Goal: Task Accomplishment & Management: Use online tool/utility

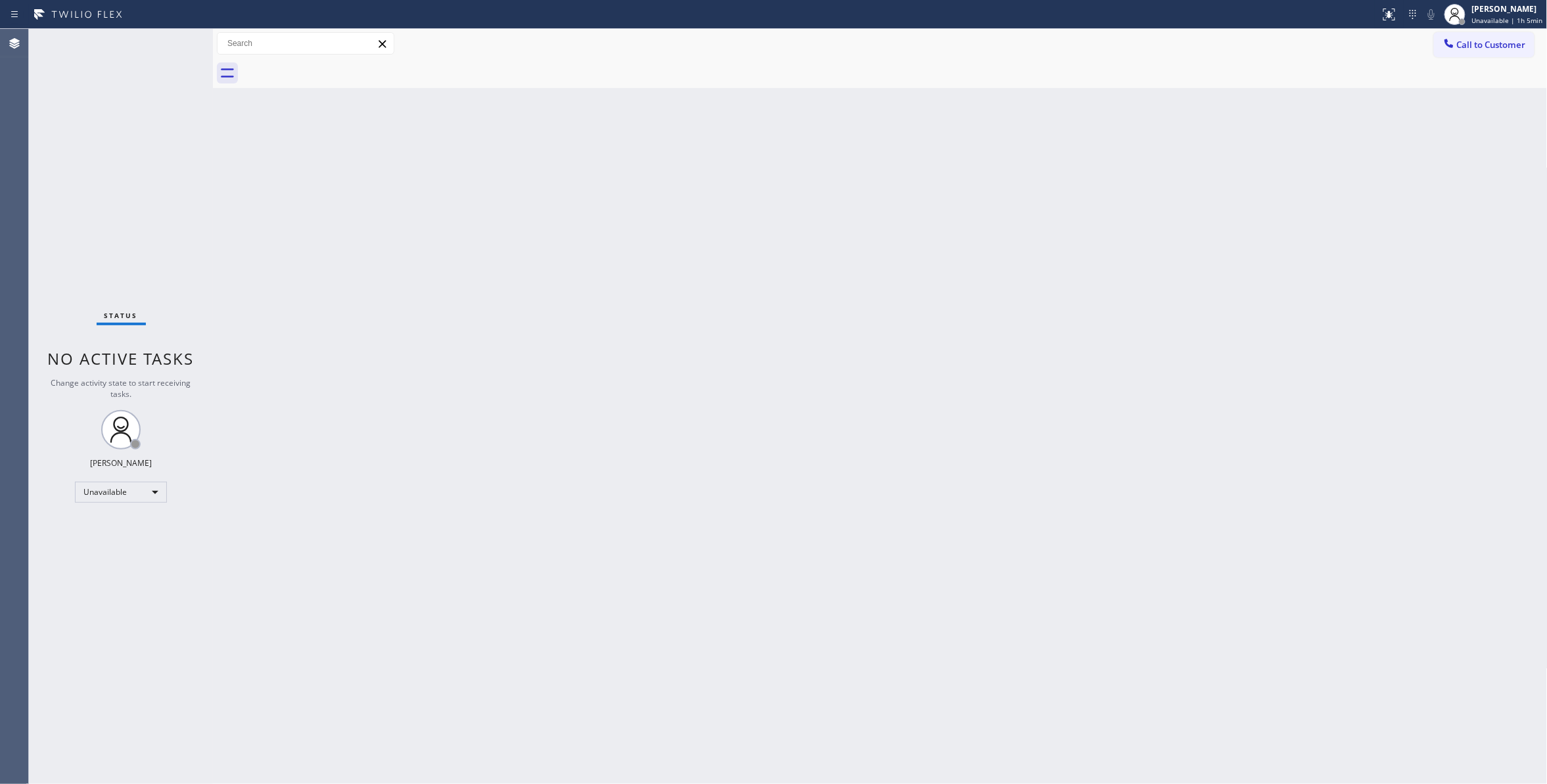
click at [237, 260] on div "Back to Dashboard Change Sender ID Customers Technicians Select a contact Outbo…" at bounding box center [880, 406] width 1334 height 755
click at [230, 179] on div "Back to Dashboard Change Sender ID Customers Technicians Select a contact Outbo…" at bounding box center [880, 406] width 1334 height 755
click at [213, 244] on div at bounding box center [213, 406] width 0 height 755
click at [239, 175] on div "Back to Dashboard Change Sender ID Customers Technicians Select a contact Outbo…" at bounding box center [880, 406] width 1334 height 755
drag, startPoint x: 1498, startPoint y: 46, endPoint x: 1301, endPoint y: 46, distance: 197.0
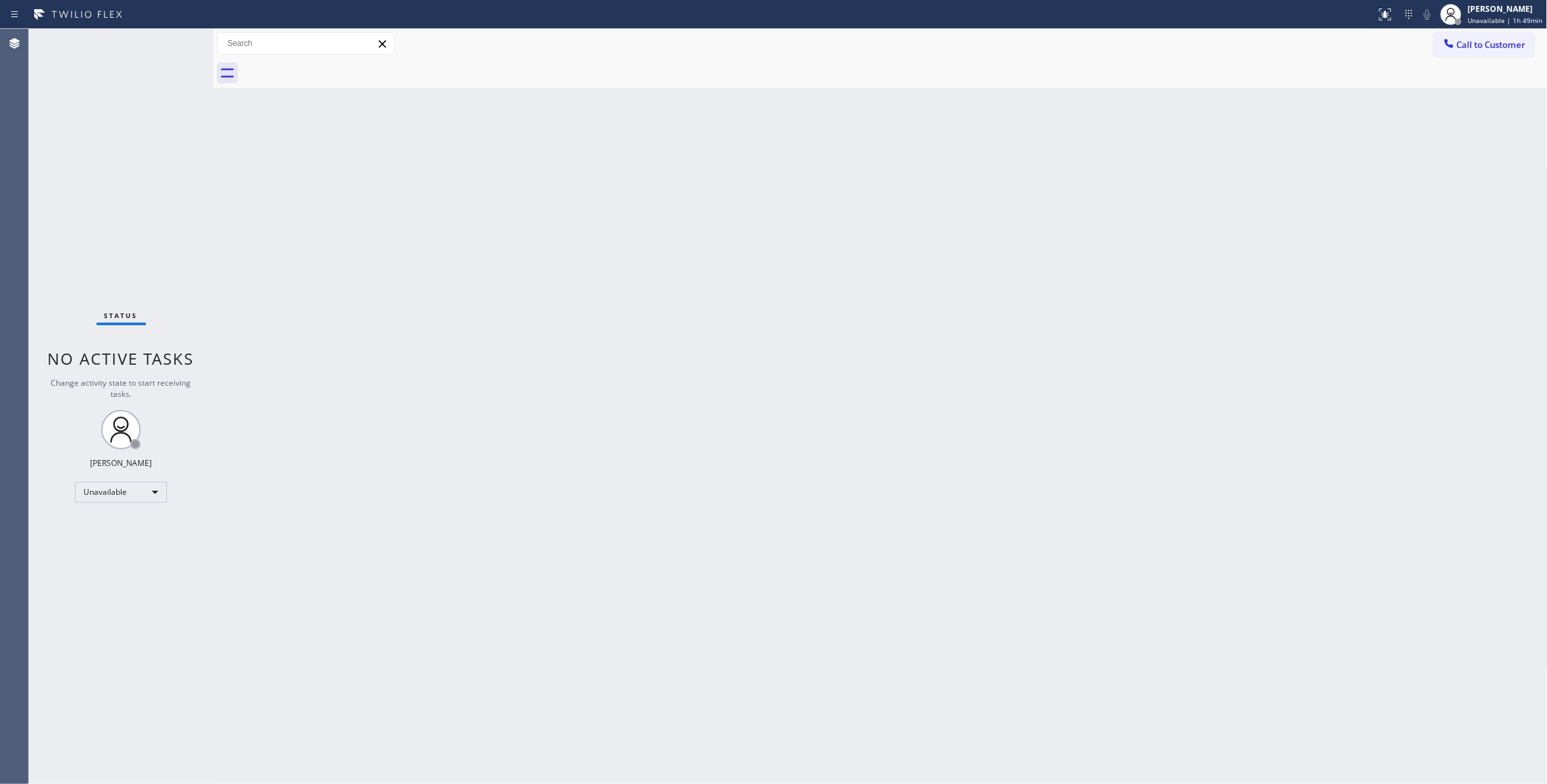
click at [1488, 46] on span "Call to Customer" at bounding box center [1491, 44] width 69 height 12
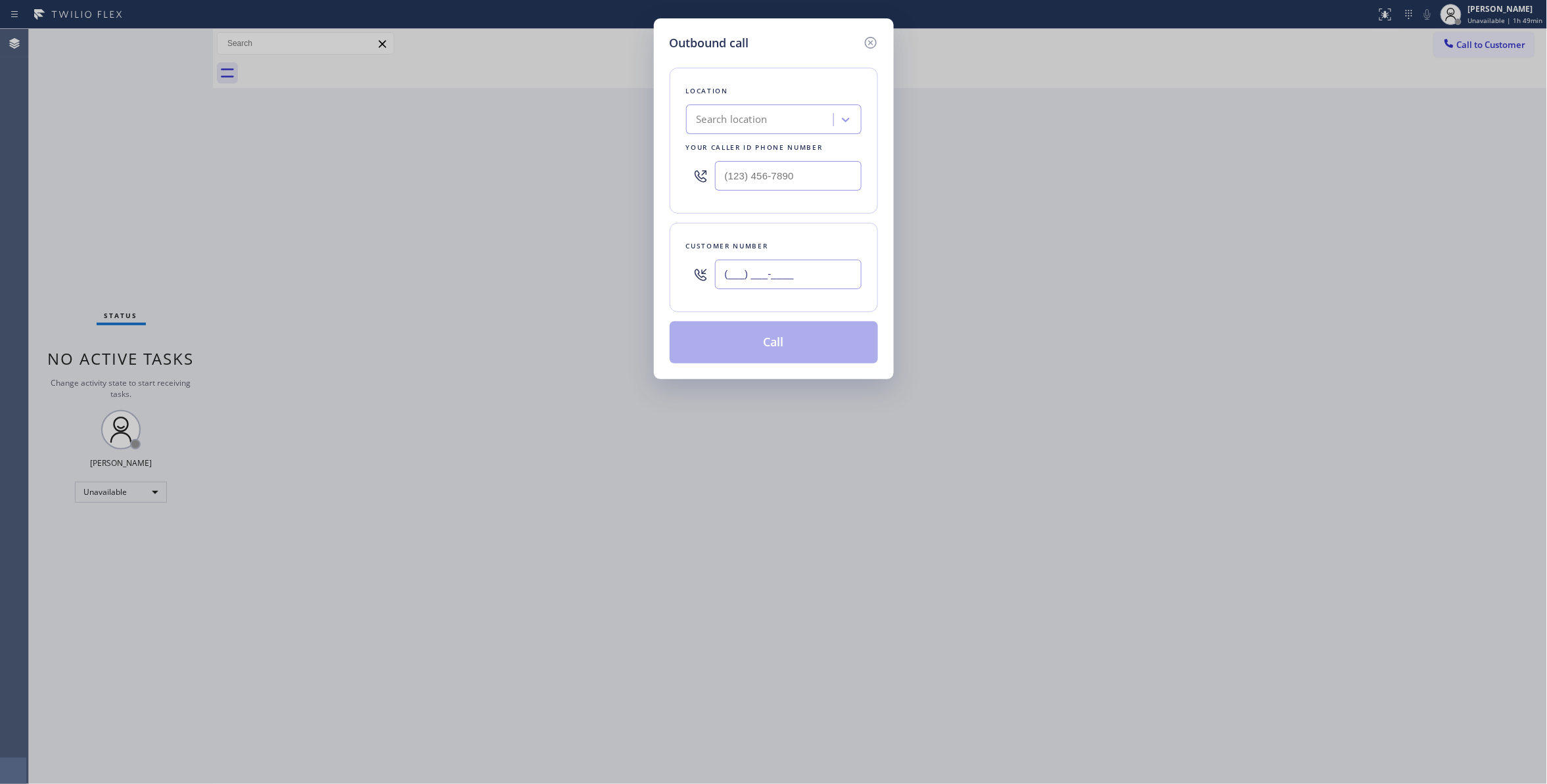
click at [829, 276] on input "(___) ___-____" at bounding box center [788, 274] width 147 height 30
paste input "text"
type input "(___) ___-____"
click at [655, 529] on div "Outbound call Location Search location Your caller id phone number Customer num…" at bounding box center [774, 392] width 1547 height 784
click at [616, 470] on div "Outbound call Location Search location Your caller id phone number Customer num…" at bounding box center [774, 392] width 1547 height 784
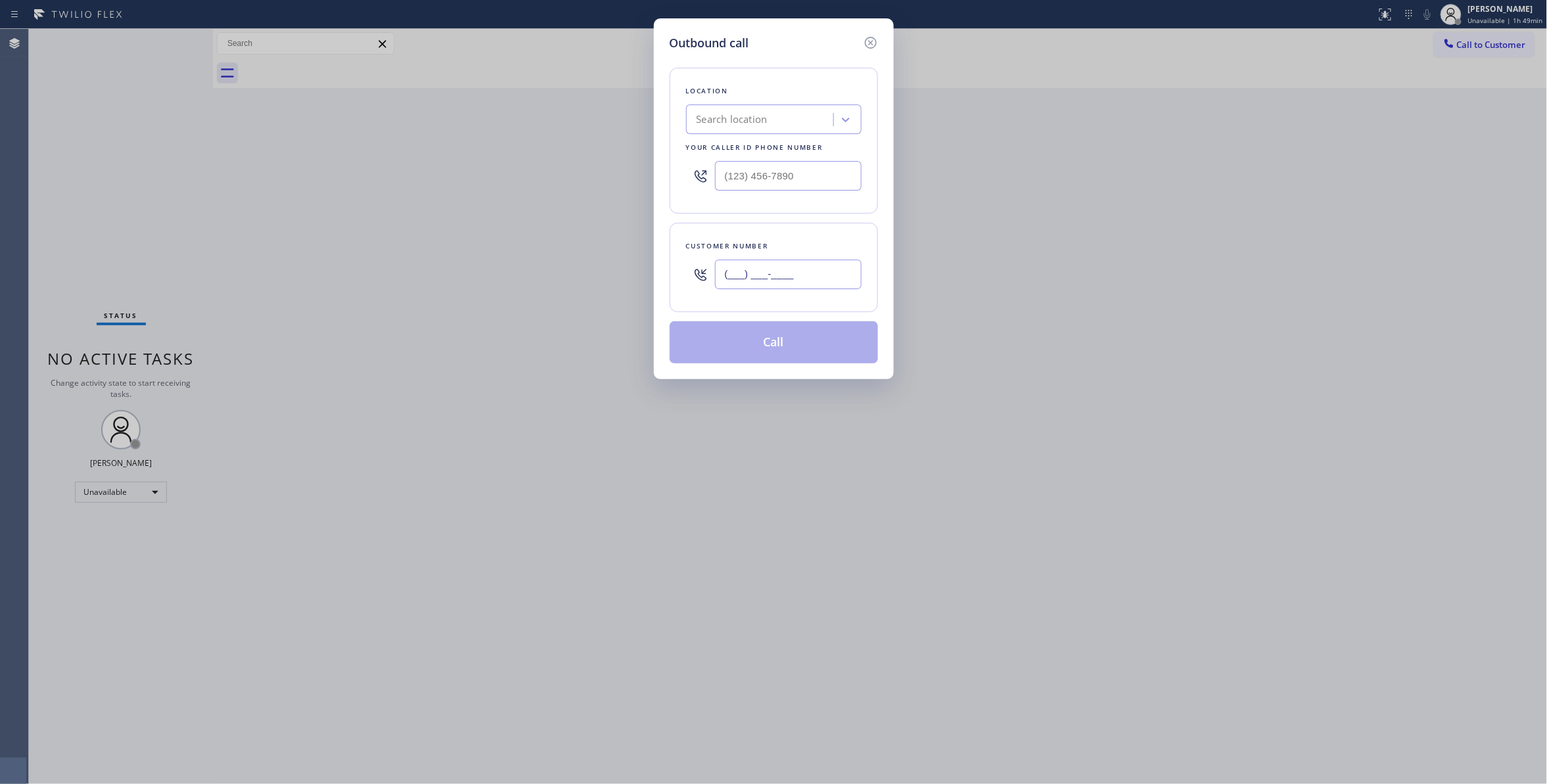
drag, startPoint x: 808, startPoint y: 282, endPoint x: 516, endPoint y: 267, distance: 292.4
click at [516, 267] on div "Outbound call Location Search location Your caller id phone number Customer num…" at bounding box center [774, 392] width 1547 height 784
paste input "559) 606-2023"
type input "(559) 606-2023"
drag, startPoint x: 823, startPoint y: 175, endPoint x: 384, endPoint y: 166, distance: 439.1
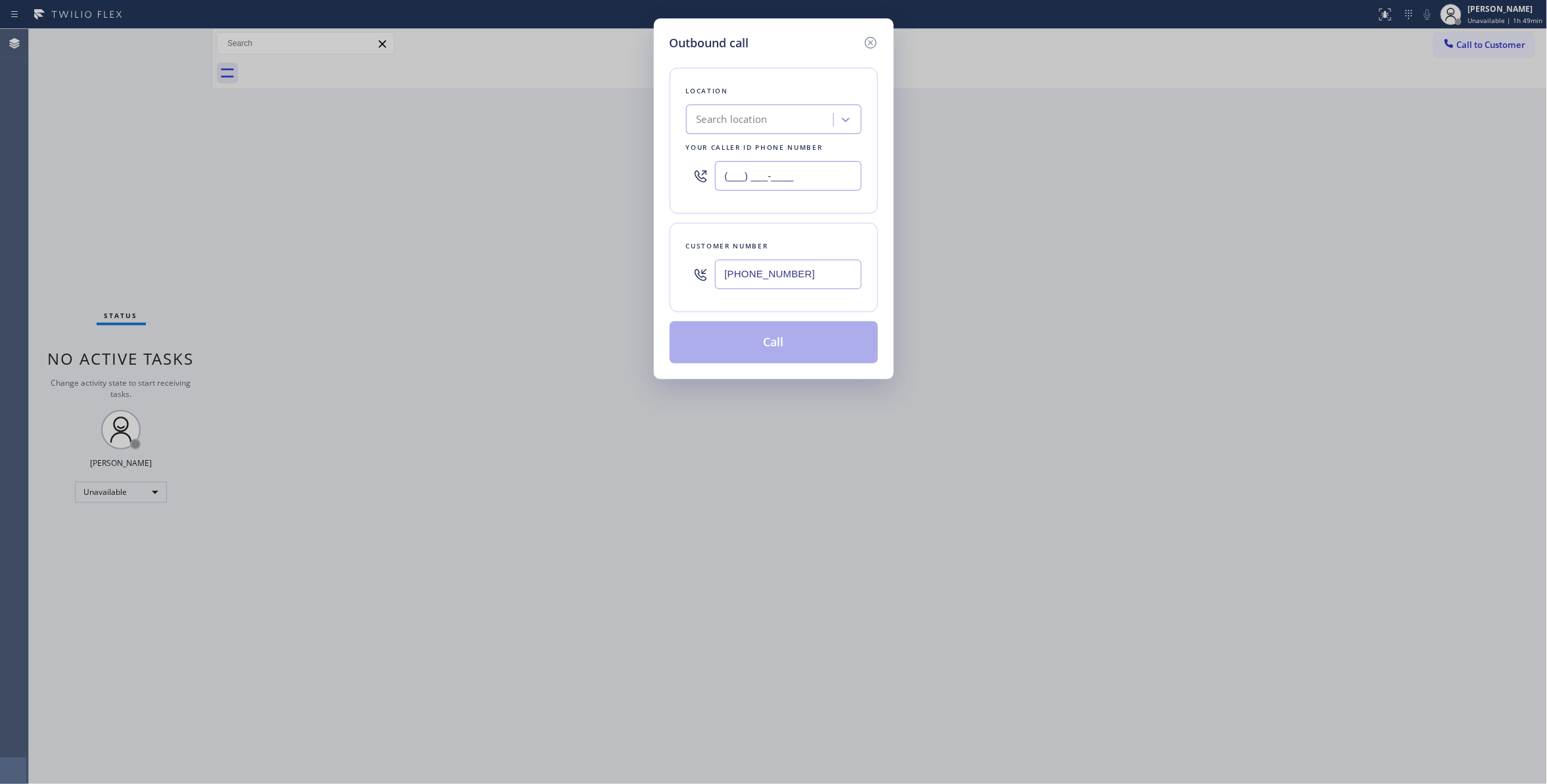
click at [384, 166] on div "Outbound call Location Search location Your caller id phone number (___) ___-__…" at bounding box center [774, 392] width 1547 height 784
paste input "855) 231-3997"
type input "(855) 231-3997"
drag, startPoint x: 815, startPoint y: 273, endPoint x: 665, endPoint y: 326, distance: 159.1
click at [526, 269] on div "Outbound call Location Mr. Heating &amp; Cooling Your caller id phone number (8…" at bounding box center [774, 392] width 1547 height 784
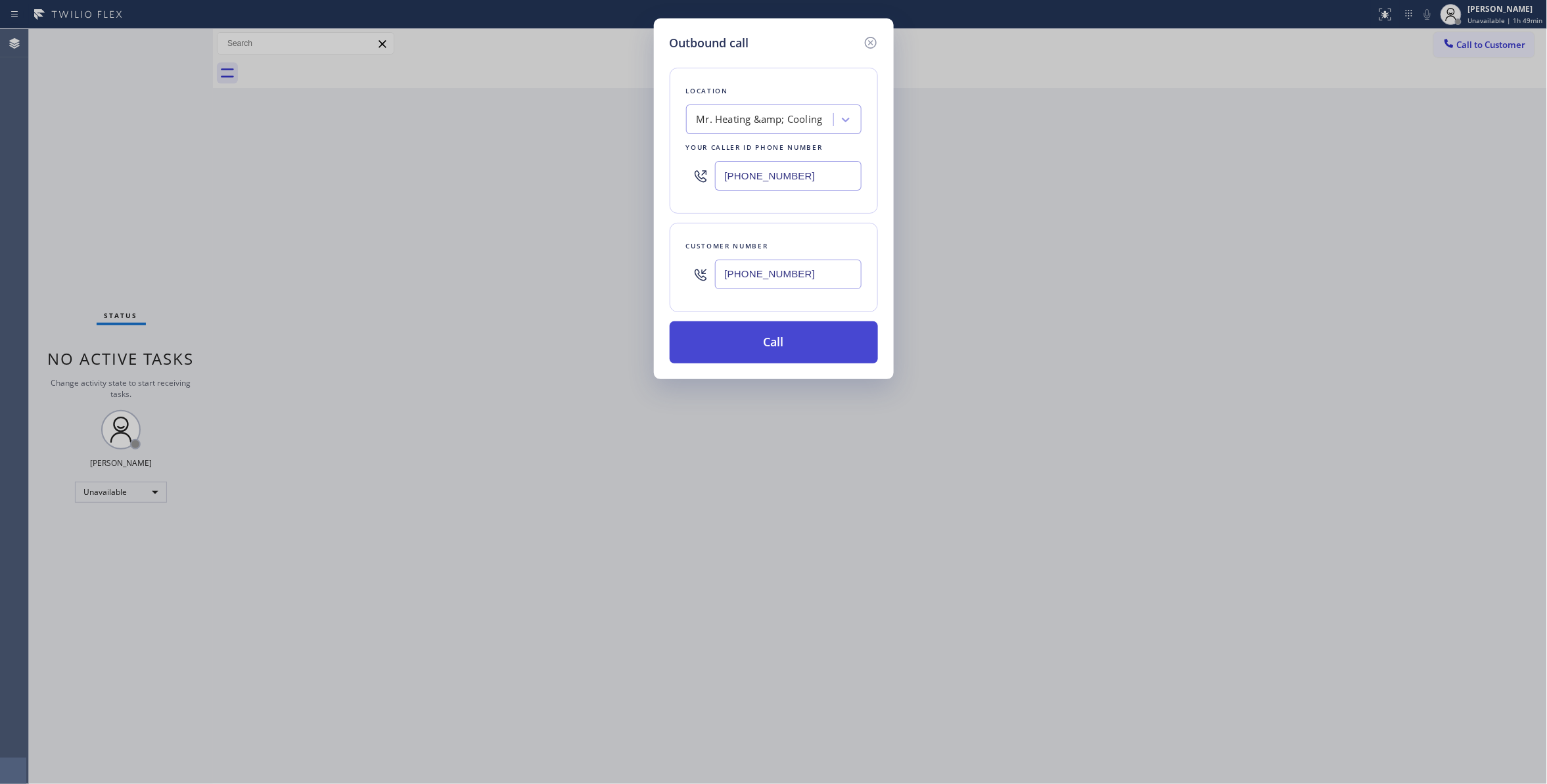
click at [707, 356] on button "Call" at bounding box center [774, 342] width 208 height 42
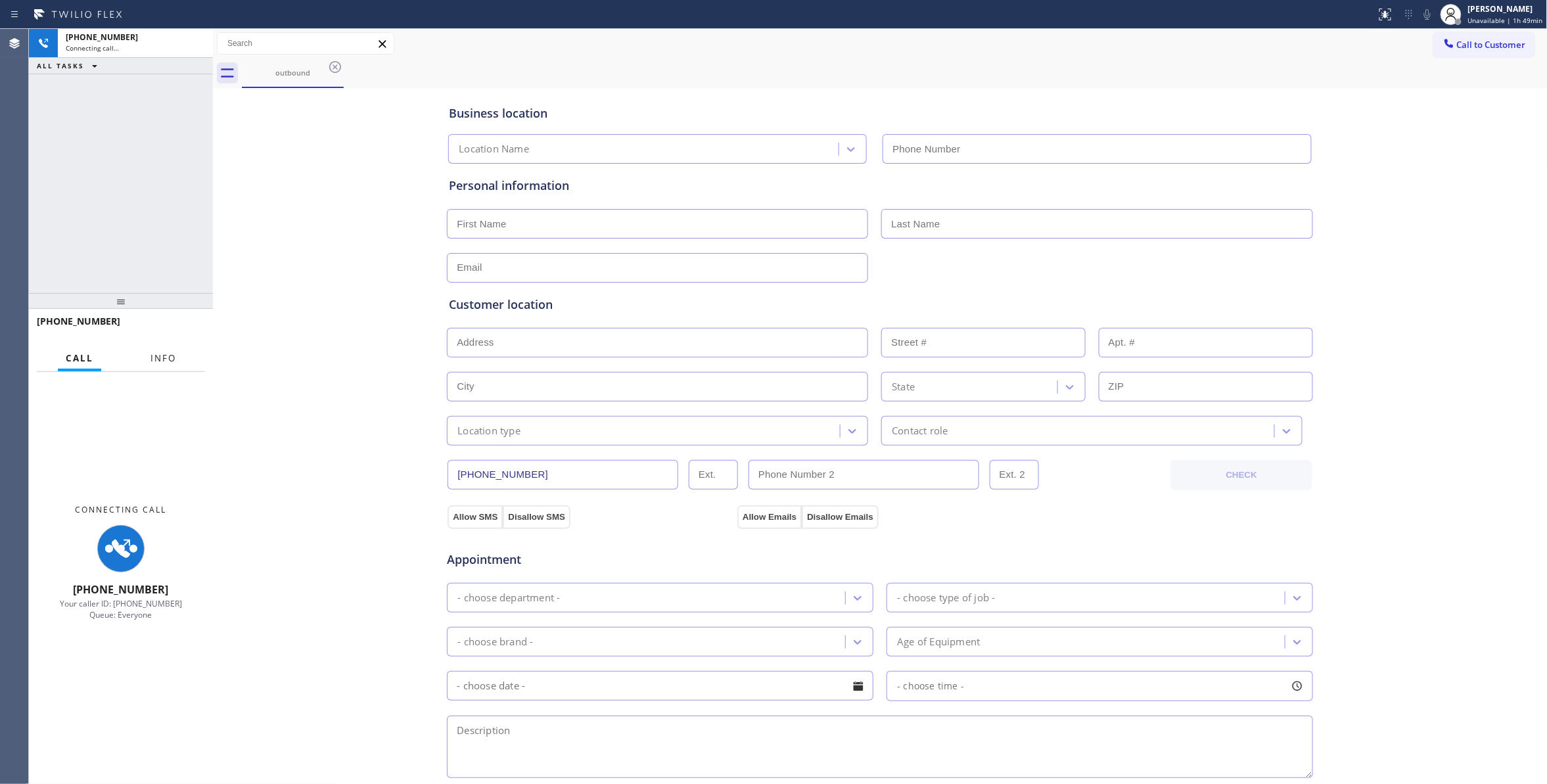
click at [166, 352] on span "Info" at bounding box center [163, 358] width 25 height 12
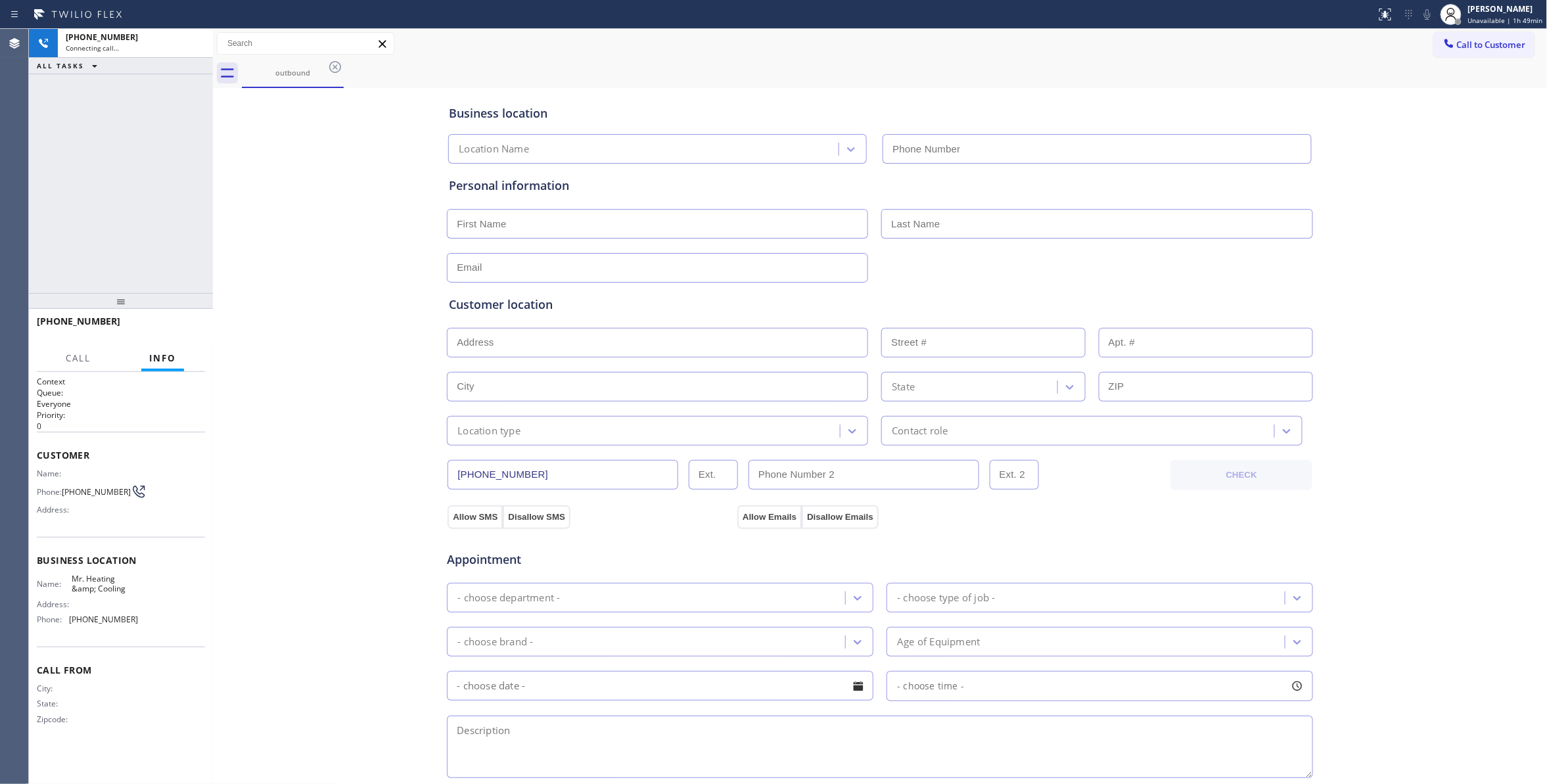
type input "(855) 231-3997"
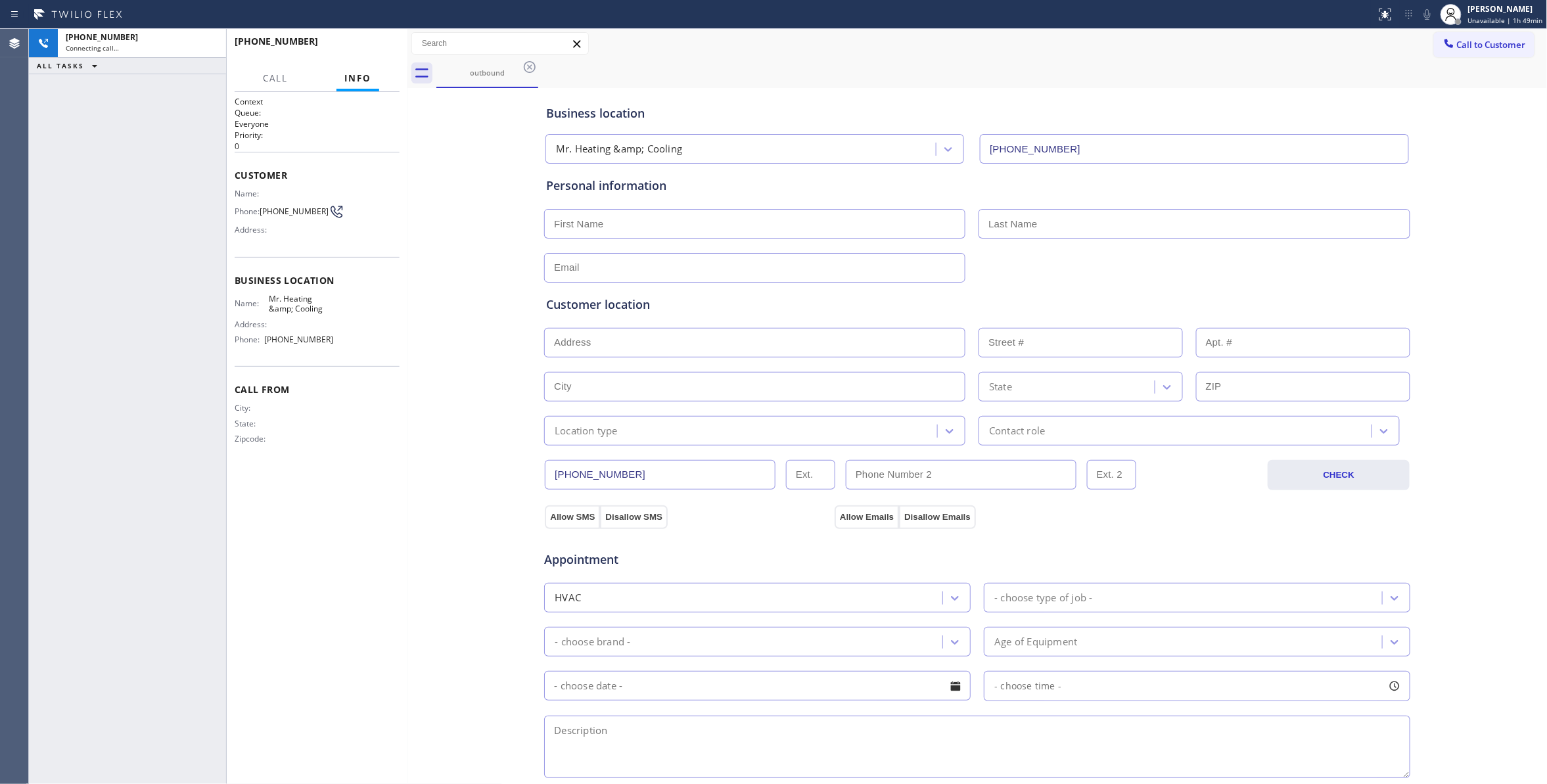
drag, startPoint x: 210, startPoint y: 269, endPoint x: 405, endPoint y: 298, distance: 197.1
click at [407, 298] on div at bounding box center [407, 406] width 0 height 755
click at [253, 520] on div "Context Queue: Everyone Priority: 0 Customer Name: Phone: (559) 606-2023 Addres…" at bounding box center [316, 437] width 165 height 684
click at [121, 437] on div "+15596062023 Connecting call… ALL TASKS ALL TASKS ACTIVE TASKS TASKS IN WRAP UP" at bounding box center [127, 406] width 197 height 755
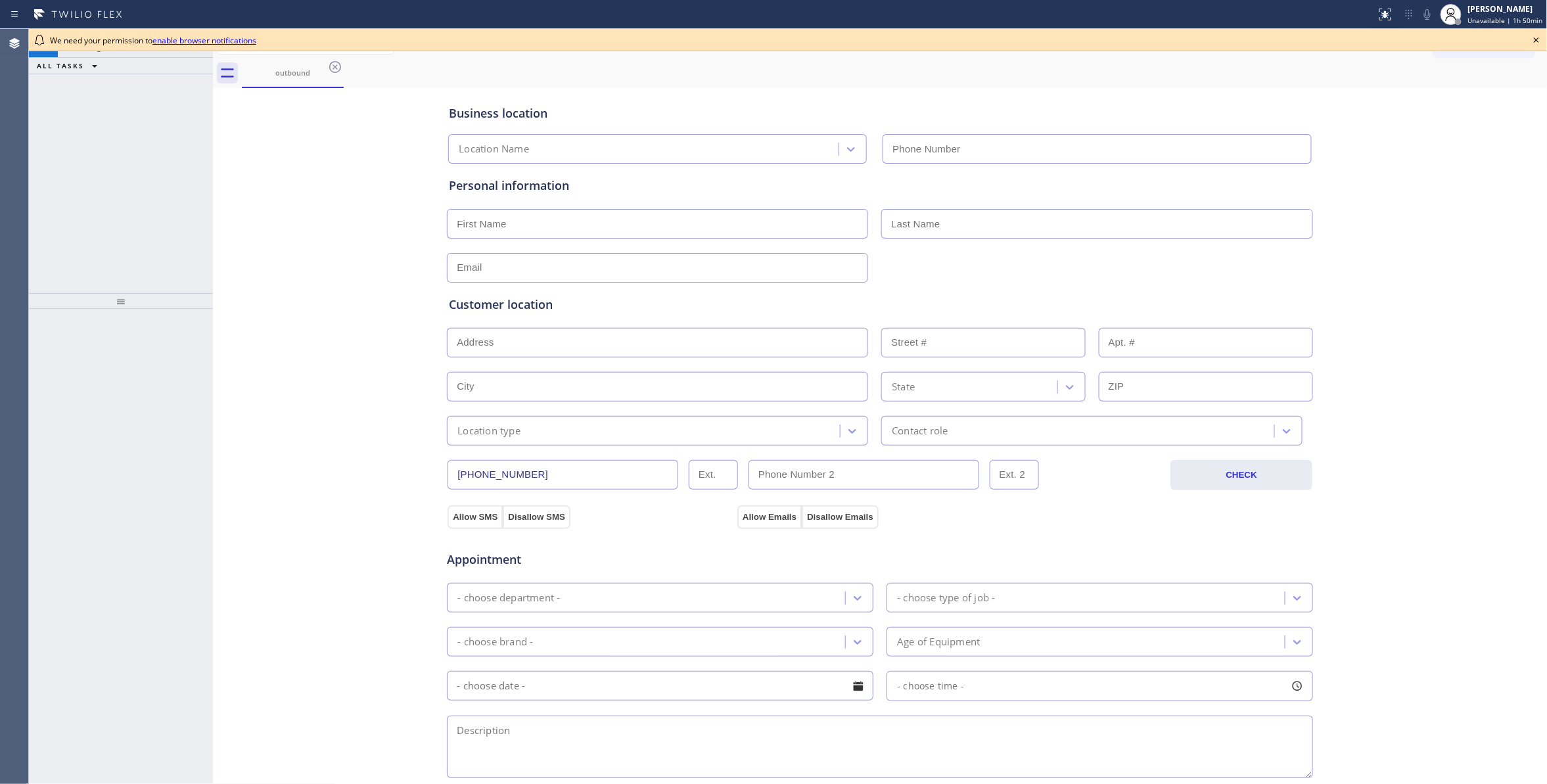
type input "[PHONE_NUMBER]"
click at [245, 684] on div "Business location Mr. Heating &amp; Cooling (855) 231-3997 Personal information…" at bounding box center [880, 540] width 1328 height 898
click at [336, 64] on icon at bounding box center [334, 67] width 15 height 15
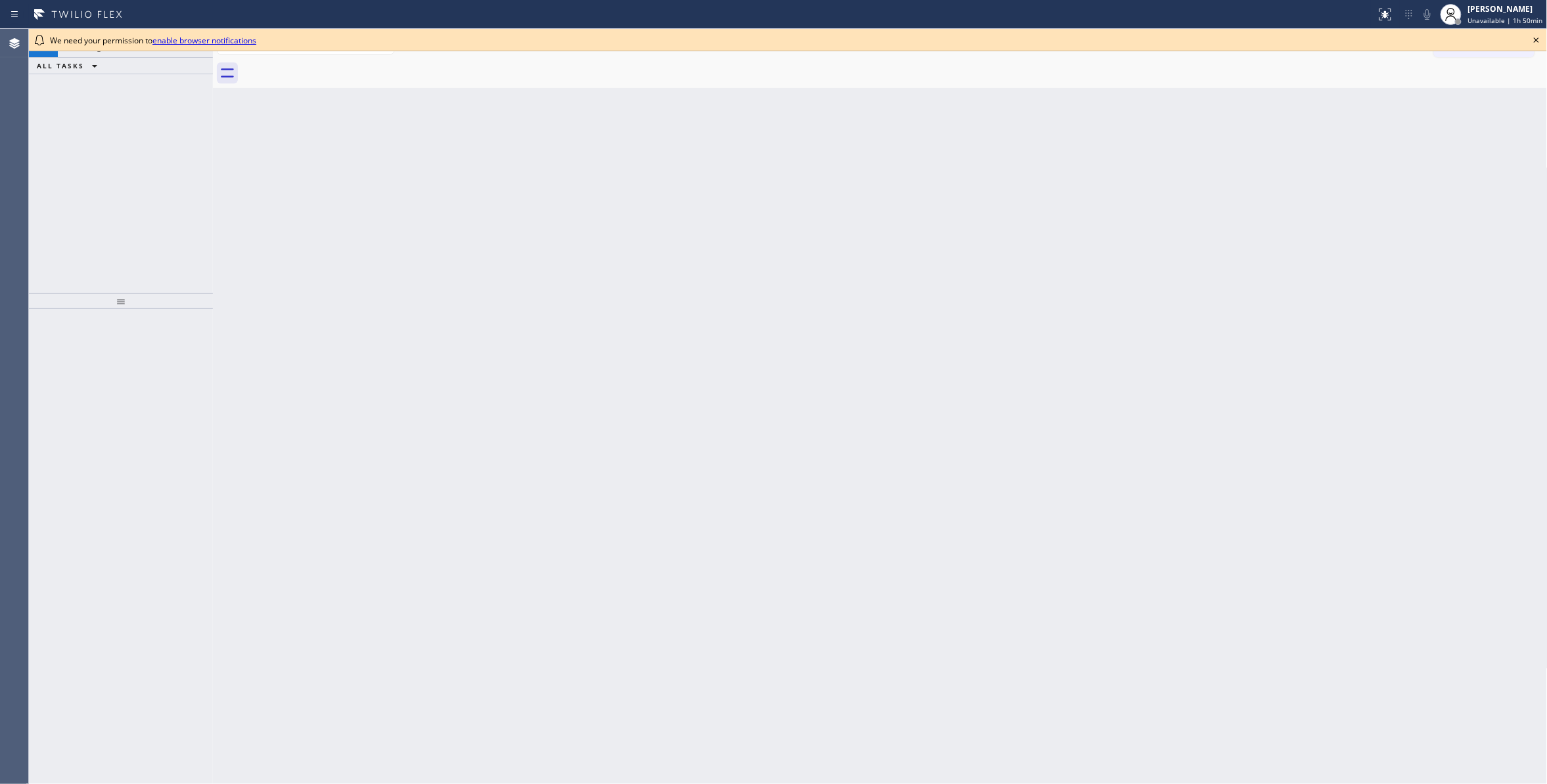
click at [1535, 40] on icon at bounding box center [1535, 40] width 15 height 15
click at [1533, 34] on icon at bounding box center [1535, 40] width 15 height 15
click at [1535, 38] on icon at bounding box center [1535, 40] width 15 height 15
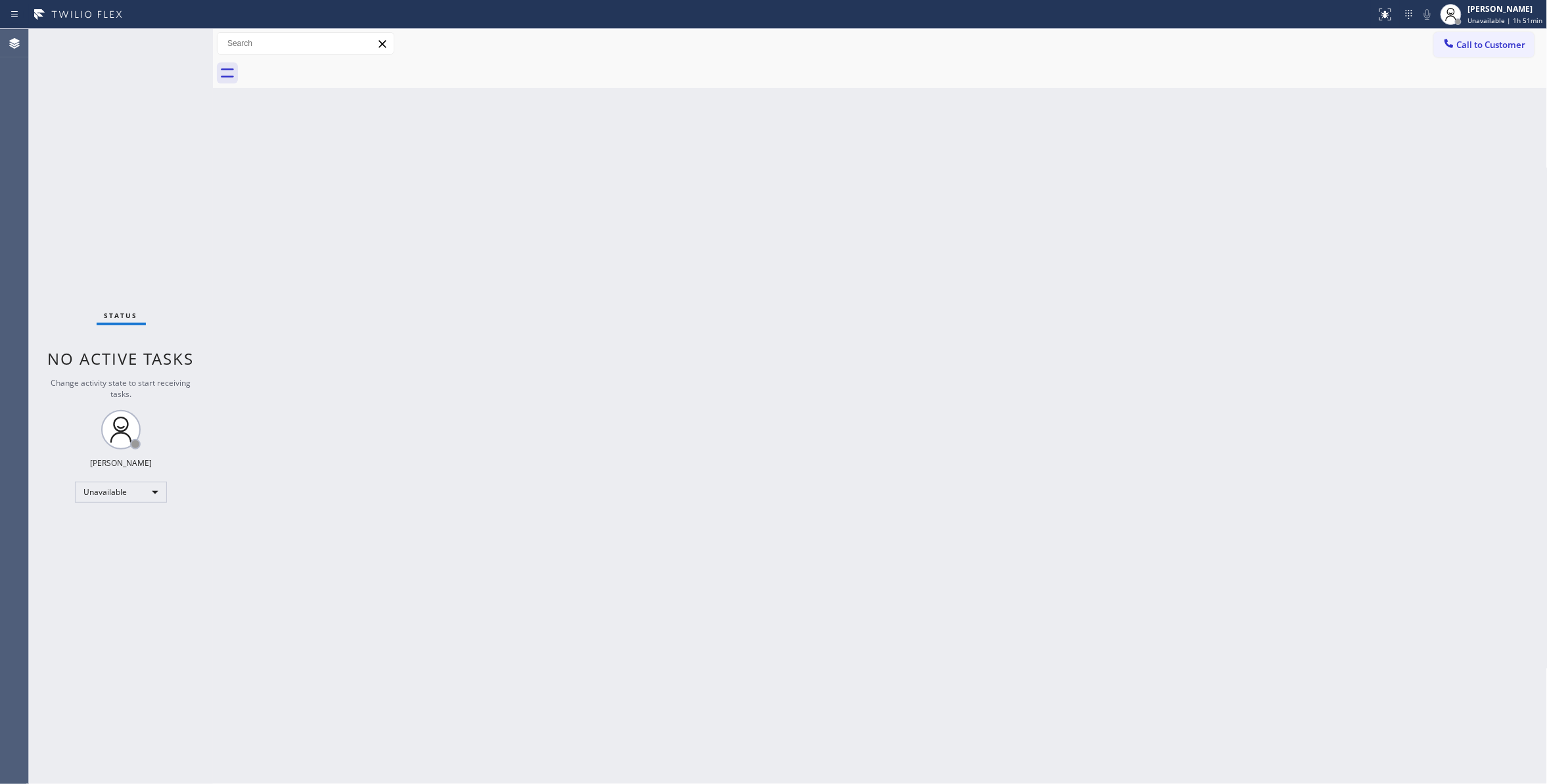
drag, startPoint x: 1221, startPoint y: 318, endPoint x: 1291, endPoint y: 236, distance: 107.8
click at [1231, 299] on div "Back to Dashboard Change Sender ID Customers Technicians Select a contact Outbo…" at bounding box center [880, 406] width 1334 height 755
click at [1478, 49] on span "Call to Customer" at bounding box center [1491, 44] width 69 height 12
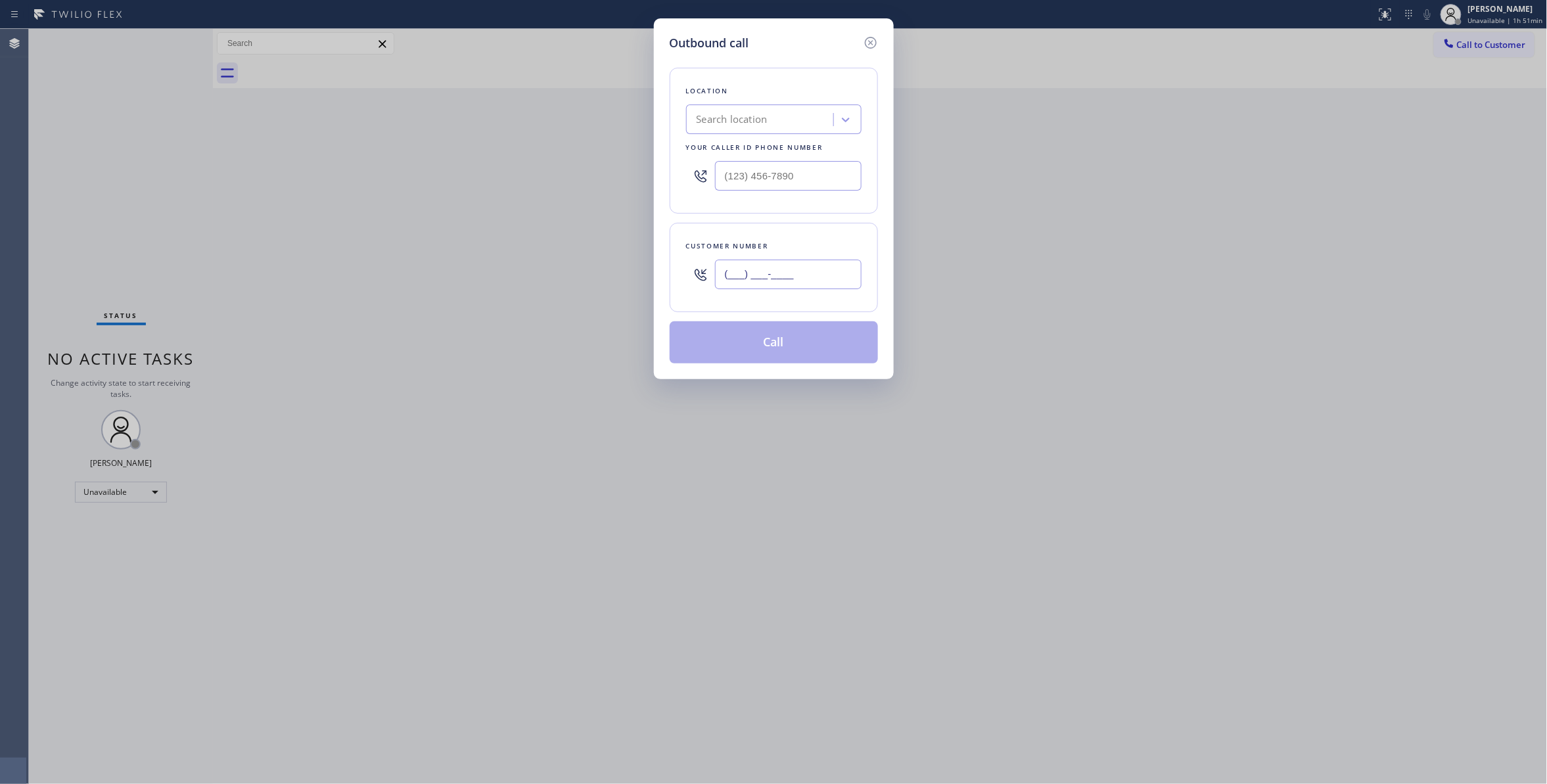
click at [767, 278] on input "(___) ___-____" at bounding box center [788, 274] width 147 height 30
paste input "310) 921-5660"
type input "[PHONE_NUMBER]"
drag, startPoint x: 812, startPoint y: 177, endPoint x: 334, endPoint y: 143, distance: 479.2
click at [358, 143] on div "Outbound call Location Search location Your caller id phone number (___) ___-__…" at bounding box center [774, 392] width 1547 height 784
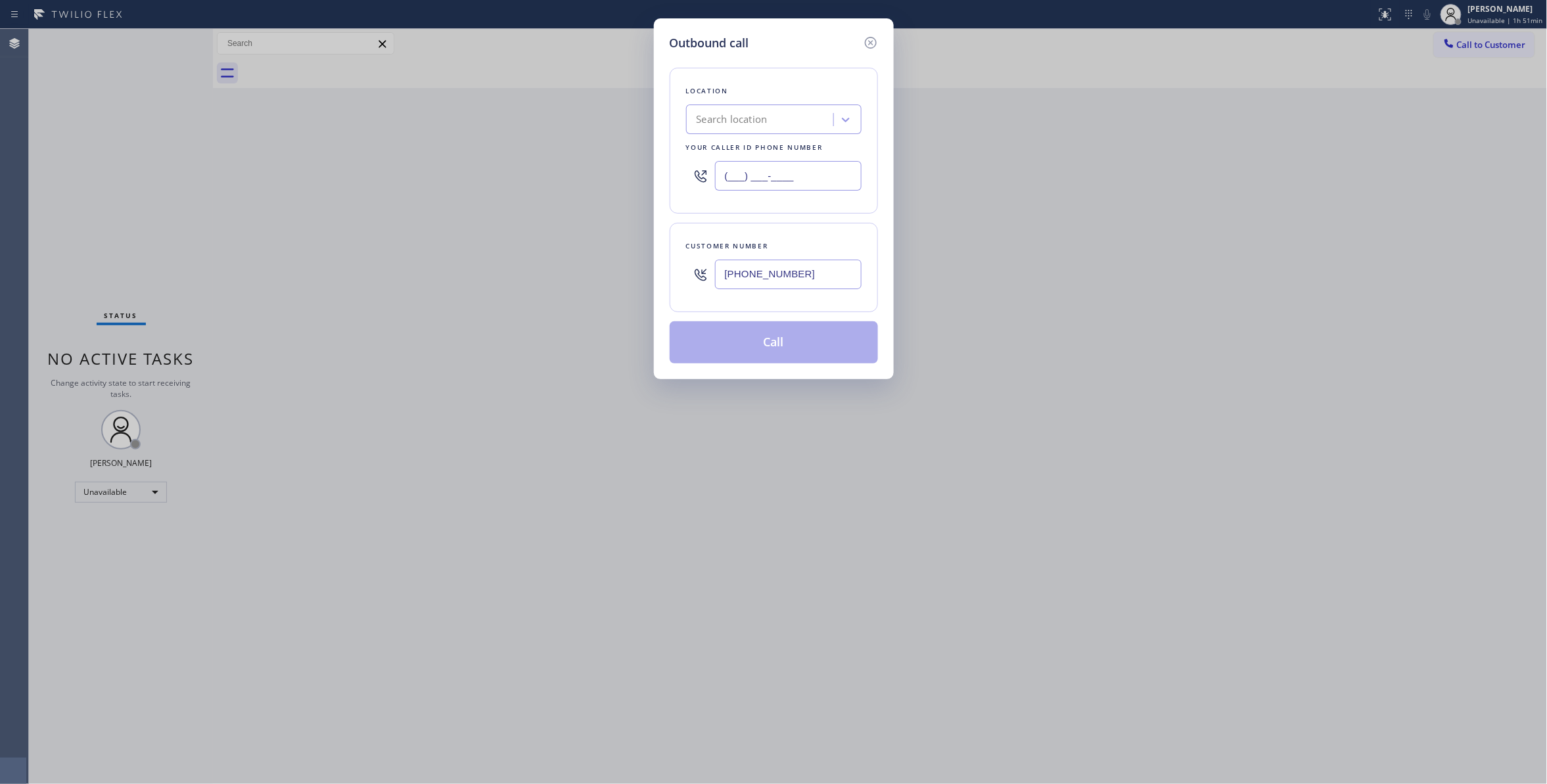
paste input "310) 868-0820"
type input "[PHONE_NUMBER]"
drag, startPoint x: 820, startPoint y: 282, endPoint x: 432, endPoint y: 282, distance: 388.0
click at [432, 282] on div "Outbound call Location Alliance HVAC [GEOGRAPHIC_DATA] Your caller id phone num…" at bounding box center [774, 392] width 1547 height 784
drag, startPoint x: 726, startPoint y: 379, endPoint x: 726, endPoint y: 372, distance: 7.0
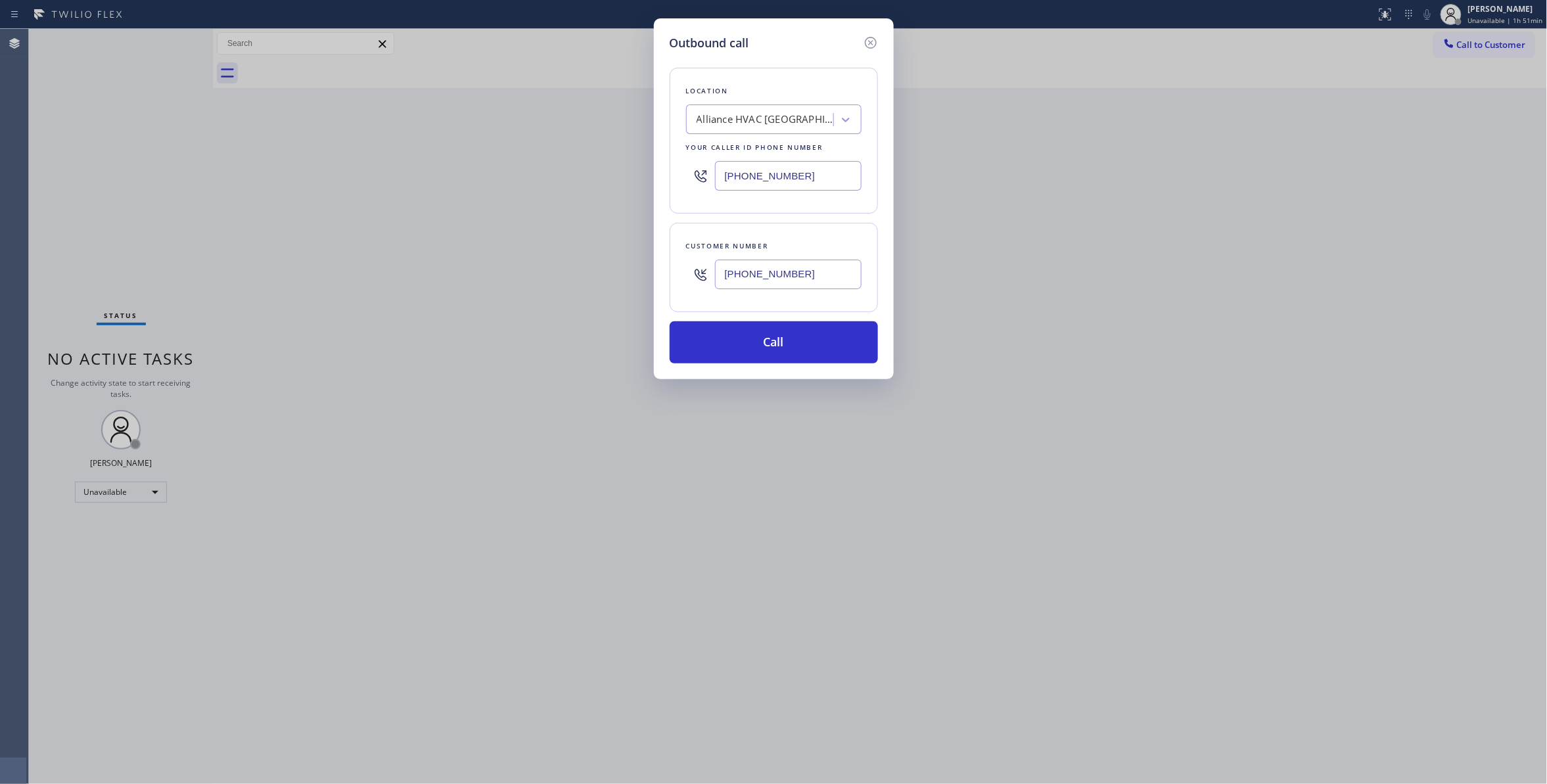
click at [726, 377] on div "Outbound call Location Alliance HVAC [GEOGRAPHIC_DATA] Your caller id phone num…" at bounding box center [774, 198] width 240 height 360
click at [697, 338] on button "Call" at bounding box center [774, 342] width 208 height 42
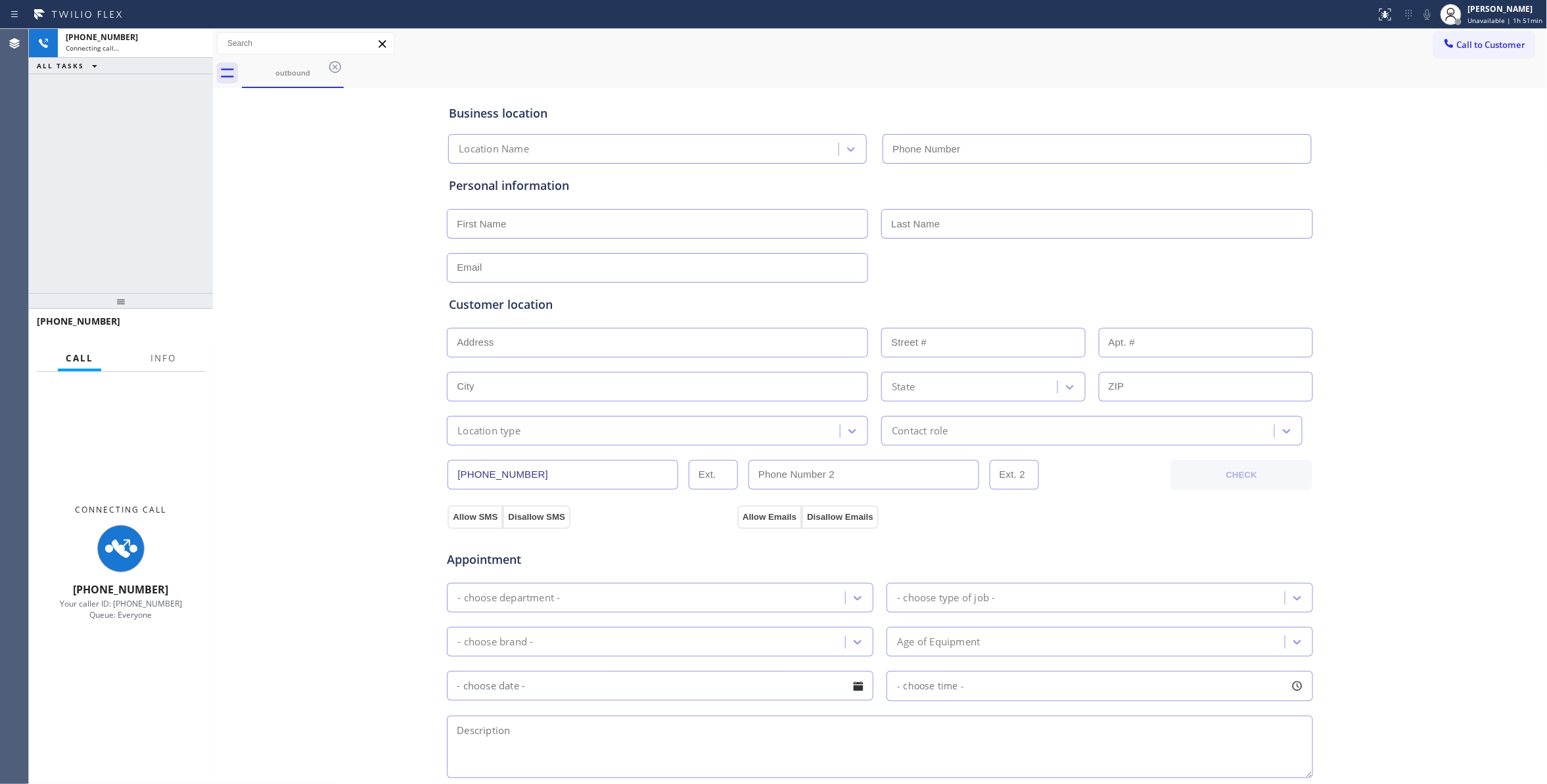
type input "[PHONE_NUMBER]"
click at [152, 359] on span "Info" at bounding box center [163, 358] width 25 height 12
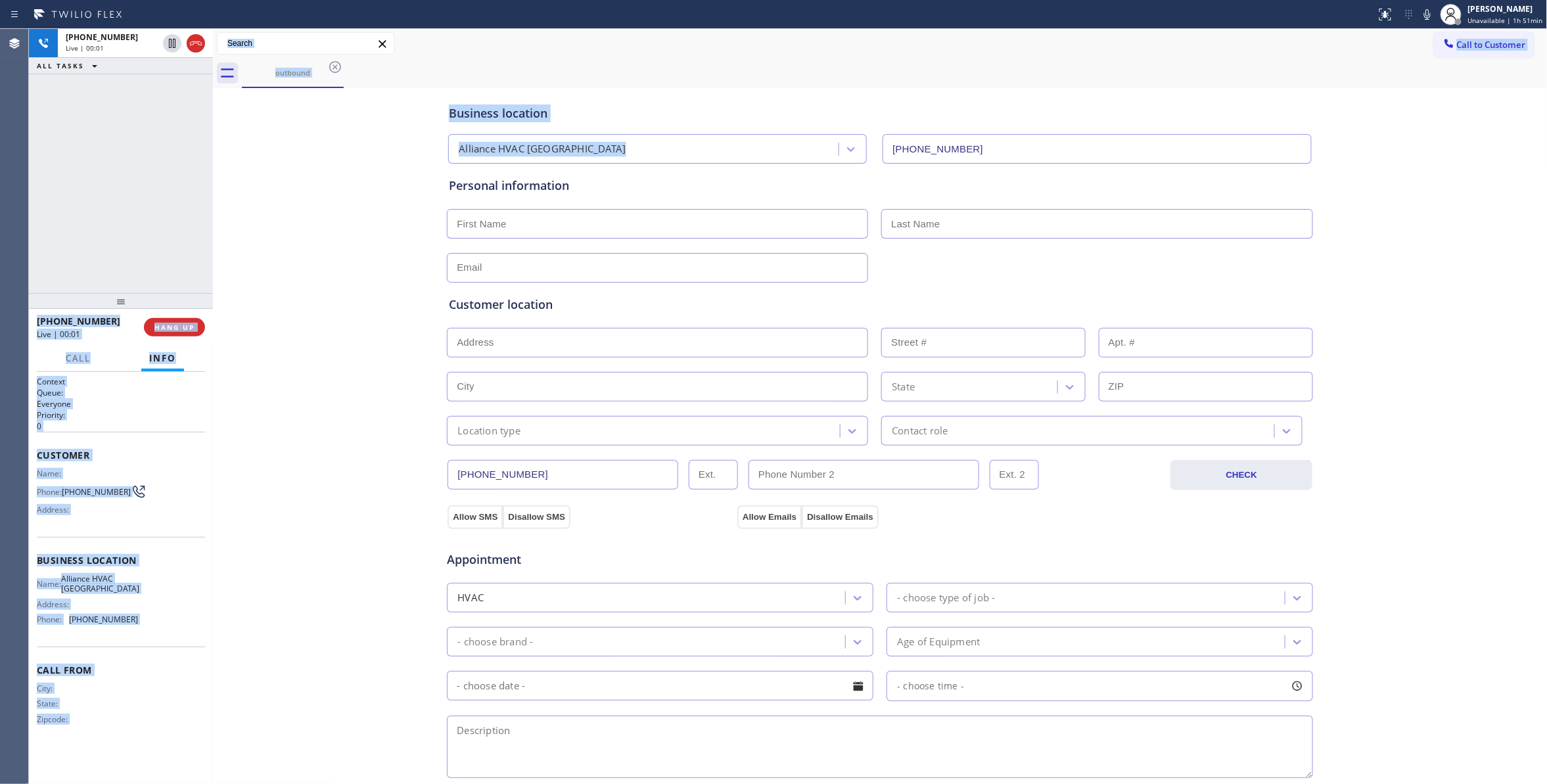
drag, startPoint x: 206, startPoint y: 112, endPoint x: 249, endPoint y: 123, distance: 44.4
click at [249, 123] on div "[PHONE_NUMBER] Live | 00:01 ALL TASKS ALL TASKS ACTIVE TASKS TASKS IN WRAP UP […" at bounding box center [788, 406] width 1518 height 755
click at [196, 46] on icon at bounding box center [195, 42] width 15 height 15
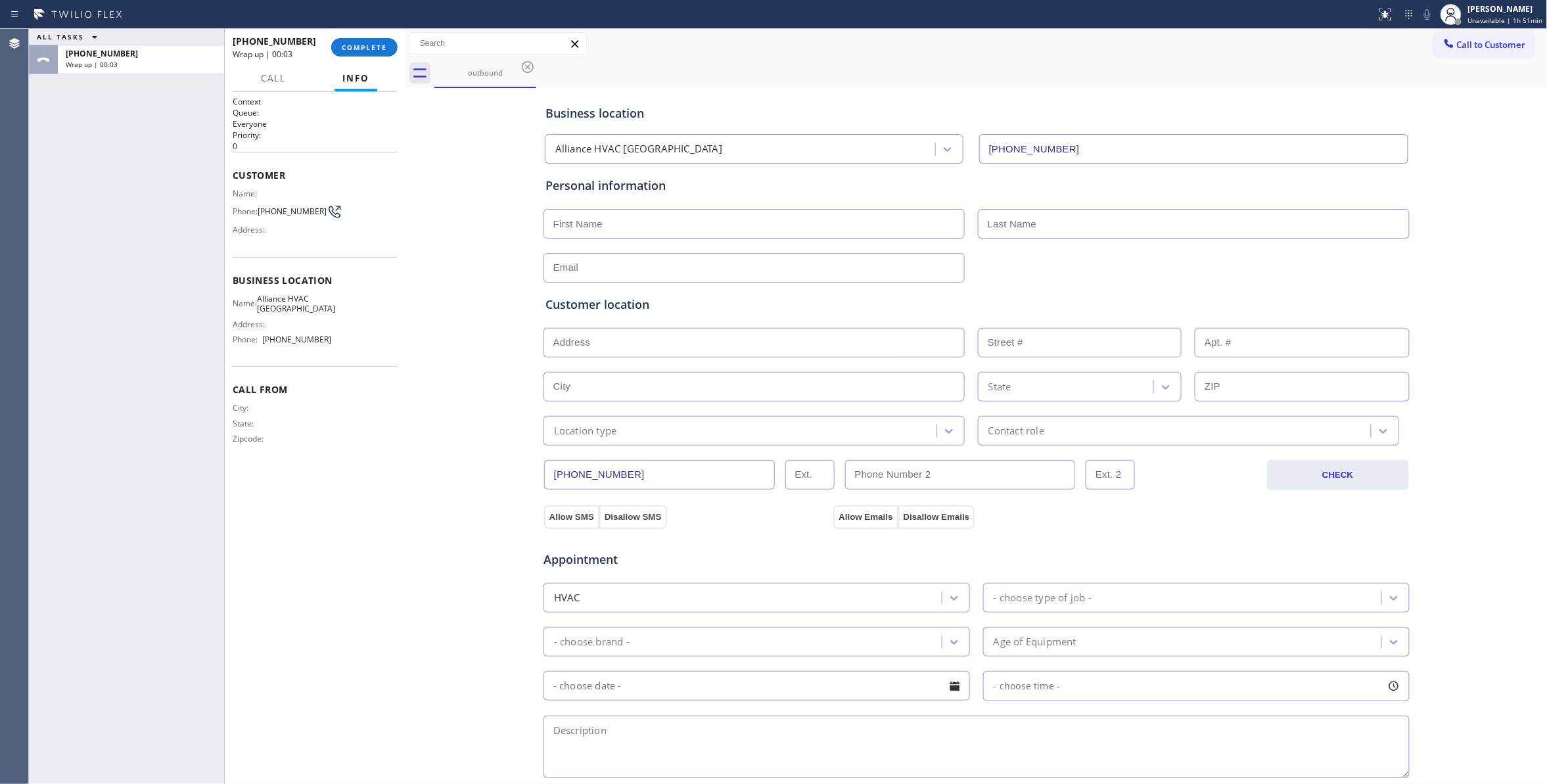
drag, startPoint x: 211, startPoint y: 205, endPoint x: 404, endPoint y: 243, distance: 196.7
click at [406, 243] on div at bounding box center [406, 406] width 0 height 755
click at [370, 45] on span "COMPLETE" at bounding box center [364, 47] width 45 height 9
click at [277, 208] on span "[PHONE_NUMBER]" at bounding box center [292, 211] width 69 height 10
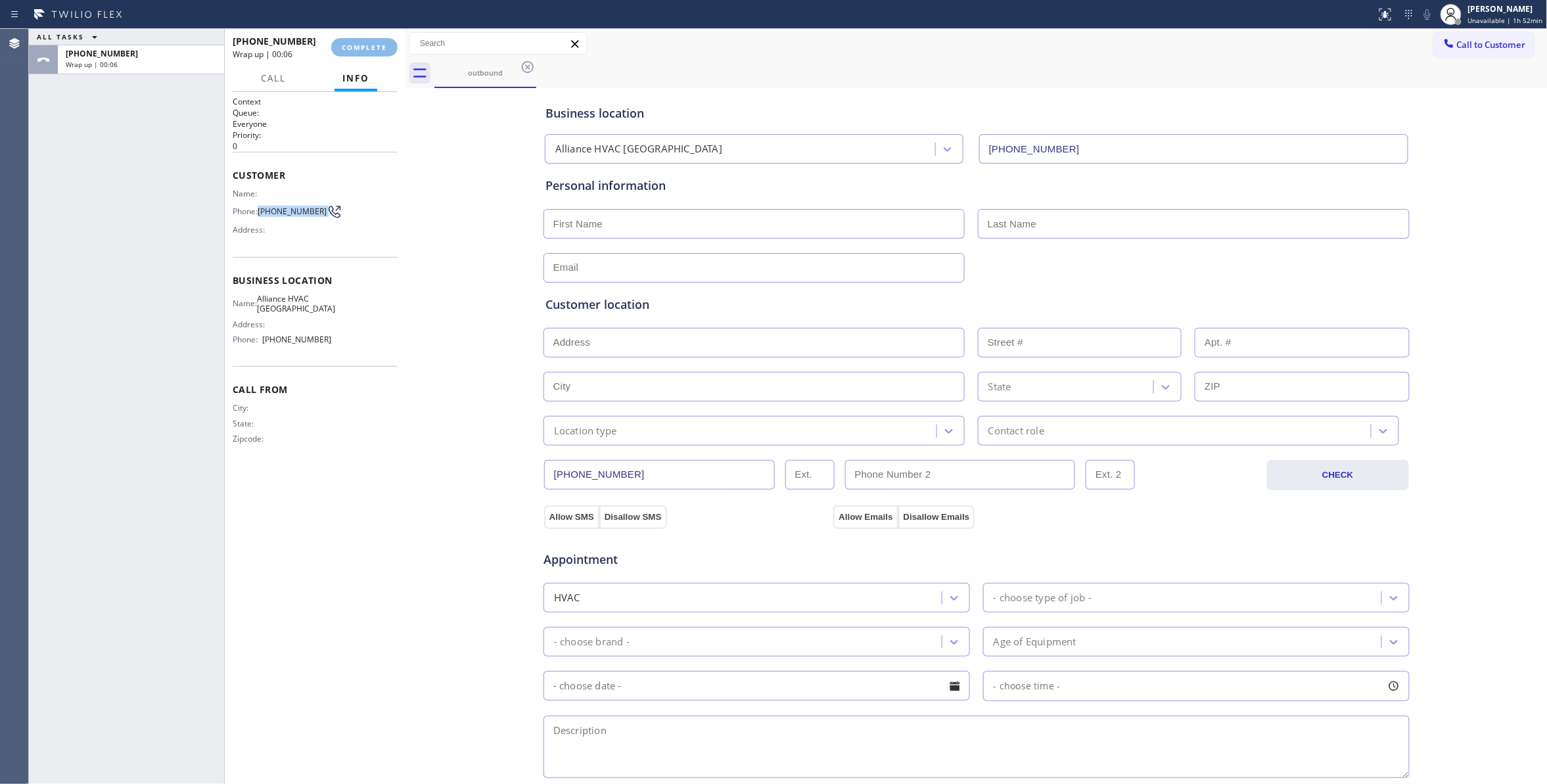
click at [277, 208] on span "[PHONE_NUMBER]" at bounding box center [292, 211] width 69 height 10
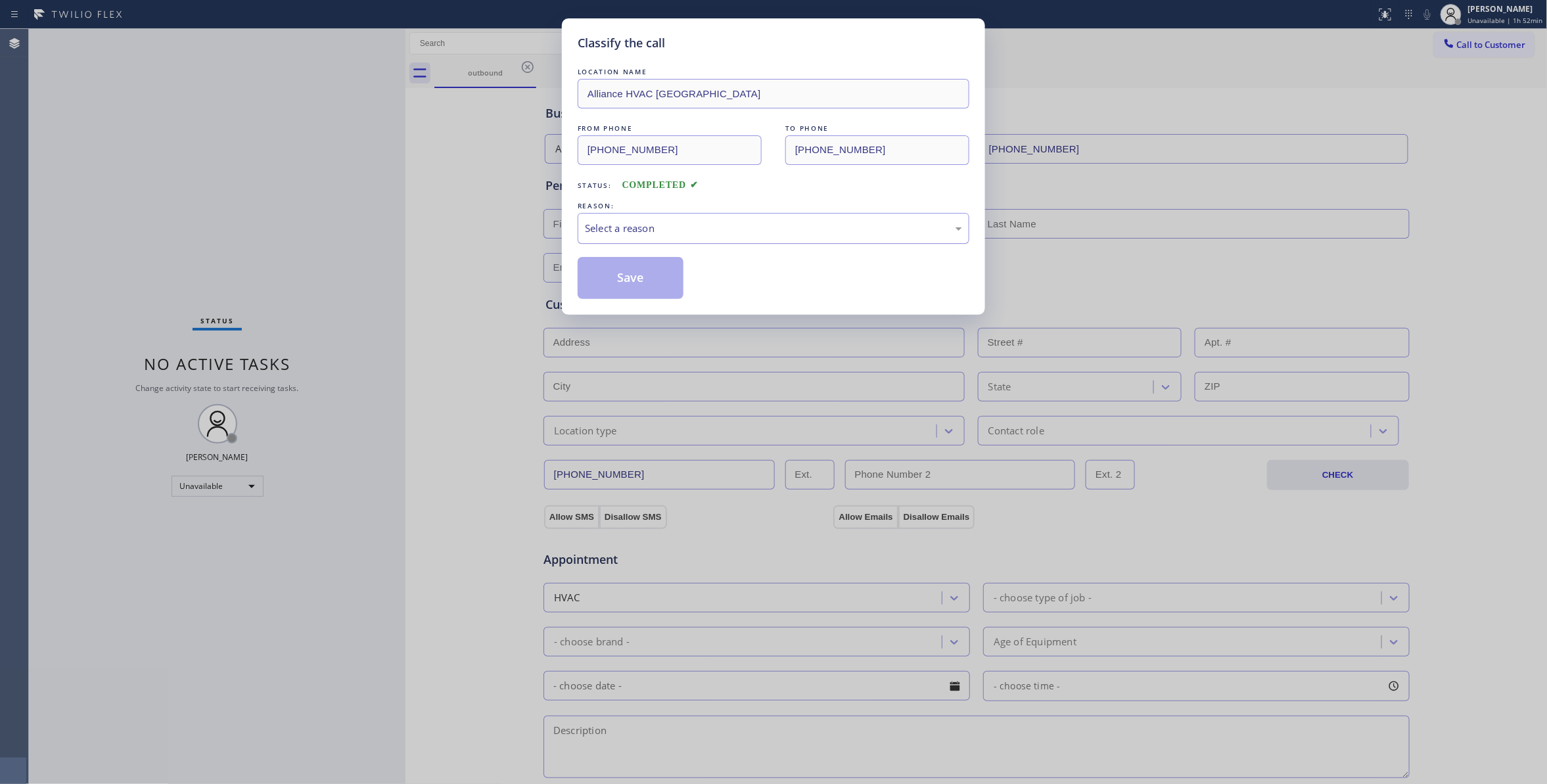
click at [687, 229] on div "Select a reason" at bounding box center [774, 228] width 377 height 15
click at [661, 279] on button "Save" at bounding box center [630, 278] width 105 height 42
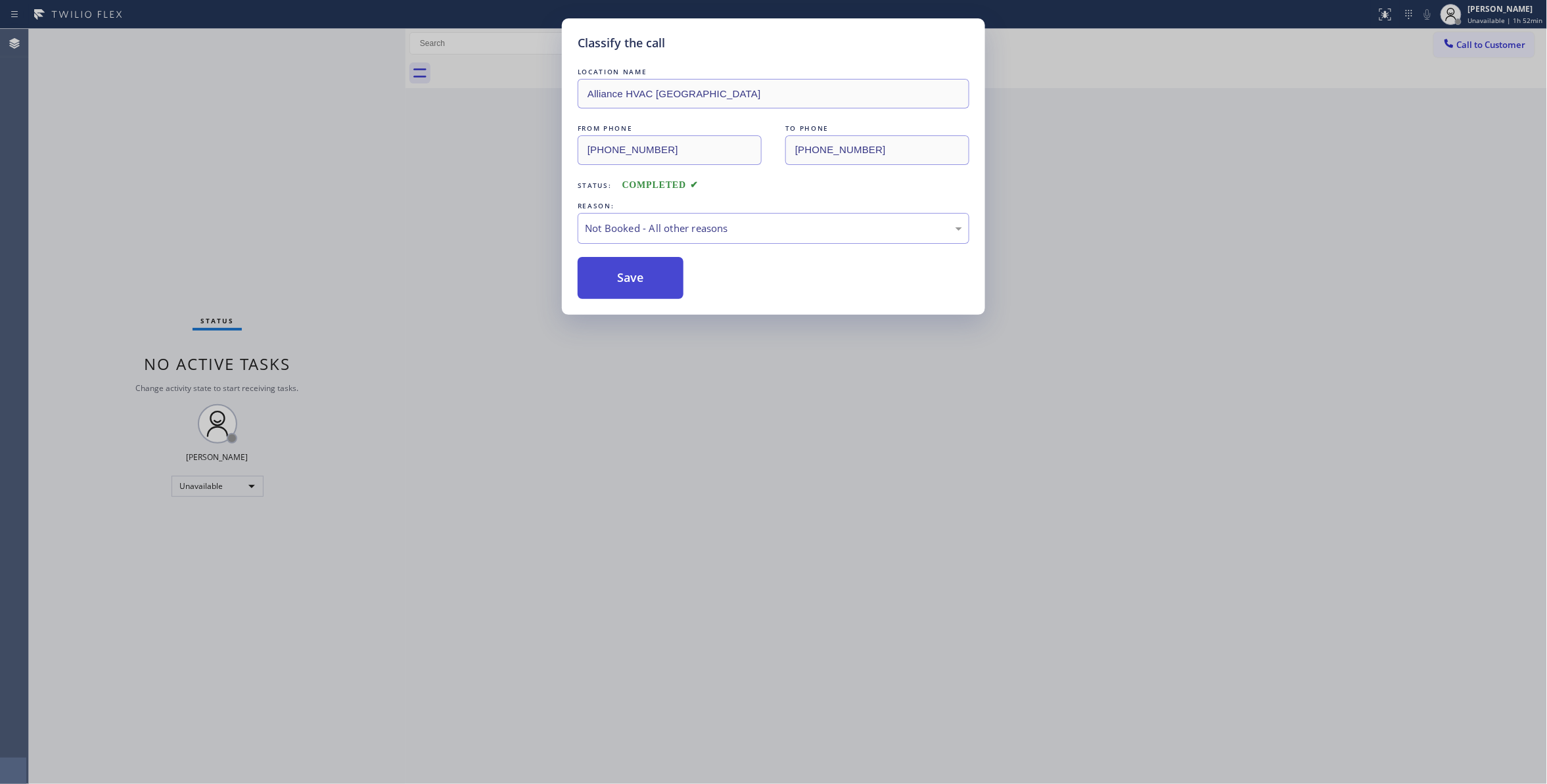
click at [661, 279] on button "Save" at bounding box center [630, 278] width 105 height 42
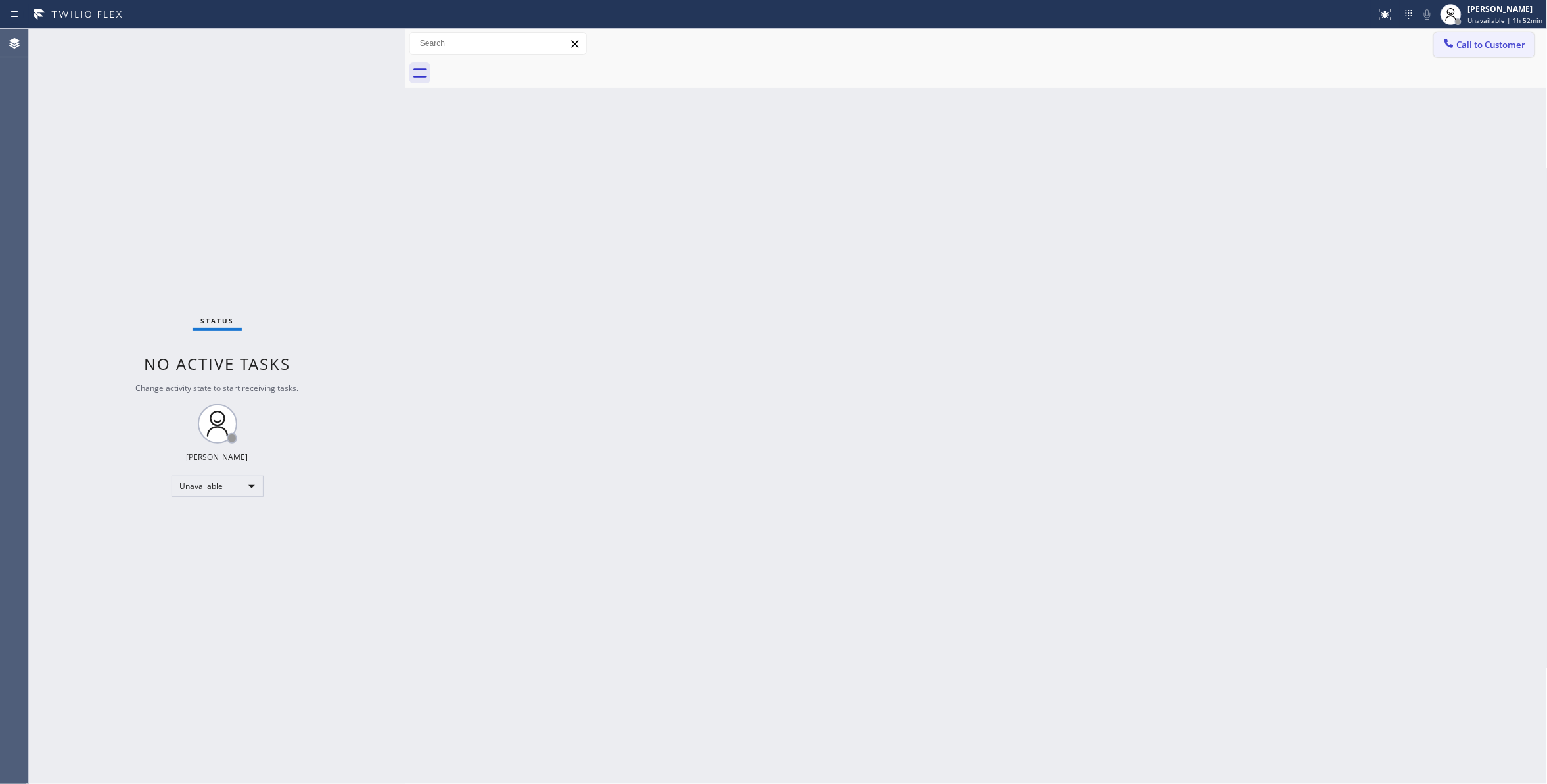
click at [1499, 43] on span "Call to Customer" at bounding box center [1491, 44] width 69 height 12
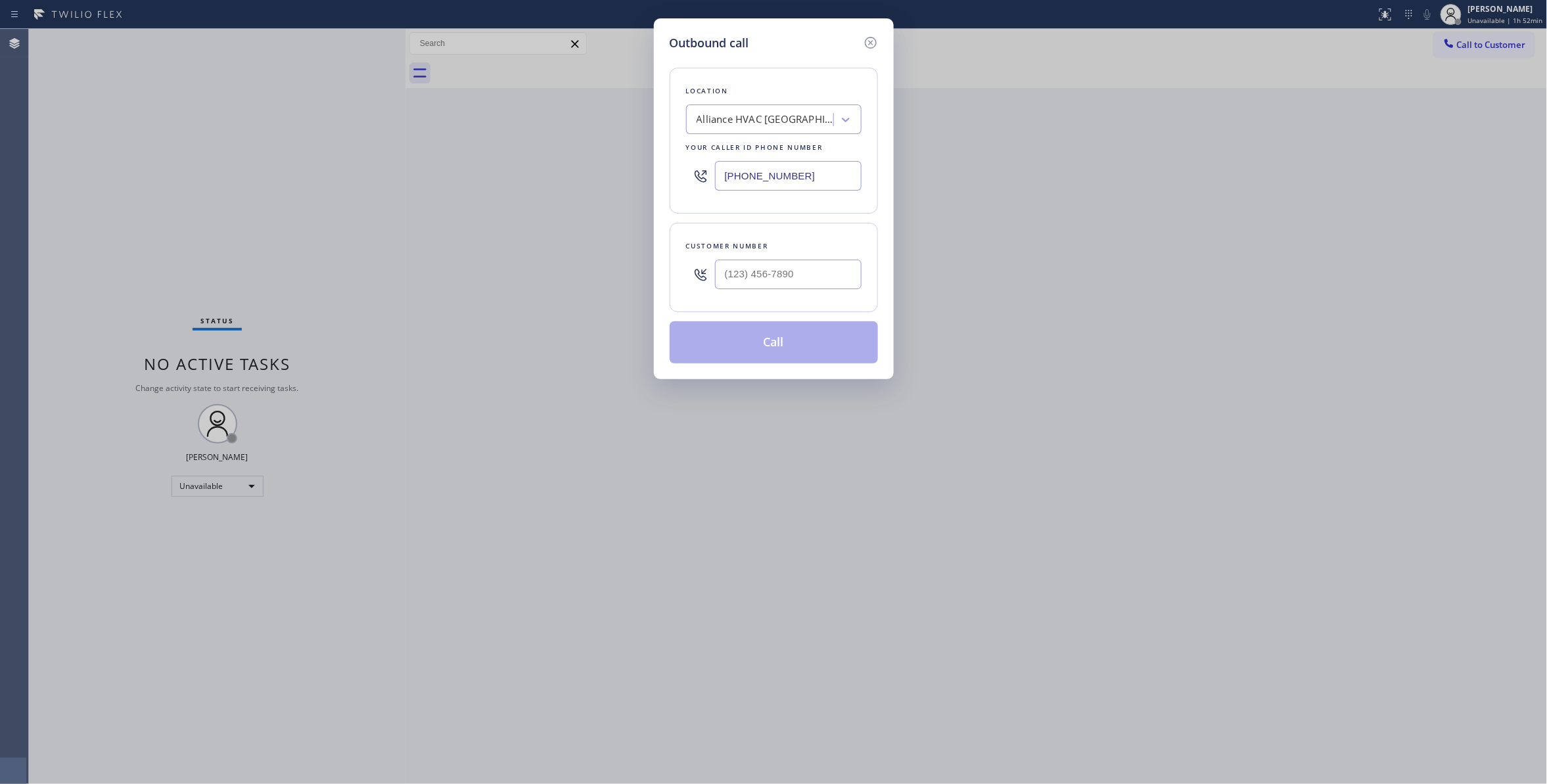
click at [774, 292] on div at bounding box center [788, 274] width 147 height 42
click at [774, 279] on input "(___) ___-____" at bounding box center [788, 274] width 147 height 30
paste input "310) 921-5660"
type input "[PHONE_NUMBER]"
click at [749, 342] on button "Call" at bounding box center [774, 342] width 208 height 42
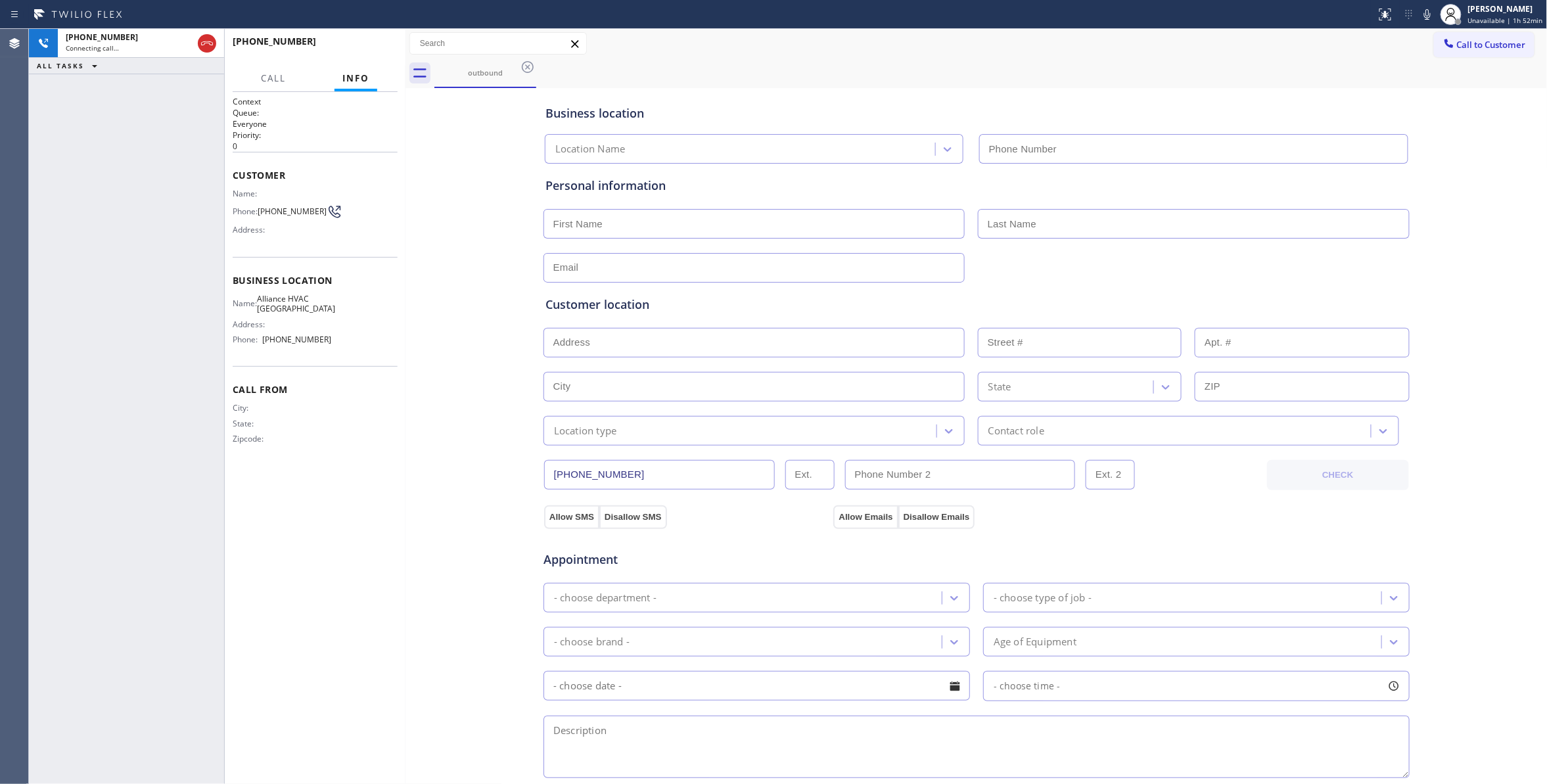
type input "[PHONE_NUMBER]"
click at [366, 48] on span "HANG UP" at bounding box center [367, 47] width 40 height 9
click at [367, 67] on button "Info" at bounding box center [355, 78] width 42 height 25
click at [366, 45] on span "COMPLETE" at bounding box center [364, 47] width 45 height 9
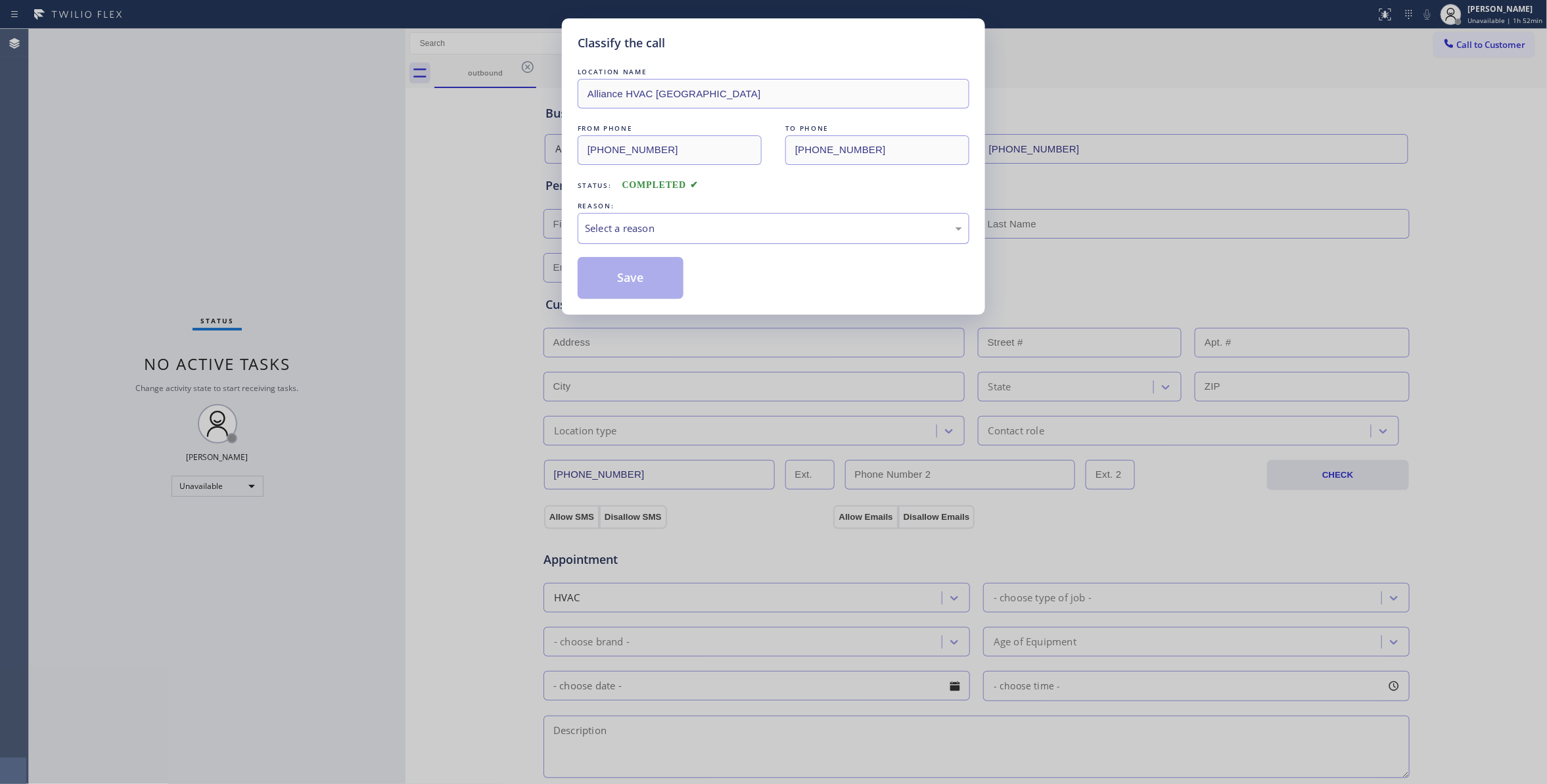
click at [645, 214] on div "Select a reason" at bounding box center [774, 228] width 391 height 31
click at [648, 276] on button "Save" at bounding box center [630, 278] width 105 height 42
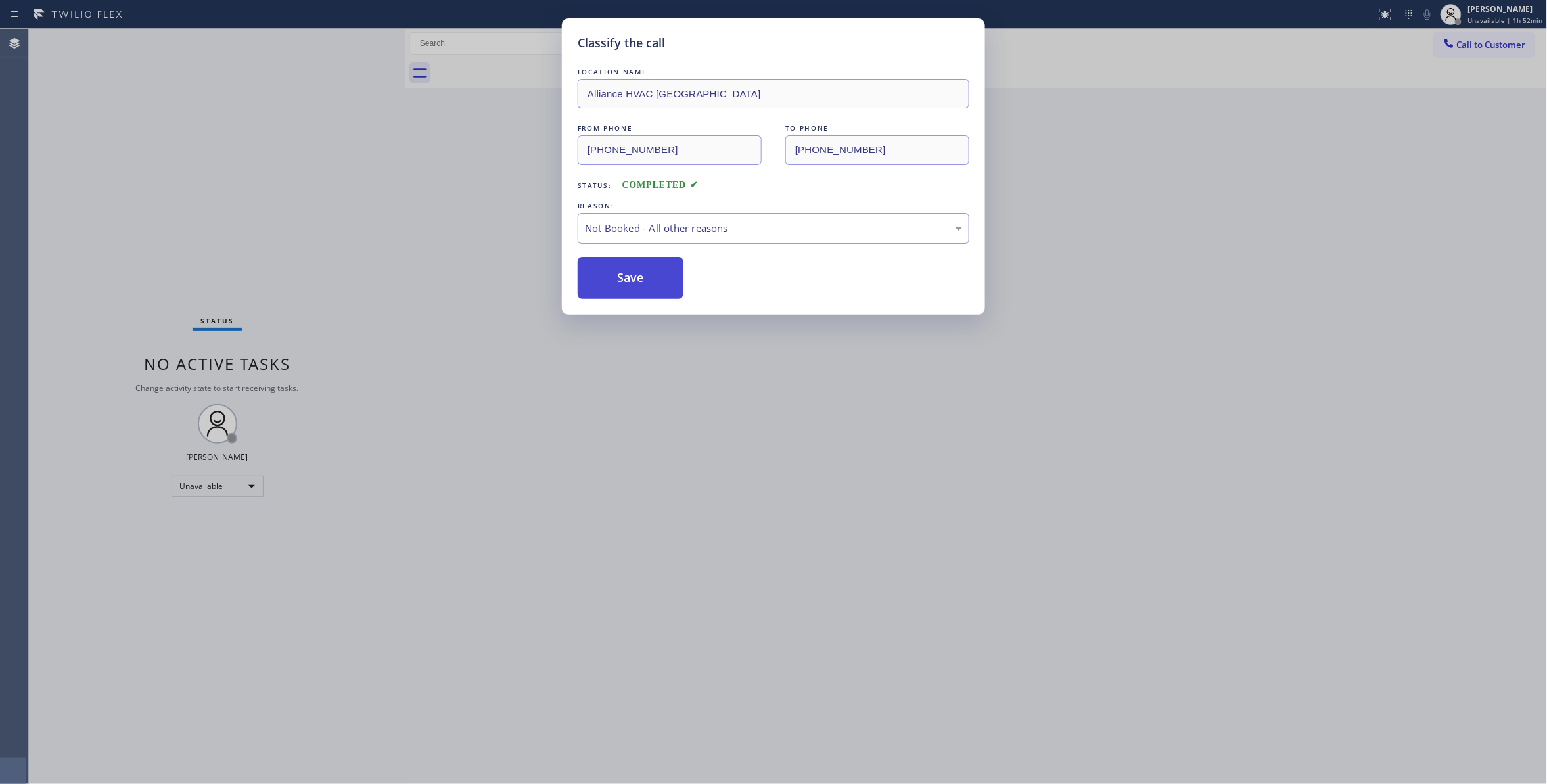
click at [648, 276] on button "Save" at bounding box center [630, 278] width 105 height 42
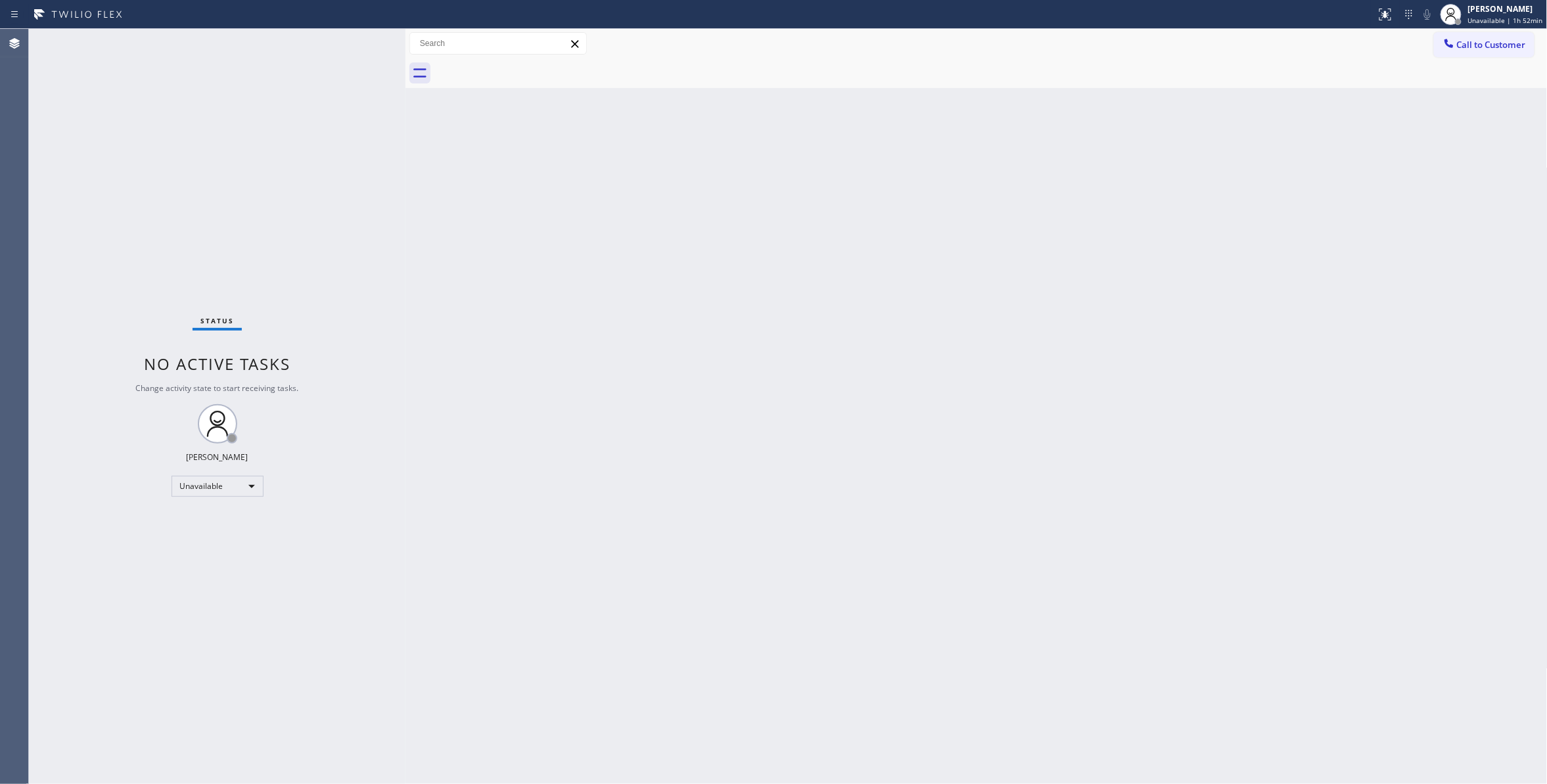
drag, startPoint x: 1481, startPoint y: 48, endPoint x: 837, endPoint y: 303, distance: 692.6
click at [1479, 48] on span "Call to Customer" at bounding box center [1491, 44] width 69 height 12
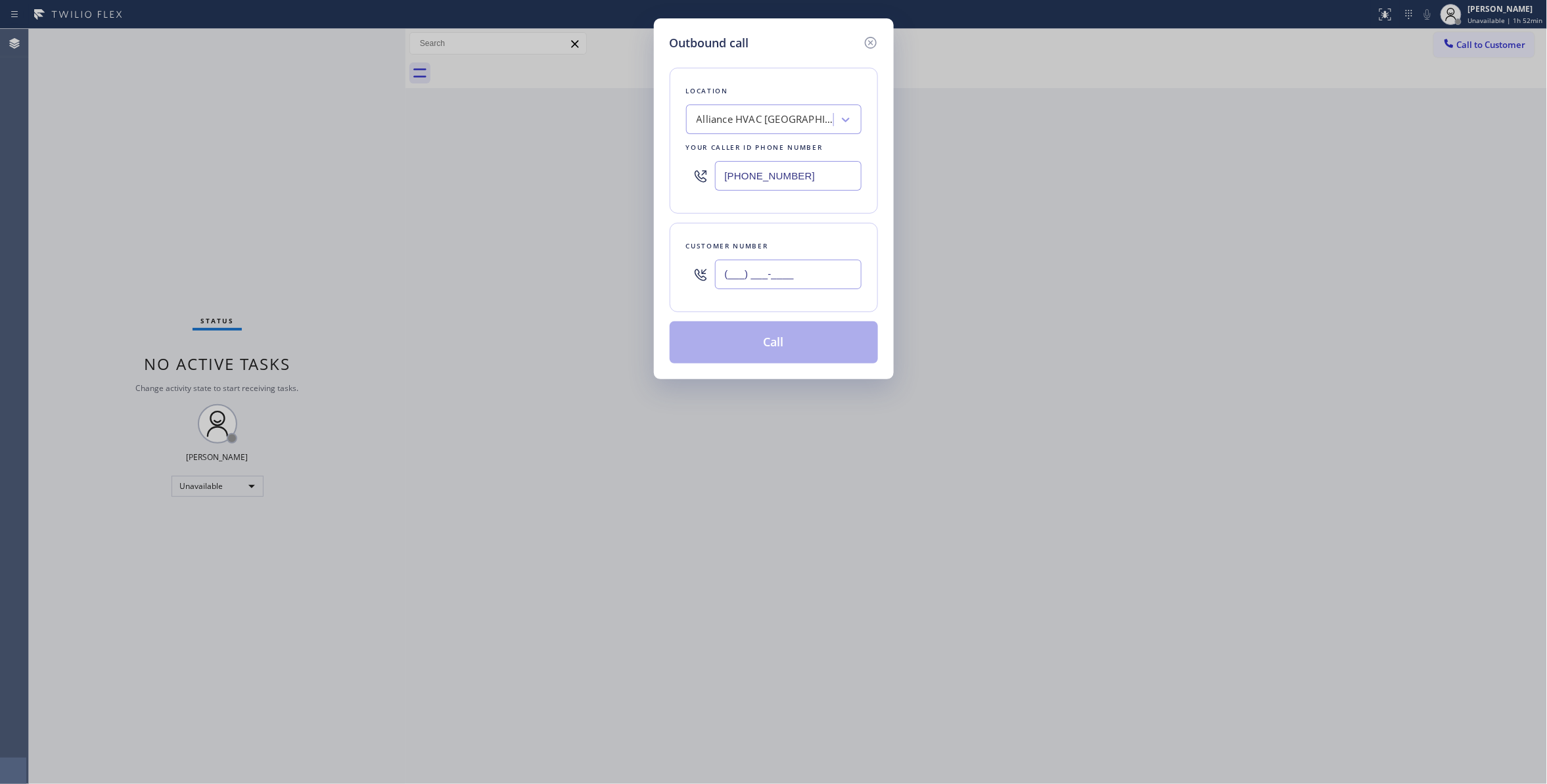
click at [774, 271] on input "(___) ___-____" at bounding box center [788, 274] width 147 height 30
paste input "310) 921-5660"
type input "[PHONE_NUMBER]"
click at [774, 351] on button "Call" at bounding box center [774, 342] width 208 height 42
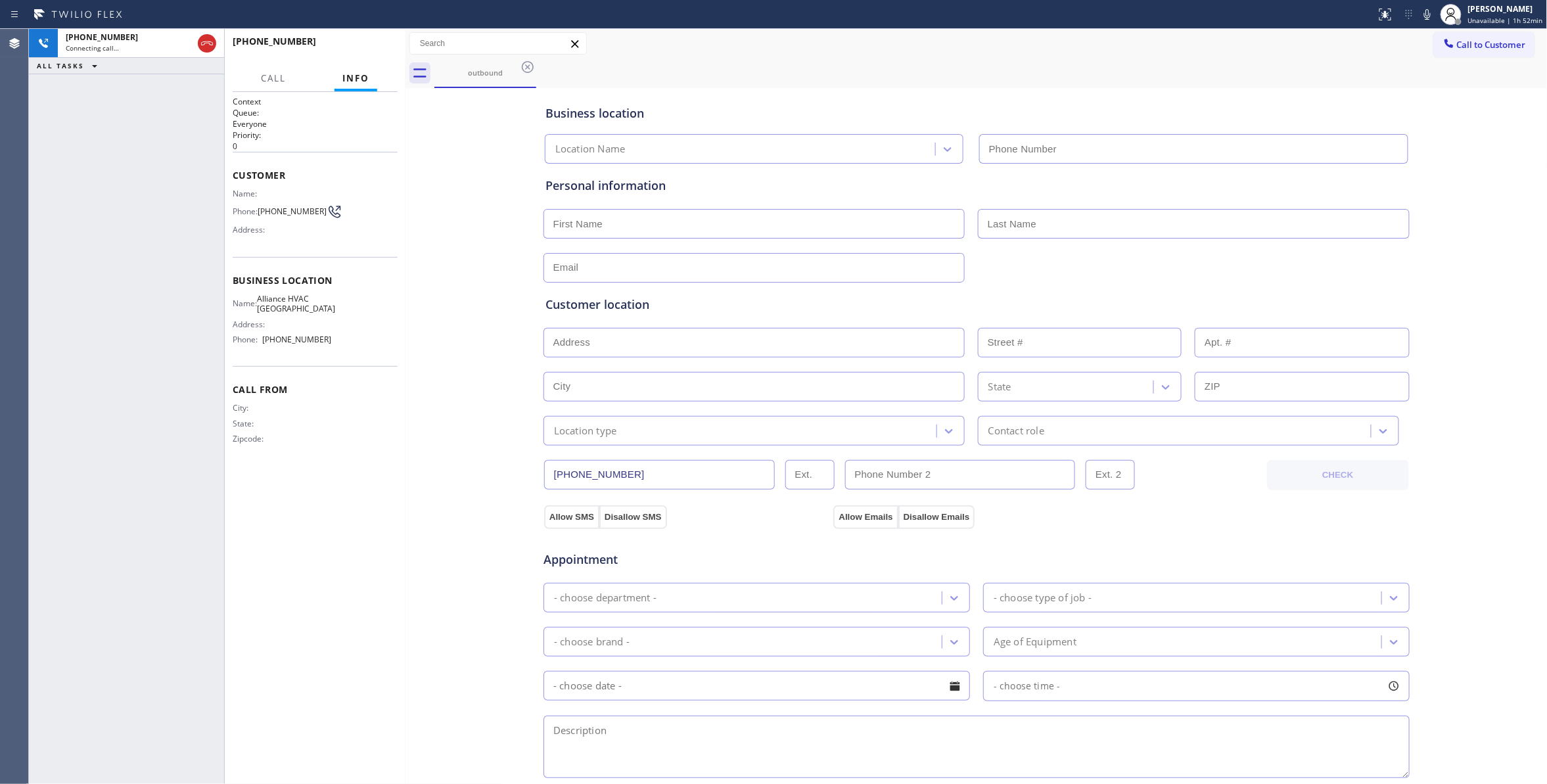
type input "[PHONE_NUMBER]"
click at [368, 50] on span "HANG UP" at bounding box center [367, 47] width 40 height 9
drag, startPoint x: 190, startPoint y: 127, endPoint x: 222, endPoint y: 123, distance: 32.2
click at [198, 126] on div "ALL TASKS ALL TASKS ACTIVE TASKS TASKS IN WRAP UP [PHONE_NUMBER] Wrap up | 00:00" at bounding box center [126, 406] width 195 height 755
click at [359, 35] on div "[PHONE_NUMBER] Wrap up | 00:01 COMPLETE" at bounding box center [315, 48] width 165 height 34
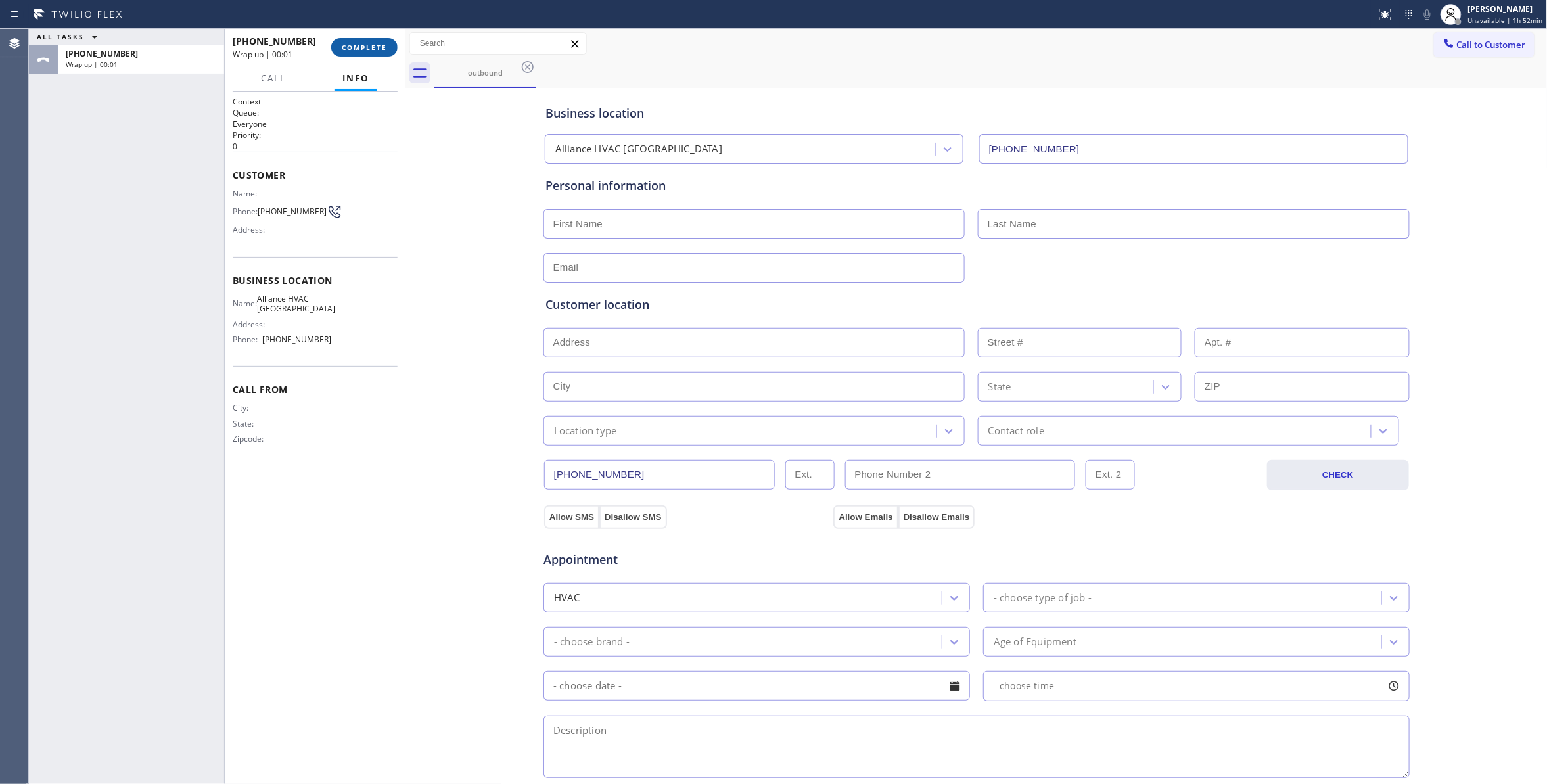
click at [369, 52] on button "COMPLETE" at bounding box center [364, 47] width 67 height 18
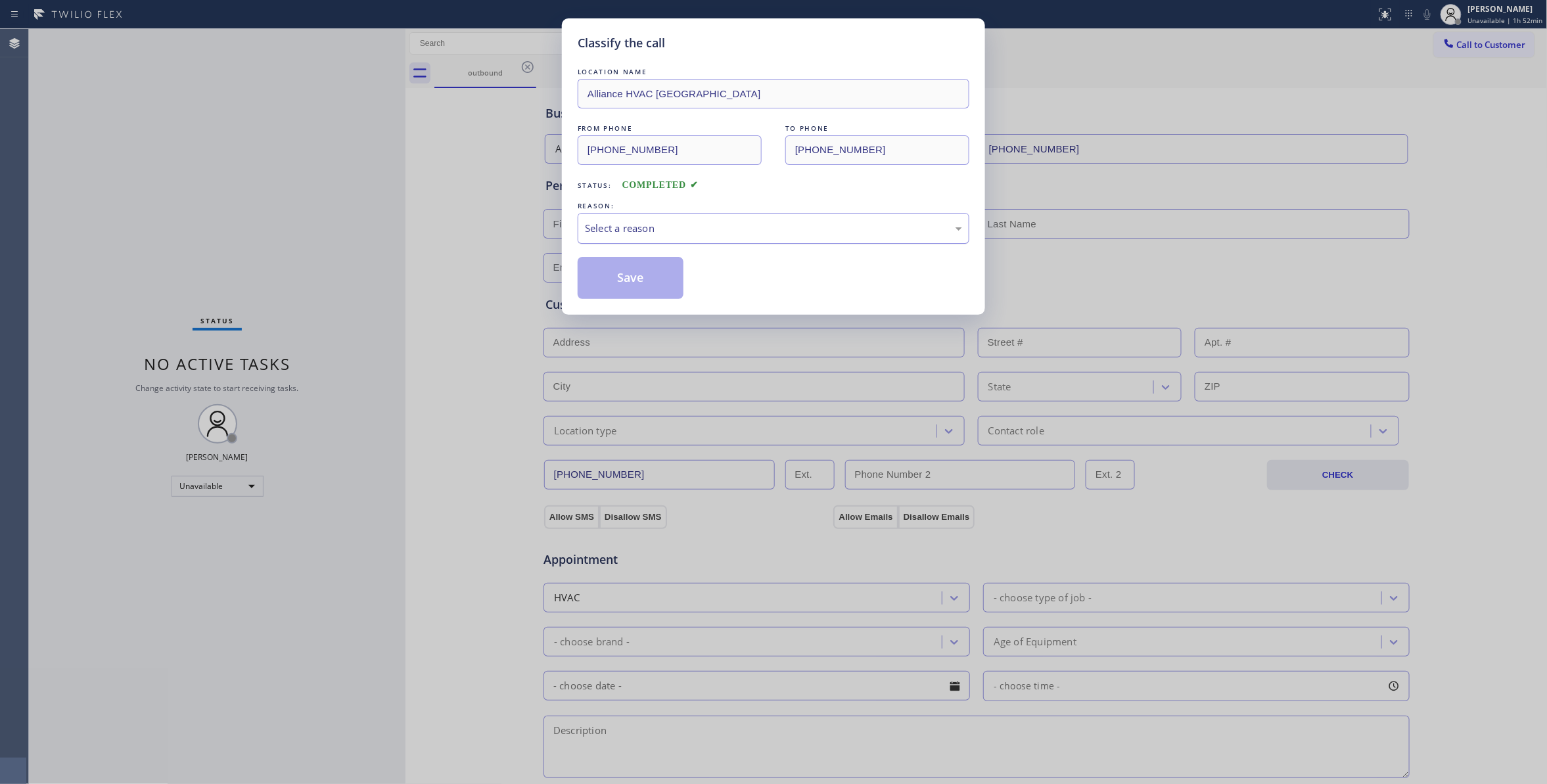
click at [621, 224] on div "Select a reason" at bounding box center [774, 228] width 377 height 15
click at [628, 281] on button "Save" at bounding box center [630, 278] width 105 height 42
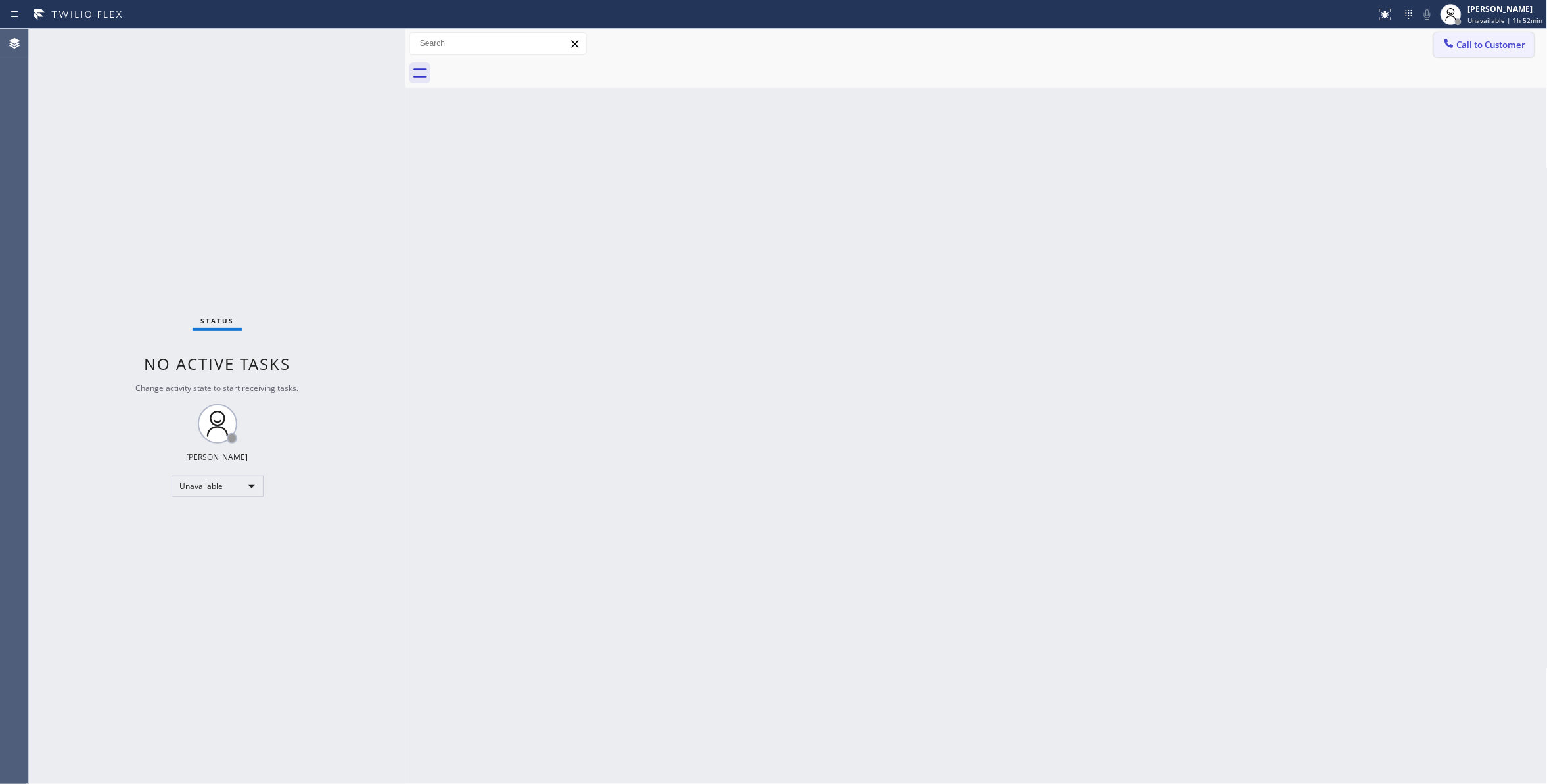
click at [1490, 47] on span "Call to Customer" at bounding box center [1491, 44] width 69 height 12
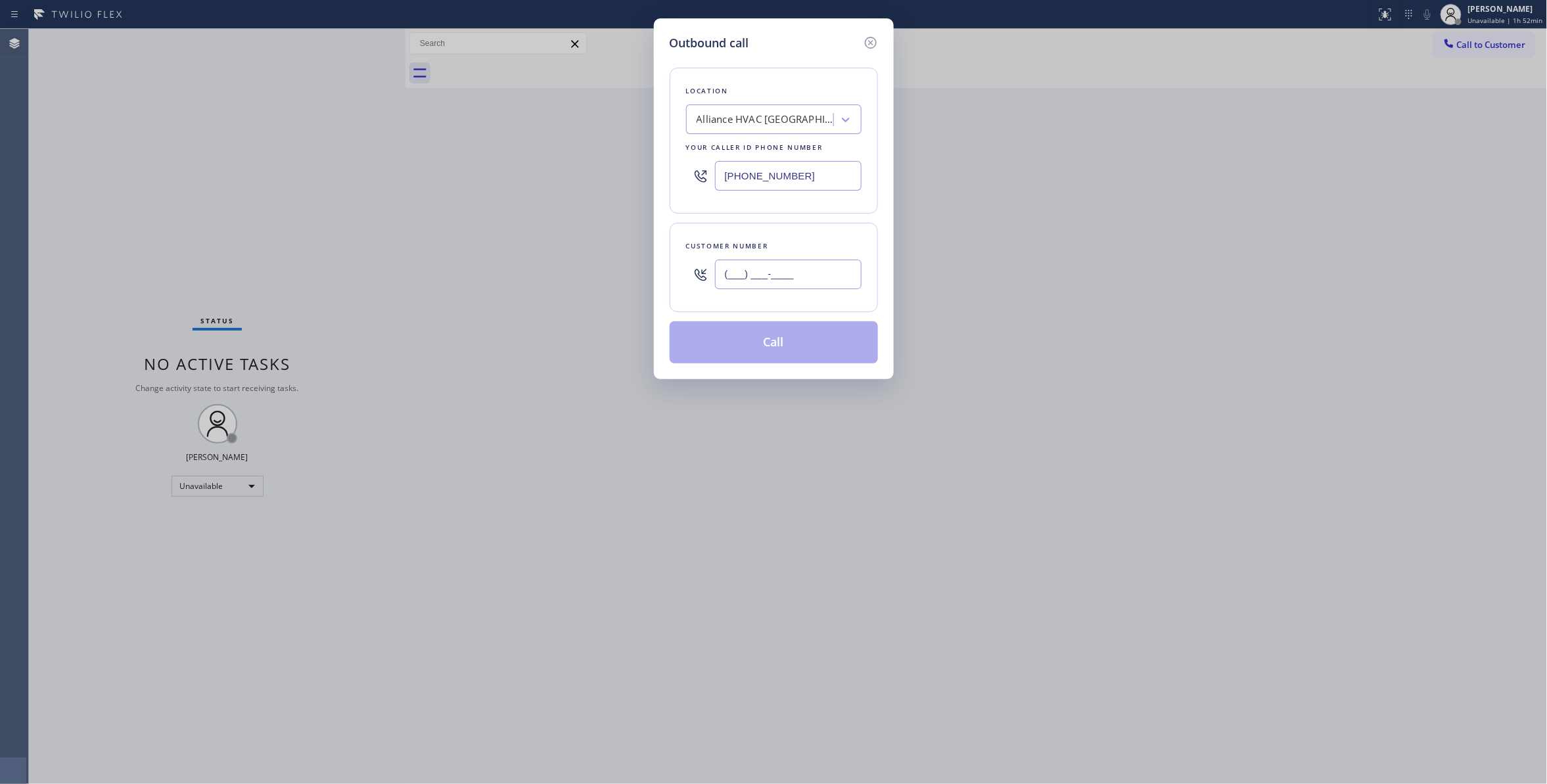
click at [758, 274] on input "(___) ___-____" at bounding box center [788, 274] width 147 height 30
paste input "310) 921-5660"
type input "[PHONE_NUMBER]"
click at [745, 344] on button "Call" at bounding box center [774, 342] width 208 height 42
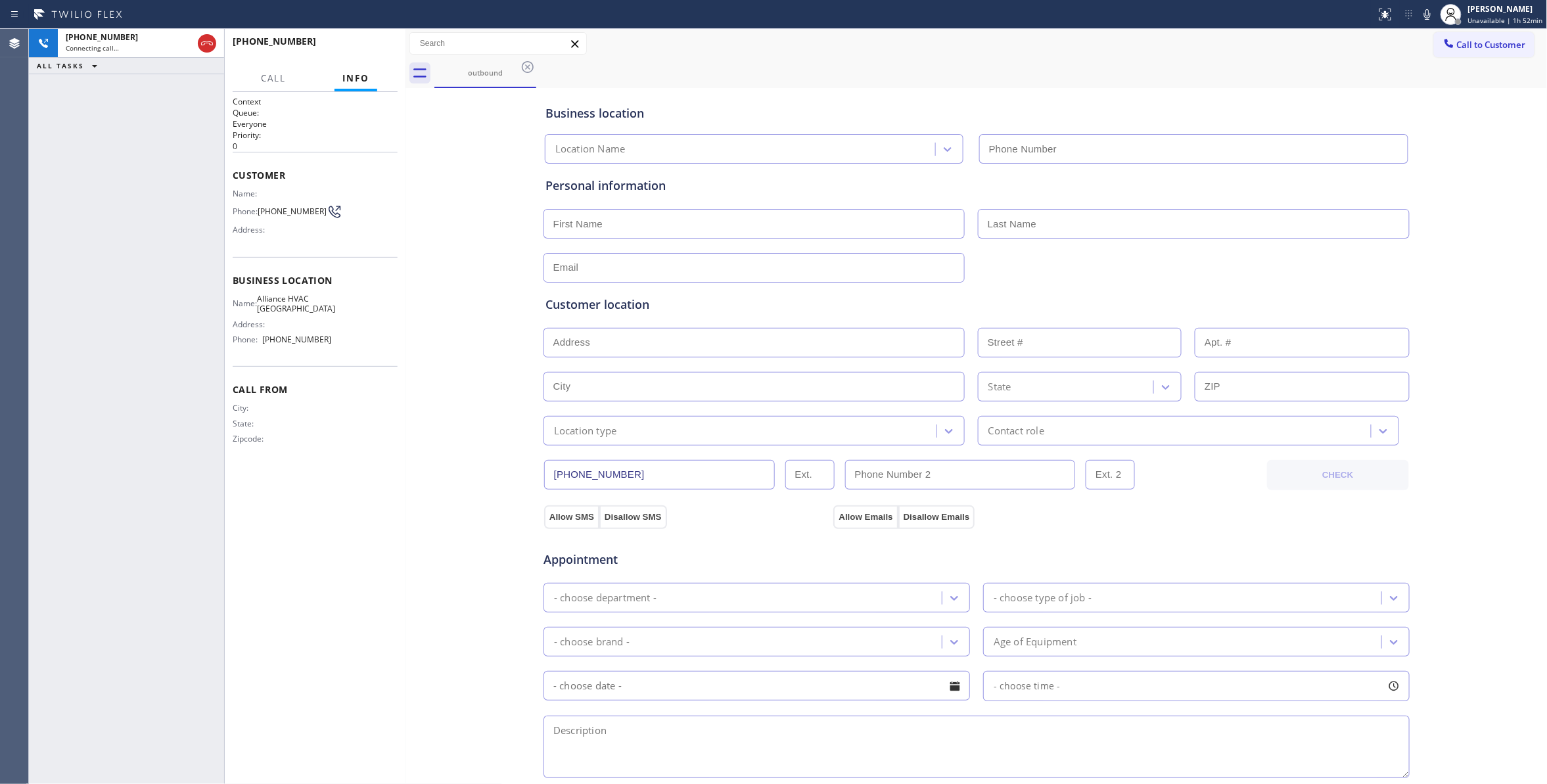
type input "[PHONE_NUMBER]"
drag, startPoint x: 411, startPoint y: 515, endPoint x: 411, endPoint y: 451, distance: 64.0
click at [411, 513] on div "Business location Alliance HVAC [GEOGRAPHIC_DATA] [PHONE_NUMBER] Personal infor…" at bounding box center [976, 540] width 1136 height 898
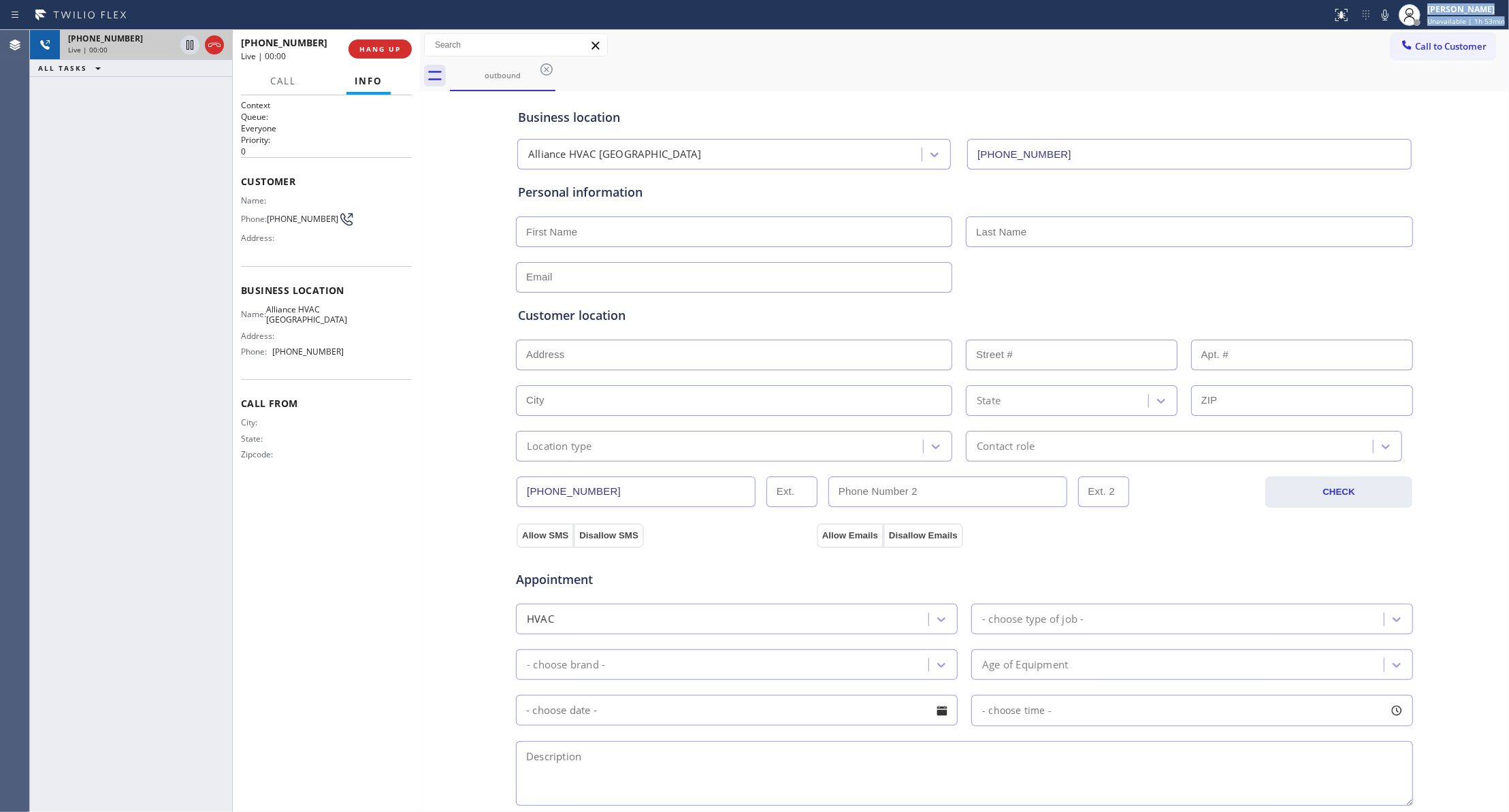
click at [215, 30] on div "Status report No issues detected If you experience an issue, please download th…" at bounding box center [754, 406] width 1509 height 812
click at [213, 34] on div at bounding box center [202, 45] width 49 height 30
click at [212, 36] on button at bounding box center [214, 45] width 19 height 19
click at [378, 44] on span "COMPLETE" at bounding box center [377, 49] width 47 height 9
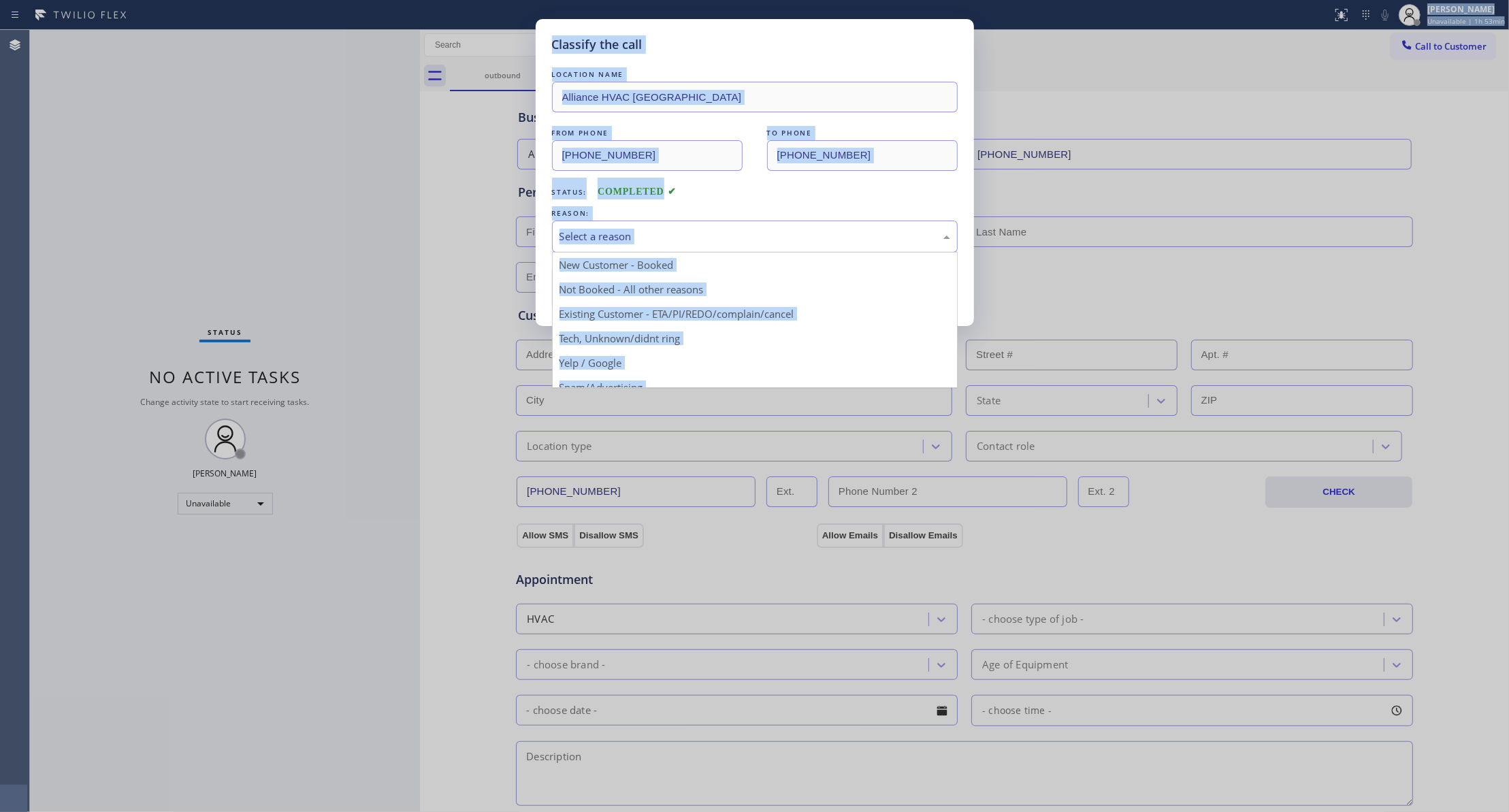
click at [679, 225] on div "Select a reason" at bounding box center [754, 236] width 405 height 32
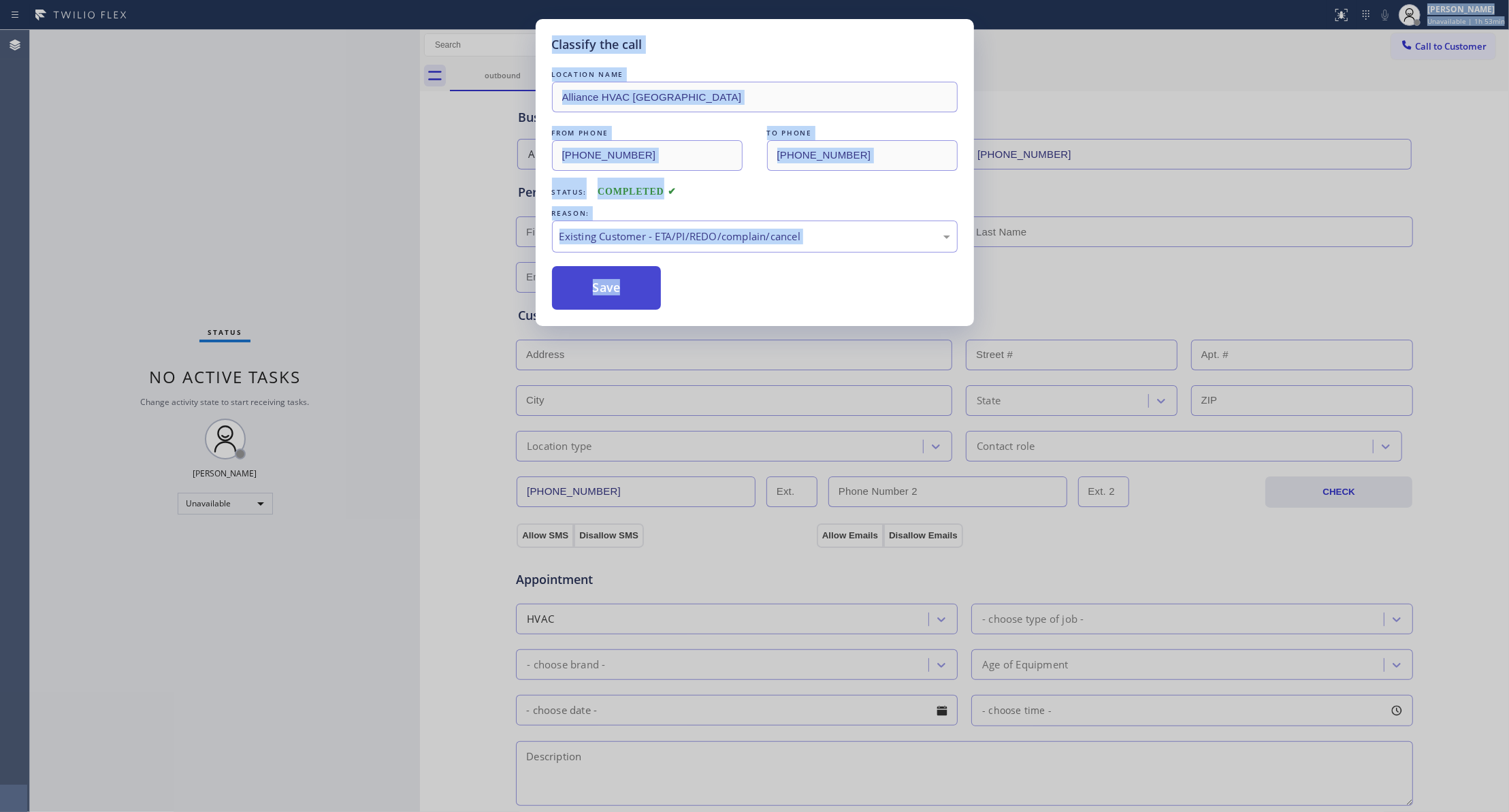
click at [588, 295] on button "Save" at bounding box center [606, 287] width 109 height 44
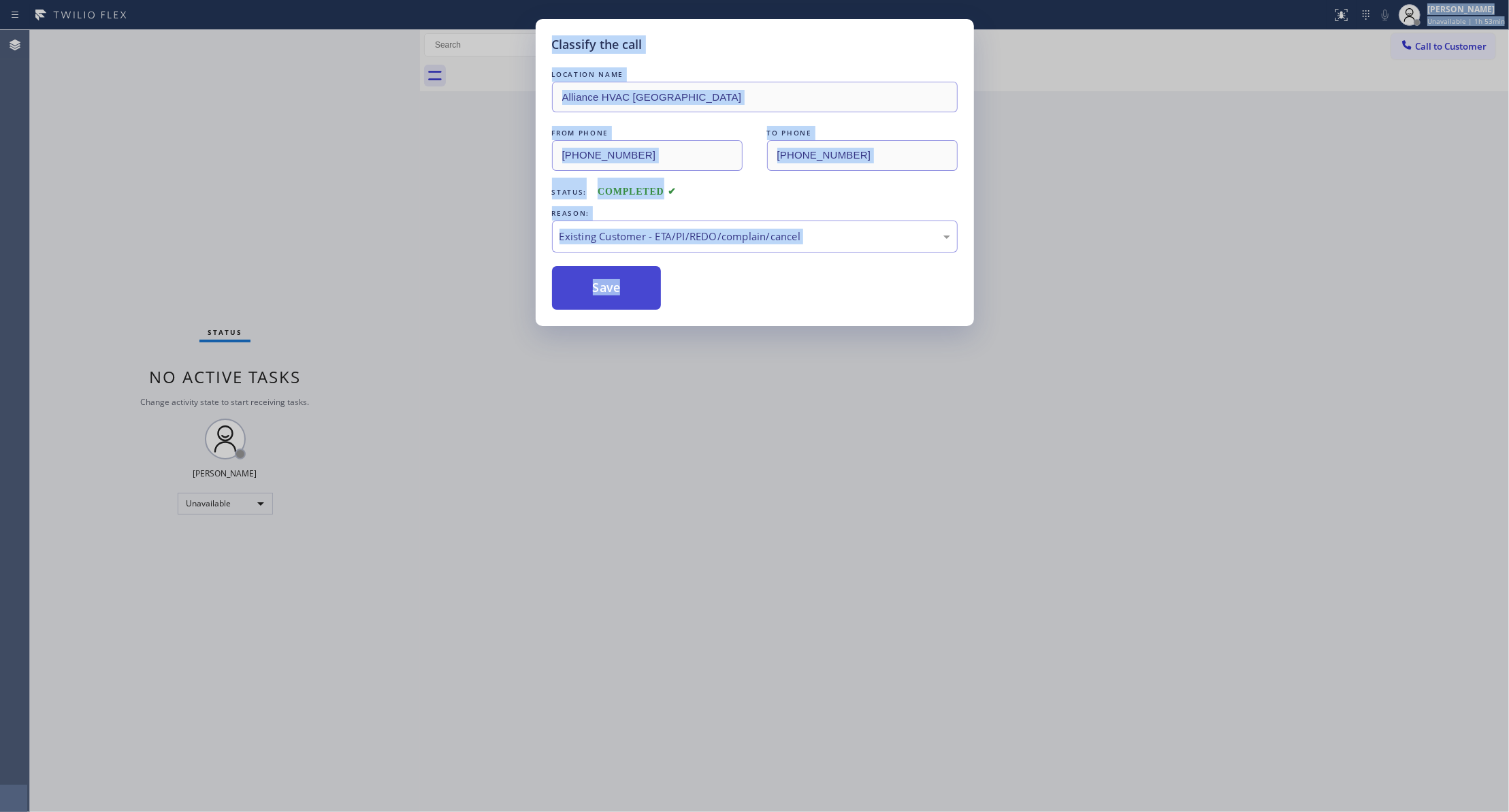
click at [588, 294] on button "Save" at bounding box center [606, 287] width 109 height 44
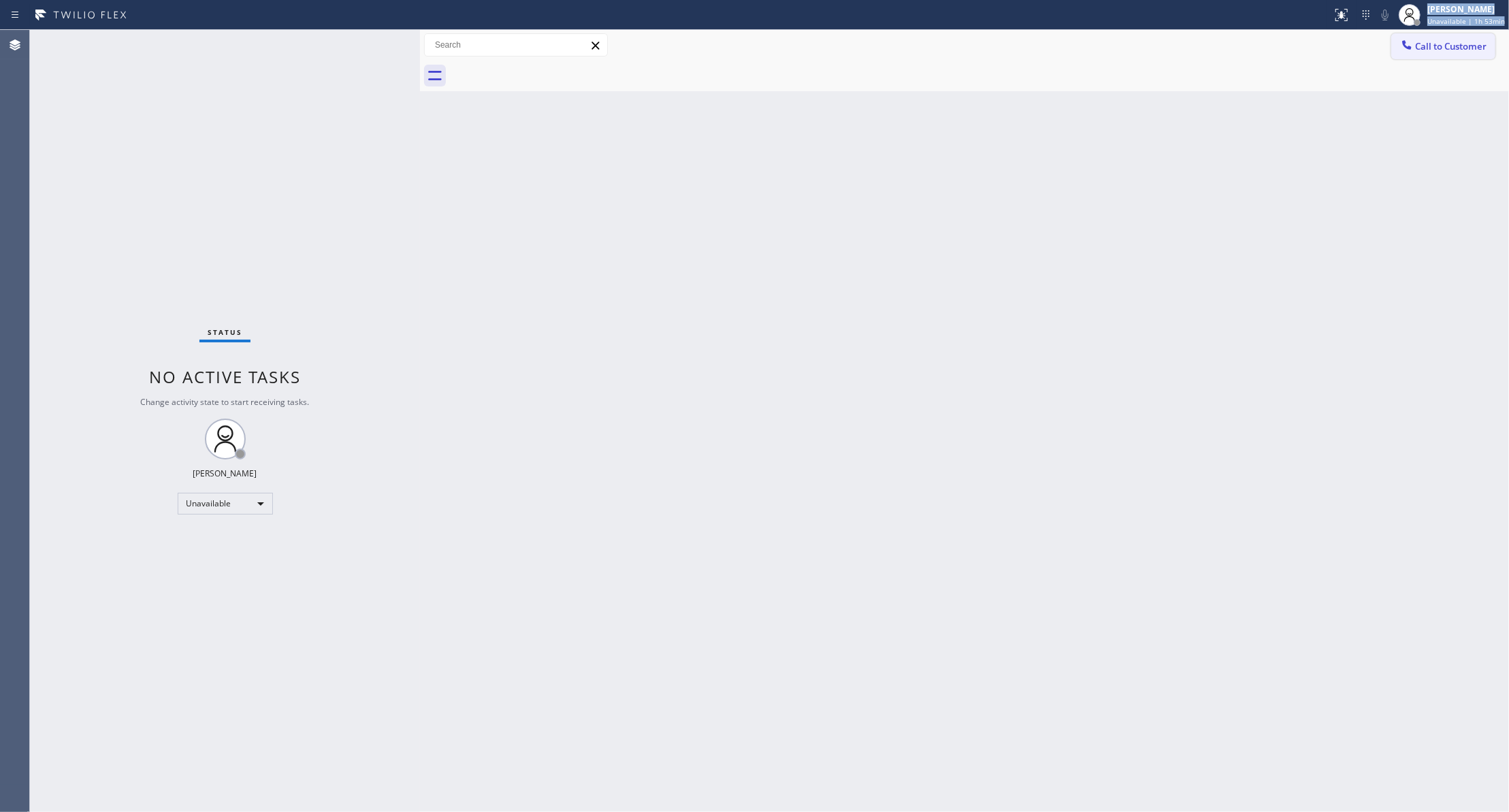
click at [1452, 41] on span "Call to Customer" at bounding box center [1450, 46] width 72 height 12
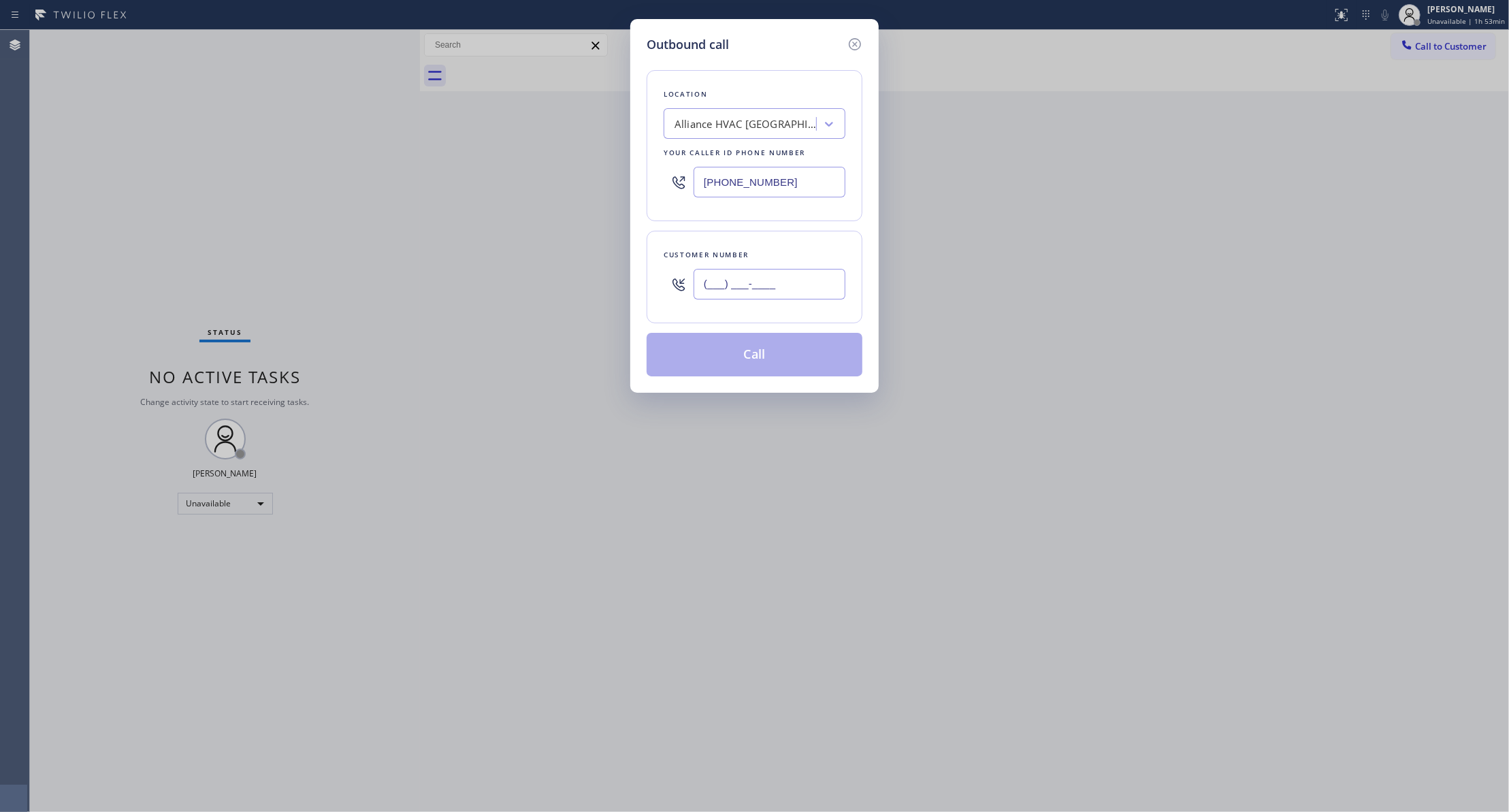
click at [762, 286] on input "(___) ___-____" at bounding box center [769, 284] width 152 height 31
paste input "310) 921-5660"
type input "[PHONE_NUMBER]"
click at [744, 349] on button "Call" at bounding box center [754, 354] width 216 height 44
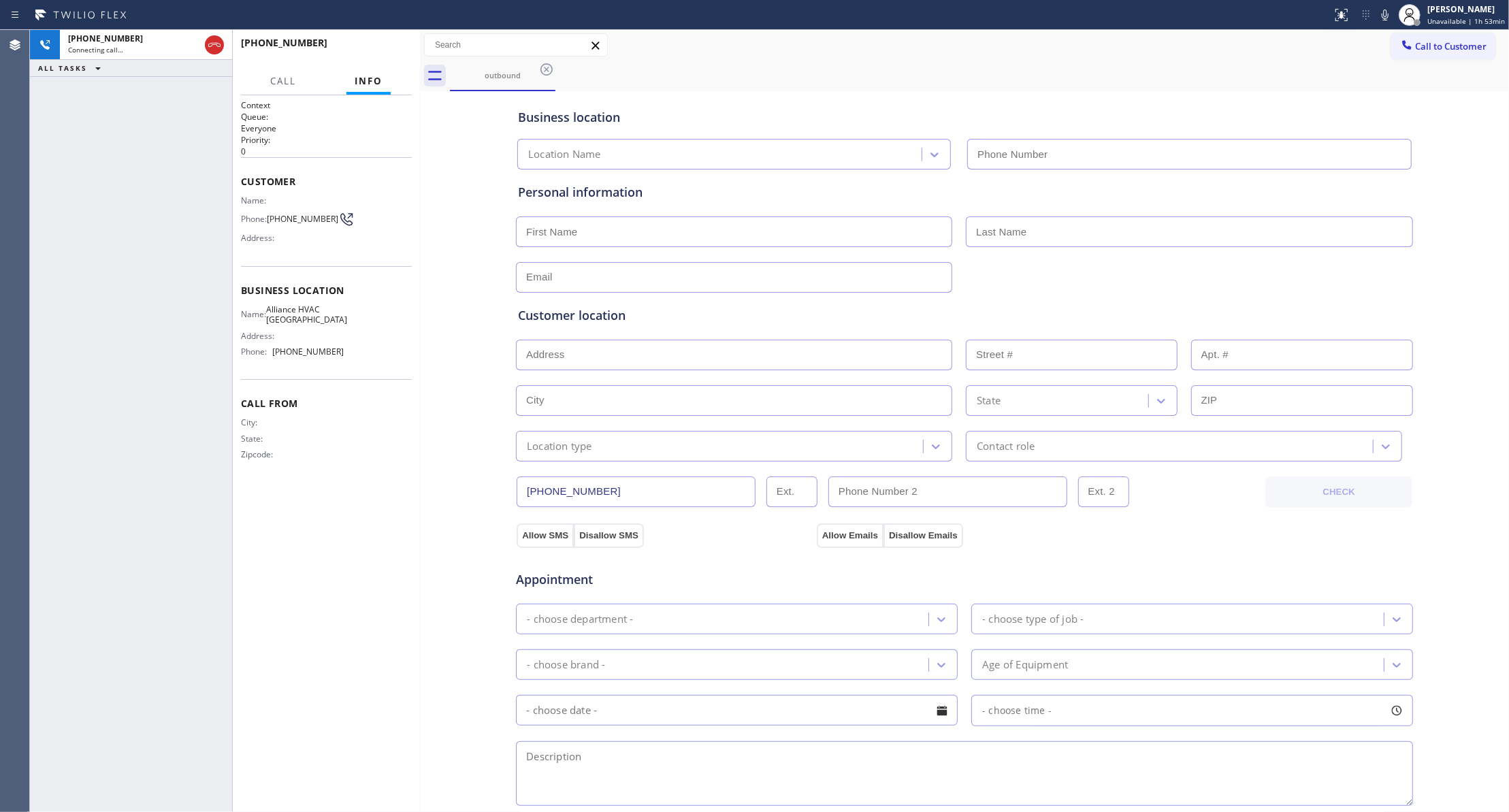
type input "[PHONE_NUMBER]"
click at [212, 45] on icon at bounding box center [214, 44] width 16 height 16
click at [399, 50] on span "HANG UP" at bounding box center [380, 49] width 41 height 9
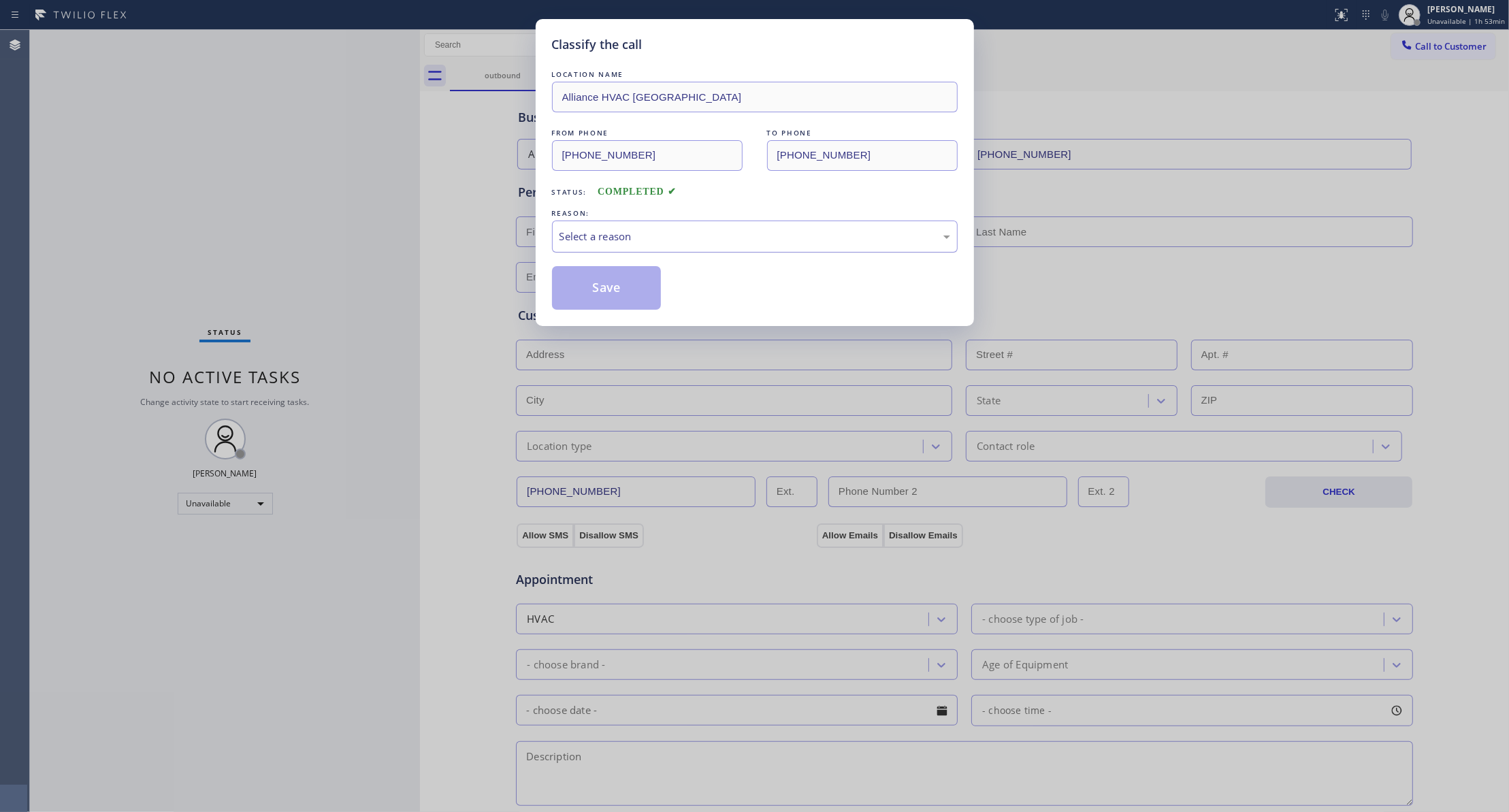
click at [624, 237] on div "Select a reason" at bounding box center [754, 236] width 390 height 16
click at [603, 297] on button "Save" at bounding box center [606, 287] width 109 height 44
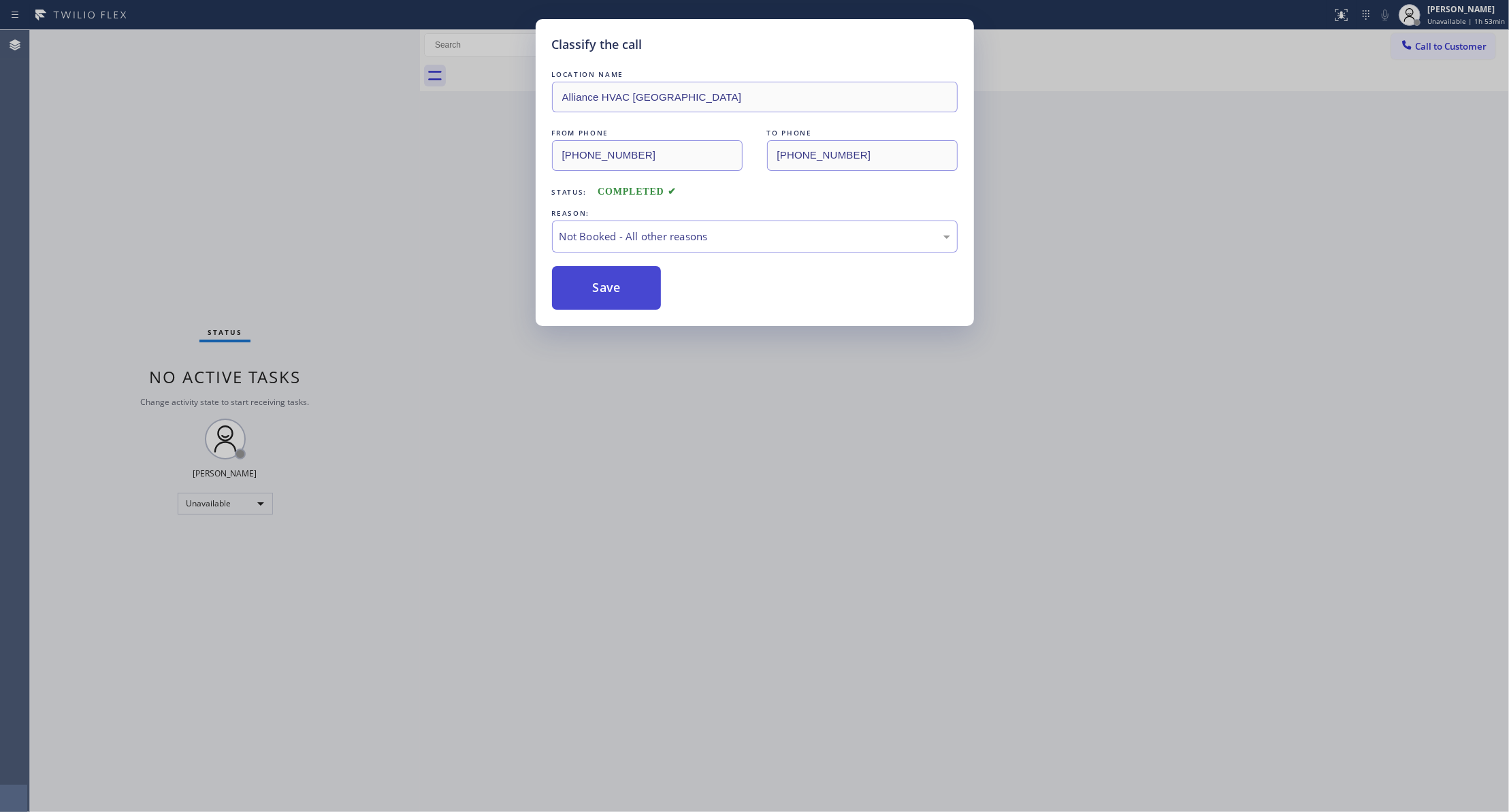
click at [603, 297] on button "Save" at bounding box center [606, 287] width 109 height 44
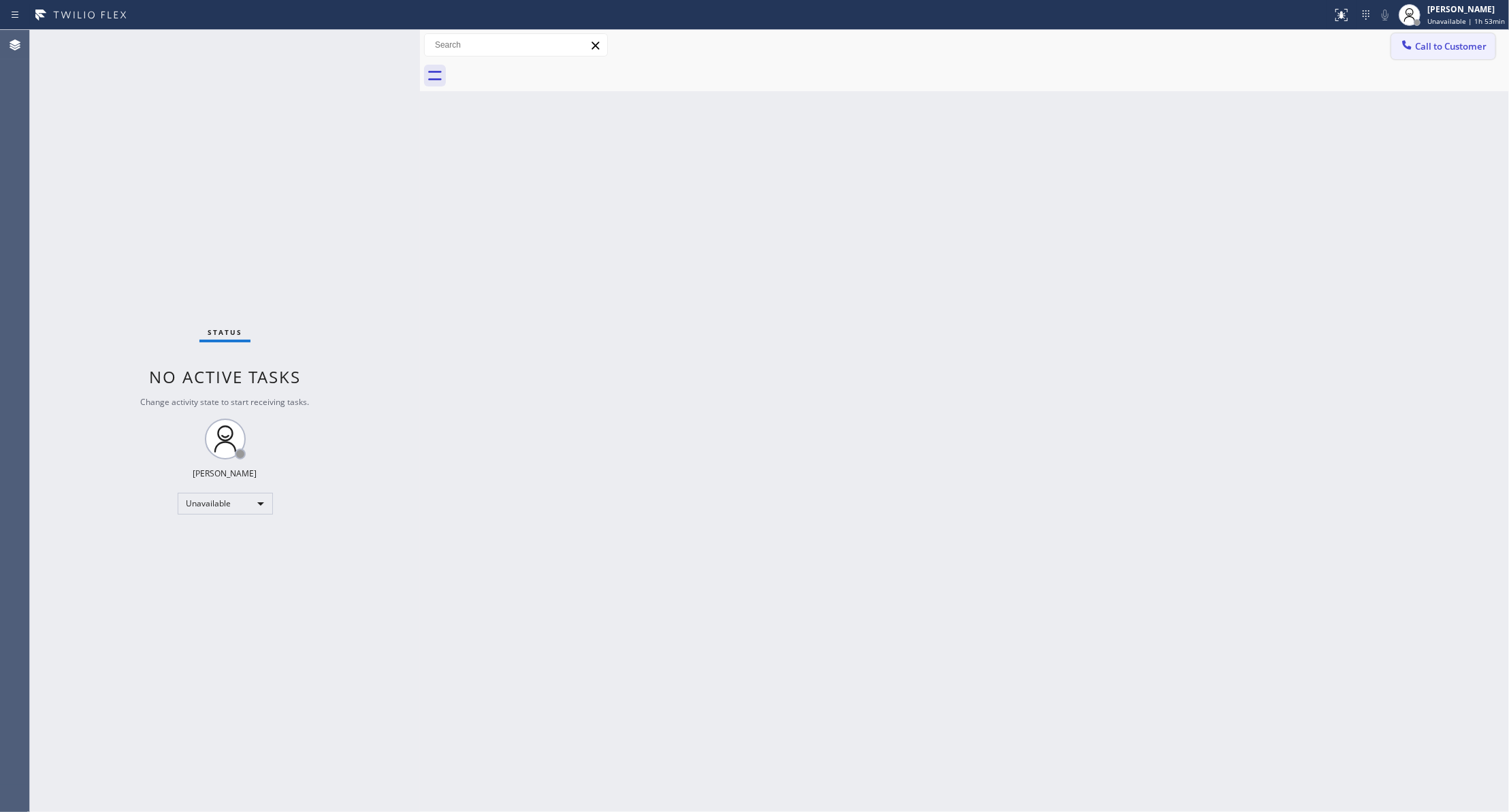
click at [1447, 50] on span "Call to Customer" at bounding box center [1450, 46] width 72 height 12
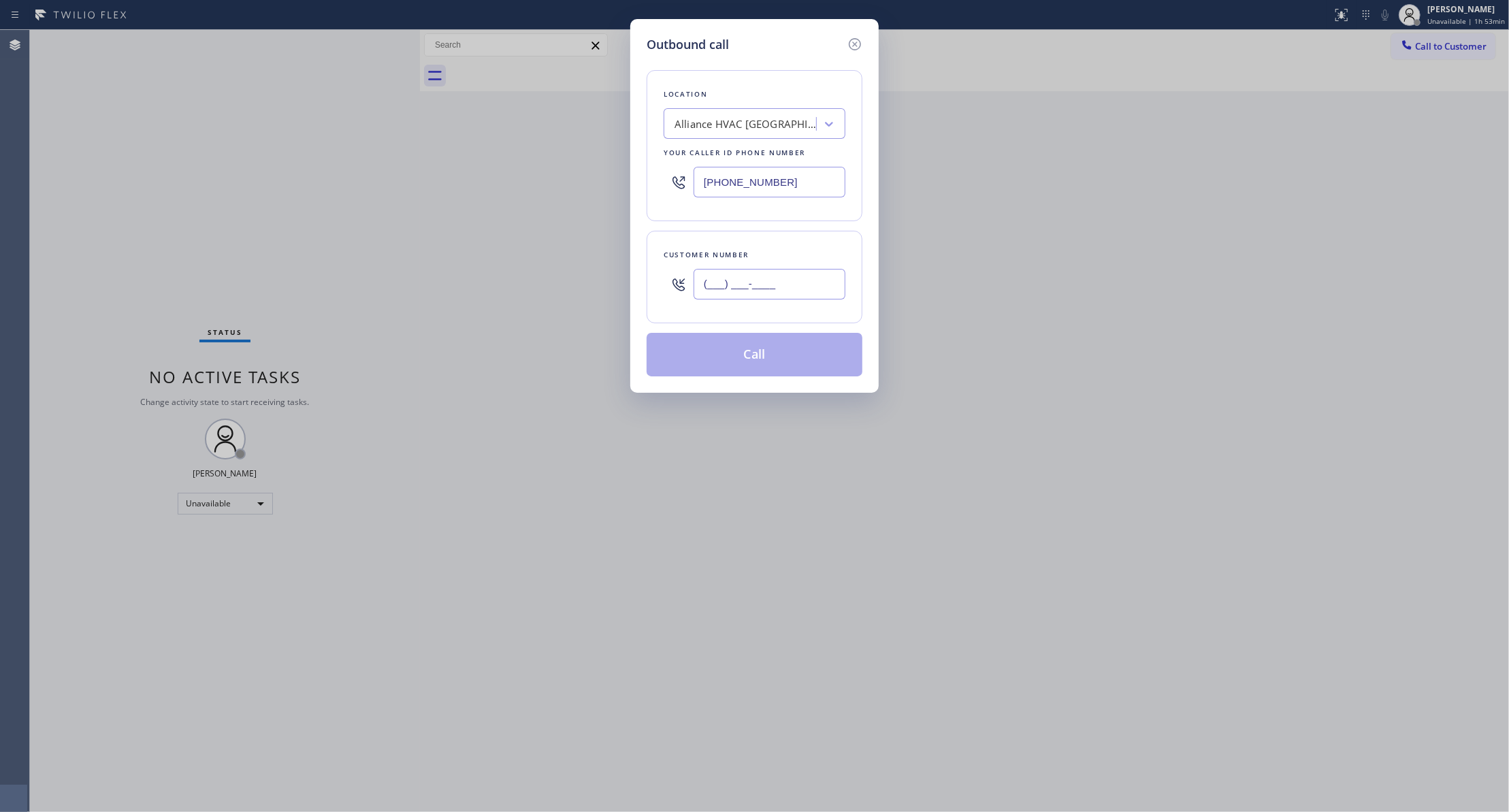
click at [766, 281] on input "(___) ___-____" at bounding box center [769, 284] width 152 height 31
paste input "310) 921-5660"
type input "[PHONE_NUMBER]"
click at [722, 355] on button "Call" at bounding box center [754, 354] width 216 height 44
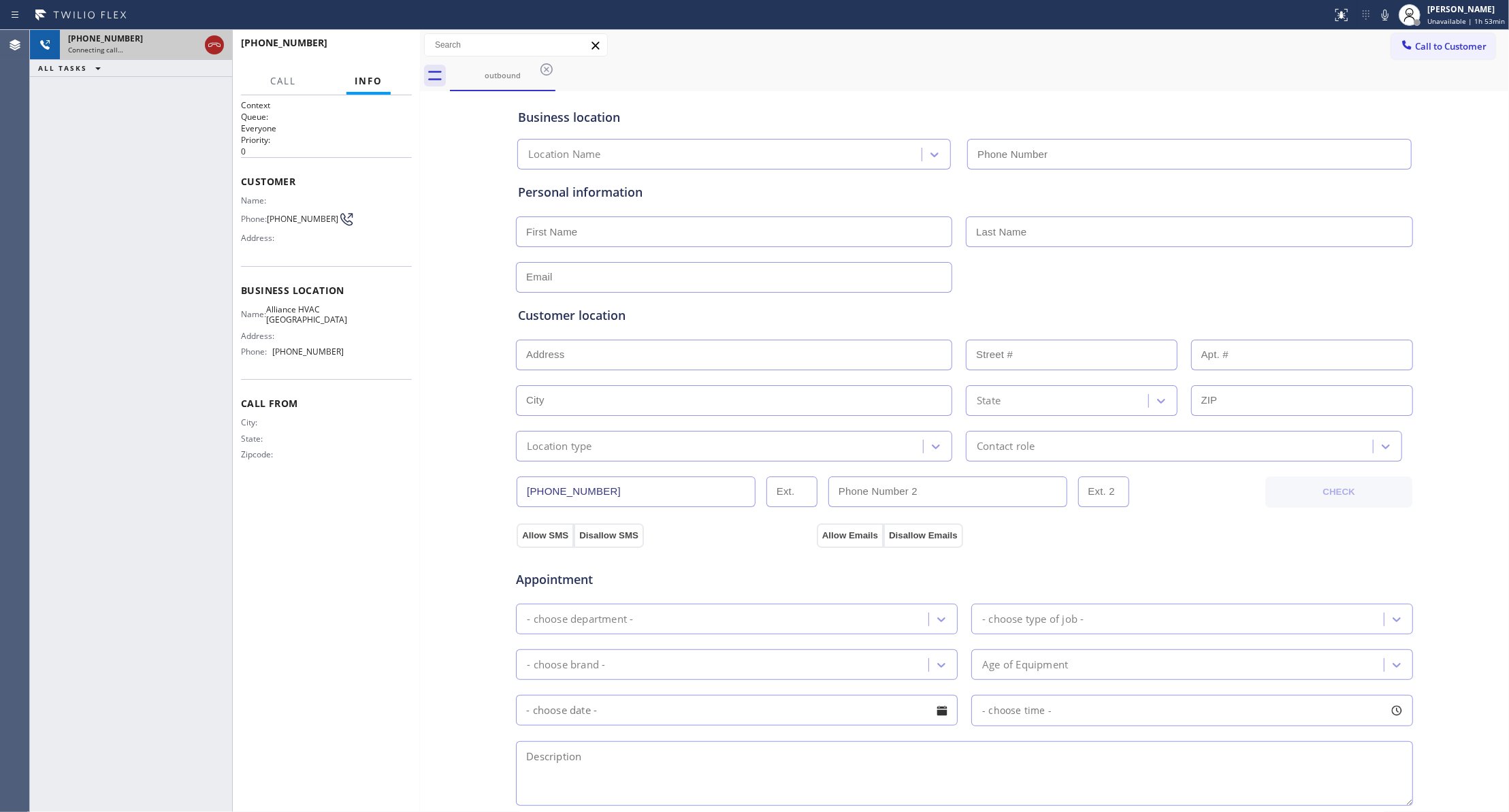
type input "[PHONE_NUMBER]"
click at [219, 45] on icon at bounding box center [214, 44] width 16 height 16
click at [385, 49] on span "HANG UP" at bounding box center [380, 49] width 41 height 9
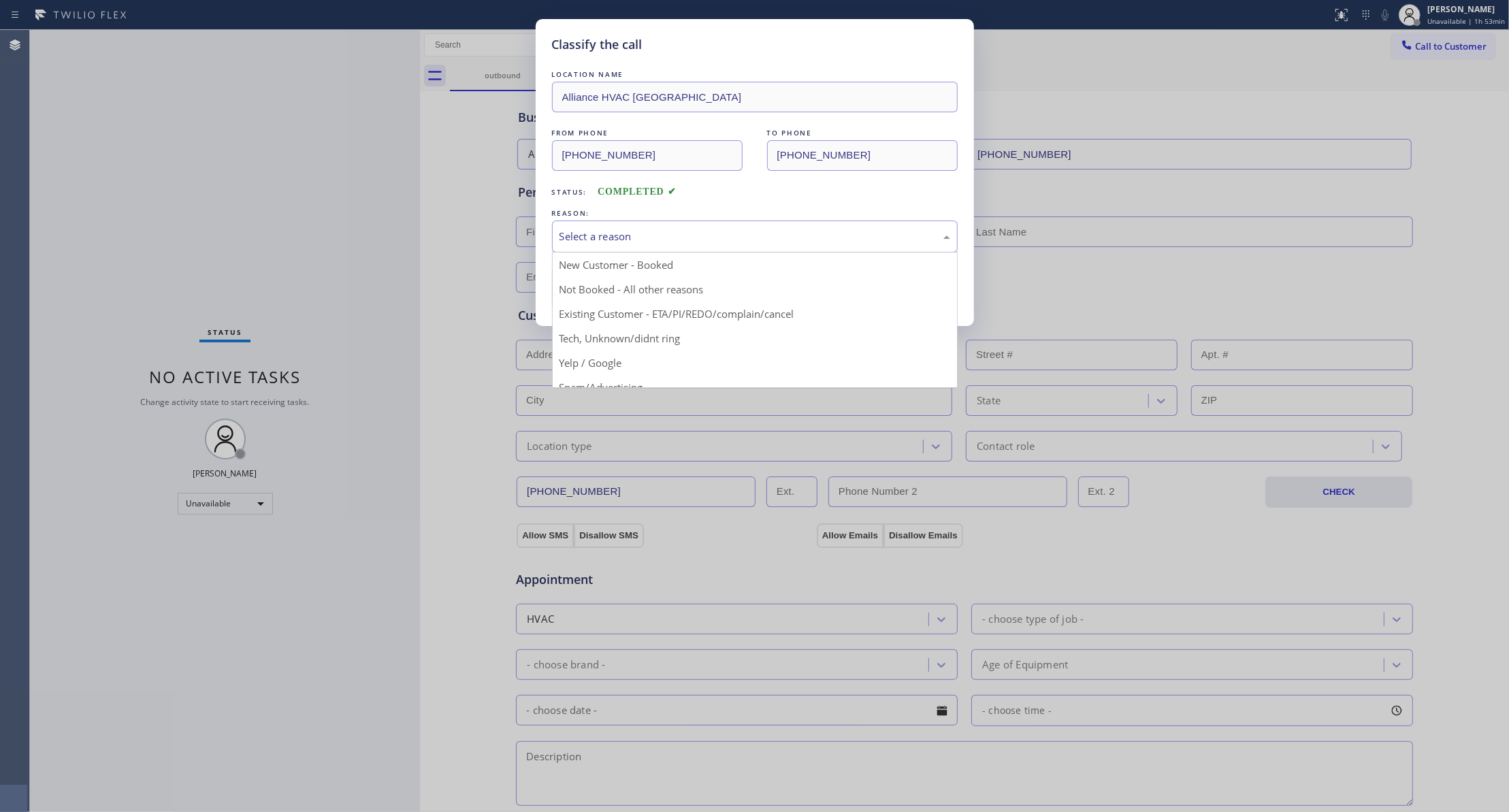
click at [651, 251] on div "Select a reason" at bounding box center [754, 236] width 405 height 32
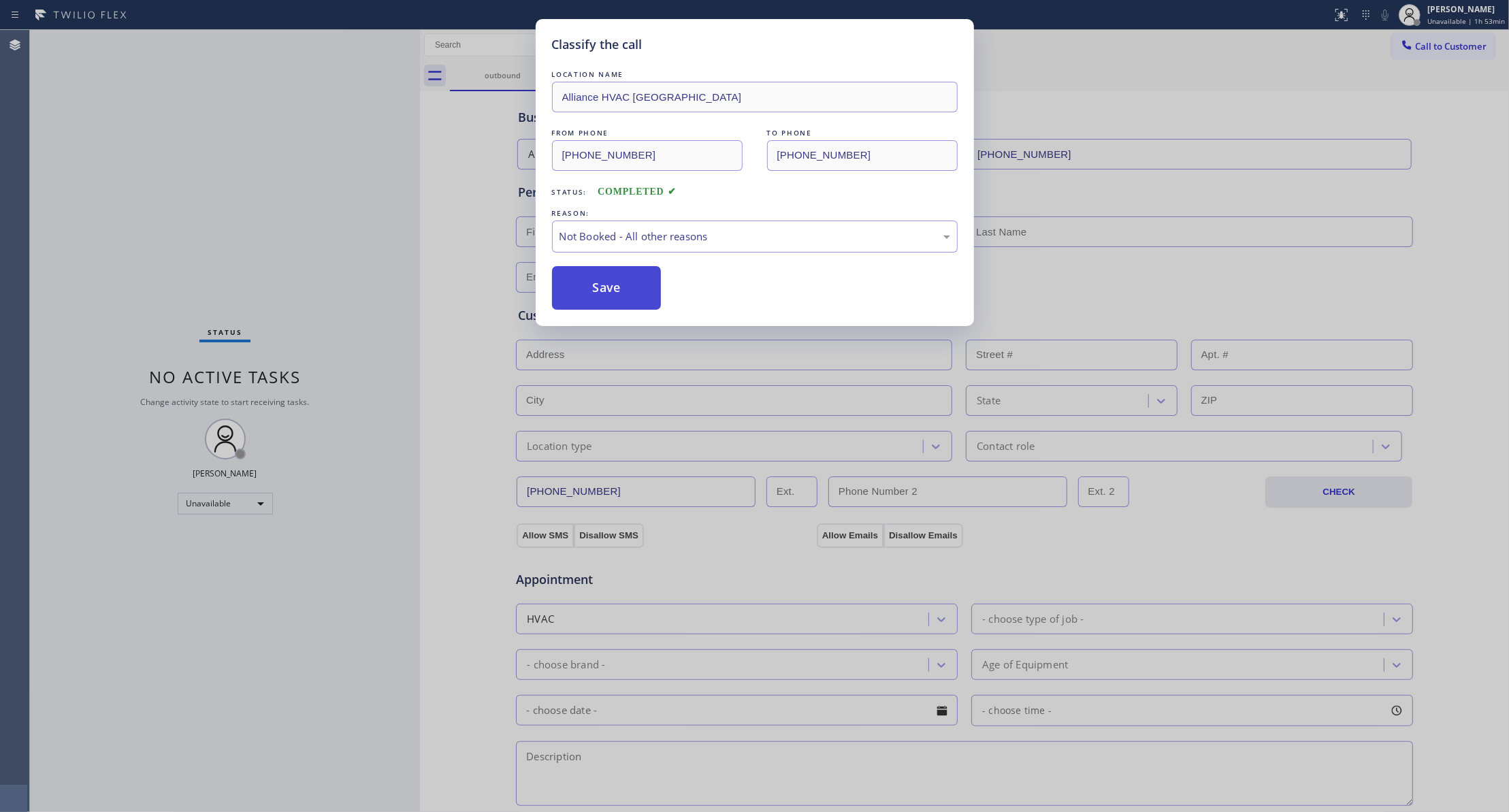
click at [629, 285] on button "Save" at bounding box center [606, 287] width 109 height 44
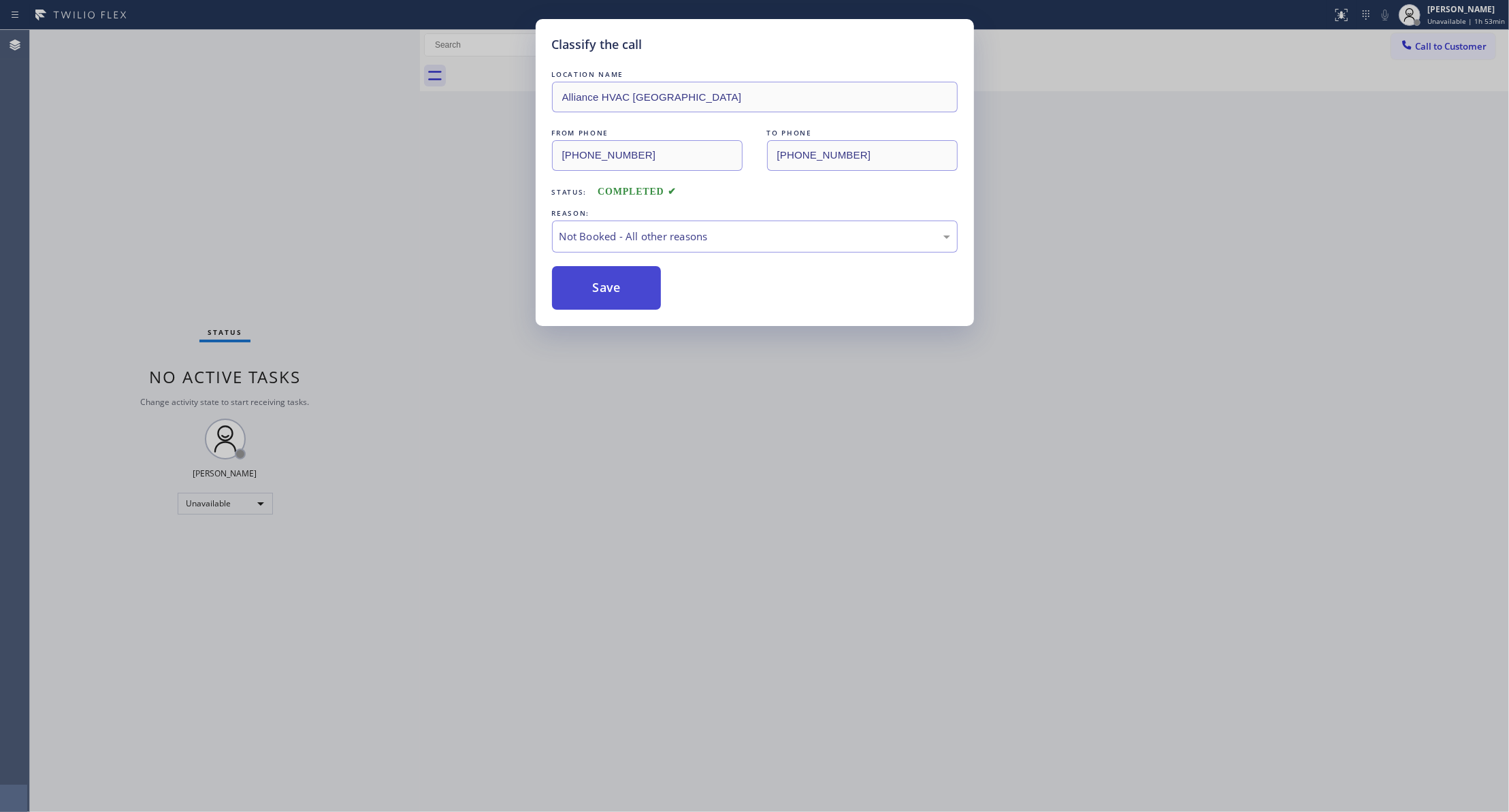
click at [629, 285] on button "Save" at bounding box center [606, 287] width 109 height 44
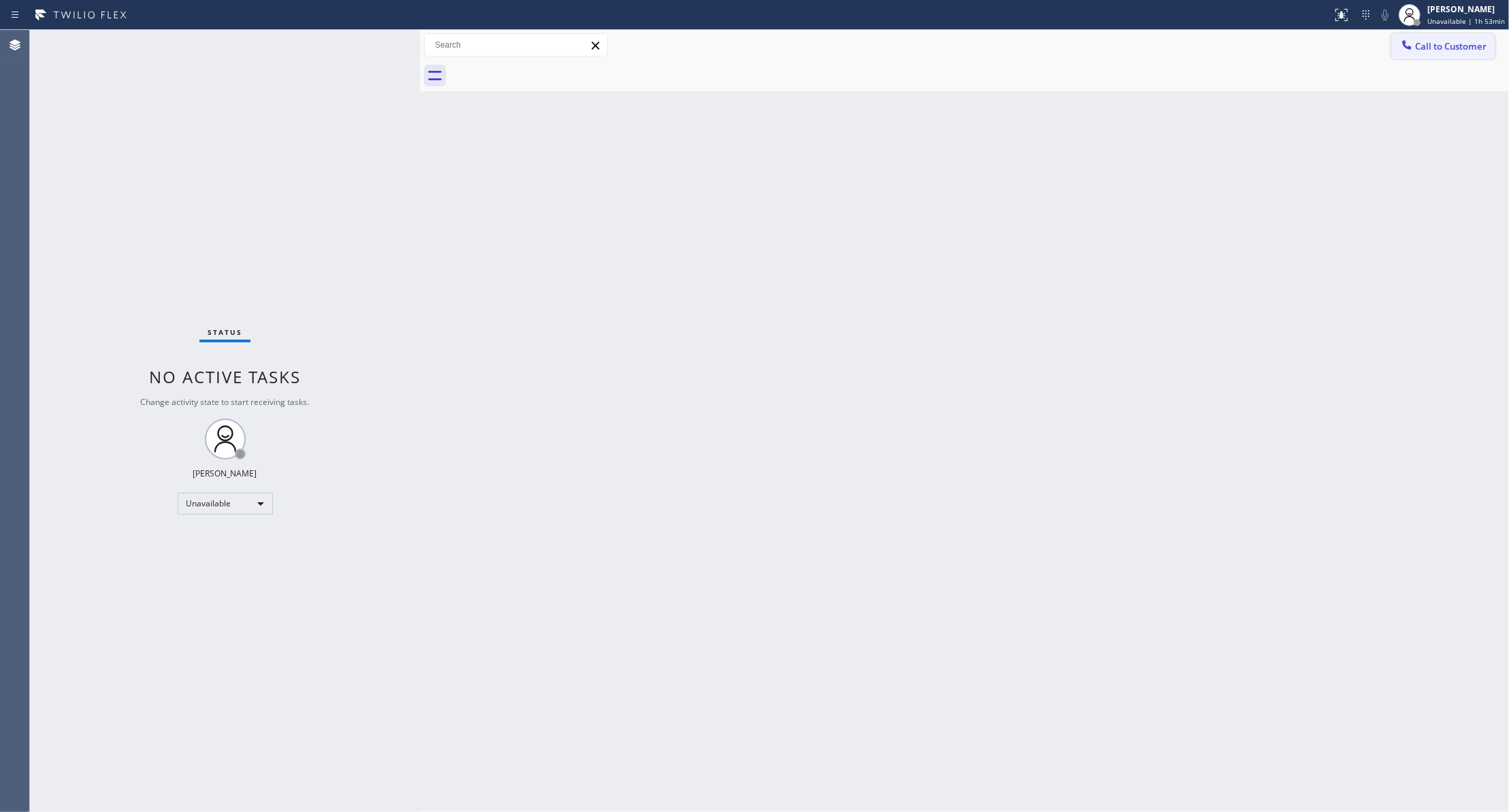
click at [1436, 49] on span "Call to Customer" at bounding box center [1450, 46] width 72 height 12
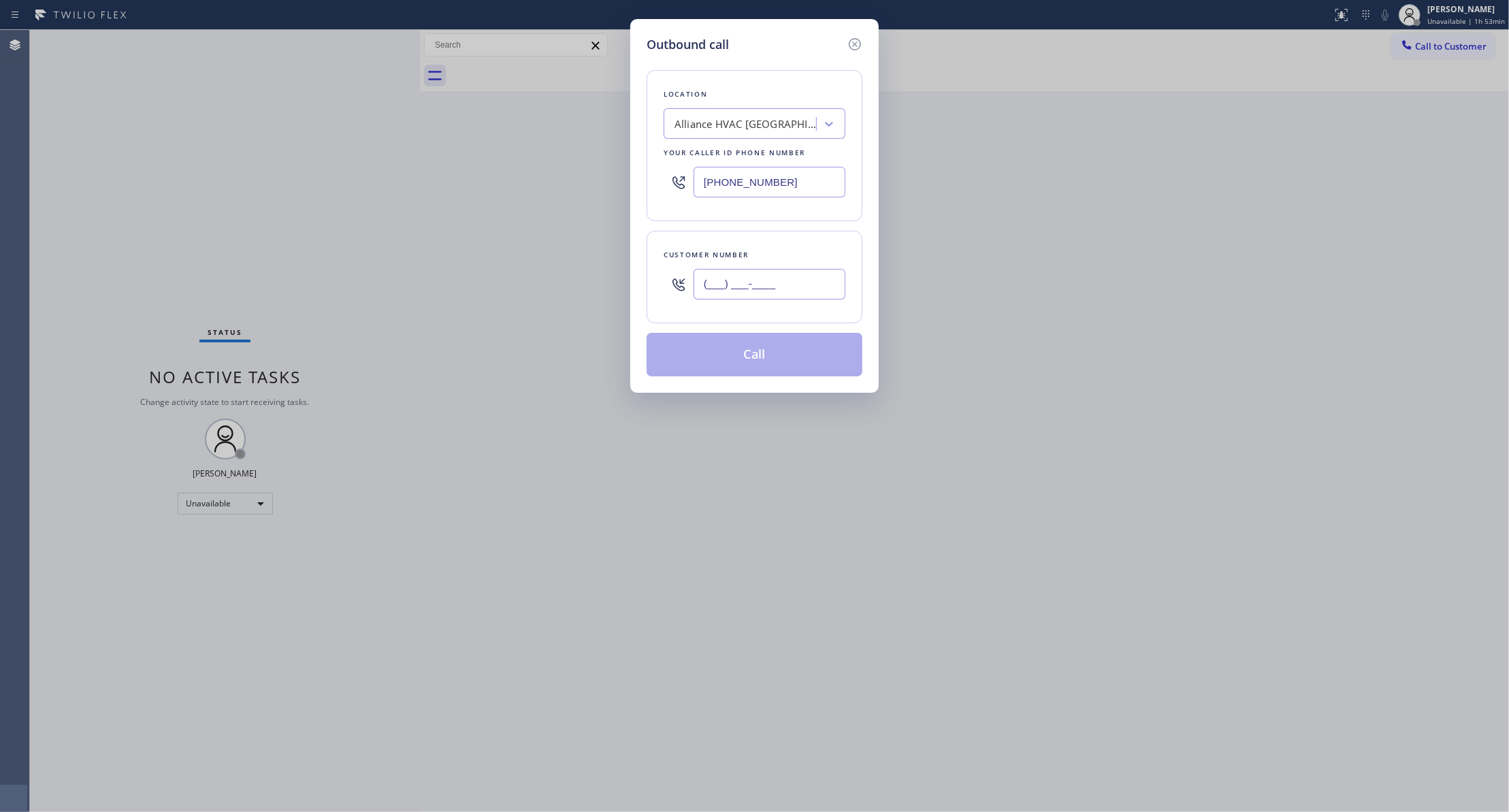
click at [774, 276] on input "(___) ___-____" at bounding box center [769, 284] width 152 height 31
paste input "954) 676-7903"
type input "[PHONE_NUMBER]"
paste input "954) 799-3474"
drag, startPoint x: 807, startPoint y: 181, endPoint x: 564, endPoint y: 287, distance: 265.1
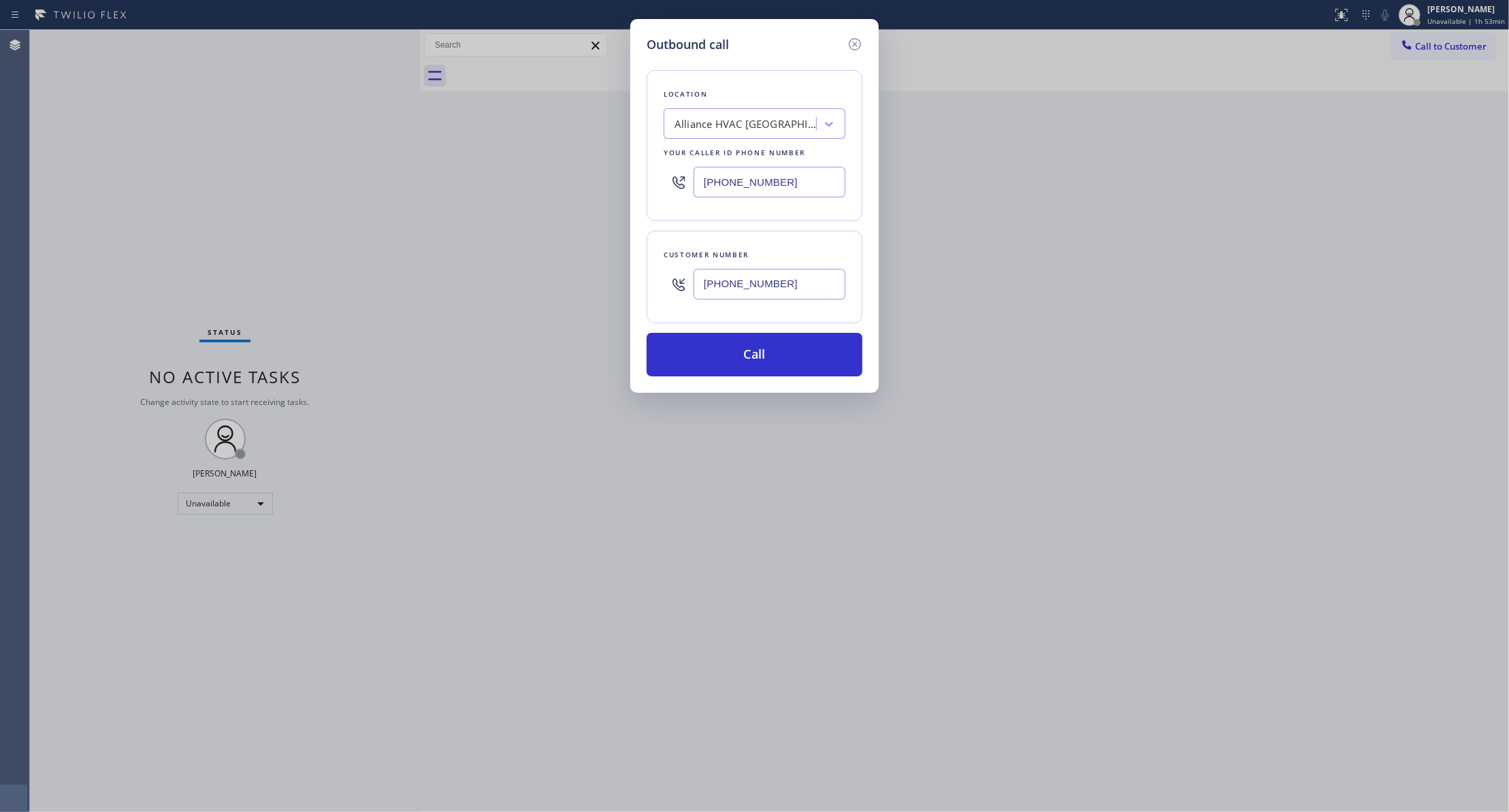
click at [283, 180] on div "Outbound call Location Alliance HVAC [GEOGRAPHIC_DATA] Your caller id phone num…" at bounding box center [754, 406] width 1509 height 812
type input "[PHONE_NUMBER]"
drag, startPoint x: 806, startPoint y: 278, endPoint x: 580, endPoint y: 278, distance: 226.0
click at [580, 278] on div "Outbound call Location Metro Heating Repair Sunrise Your caller id phone number…" at bounding box center [754, 406] width 1509 height 812
click at [711, 347] on button "Call" at bounding box center [754, 354] width 216 height 44
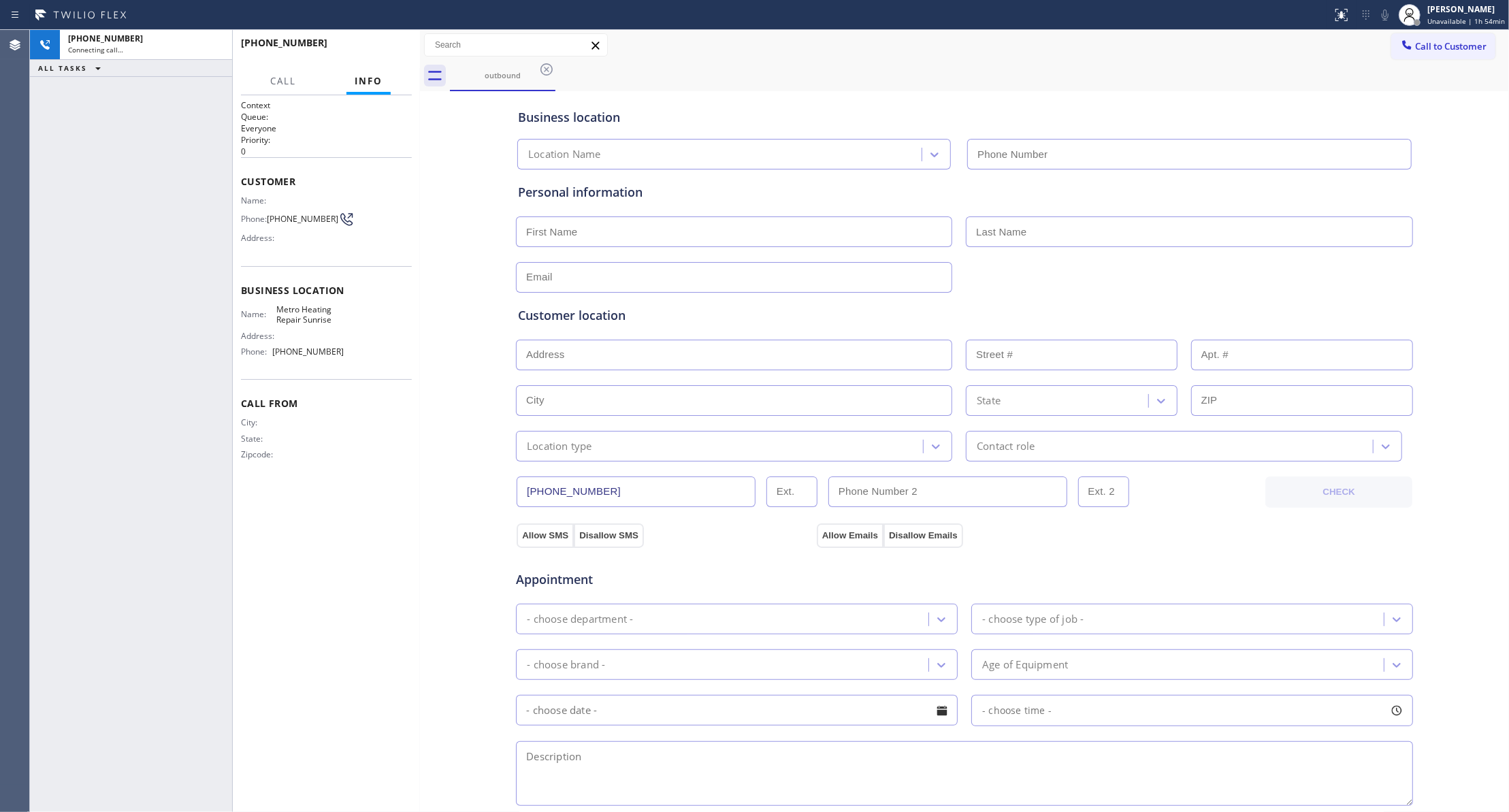
type input "[PHONE_NUMBER]"
click at [408, 48] on button "HANG UP" at bounding box center [380, 49] width 63 height 19
click at [408, 47] on button "HANG UP" at bounding box center [380, 49] width 63 height 19
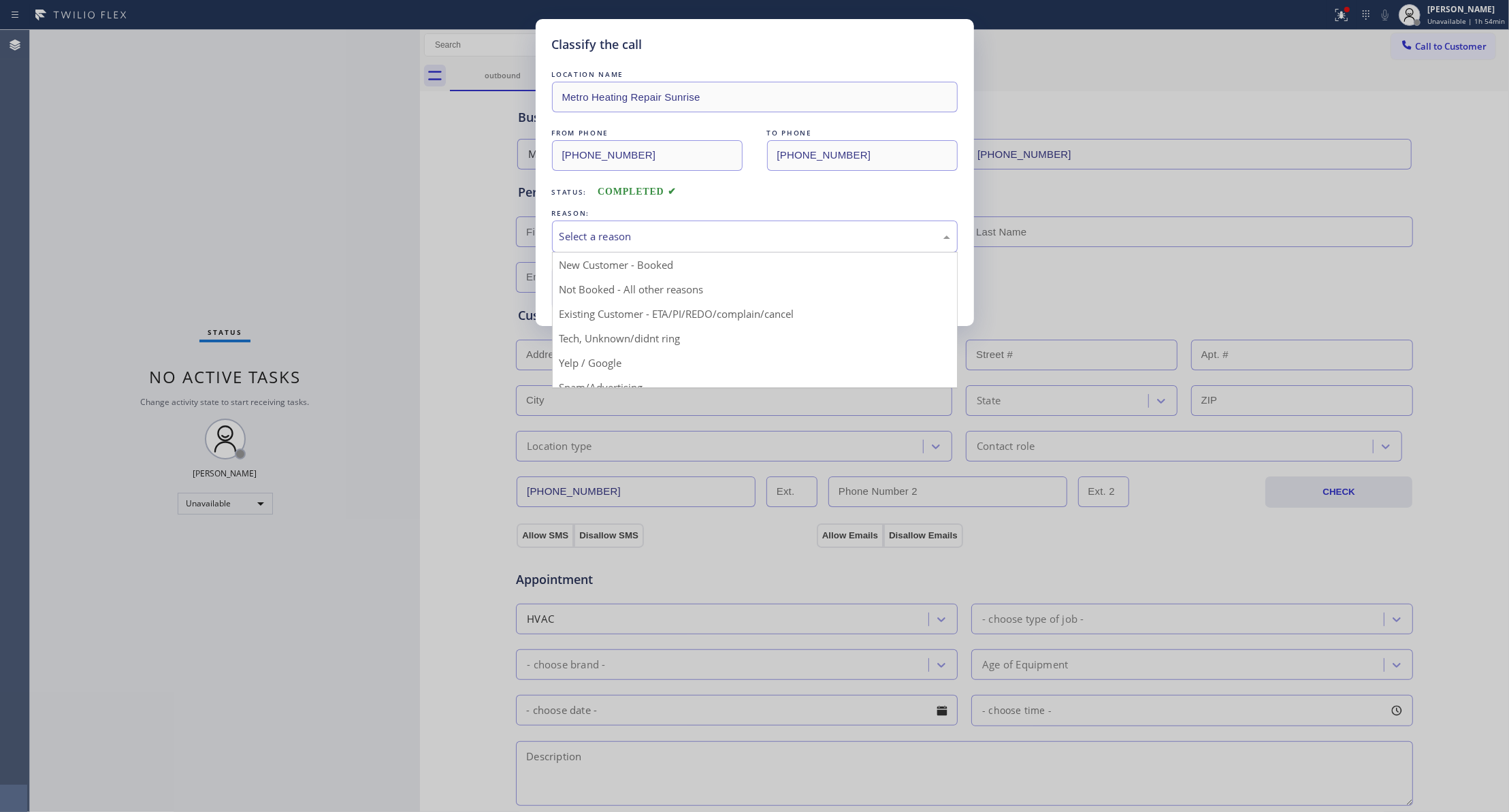
click at [651, 235] on div "Select a reason" at bounding box center [754, 236] width 390 height 16
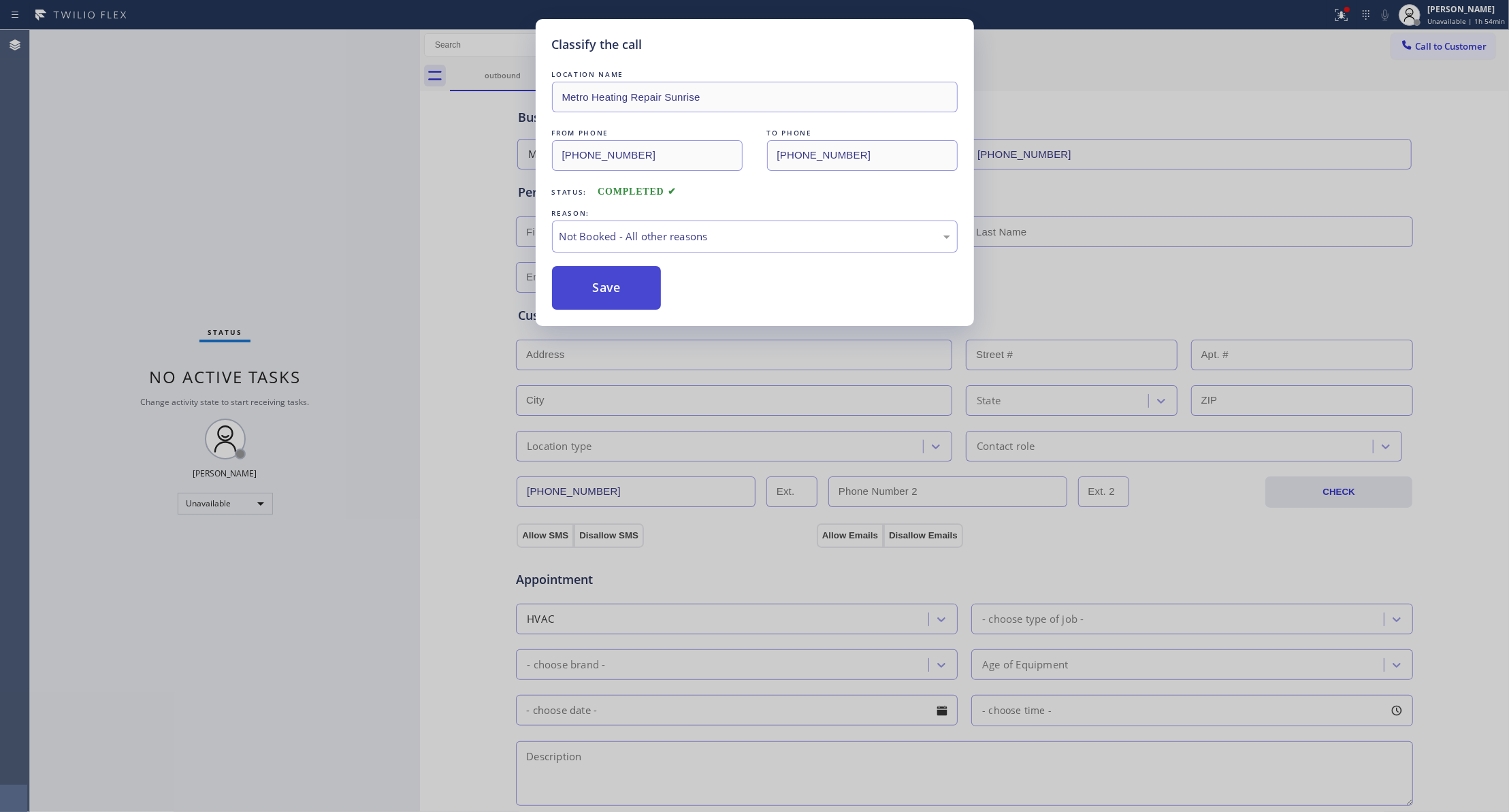
click at [613, 297] on button "Save" at bounding box center [606, 287] width 109 height 44
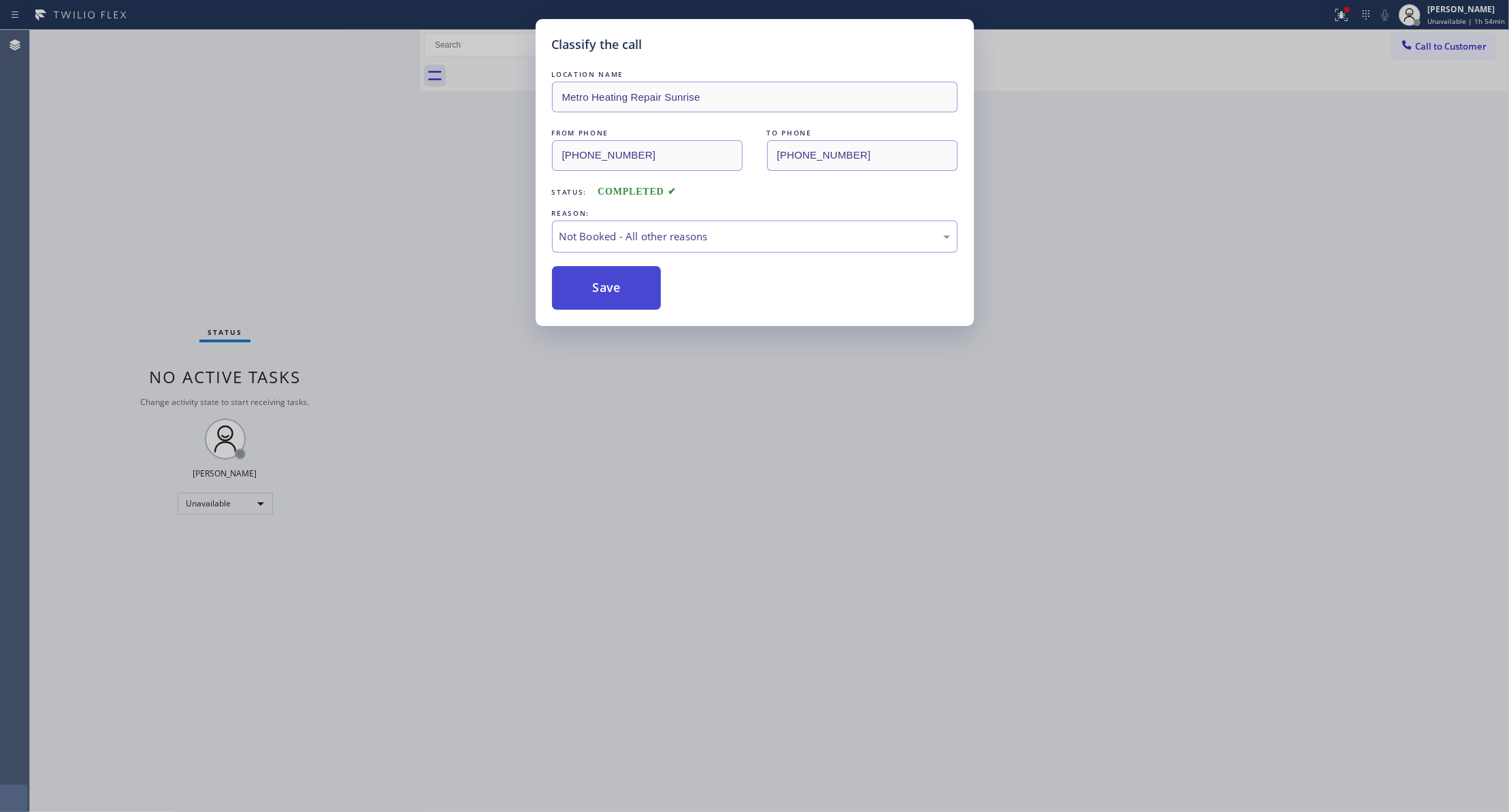
click at [613, 297] on button "Save" at bounding box center [606, 287] width 109 height 44
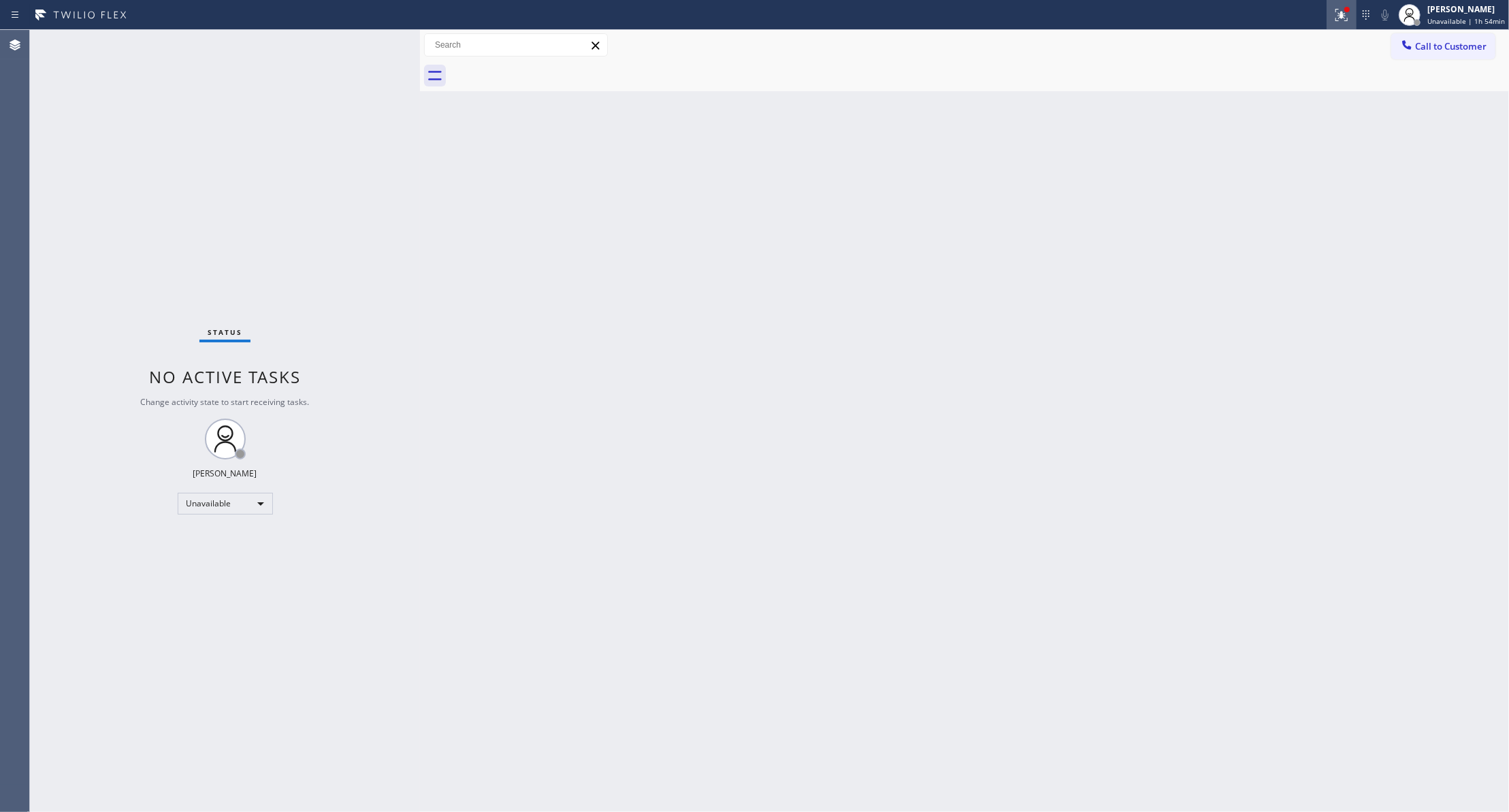
click at [1327, 23] on button at bounding box center [1342, 15] width 30 height 30
click at [1269, 179] on span "Clear issues" at bounding box center [1262, 178] width 64 height 9
click at [1430, 49] on span "Call to Customer" at bounding box center [1450, 46] width 72 height 12
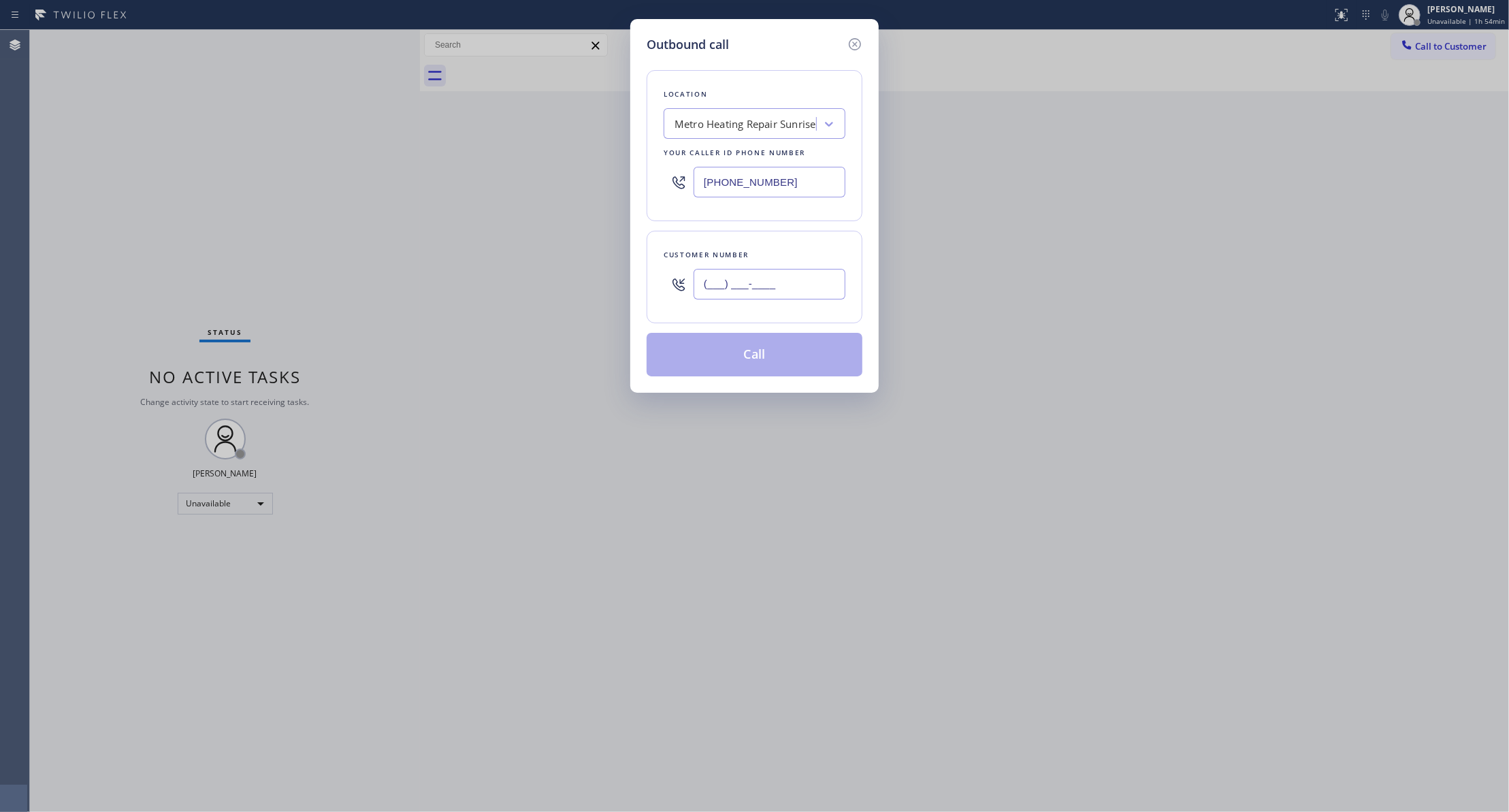
click at [725, 281] on input "(___) ___-____" at bounding box center [769, 284] width 152 height 31
paste input "954) 676-7903"
drag, startPoint x: 803, startPoint y: 288, endPoint x: 532, endPoint y: 283, distance: 271.0
click at [532, 283] on div "Outbound call Location Metro Heating Repair Sunrise Your caller id phone number…" at bounding box center [754, 406] width 1509 height 812
type input "[PHONE_NUMBER]"
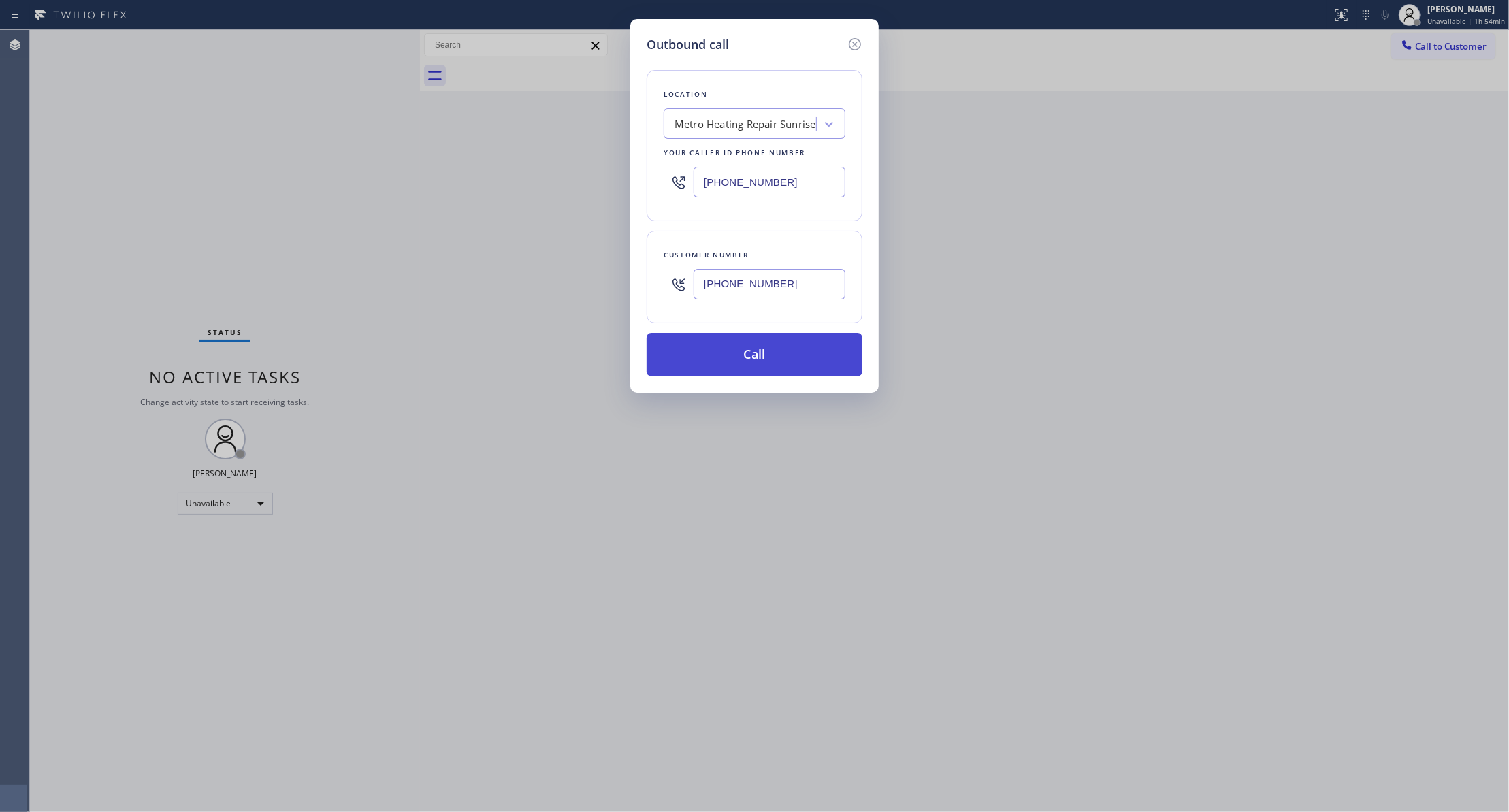
click at [729, 344] on button "Call" at bounding box center [754, 354] width 216 height 44
click at [739, 363] on button "Call" at bounding box center [754, 354] width 216 height 44
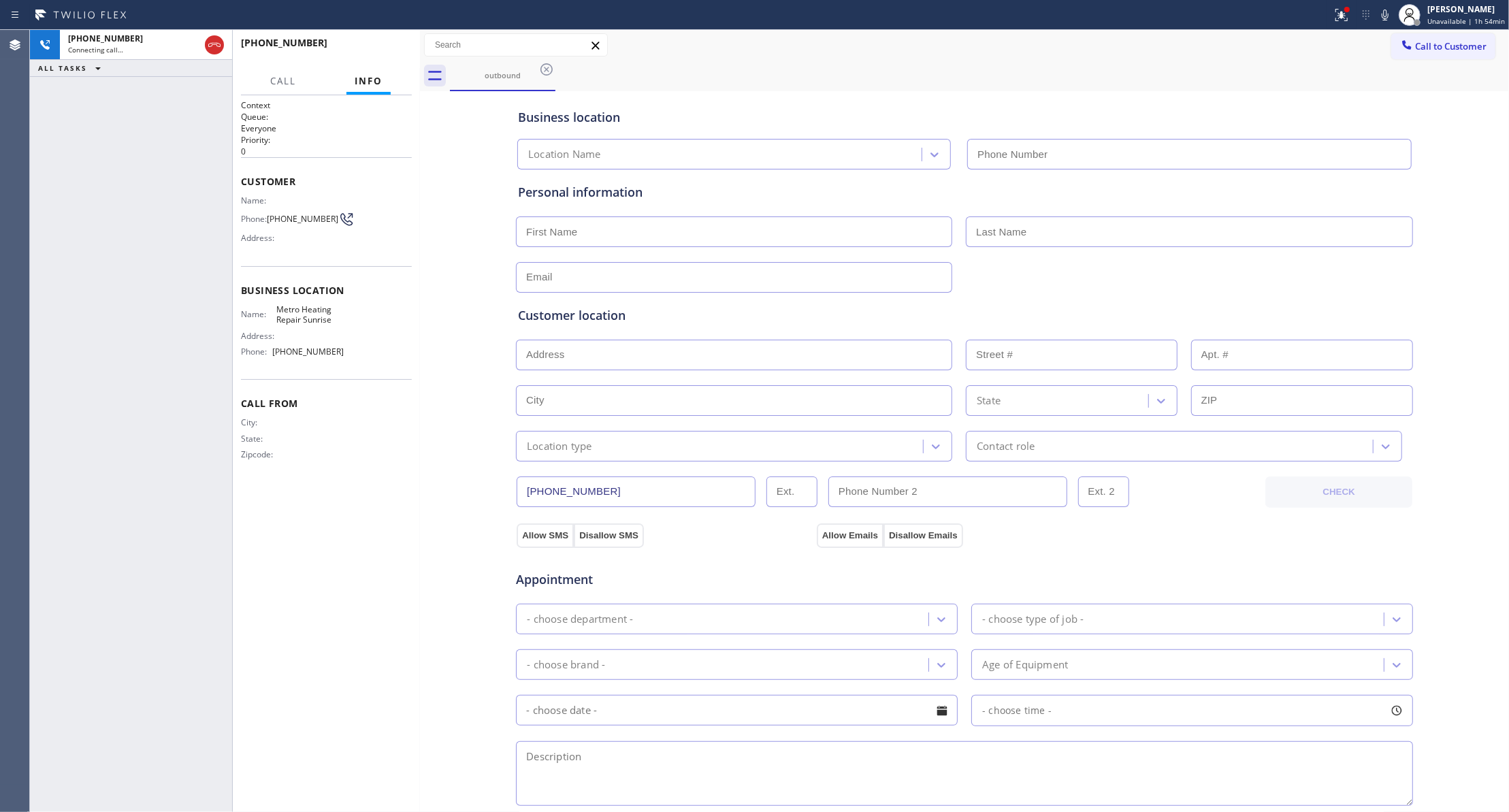
type input "[PHONE_NUMBER]"
click at [360, 42] on button "HANG UP" at bounding box center [380, 49] width 63 height 19
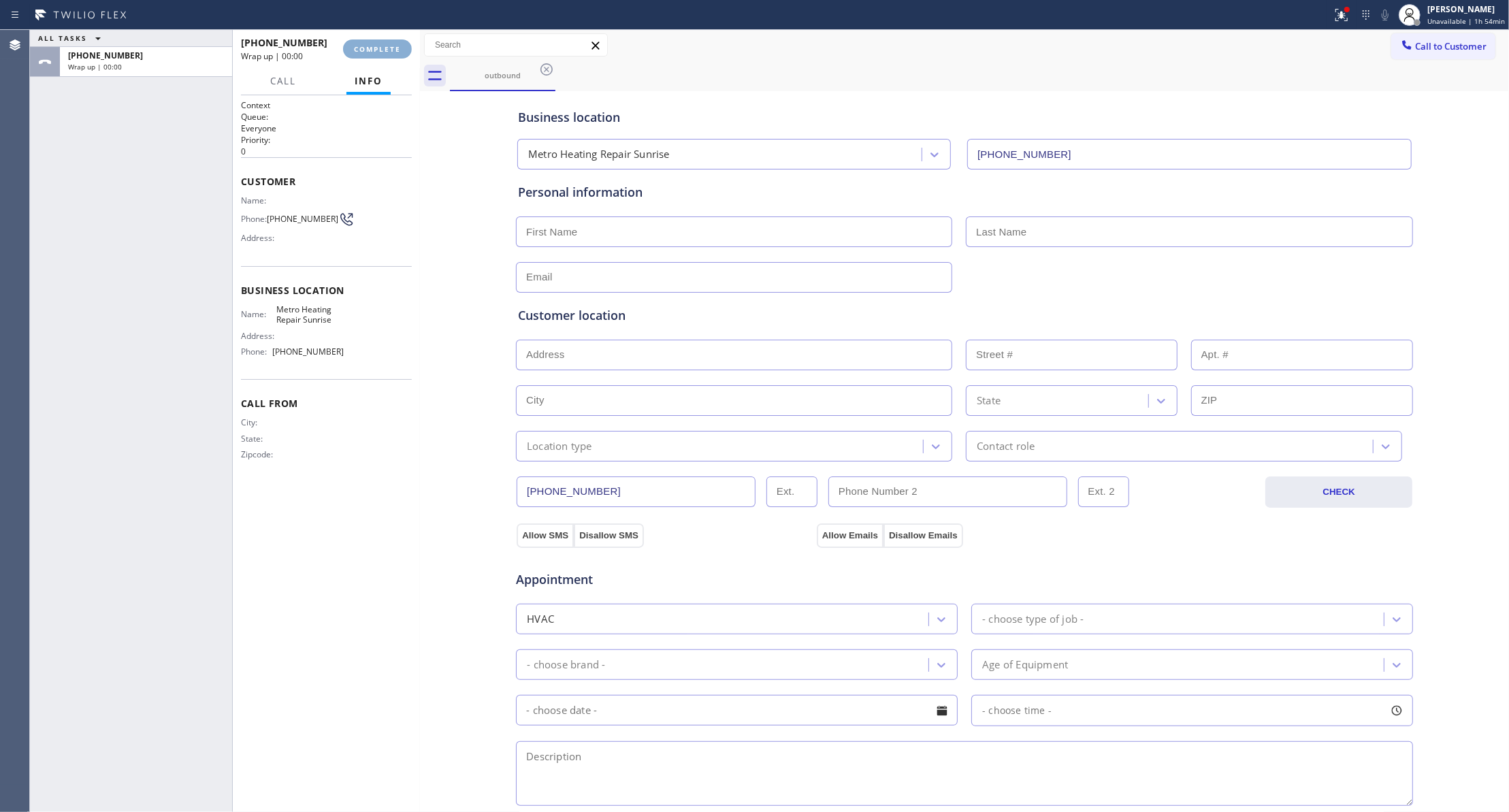
click at [360, 41] on button "COMPLETE" at bounding box center [377, 49] width 69 height 19
click at [388, 59] on div "[PHONE_NUMBER] Wrap up | 00:01 COMPLETE" at bounding box center [326, 49] width 171 height 35
click at [386, 51] on span "COMPLETE" at bounding box center [377, 49] width 47 height 9
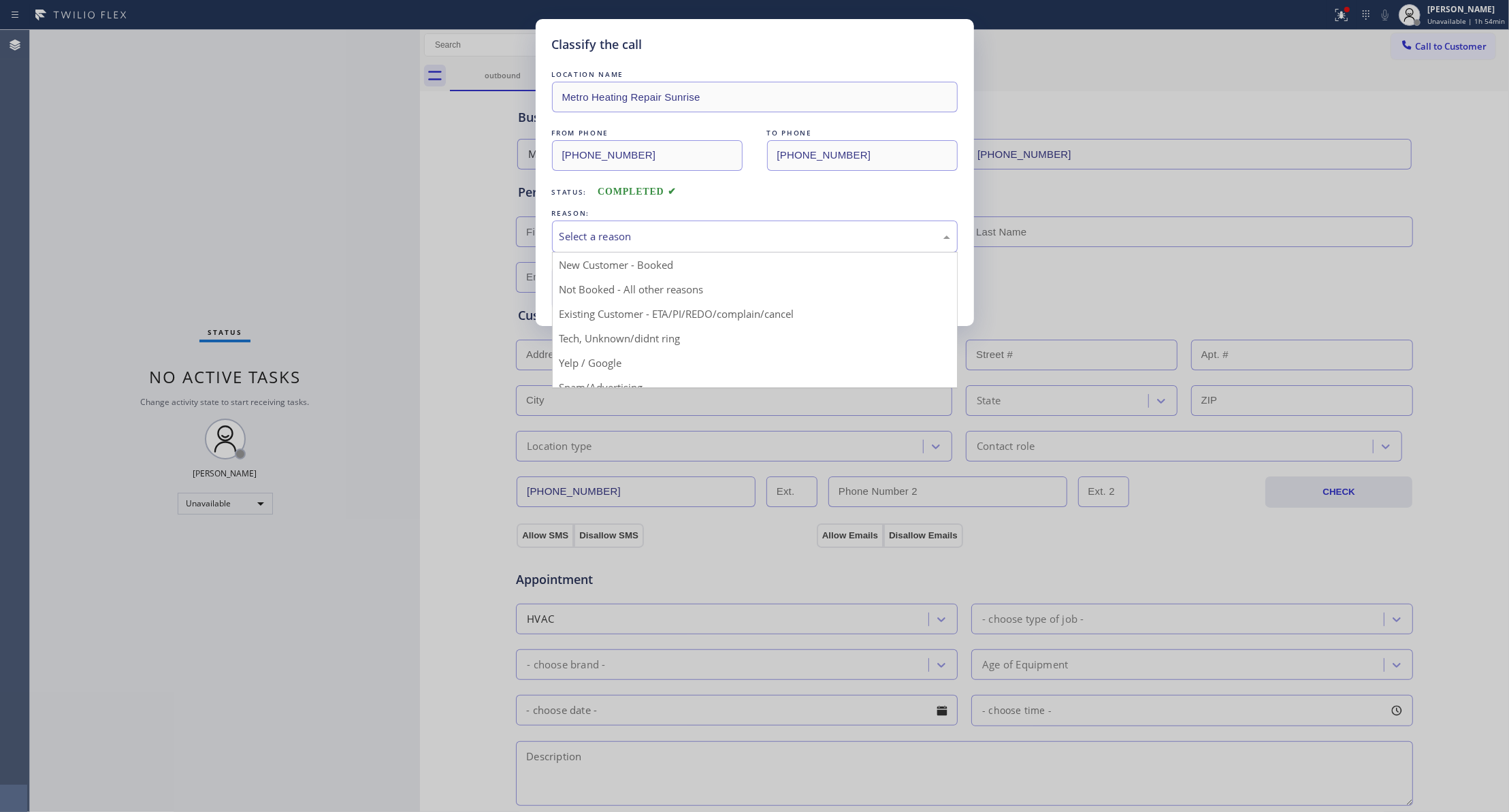
click at [630, 230] on div "Select a reason" at bounding box center [754, 236] width 390 height 16
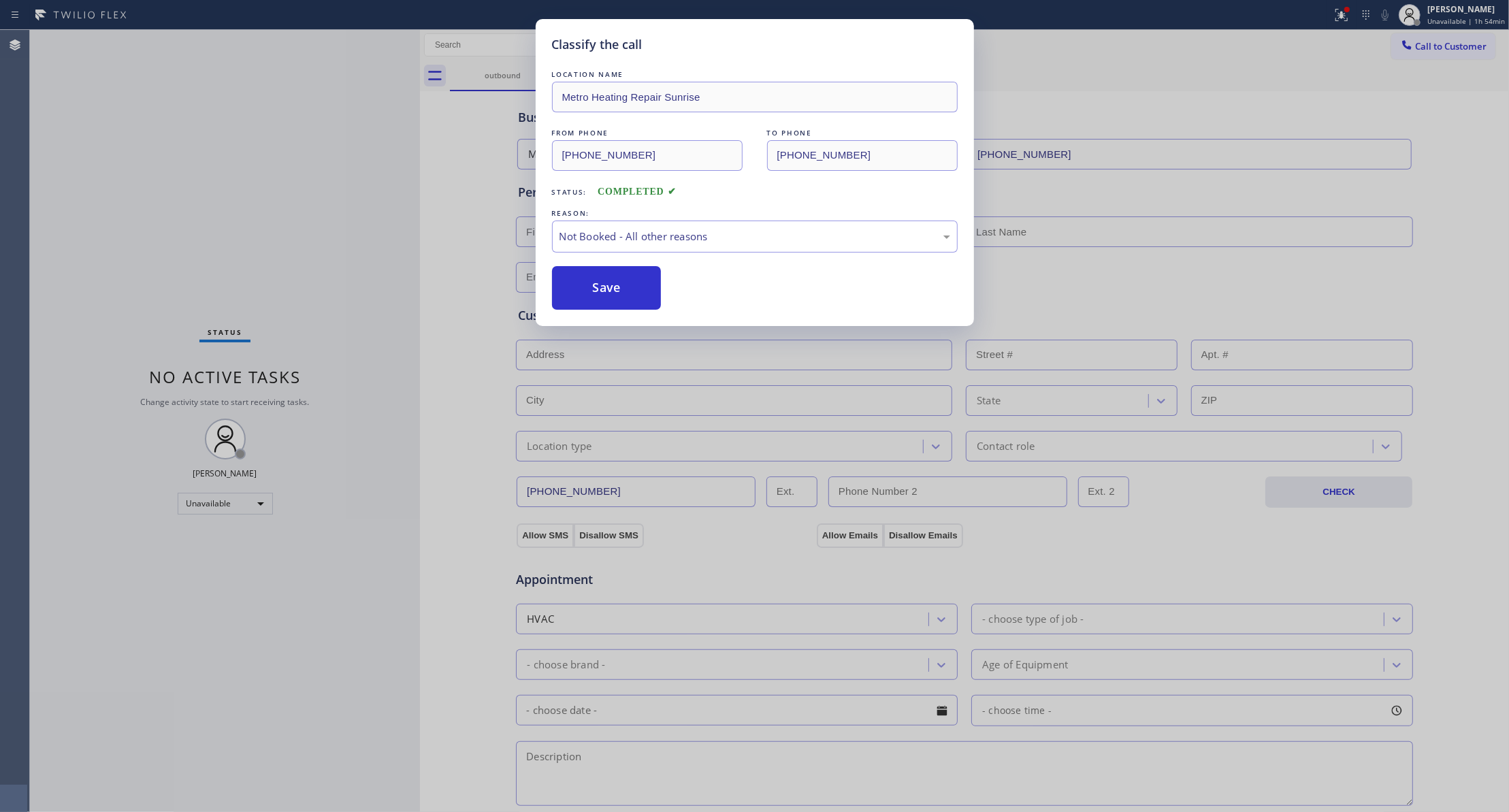
click at [608, 289] on button "Save" at bounding box center [606, 287] width 109 height 44
drag, startPoint x: 608, startPoint y: 289, endPoint x: 616, endPoint y: 287, distance: 8.2
click at [609, 289] on button "Save" at bounding box center [606, 287] width 109 height 44
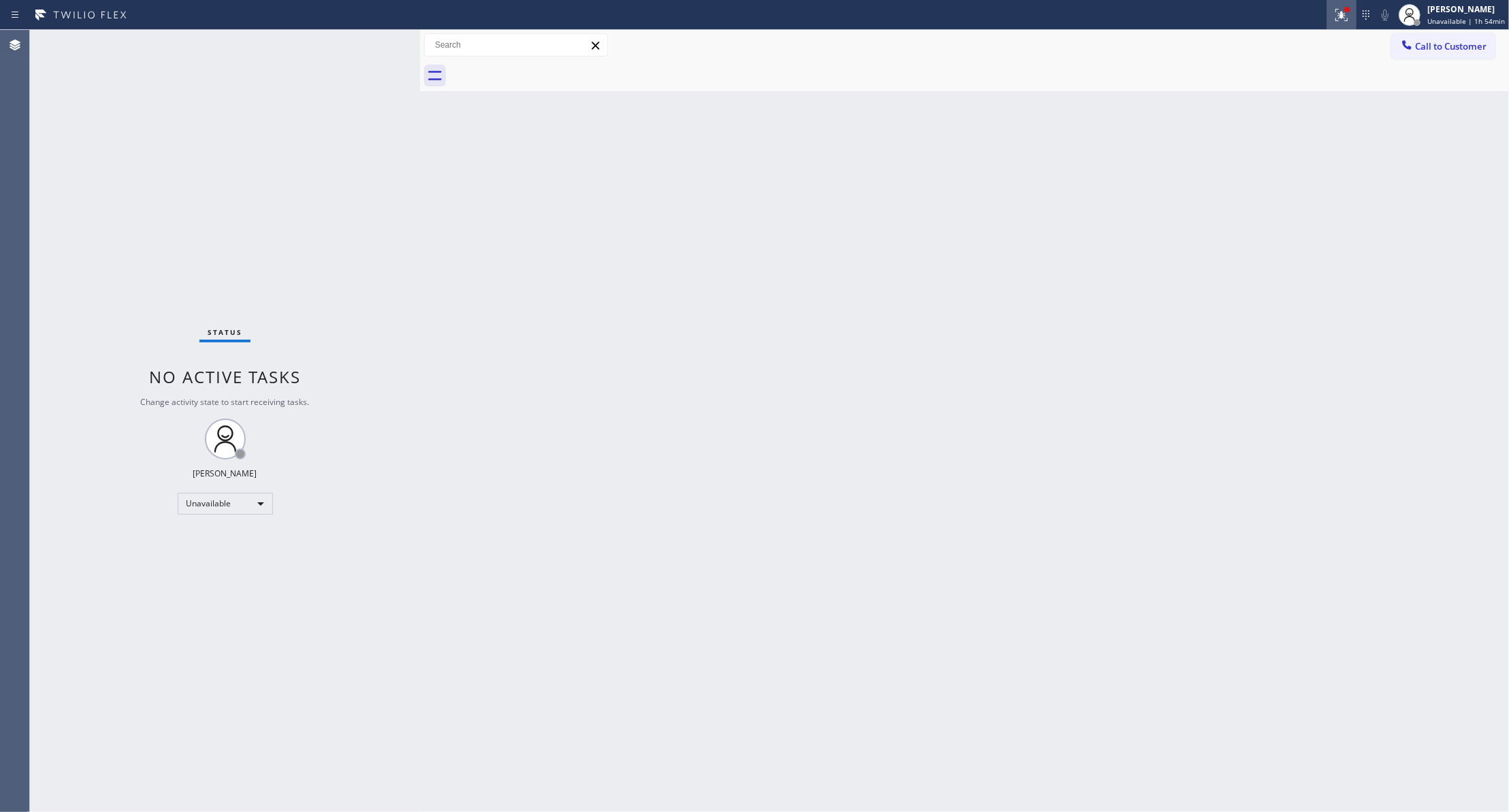
click at [1339, 14] on icon at bounding box center [1341, 14] width 16 height 16
click at [1237, 187] on button "Clear issues" at bounding box center [1262, 178] width 160 height 19
click at [1424, 54] on button "Call to Customer" at bounding box center [1444, 47] width 105 height 26
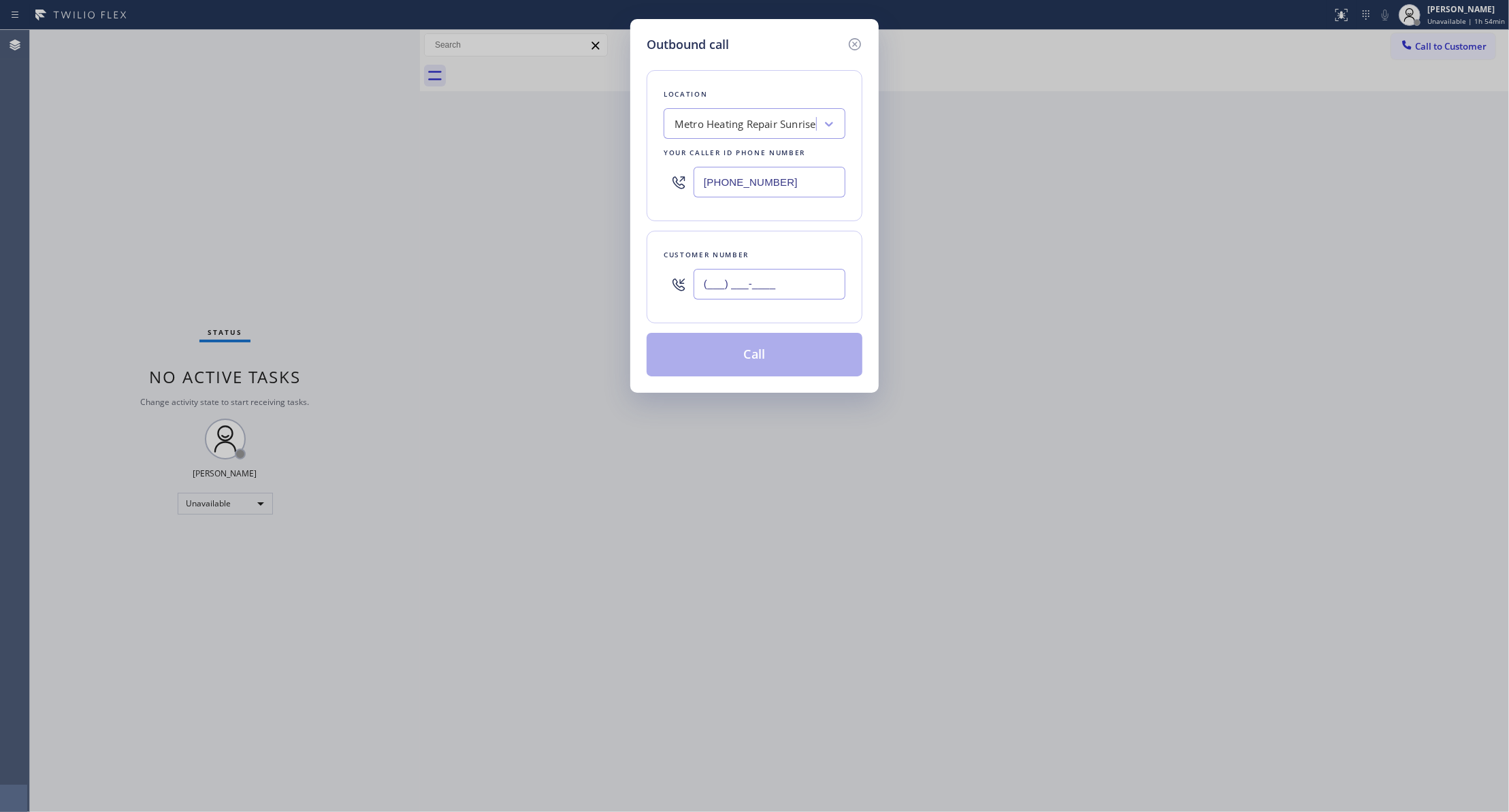
click at [790, 295] on input "(___) ___-____" at bounding box center [769, 284] width 152 height 31
paste input "954) 676-7903"
type input "[PHONE_NUMBER]"
click at [750, 362] on button "Call" at bounding box center [754, 354] width 216 height 44
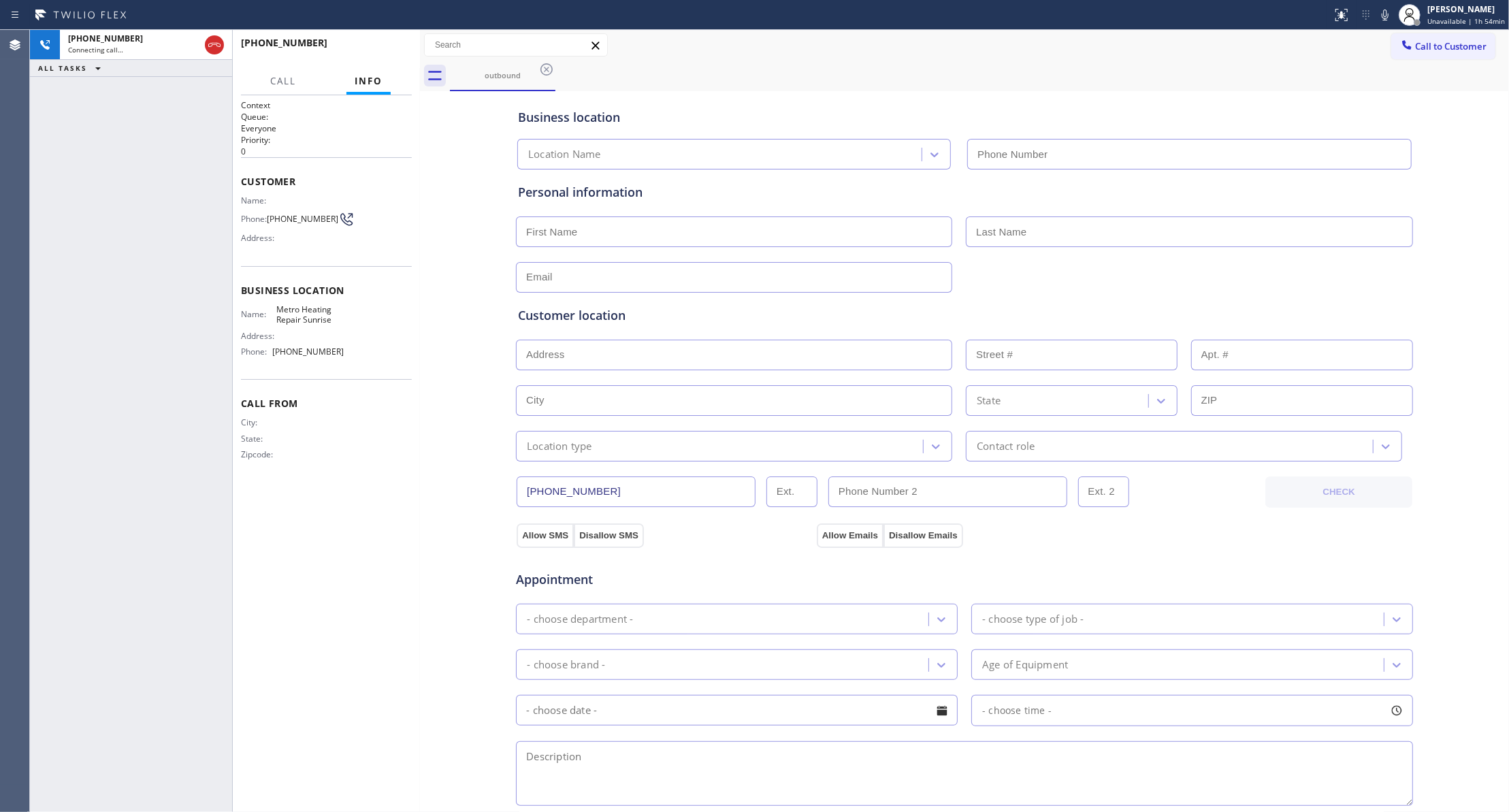
type input "[PHONE_NUMBER]"
click at [379, 47] on span "HANG UP" at bounding box center [380, 49] width 41 height 9
click at [378, 45] on span "HANG UP" at bounding box center [380, 49] width 41 height 9
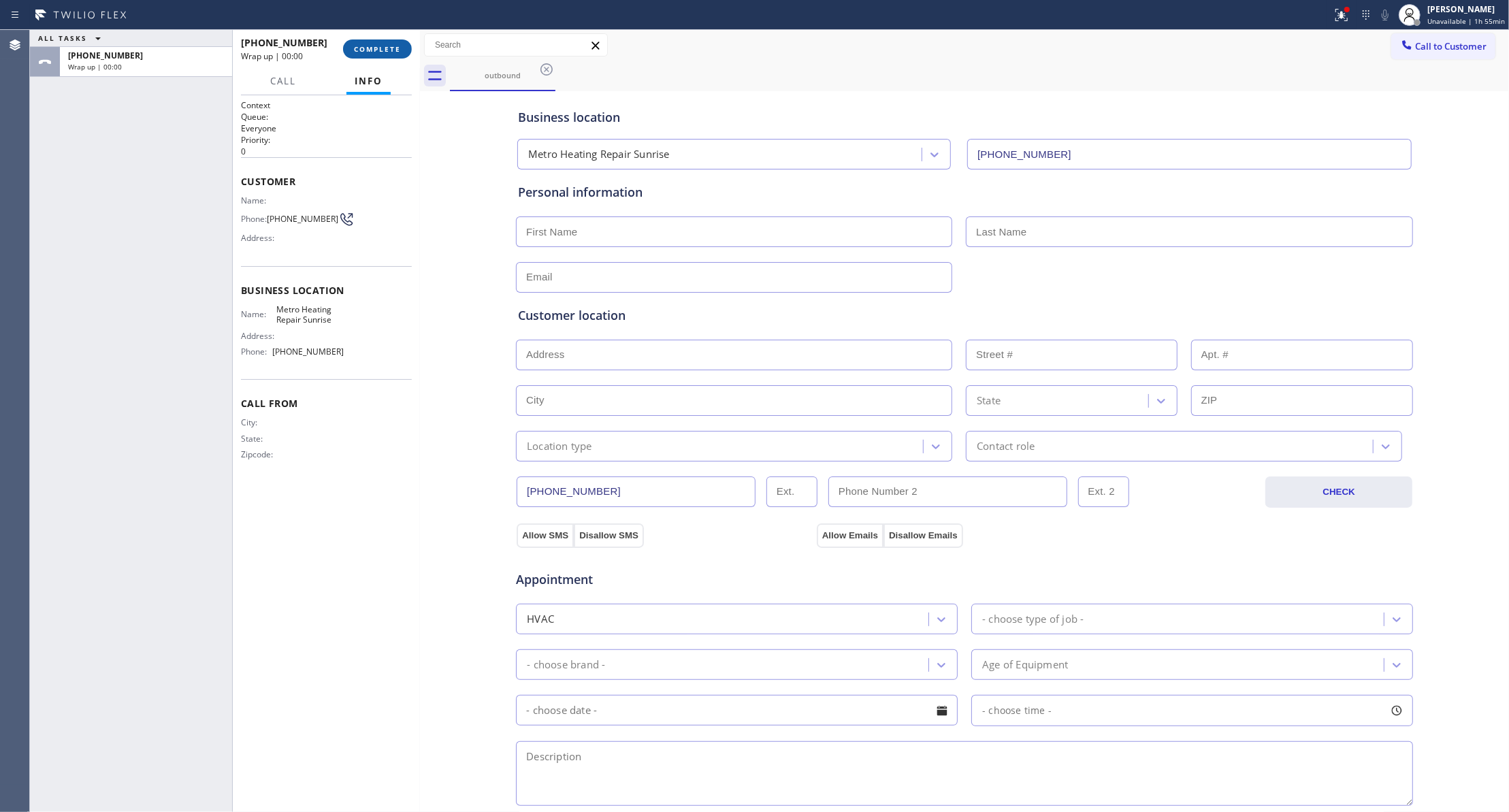
click at [381, 45] on span "COMPLETE" at bounding box center [377, 49] width 47 height 9
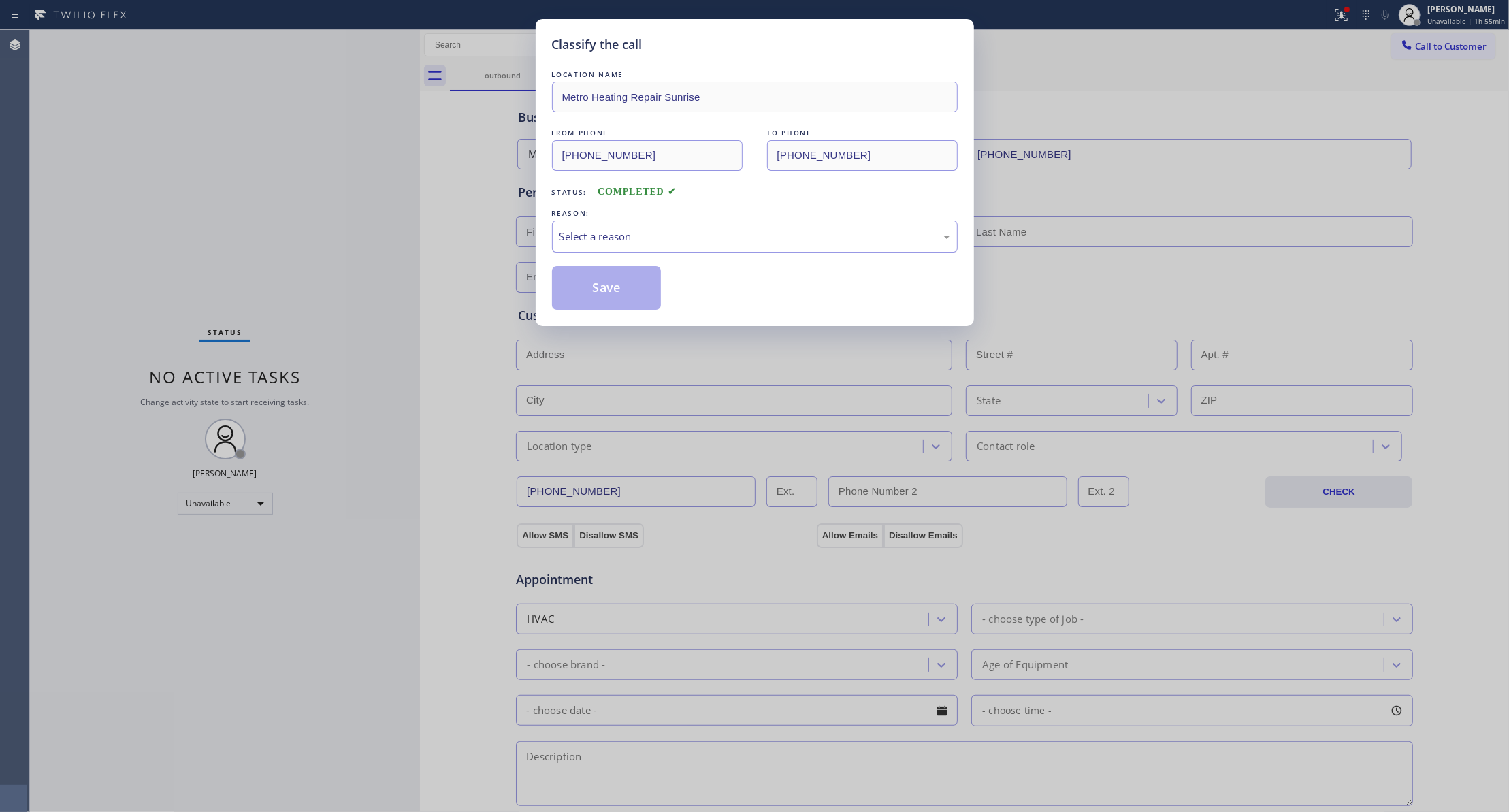
click at [603, 235] on div "Select a reason" at bounding box center [754, 236] width 390 height 16
click at [602, 283] on button "Save" at bounding box center [606, 287] width 109 height 44
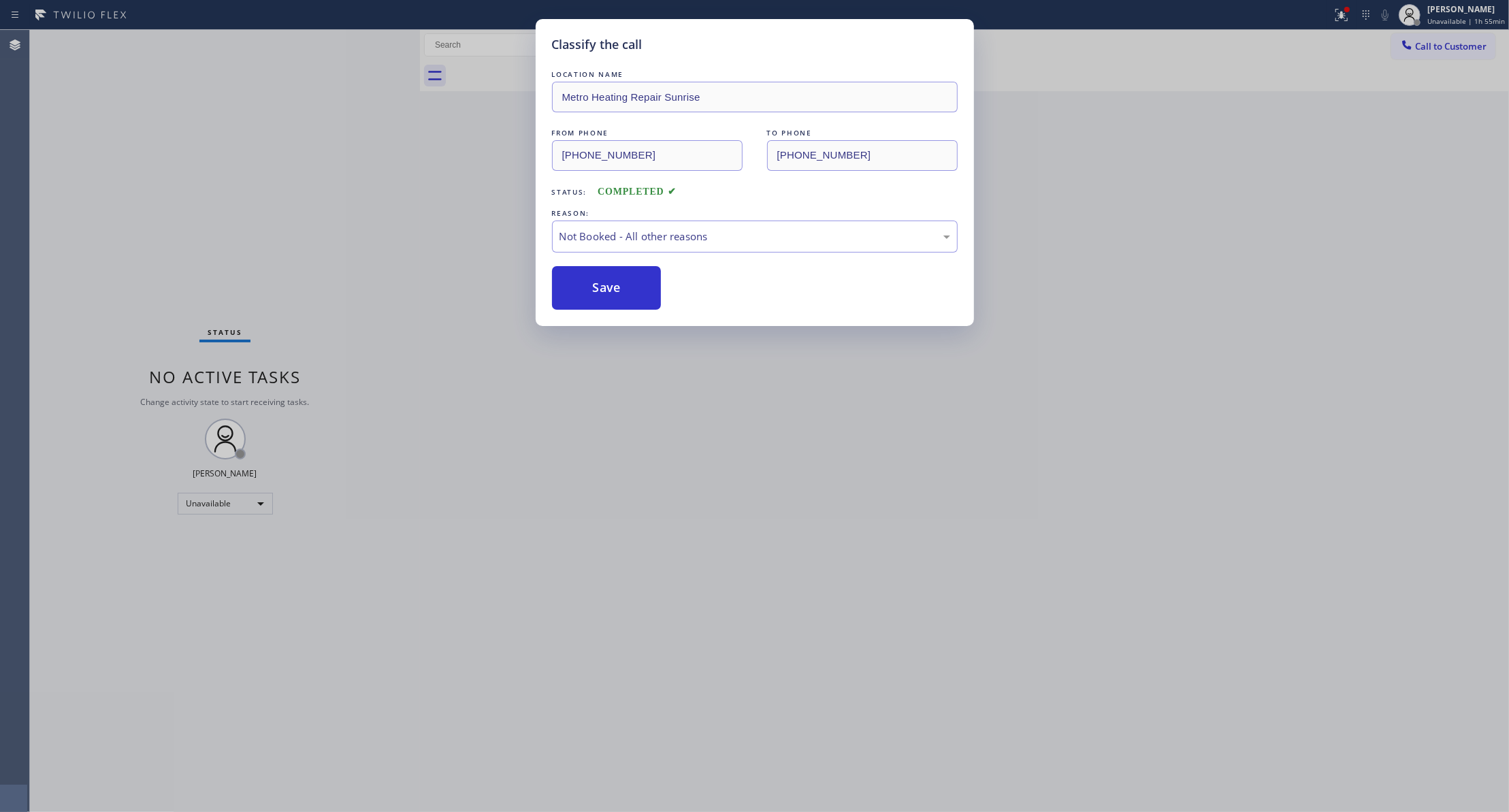
drag, startPoint x: 602, startPoint y: 283, endPoint x: 995, endPoint y: 181, distance: 406.0
click at [632, 267] on button "Save" at bounding box center [606, 287] width 109 height 44
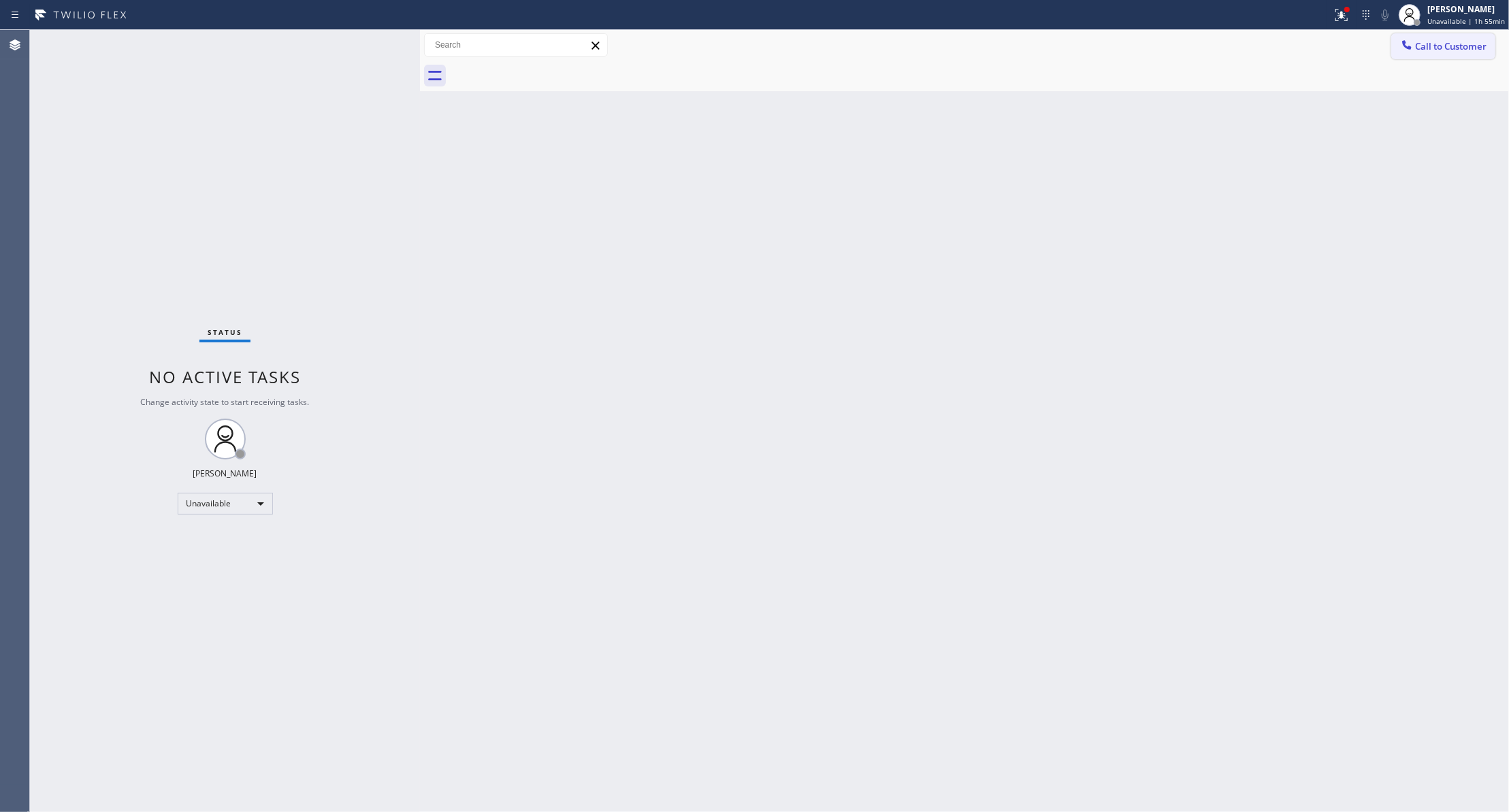
click at [1452, 44] on span "Call to Customer" at bounding box center [1450, 46] width 72 height 12
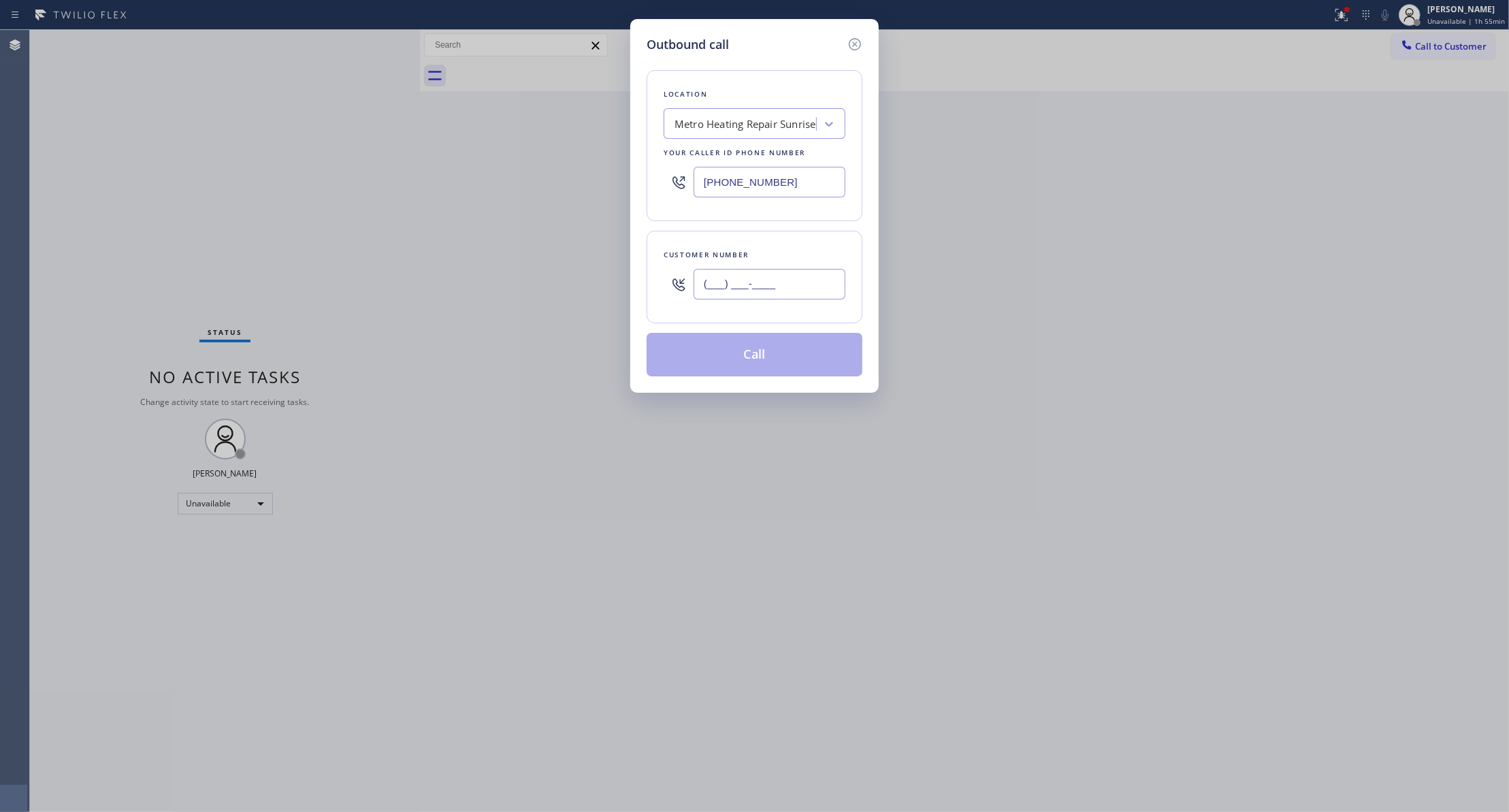
click at [784, 281] on input "(___) ___-____" at bounding box center [769, 284] width 152 height 31
paste input "954) 676-7903"
type input "[PHONE_NUMBER]"
click at [773, 342] on button "Call" at bounding box center [754, 354] width 216 height 44
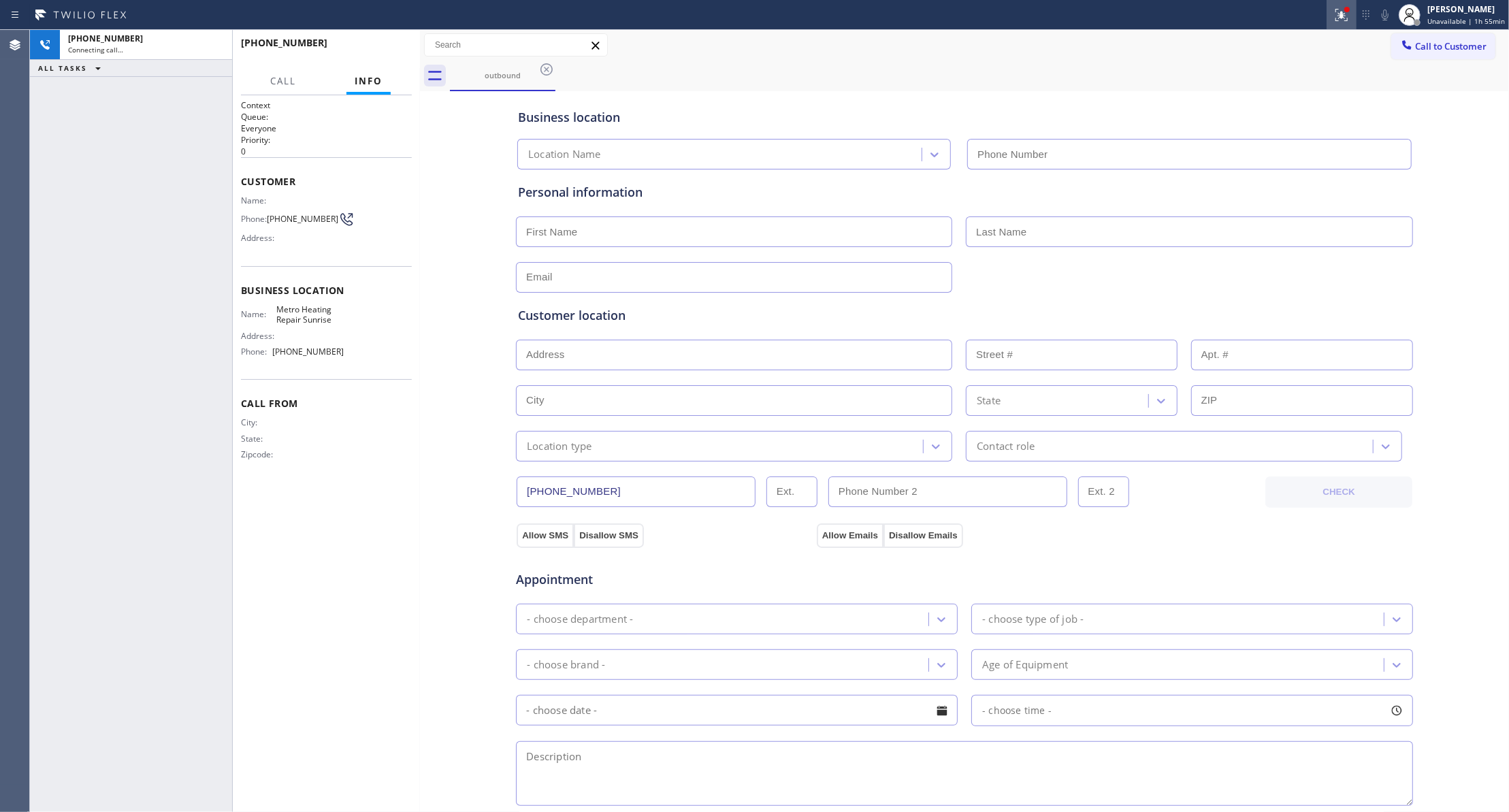
click at [1338, 17] on icon at bounding box center [1341, 14] width 12 height 12
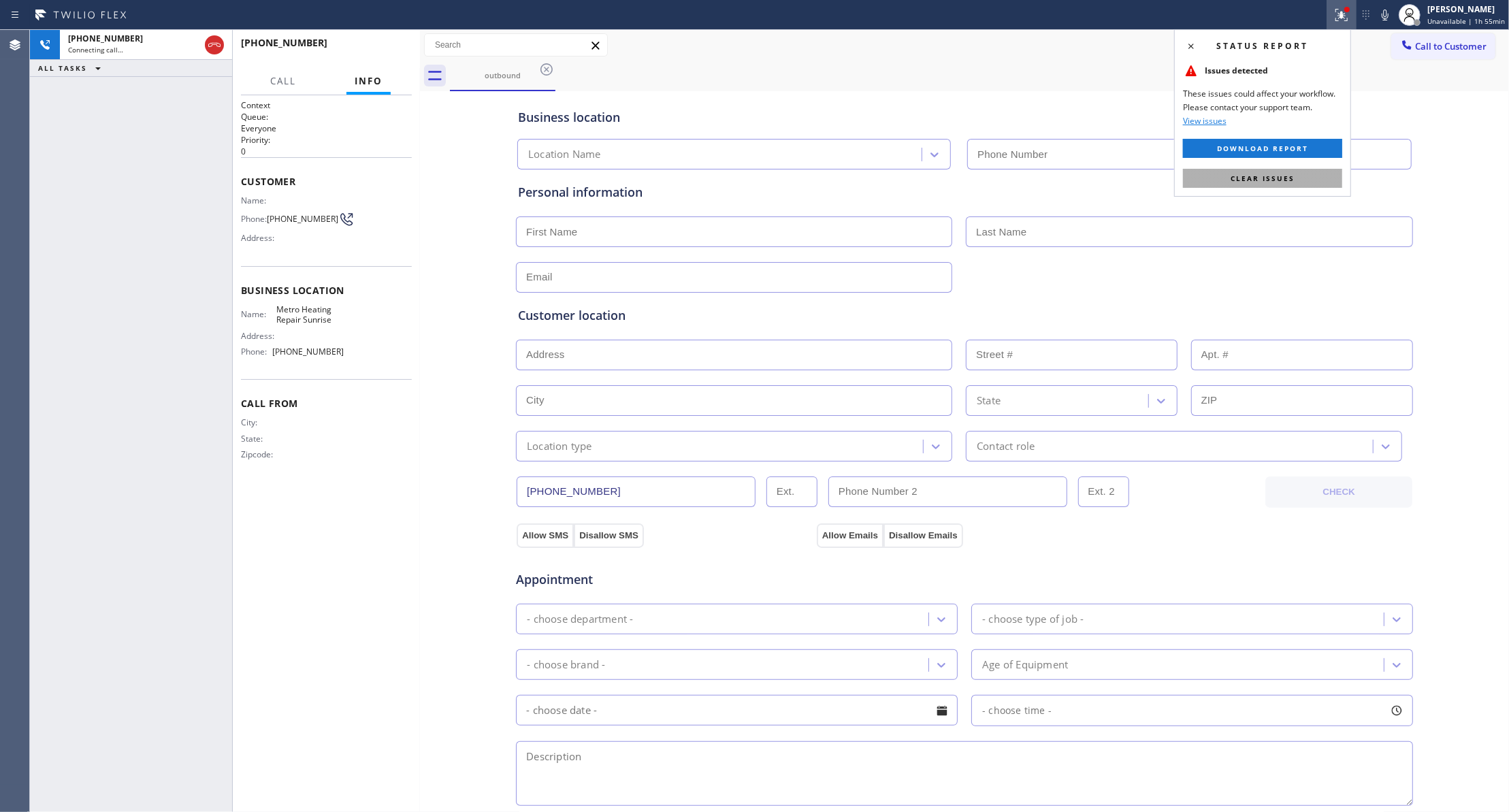
drag, startPoint x: 1294, startPoint y: 175, endPoint x: 1278, endPoint y: 175, distance: 16.0
click at [1291, 173] on button "Clear issues" at bounding box center [1262, 178] width 160 height 19
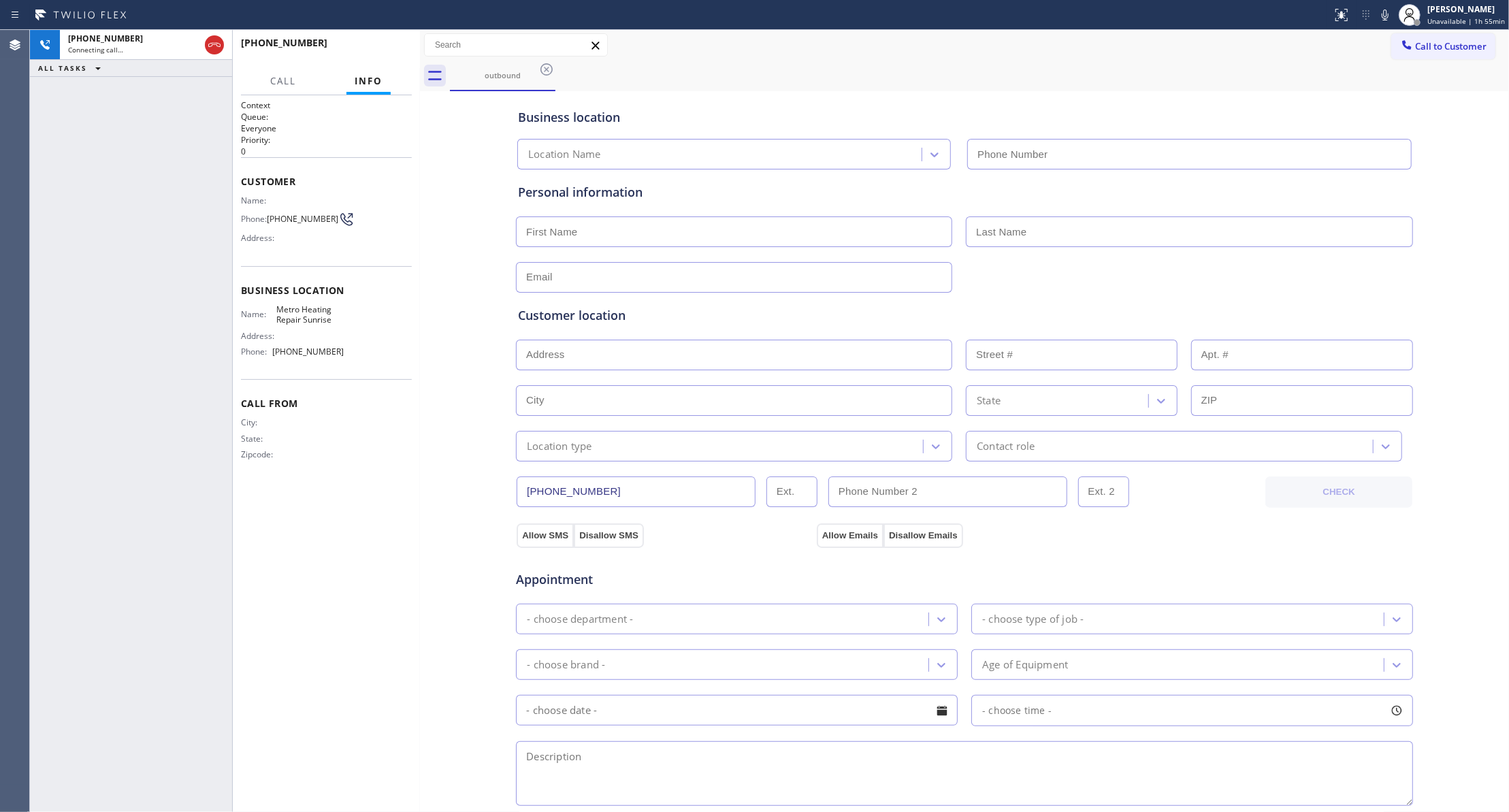
type input "[PHONE_NUMBER]"
click at [218, 36] on icon at bounding box center [214, 44] width 16 height 16
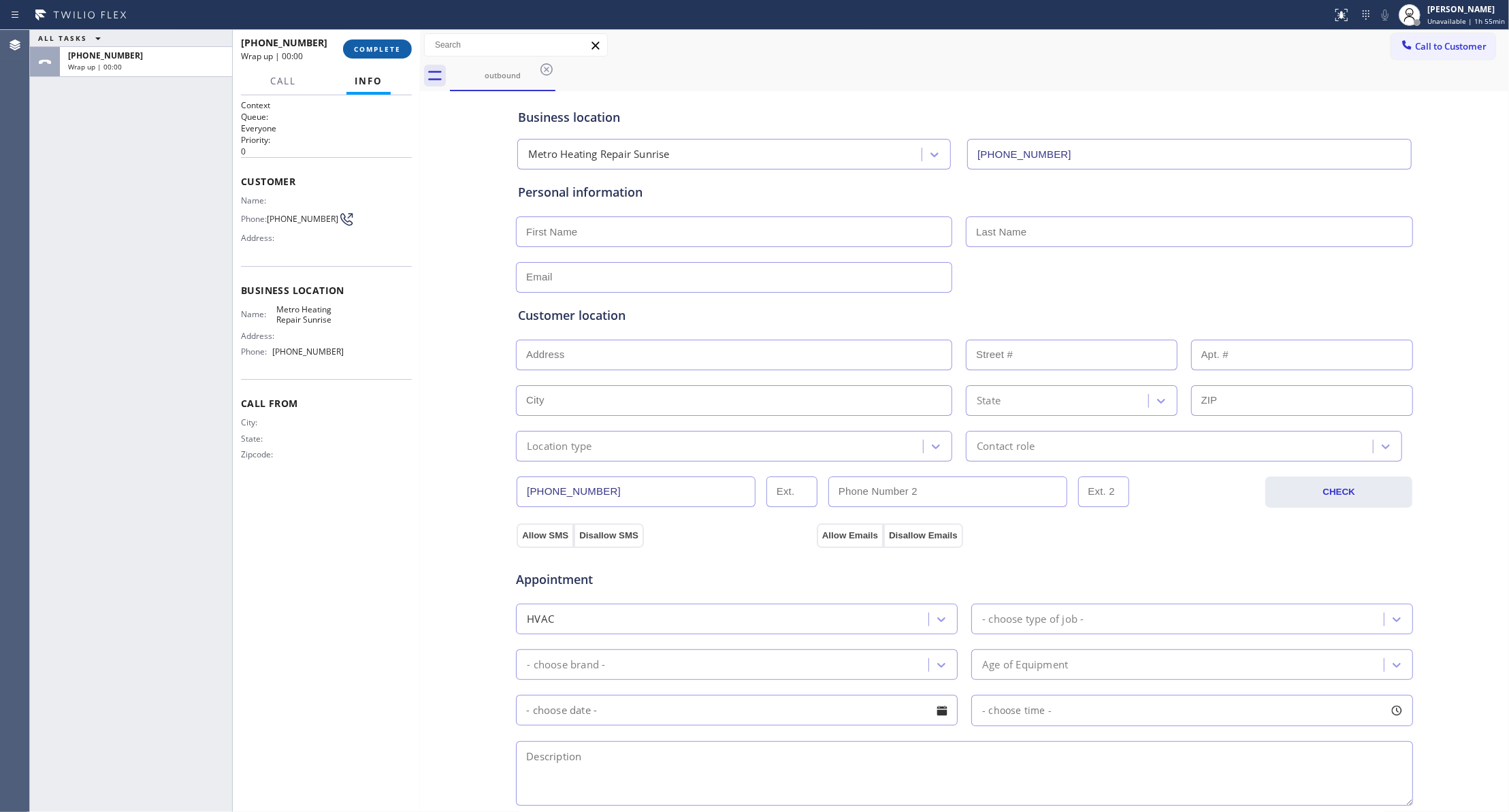
click at [375, 44] on span "COMPLETE" at bounding box center [377, 49] width 47 height 9
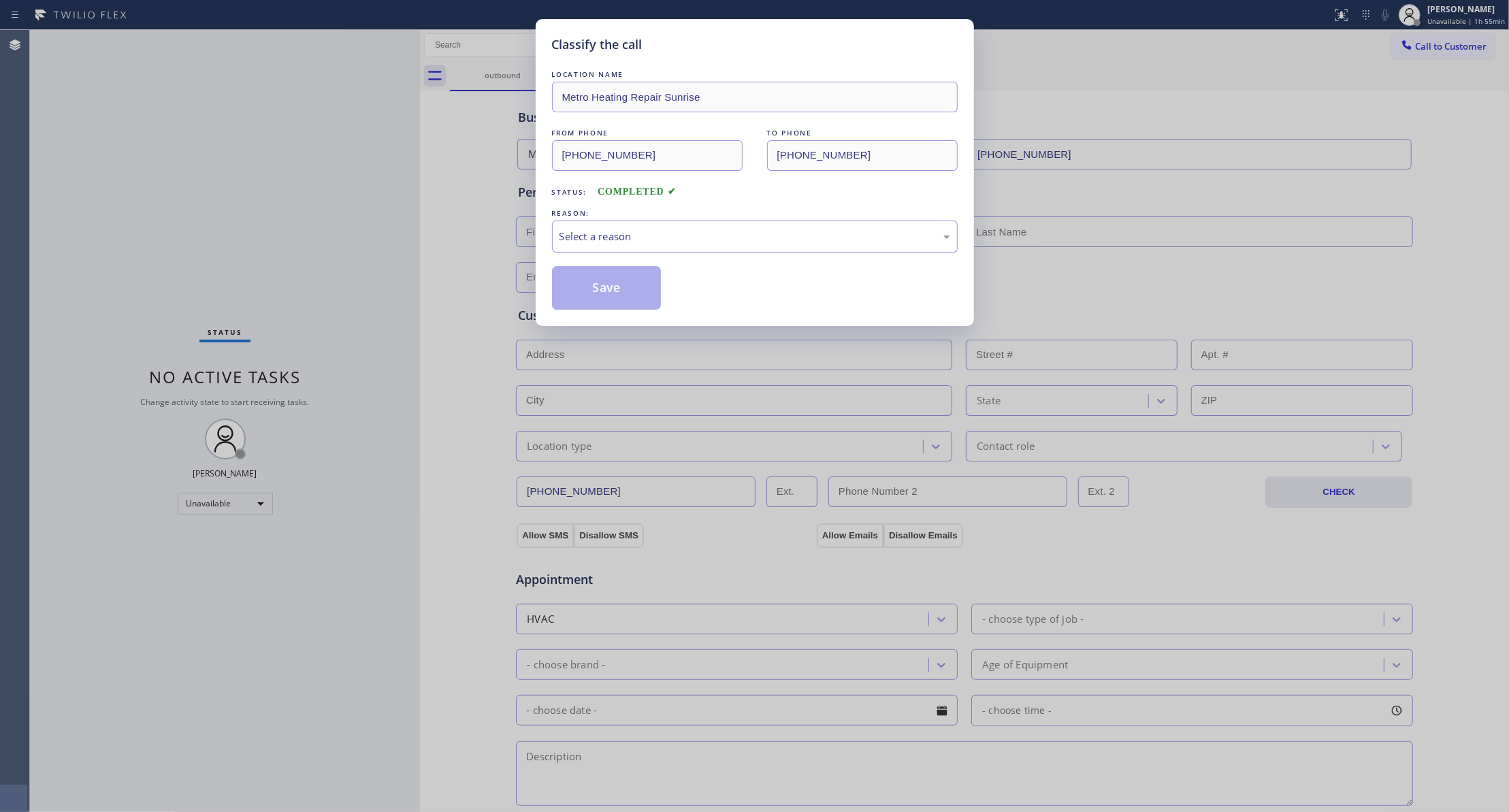
click at [613, 244] on div "Select a reason" at bounding box center [754, 236] width 390 height 16
click at [613, 295] on button "Save" at bounding box center [606, 287] width 109 height 44
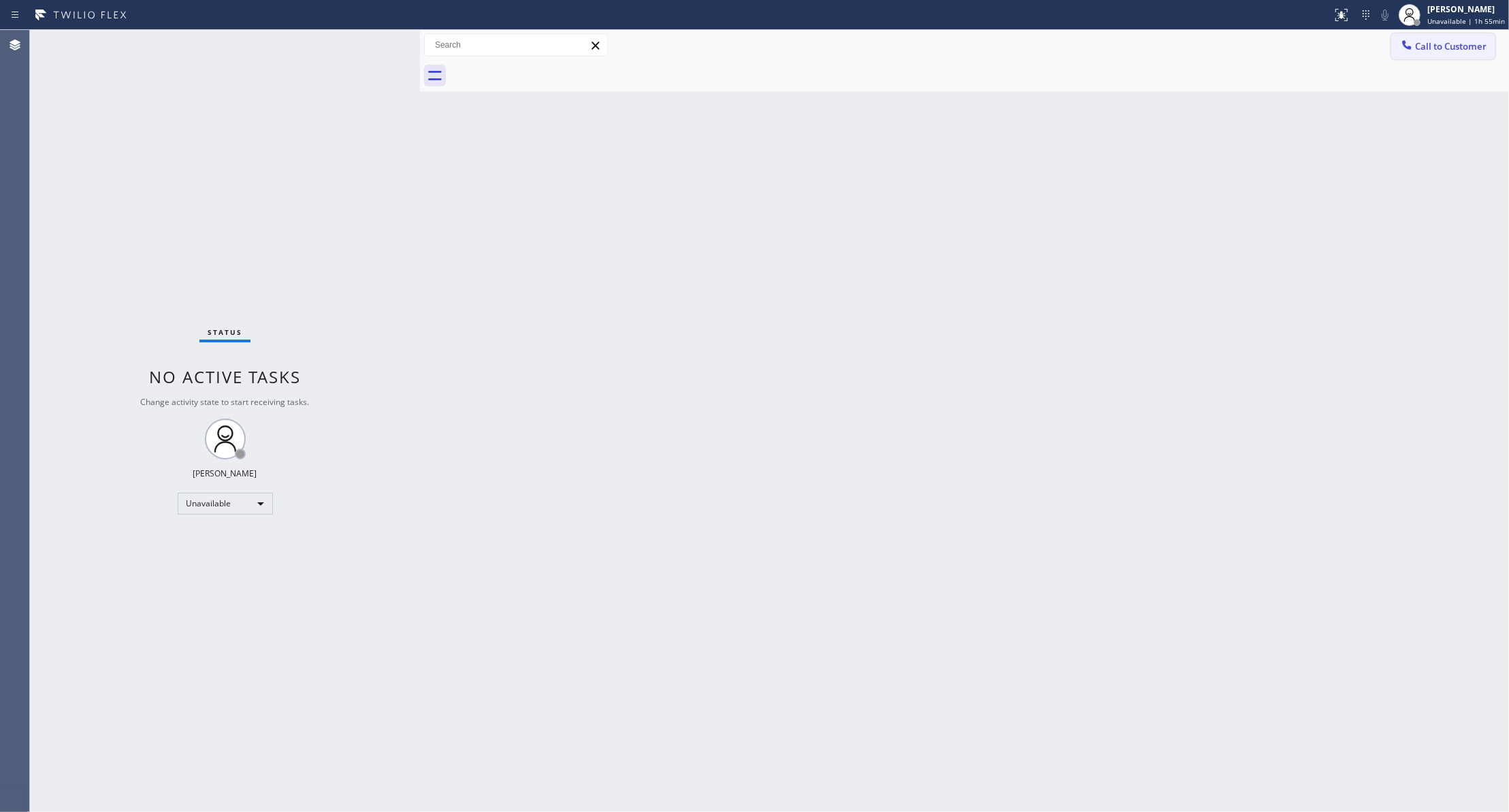
click at [1435, 42] on span "Call to Customer" at bounding box center [1450, 46] width 72 height 12
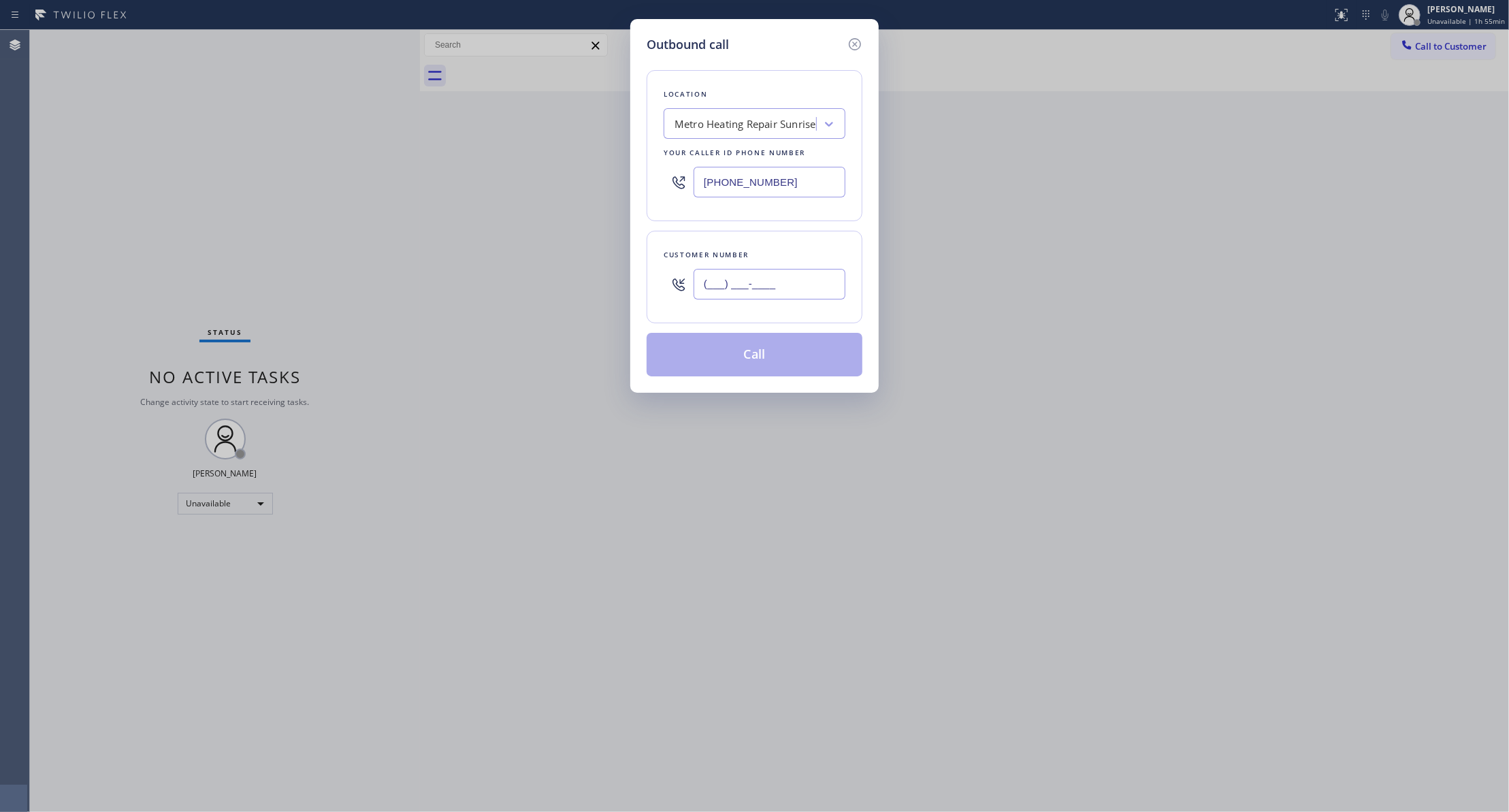
click at [734, 295] on input "(___) ___-____" at bounding box center [769, 284] width 152 height 31
paste input "954) 676-7903"
type input "[PHONE_NUMBER]"
click at [762, 344] on button "Call" at bounding box center [754, 354] width 216 height 44
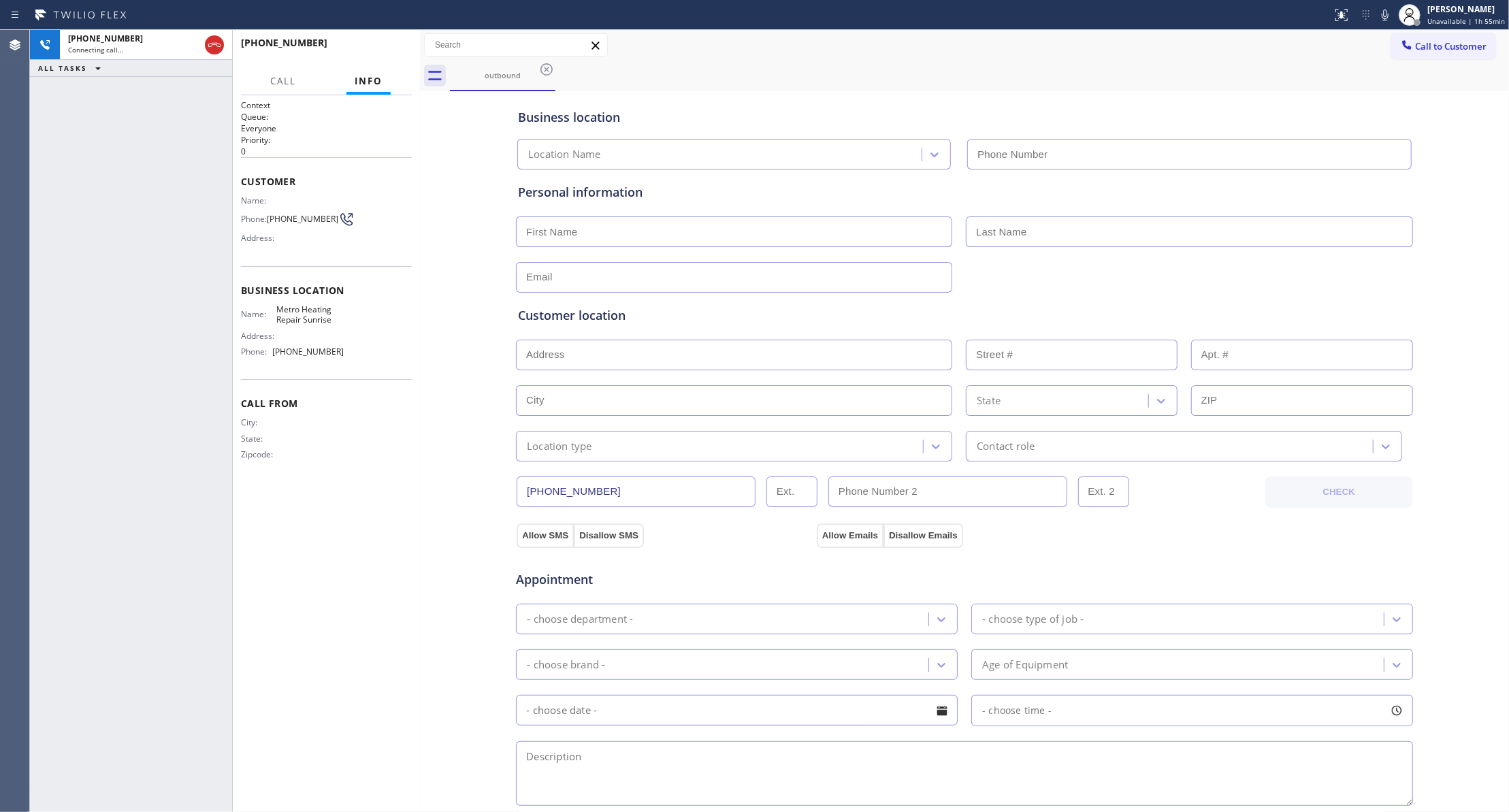
type input "[PHONE_NUMBER]"
click at [211, 47] on icon at bounding box center [214, 45] width 12 height 4
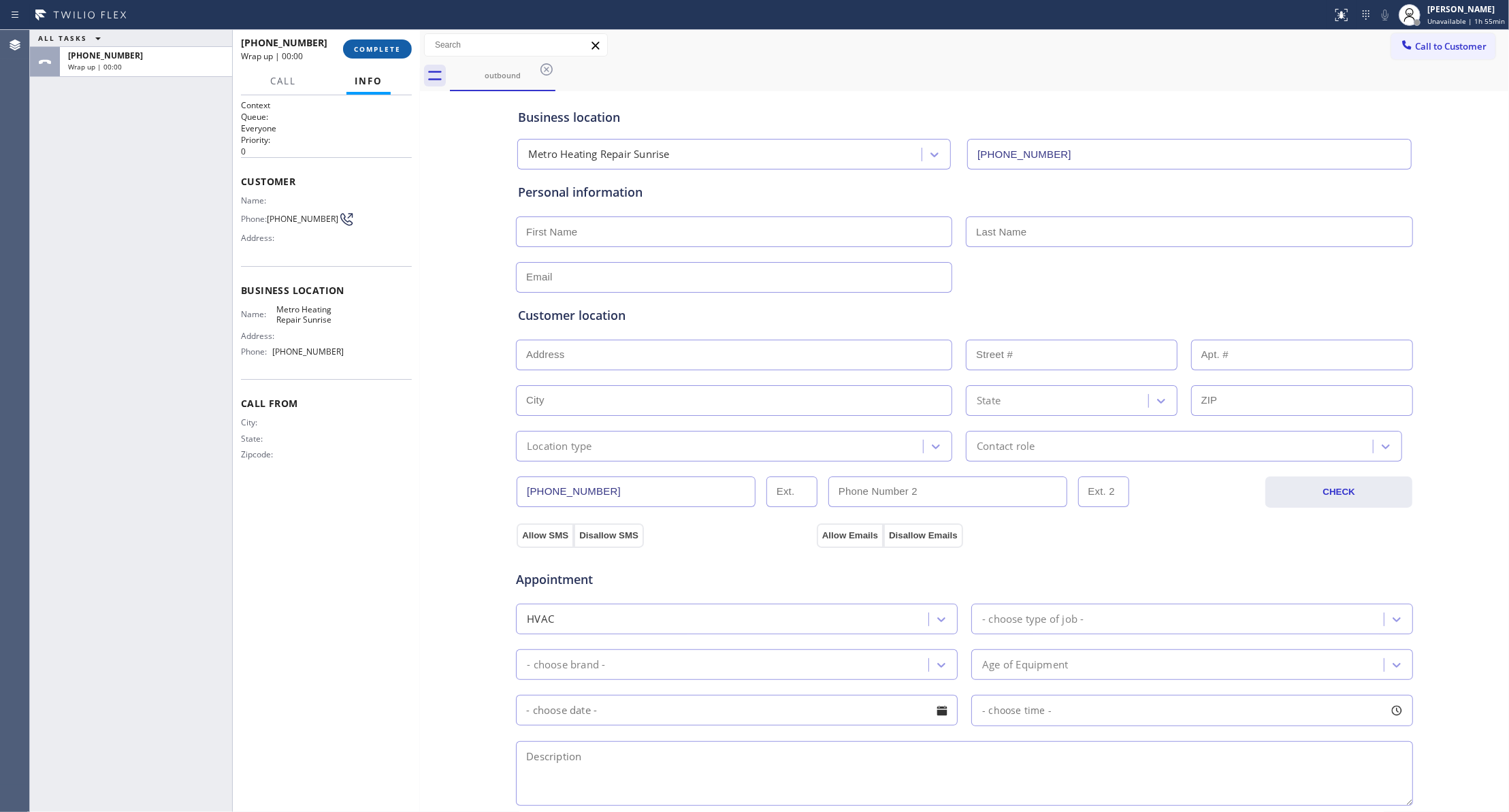
click at [368, 53] on button "COMPLETE" at bounding box center [377, 49] width 69 height 19
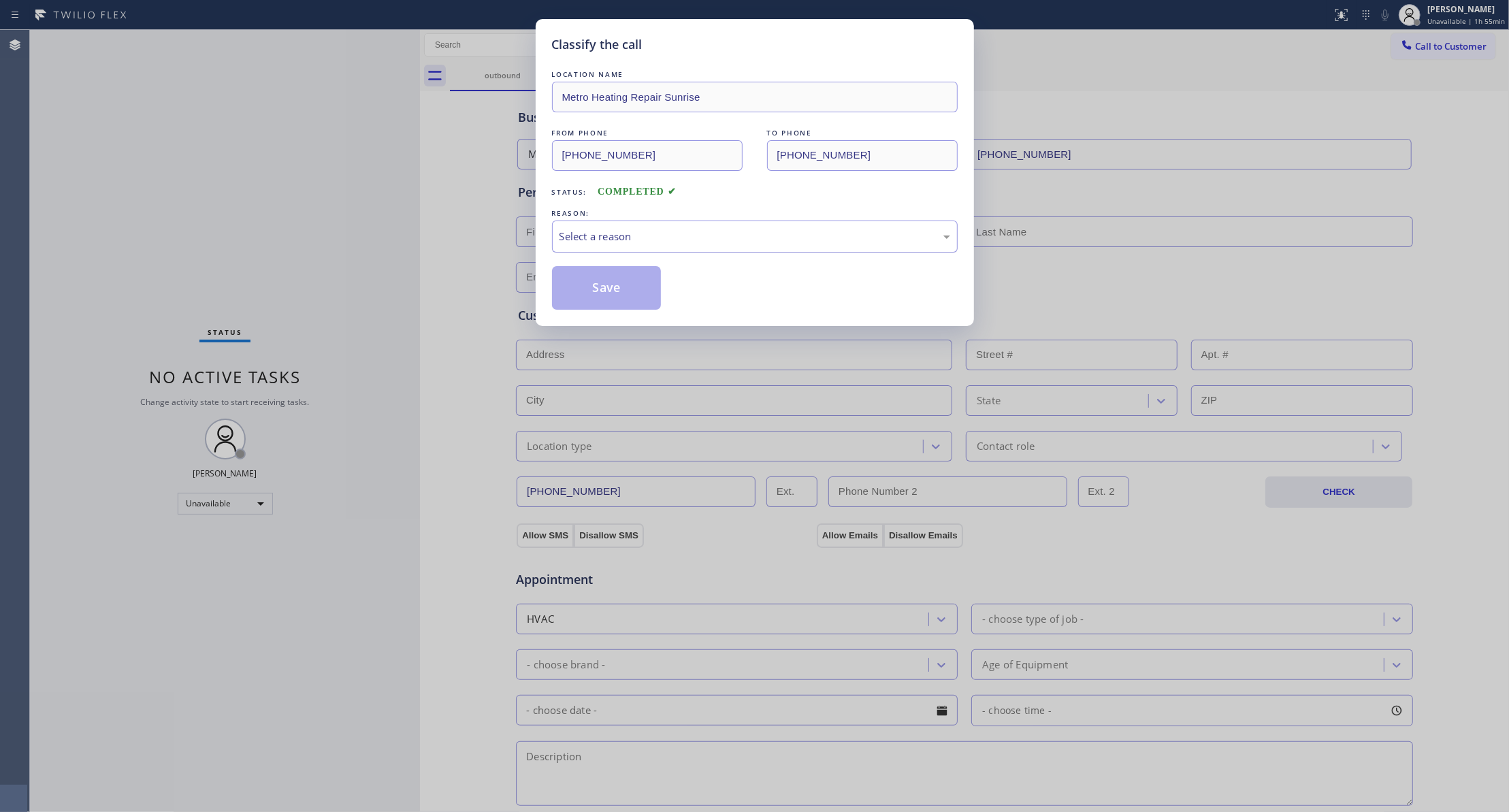
click at [599, 240] on div "Select a reason" at bounding box center [754, 236] width 390 height 16
click at [599, 284] on button "Save" at bounding box center [606, 287] width 109 height 44
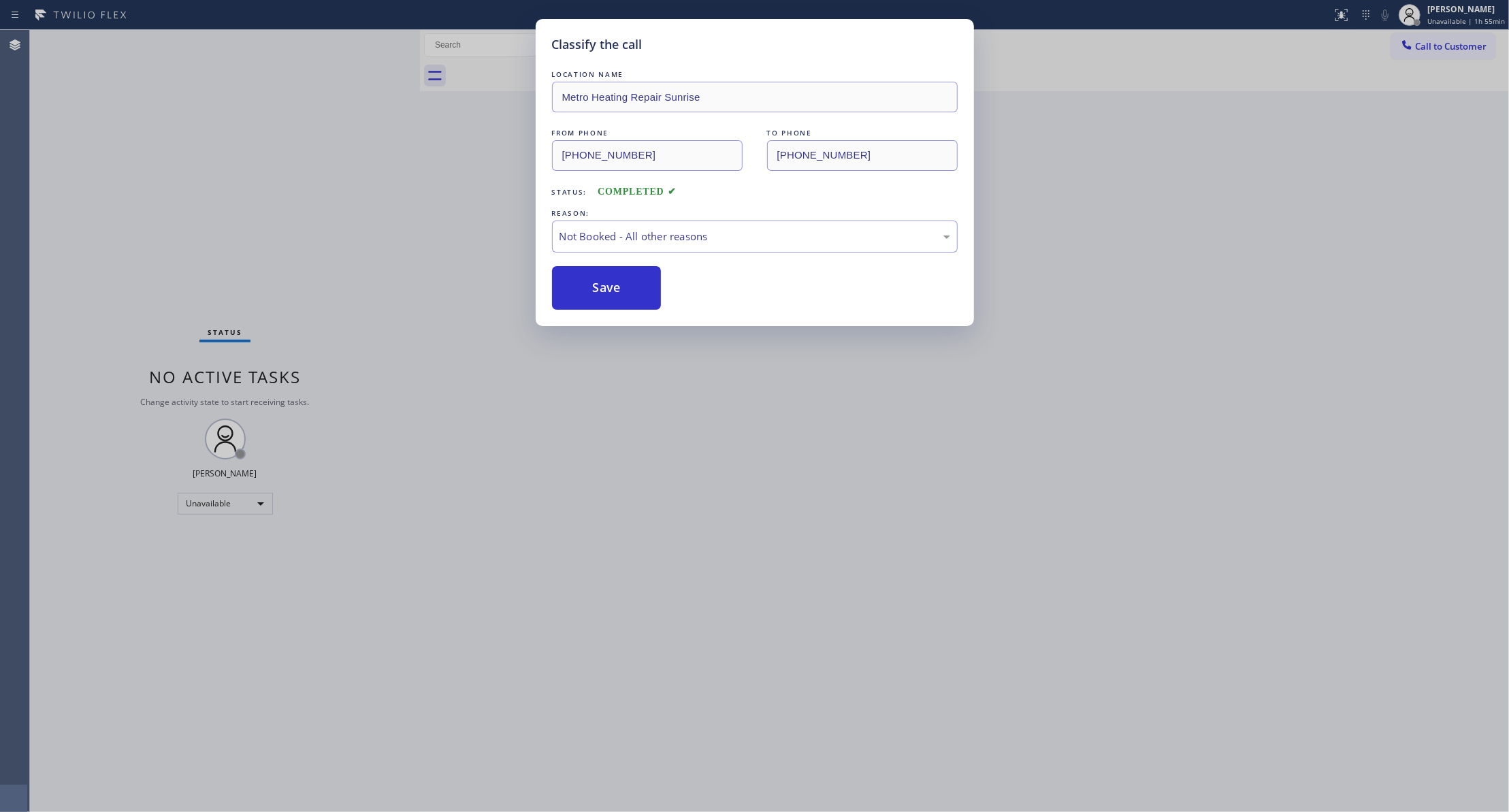
drag, startPoint x: 599, startPoint y: 284, endPoint x: 1417, endPoint y: 60, distance: 848.1
click at [618, 276] on button "Save" at bounding box center [606, 287] width 109 height 44
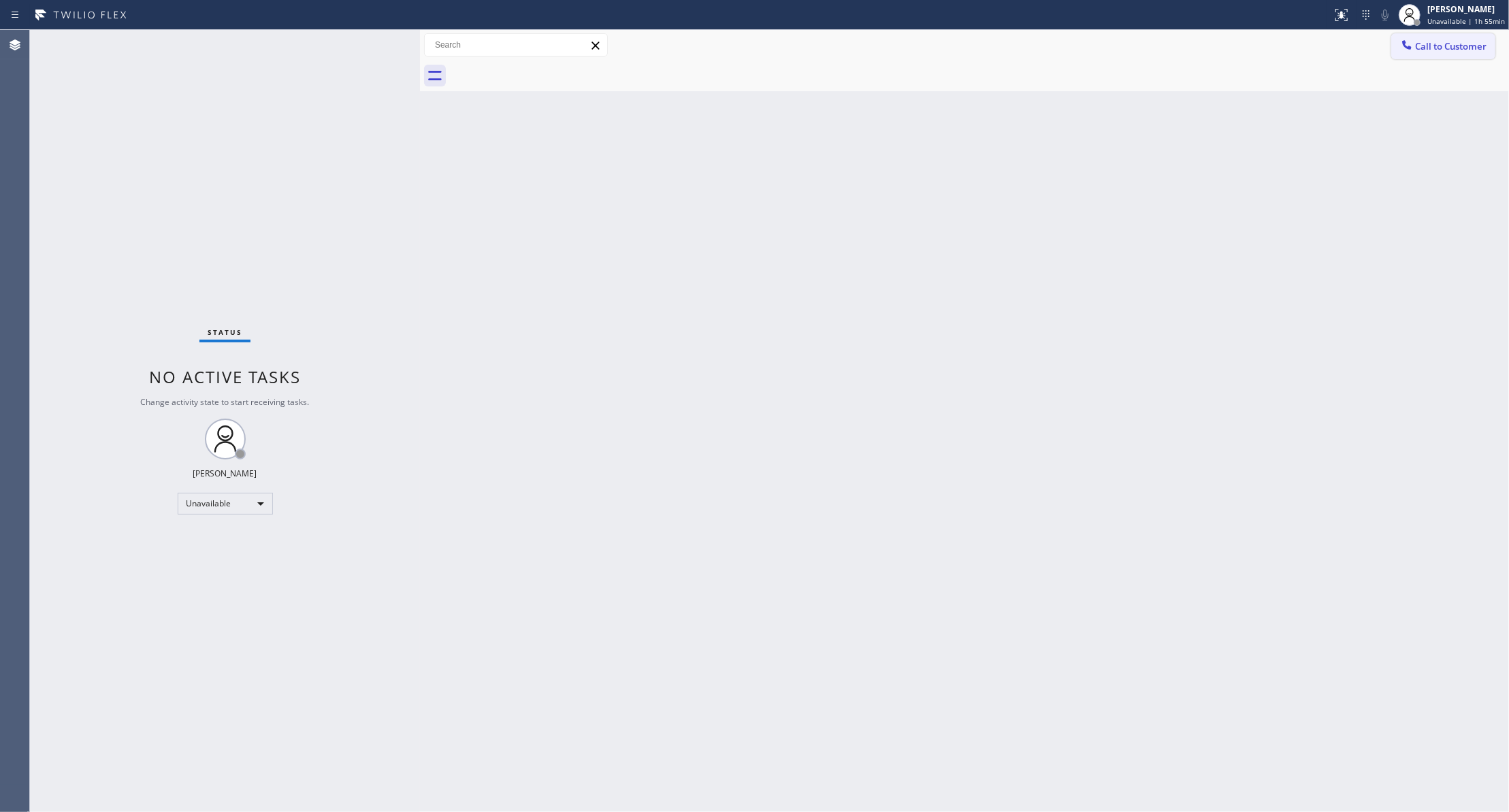
click at [1468, 47] on span "Call to Customer" at bounding box center [1450, 46] width 72 height 12
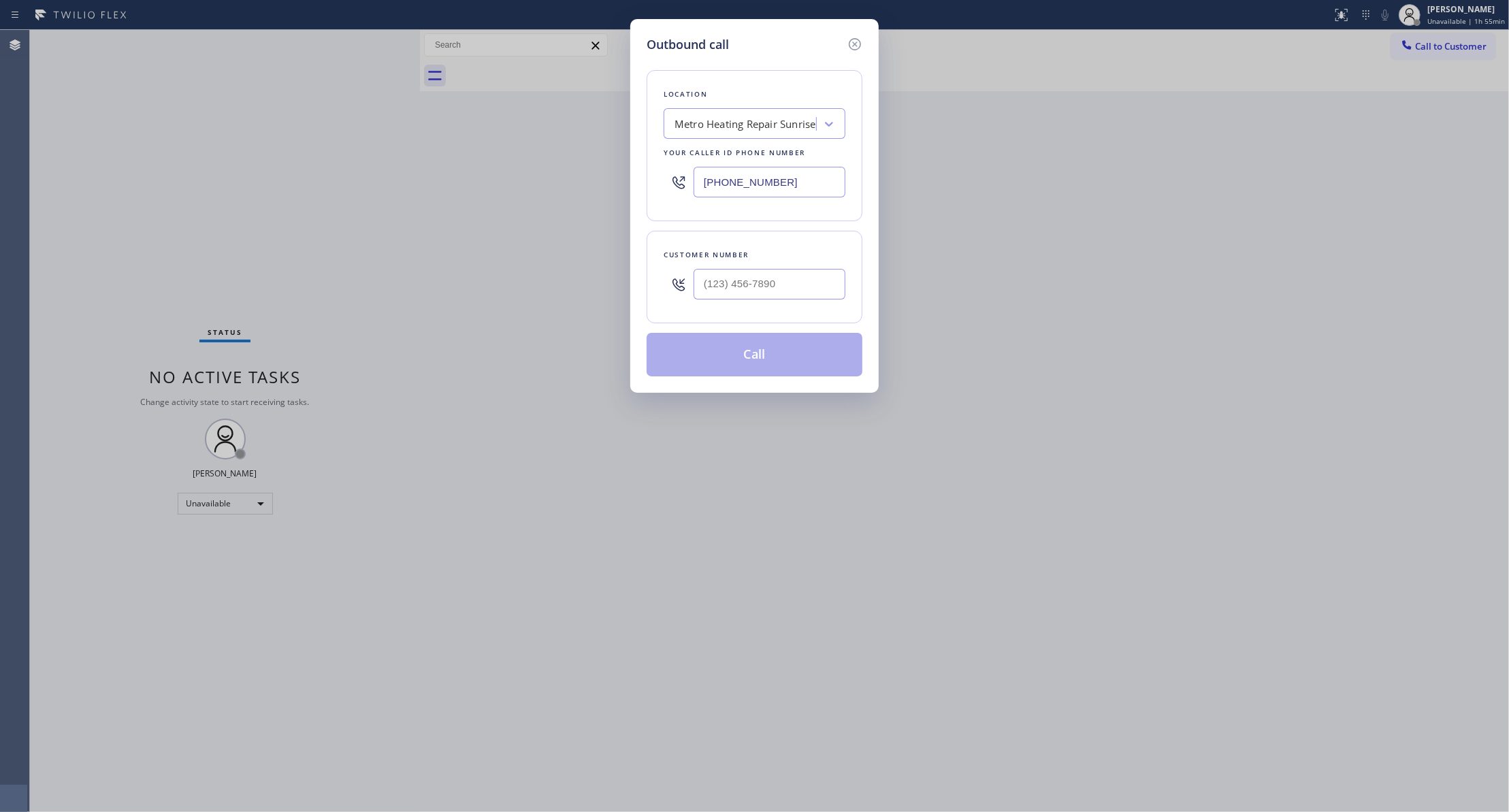
drag, startPoint x: 798, startPoint y: 177, endPoint x: 315, endPoint y: 175, distance: 483.0
click at [321, 177] on div "Outbound call Location Metro Heating Repair Sunrise Your caller id phone number…" at bounding box center [754, 406] width 1509 height 812
paste input "760) 388-9800"
type input "[PHONE_NUMBER]"
drag, startPoint x: 810, startPoint y: 279, endPoint x: 319, endPoint y: 271, distance: 491.1
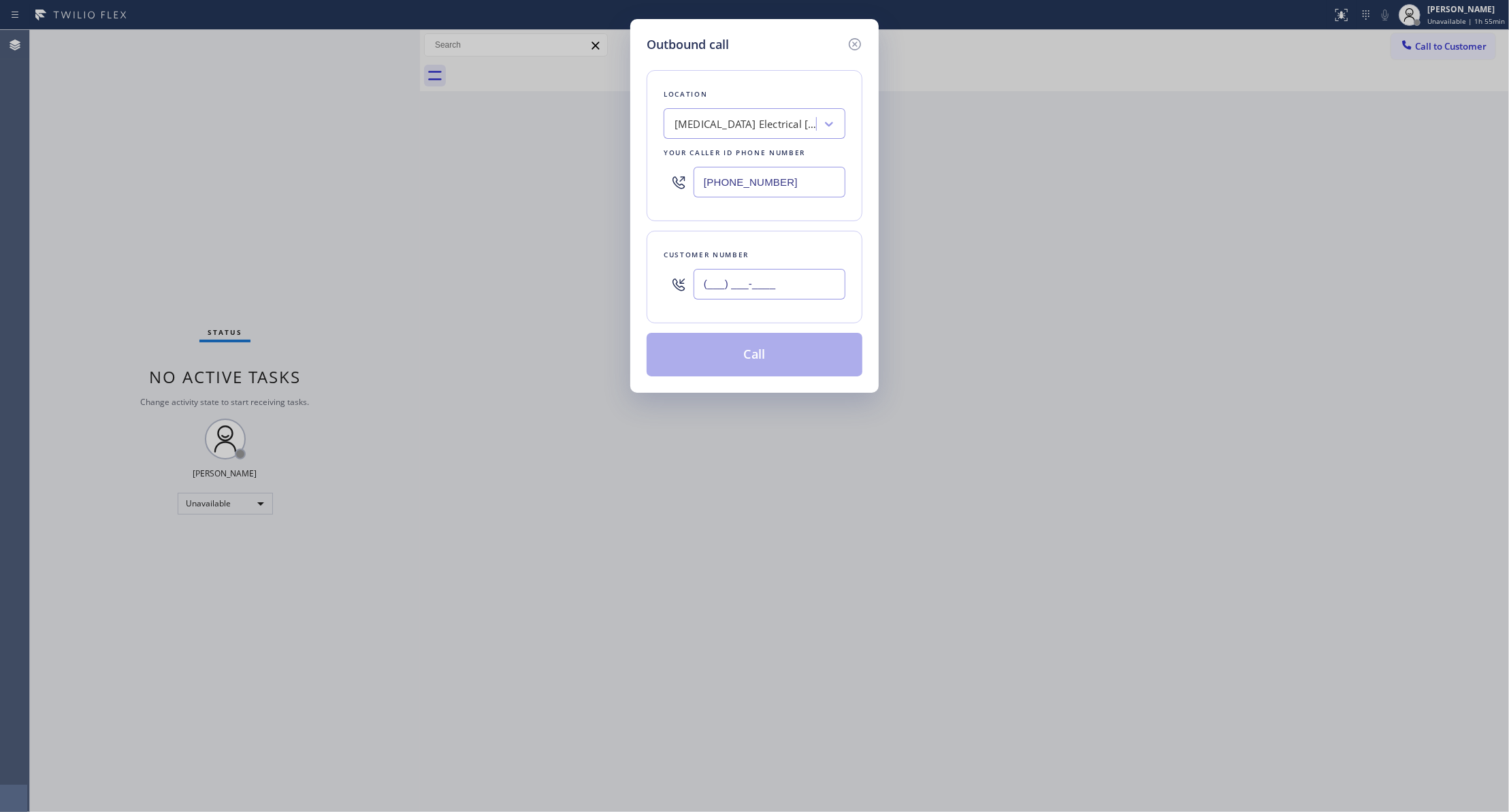
click at [324, 273] on div "Outbound call Location [MEDICAL_DATA] Electrical [GEOGRAPHIC_DATA] Your caller …" at bounding box center [754, 406] width 1509 height 812
paste input "442) 241-9300"
type input "[PHONE_NUMBER]"
click at [757, 362] on button "Call" at bounding box center [754, 354] width 216 height 44
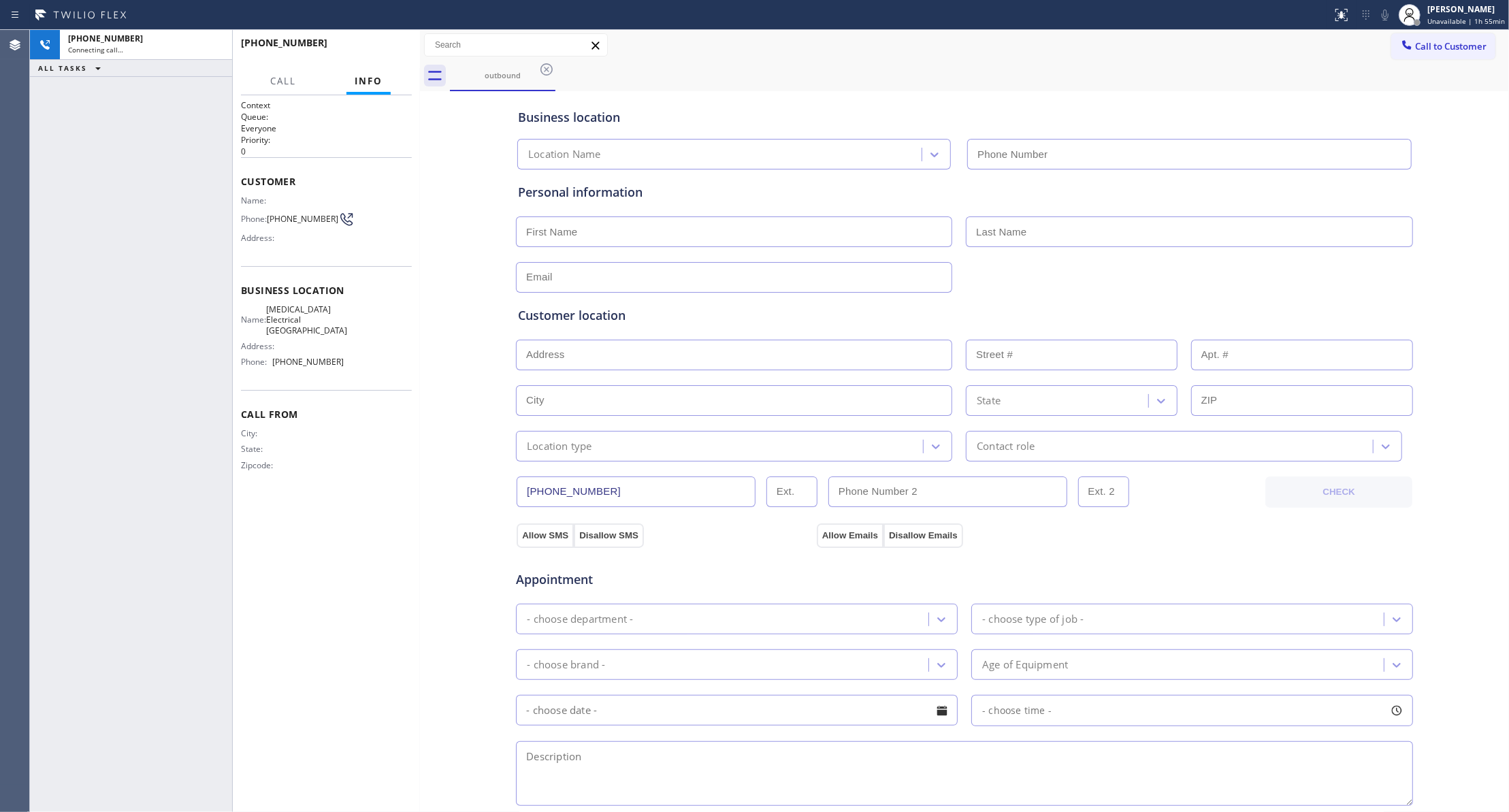
type input "[PHONE_NUMBER]"
click at [360, 531] on div "Context Queue: Everyone Priority: 0 Customer Name: Phone: [PHONE_NUMBER] Addres…" at bounding box center [326, 453] width 171 height 708
click at [382, 54] on button "HANG UP" at bounding box center [380, 49] width 63 height 19
click at [382, 53] on button "HANG UP" at bounding box center [380, 49] width 63 height 19
click at [383, 52] on span "COMPLETE" at bounding box center [377, 49] width 47 height 9
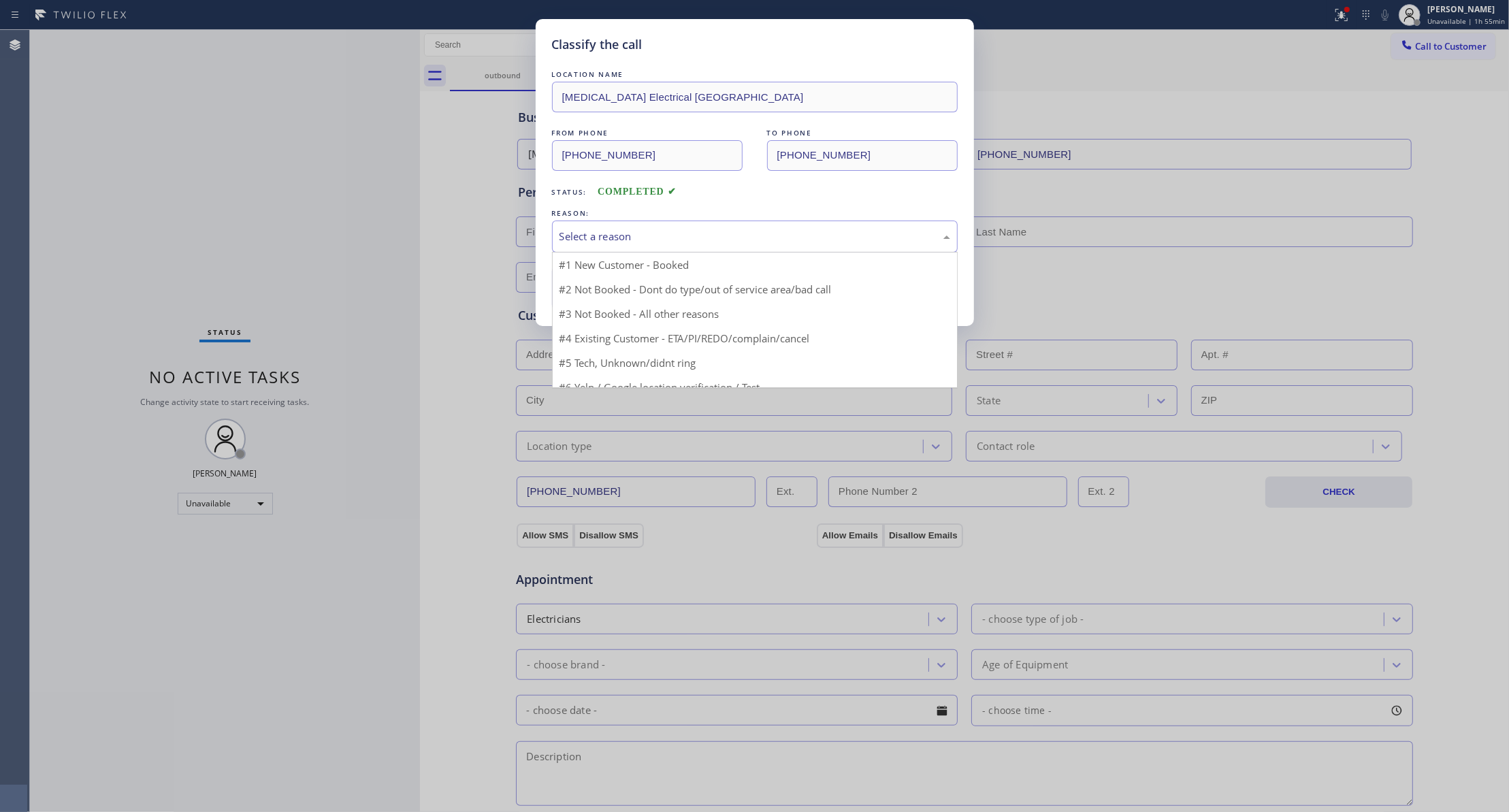
click at [629, 235] on div "Select a reason" at bounding box center [754, 236] width 390 height 16
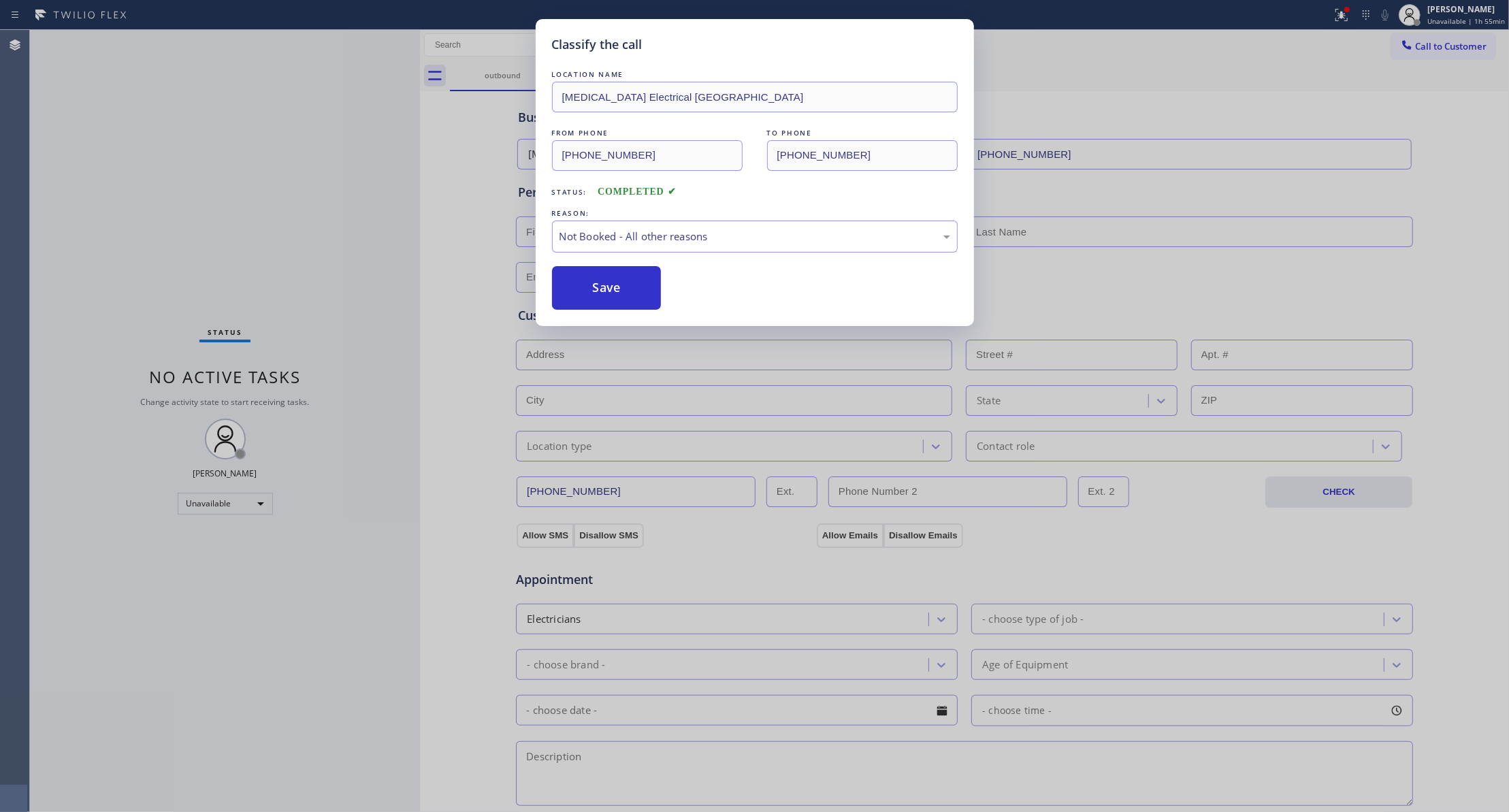
click at [599, 290] on button "Save" at bounding box center [606, 287] width 109 height 44
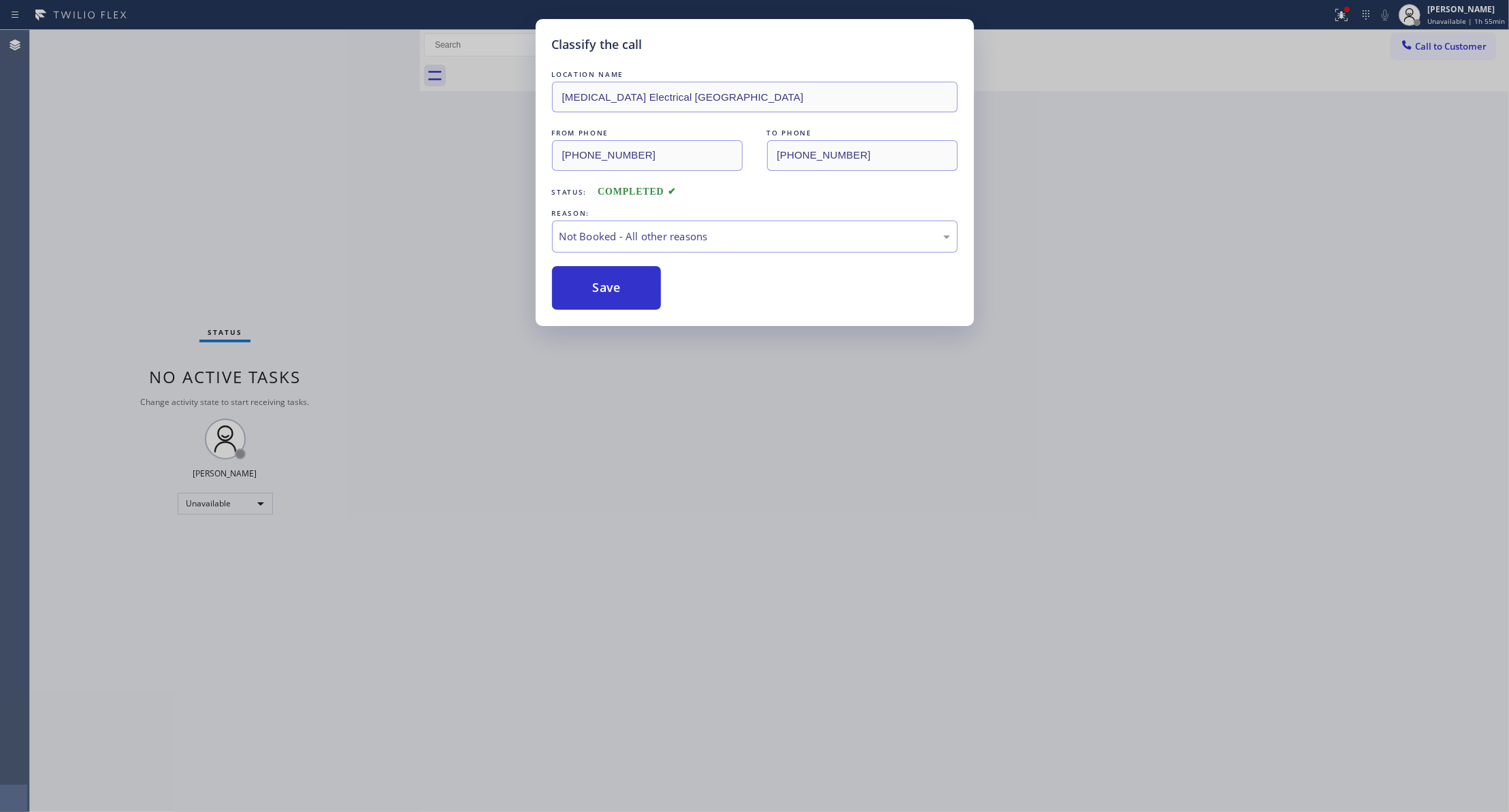
drag, startPoint x: 599, startPoint y: 290, endPoint x: 850, endPoint y: 282, distance: 251.1
click at [601, 289] on button "Save" at bounding box center [606, 287] width 109 height 44
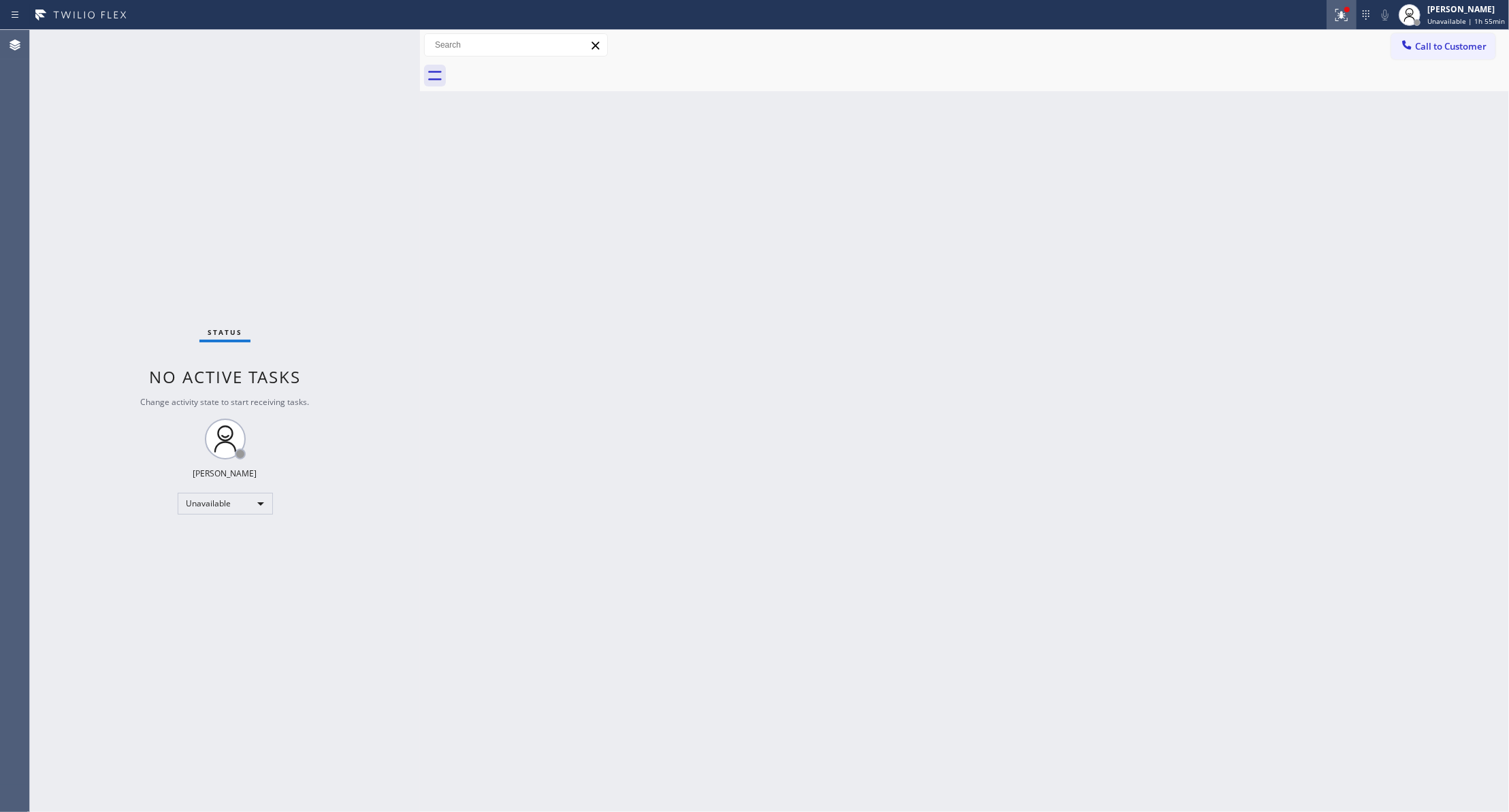
click at [1333, 19] on icon at bounding box center [1341, 14] width 16 height 16
click at [1244, 182] on span "Clear issues" at bounding box center [1262, 178] width 64 height 9
click at [1424, 42] on span "Call to Customer" at bounding box center [1450, 46] width 72 height 12
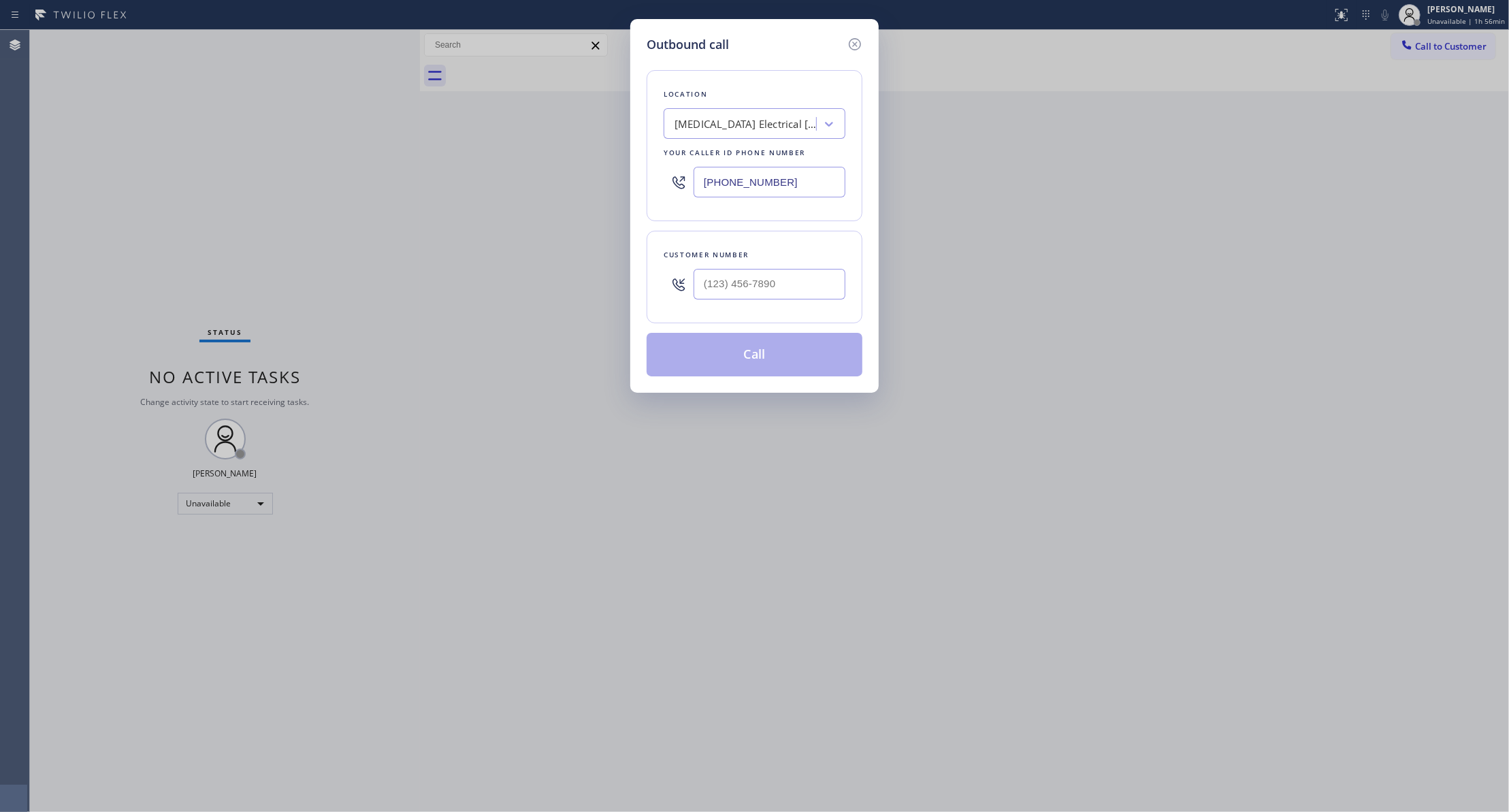
click at [780, 262] on div at bounding box center [769, 284] width 152 height 44
click at [790, 278] on input "(___) ___-____" at bounding box center [769, 284] width 152 height 31
paste input "442) 241-9300"
type input "[PHONE_NUMBER]"
click at [740, 353] on button "Call" at bounding box center [754, 354] width 216 height 44
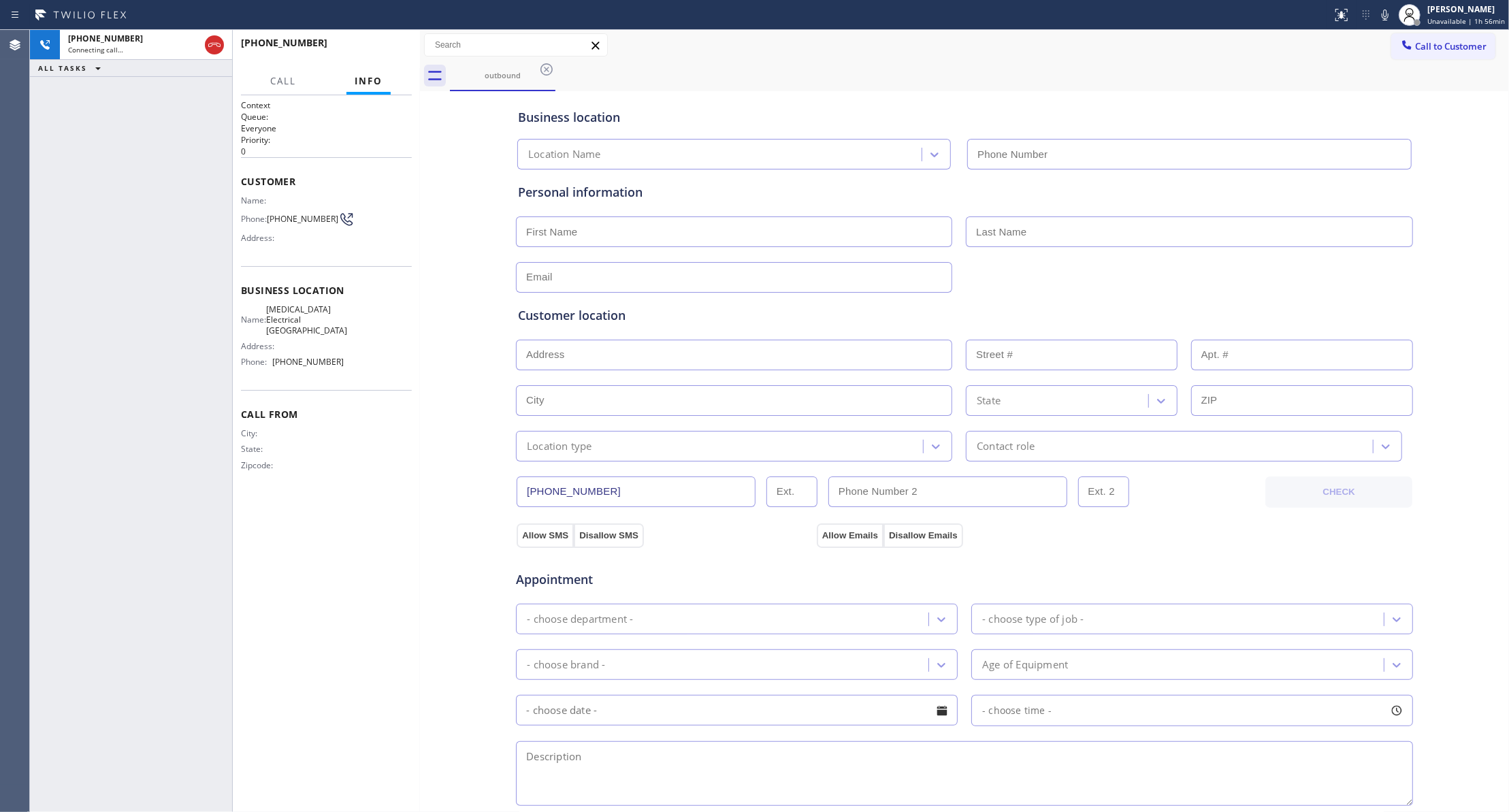
type input "[PHONE_NUMBER]"
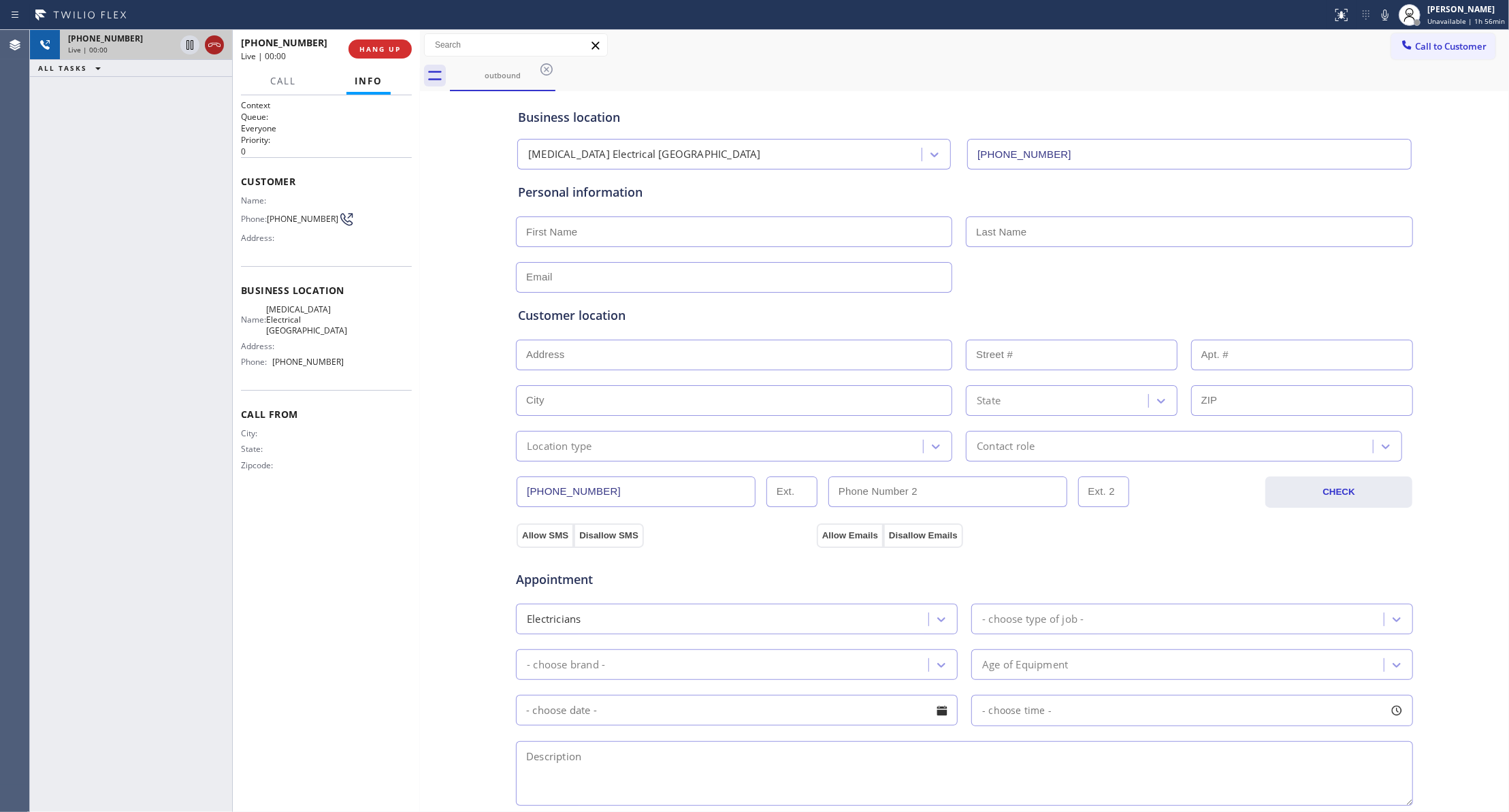
click at [216, 41] on icon at bounding box center [214, 44] width 16 height 16
click at [355, 57] on button "COMPLETE" at bounding box center [377, 49] width 69 height 19
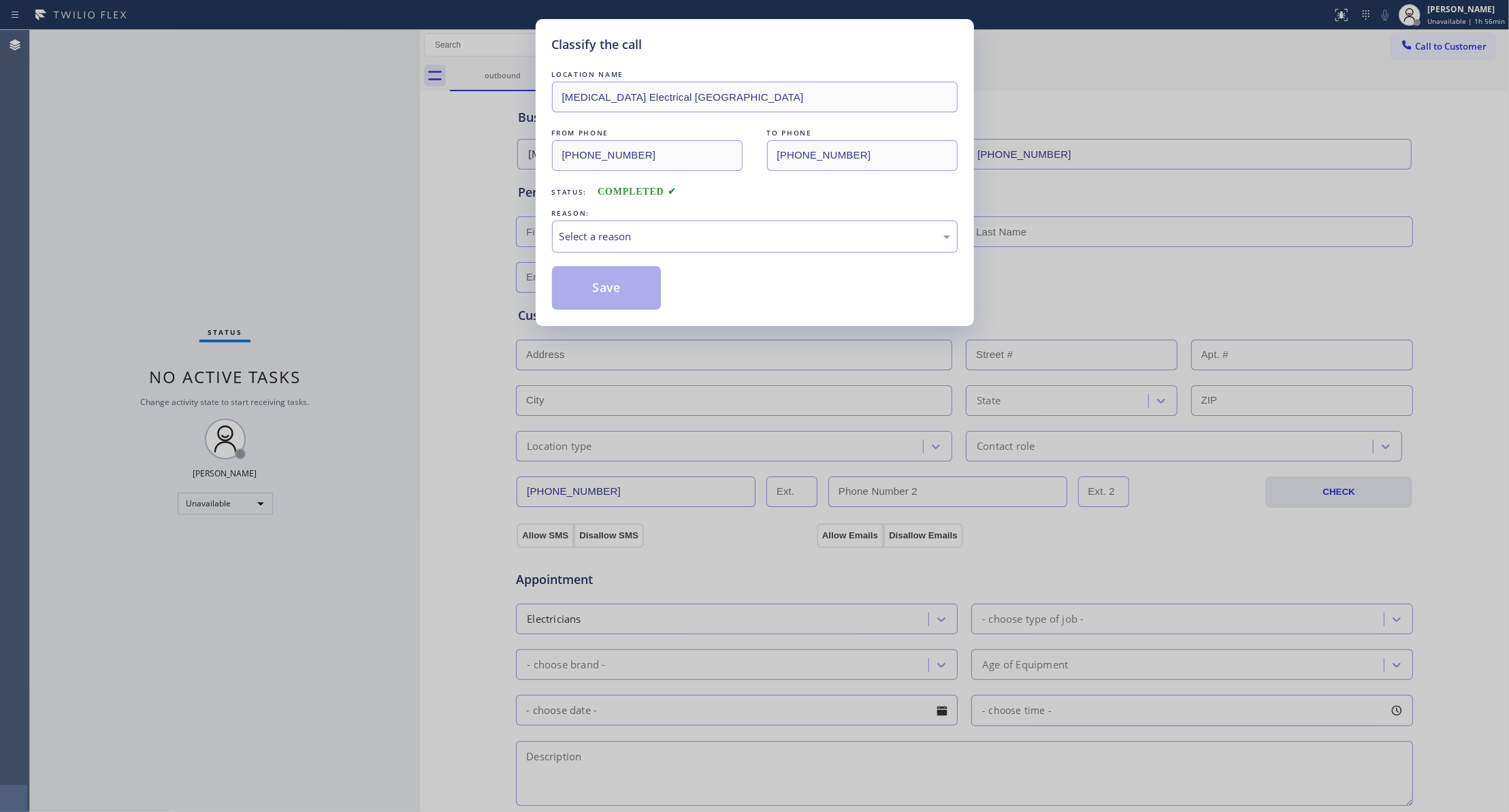
click at [598, 244] on div "Select a reason" at bounding box center [754, 236] width 390 height 16
click at [598, 282] on button "Save" at bounding box center [606, 287] width 109 height 44
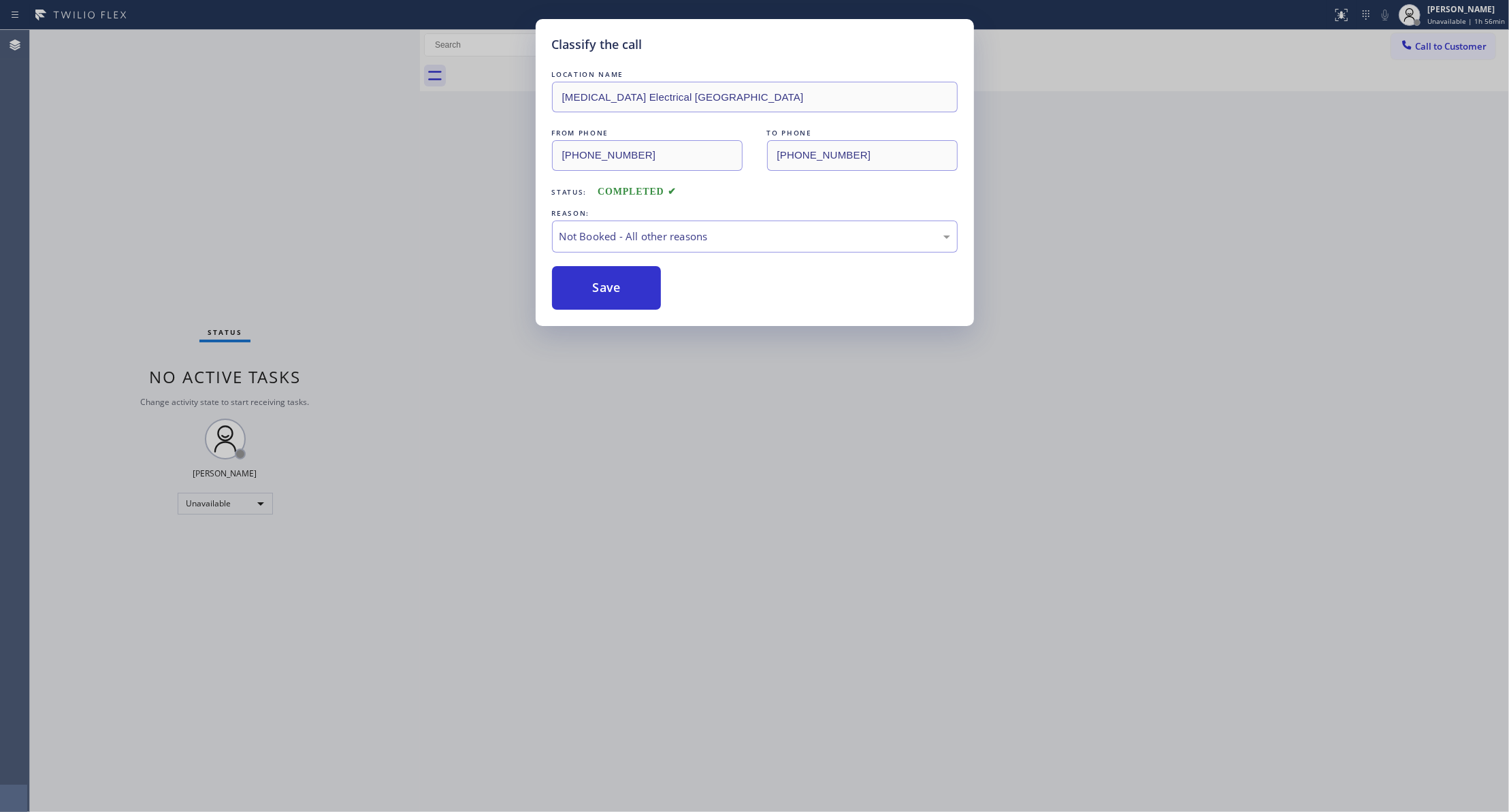
click at [598, 282] on button "Save" at bounding box center [606, 287] width 109 height 44
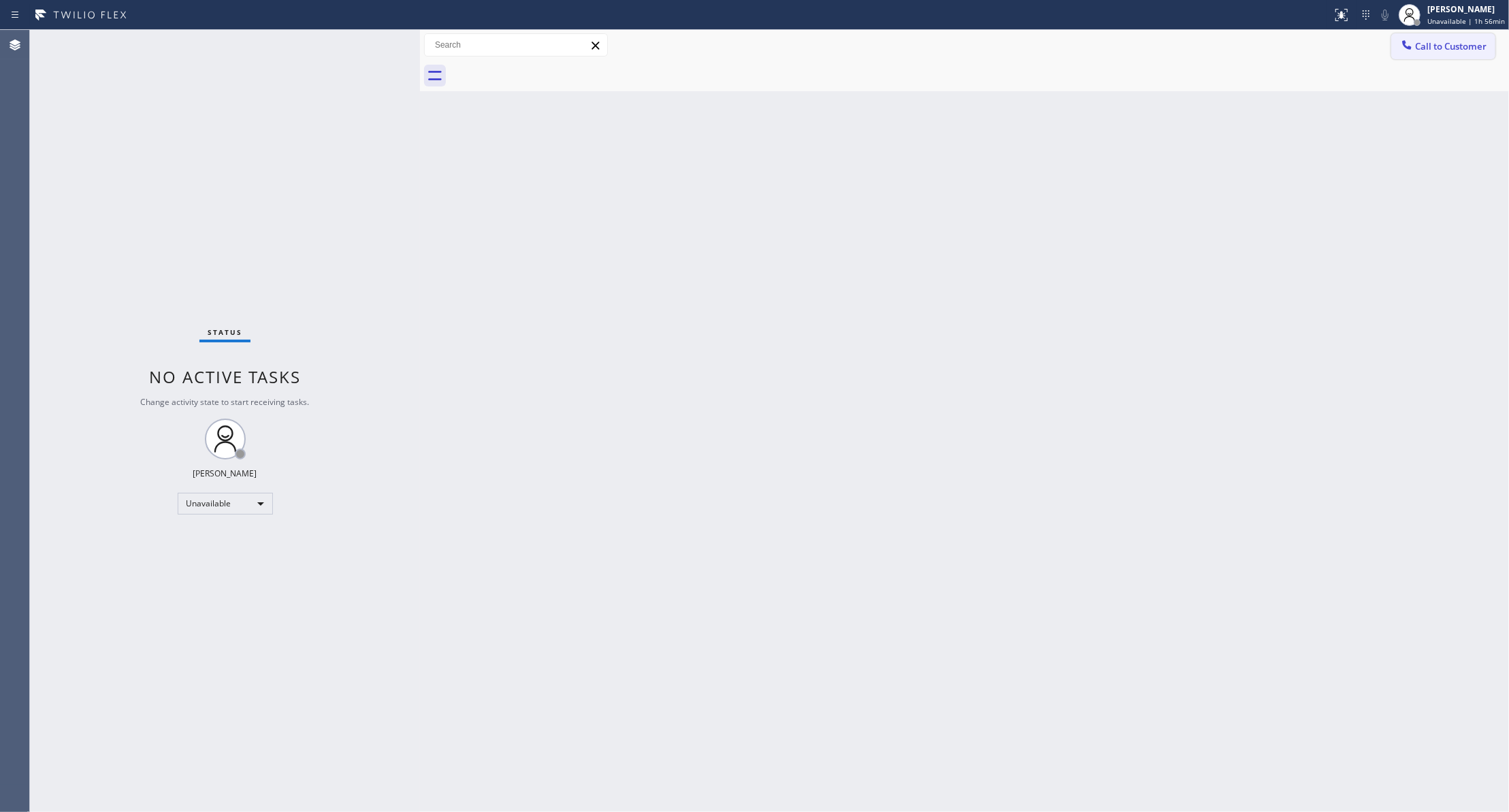
click at [1435, 44] on span "Call to Customer" at bounding box center [1450, 46] width 72 height 12
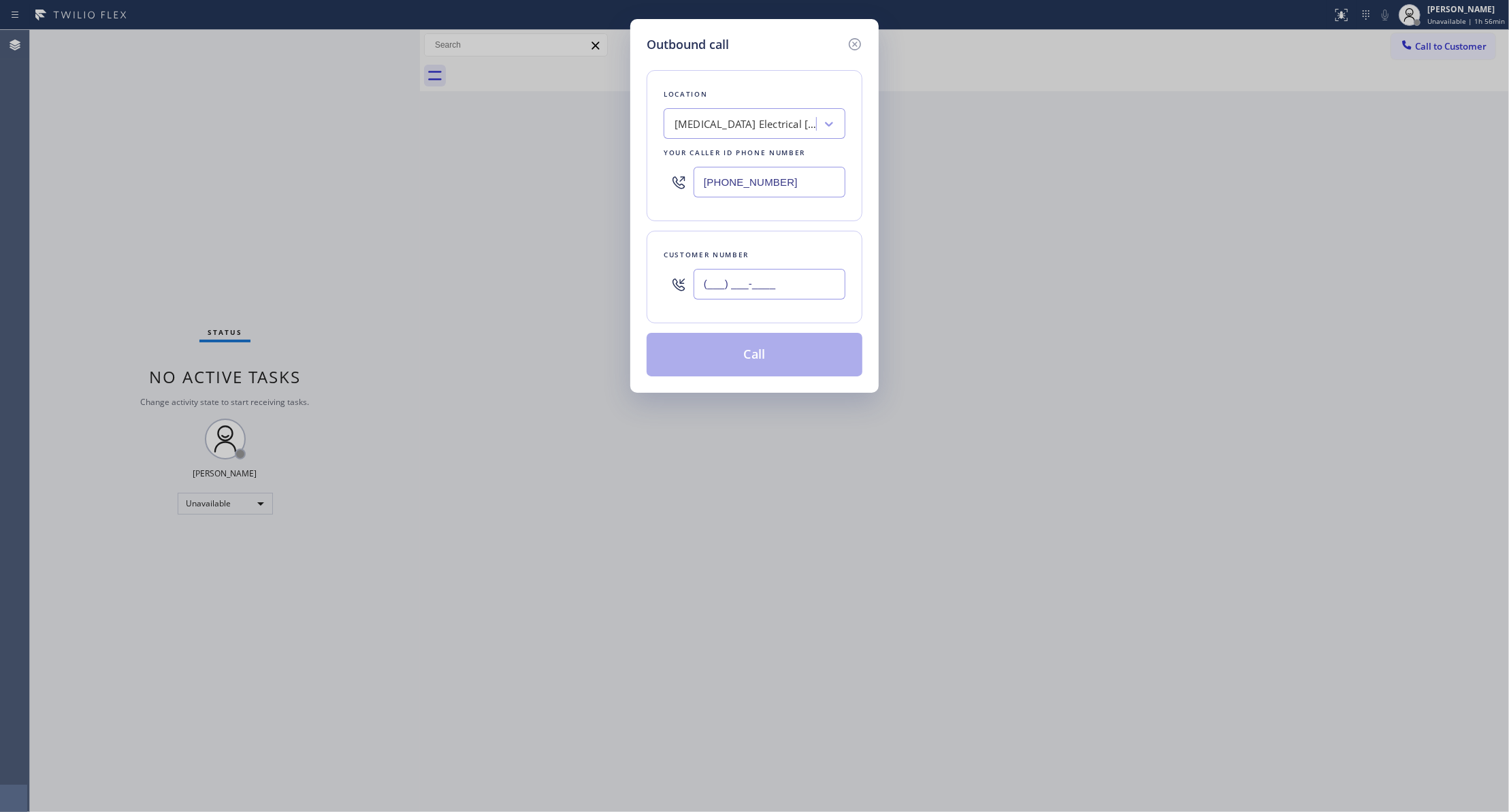
click at [783, 287] on input "(___) ___-____" at bounding box center [769, 284] width 152 height 31
paste input "442) 241-9300"
type input "[PHONE_NUMBER]"
click at [740, 349] on button "Call" at bounding box center [754, 354] width 216 height 44
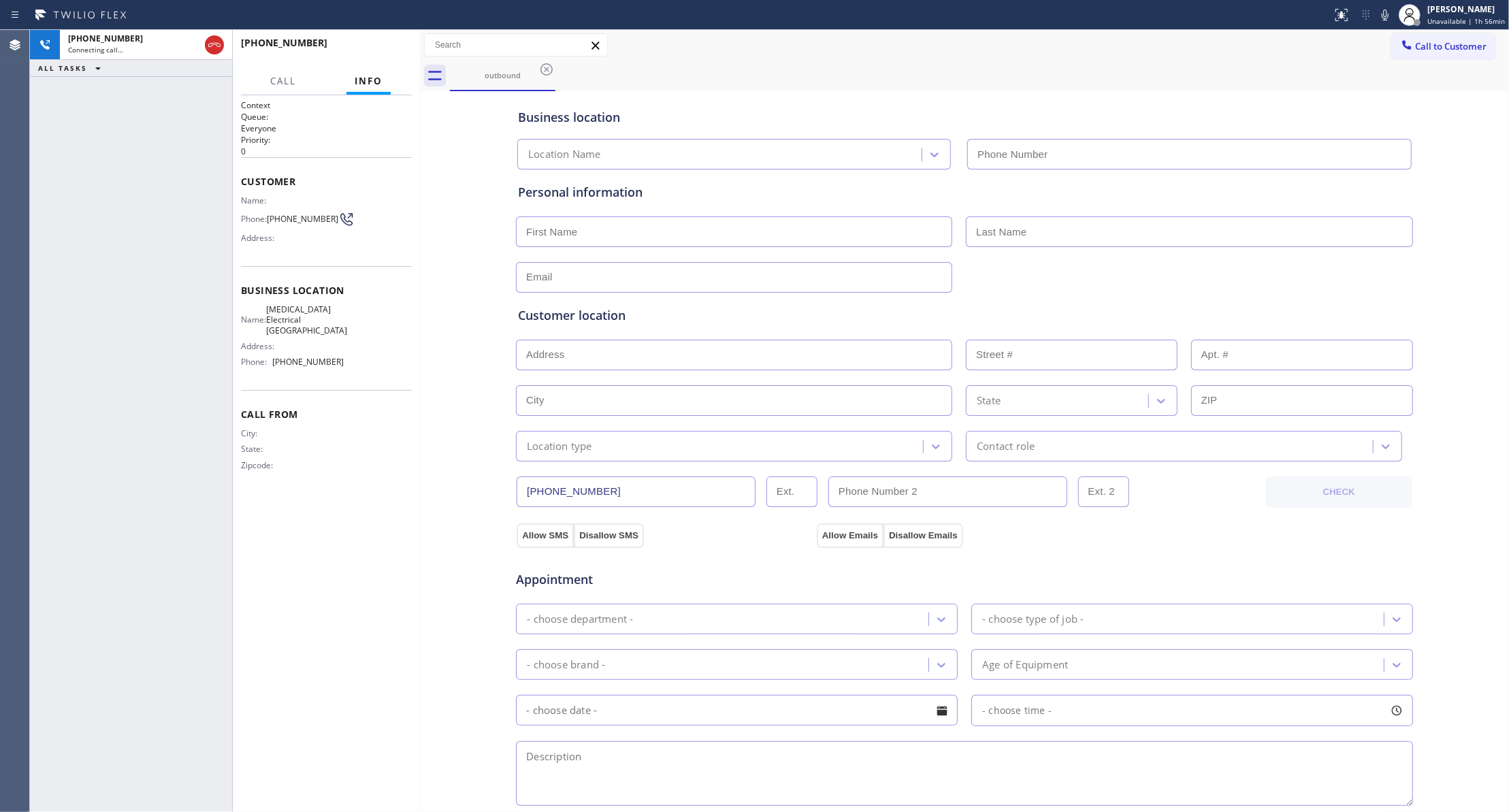
type input "[PHONE_NUMBER]"
click at [383, 45] on span "HANG UP" at bounding box center [380, 49] width 41 height 9
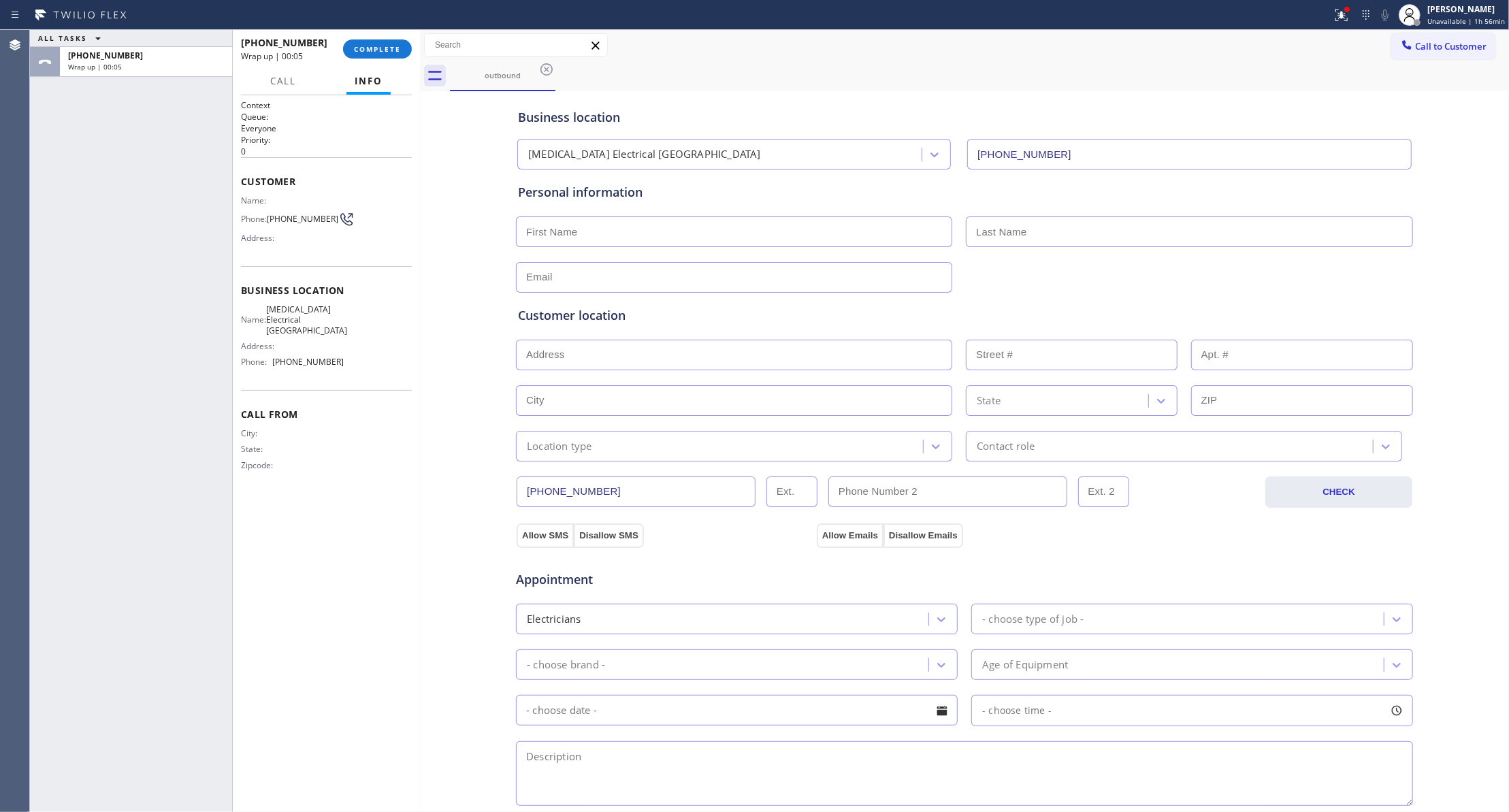
click at [383, 63] on div "[PHONE_NUMBER] Wrap up | 00:05 COMPLETE" at bounding box center [326, 49] width 171 height 35
click at [376, 45] on span "COMPLETE" at bounding box center [377, 49] width 47 height 9
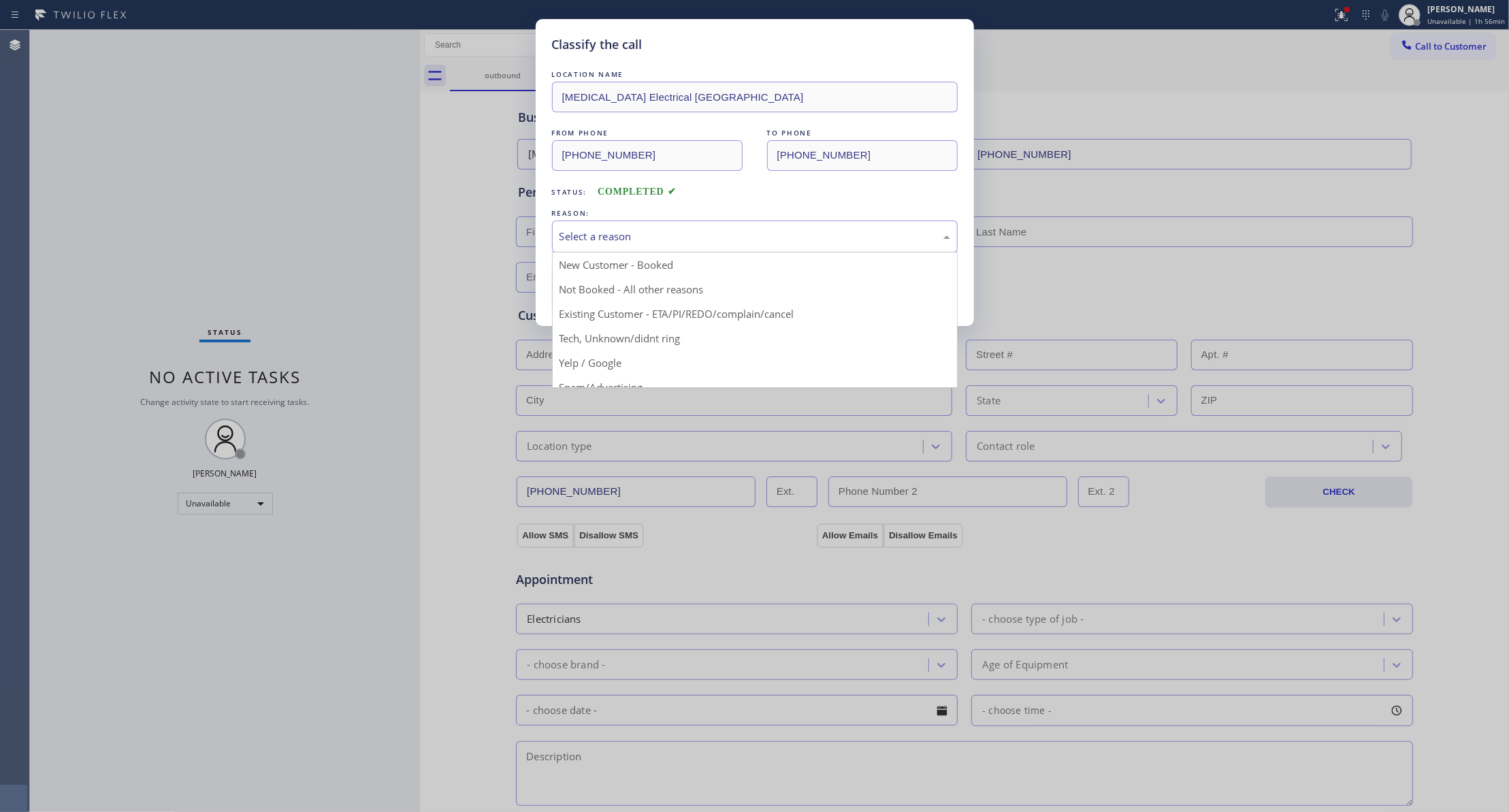
click at [615, 231] on div "Select a reason" at bounding box center [754, 236] width 390 height 16
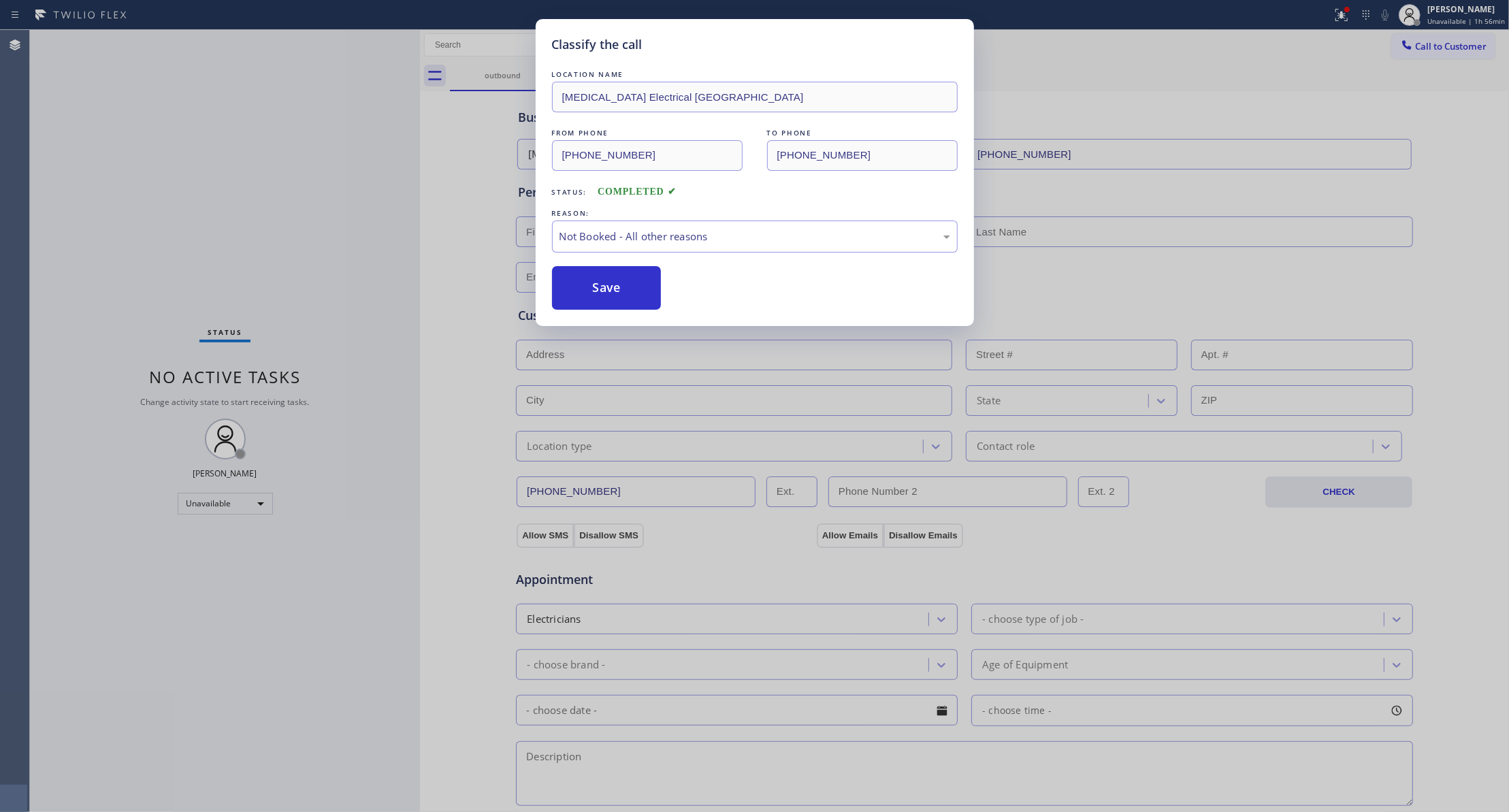
click at [580, 291] on button "Save" at bounding box center [606, 287] width 109 height 44
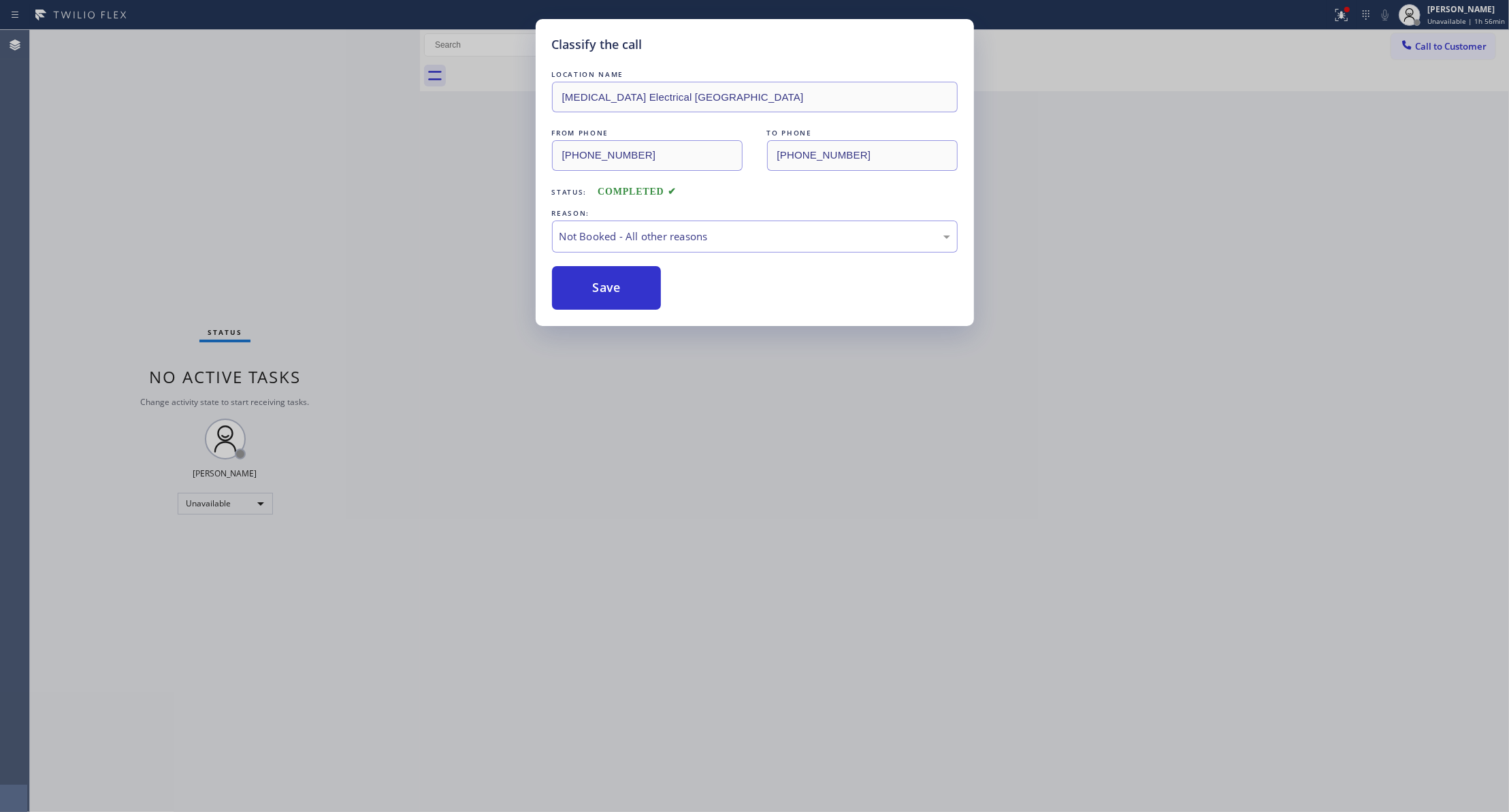
click at [580, 291] on button "Save" at bounding box center [606, 287] width 109 height 44
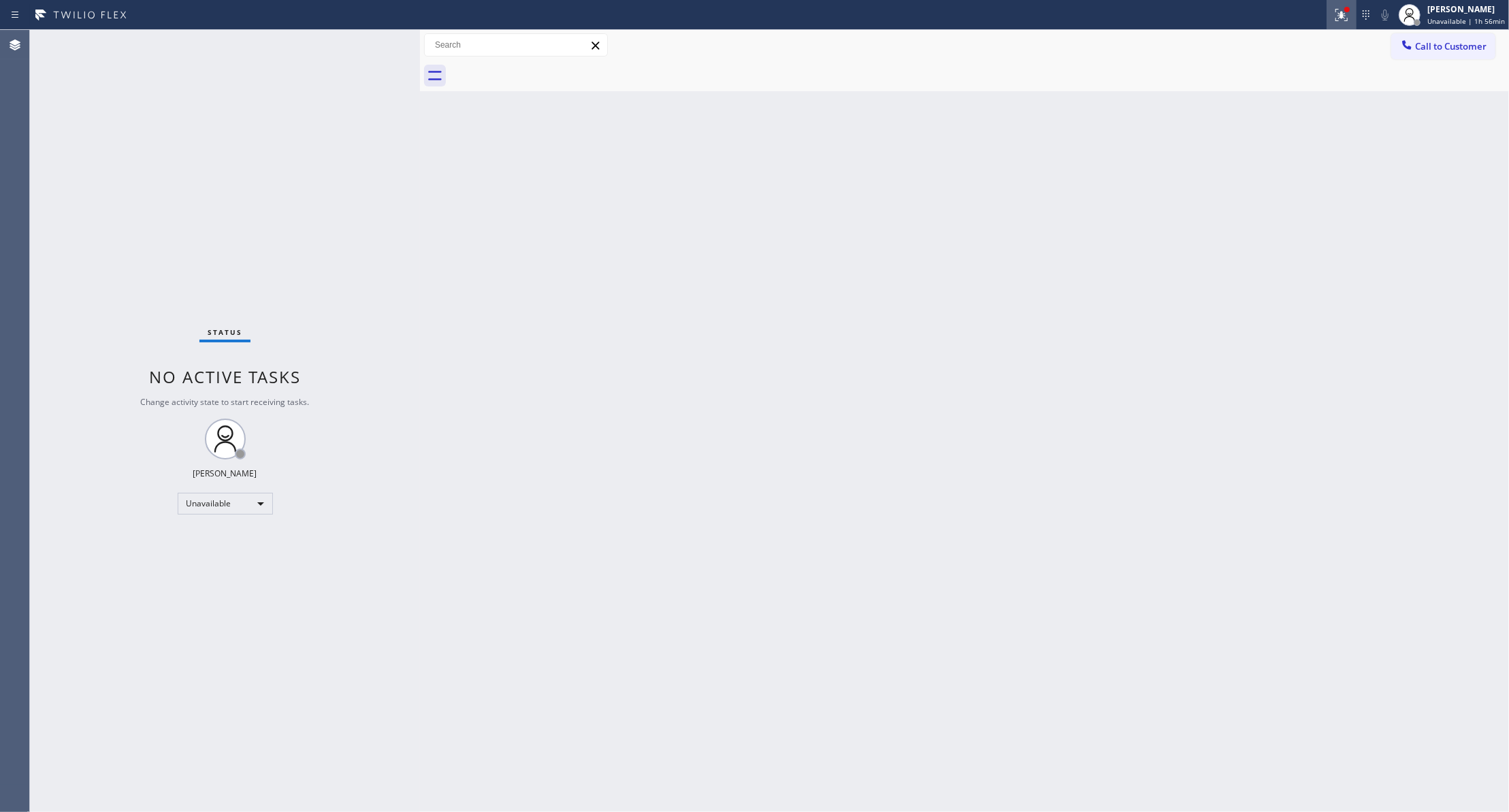
click at [1335, 17] on icon at bounding box center [1339, 13] width 8 height 9
click at [1270, 175] on span "Clear issues" at bounding box center [1262, 178] width 64 height 9
click at [1428, 54] on button "Call to Customer" at bounding box center [1444, 47] width 105 height 26
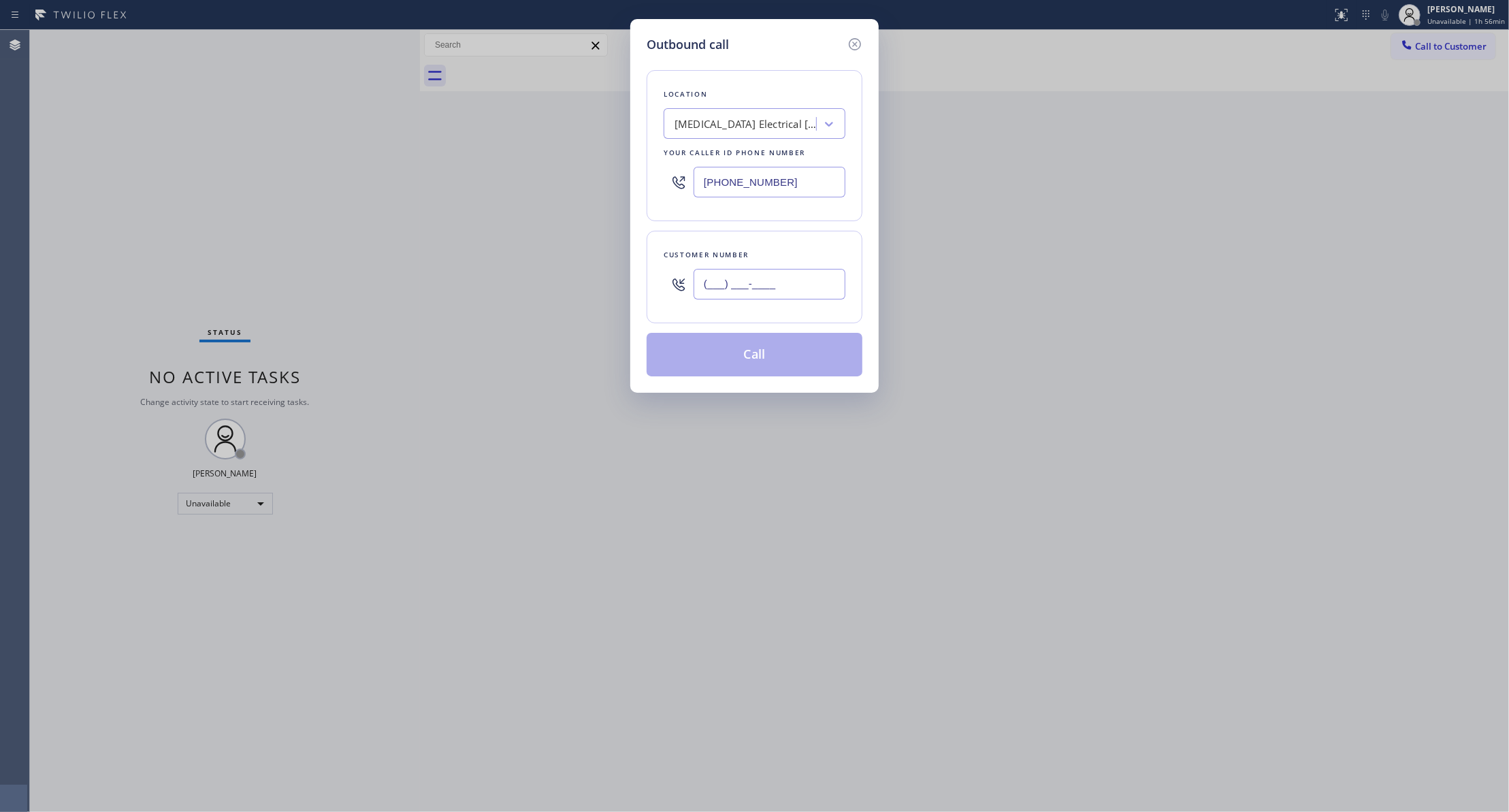
click at [795, 271] on input "(___) ___-____" at bounding box center [769, 284] width 152 height 31
paste input "442) 241-9300"
type input "[PHONE_NUMBER]"
click at [779, 371] on button "Call" at bounding box center [754, 354] width 216 height 44
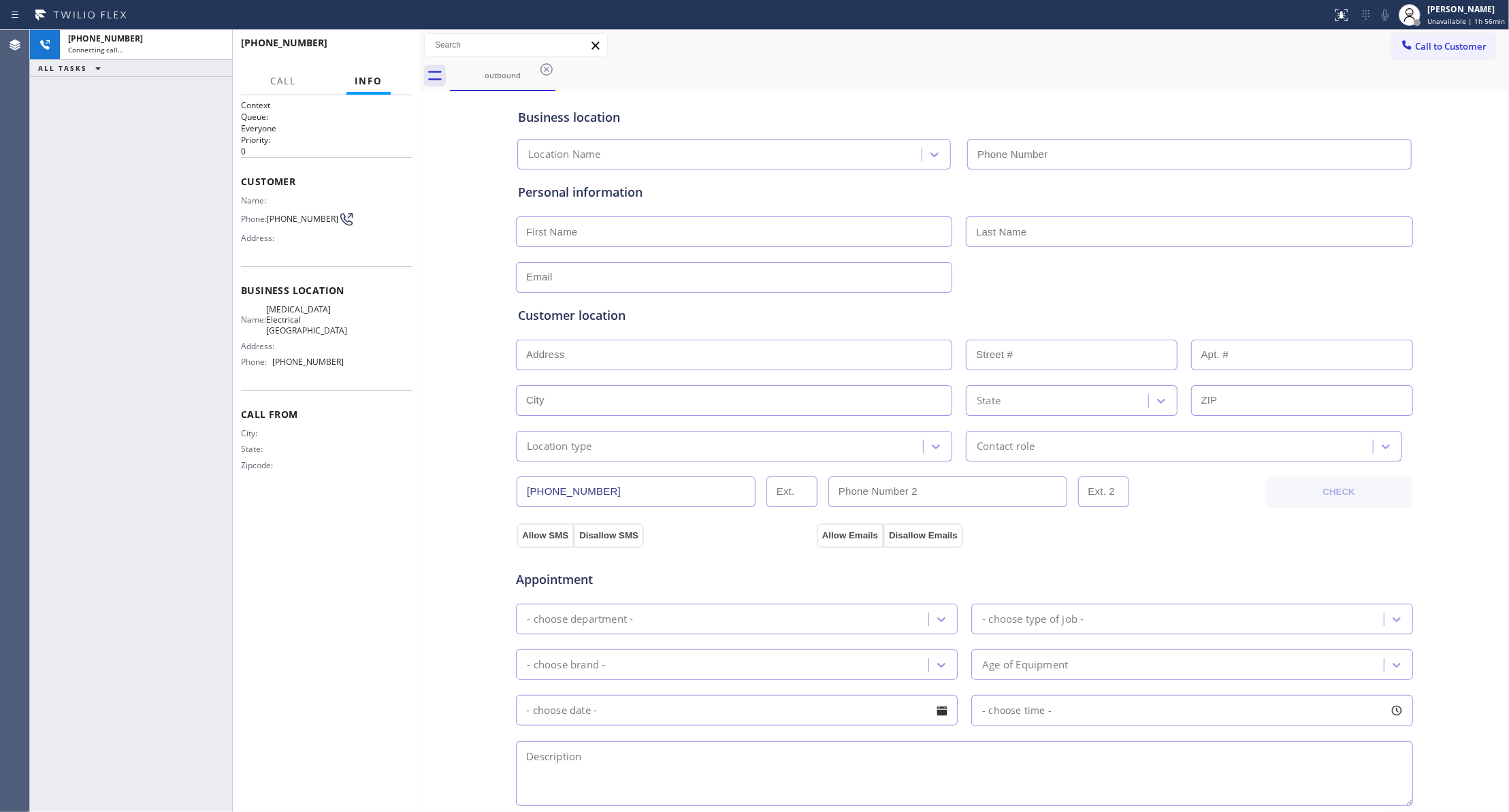
type input "[PHONE_NUMBER]"
drag, startPoint x: 213, startPoint y: 36, endPoint x: 164, endPoint y: 183, distance: 155.0
click at [132, 265] on div "[PHONE_NUMBER] Live | 00:00 ALL TASKS ALL TASKS ACTIVE TASKS TASKS IN WRAP UP" at bounding box center [131, 421] width 202 height 782
click at [360, 52] on span "HANG UP" at bounding box center [380, 49] width 41 height 9
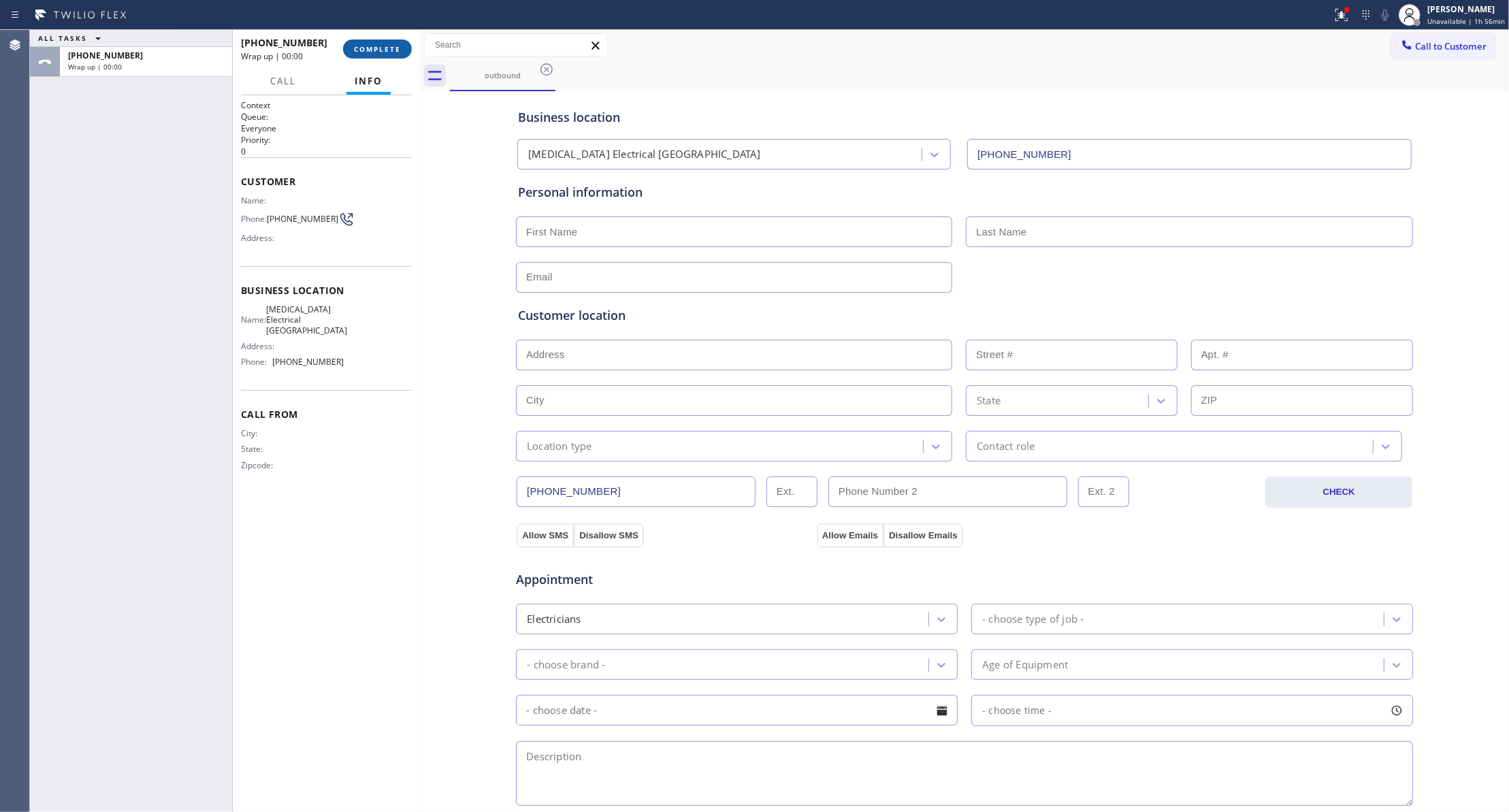
click at [360, 52] on span "COMPLETE" at bounding box center [377, 49] width 47 height 9
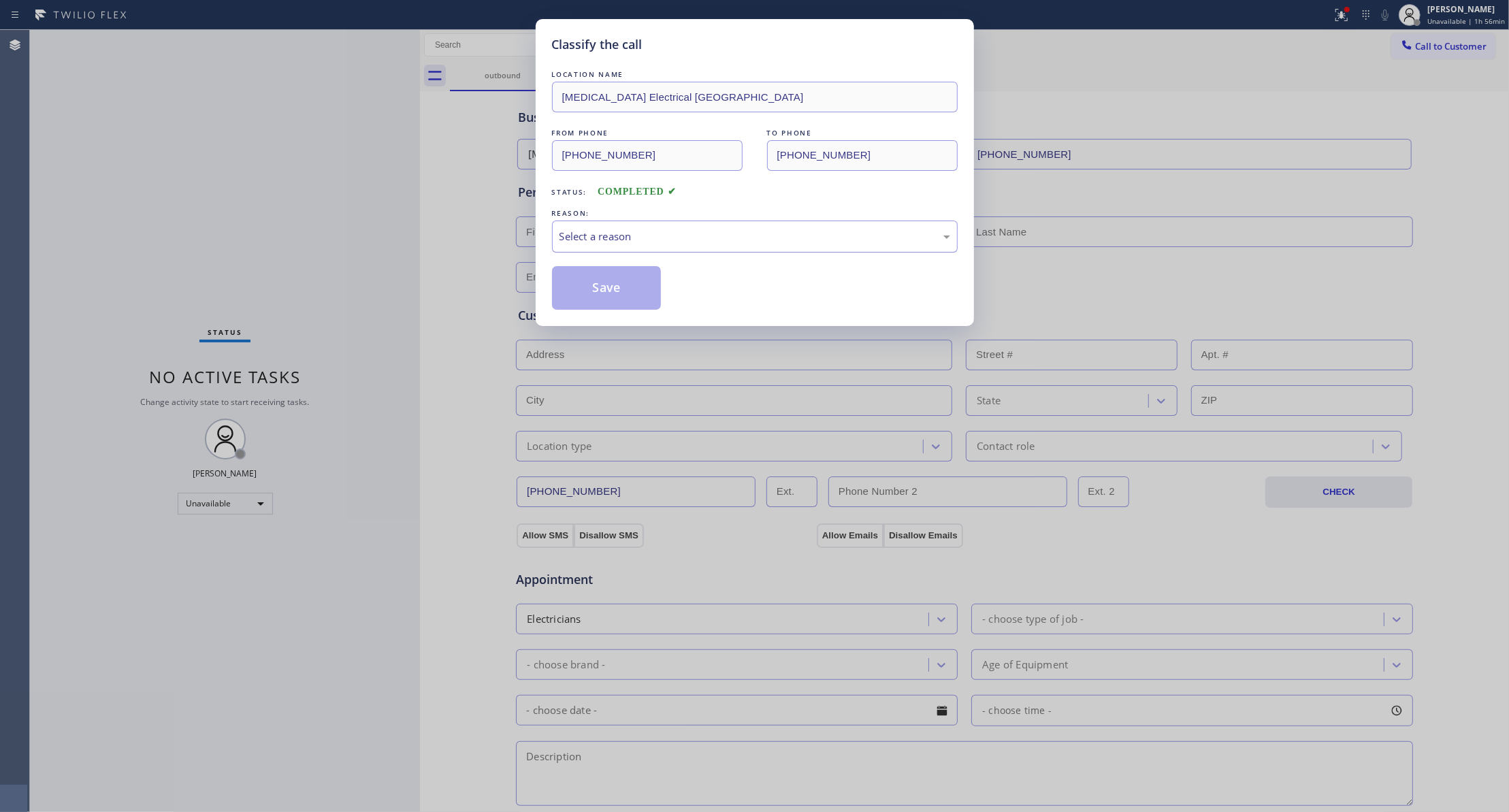
click at [601, 238] on div "Select a reason" at bounding box center [754, 236] width 390 height 16
click at [592, 291] on button "Save" at bounding box center [606, 287] width 109 height 44
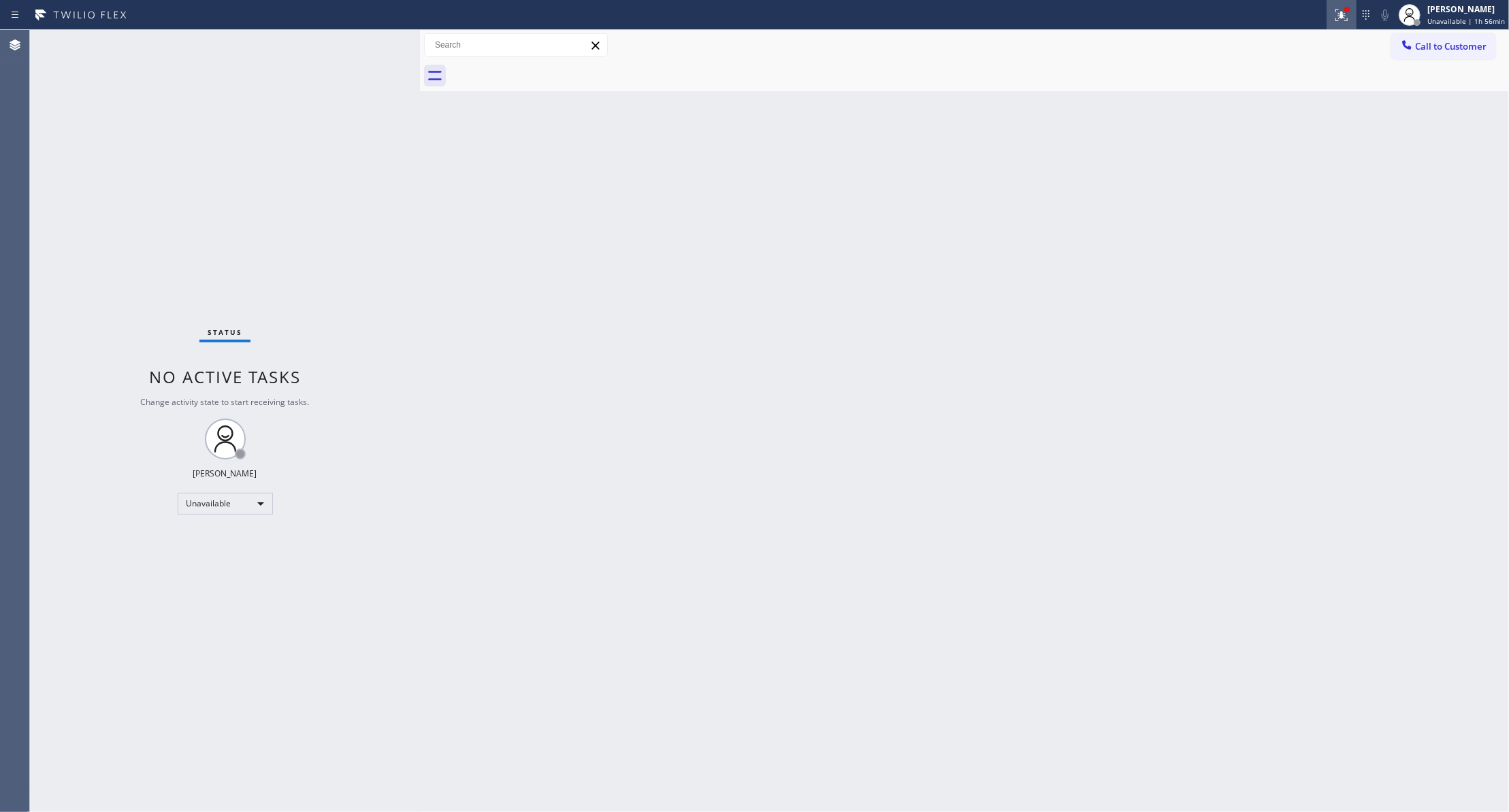
click at [1333, 17] on icon at bounding box center [1341, 14] width 16 height 16
click at [1290, 175] on span "Clear issues" at bounding box center [1262, 178] width 64 height 9
click at [1431, 55] on button "Call to Customer" at bounding box center [1444, 47] width 105 height 26
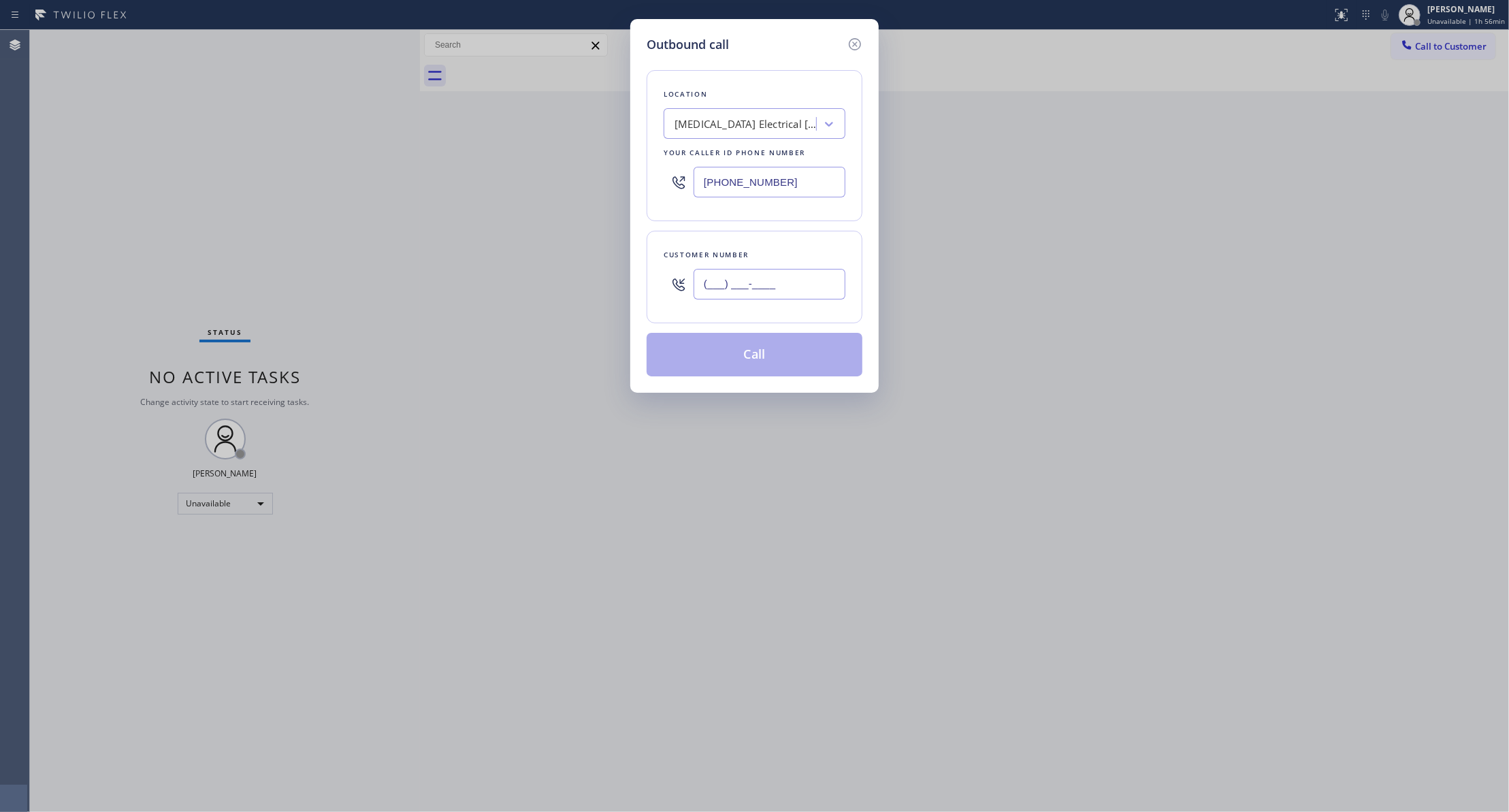
click at [783, 287] on input "(___) ___-____" at bounding box center [769, 284] width 152 height 31
paste input "442) 241-9300"
type input "[PHONE_NUMBER]"
click at [753, 365] on button "Call" at bounding box center [754, 354] width 216 height 44
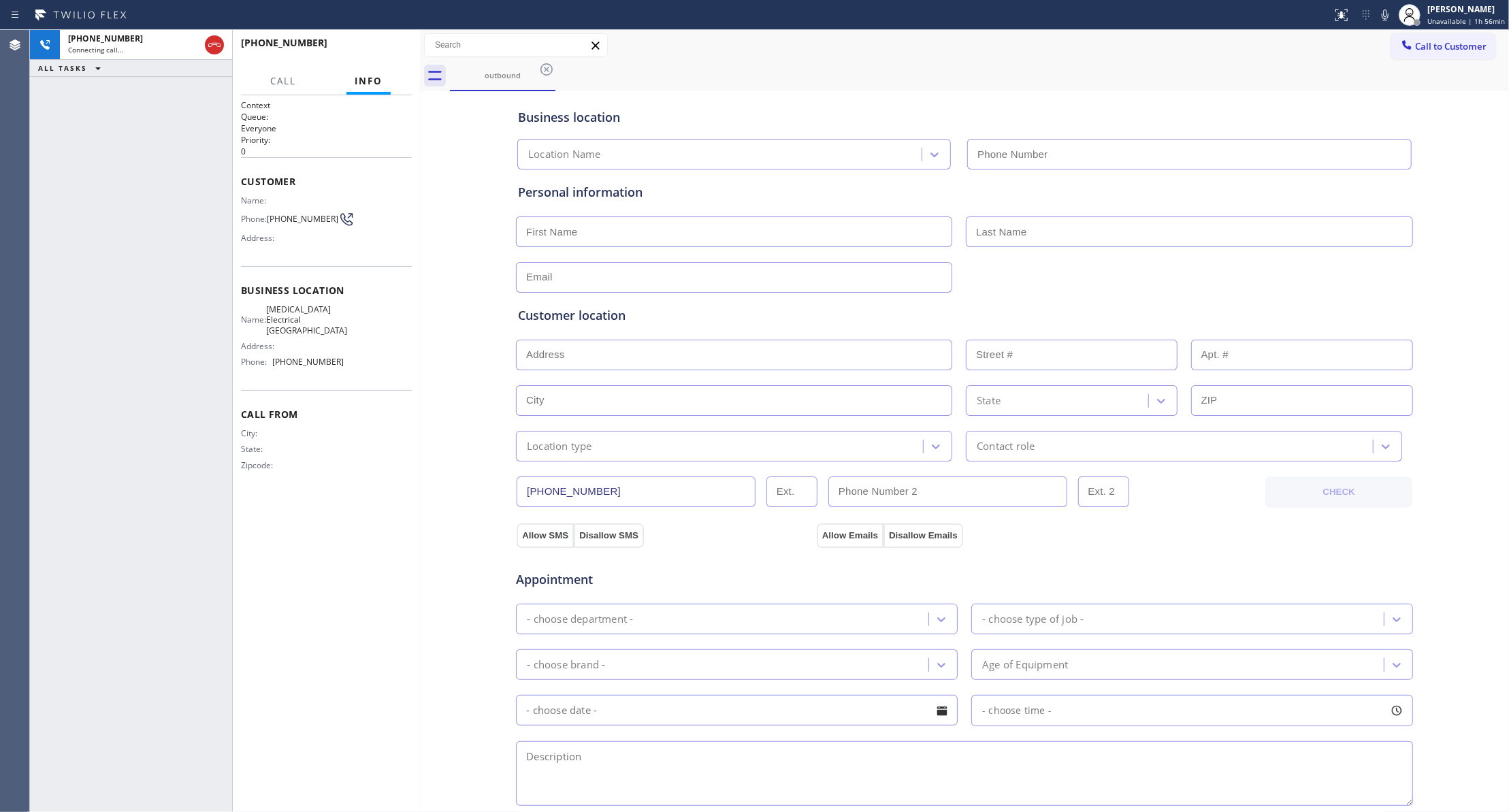
type input "[PHONE_NUMBER]"
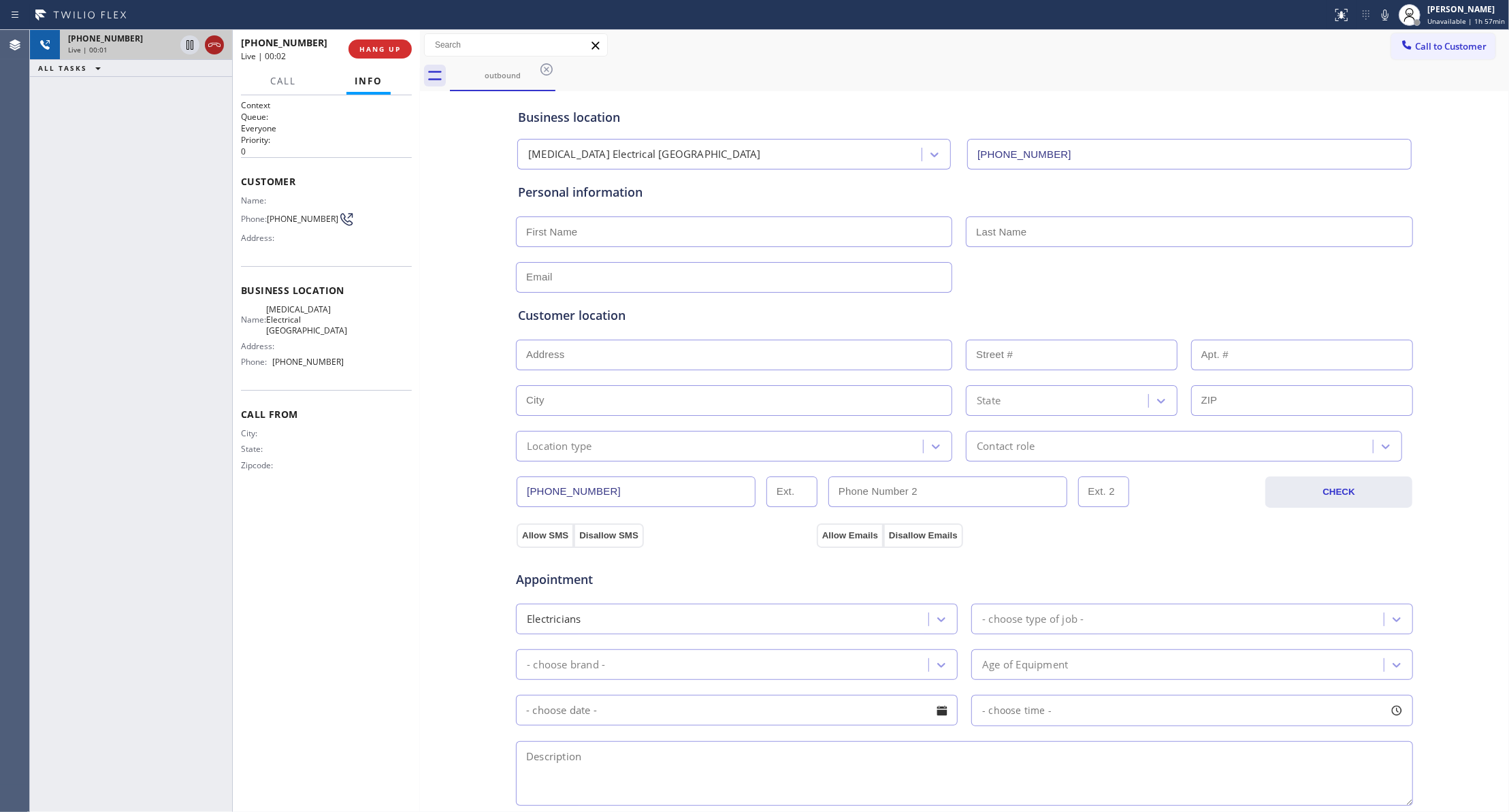
click at [216, 39] on icon at bounding box center [214, 44] width 16 height 16
click at [386, 49] on span "COMPLETE" at bounding box center [377, 49] width 47 height 9
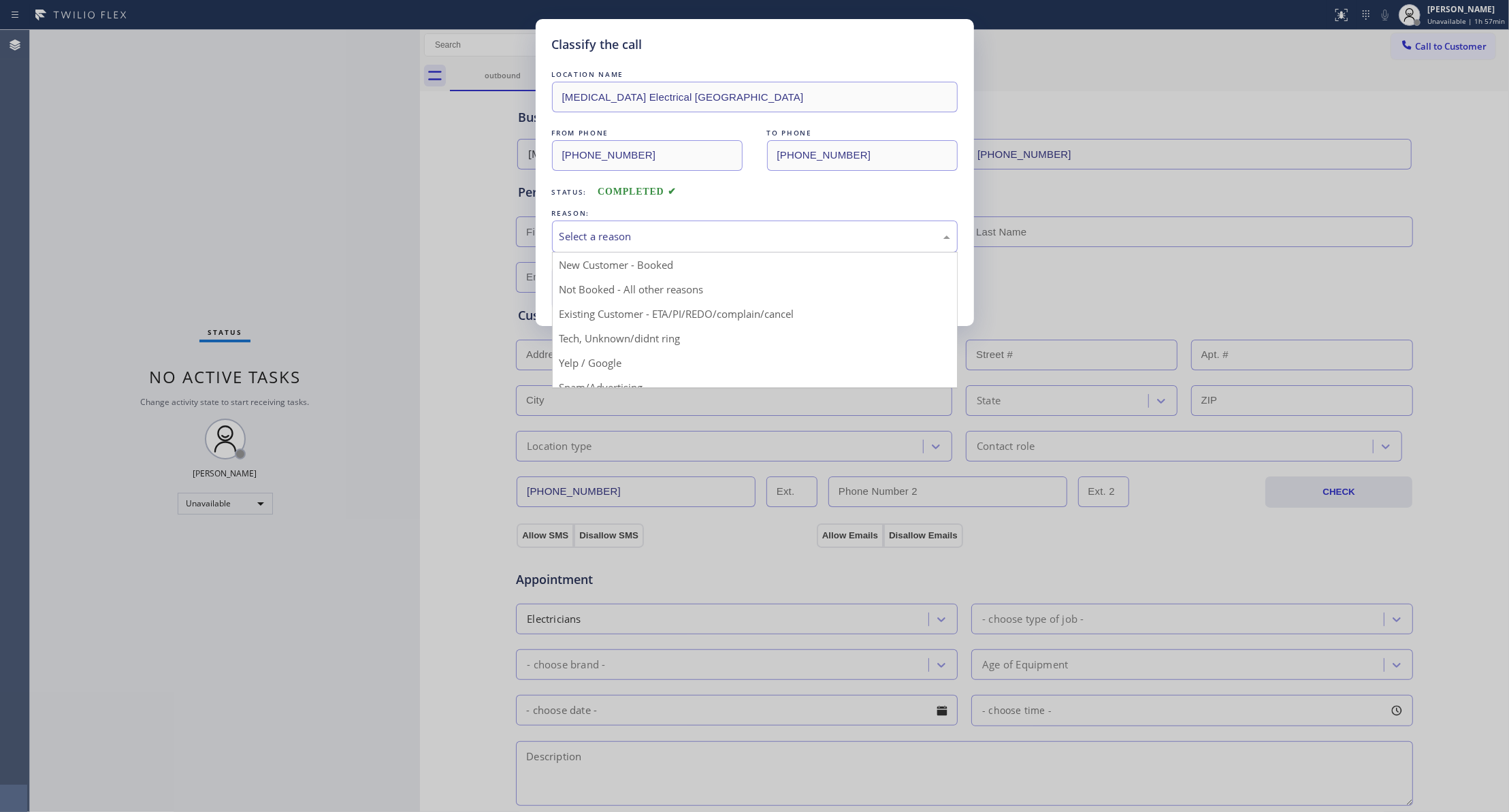
click at [597, 237] on div "Select a reason" at bounding box center [754, 236] width 390 height 16
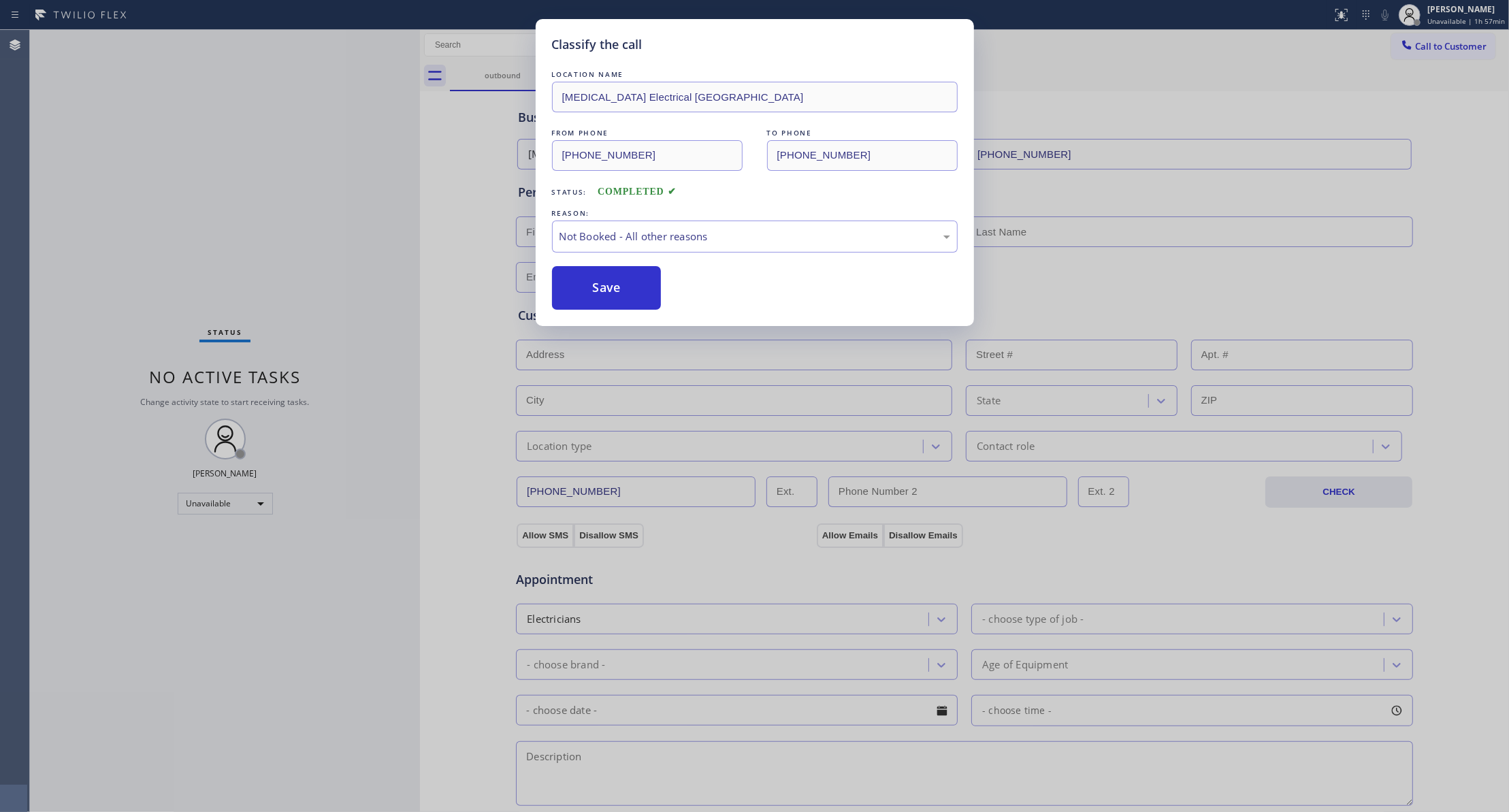
click at [595, 288] on button "Save" at bounding box center [606, 287] width 109 height 44
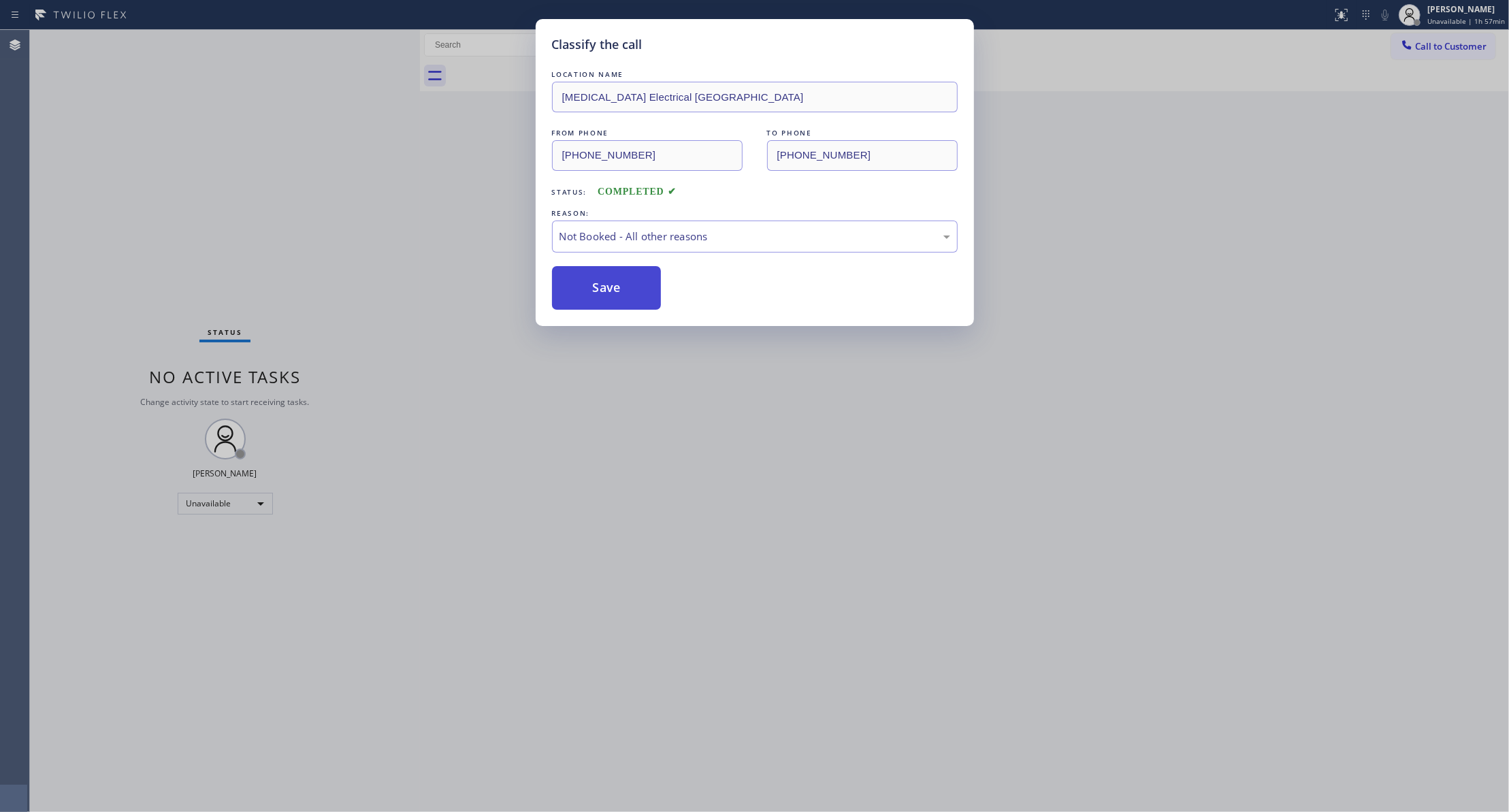
click at [595, 287] on button "Save" at bounding box center [606, 287] width 109 height 44
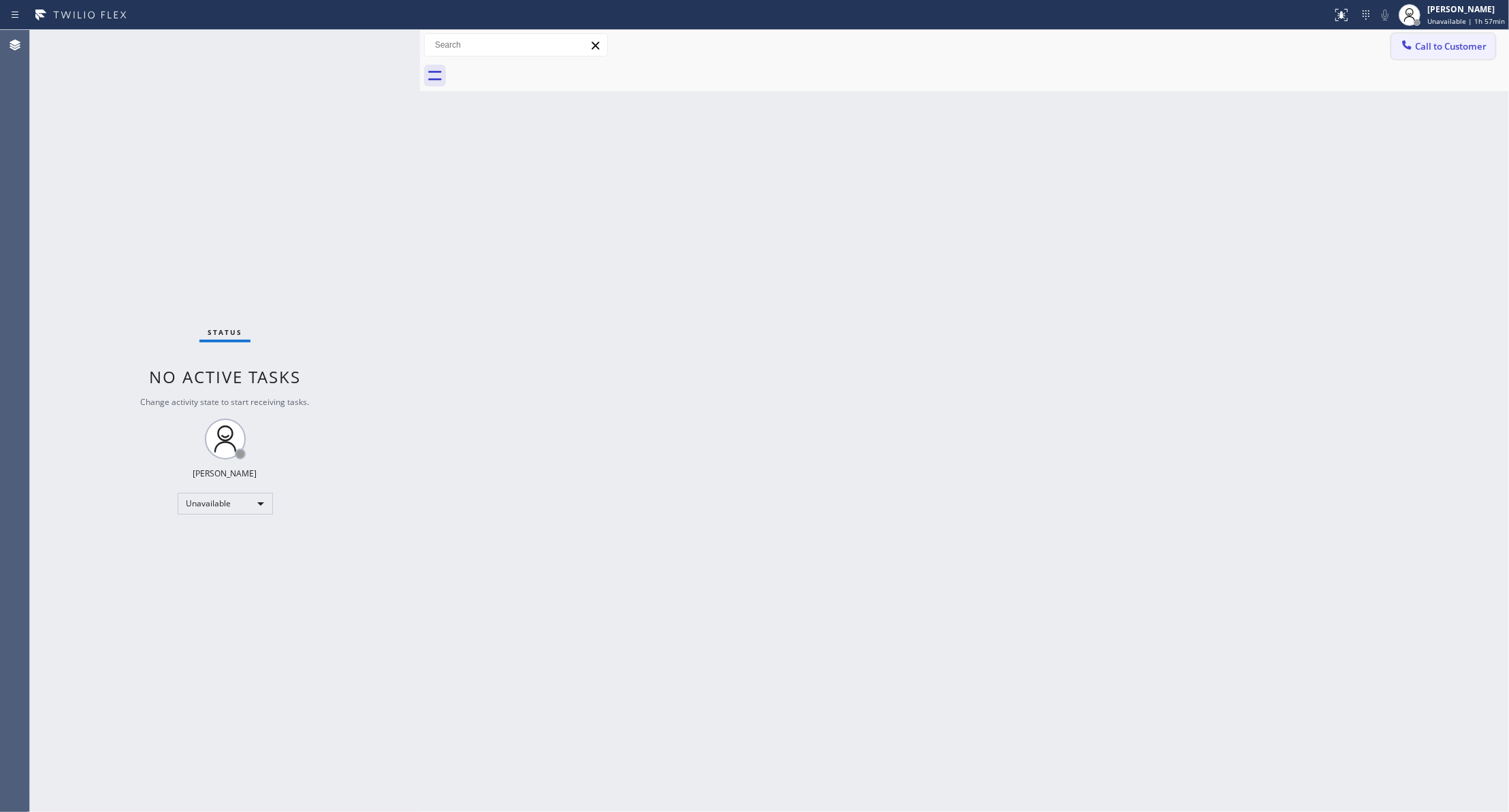
click at [1454, 38] on button "Call to Customer" at bounding box center [1444, 47] width 105 height 26
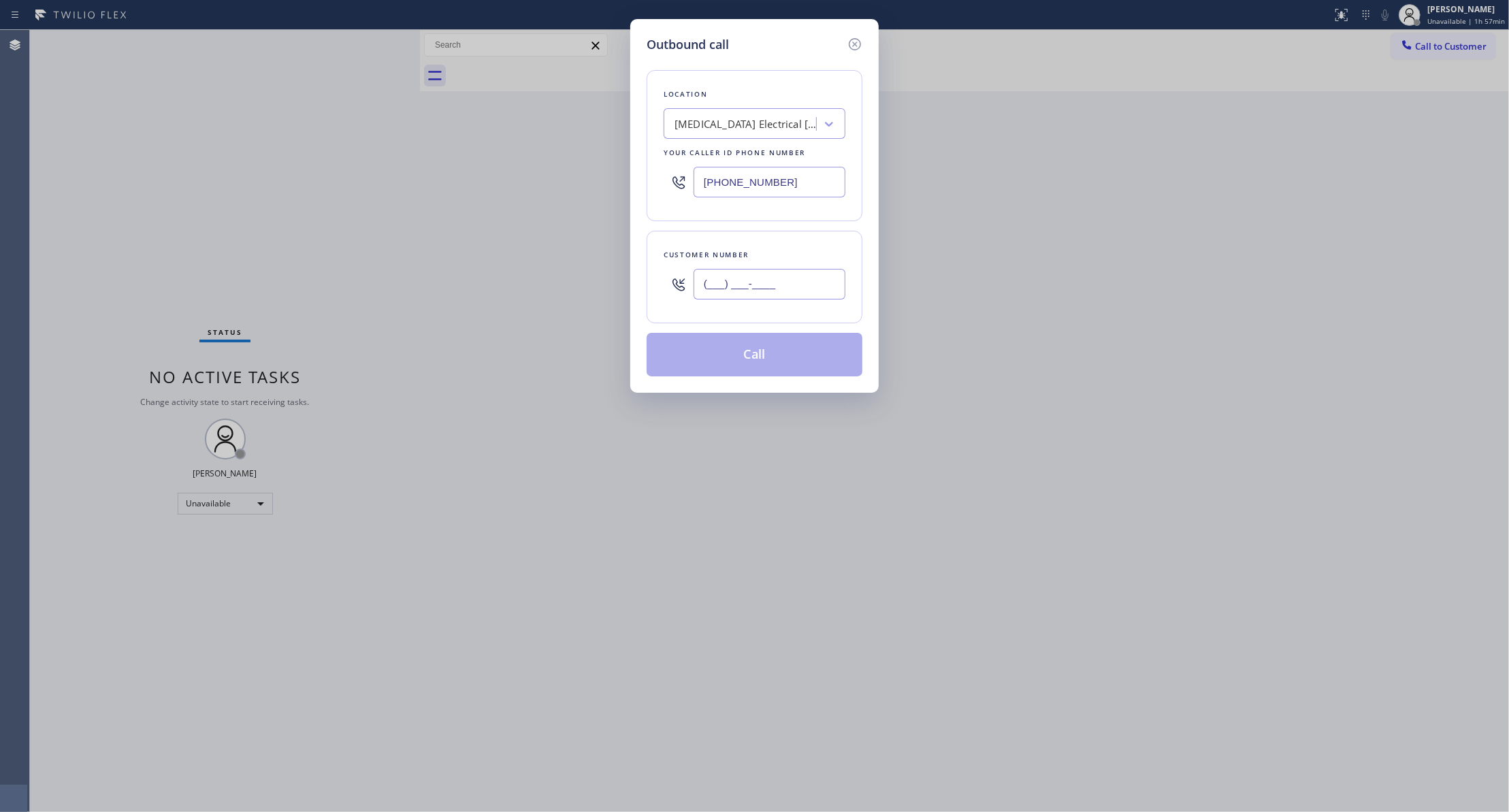
click at [737, 292] on input "(___) ___-____" at bounding box center [769, 284] width 152 height 31
paste input "442) 241-9300"
type input "[PHONE_NUMBER]"
click at [785, 351] on button "Call" at bounding box center [754, 354] width 216 height 44
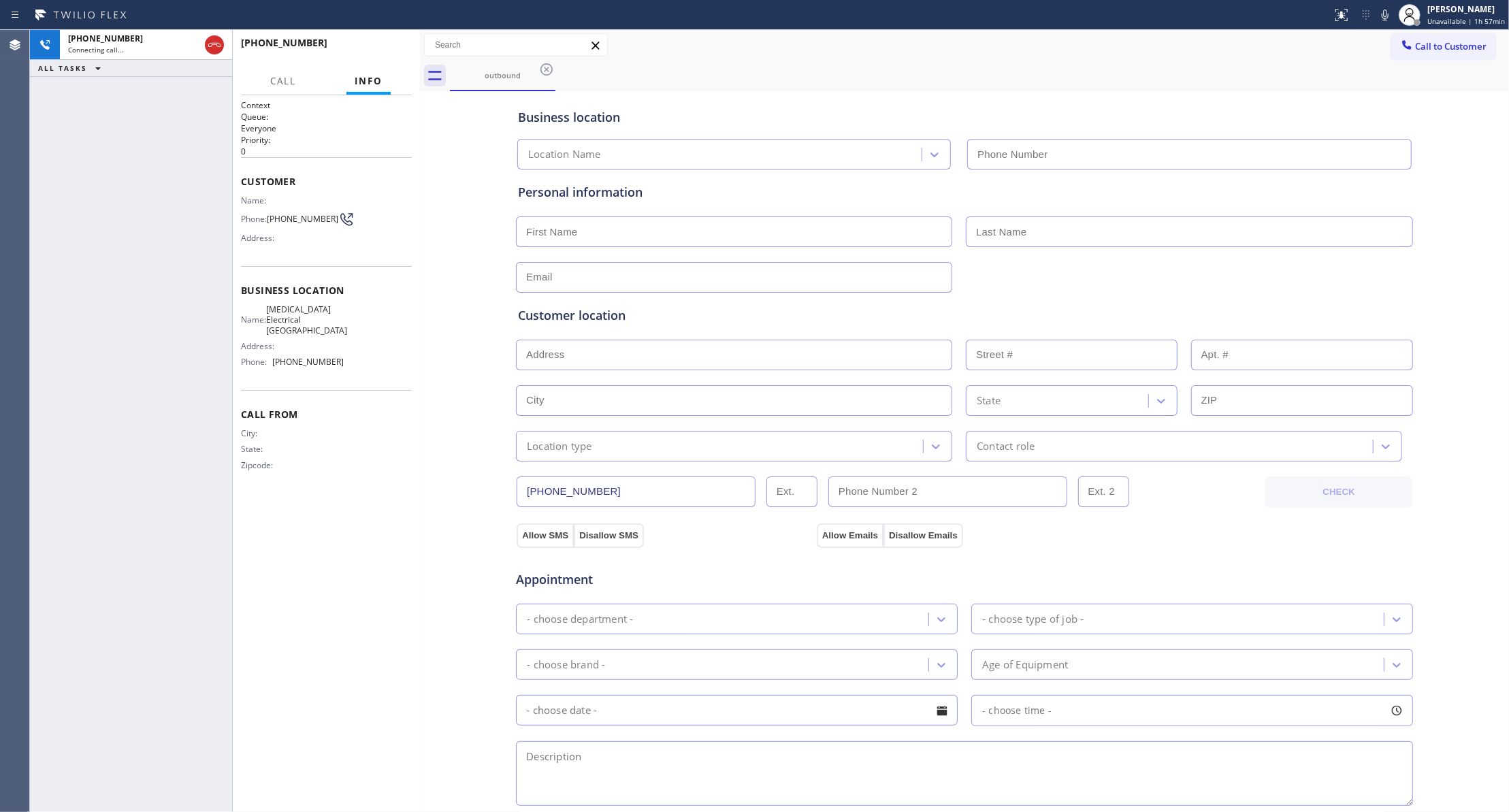
type input "[PHONE_NUMBER]"
click at [376, 44] on span "HANG UP" at bounding box center [380, 49] width 41 height 9
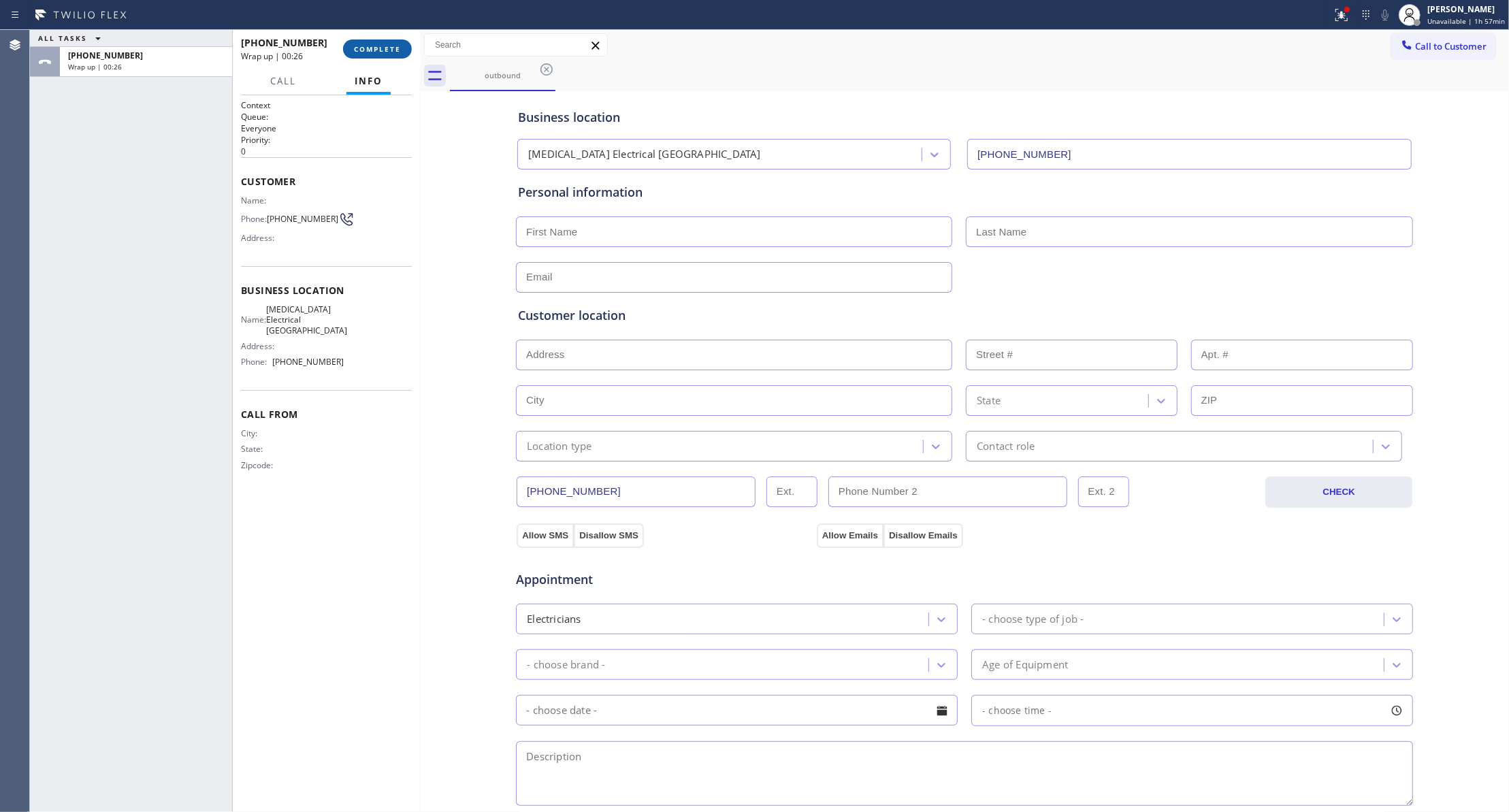
click at [383, 53] on button "COMPLETE" at bounding box center [377, 49] width 69 height 19
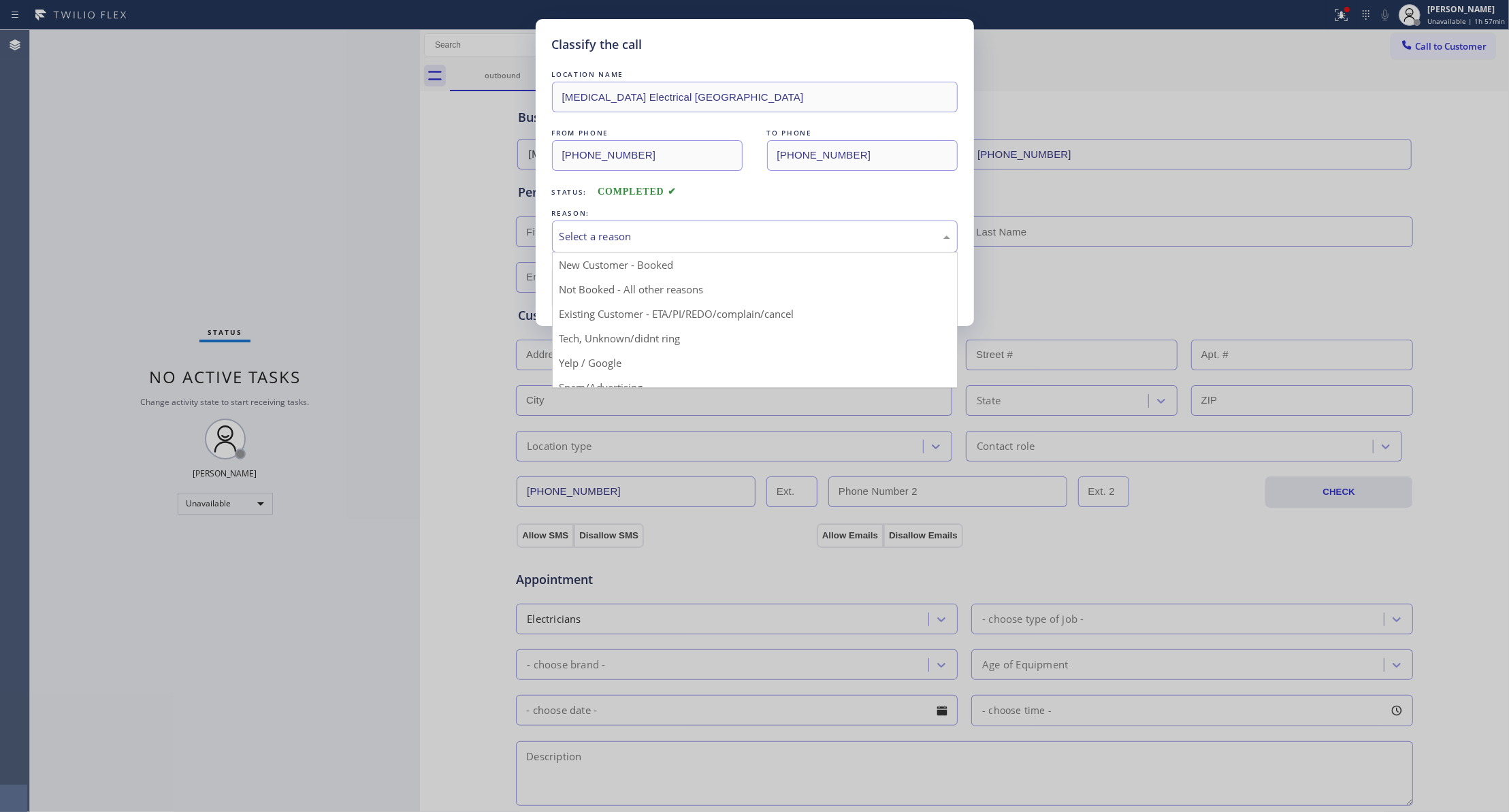
click at [629, 232] on div "Select a reason" at bounding box center [754, 236] width 390 height 16
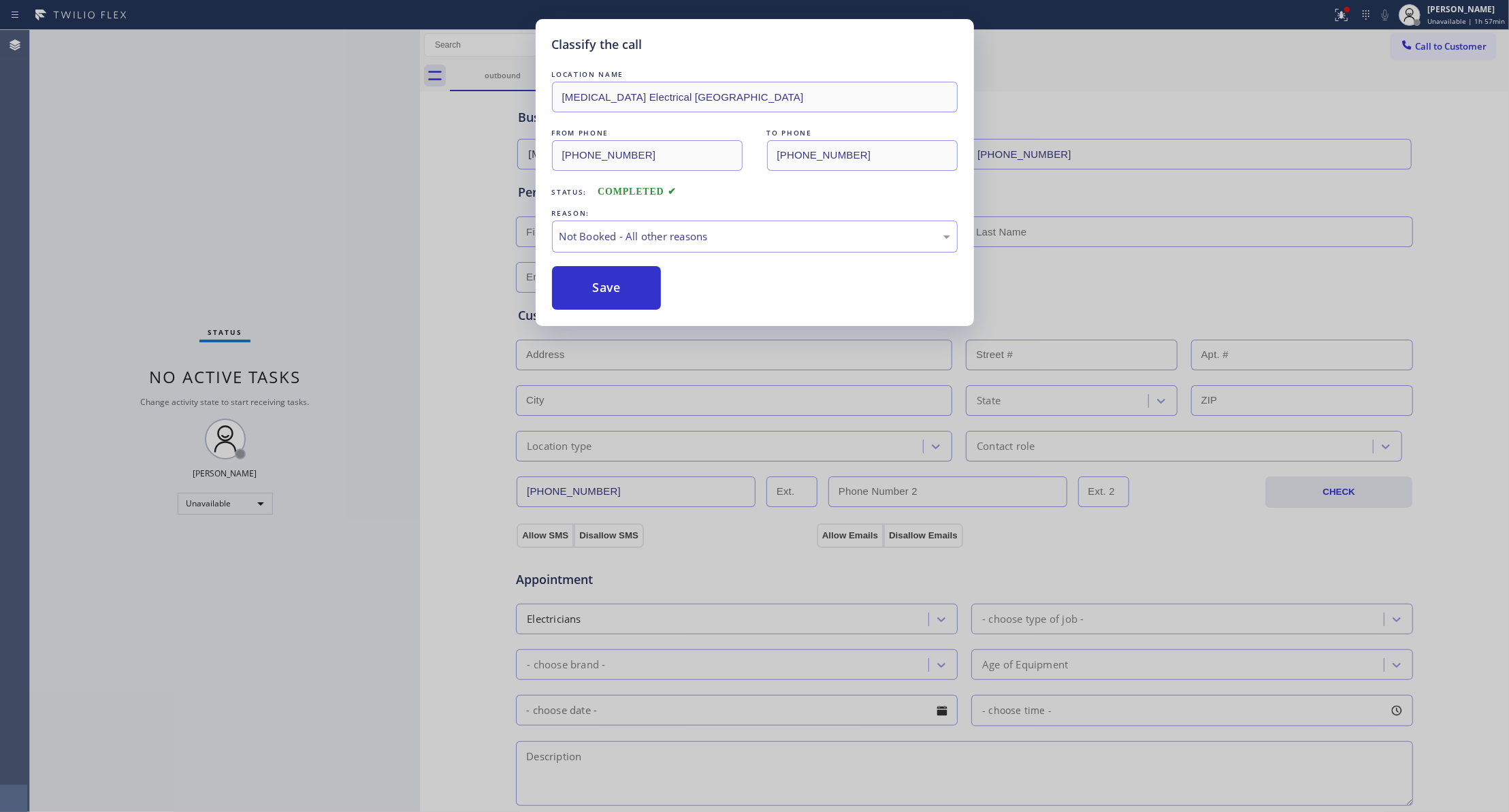
click at [613, 295] on button "Save" at bounding box center [606, 287] width 109 height 44
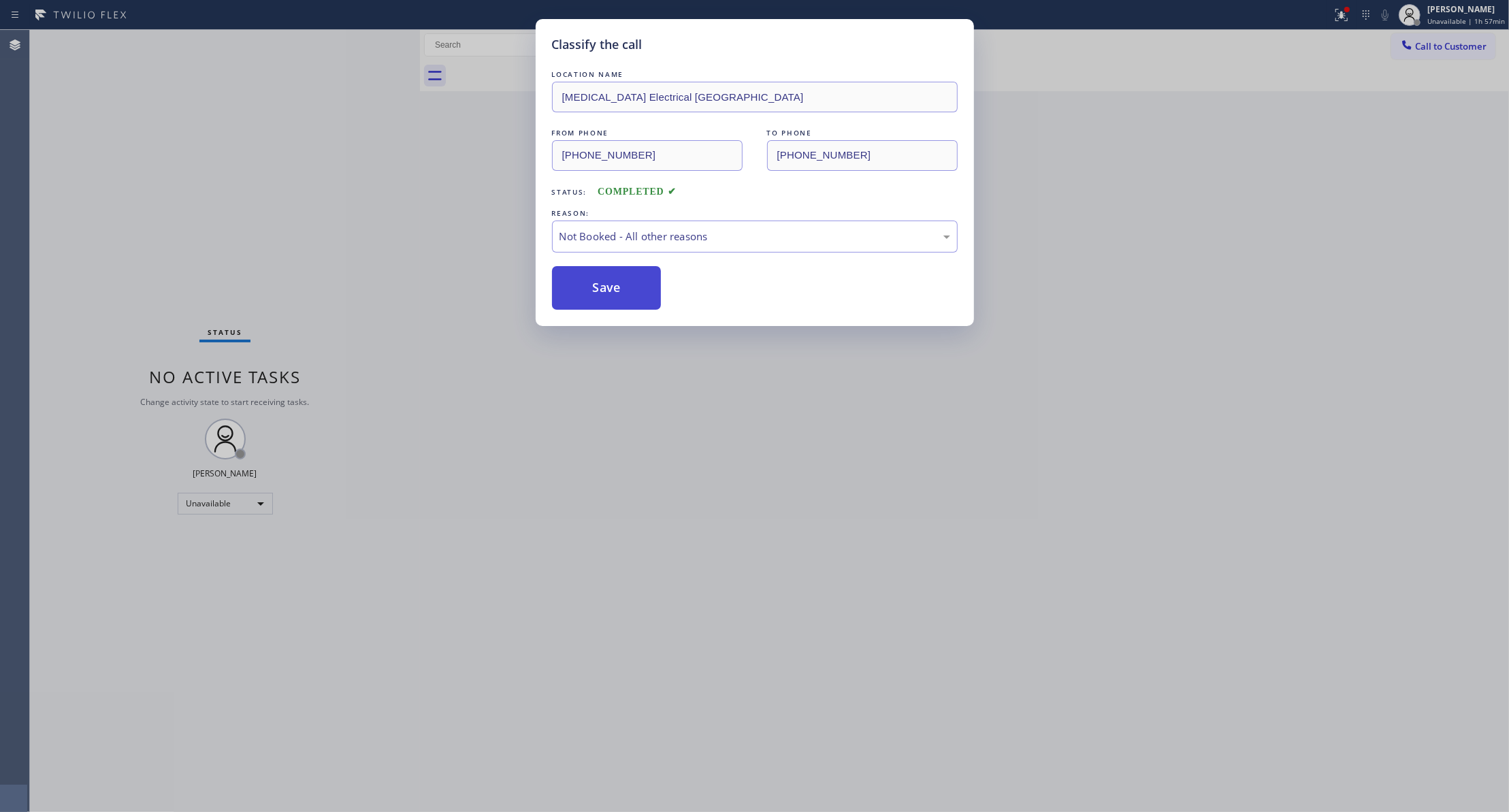
click at [613, 295] on button "Save" at bounding box center [606, 287] width 109 height 44
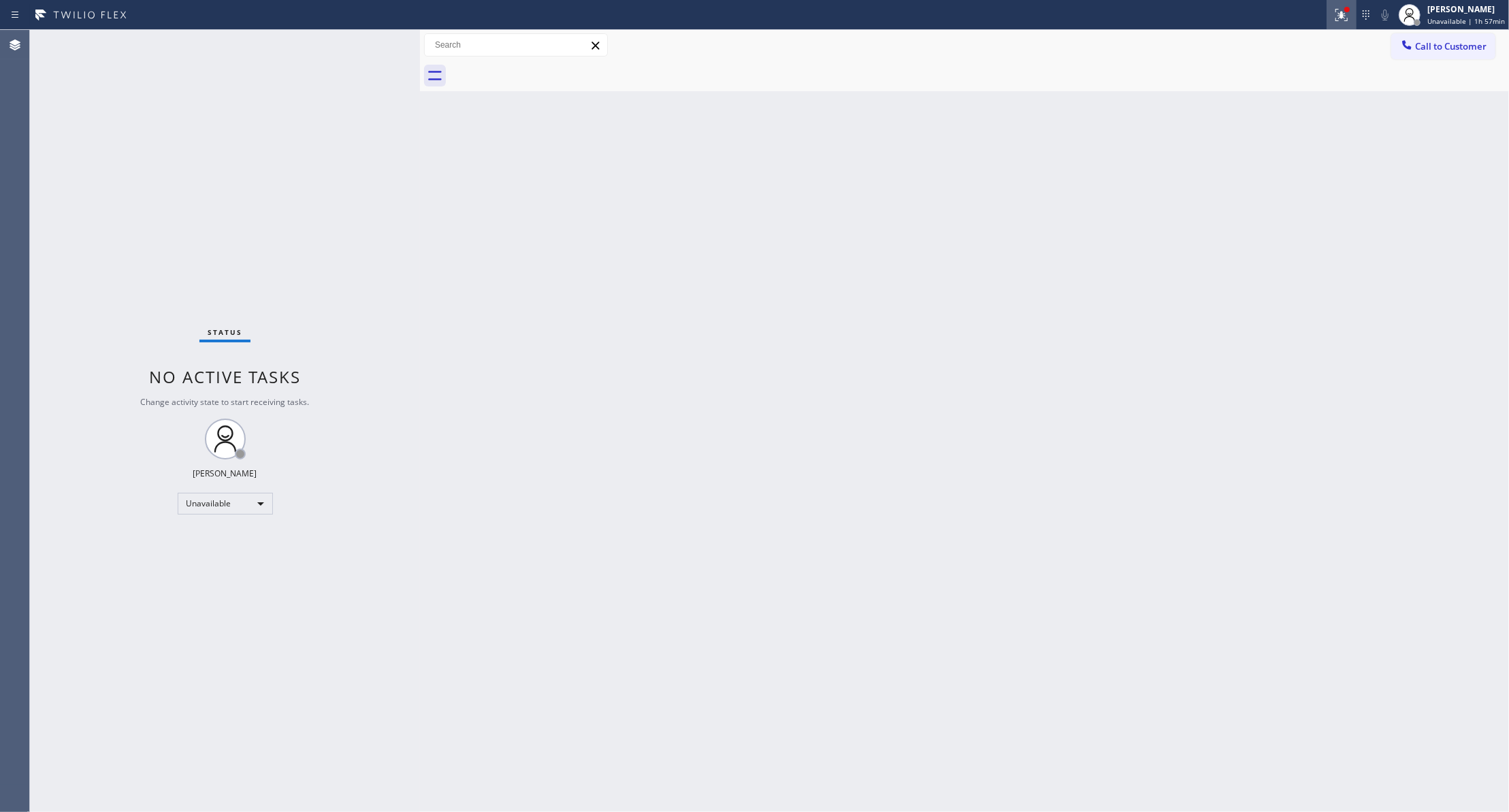
click at [1327, 18] on div at bounding box center [1342, 14] width 30 height 16
click at [1334, 19] on icon at bounding box center [1341, 14] width 16 height 16
click at [1345, 9] on div at bounding box center [1347, 9] width 6 height 6
click at [1226, 183] on button "Clear issues" at bounding box center [1262, 178] width 160 height 19
click at [1465, 35] on button "Call to Customer" at bounding box center [1444, 47] width 105 height 26
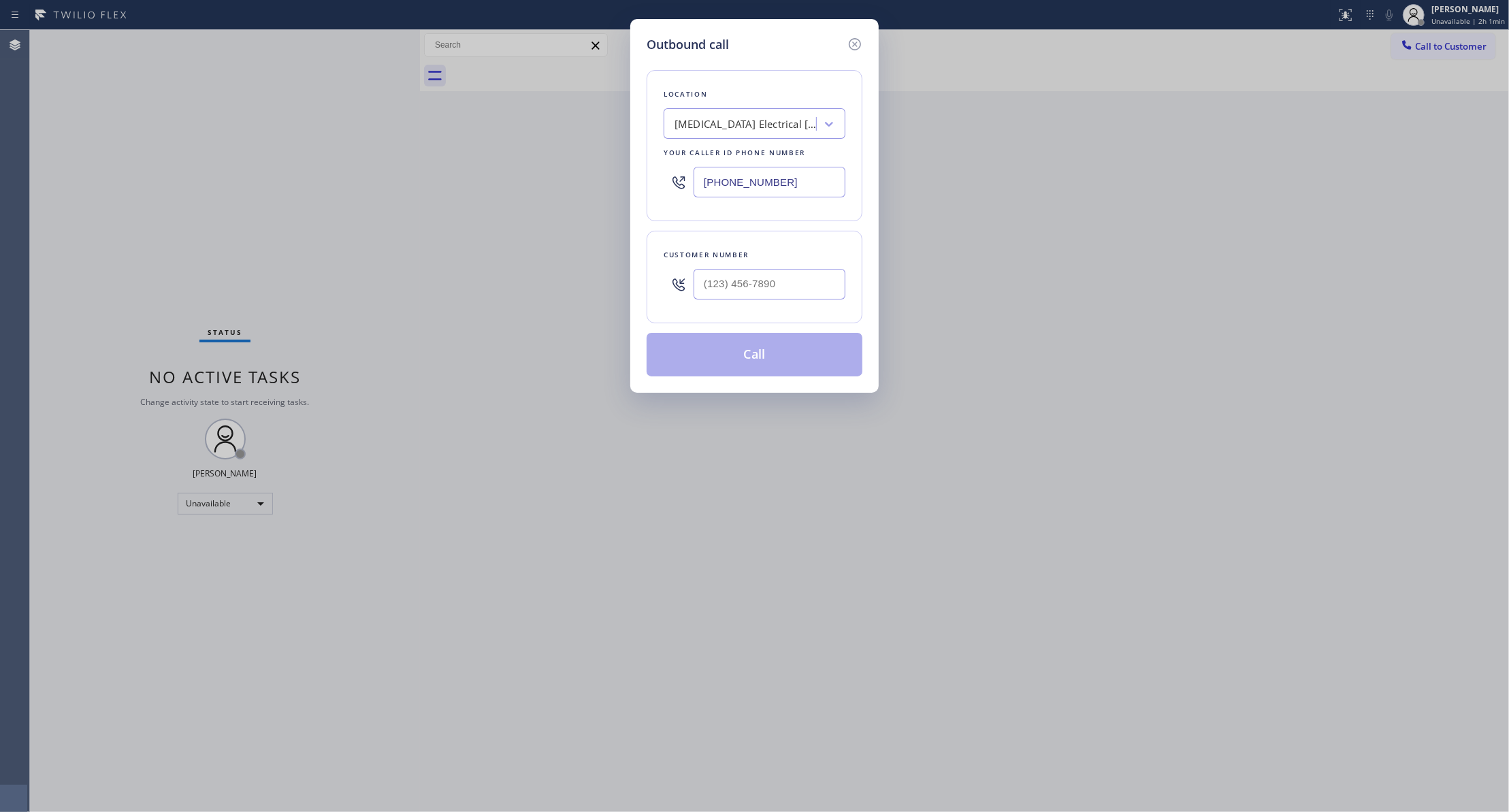
drag, startPoint x: 853, startPoint y: 180, endPoint x: 517, endPoint y: 164, distance: 336.4
click at [517, 164] on div "Outbound call Location [MEDICAL_DATA] Electrical [GEOGRAPHIC_DATA] Your caller …" at bounding box center [754, 406] width 1509 height 812
type input "[PHONE_NUMBER]"
click at [739, 280] on input "(___) ___-____" at bounding box center [769, 284] width 152 height 31
paste input "986) 286-1401"
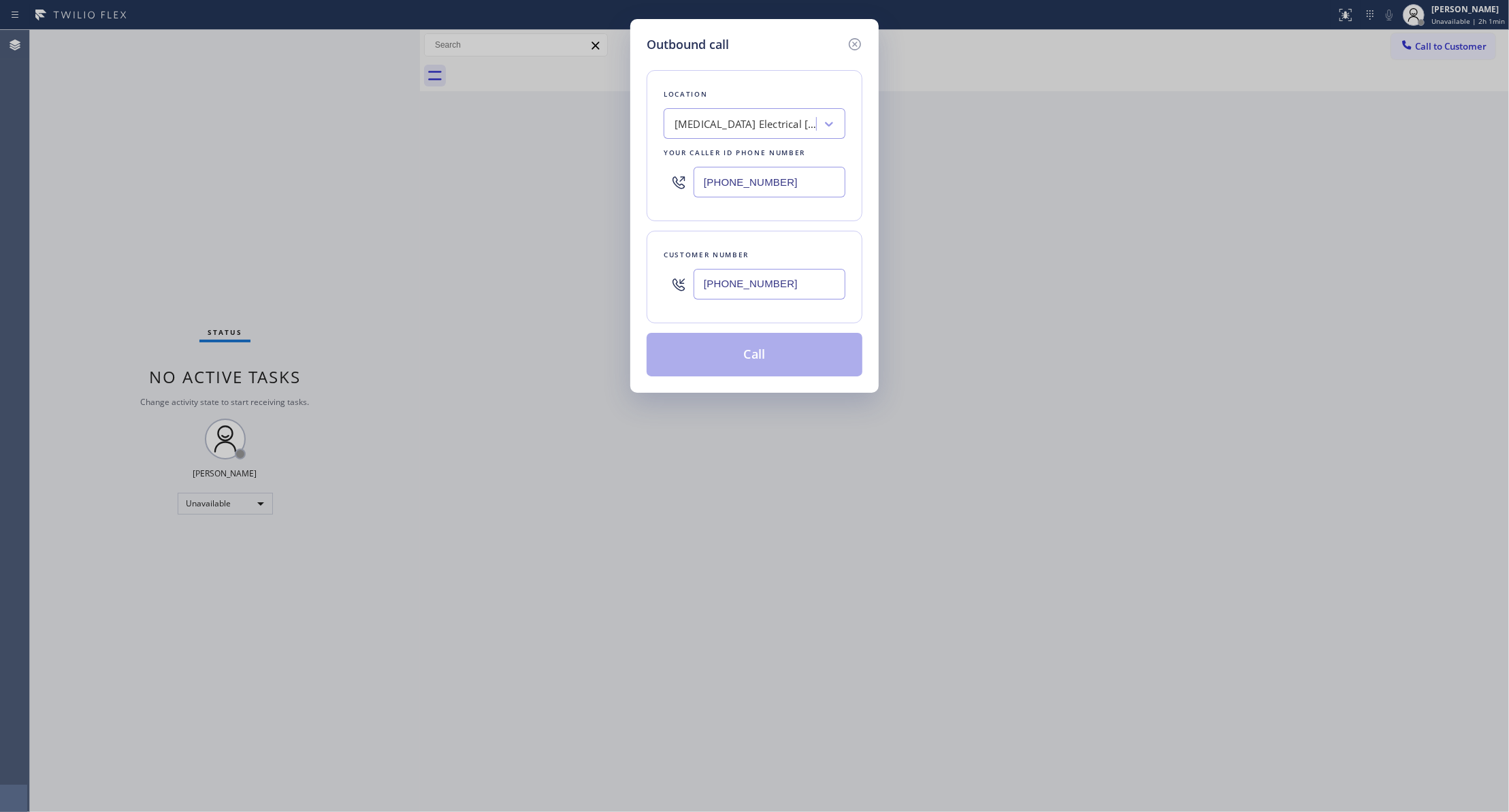
type input "[PHONE_NUMBER]"
click at [710, 359] on button "Call" at bounding box center [754, 354] width 216 height 44
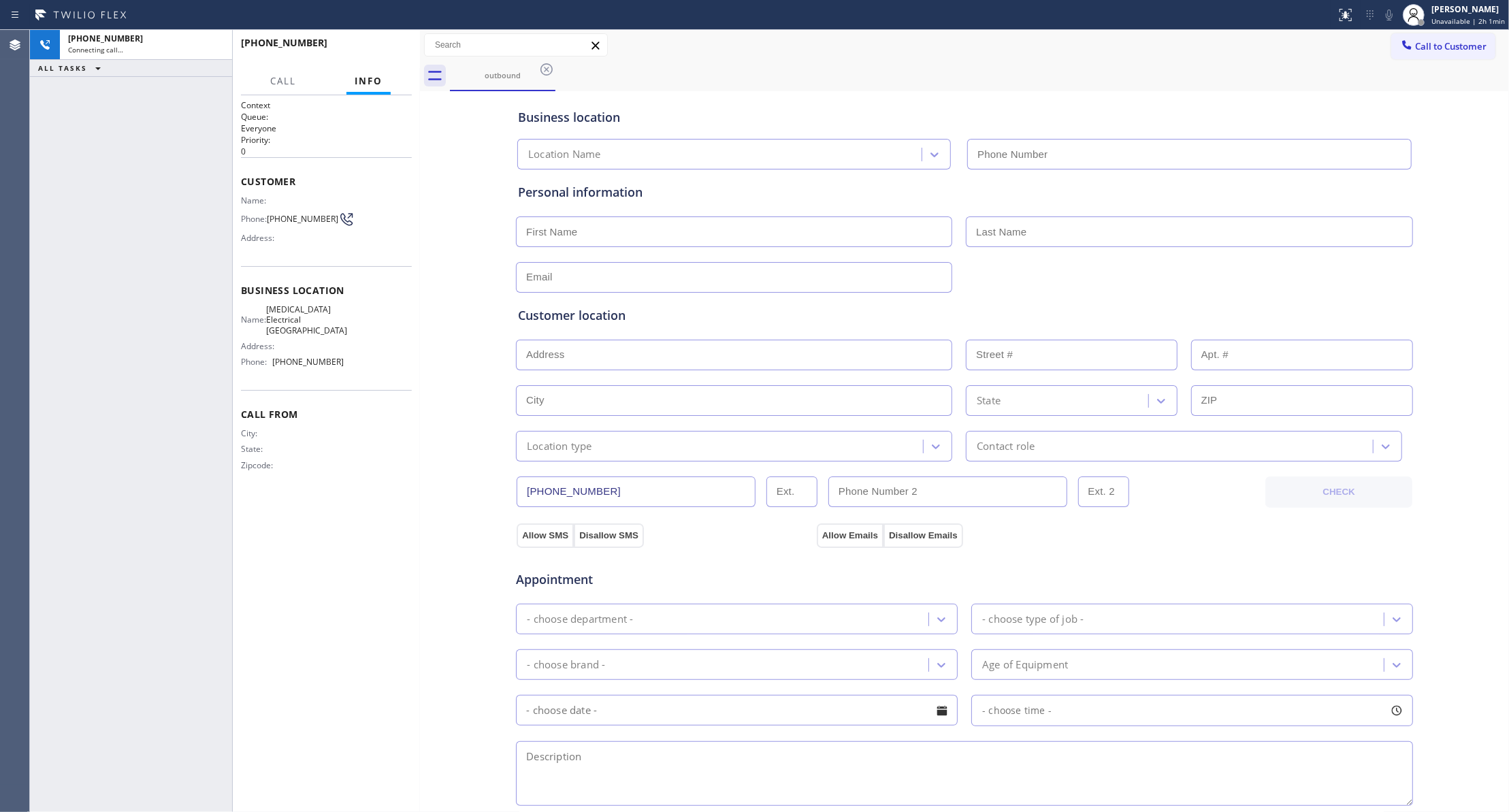
type input "[PHONE_NUMBER]"
click at [357, 501] on div "Context Queue: Everyone Priority: 0 Customer Name: Phone: [PHONE_NUMBER] Addres…" at bounding box center [326, 453] width 171 height 708
click at [287, 223] on span "[PHONE_NUMBER]" at bounding box center [303, 218] width 72 height 10
click at [286, 224] on span "[PHONE_NUMBER]" at bounding box center [303, 218] width 72 height 10
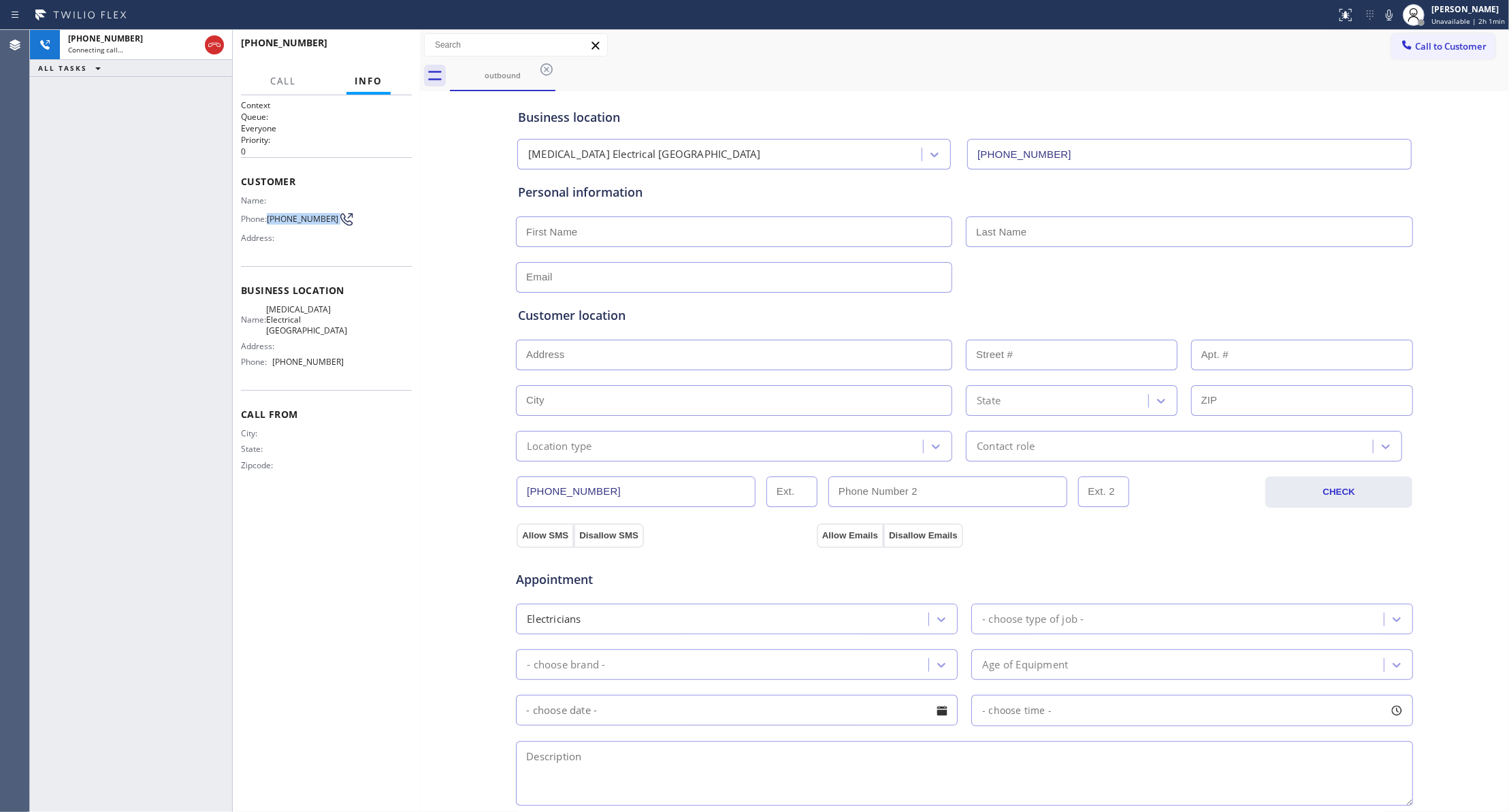
click at [286, 224] on span "[PHONE_NUMBER]" at bounding box center [303, 218] width 72 height 10
copy div "[PHONE_NUMBER]"
click at [393, 438] on div "City: State: Zipcode:" at bounding box center [326, 451] width 171 height 48
click at [227, 49] on div "[PHONE_NUMBER] Live | 00:00" at bounding box center [131, 45] width 202 height 30
click at [210, 51] on icon at bounding box center [214, 44] width 16 height 16
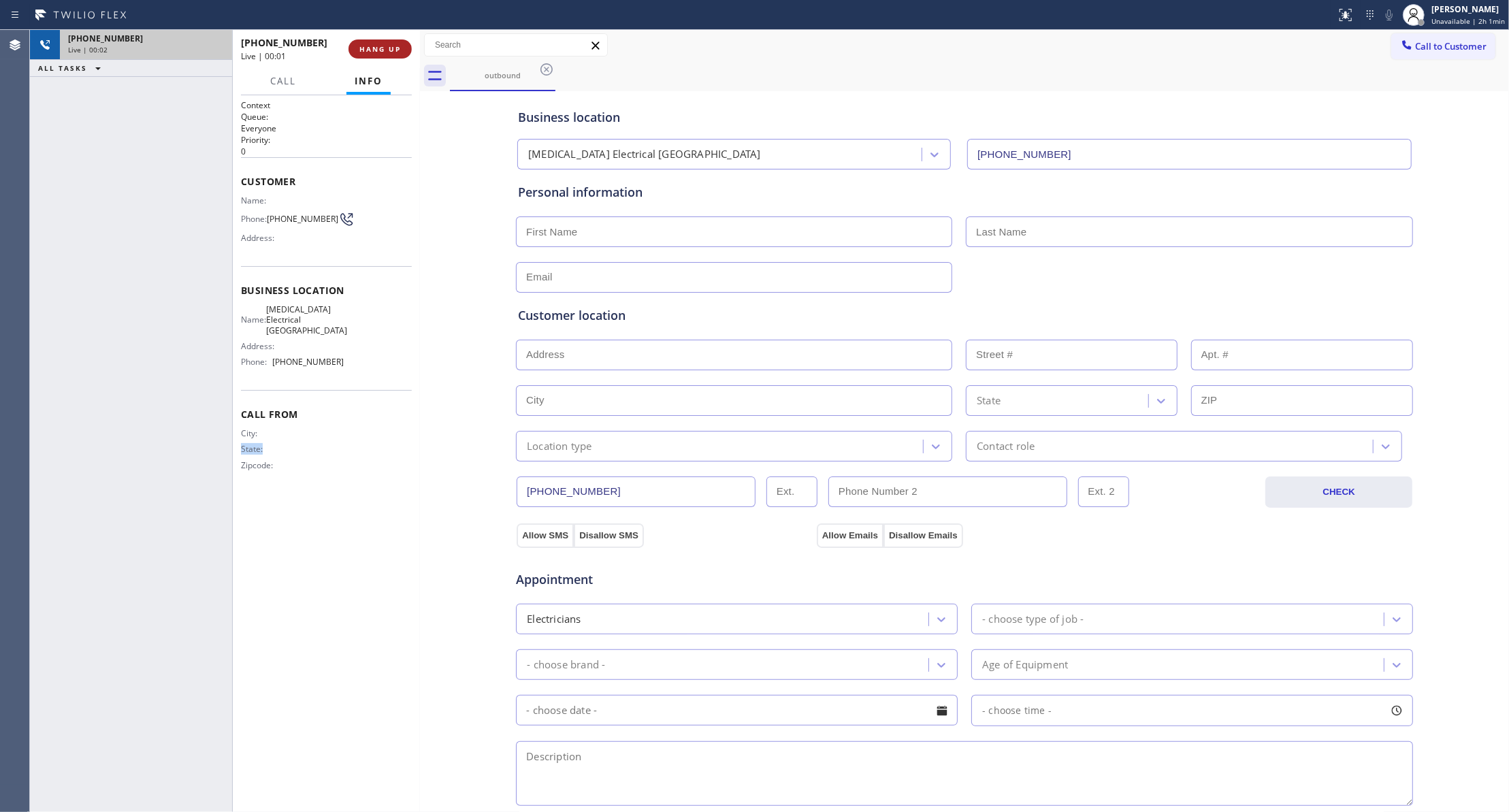
click at [372, 47] on span "HANG UP" at bounding box center [380, 49] width 41 height 9
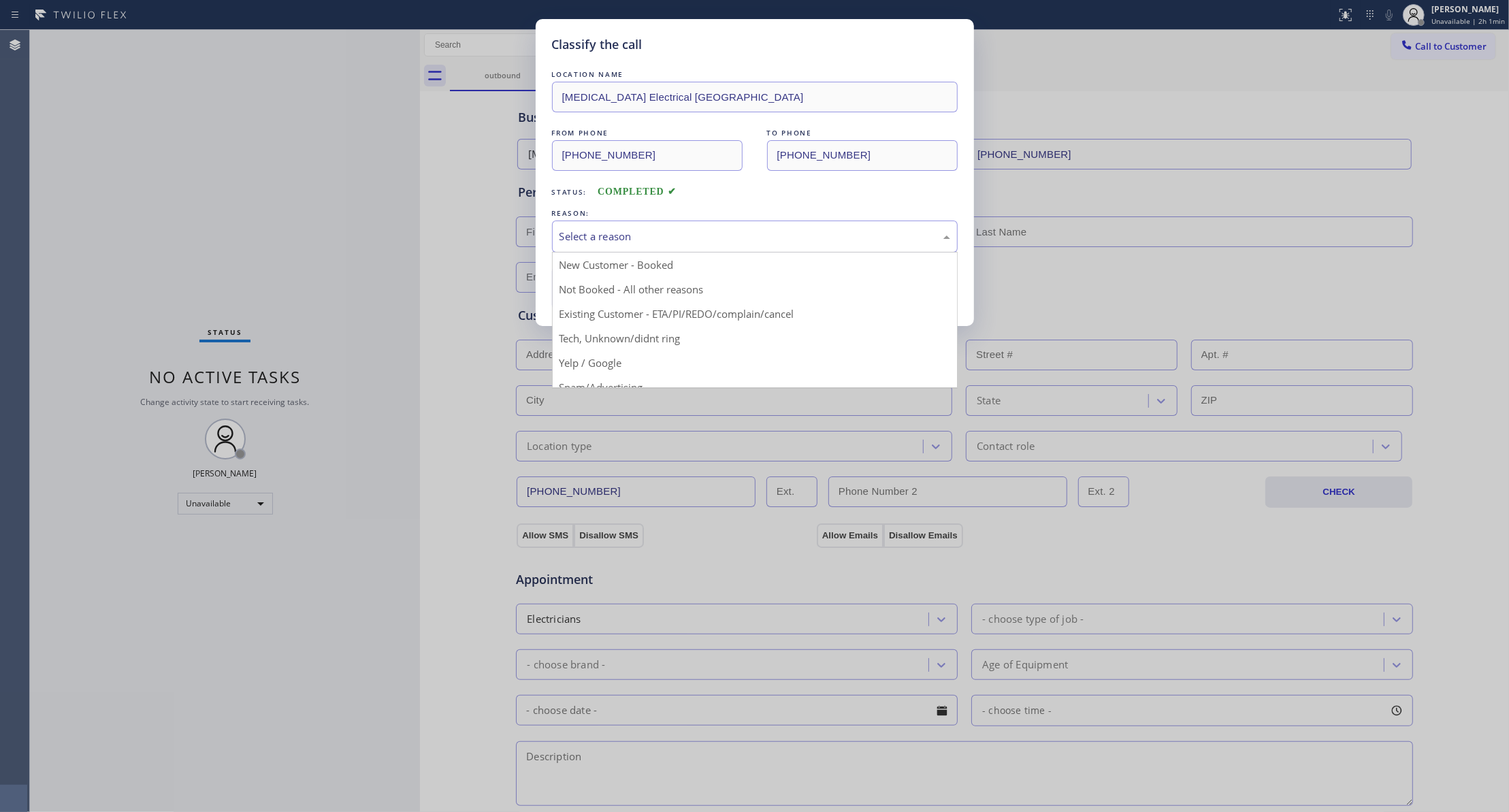
click at [629, 237] on div "Select a reason" at bounding box center [754, 236] width 390 height 16
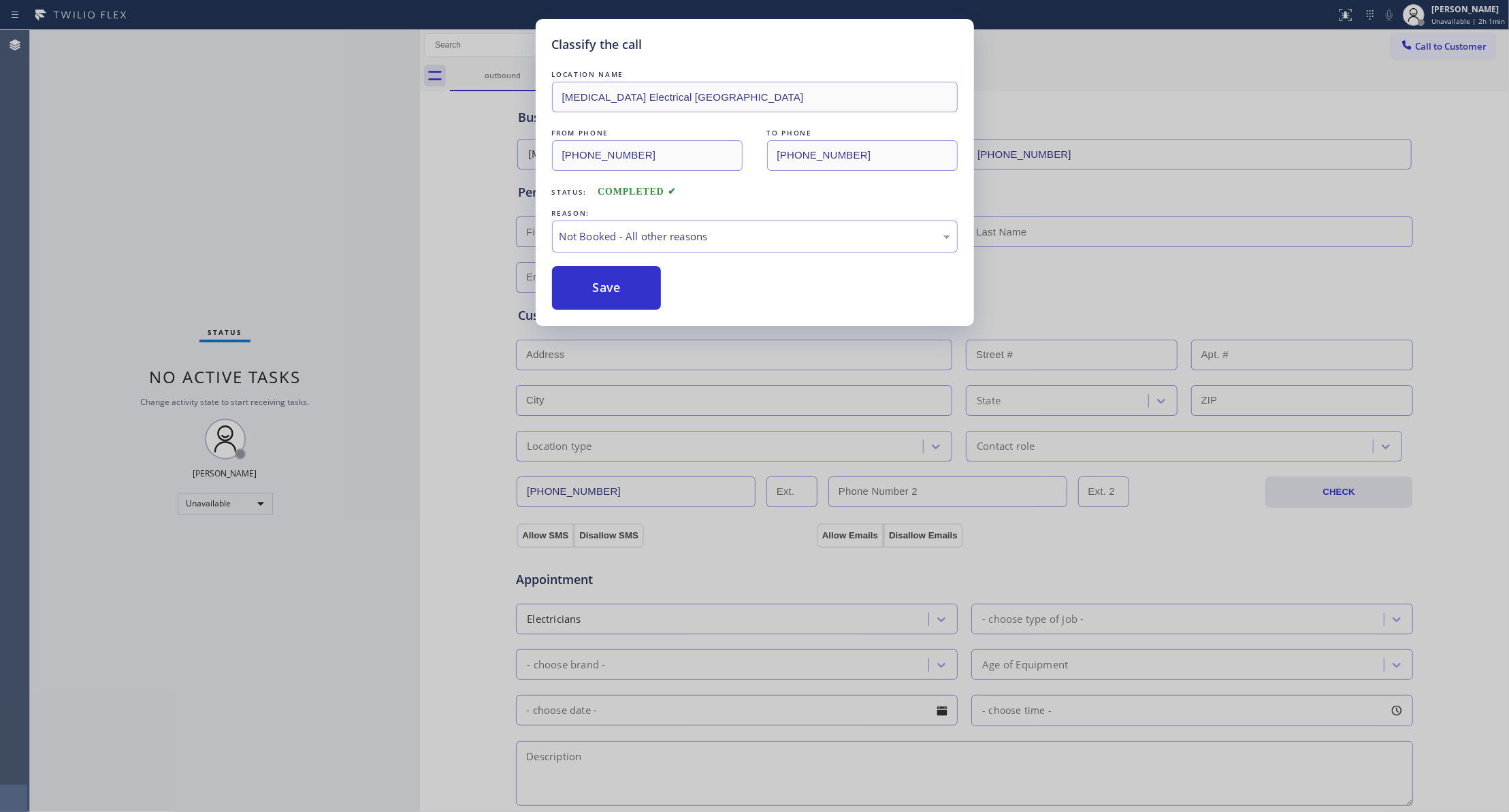
click at [597, 289] on button "Save" at bounding box center [606, 287] width 109 height 44
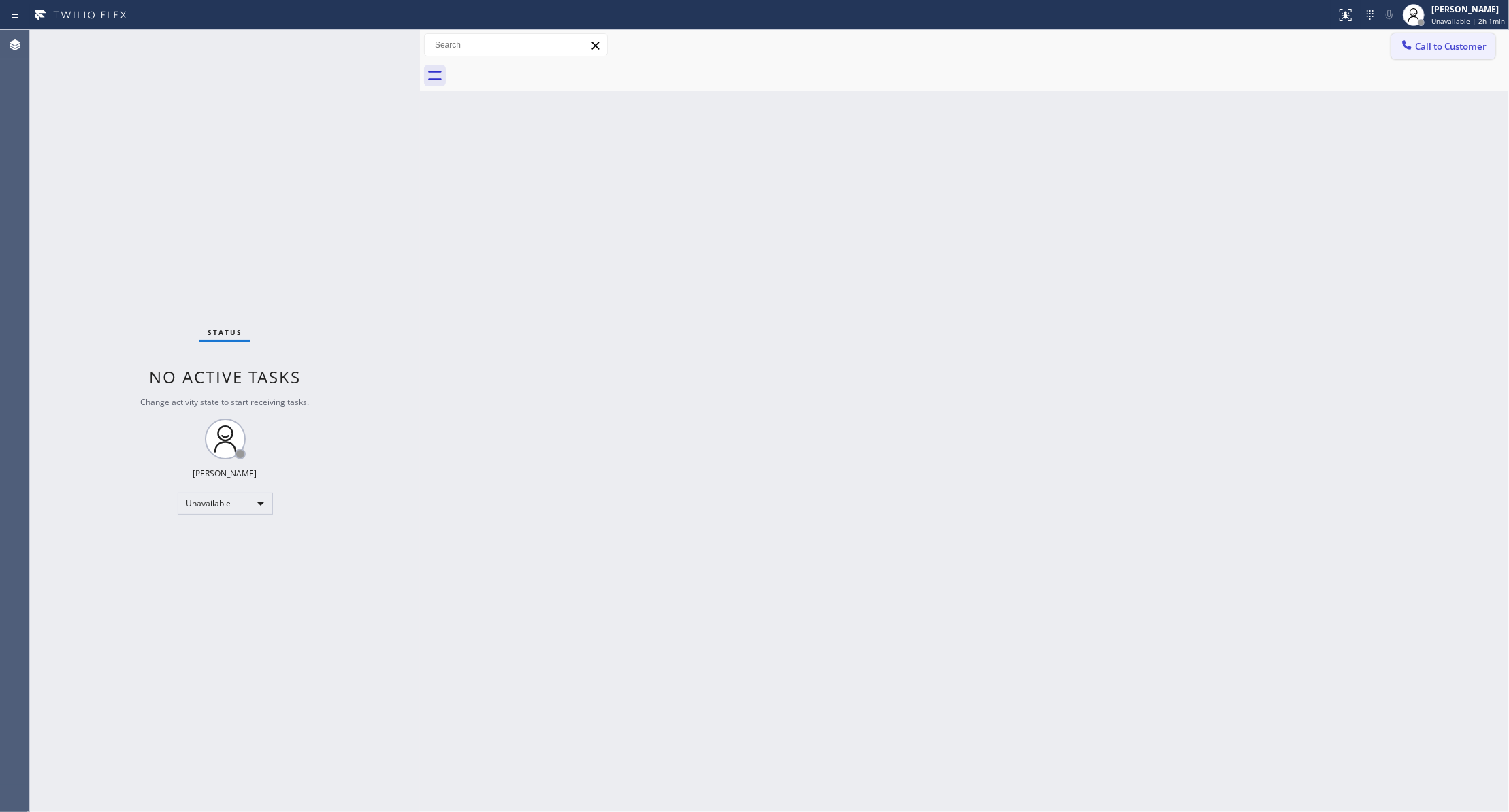
click at [1443, 45] on span "Call to Customer" at bounding box center [1450, 46] width 72 height 12
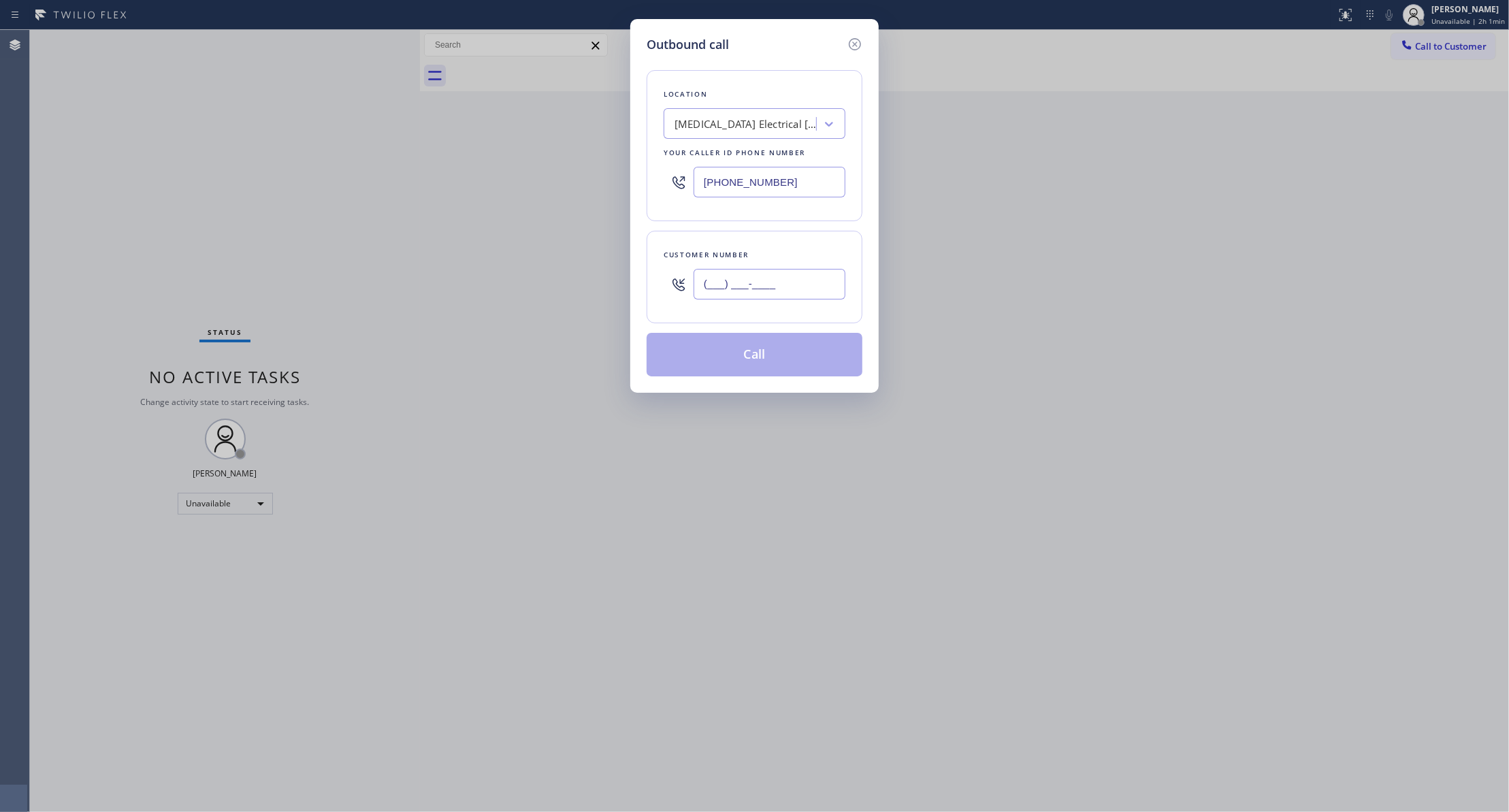
click at [744, 276] on input "(___) ___-____" at bounding box center [769, 284] width 152 height 31
paste input "986) 286-1401"
type input "[PHONE_NUMBER]"
click at [743, 363] on button "Call" at bounding box center [754, 354] width 216 height 44
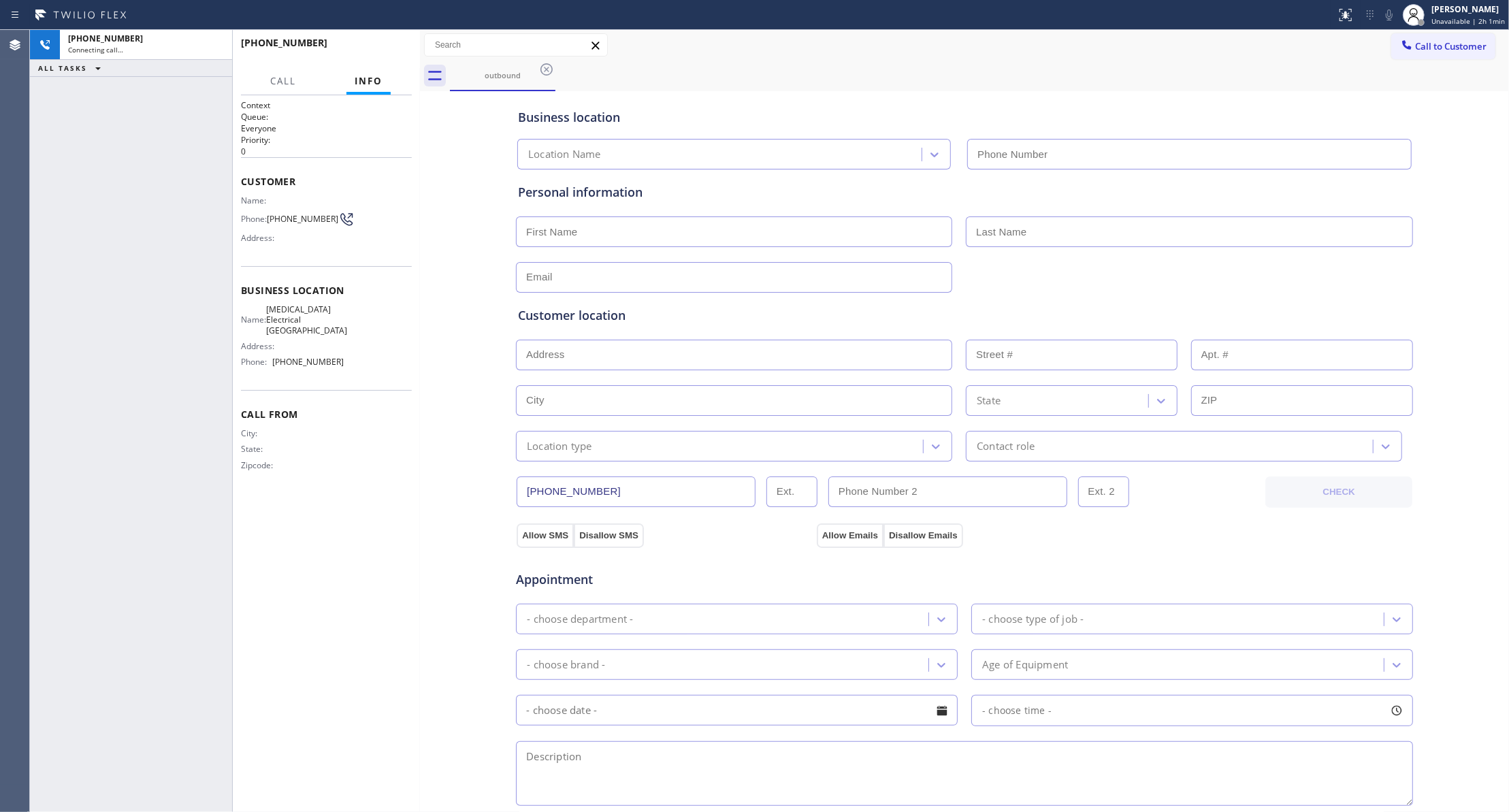
type input "[PHONE_NUMBER]"
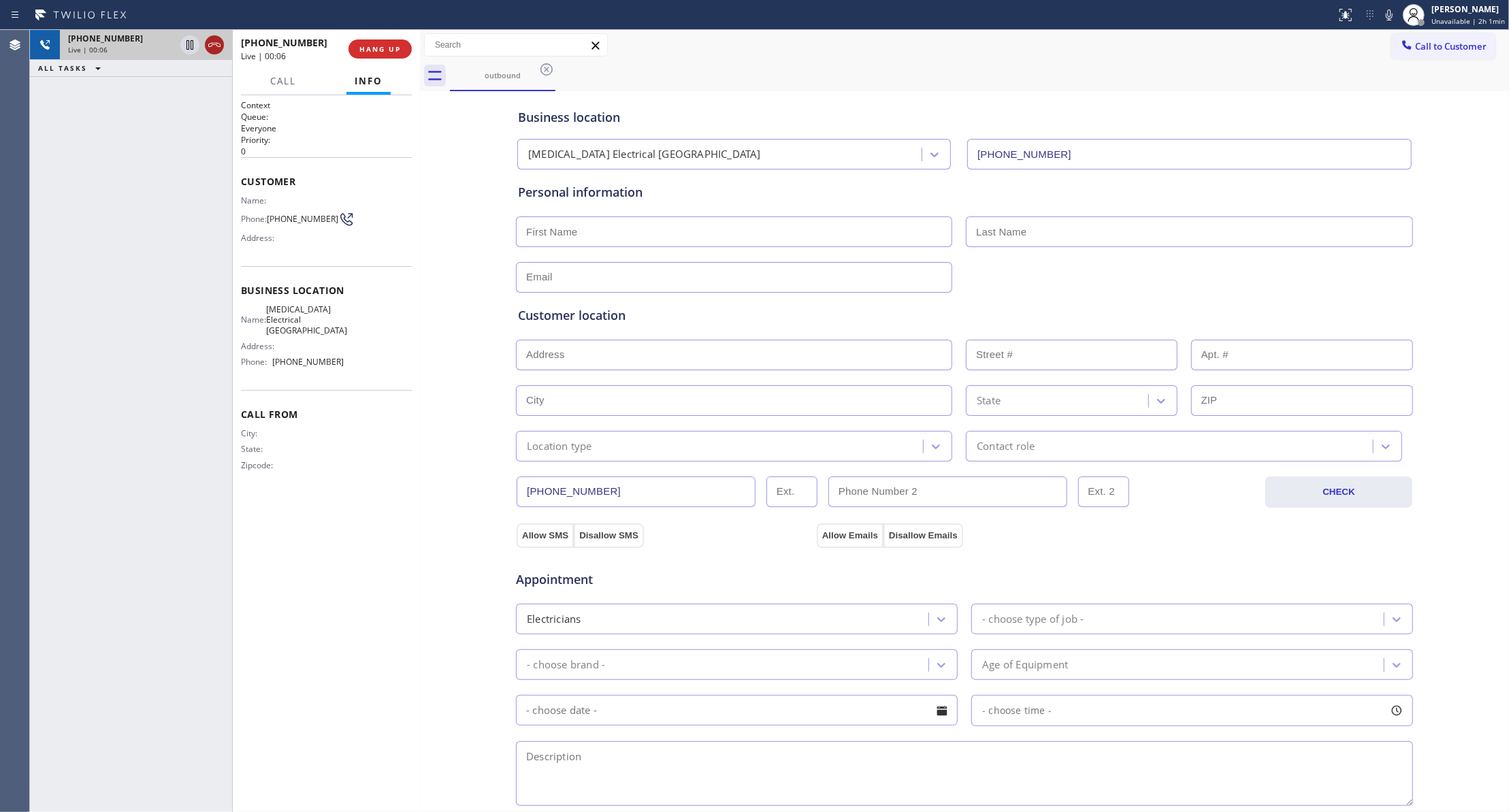
click at [214, 44] on icon at bounding box center [214, 45] width 12 height 4
click at [401, 45] on button "COMPLETE" at bounding box center [377, 49] width 69 height 19
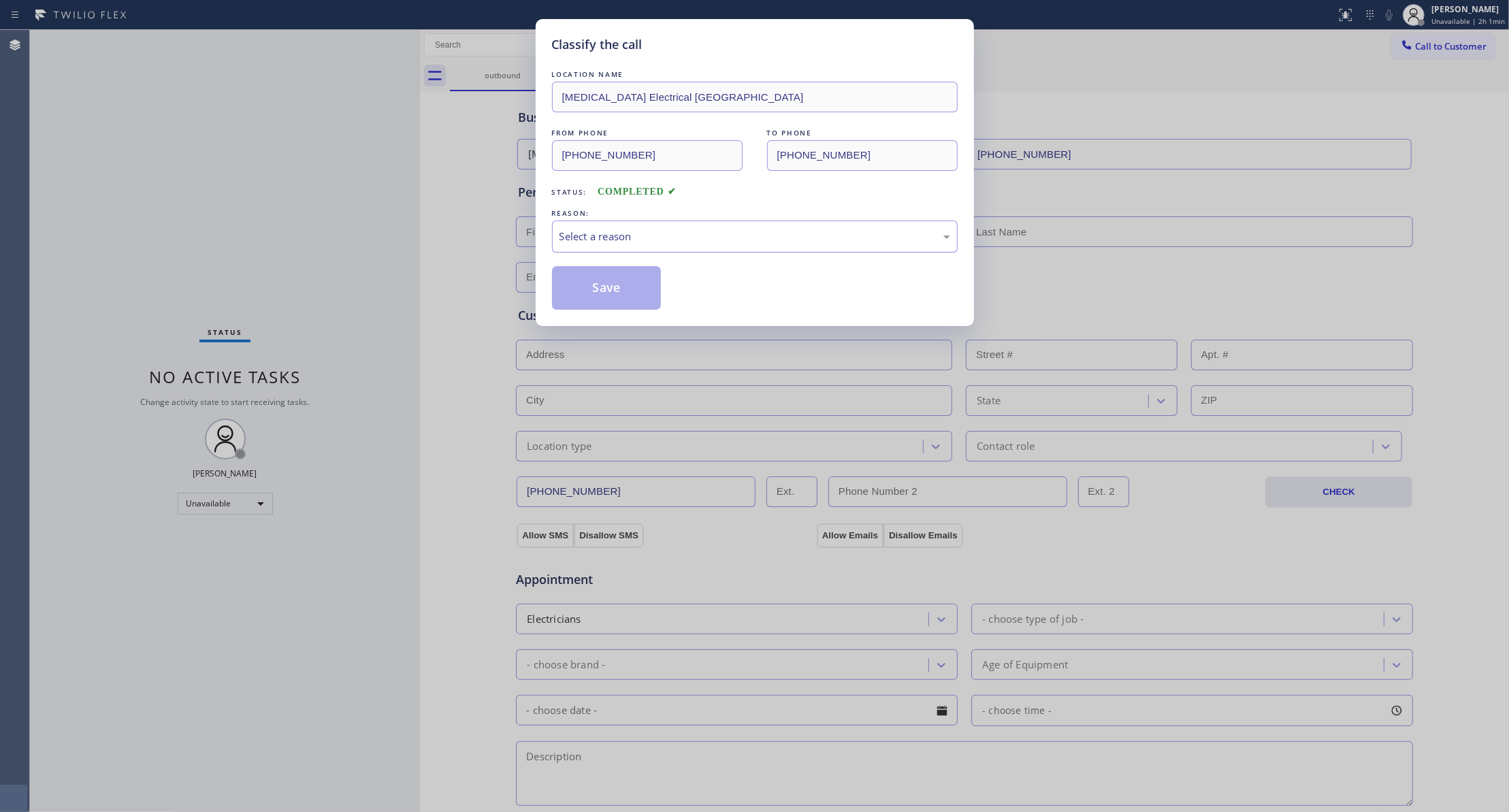
click at [581, 229] on div "Select a reason" at bounding box center [754, 236] width 390 height 16
click at [597, 284] on button "Save" at bounding box center [606, 287] width 109 height 44
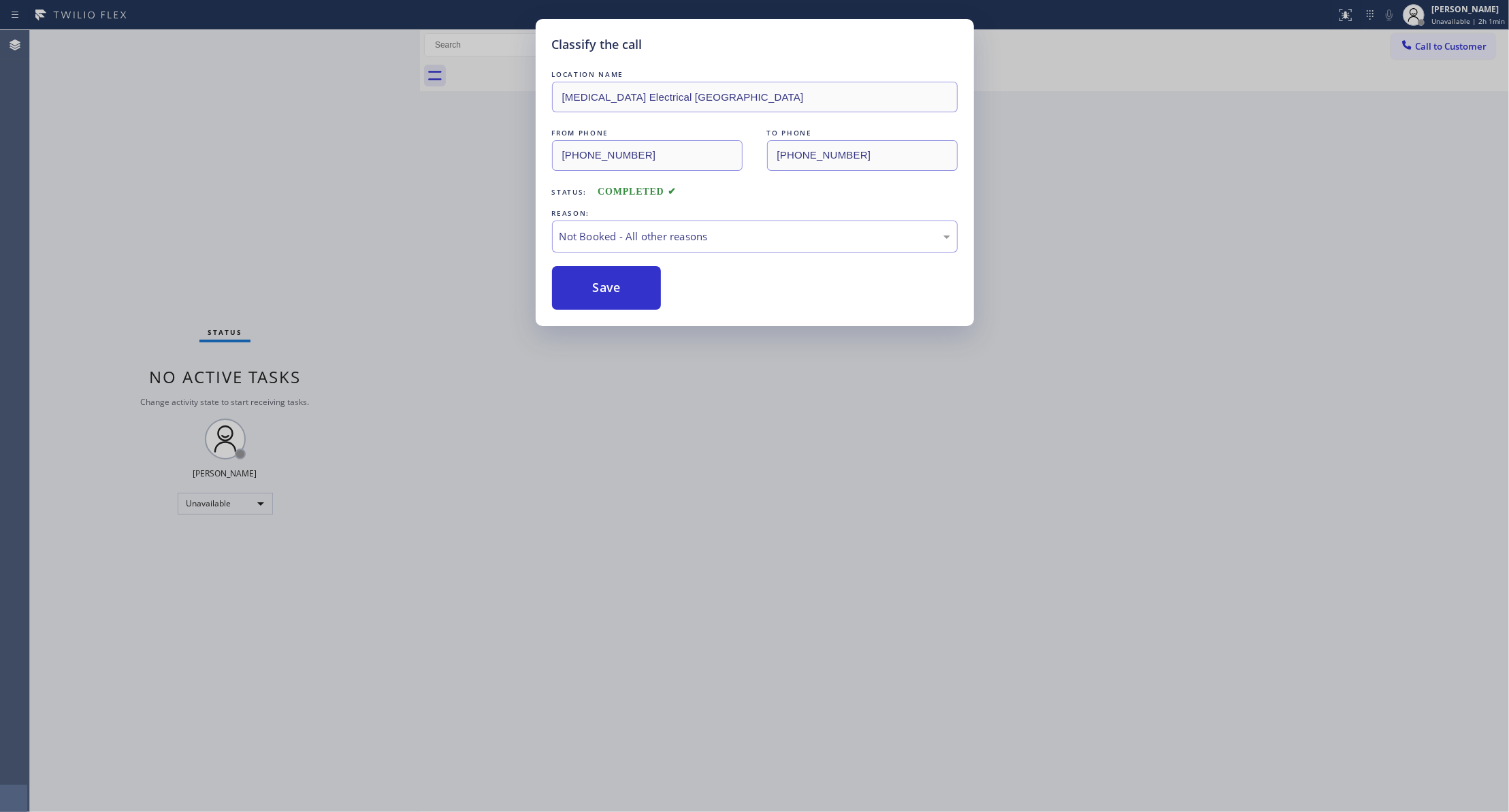
click at [597, 284] on button "Save" at bounding box center [606, 287] width 109 height 44
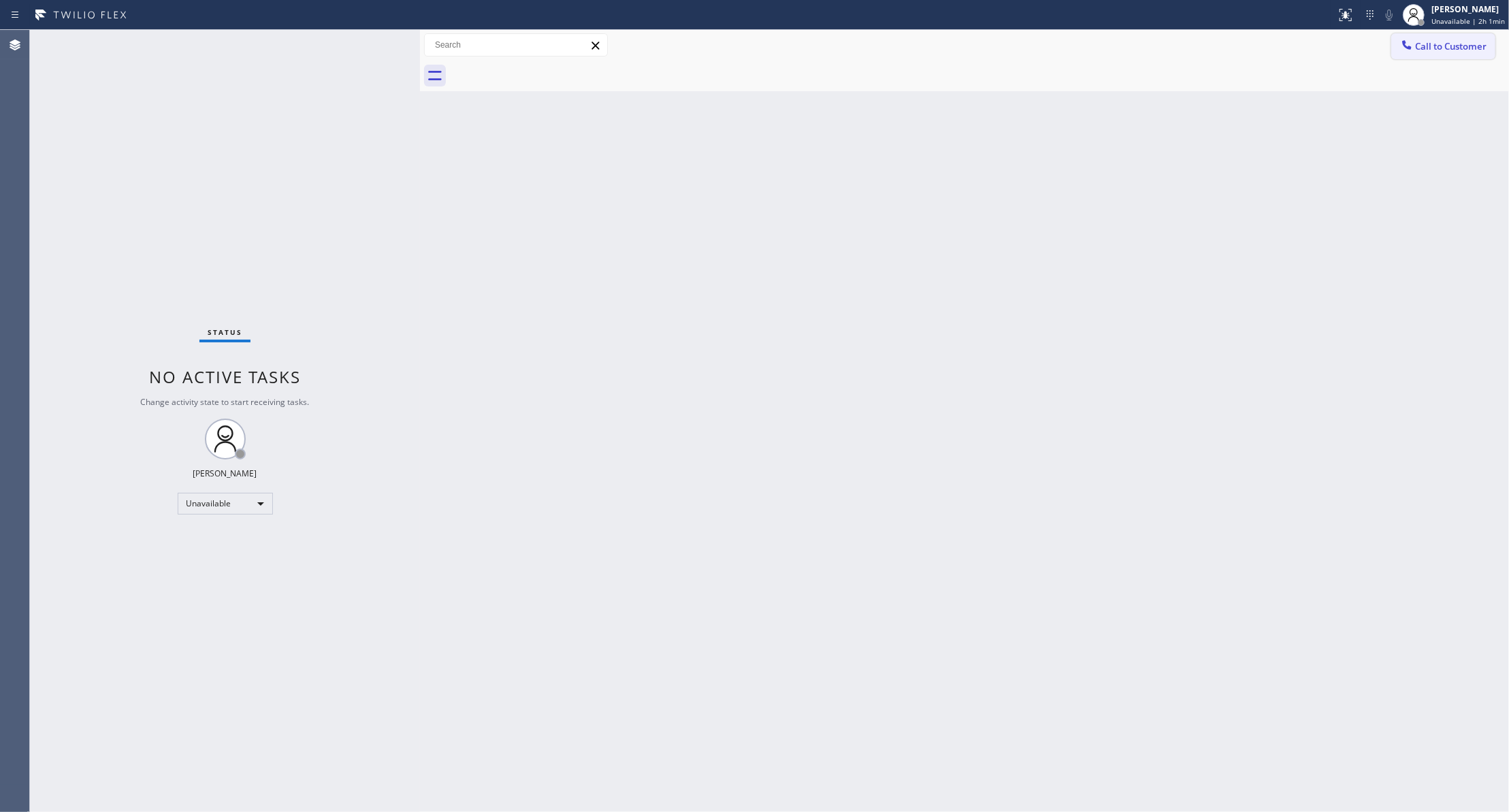
click at [1455, 49] on span "Call to Customer" at bounding box center [1450, 46] width 72 height 12
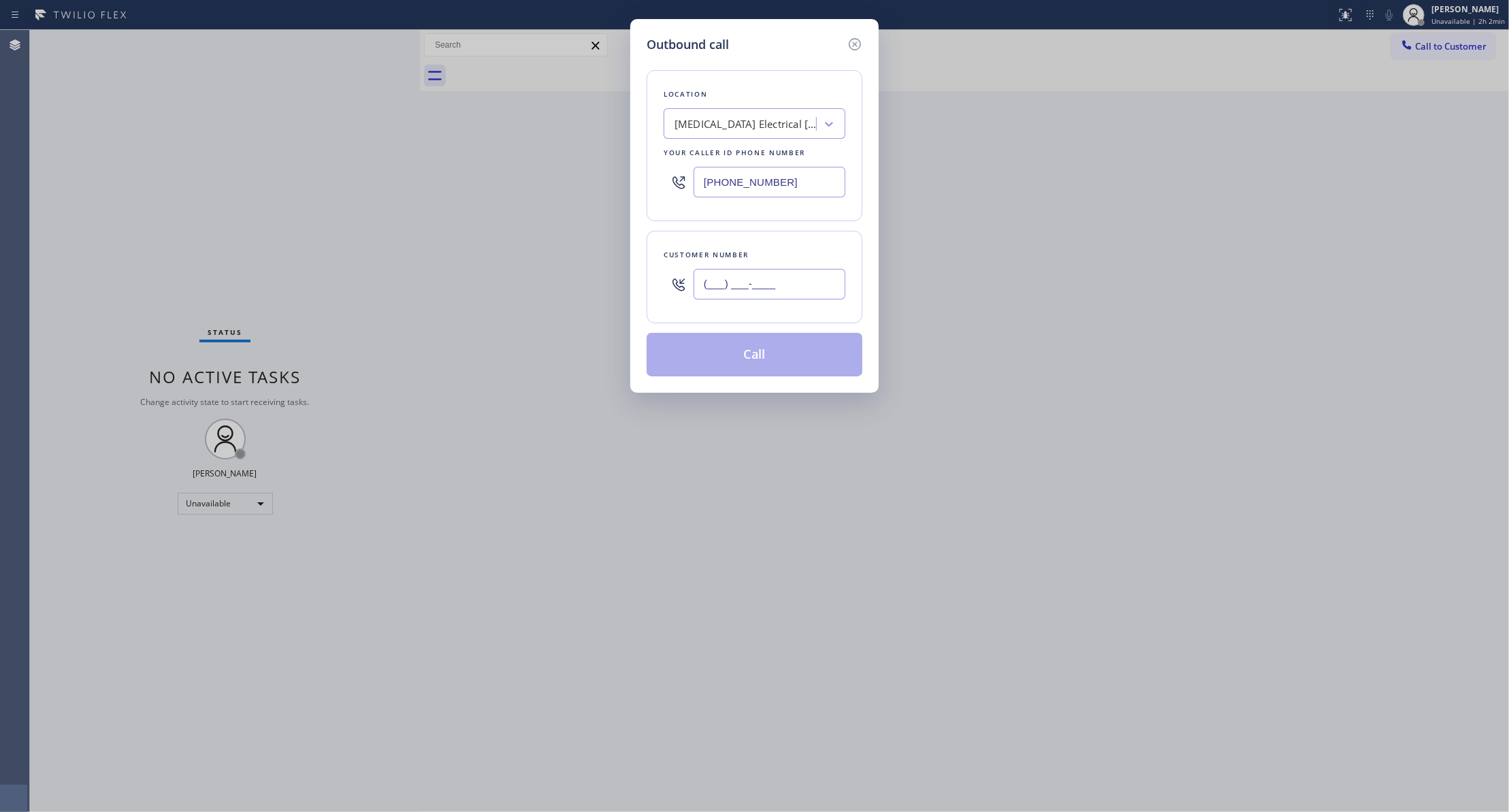
click at [743, 294] on input "(___) ___-____" at bounding box center [769, 284] width 152 height 31
paste input "986) 286-1401"
type input "[PHONE_NUMBER]"
click at [762, 359] on button "Call" at bounding box center [754, 354] width 216 height 44
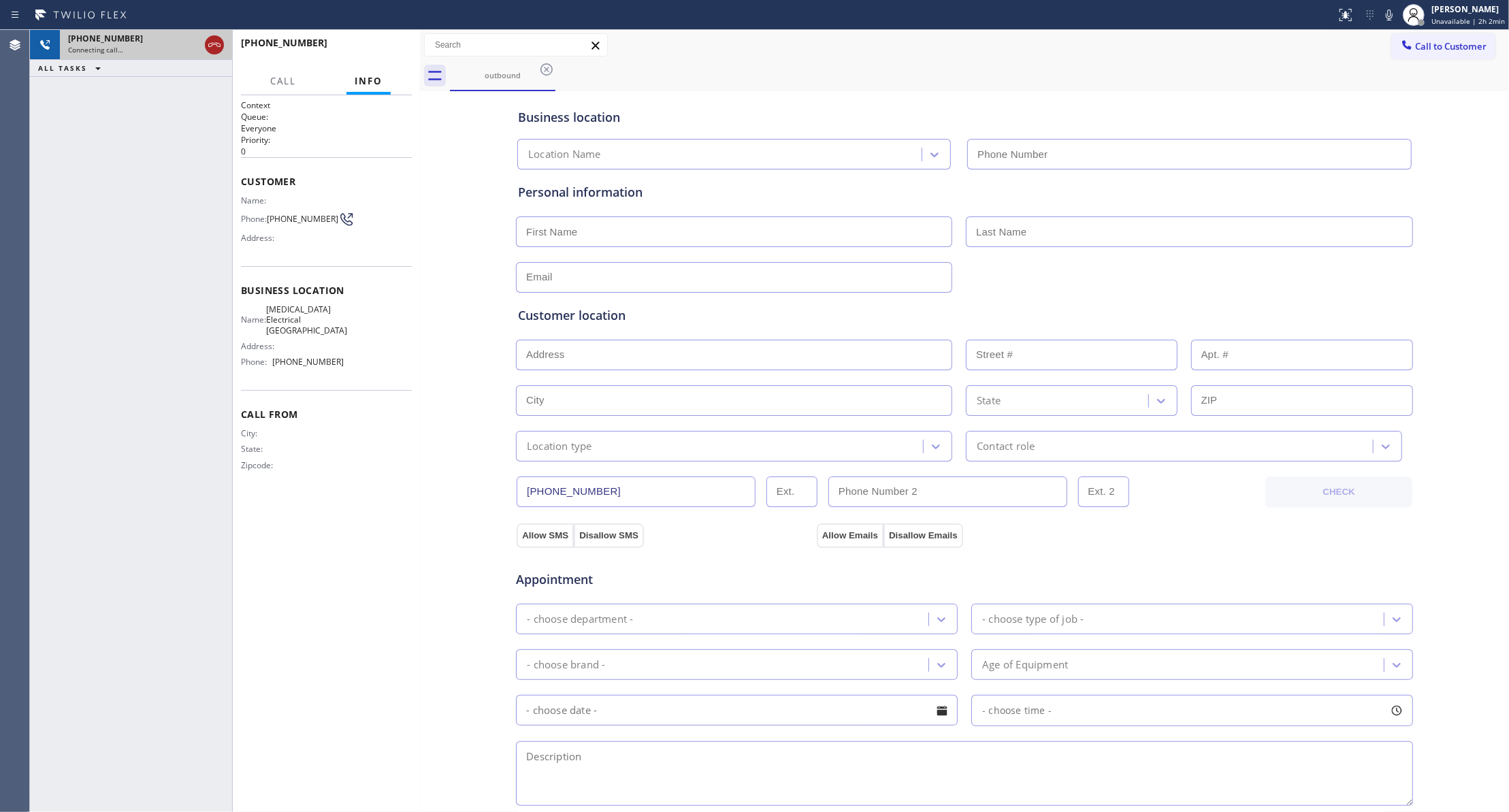
type input "[PHONE_NUMBER]"
click at [219, 45] on icon at bounding box center [214, 44] width 16 height 16
click at [366, 49] on span "HANG UP" at bounding box center [380, 49] width 41 height 9
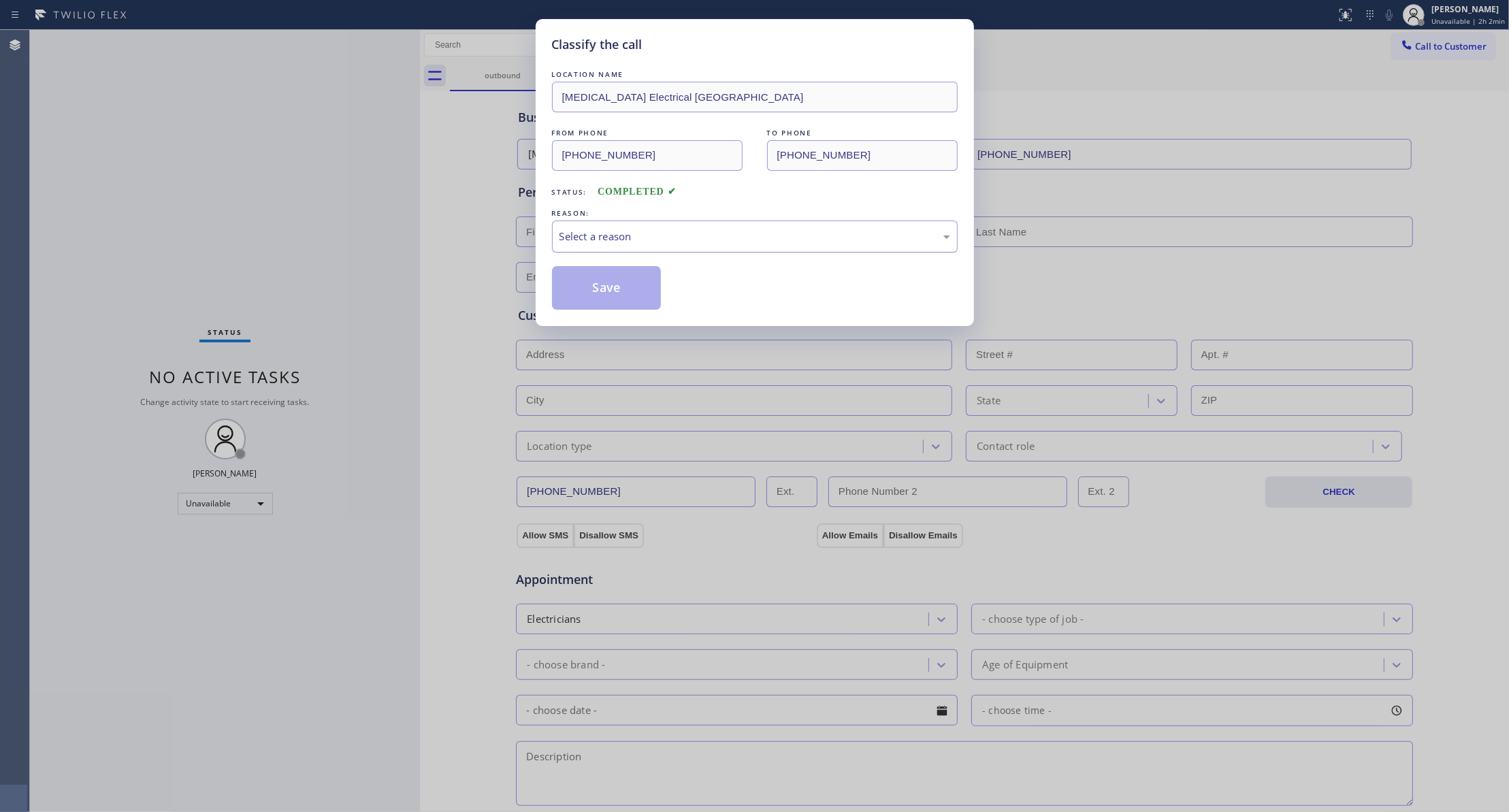
click at [613, 238] on div "Select a reason" at bounding box center [754, 236] width 390 height 16
click at [599, 291] on button "Save" at bounding box center [606, 287] width 109 height 44
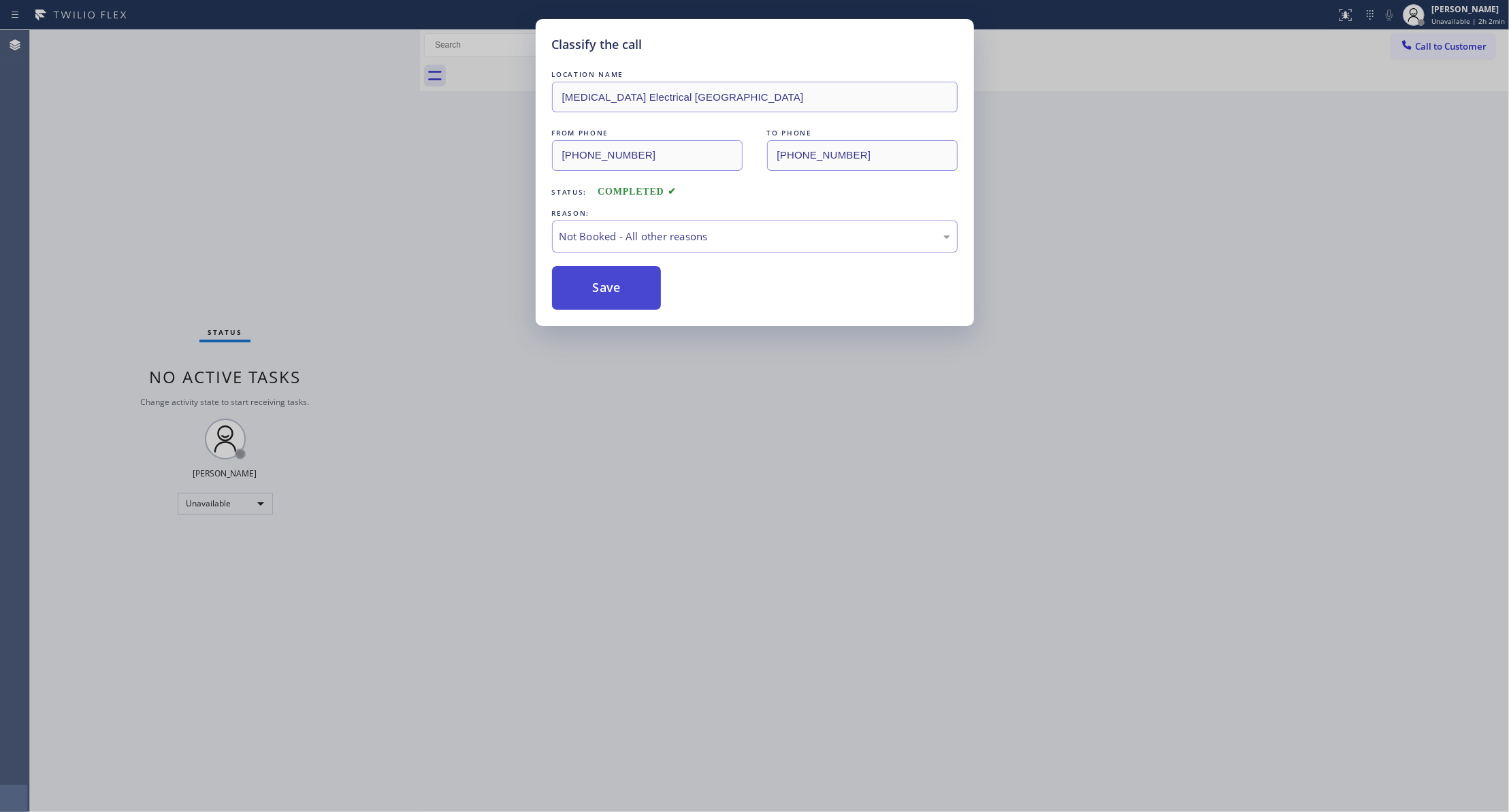
drag, startPoint x: 599, startPoint y: 289, endPoint x: 595, endPoint y: 271, distance: 18.4
click at [599, 288] on button "Save" at bounding box center [606, 287] width 109 height 44
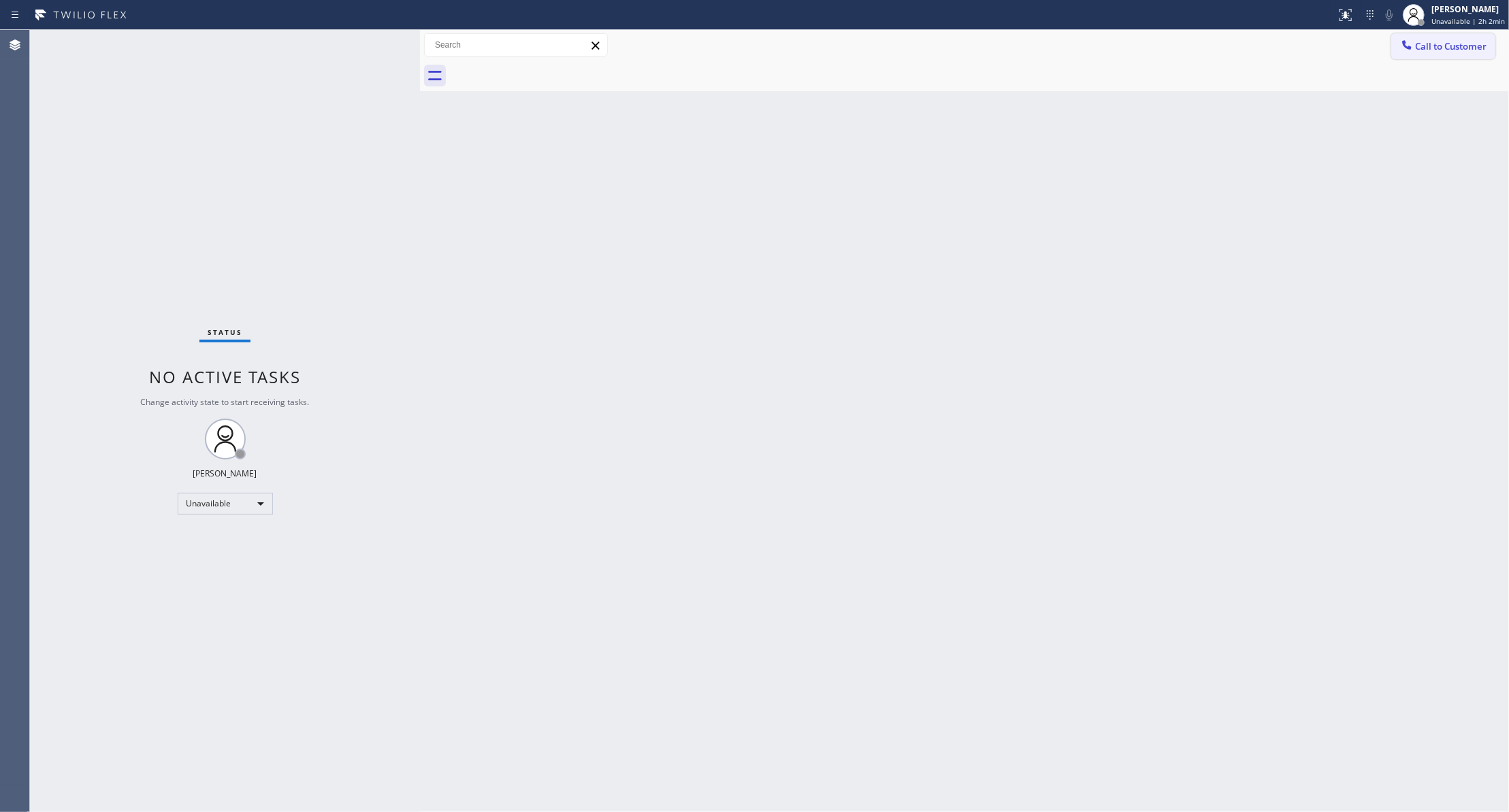
click at [1435, 44] on span "Call to Customer" at bounding box center [1450, 46] width 72 height 12
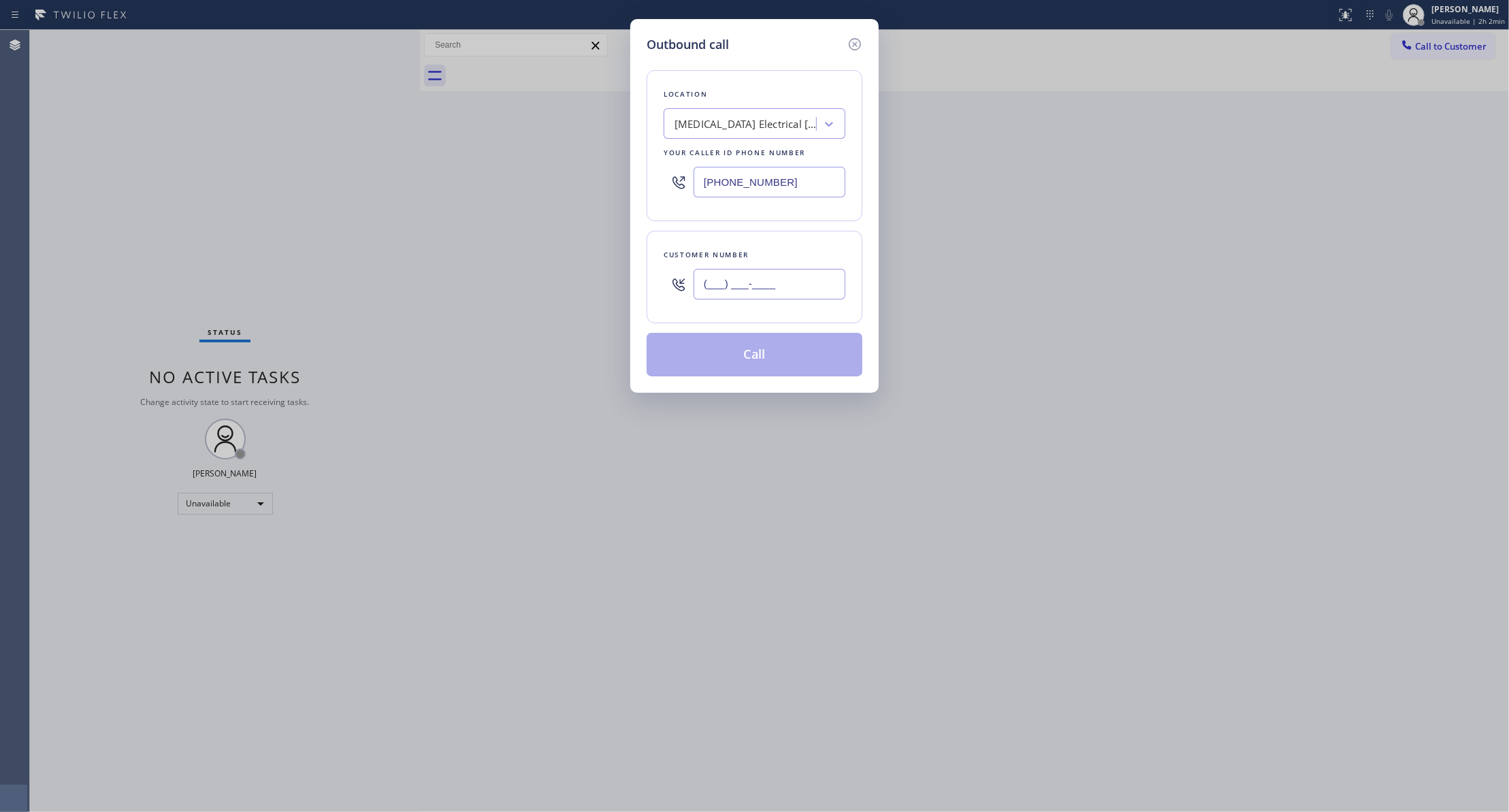
click at [771, 286] on input "(___) ___-____" at bounding box center [769, 284] width 152 height 31
paste input "986) 286-1401"
type input "[PHONE_NUMBER]"
click at [776, 353] on button "Call" at bounding box center [754, 354] width 216 height 44
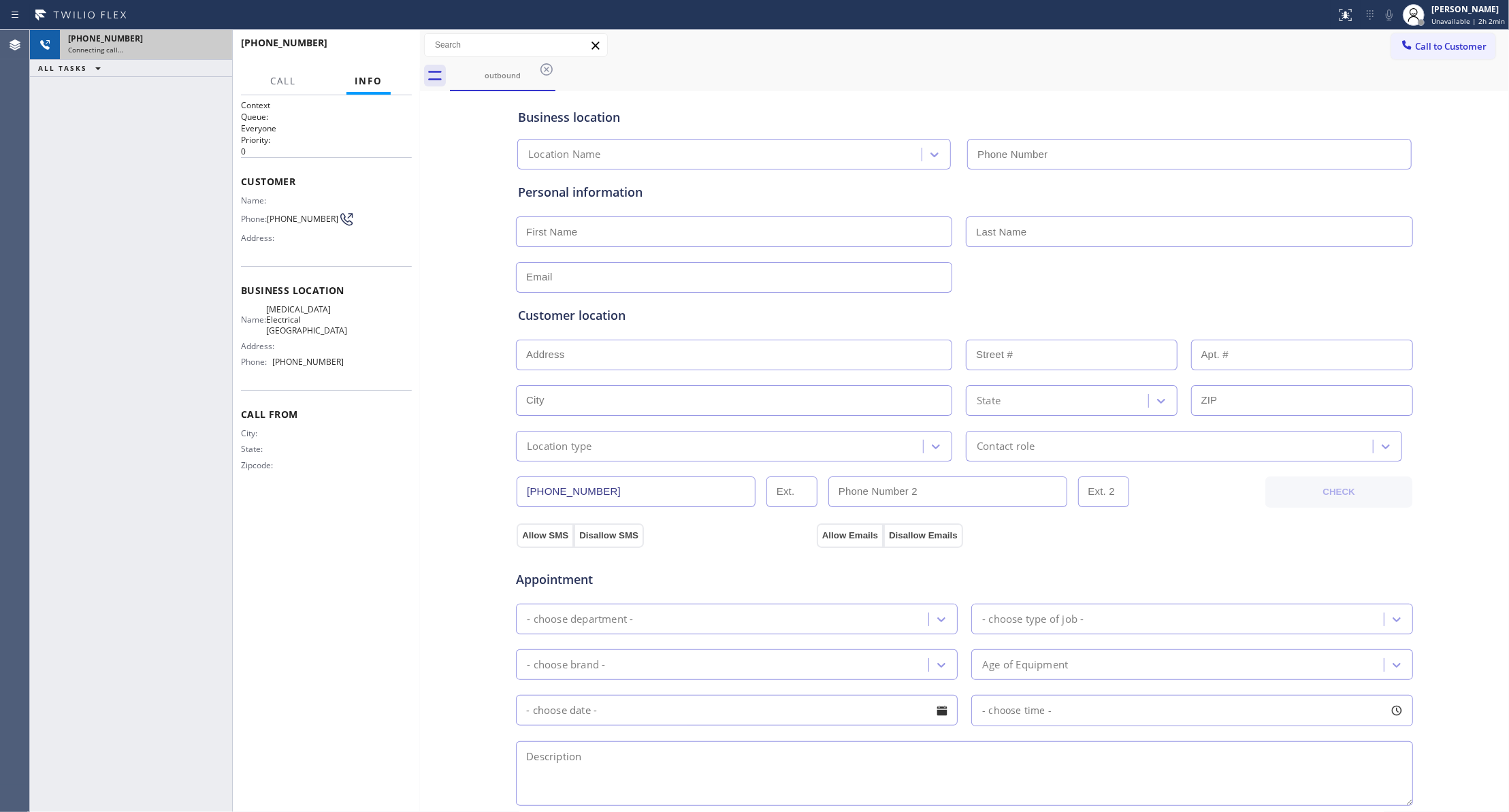
type input "[PHONE_NUMBER]"
click at [213, 48] on icon at bounding box center [214, 44] width 16 height 16
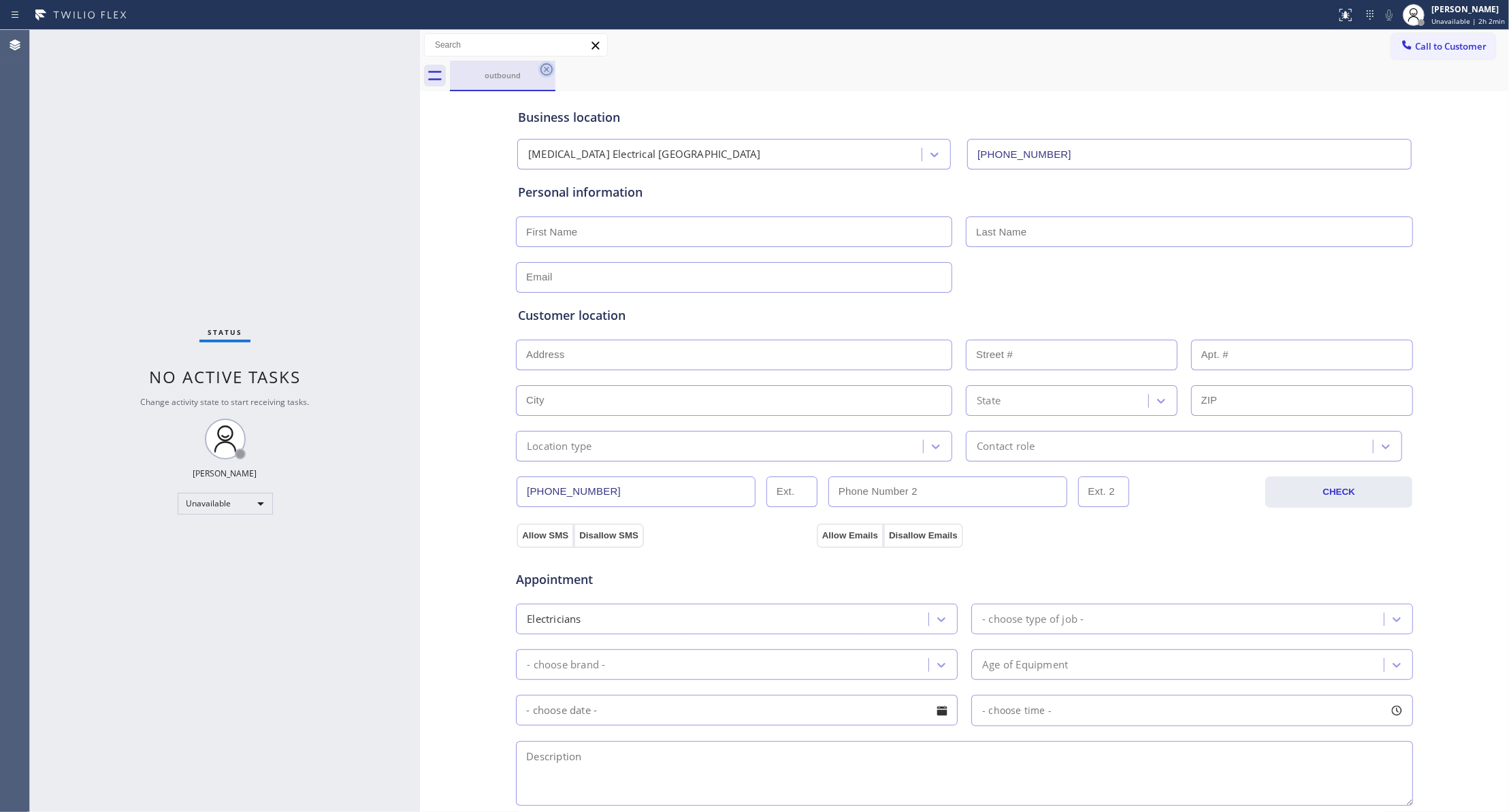
click at [544, 74] on icon at bounding box center [546, 69] width 16 height 16
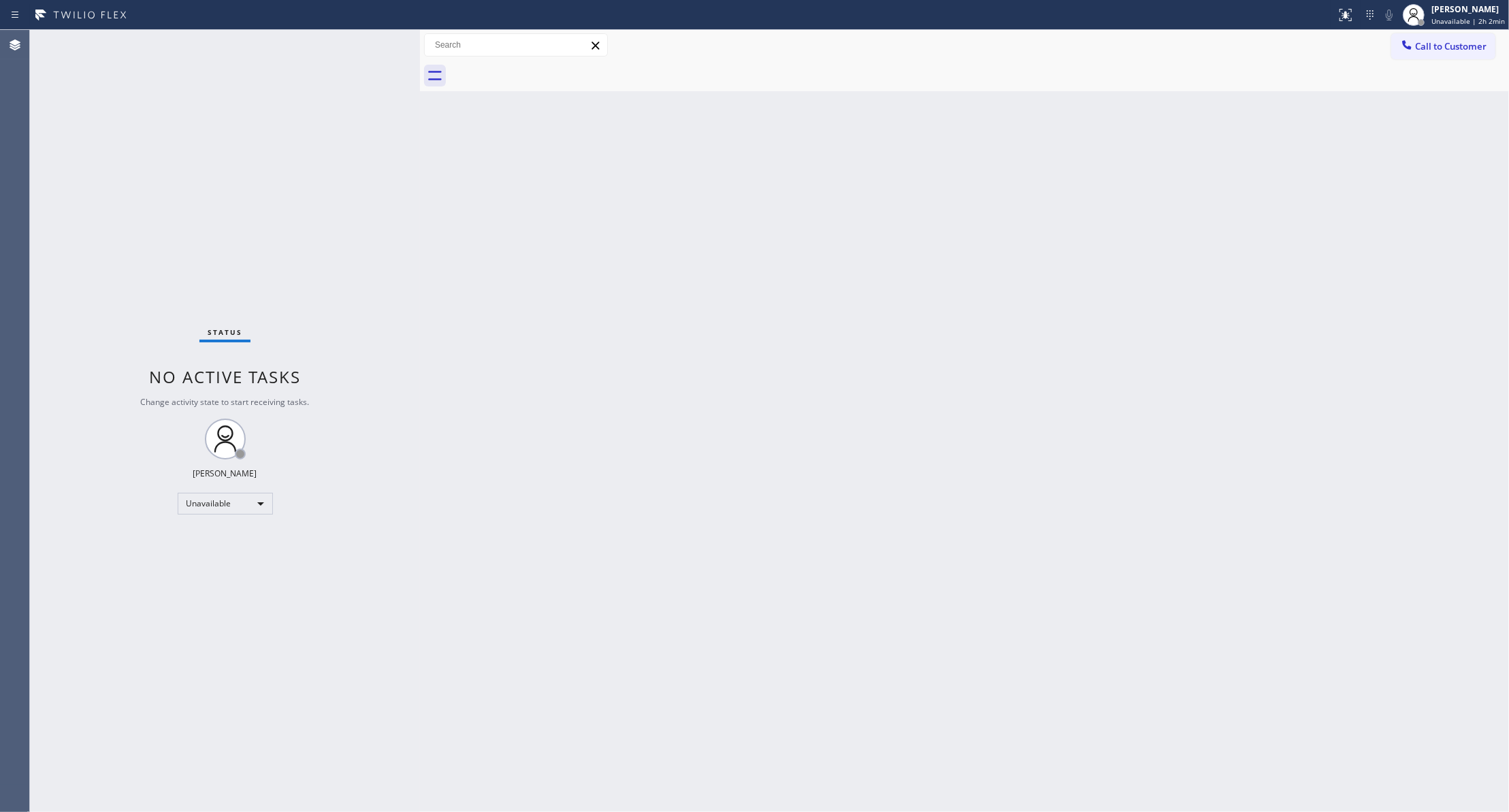
drag, startPoint x: 1436, startPoint y: 44, endPoint x: 920, endPoint y: 159, distance: 528.7
click at [1436, 44] on span "Call to Customer" at bounding box center [1450, 46] width 72 height 12
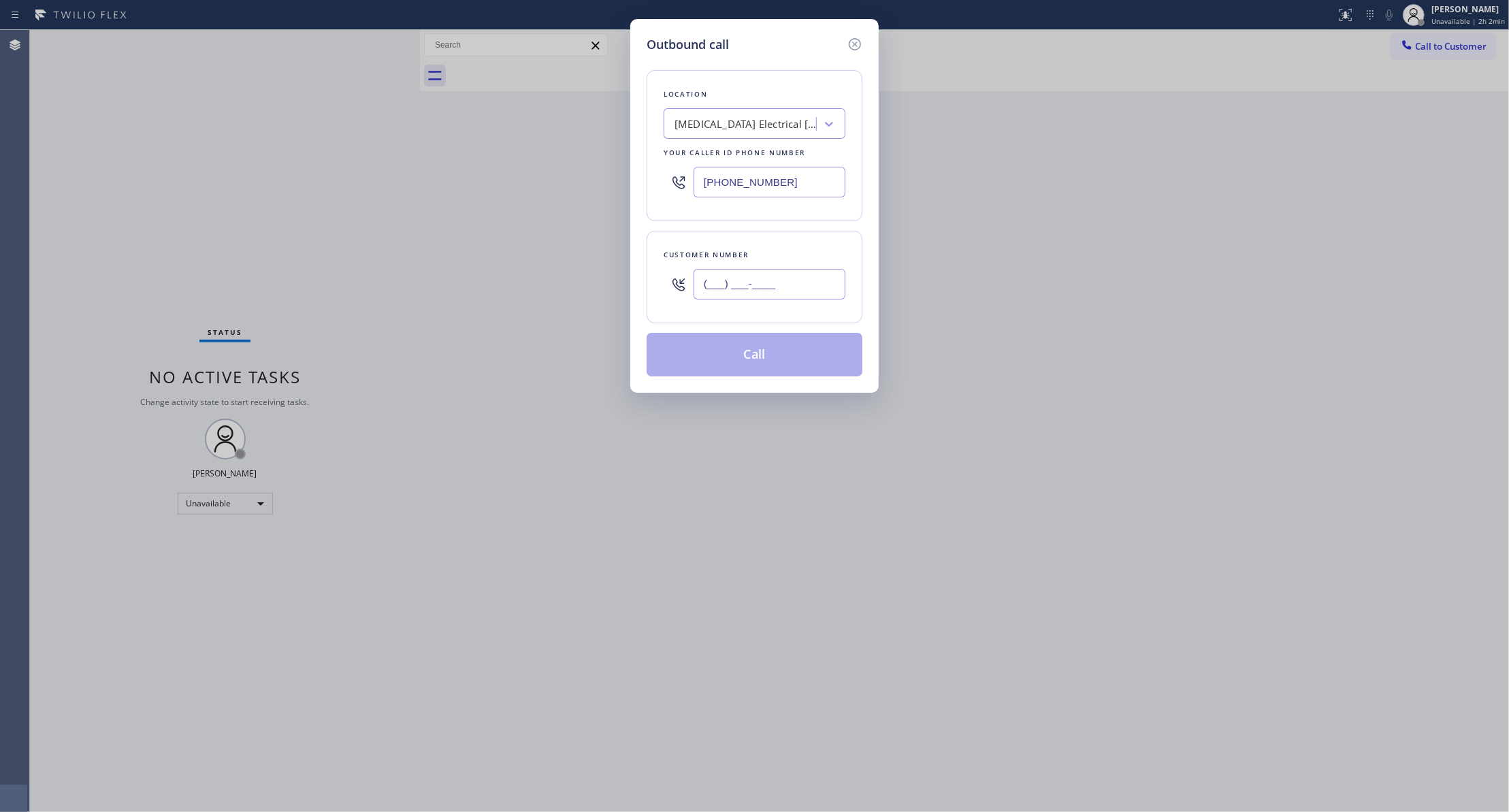
click at [704, 294] on input "(___) ___-____" at bounding box center [769, 284] width 152 height 31
paste input "986) 286-1401"
type input "[PHONE_NUMBER]"
click at [672, 360] on button "Call" at bounding box center [754, 354] width 216 height 44
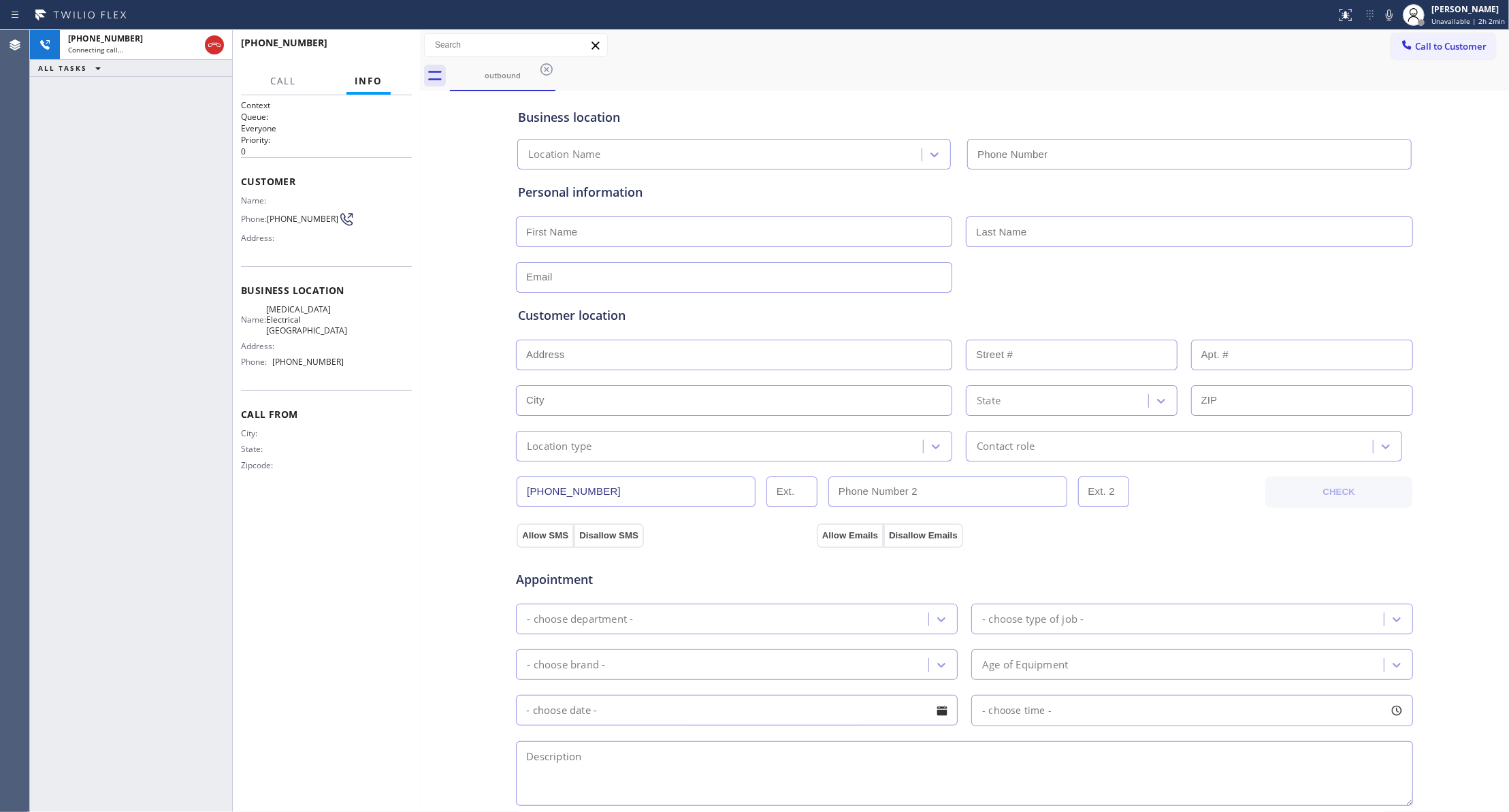
type input "[PHONE_NUMBER]"
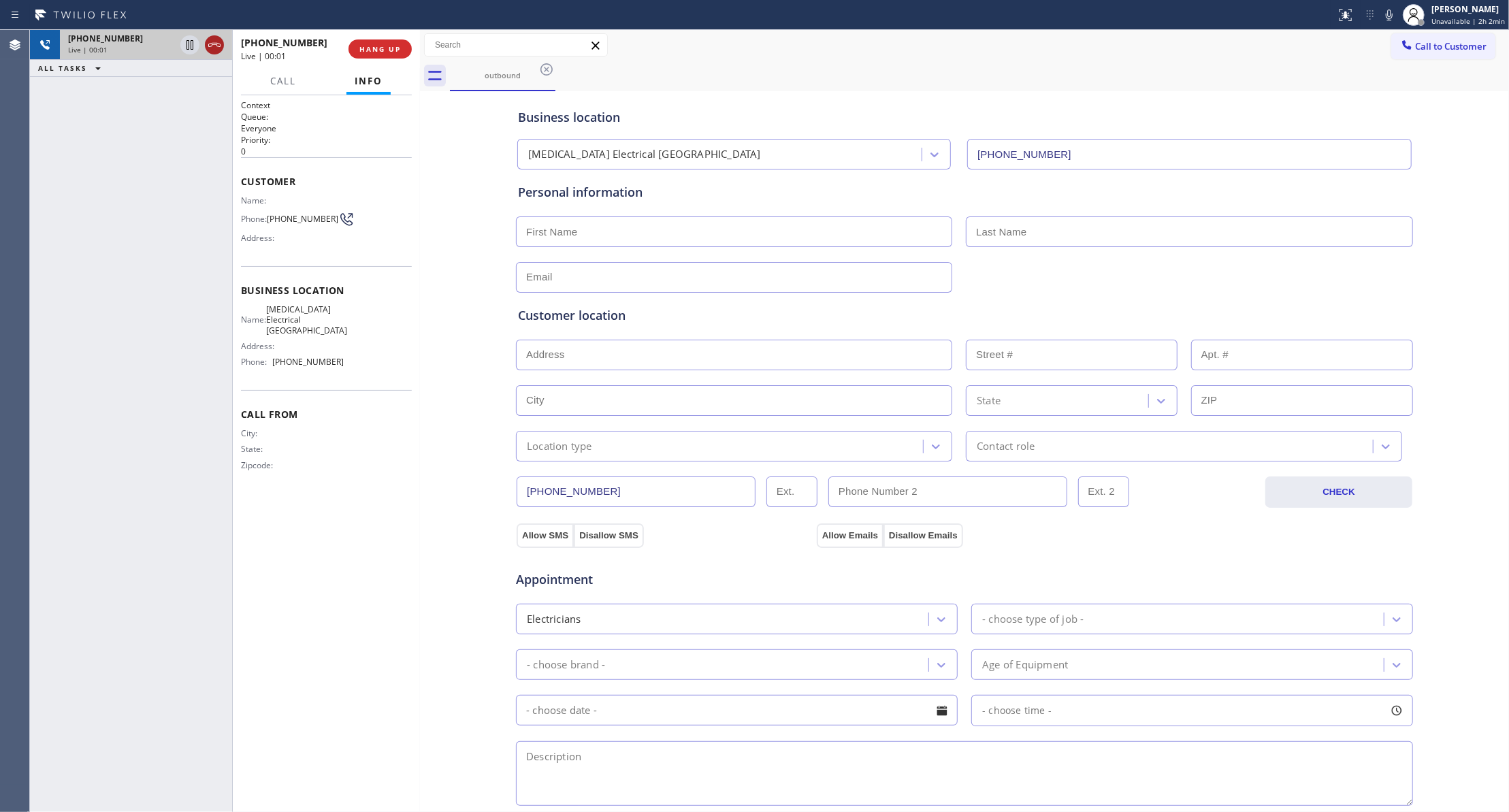
click at [213, 47] on icon at bounding box center [214, 44] width 16 height 16
click at [374, 49] on span "COMPLETE" at bounding box center [377, 49] width 47 height 9
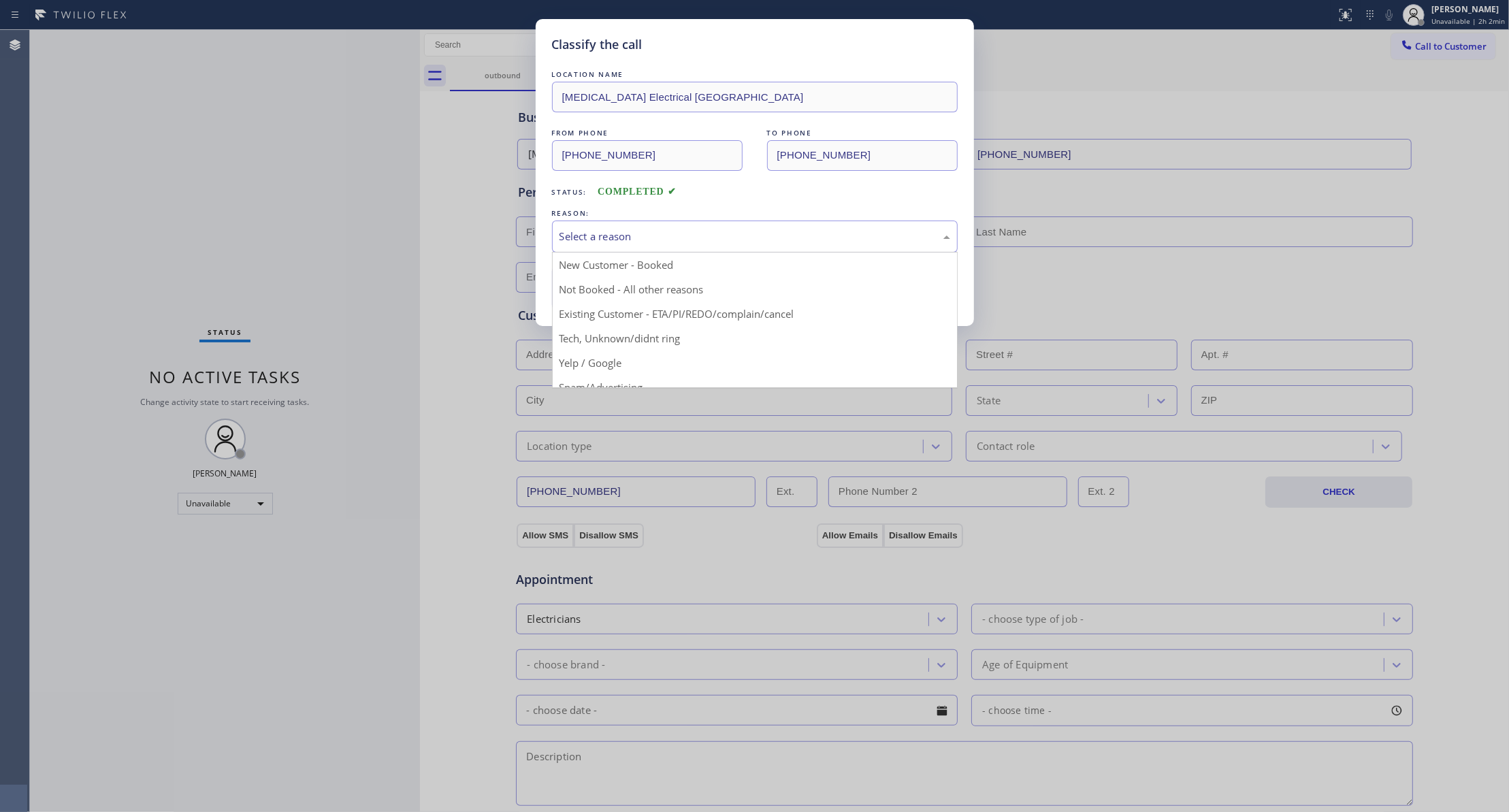
click at [613, 231] on div "Select a reason" at bounding box center [754, 236] width 390 height 16
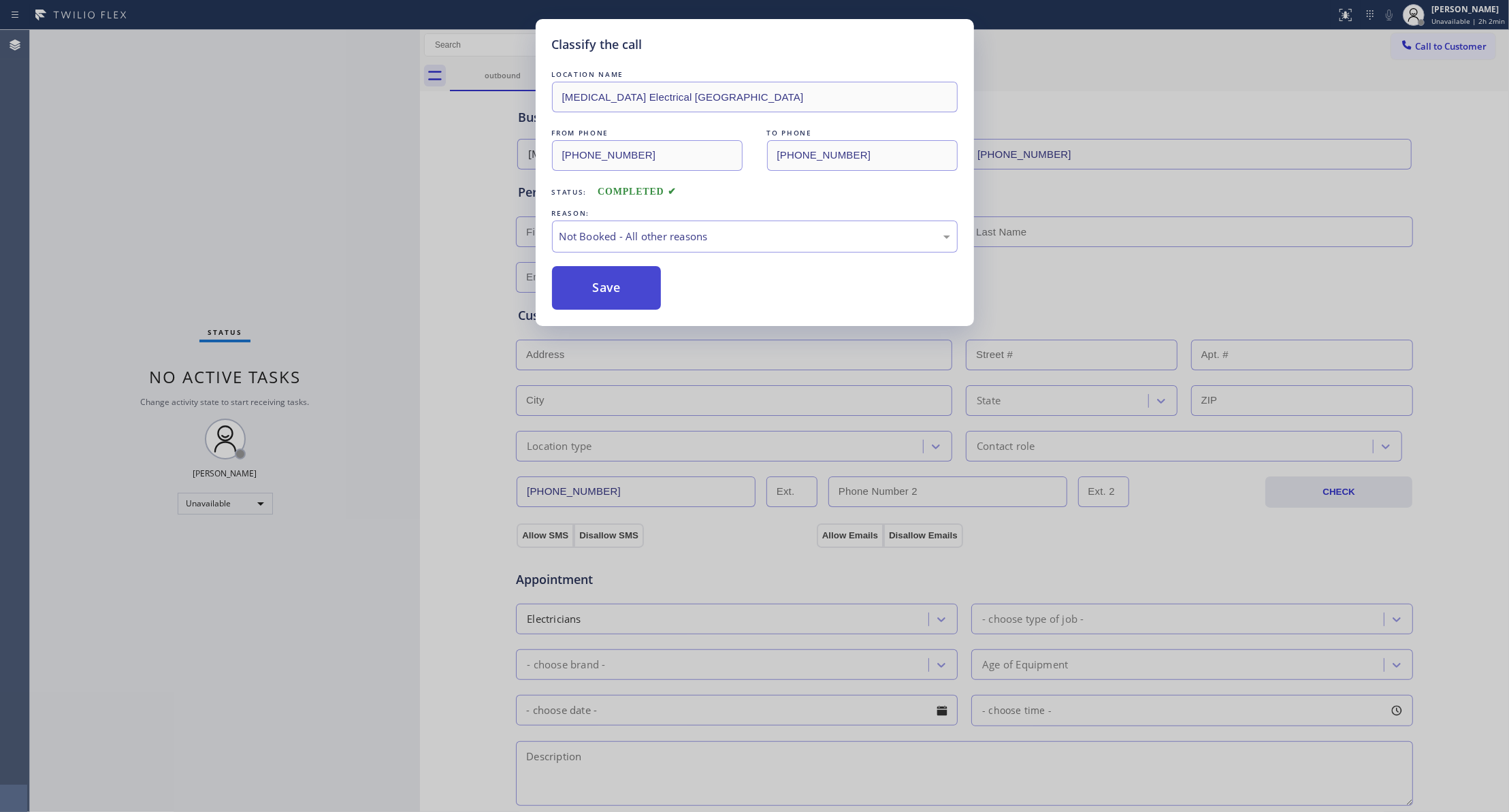
click at [613, 284] on button "Save" at bounding box center [606, 287] width 109 height 44
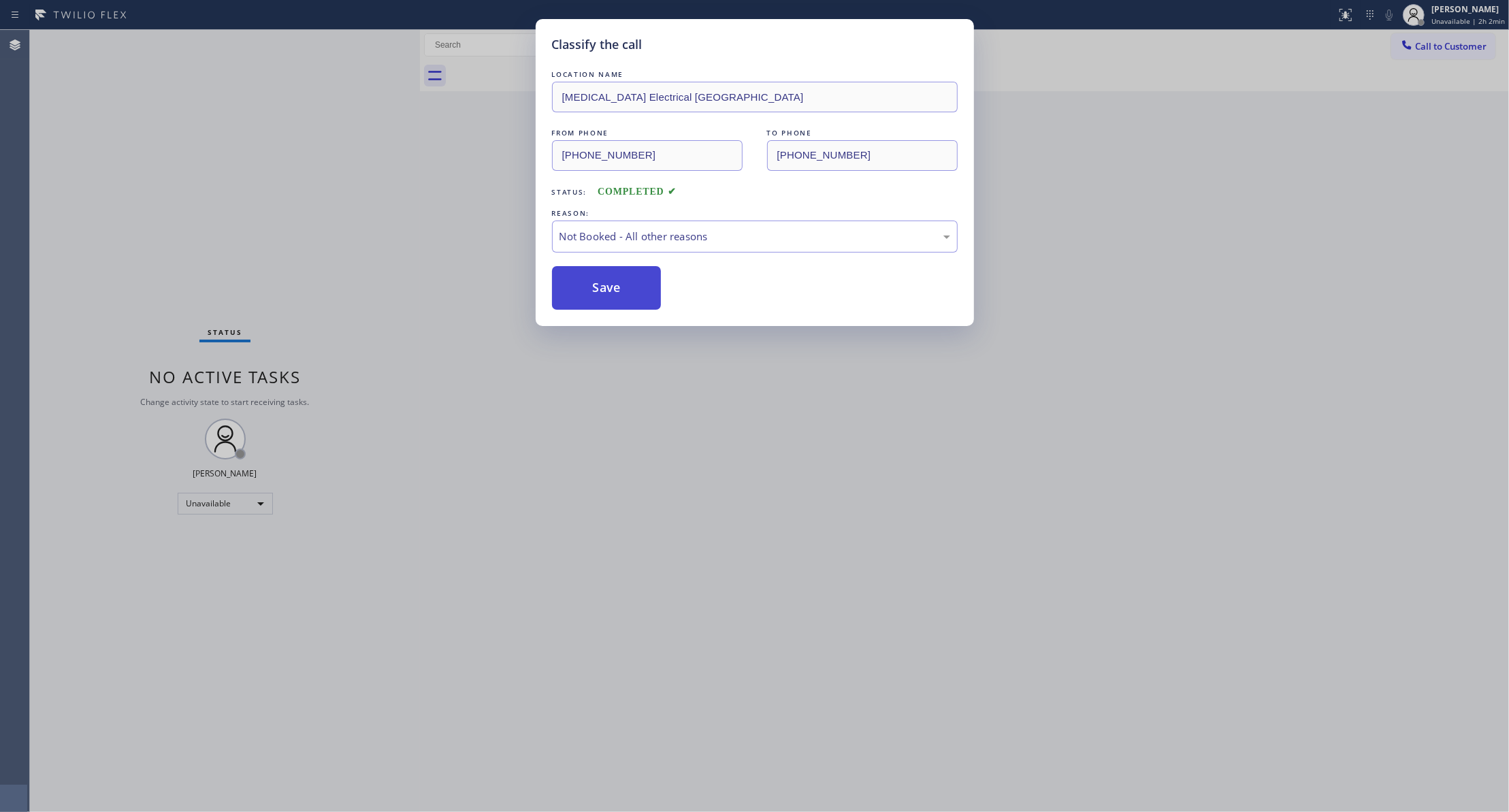
click at [613, 283] on button "Save" at bounding box center [606, 287] width 109 height 44
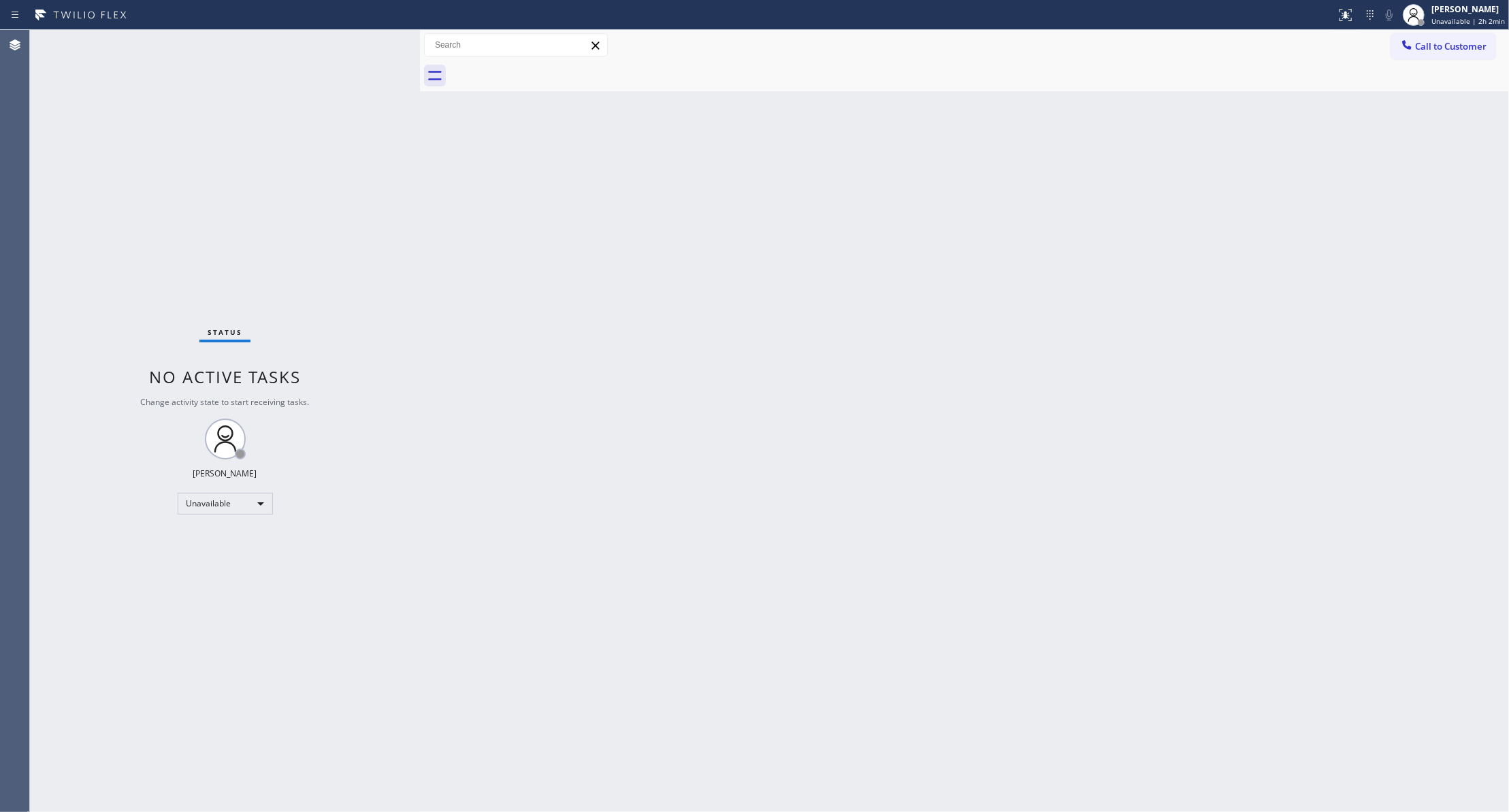
drag, startPoint x: 847, startPoint y: 547, endPoint x: 631, endPoint y: 594, distance: 221.1
click at [631, 594] on div "Back to Dashboard Change Sender ID Customers Technicians Select a contact Outbo…" at bounding box center [965, 421] width 1089 height 782
click at [601, 469] on div "Back to Dashboard Change Sender ID Customers Technicians Select a contact Outbo…" at bounding box center [965, 421] width 1089 height 782
click at [55, 285] on div "Status No active tasks Change activity state to start receiving tasks. [PERSON_…" at bounding box center [225, 421] width 390 height 782
click at [1428, 49] on span "Call to Customer" at bounding box center [1450, 46] width 72 height 12
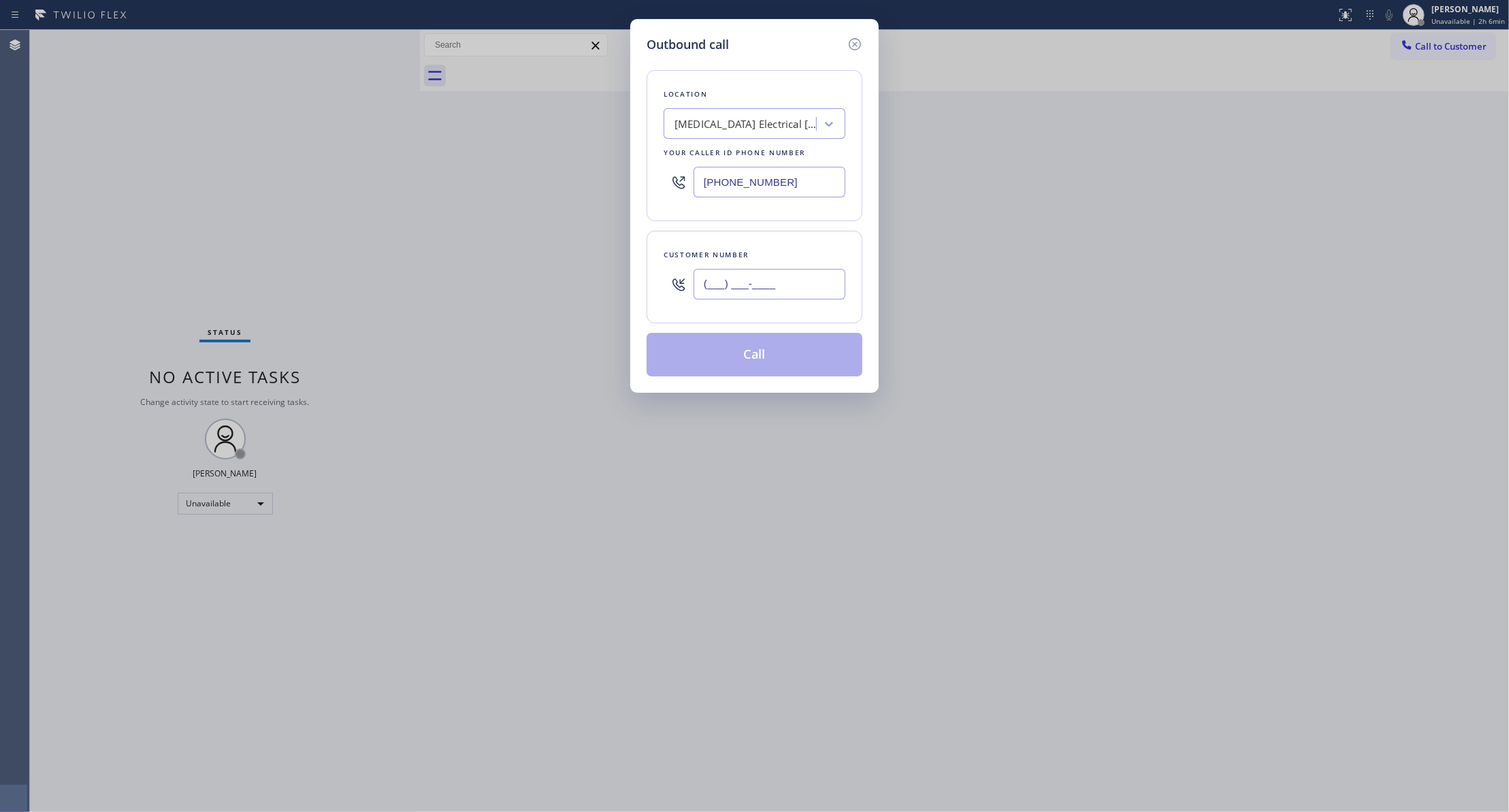
click at [737, 288] on input "(___) ___-____" at bounding box center [769, 284] width 152 height 31
paste input "760) 832-0253"
type input "[PHONE_NUMBER]"
click at [783, 128] on div "[MEDICAL_DATA] Electrical [GEOGRAPHIC_DATA]" at bounding box center [745, 124] width 143 height 16
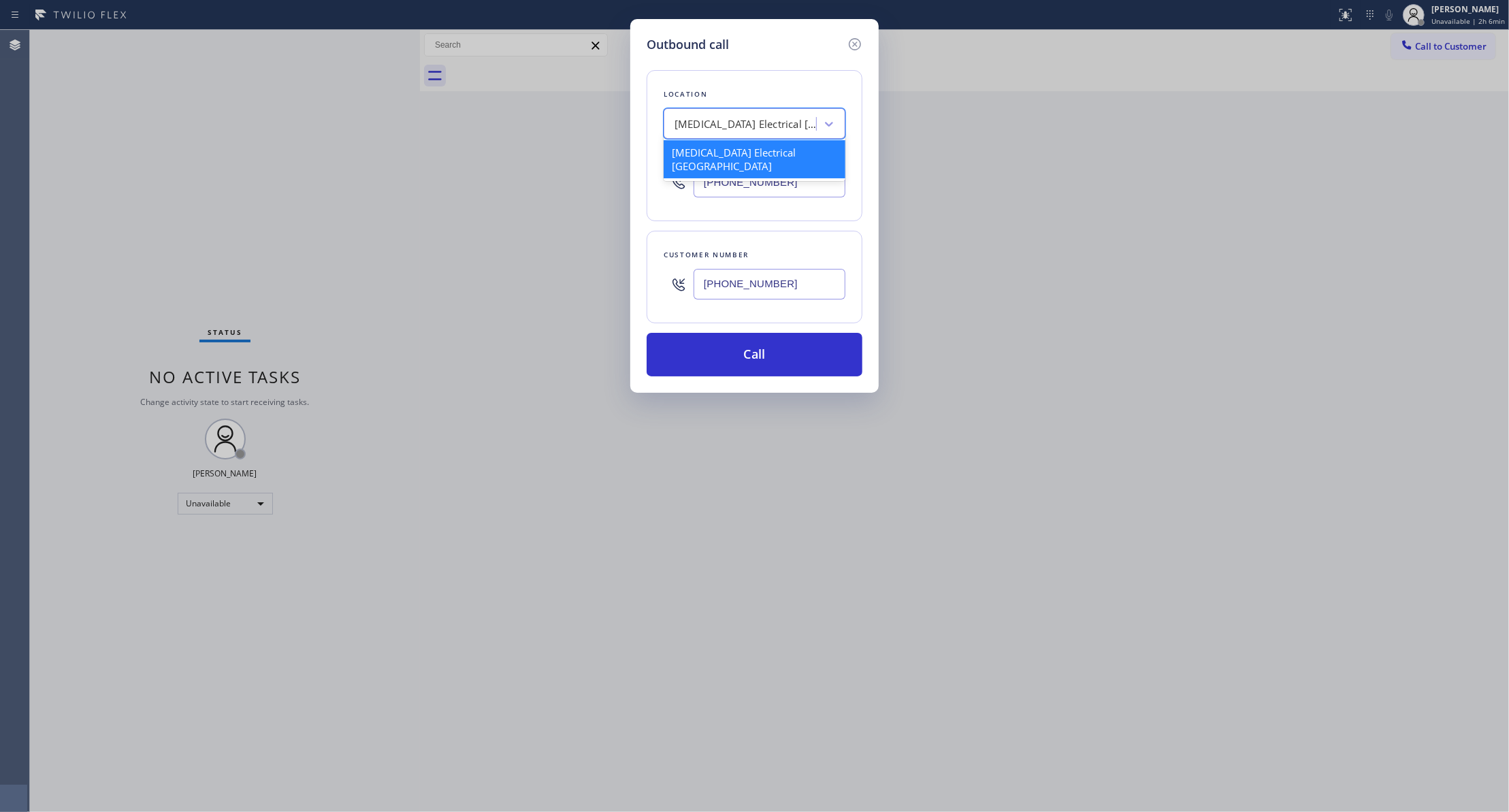
paste input "American Service Alliance [GEOGRAPHIC_DATA]"
type input "American Service Alliance [GEOGRAPHIC_DATA]"
click at [769, 148] on div "American Service Alliance [GEOGRAPHIC_DATA]" at bounding box center [754, 159] width 182 height 38
type input "[PHONE_NUMBER]"
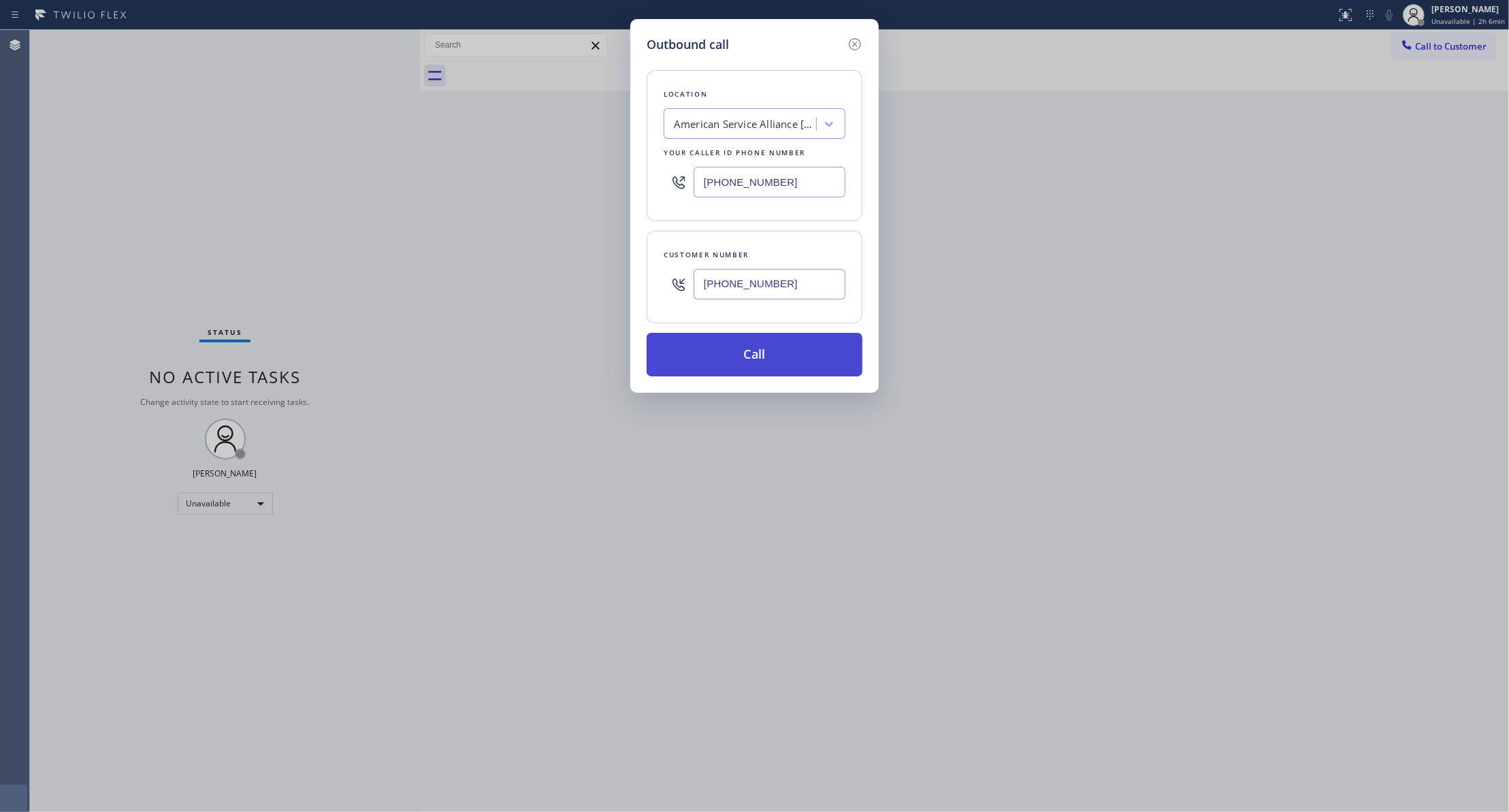
drag, startPoint x: 794, startPoint y: 286, endPoint x: 737, endPoint y: 348, distance: 84.2
click at [503, 281] on div "Outbound call Location American Service Alliance [GEOGRAPHIC_DATA] Your caller …" at bounding box center [754, 406] width 1509 height 812
drag, startPoint x: 722, startPoint y: 372, endPoint x: 741, endPoint y: 310, distance: 64.8
click at [722, 369] on button "Call" at bounding box center [754, 354] width 216 height 44
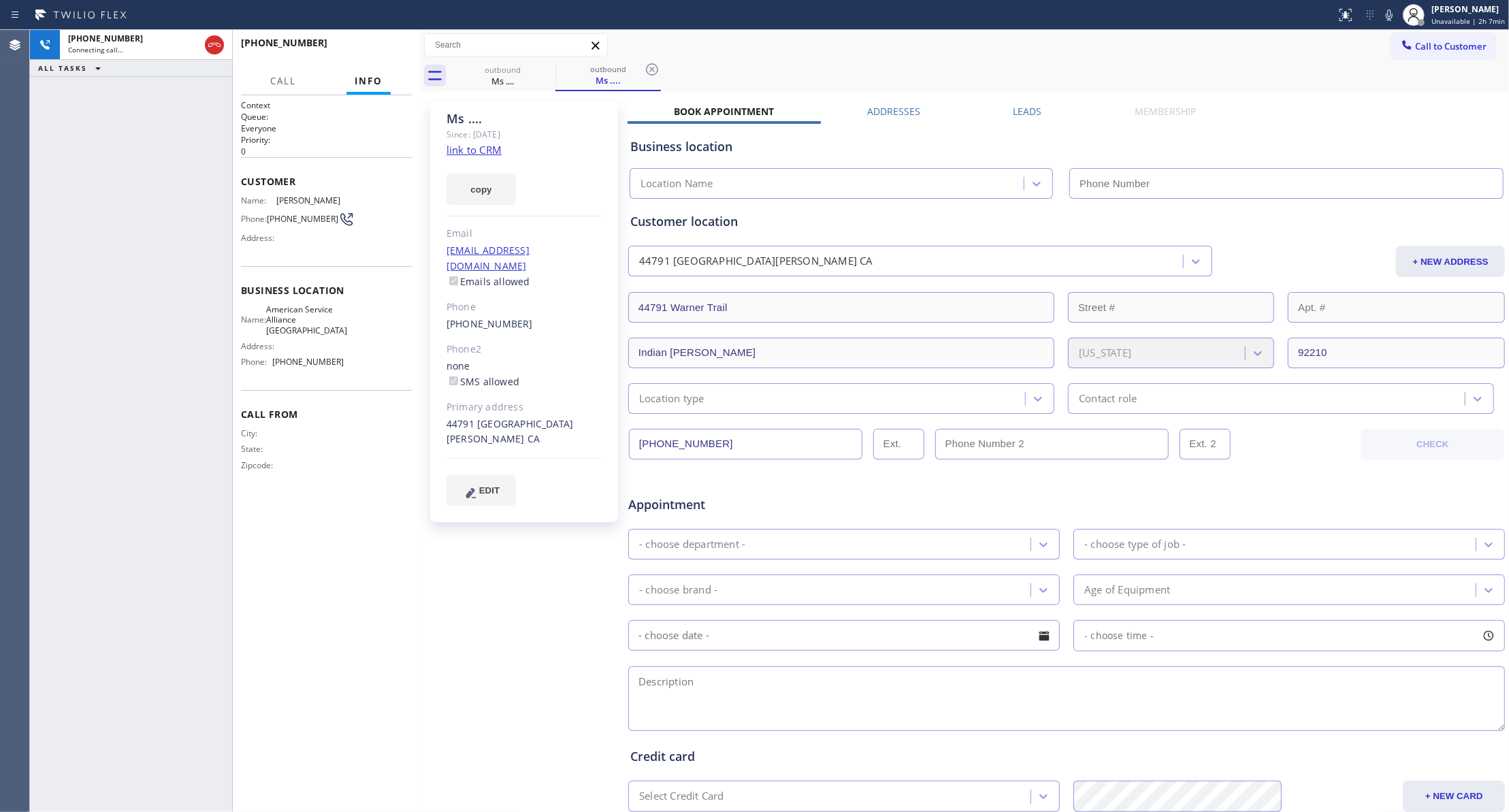
type input "[PHONE_NUMBER]"
click at [659, 66] on icon at bounding box center [652, 69] width 16 height 16
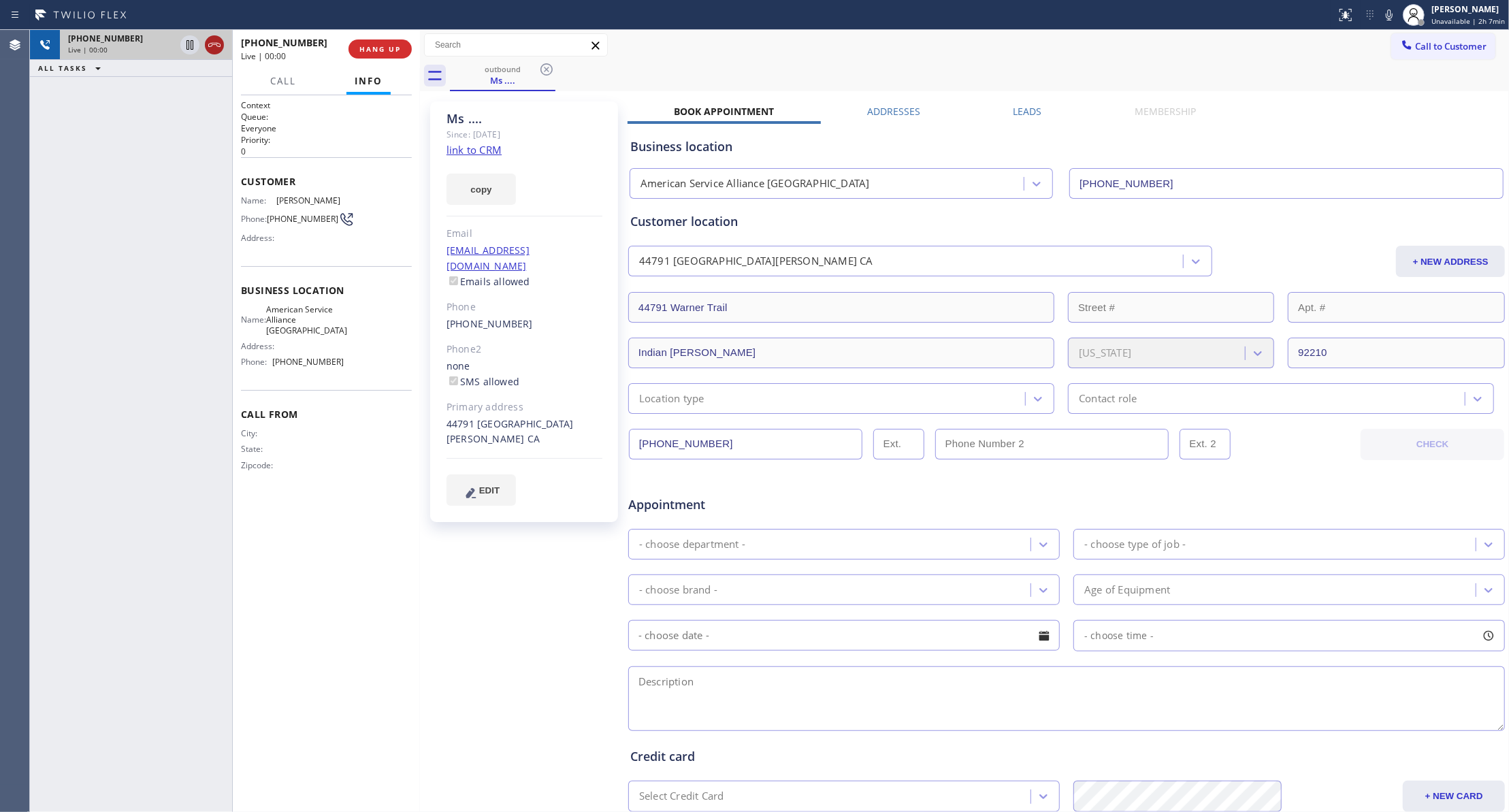
click at [216, 47] on icon at bounding box center [214, 44] width 16 height 16
click at [360, 54] on button "COMPLETE" at bounding box center [377, 49] width 69 height 19
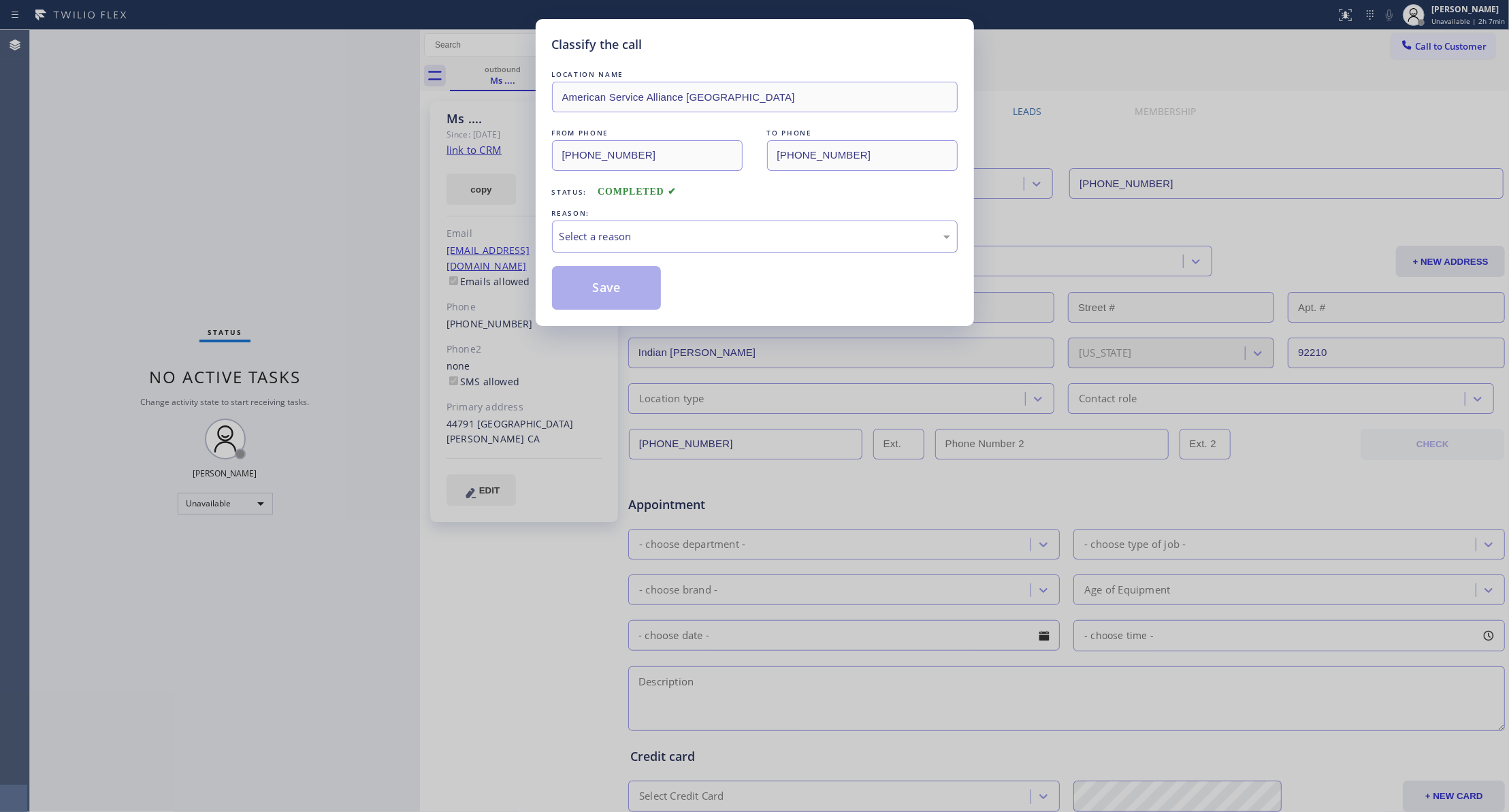
click at [591, 226] on div "Select a reason" at bounding box center [754, 236] width 405 height 32
click at [584, 291] on button "Save" at bounding box center [606, 287] width 109 height 44
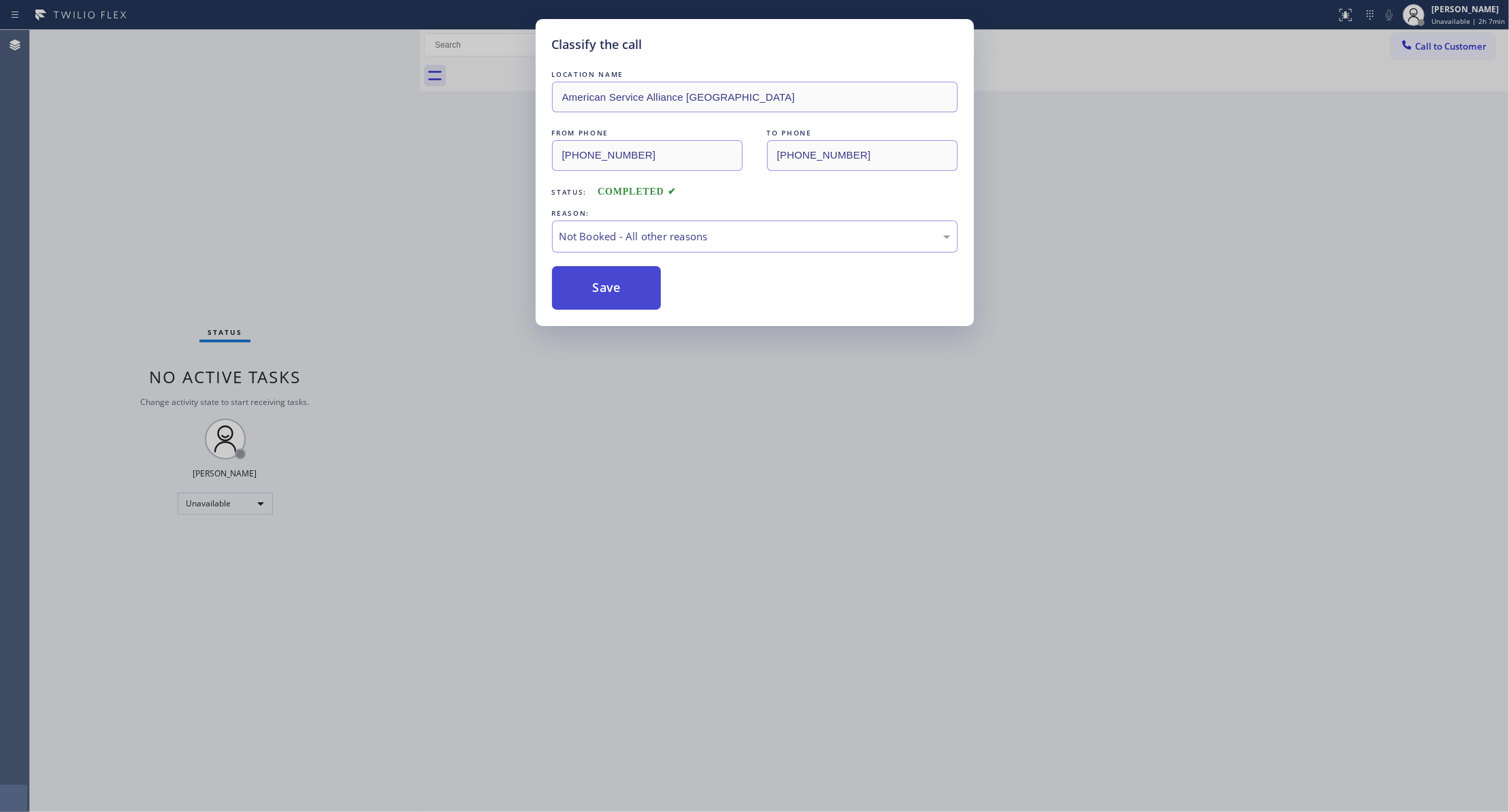
click at [584, 291] on button "Save" at bounding box center [606, 287] width 109 height 44
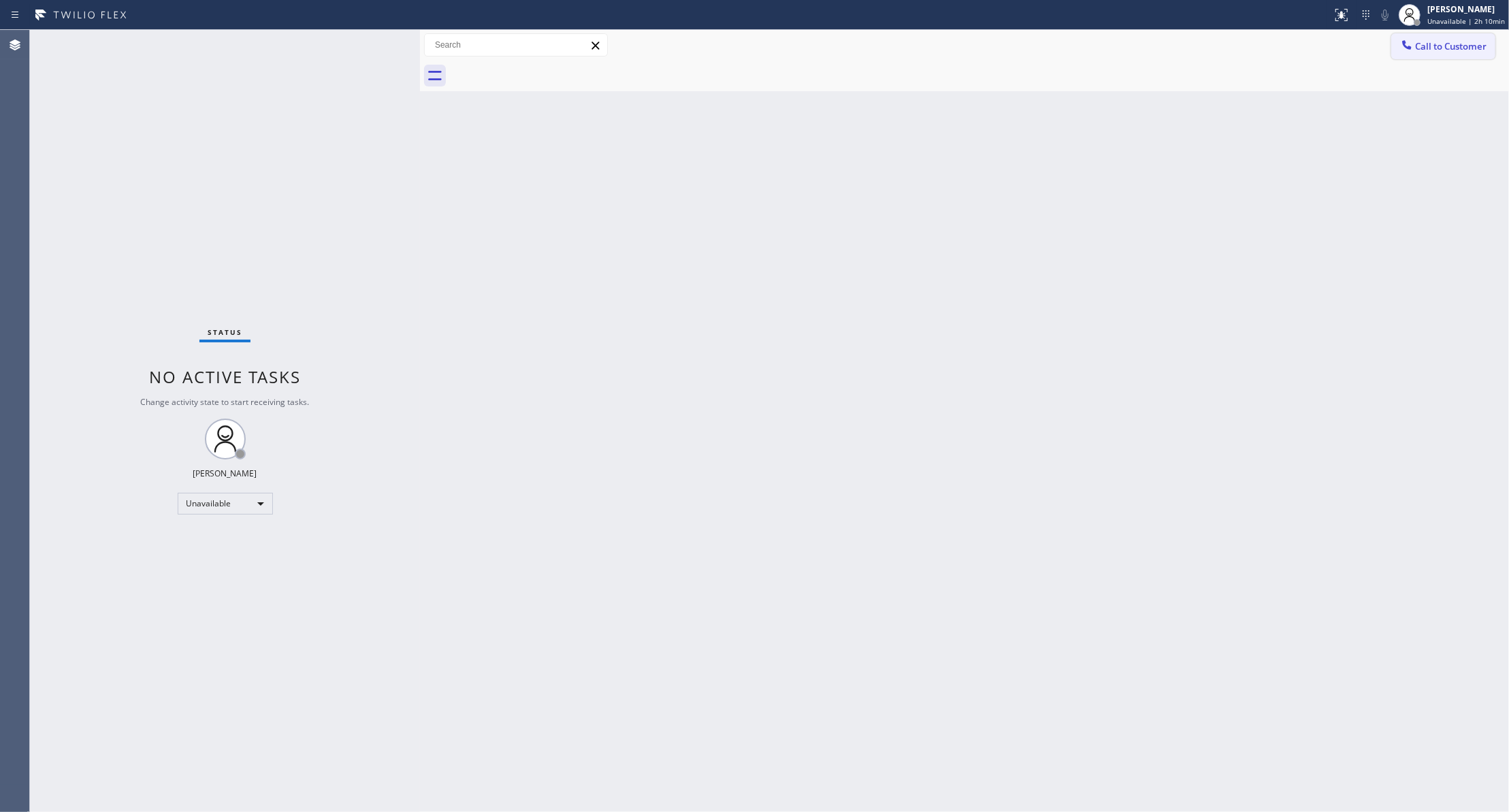
click at [1443, 42] on span "Call to Customer" at bounding box center [1450, 46] width 72 height 12
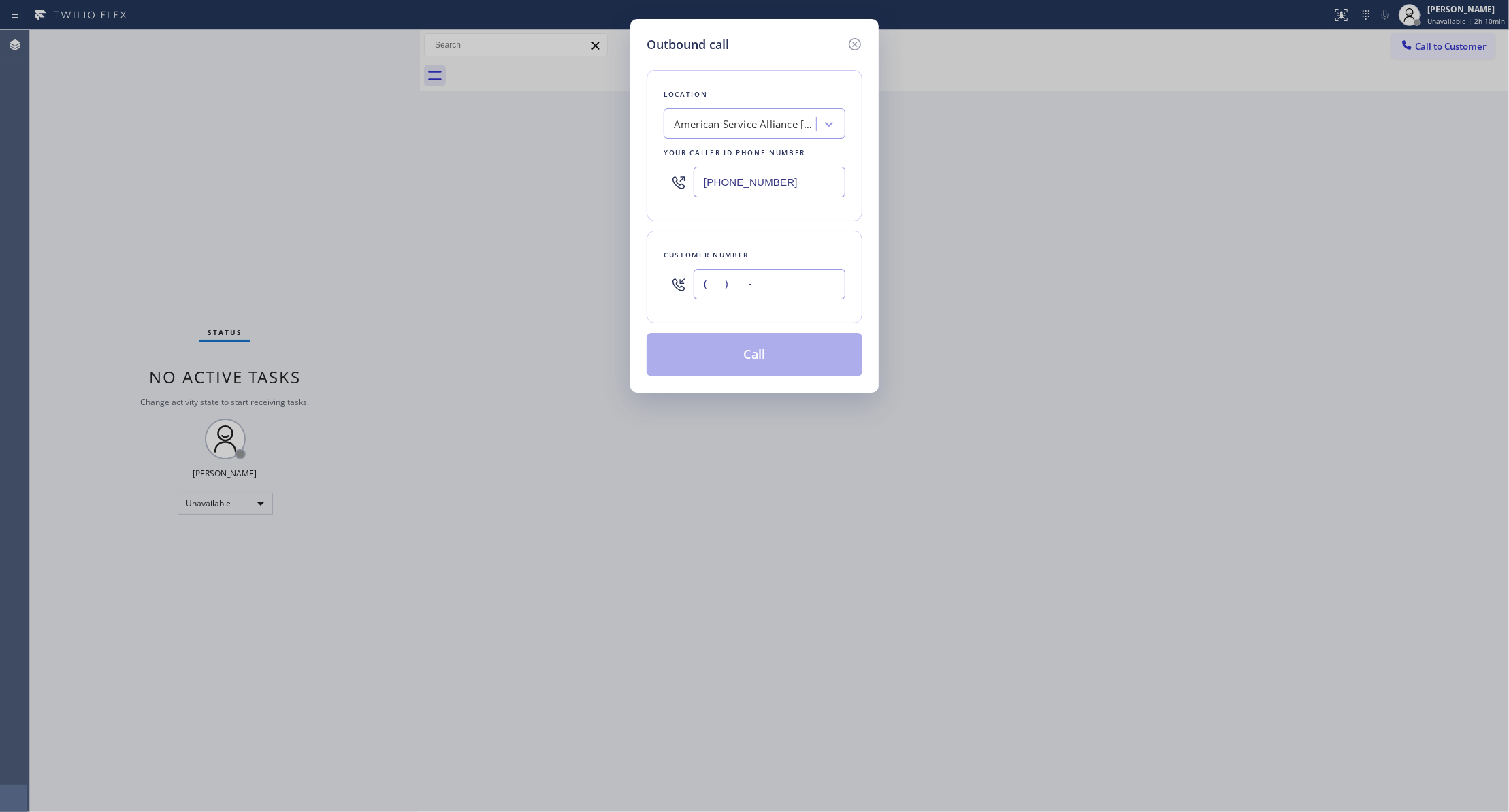
click at [774, 273] on input "(___) ___-____" at bounding box center [769, 284] width 152 height 31
paste input "760) 832-0253"
type input "[PHONE_NUMBER]"
click at [717, 119] on div "American Service Alliance [GEOGRAPHIC_DATA]" at bounding box center [745, 124] width 143 height 16
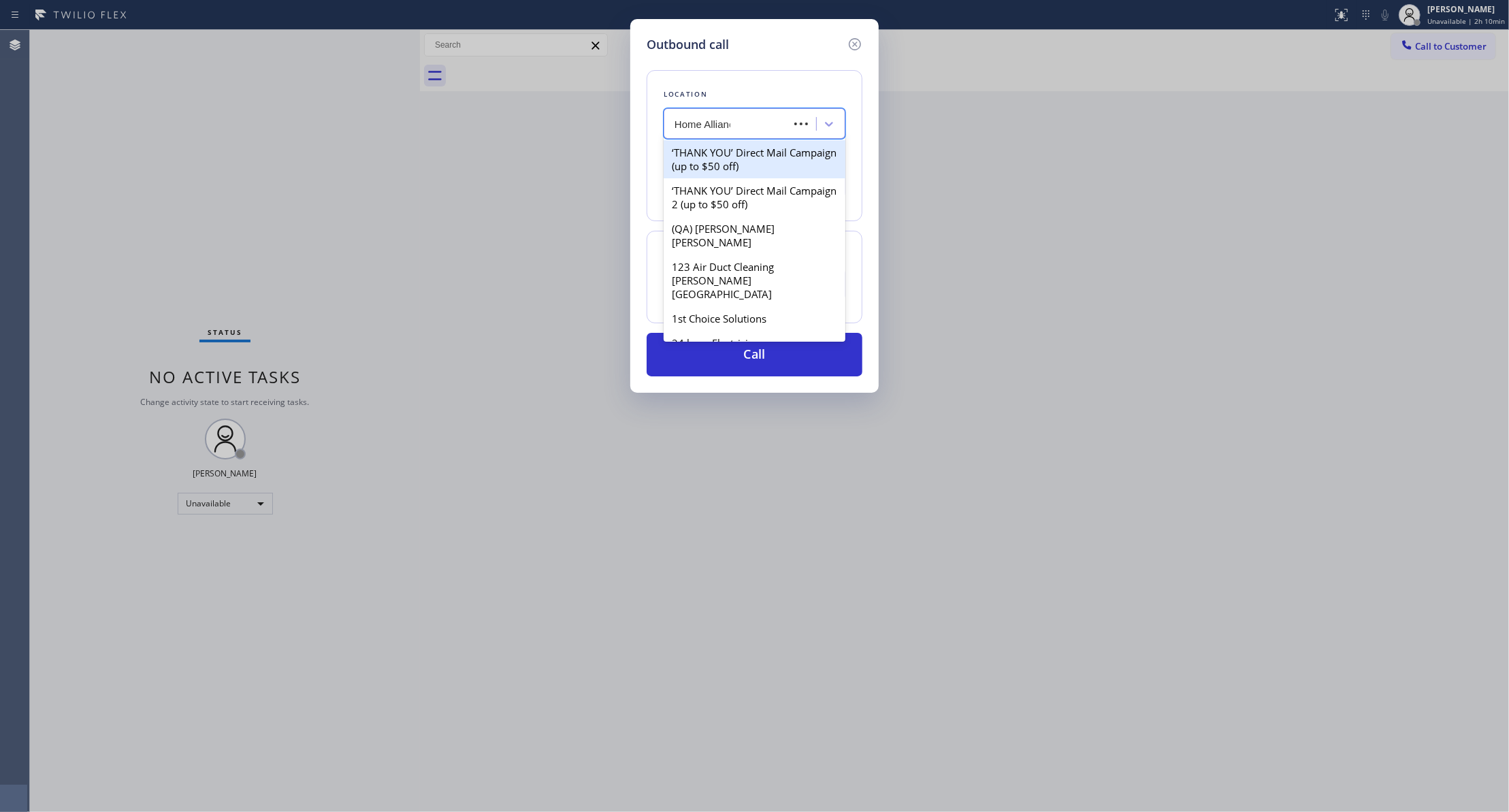
type input "Home Alliance"
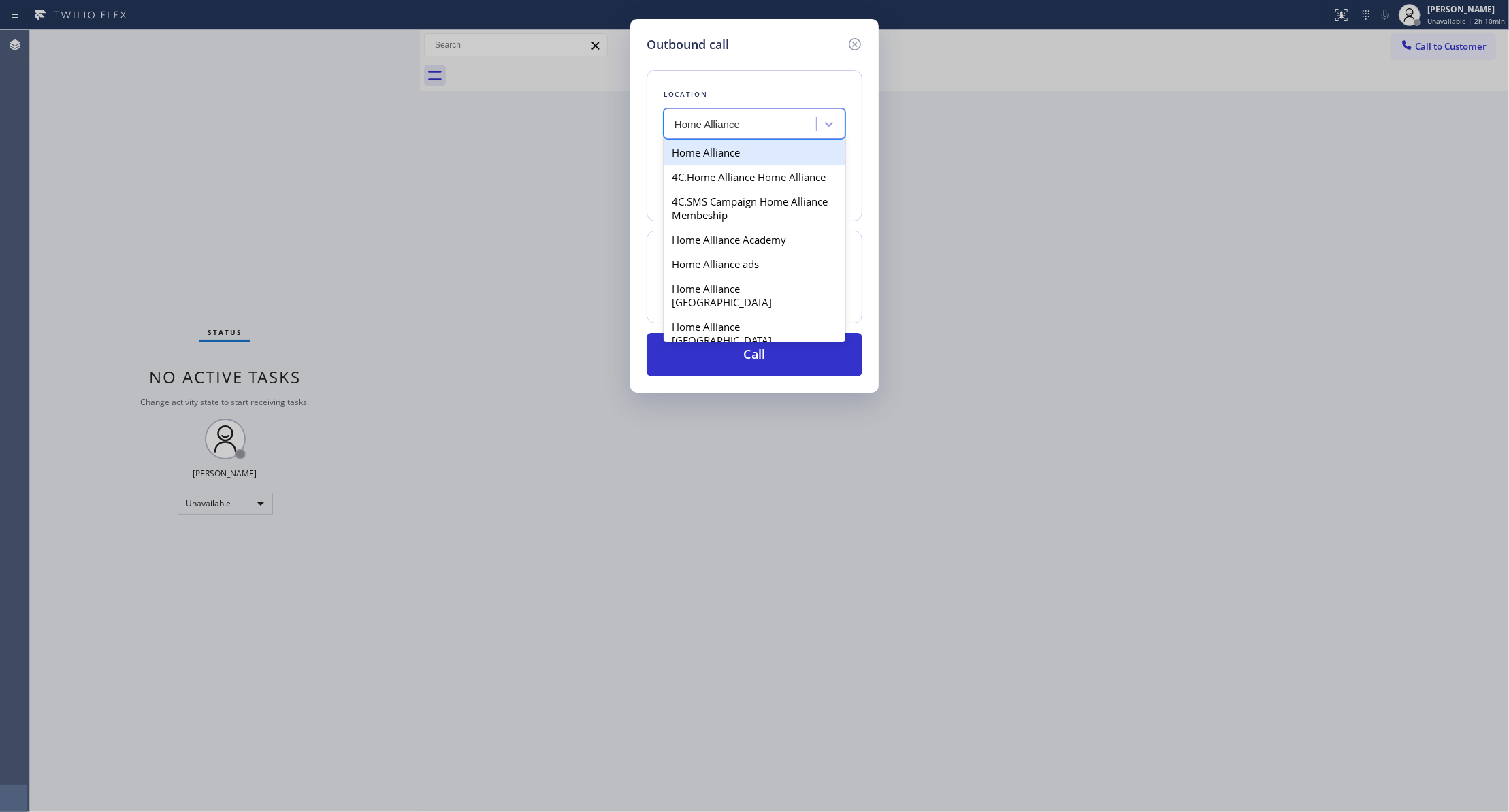
drag, startPoint x: 726, startPoint y: 152, endPoint x: 740, endPoint y: 215, distance: 64.5
click at [727, 147] on div "Home Alliance" at bounding box center [754, 152] width 182 height 24
type input "[PHONE_NUMBER]"
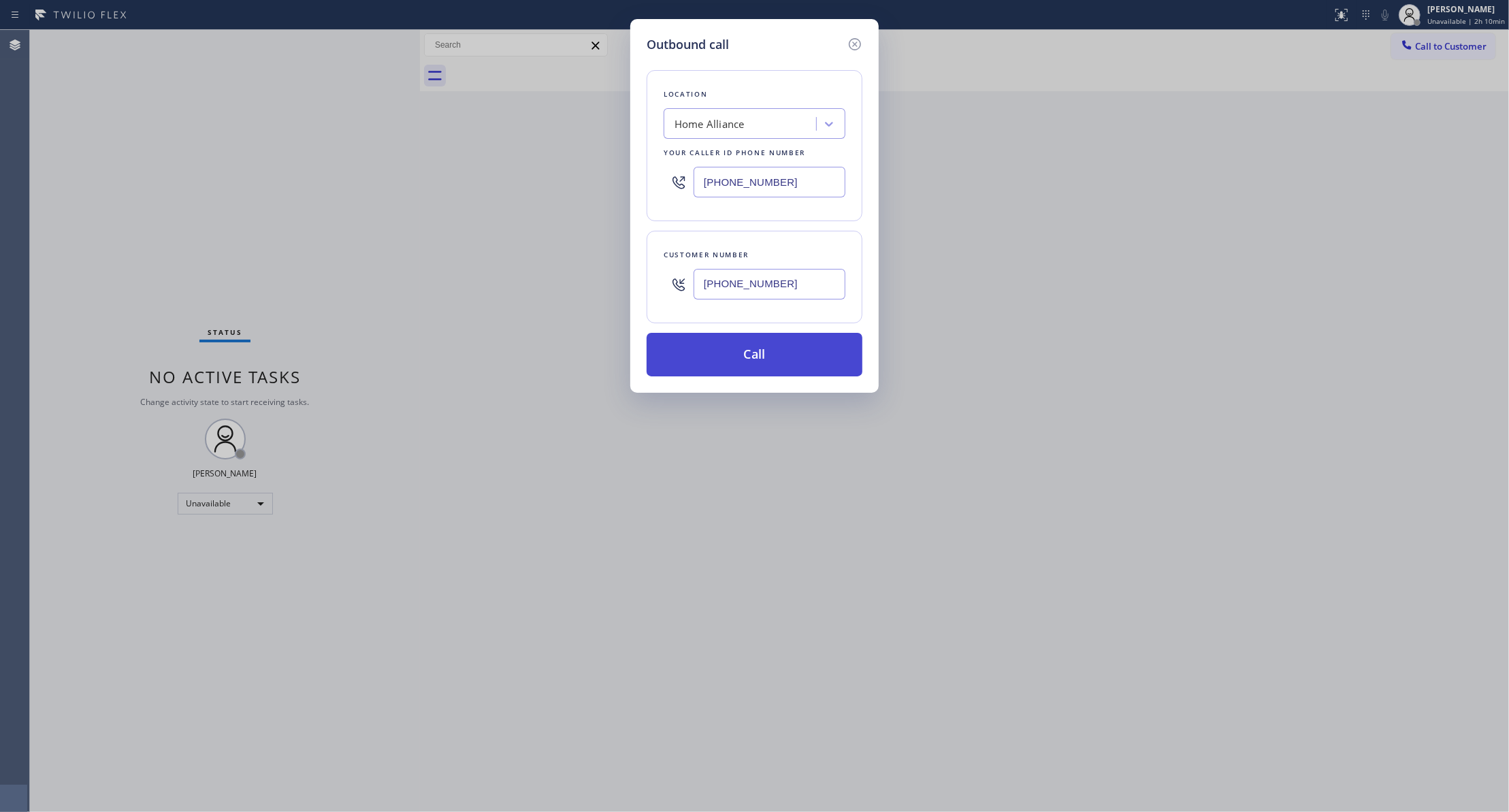
click at [754, 368] on button "Call" at bounding box center [754, 354] width 216 height 44
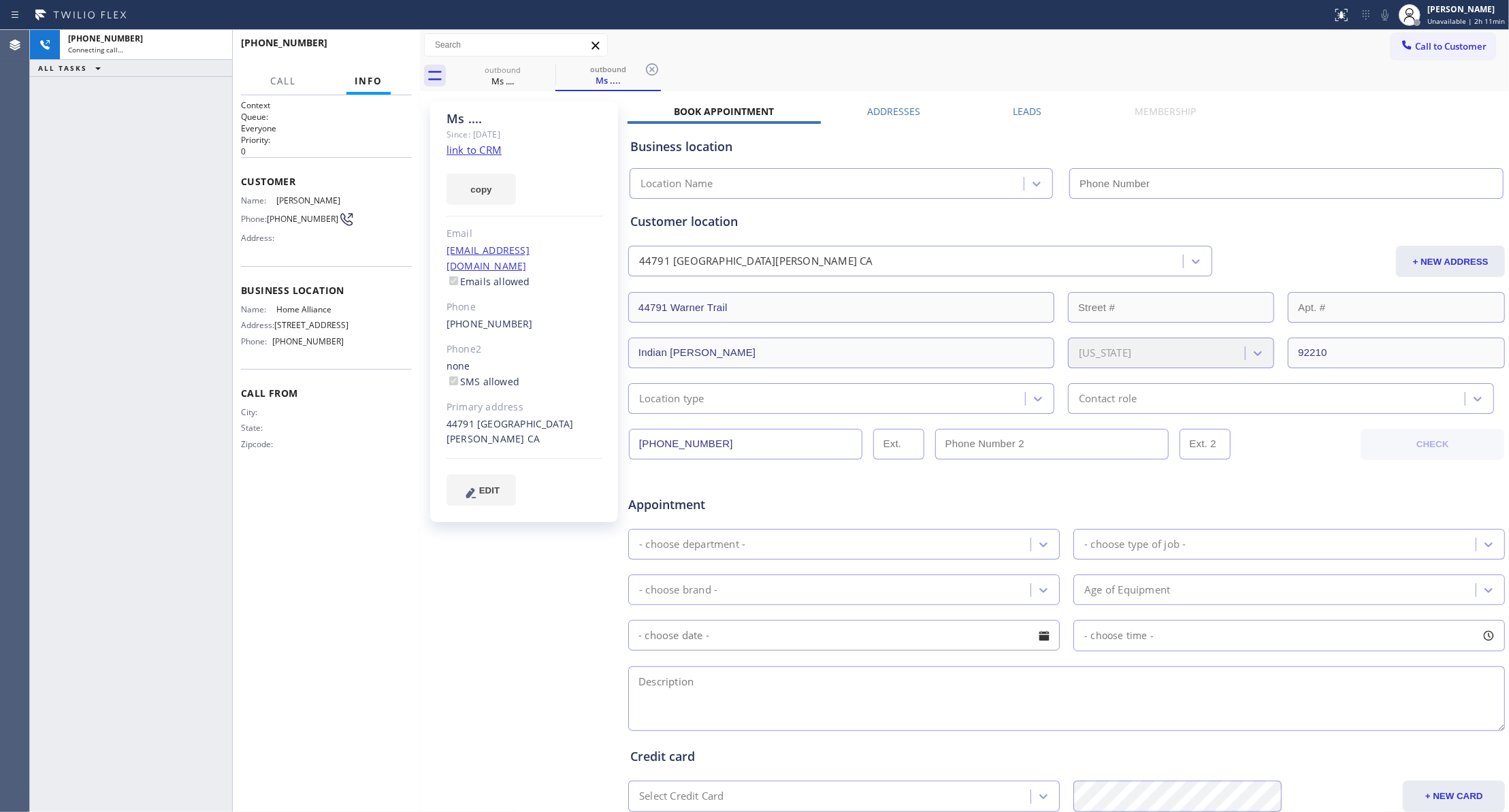
type input "[PHONE_NUMBER]"
click at [655, 75] on icon at bounding box center [652, 69] width 16 height 16
click at [381, 48] on span "HANG UP" at bounding box center [380, 49] width 41 height 9
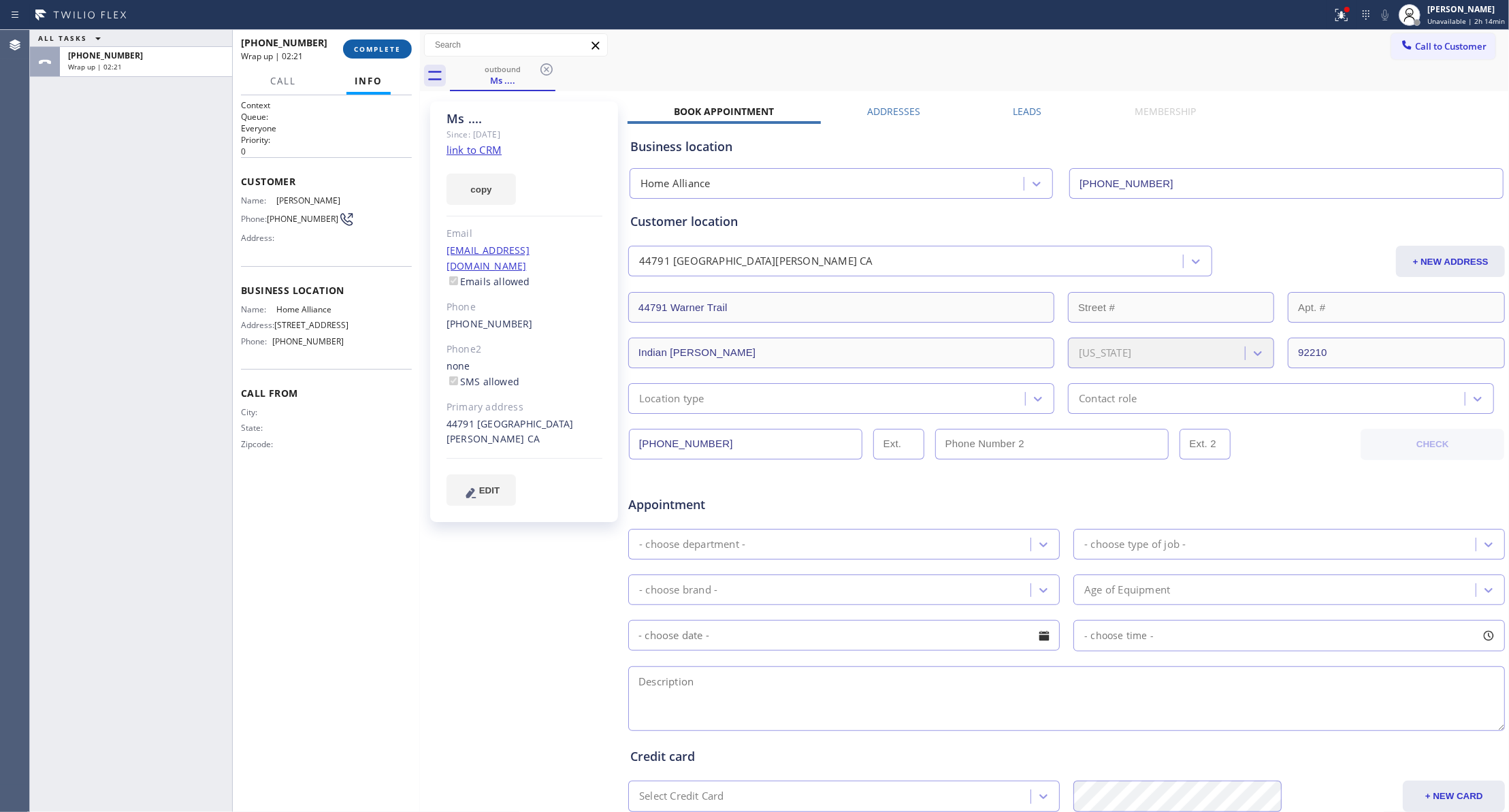
click at [398, 44] on span "COMPLETE" at bounding box center [377, 49] width 47 height 9
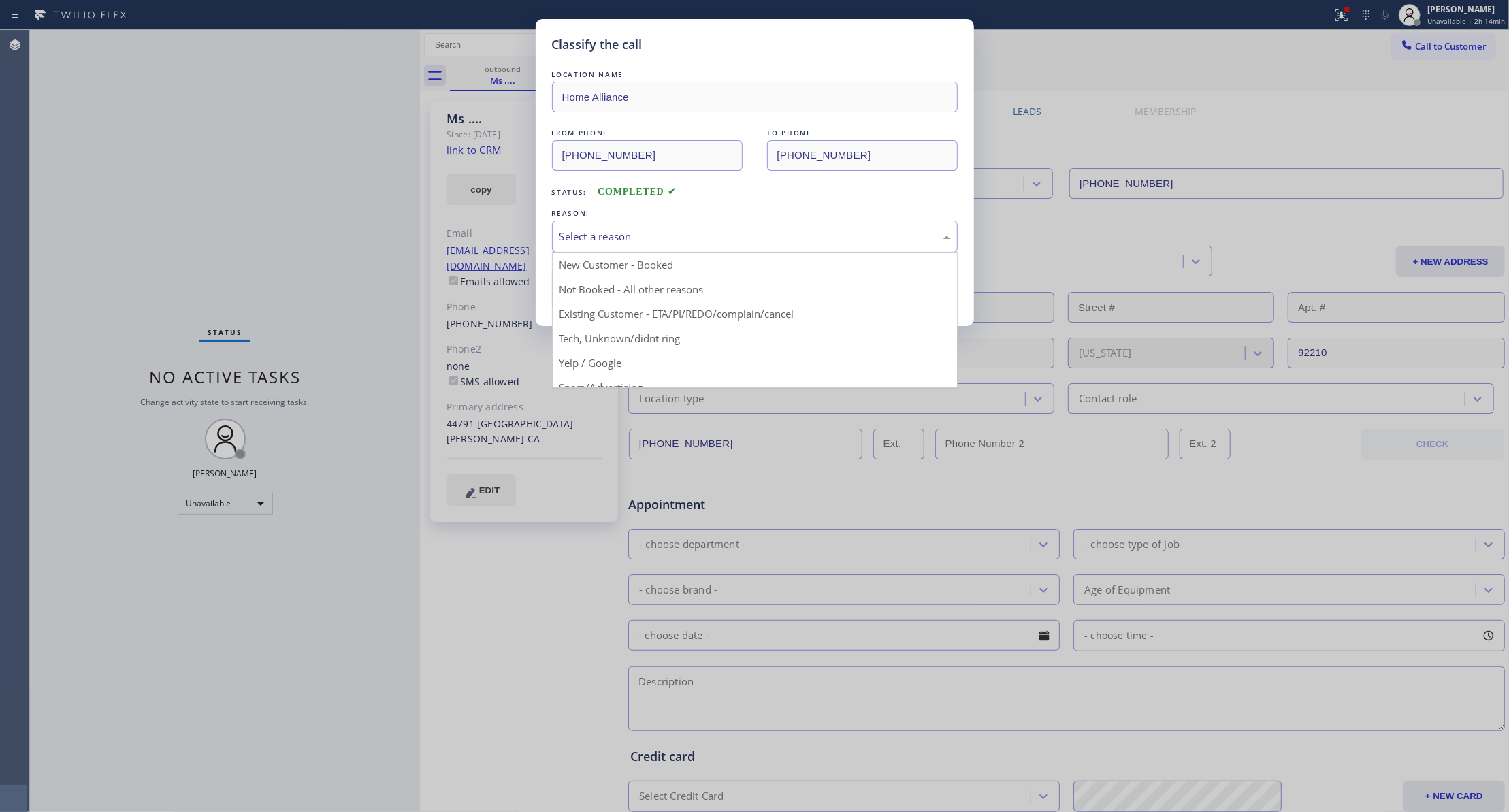
click at [573, 240] on div "Select a reason" at bounding box center [754, 236] width 390 height 16
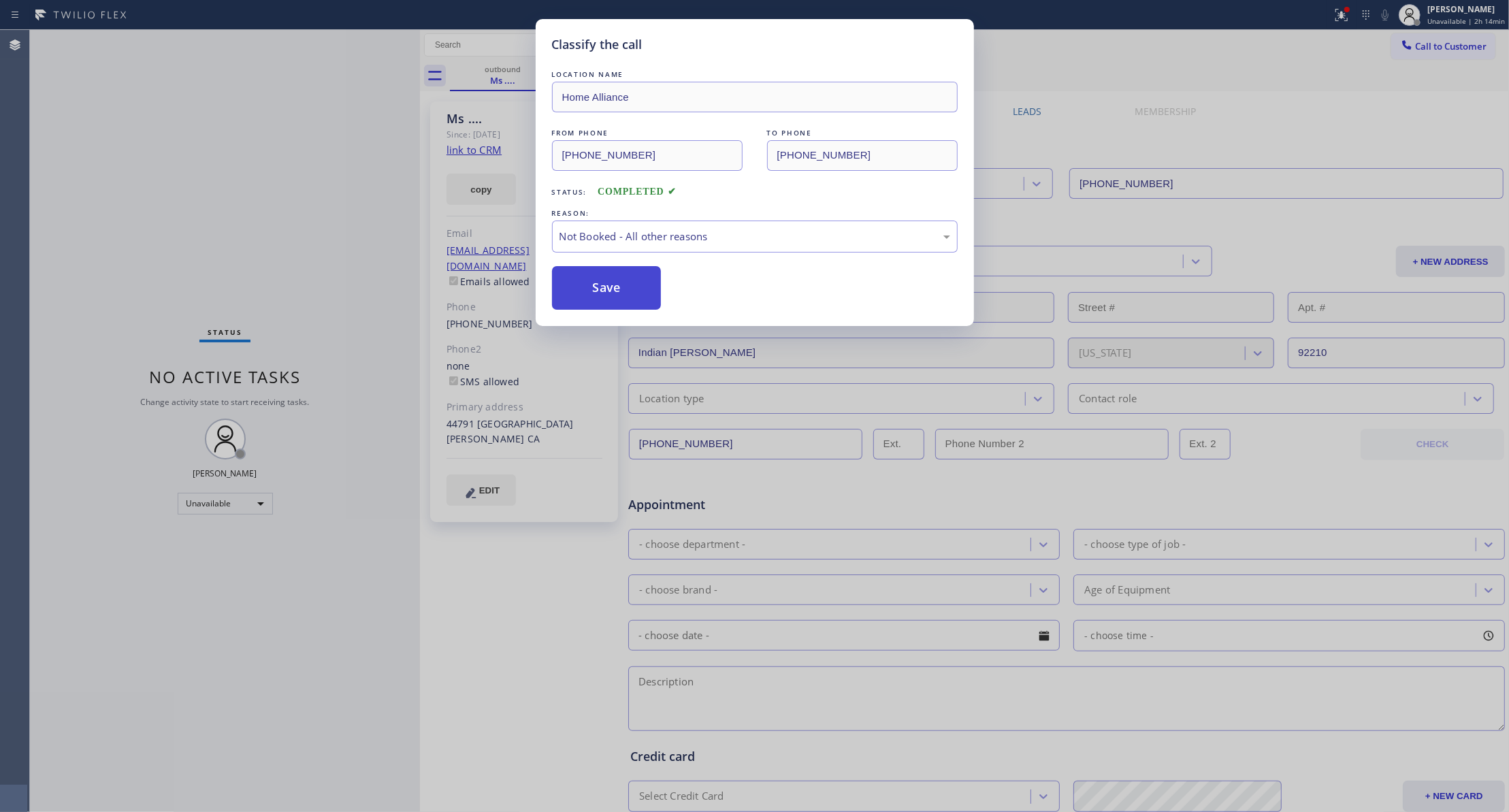
click at [584, 287] on button "Save" at bounding box center [606, 287] width 109 height 44
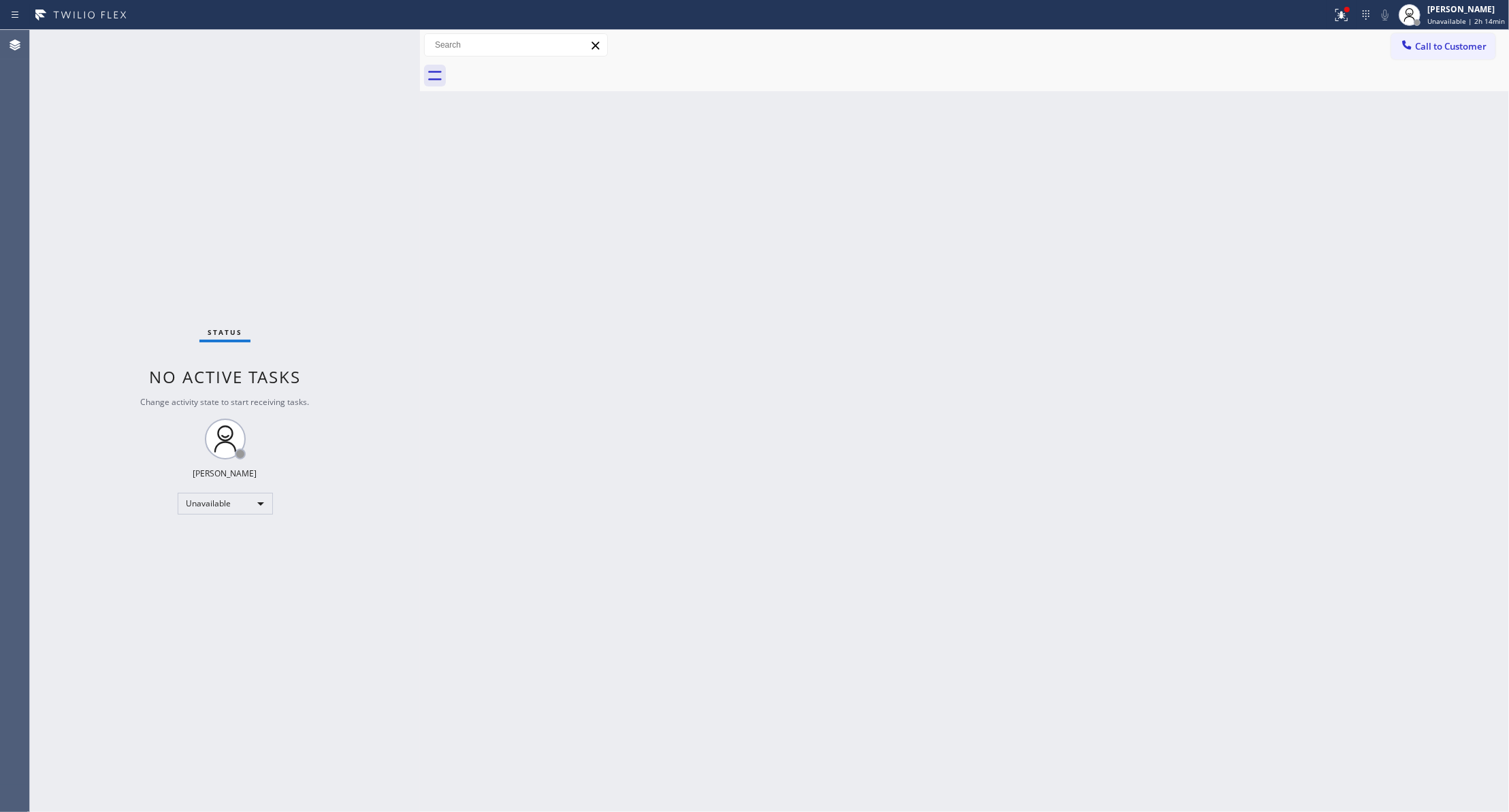
drag, startPoint x: 1471, startPoint y: 49, endPoint x: 1389, endPoint y: 63, distance: 83.2
click at [1468, 47] on span "Call to Customer" at bounding box center [1450, 46] width 72 height 12
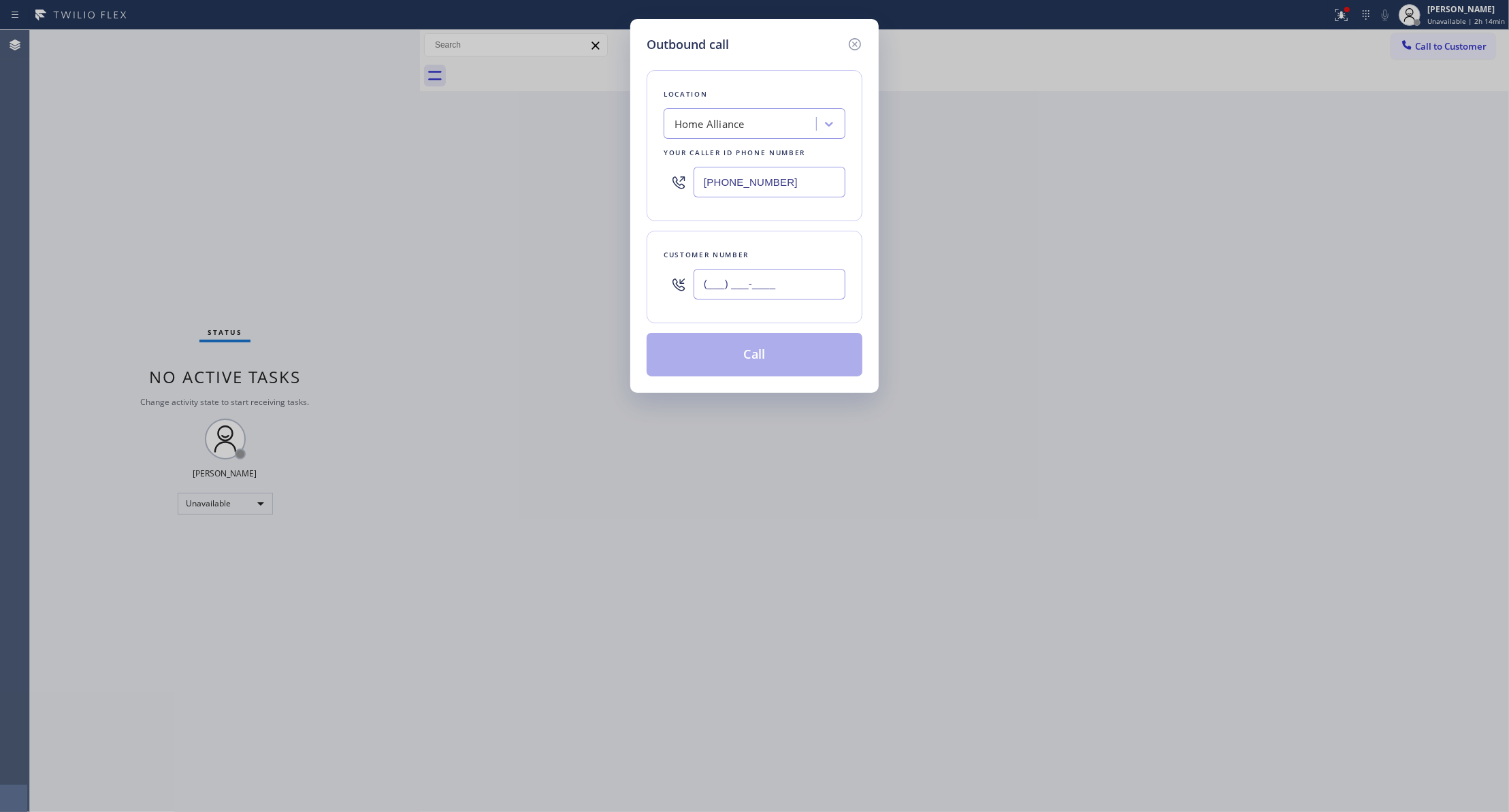
click at [752, 294] on input "(___) ___-____" at bounding box center [769, 284] width 152 height 31
paste input "312) 824-8174"
type input "[PHONE_NUMBER]"
drag, startPoint x: 817, startPoint y: 181, endPoint x: 344, endPoint y: 125, distance: 476.3
click at [323, 114] on div "Outbound call Location Home Alliance Your caller id phone number [PHONE_NUMBER]…" at bounding box center [754, 406] width 1509 height 812
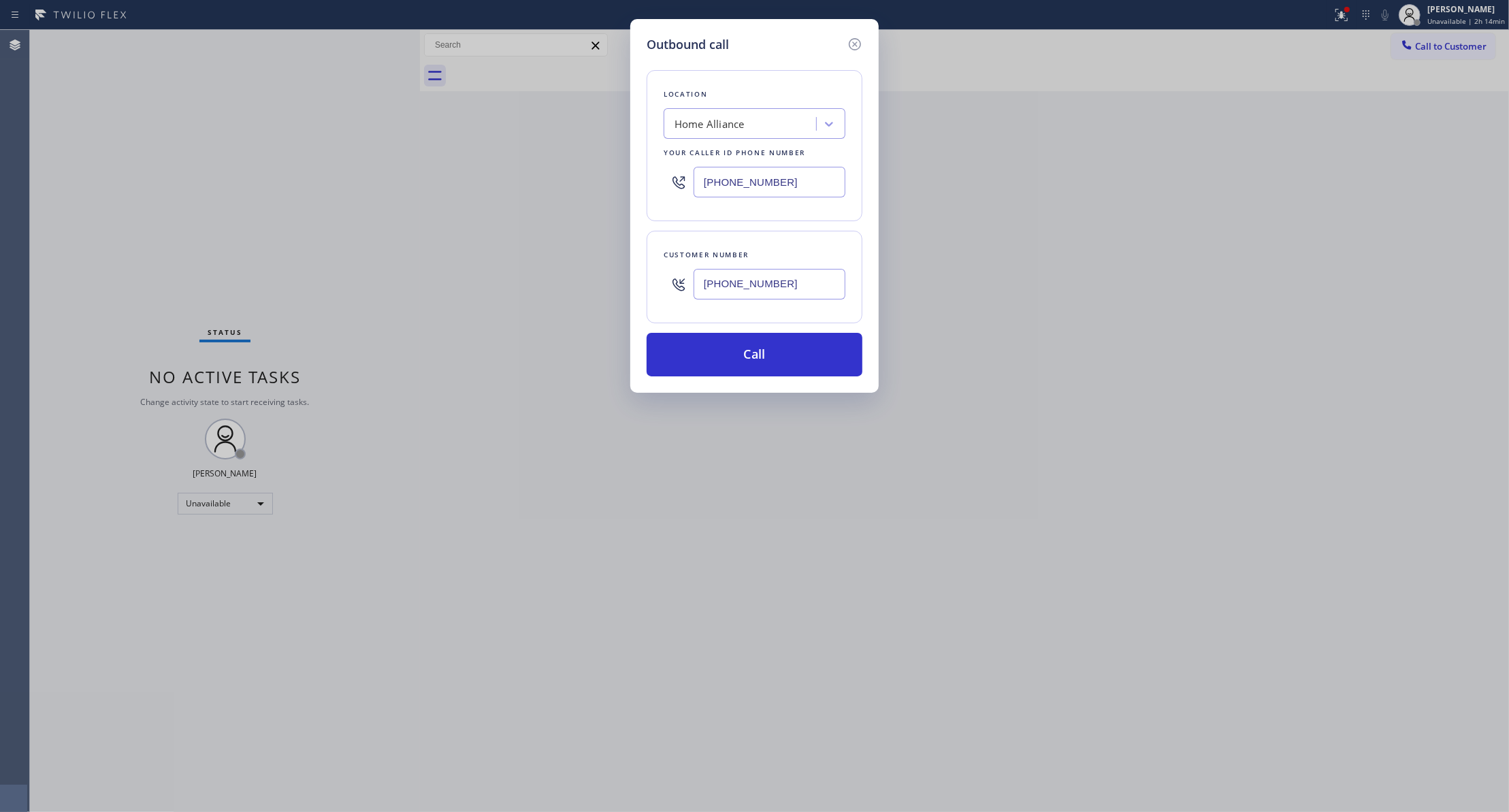
paste input "312) 241-1219"
type input "[PHONE_NUMBER]"
drag, startPoint x: 795, startPoint y: 280, endPoint x: 556, endPoint y: 277, distance: 239.0
click at [556, 277] on div "Outbound call Location Home Alliance [GEOGRAPHIC_DATA] Your caller id phone num…" at bounding box center [754, 406] width 1509 height 812
drag, startPoint x: 803, startPoint y: 284, endPoint x: 551, endPoint y: 280, distance: 252.0
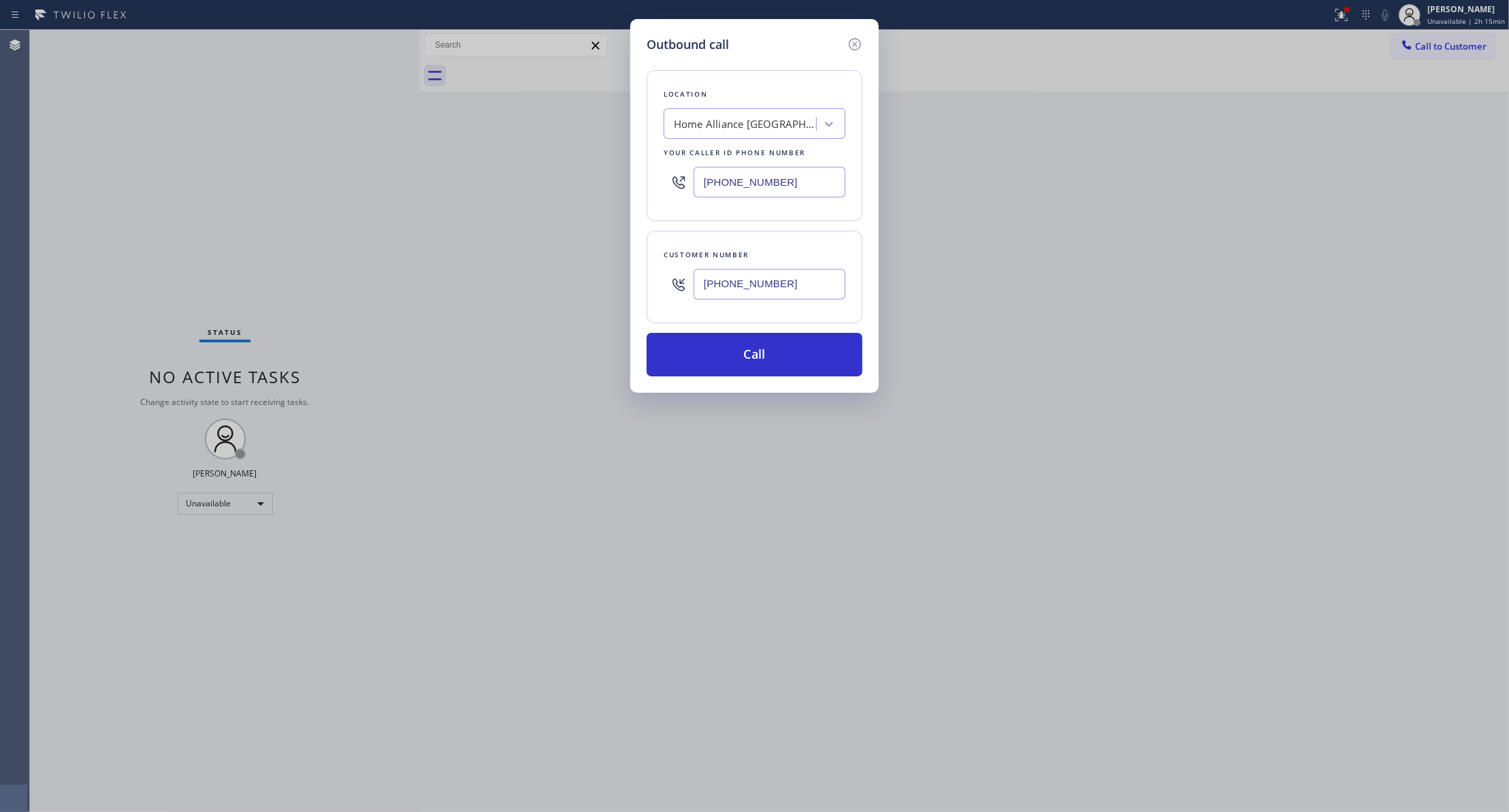
click at [551, 280] on div "Outbound call Location Home Alliance [GEOGRAPHIC_DATA] Your caller id phone num…" at bounding box center [754, 406] width 1509 height 812
click at [700, 368] on button "Call" at bounding box center [754, 354] width 216 height 44
click at [496, 268] on div "Outbound call Location Home Alliance [GEOGRAPHIC_DATA] Your caller id phone num…" at bounding box center [754, 406] width 1509 height 812
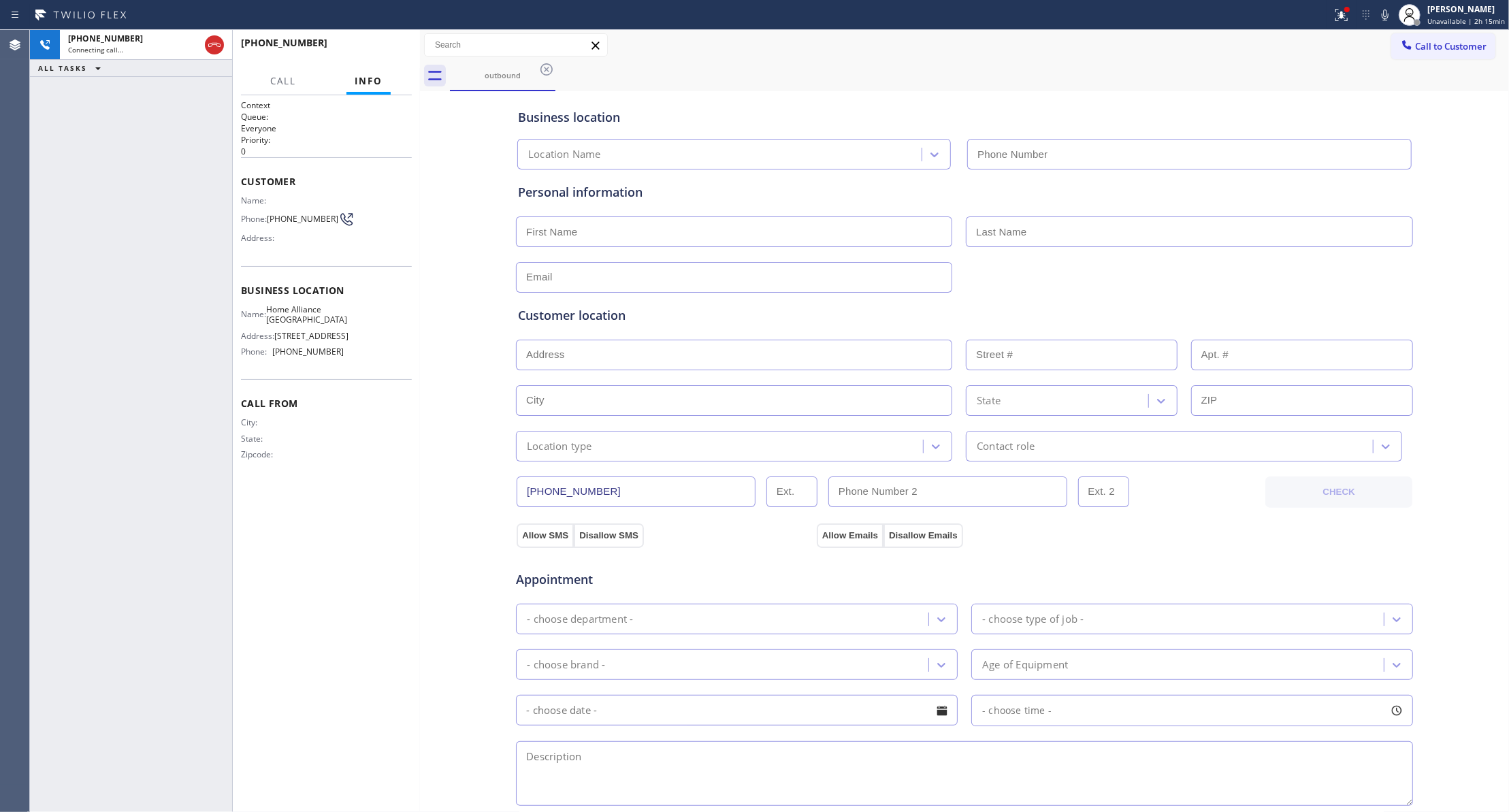
type input "[PHONE_NUMBER]"
click at [375, 53] on button "HANG UP" at bounding box center [380, 49] width 63 height 19
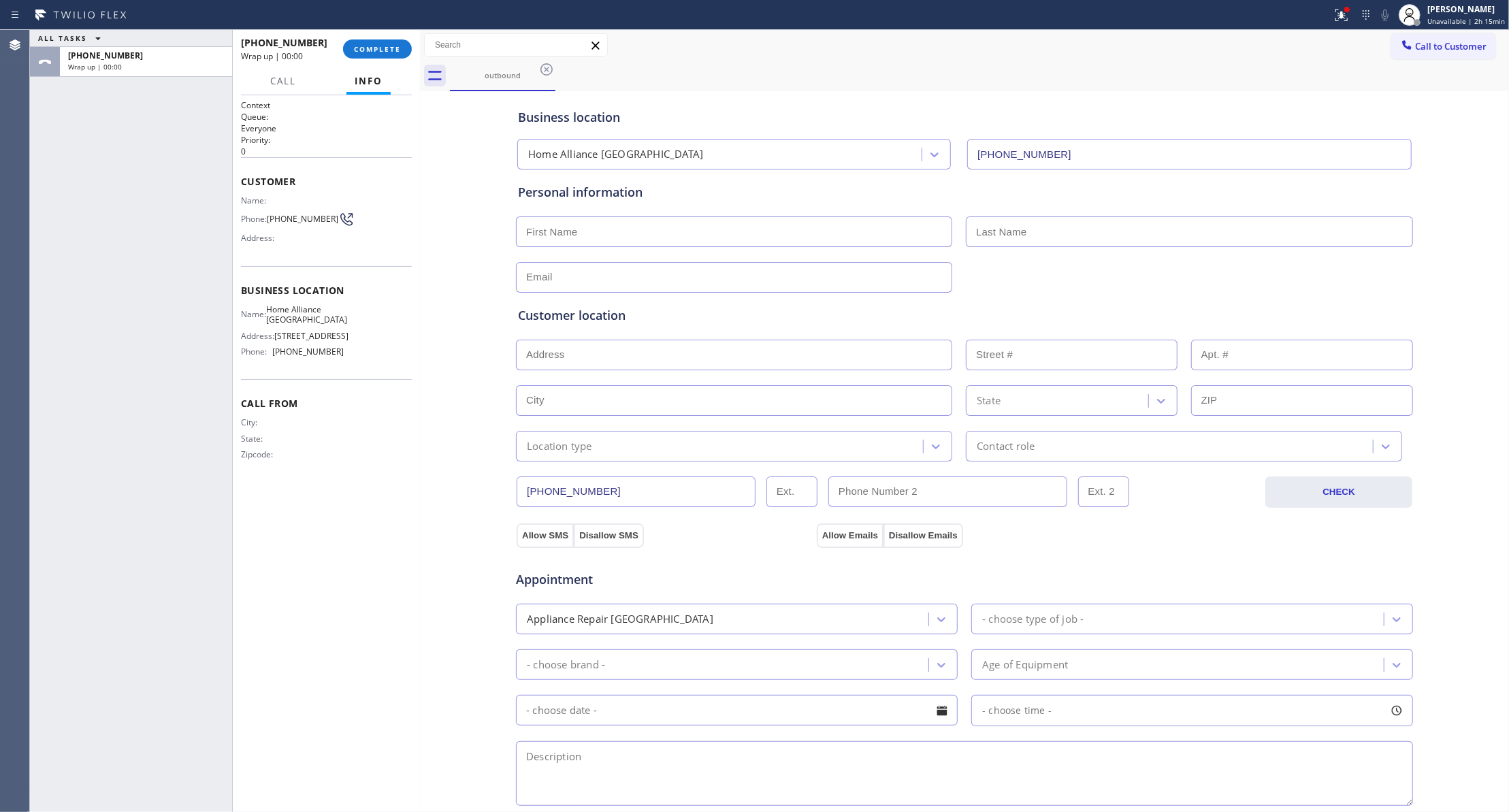
click at [280, 224] on span "[PHONE_NUMBER]" at bounding box center [303, 218] width 72 height 10
click at [281, 224] on span "[PHONE_NUMBER]" at bounding box center [303, 218] width 72 height 10
copy div "[PHONE_NUMBER]"
click at [374, 47] on span "COMPLETE" at bounding box center [377, 49] width 47 height 9
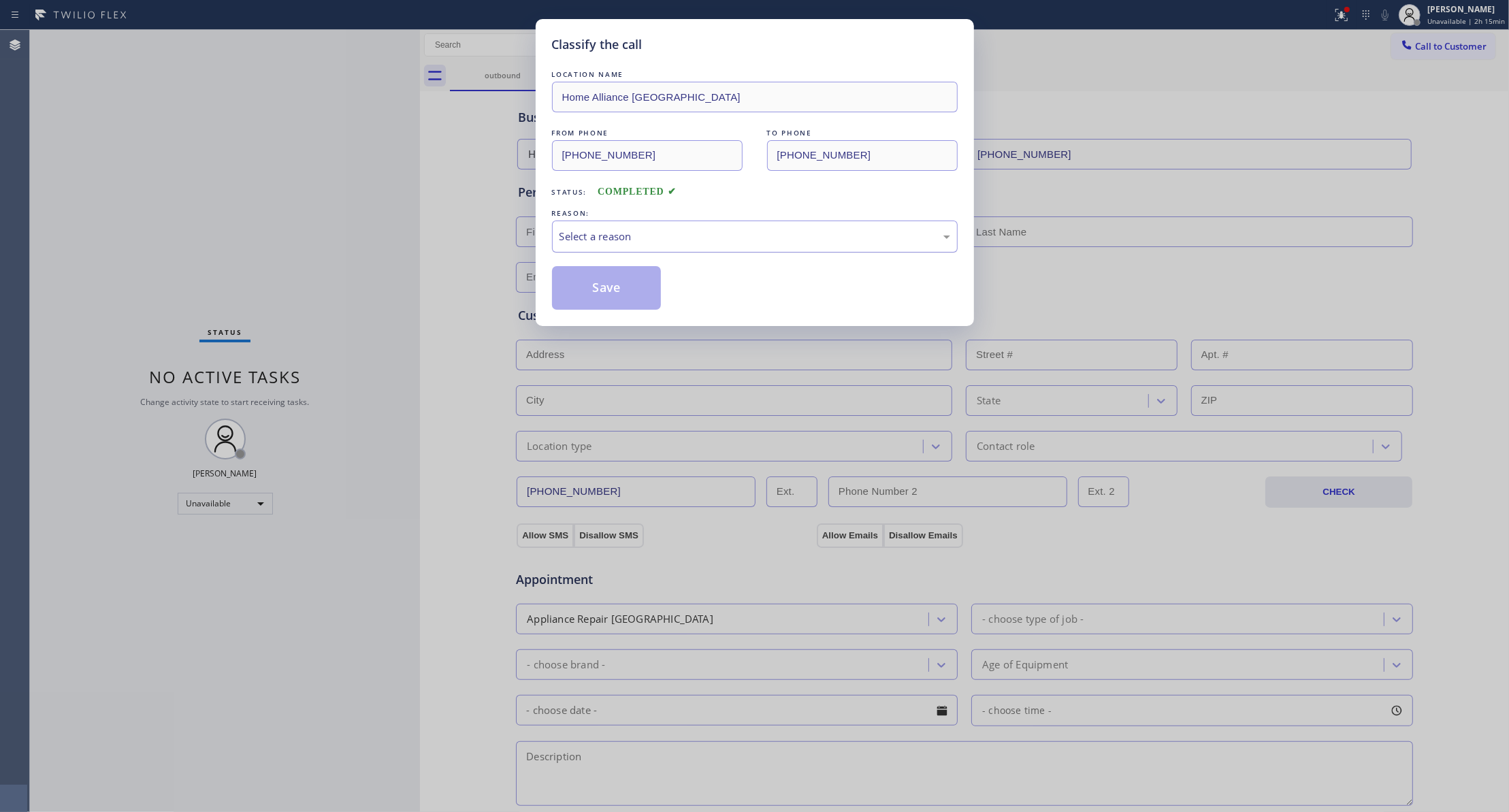
click at [599, 235] on div "Select a reason" at bounding box center [754, 236] width 390 height 16
click at [604, 289] on button "Save" at bounding box center [606, 287] width 109 height 44
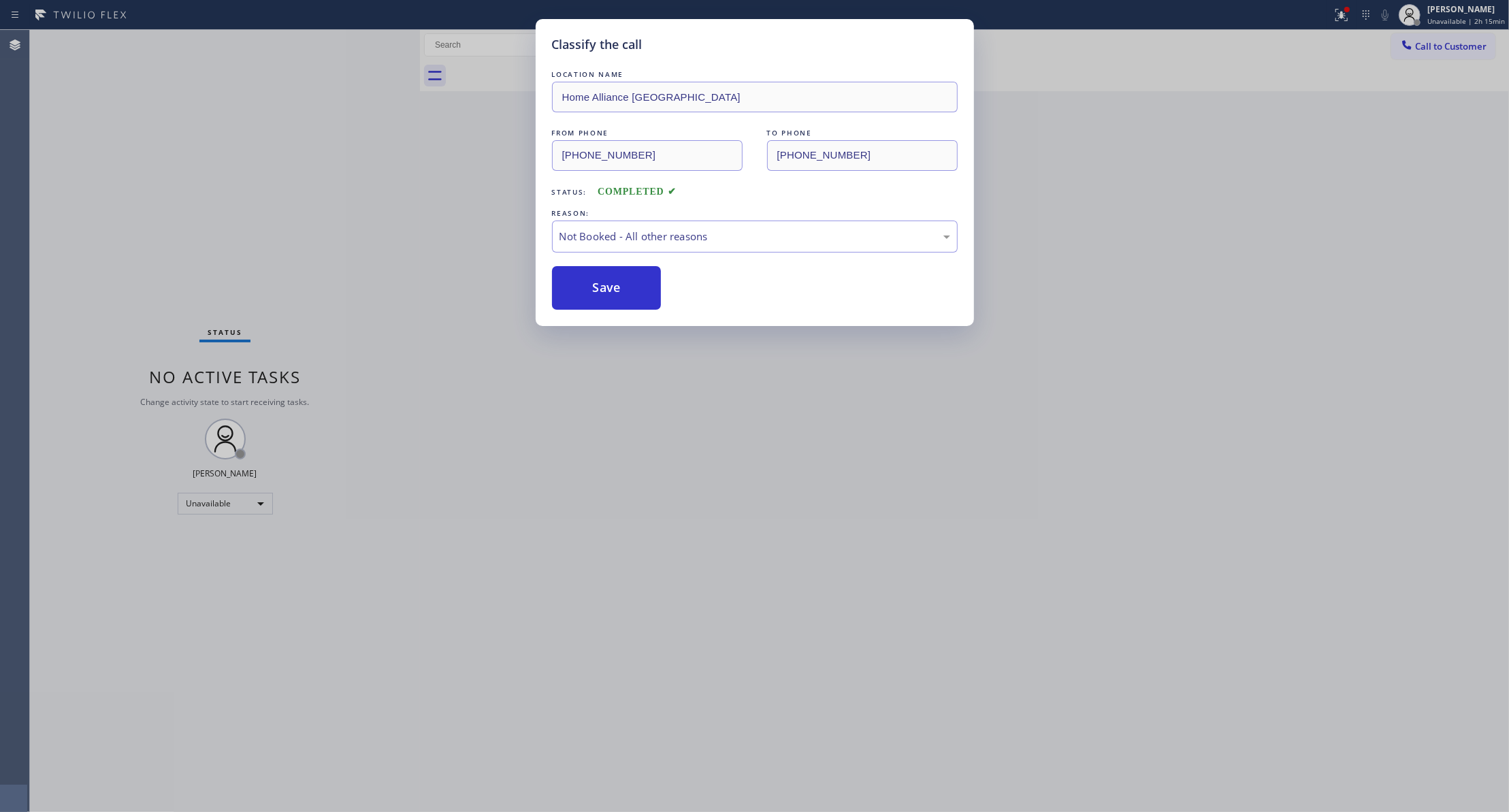
click at [604, 289] on button "Save" at bounding box center [606, 287] width 109 height 44
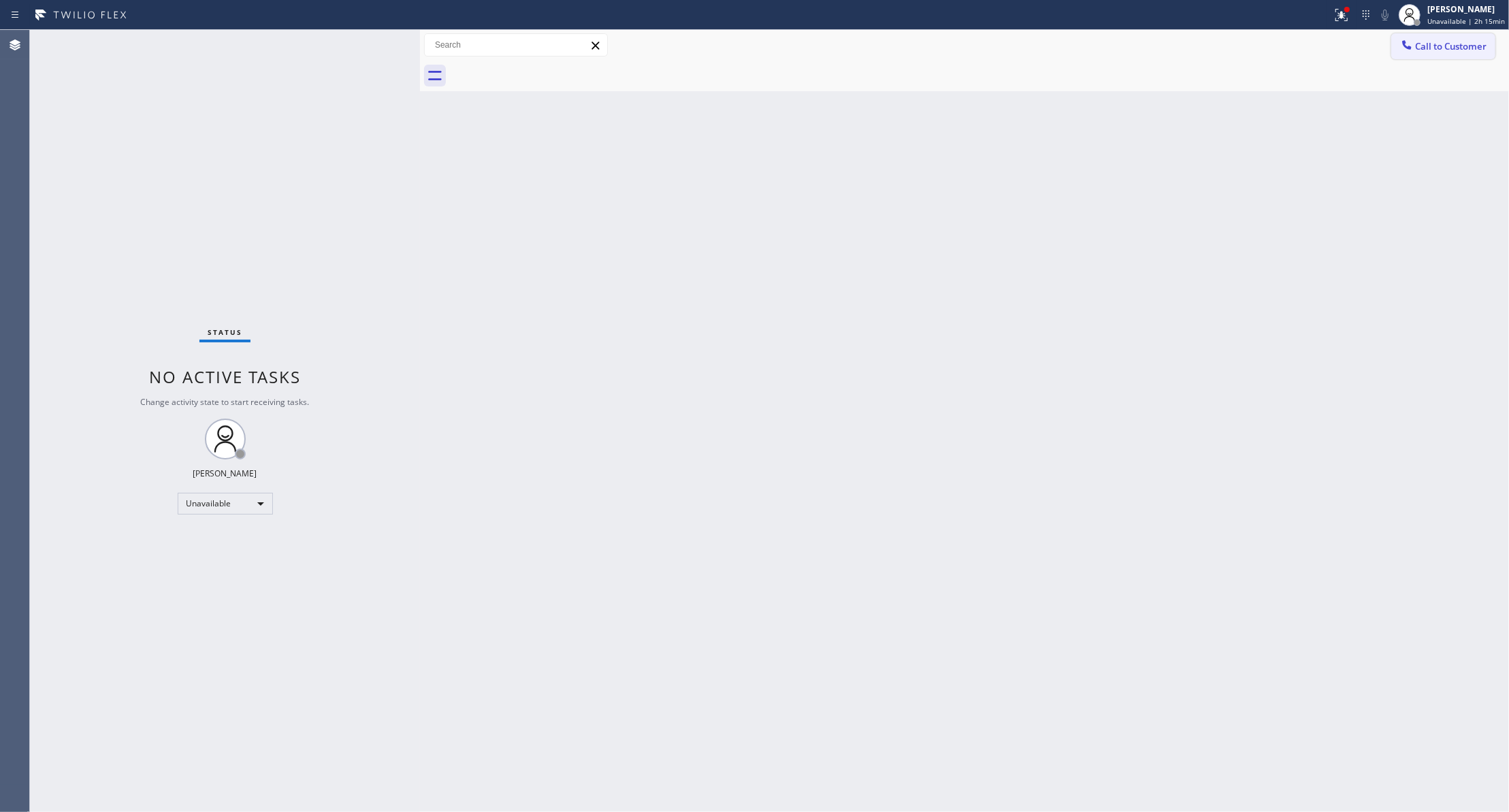
drag, startPoint x: 1465, startPoint y: 49, endPoint x: 1454, endPoint y: 50, distance: 11.0
click at [1462, 48] on span "Call to Customer" at bounding box center [1450, 46] width 72 height 12
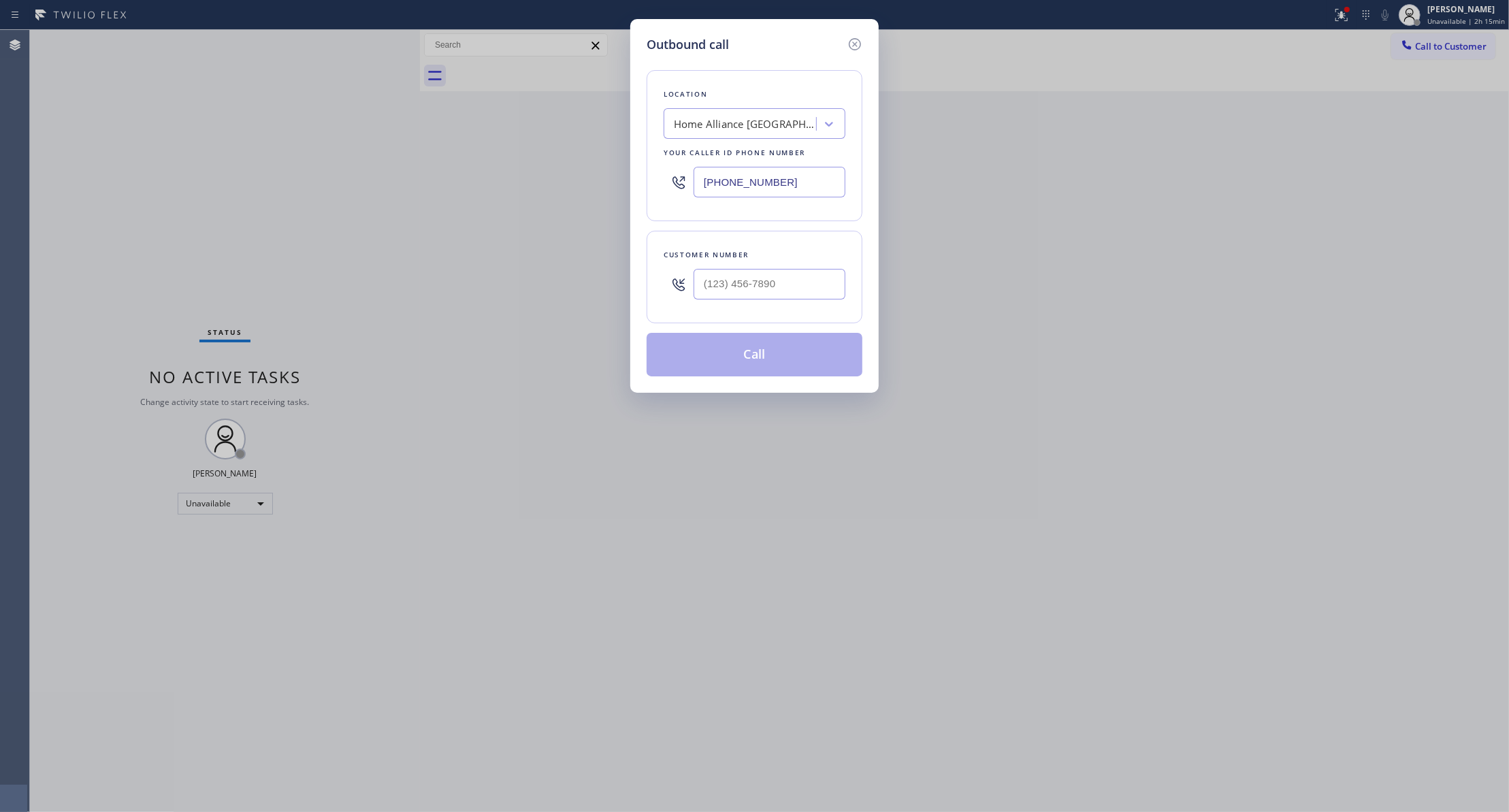
click at [747, 303] on div at bounding box center [769, 284] width 152 height 44
click at [747, 287] on input "(___) ___-____" at bounding box center [769, 284] width 152 height 31
paste input "312) 824-8174"
type input "[PHONE_NUMBER]"
click at [726, 365] on button "Call" at bounding box center [754, 354] width 216 height 44
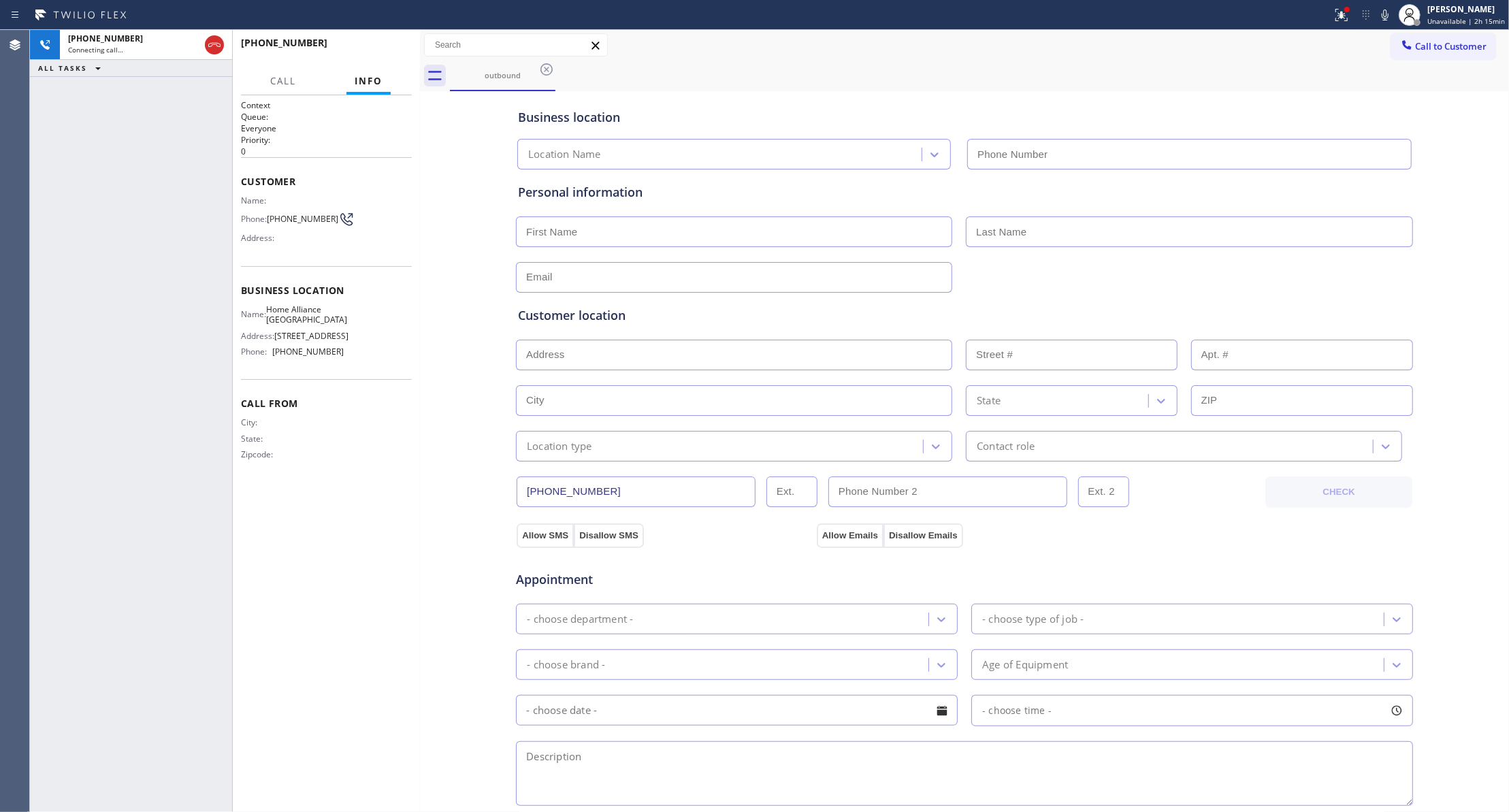
type input "[PHONE_NUMBER]"
click at [219, 44] on icon at bounding box center [214, 45] width 12 height 4
click at [213, 51] on div "Connecting call…" at bounding box center [146, 49] width 156 height 9
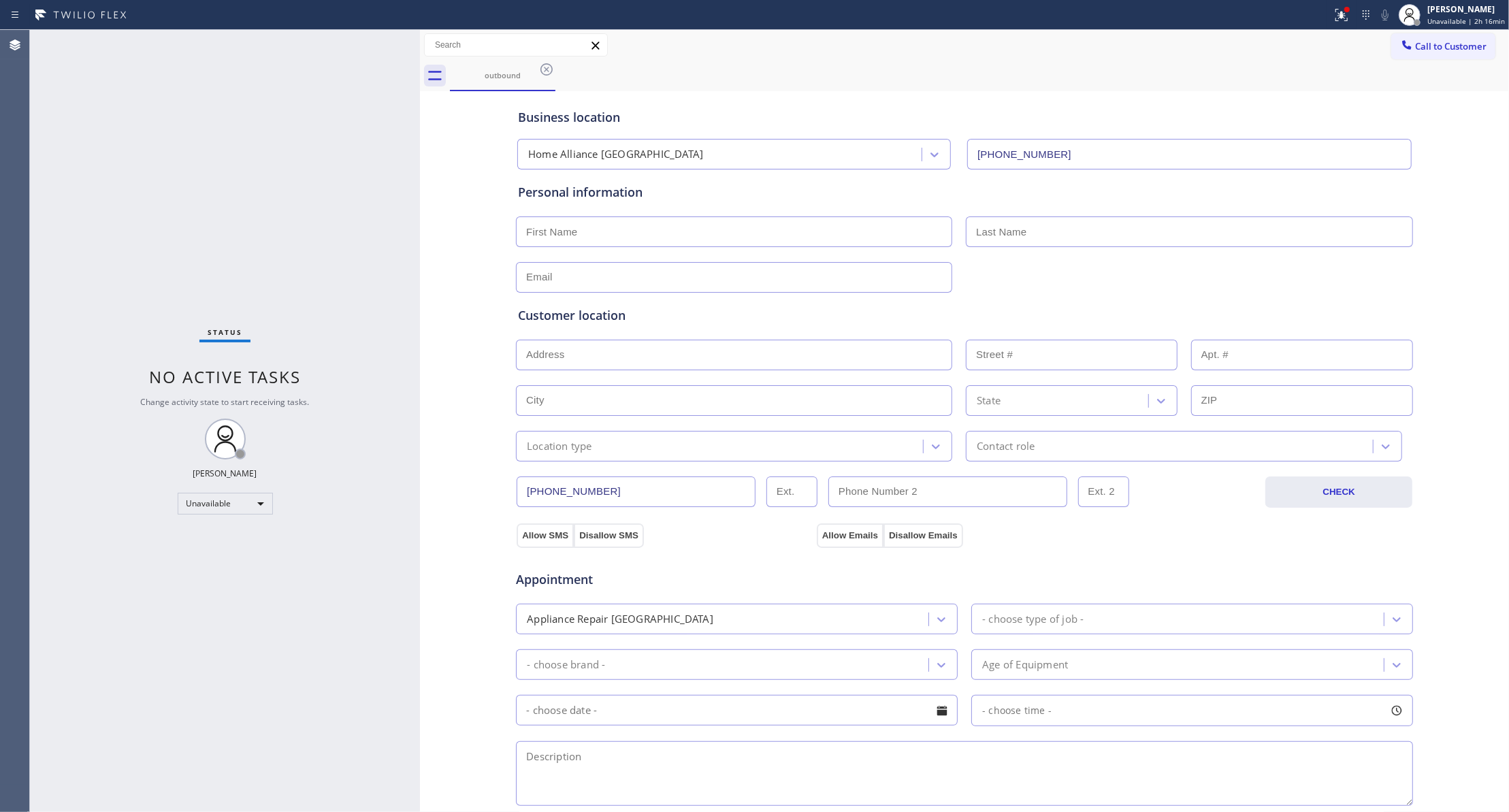
click at [544, 74] on icon at bounding box center [546, 69] width 12 height 12
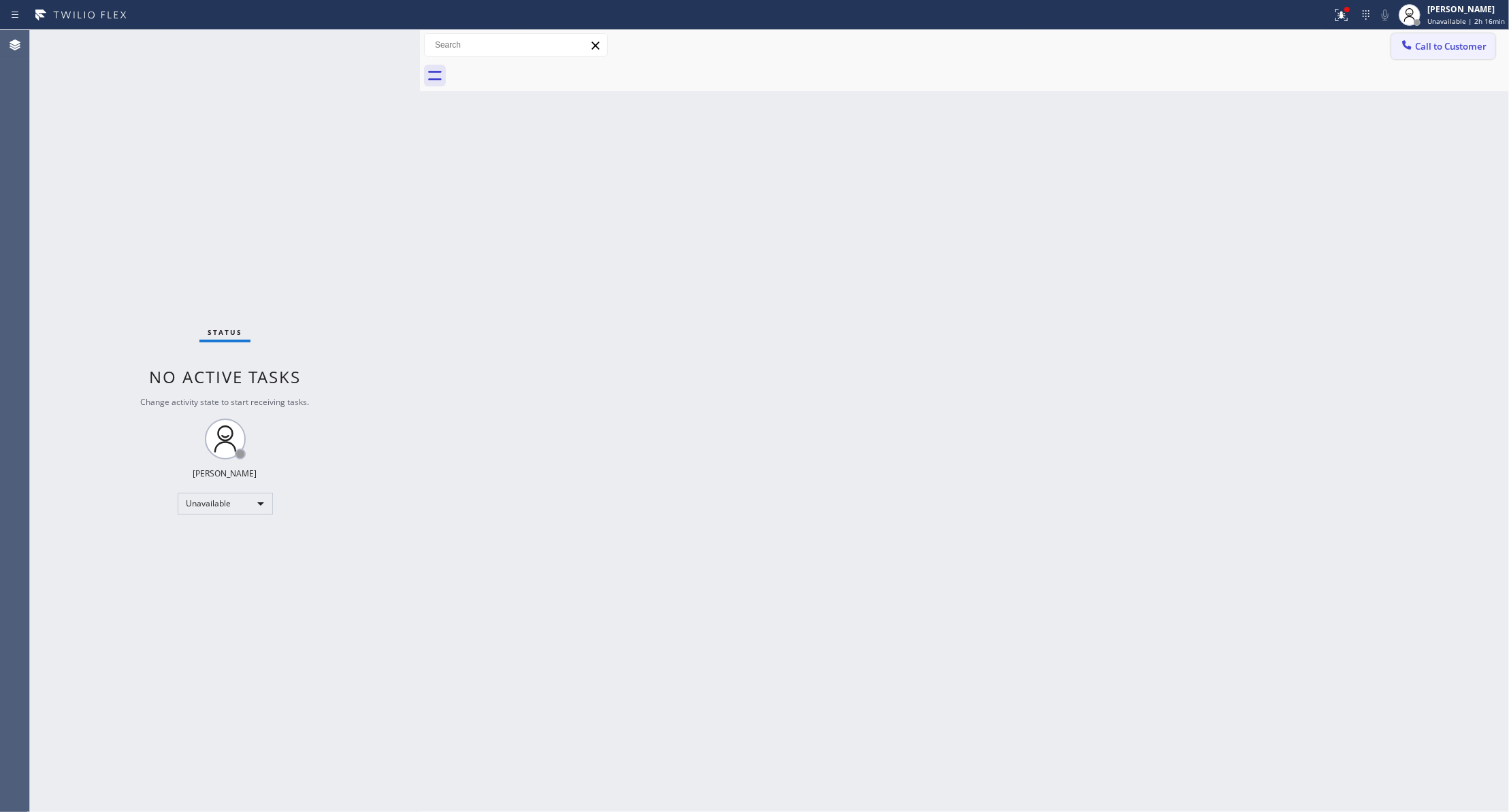
drag, startPoint x: 1462, startPoint y: 49, endPoint x: 1134, endPoint y: 125, distance: 336.7
click at [1462, 49] on span "Call to Customer" at bounding box center [1450, 46] width 72 height 12
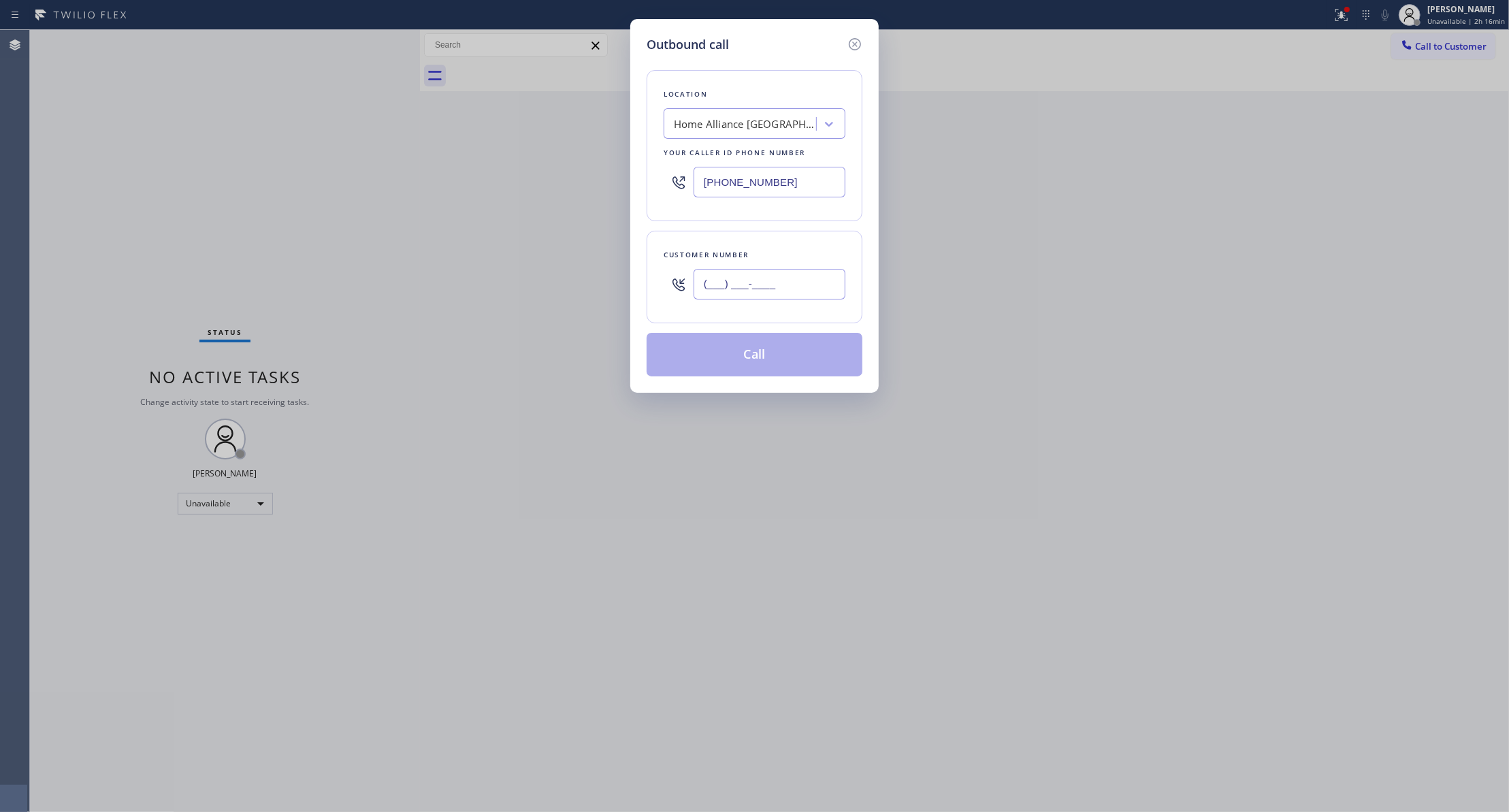
click at [754, 287] on input "(___) ___-____" at bounding box center [769, 284] width 152 height 31
paste input "3128"
drag, startPoint x: 811, startPoint y: 285, endPoint x: 306, endPoint y: 287, distance: 505.0
click at [186, 273] on div "Outbound call Location Home Alliance [GEOGRAPHIC_DATA] Your caller id phone num…" at bounding box center [754, 406] width 1509 height 812
paste input "312) 824-8174"
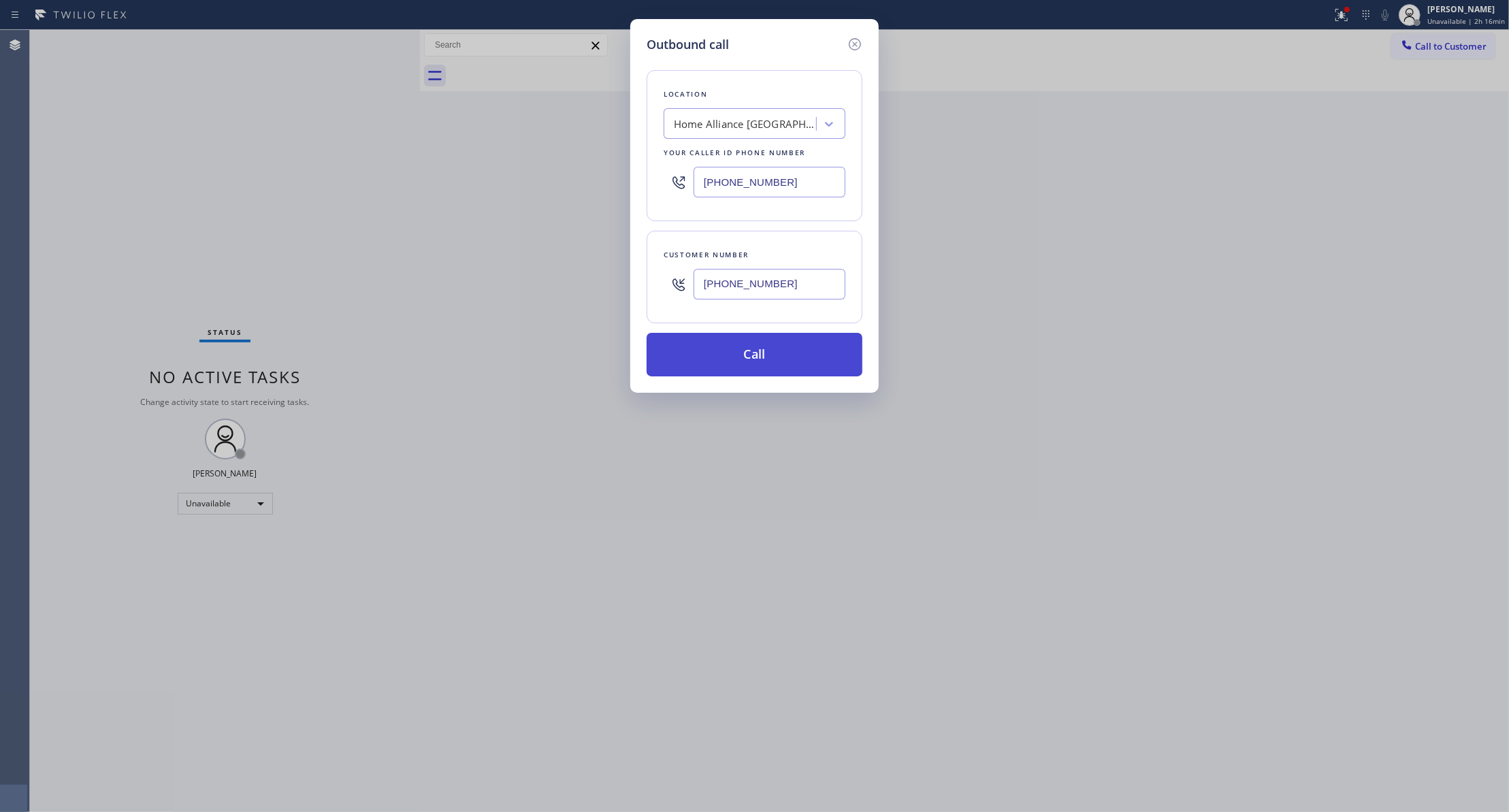
type input "[PHONE_NUMBER]"
click at [768, 360] on button "Call" at bounding box center [754, 354] width 216 height 44
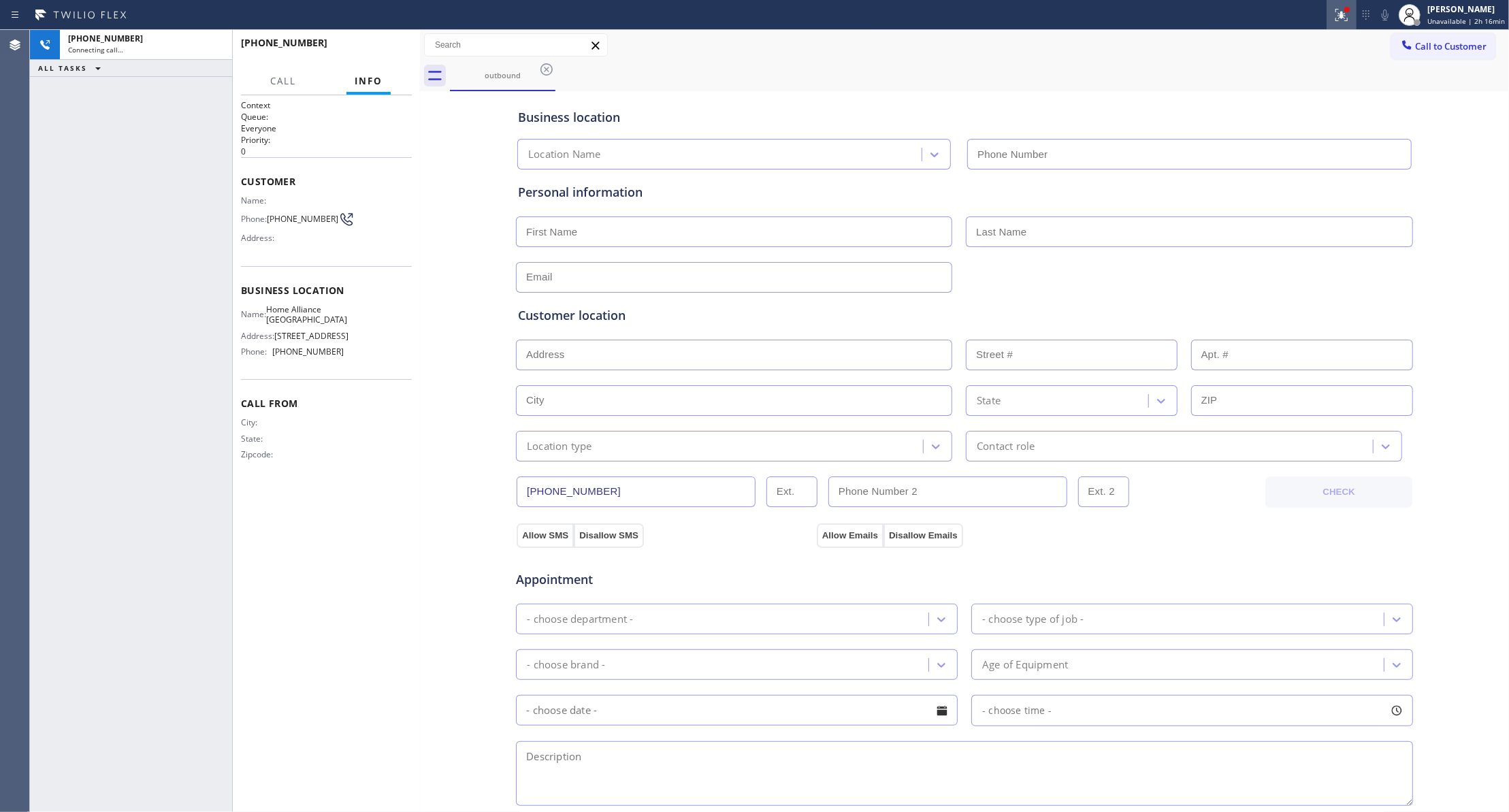
click at [1333, 17] on icon at bounding box center [1341, 14] width 16 height 16
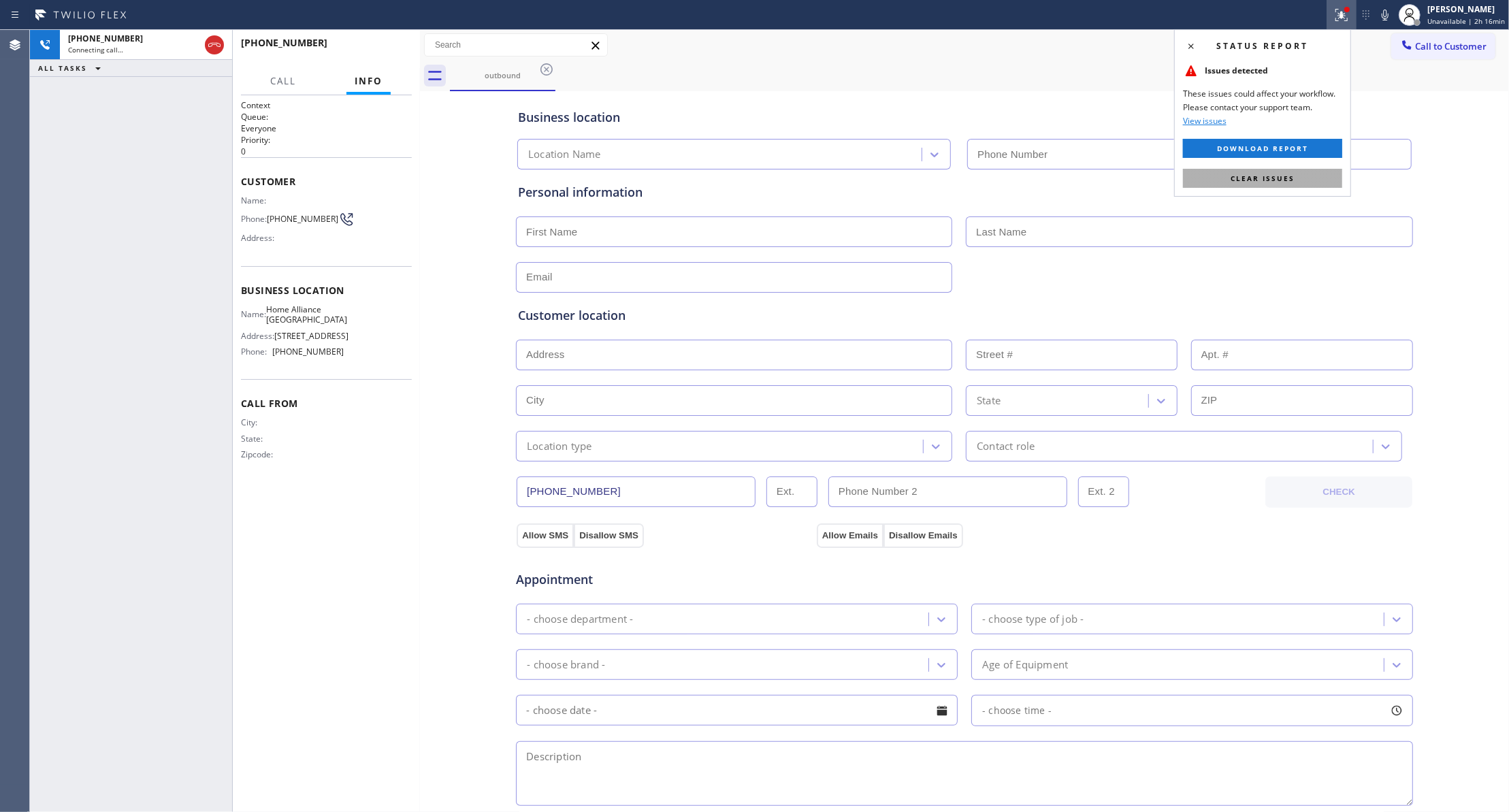
click at [1251, 182] on span "Clear issues" at bounding box center [1262, 178] width 64 height 9
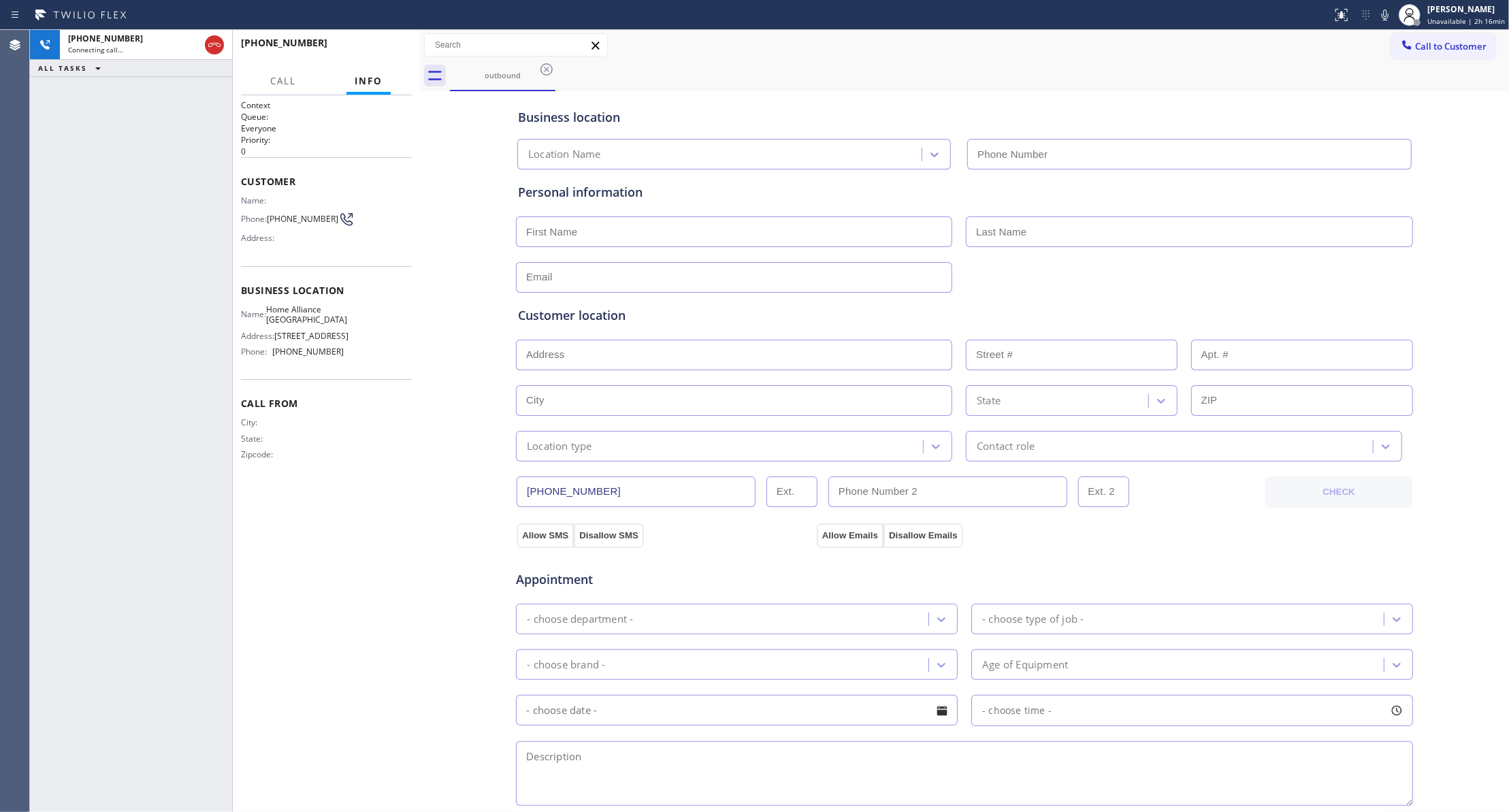
type input "[PHONE_NUMBER]"
drag, startPoint x: 92, startPoint y: 175, endPoint x: 162, endPoint y: 66, distance: 129.5
click at [99, 160] on div "[PHONE_NUMBER] Live | 00:02 ALL TASKS ALL TASKS ACTIVE TASKS TASKS IN WRAP UP" at bounding box center [131, 421] width 202 height 782
click at [385, 50] on span "HANG UP" at bounding box center [380, 49] width 41 height 9
click at [383, 50] on span "HANG UP" at bounding box center [380, 49] width 41 height 9
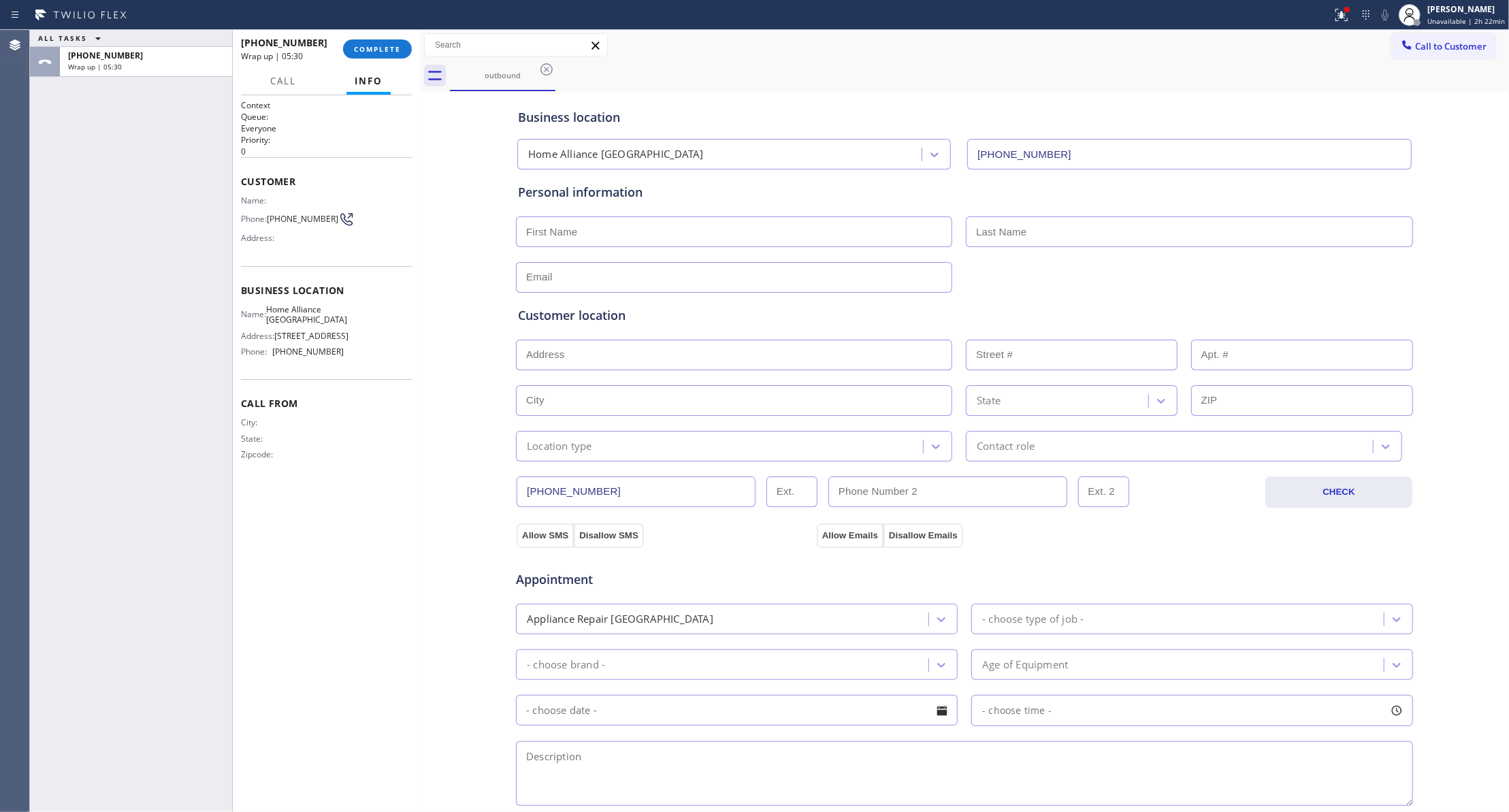
drag, startPoint x: 190, startPoint y: 225, endPoint x: 202, endPoint y: 166, distance: 60.2
click at [190, 225] on div "ALL TASKS ALL TASKS ACTIVE TASKS TASKS IN WRAP UP [PHONE_NUMBER] Wrap up | 05:30" at bounding box center [131, 421] width 202 height 782
click at [360, 52] on span "COMPLETE" at bounding box center [377, 49] width 47 height 9
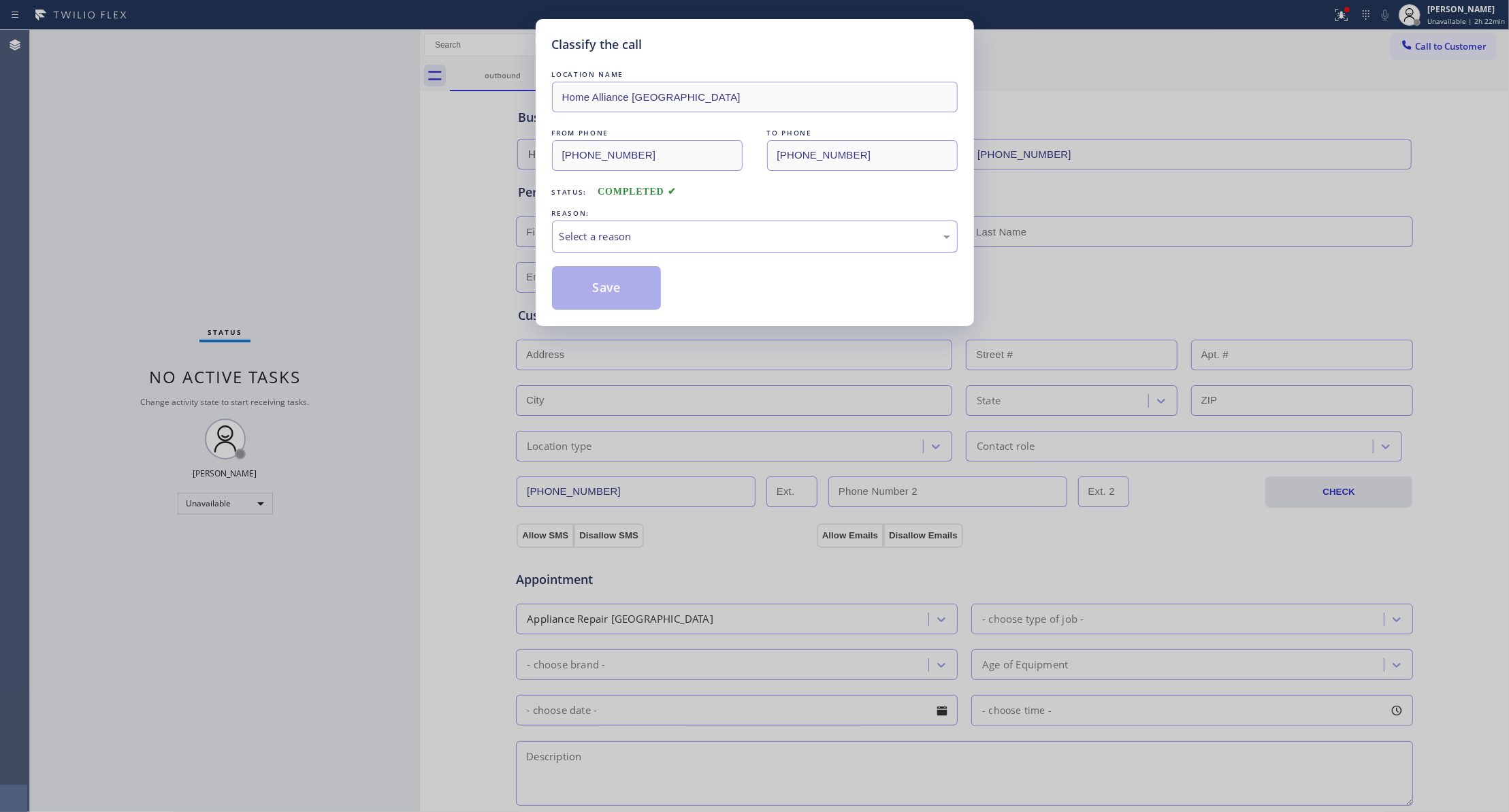
click at [579, 237] on div "Select a reason" at bounding box center [754, 236] width 390 height 16
click at [581, 287] on button "Save" at bounding box center [606, 287] width 109 height 44
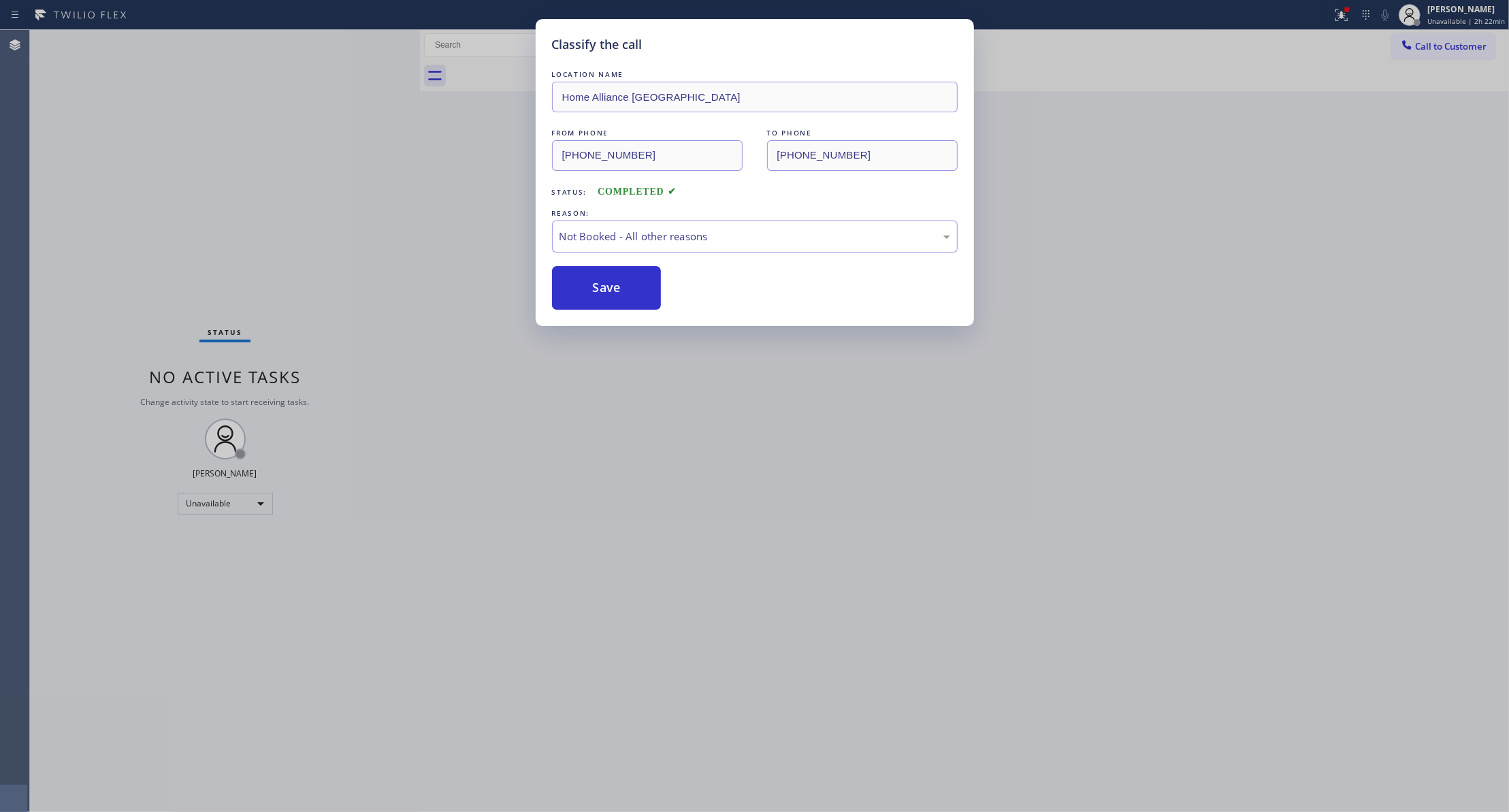
click at [581, 287] on button "Save" at bounding box center [606, 287] width 109 height 44
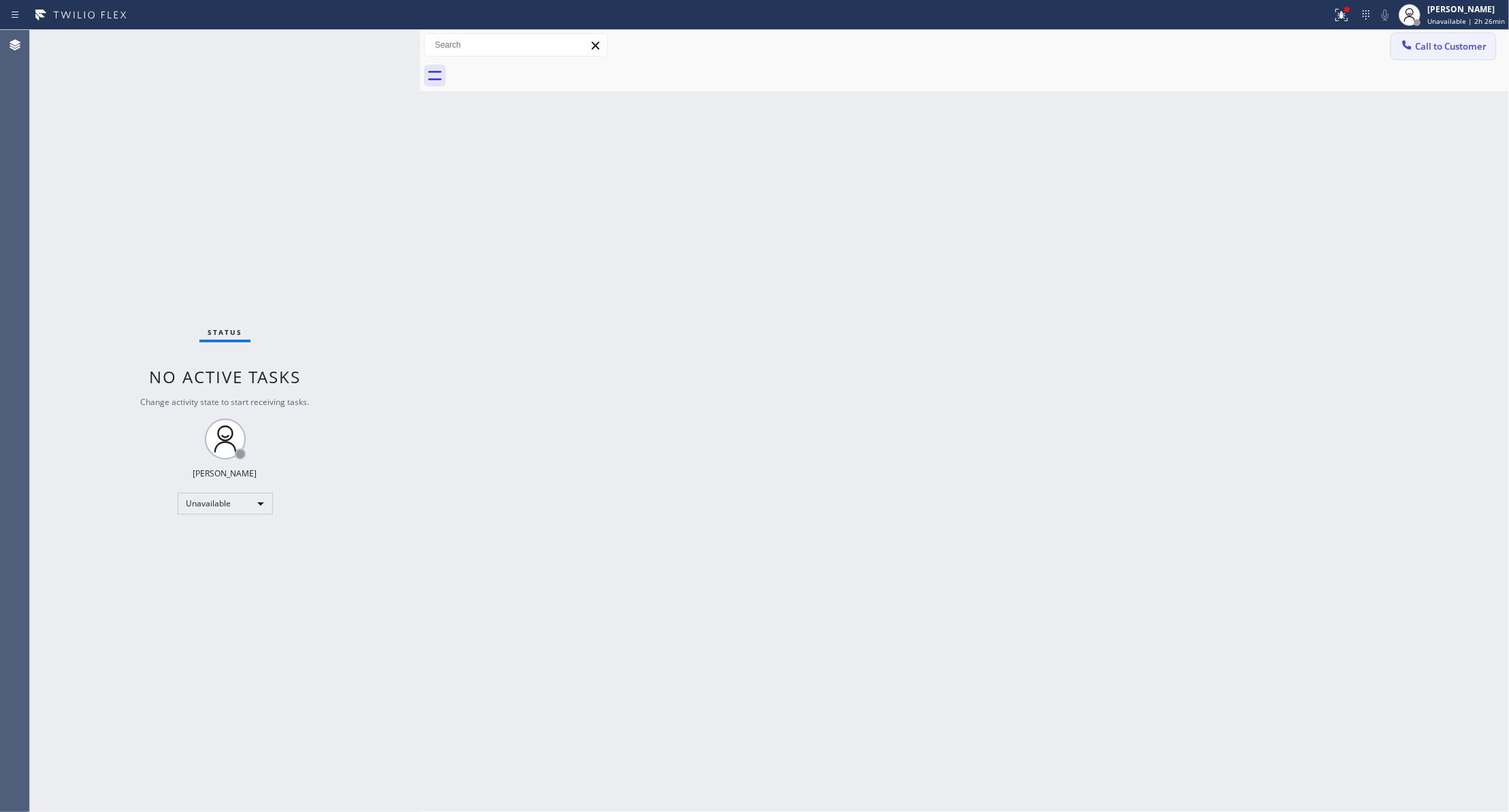
click at [1455, 44] on span "Call to Customer" at bounding box center [1450, 46] width 72 height 12
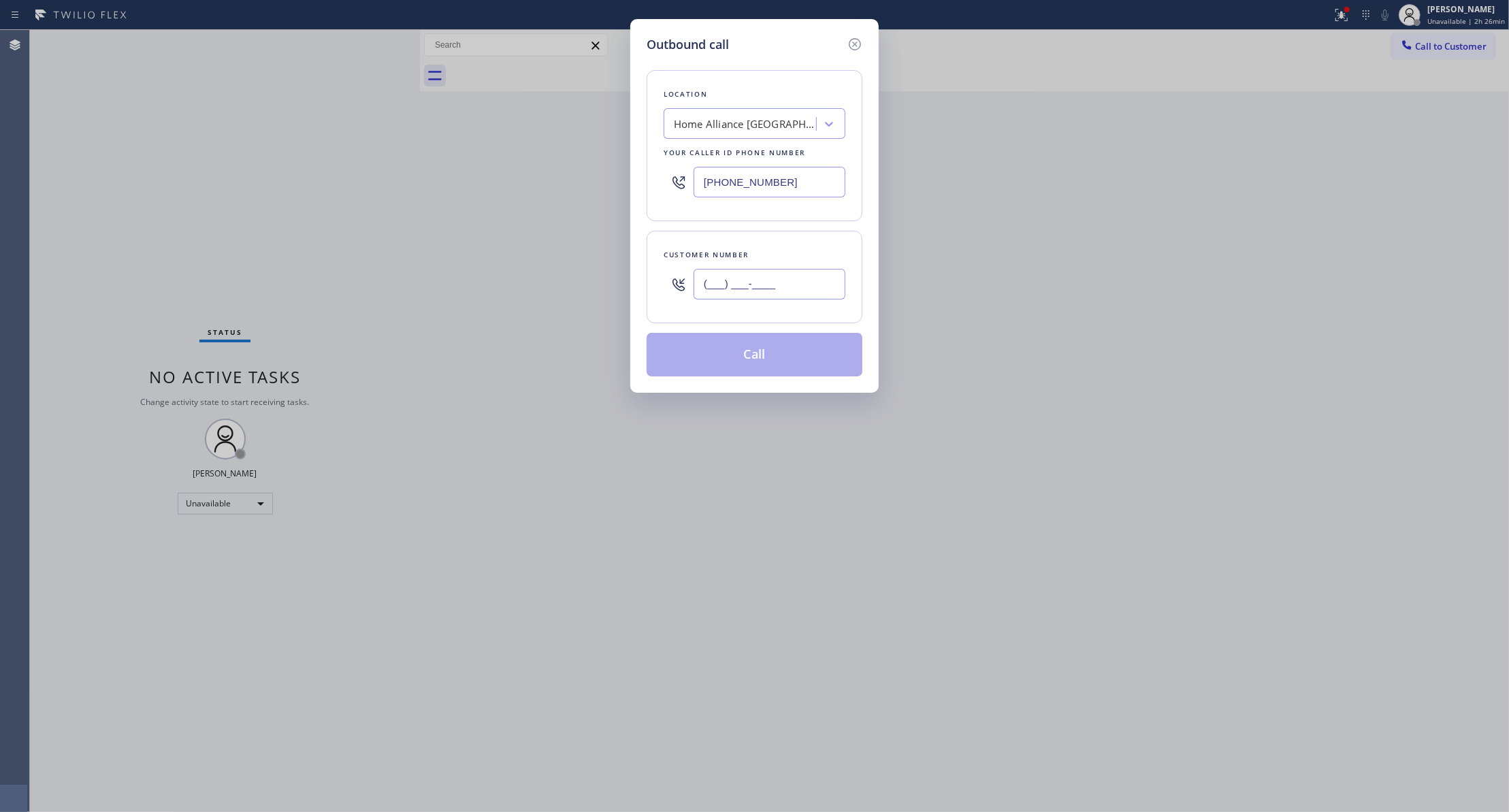
click at [788, 273] on input "(___) ___-____" at bounding box center [769, 284] width 152 height 31
paste input "855) 731-4952"
type input "[PHONE_NUMBER]"
drag, startPoint x: 825, startPoint y: 182, endPoint x: -72, endPoint y: 182, distance: 897.0
click at [0, 182] on html "Status report Issues detected These issues could affect your workflow. Please c…" at bounding box center [754, 406] width 1509 height 812
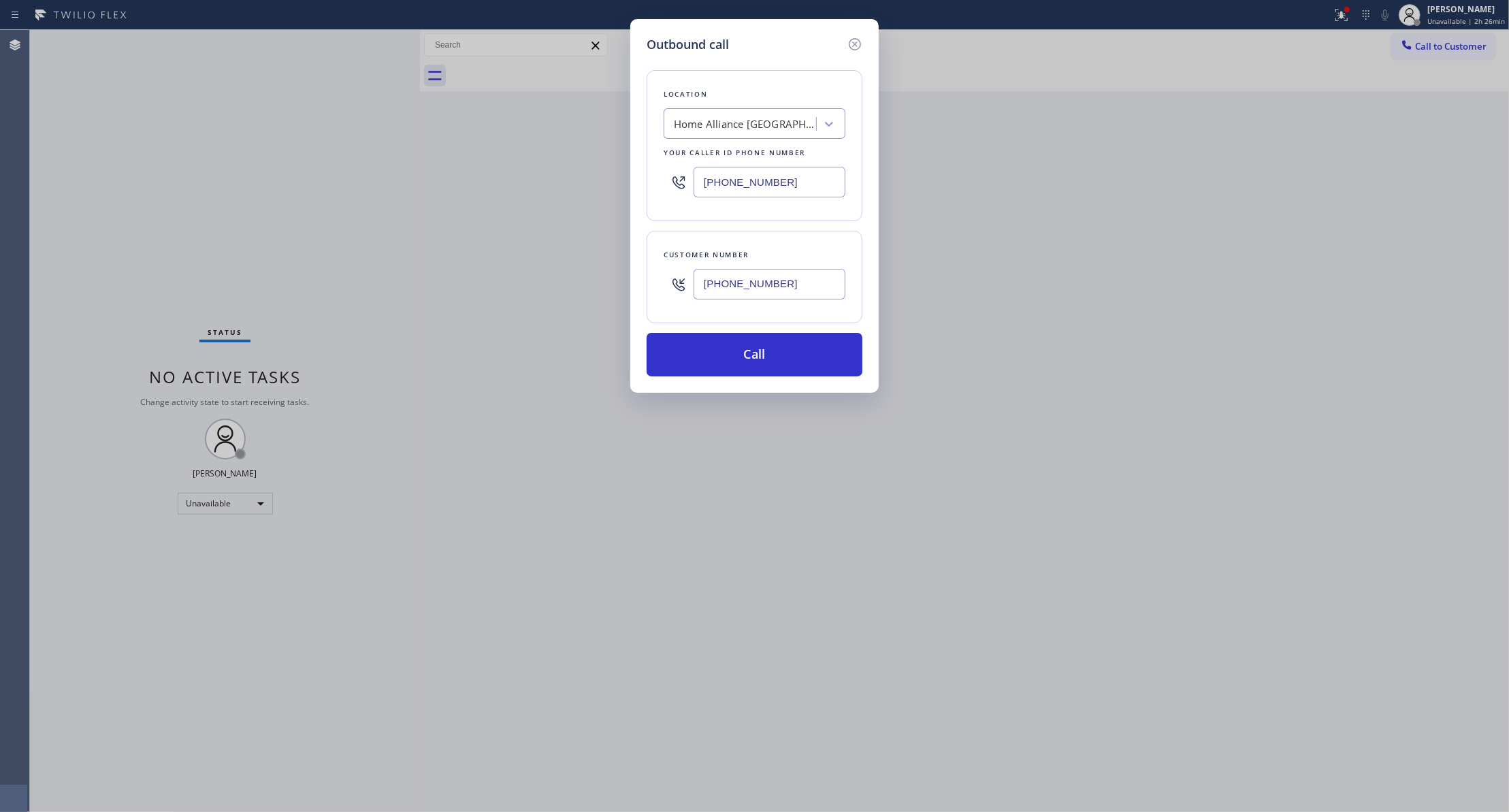
paste input "855) 731-4952"
type input "[PHONE_NUMBER]"
paste input "305) 988-3639"
drag, startPoint x: 794, startPoint y: 286, endPoint x: 671, endPoint y: 292, distance: 123.1
click at [672, 287] on div "[PHONE_NUMBER]" at bounding box center [754, 284] width 182 height 44
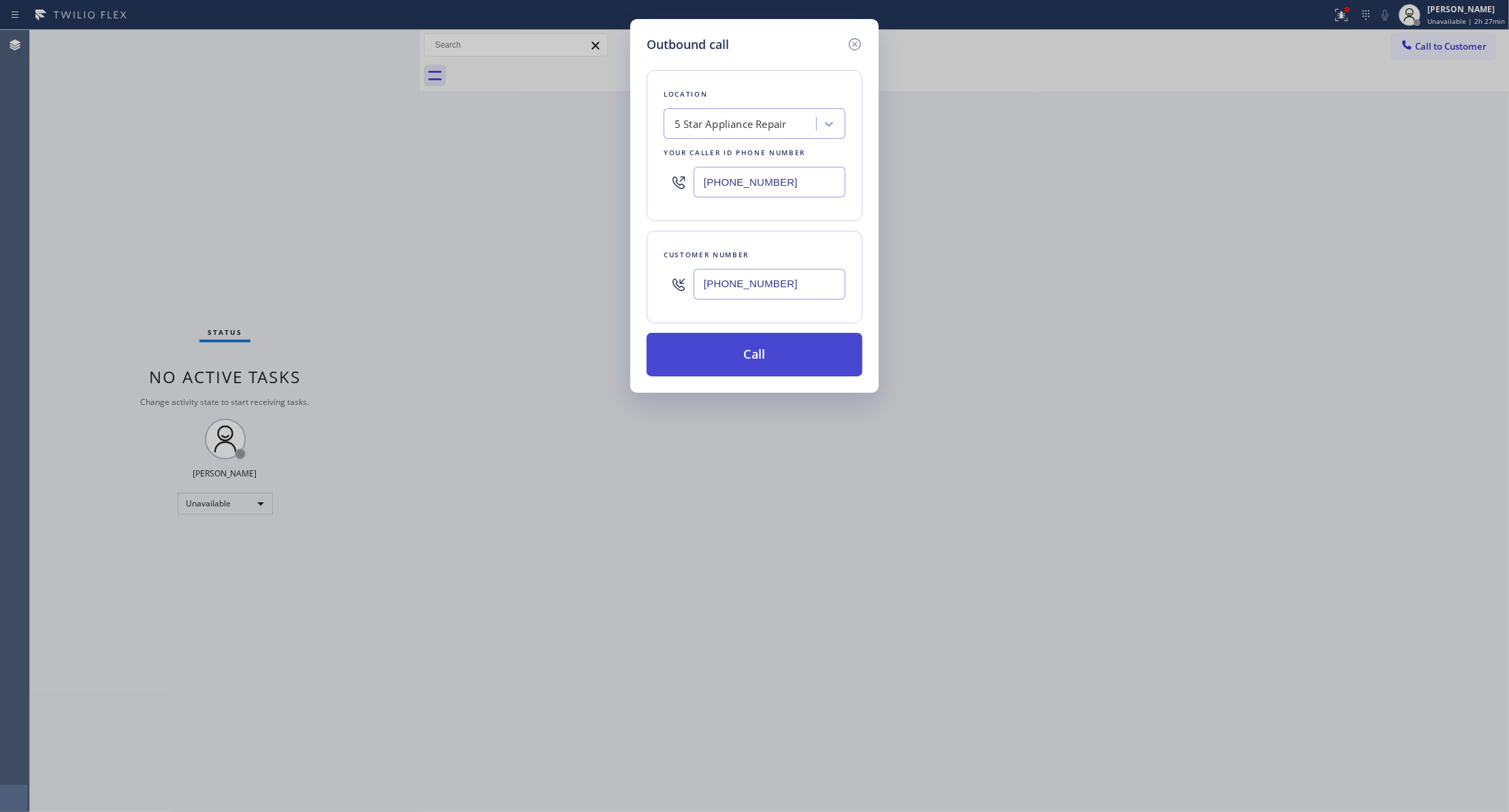
type input "[PHONE_NUMBER]"
click at [716, 355] on button "Call" at bounding box center [754, 354] width 216 height 44
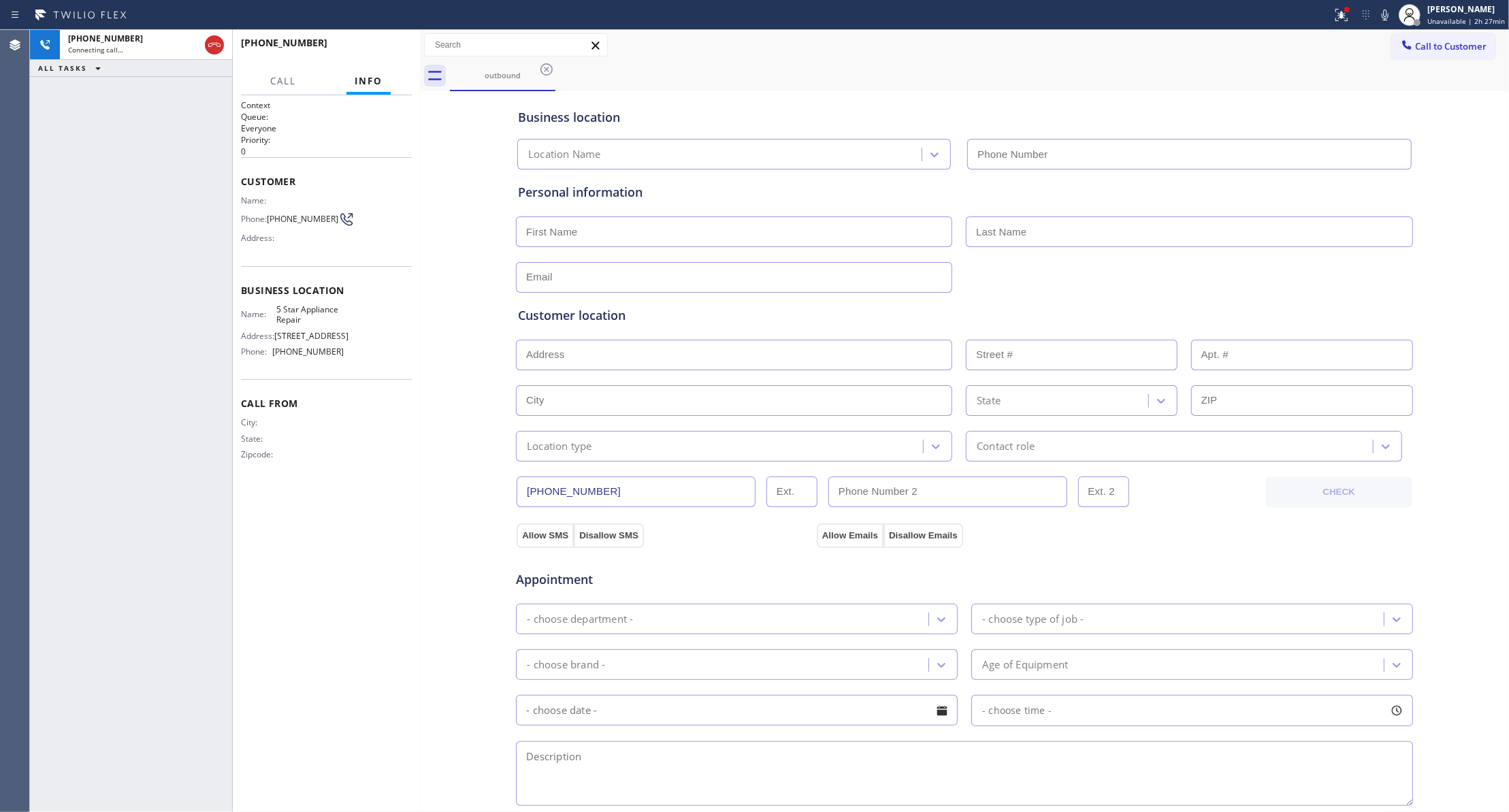
type input "[PHONE_NUMBER]"
click at [216, 39] on icon at bounding box center [214, 44] width 16 height 16
click at [392, 36] on div "[PHONE_NUMBER] Live | 00:01 HANG UP" at bounding box center [326, 49] width 171 height 35
click at [395, 47] on span "COMPLETE" at bounding box center [377, 49] width 47 height 9
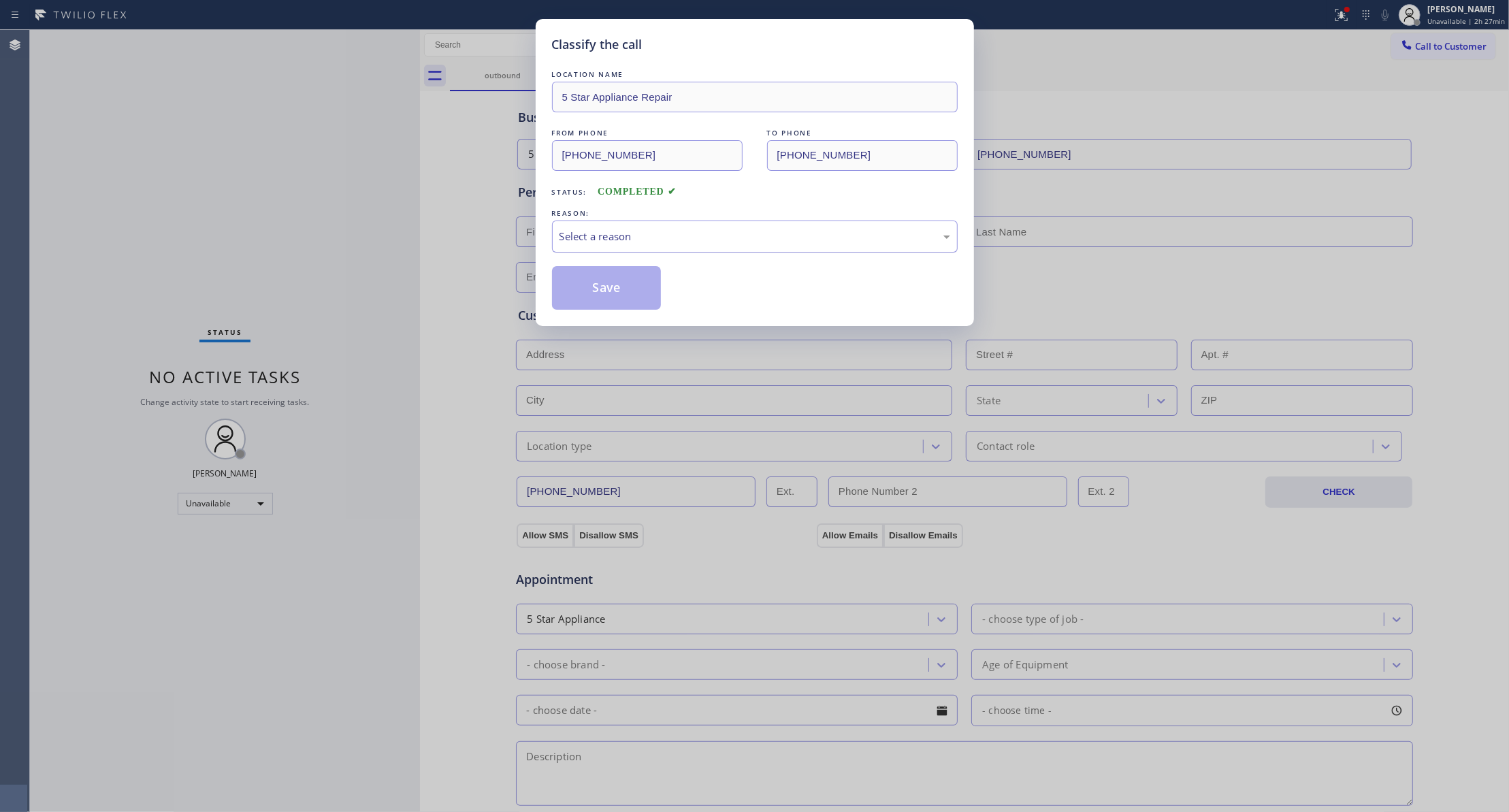
click at [618, 245] on div "Select a reason" at bounding box center [754, 236] width 405 height 32
click at [594, 291] on button "Save" at bounding box center [606, 287] width 109 height 44
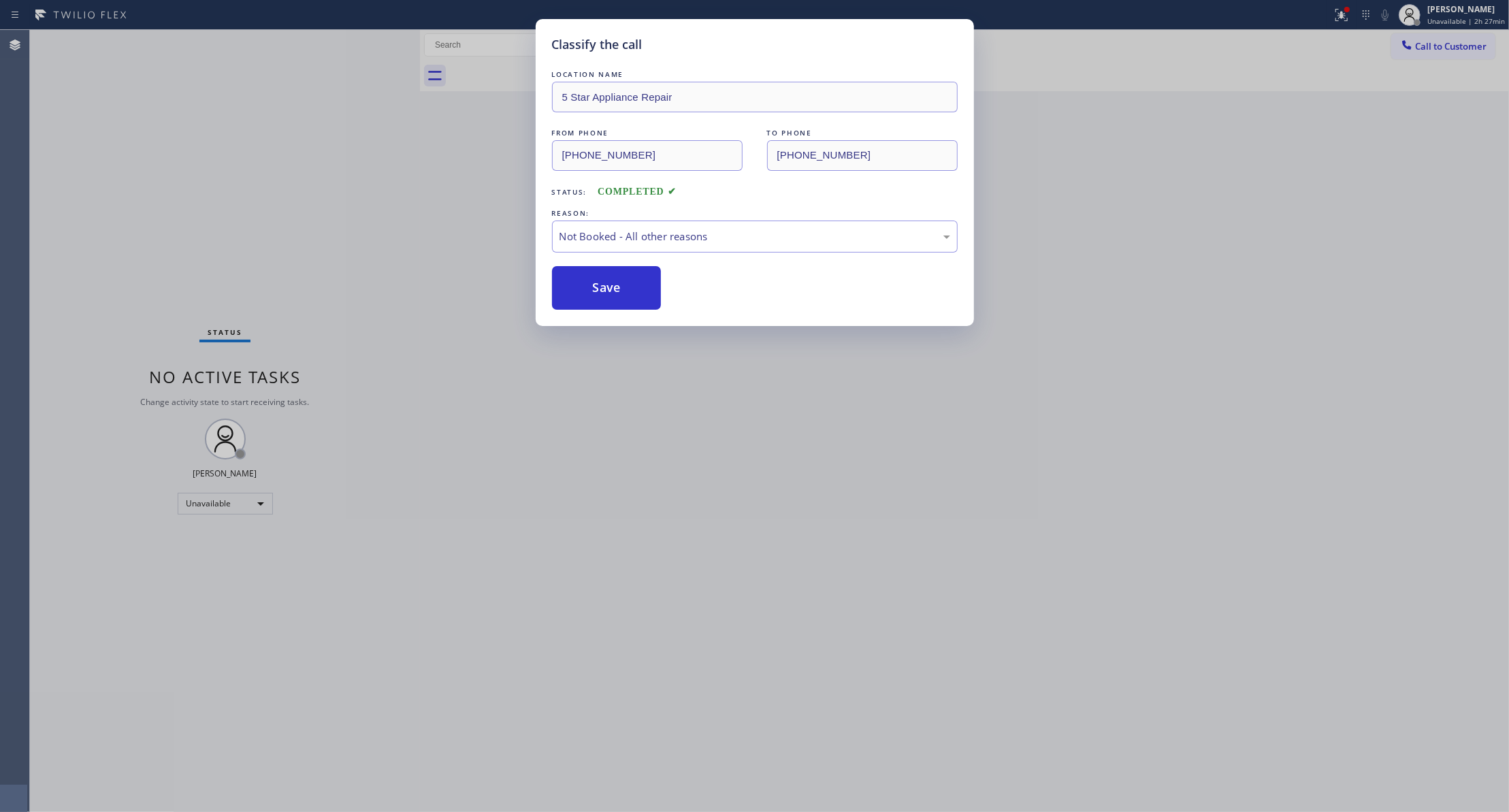
click at [594, 291] on button "Save" at bounding box center [606, 287] width 109 height 44
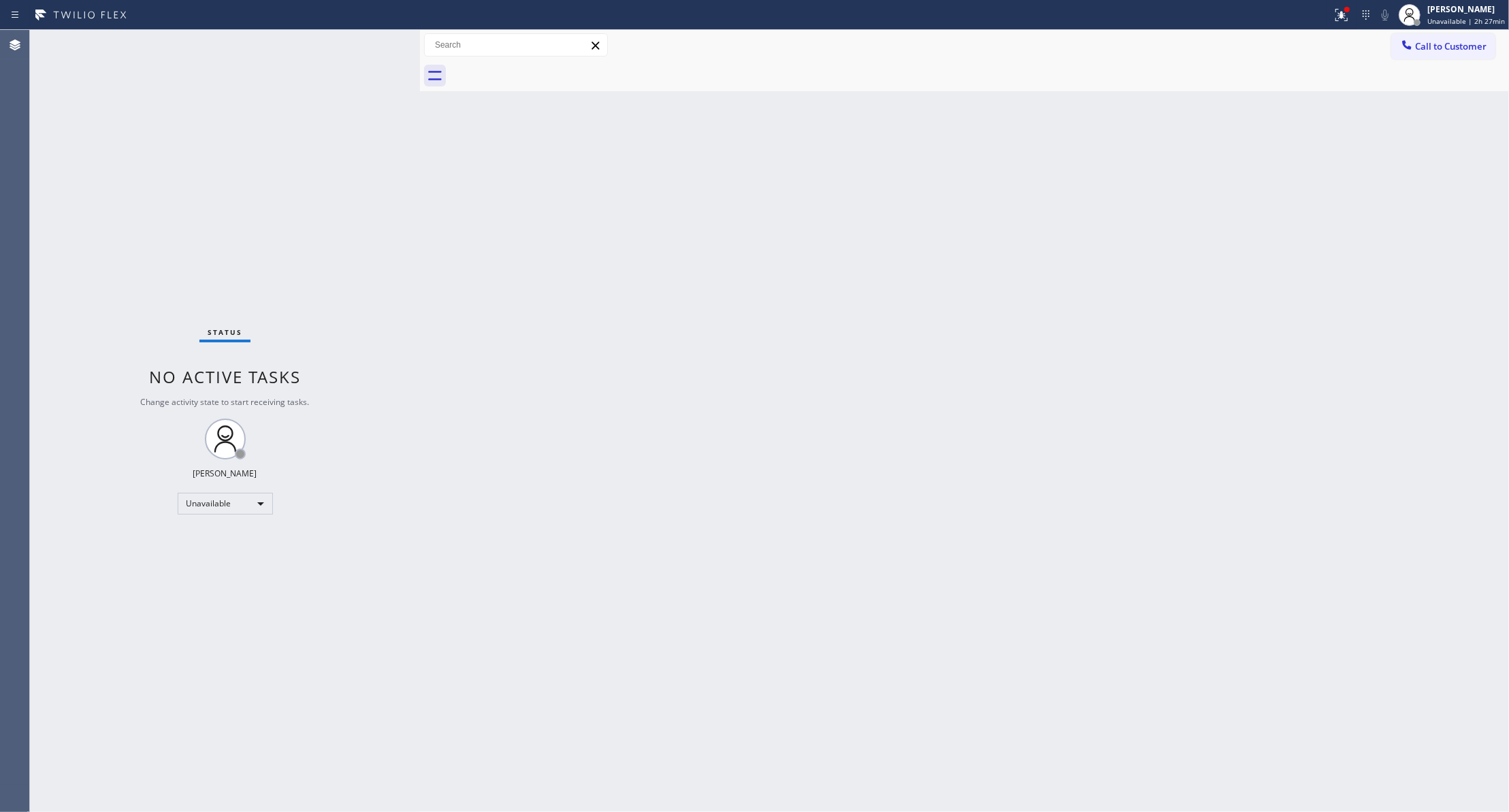
drag, startPoint x: 1452, startPoint y: 49, endPoint x: 759, endPoint y: 256, distance: 723.3
click at [1437, 49] on span "Call to Customer" at bounding box center [1450, 46] width 72 height 12
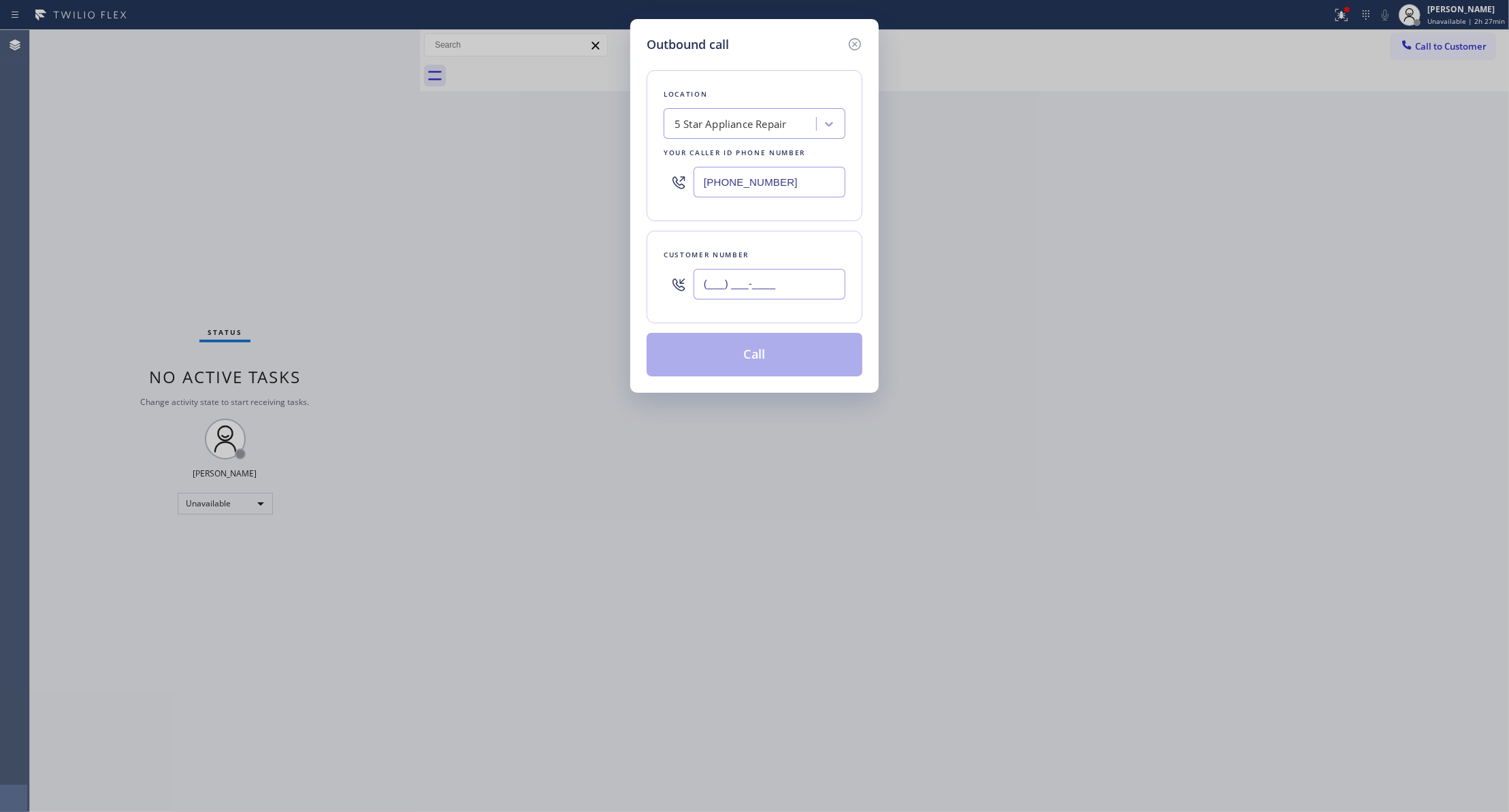
click at [742, 288] on input "(___) ___-____" at bounding box center [769, 284] width 152 height 31
paste input "305) 988-3639"
type input "[PHONE_NUMBER]"
click at [717, 355] on button "Call" at bounding box center [754, 354] width 216 height 44
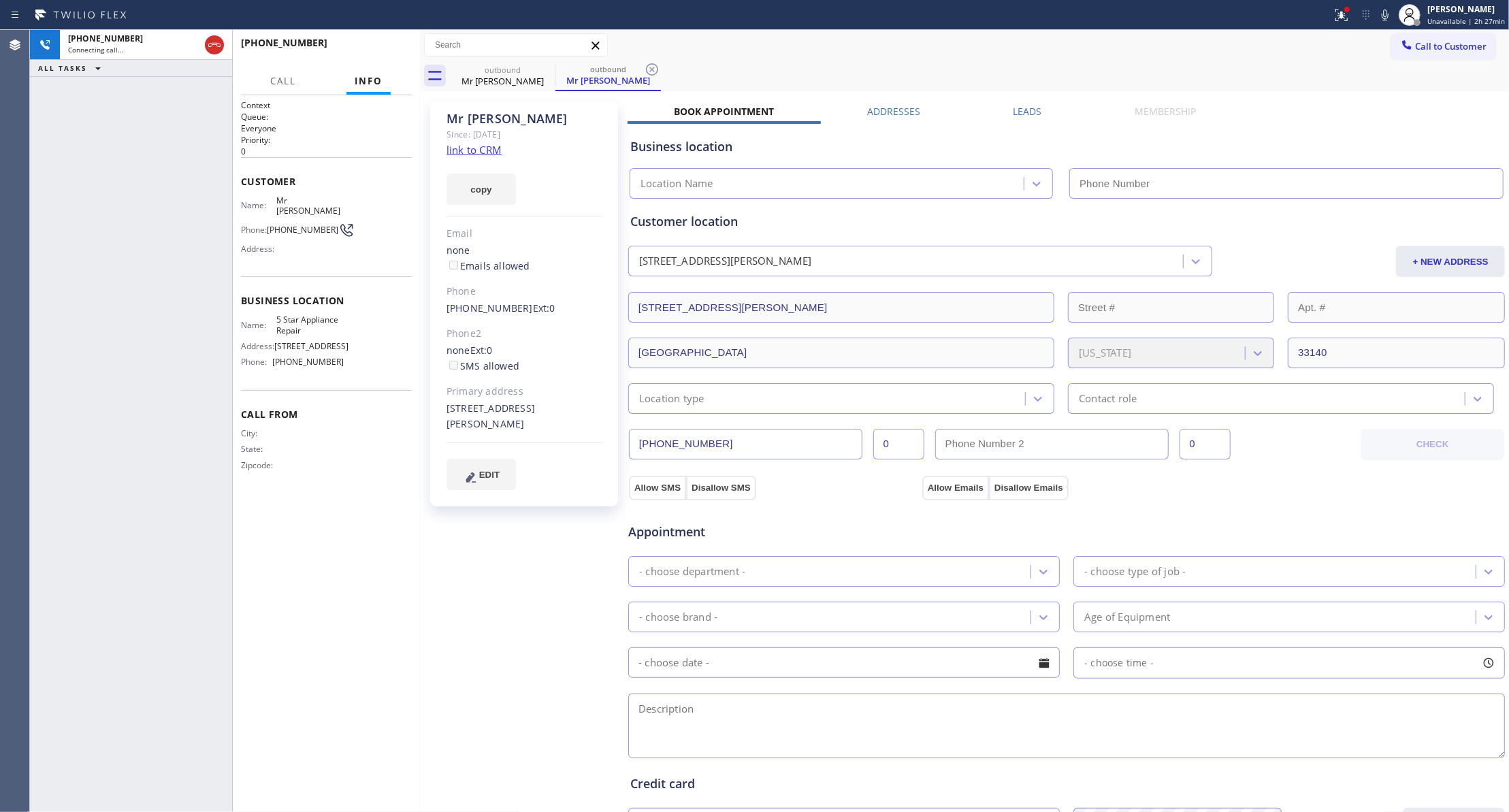
type input "[PHONE_NUMBER]"
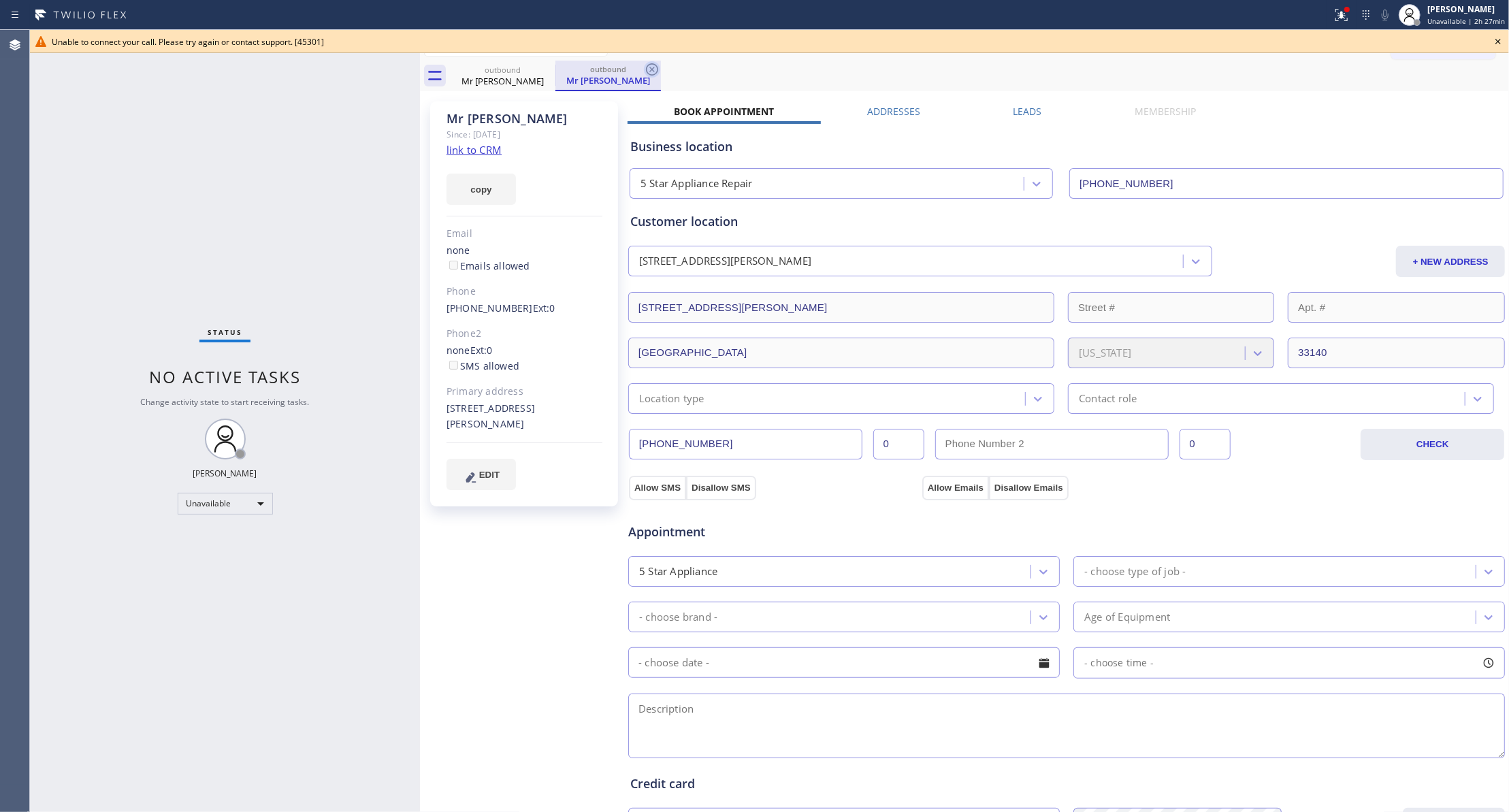
click at [656, 72] on icon at bounding box center [652, 69] width 16 height 16
drag, startPoint x: 542, startPoint y: 66, endPoint x: 1370, endPoint y: 101, distance: 828.7
click at [543, 66] on icon at bounding box center [546, 69] width 16 height 16
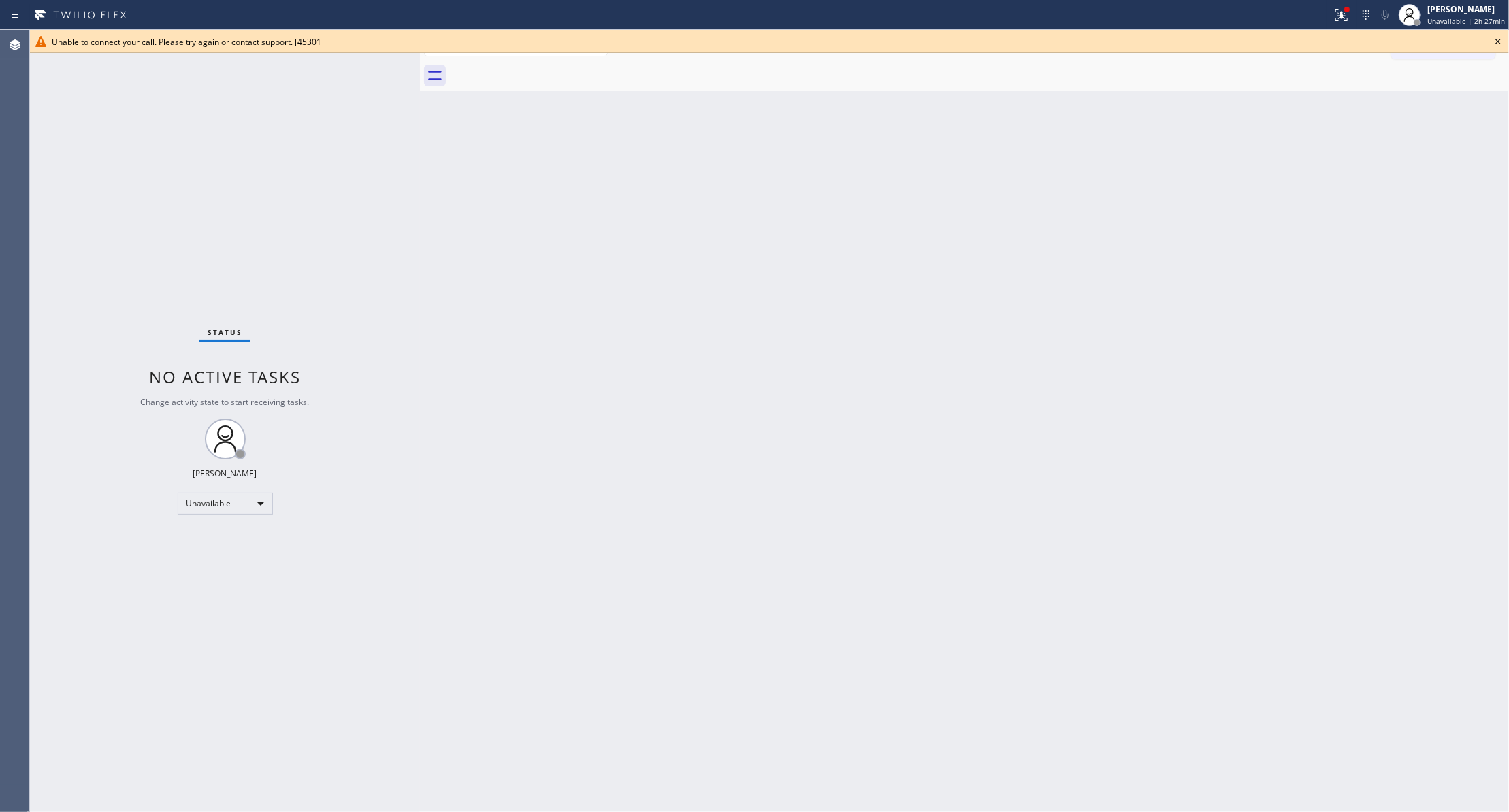
click at [1501, 39] on icon at bounding box center [1498, 41] width 16 height 16
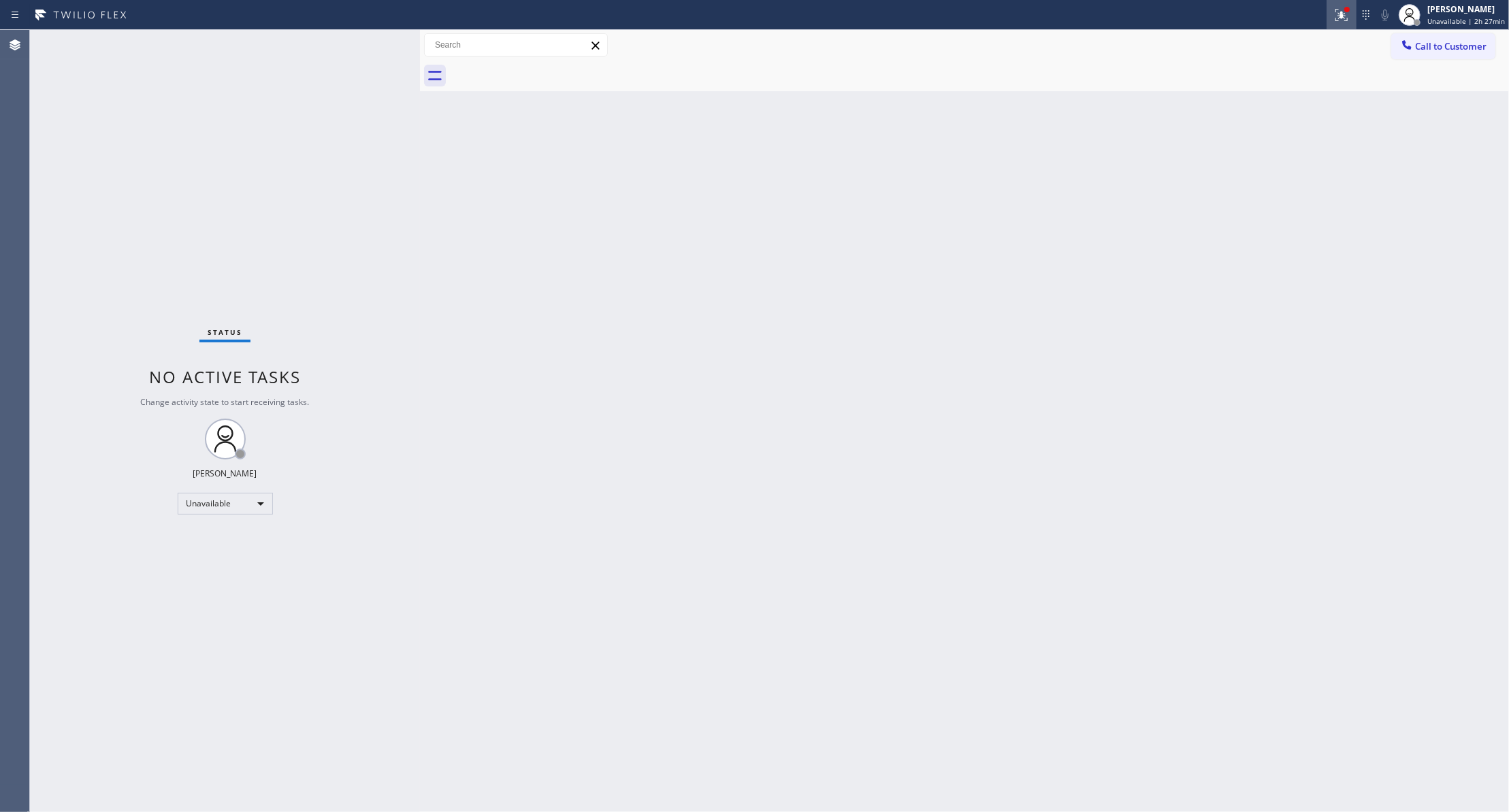
click at [1342, 20] on icon at bounding box center [1341, 14] width 16 height 16
click at [1248, 172] on button "Clear issues" at bounding box center [1262, 178] width 160 height 19
drag, startPoint x: 1466, startPoint y: 44, endPoint x: 869, endPoint y: 172, distance: 610.6
click at [1465, 44] on span "Call to Customer" at bounding box center [1450, 46] width 72 height 12
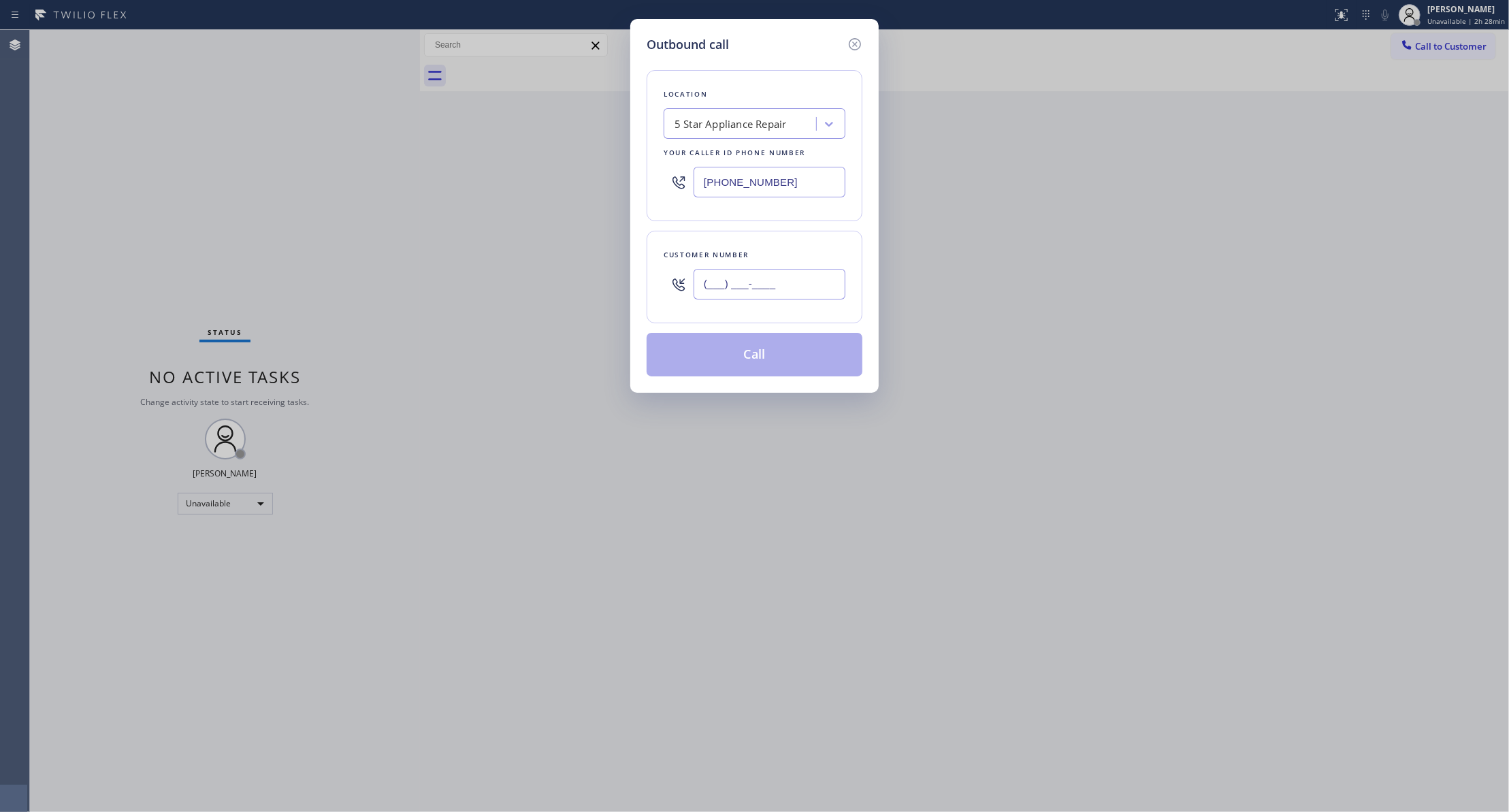
click at [747, 294] on input "(___) ___-____" at bounding box center [769, 284] width 152 height 31
paste input "305) 988-3639"
type input "[PHONE_NUMBER]"
click at [766, 357] on button "Call" at bounding box center [754, 354] width 216 height 44
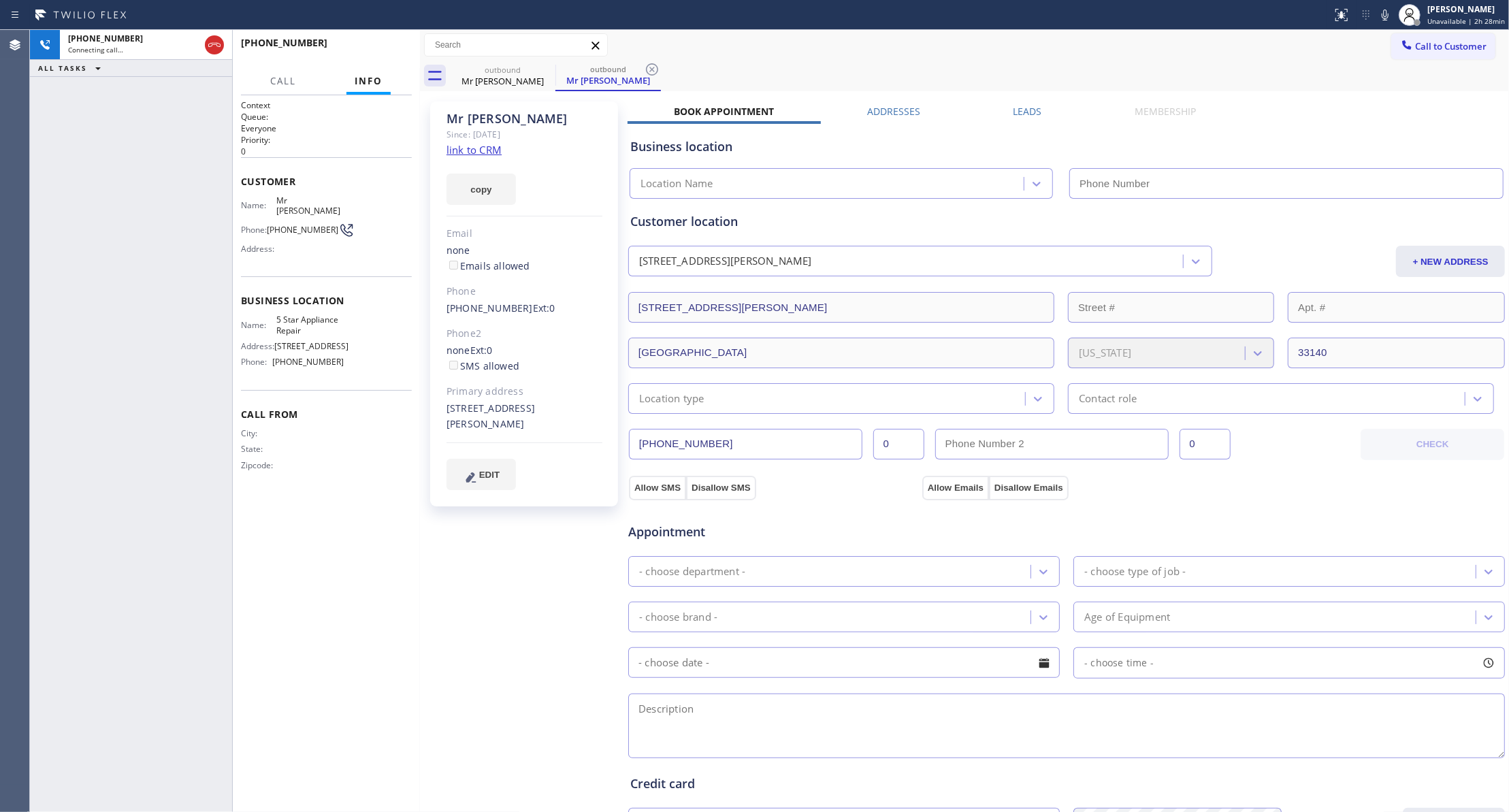
click at [474, 152] on link "link to CRM" at bounding box center [473, 149] width 55 height 14
click at [654, 65] on icon at bounding box center [652, 69] width 16 height 16
type input "[PHONE_NUMBER]"
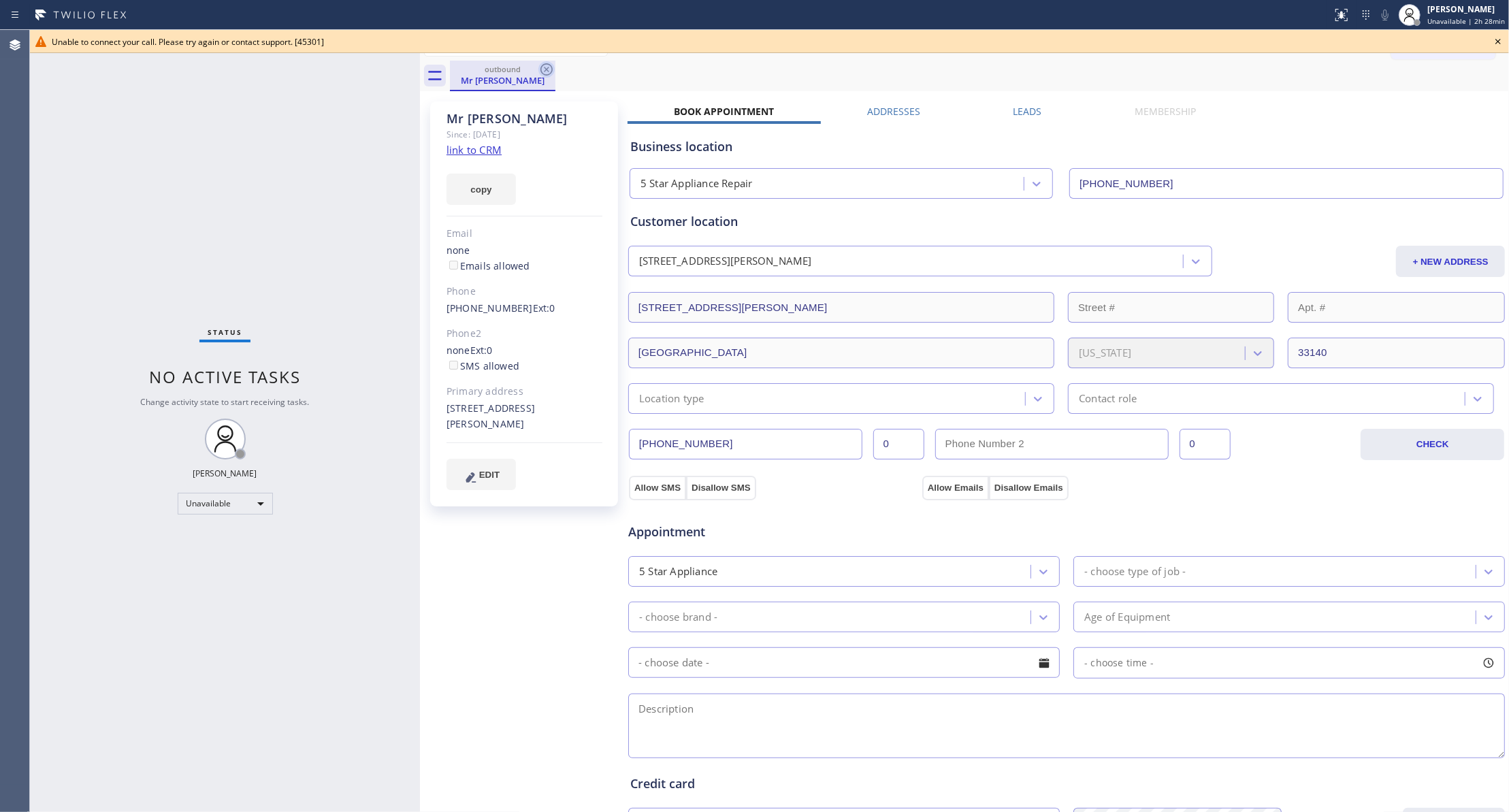
click at [546, 65] on icon at bounding box center [546, 69] width 16 height 16
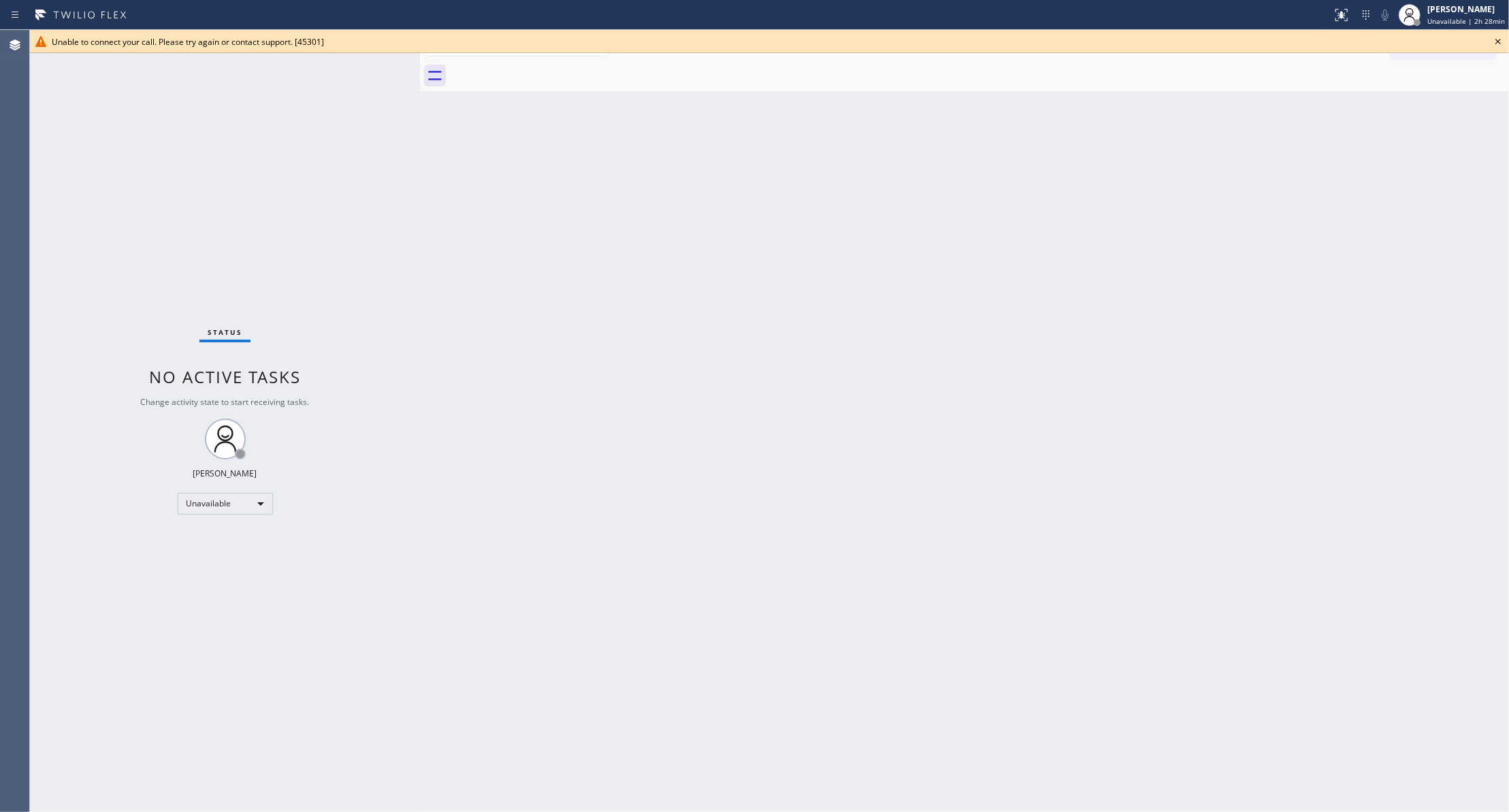
click at [1507, 47] on div "Unable to connect your call. Please try again or contact support. [45301]" at bounding box center [769, 41] width 1479 height 23
click at [1498, 41] on icon at bounding box center [1498, 41] width 16 height 16
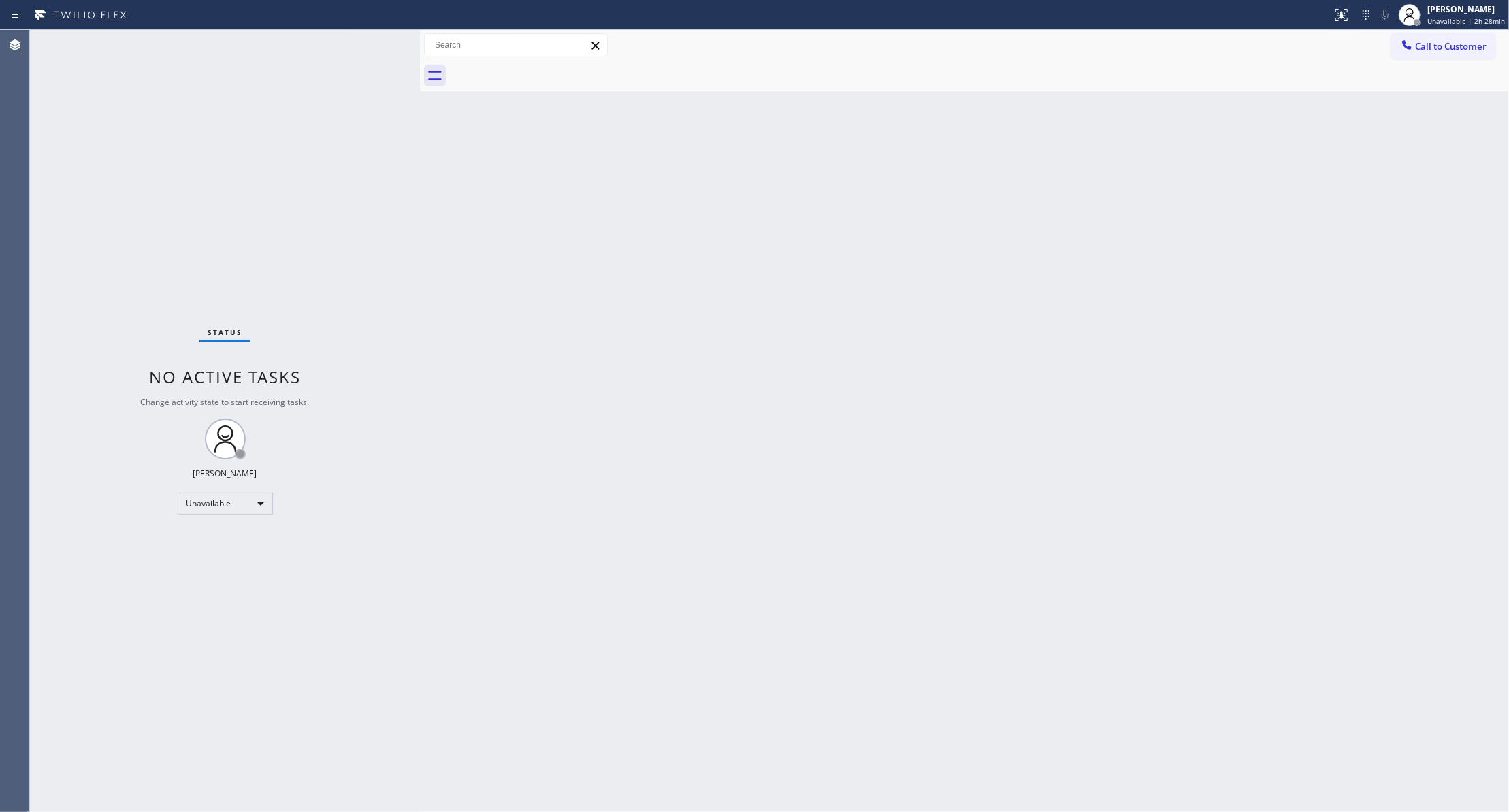
click at [1476, 56] on button "Call to Customer" at bounding box center [1444, 47] width 105 height 26
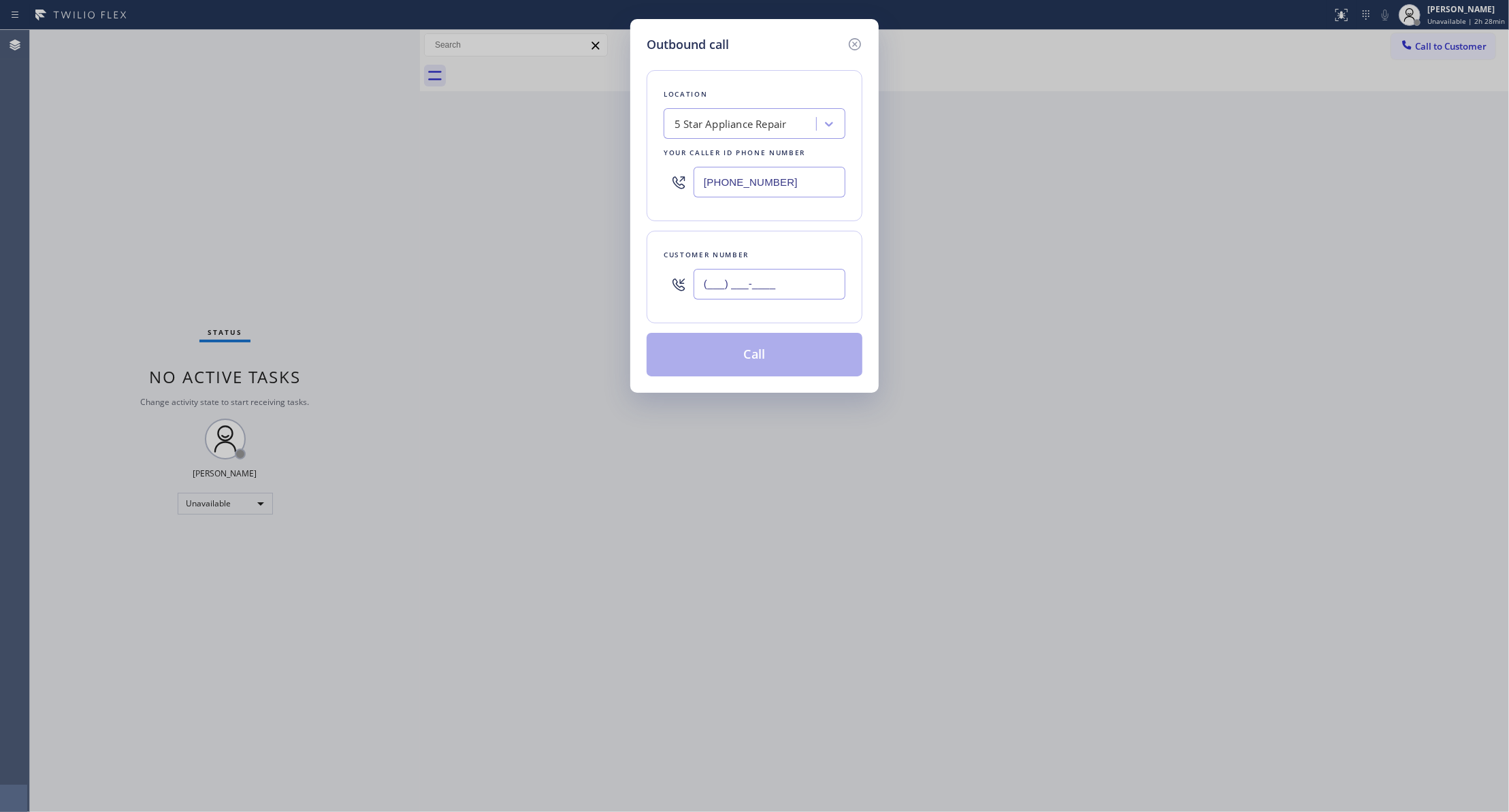
click at [768, 282] on input "(___) ___-____" at bounding box center [769, 284] width 152 height 31
paste input "305) 988-3639"
type input "[PHONE_NUMBER]"
click at [726, 123] on div "5 Star Appliance Repair" at bounding box center [730, 124] width 112 height 16
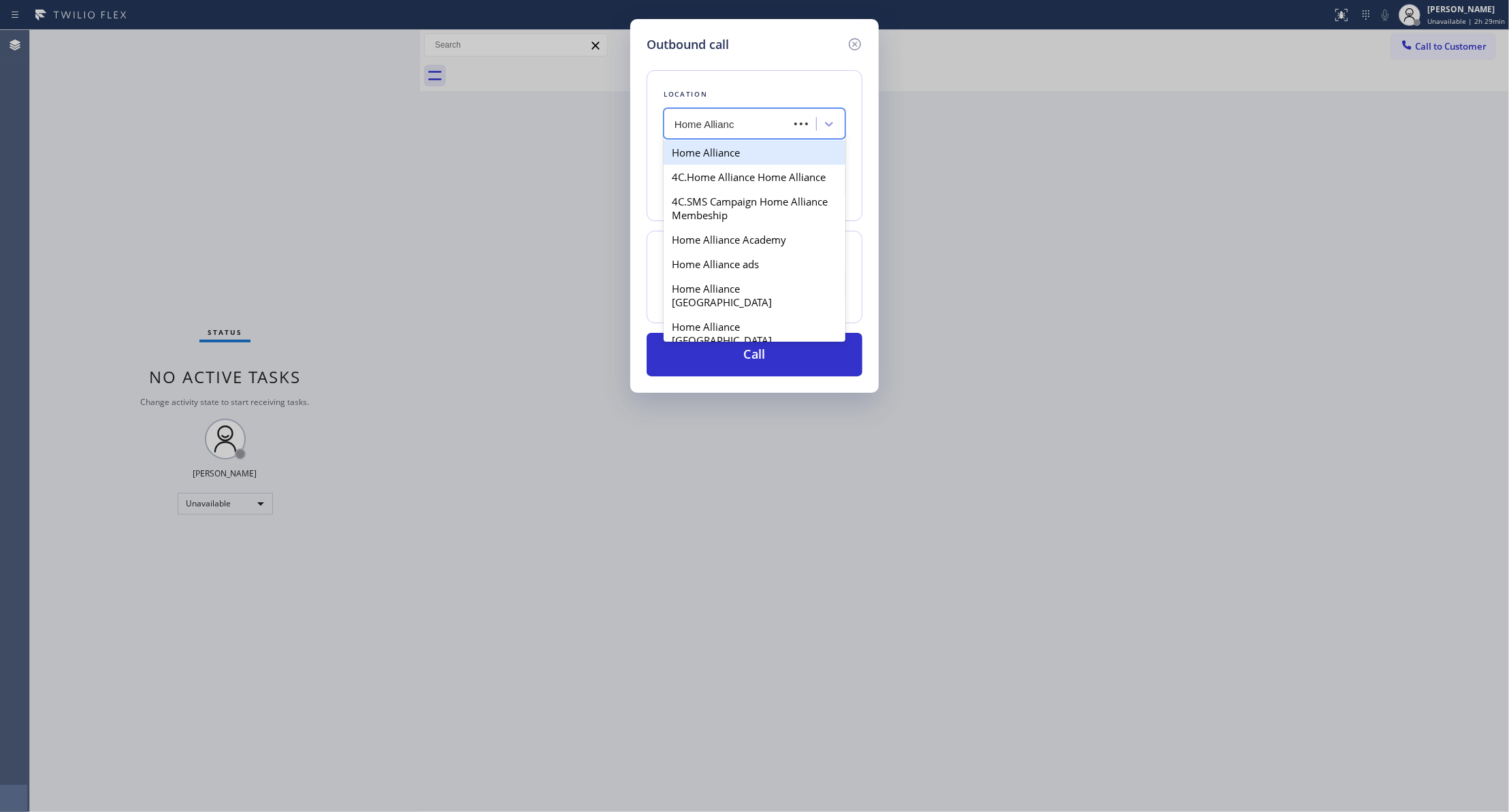
type input "Home Alliance"
click at [702, 155] on div "Home Alliance" at bounding box center [754, 152] width 182 height 24
type input "[PHONE_NUMBER]"
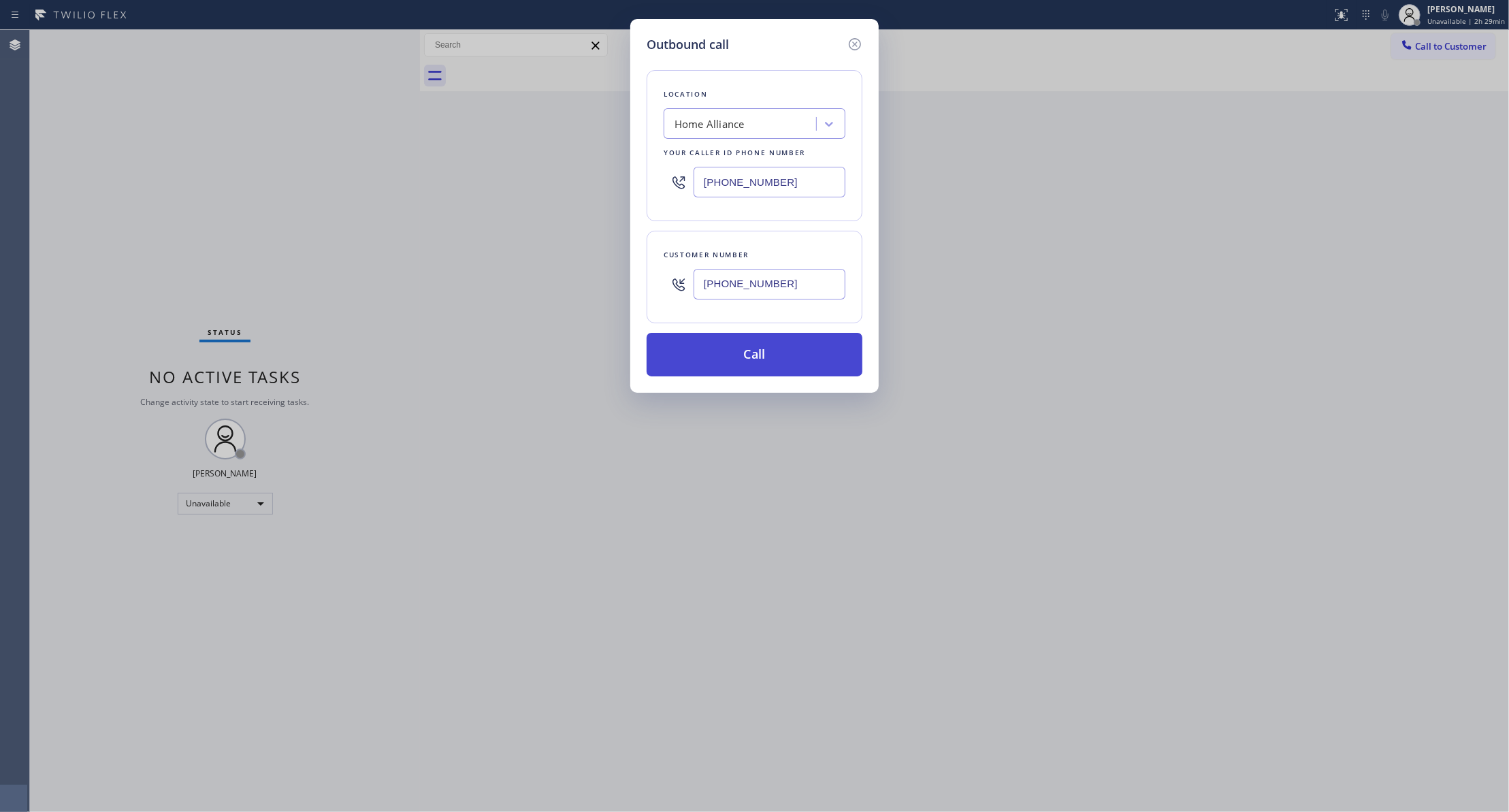
click at [746, 360] on button "Call" at bounding box center [754, 354] width 216 height 44
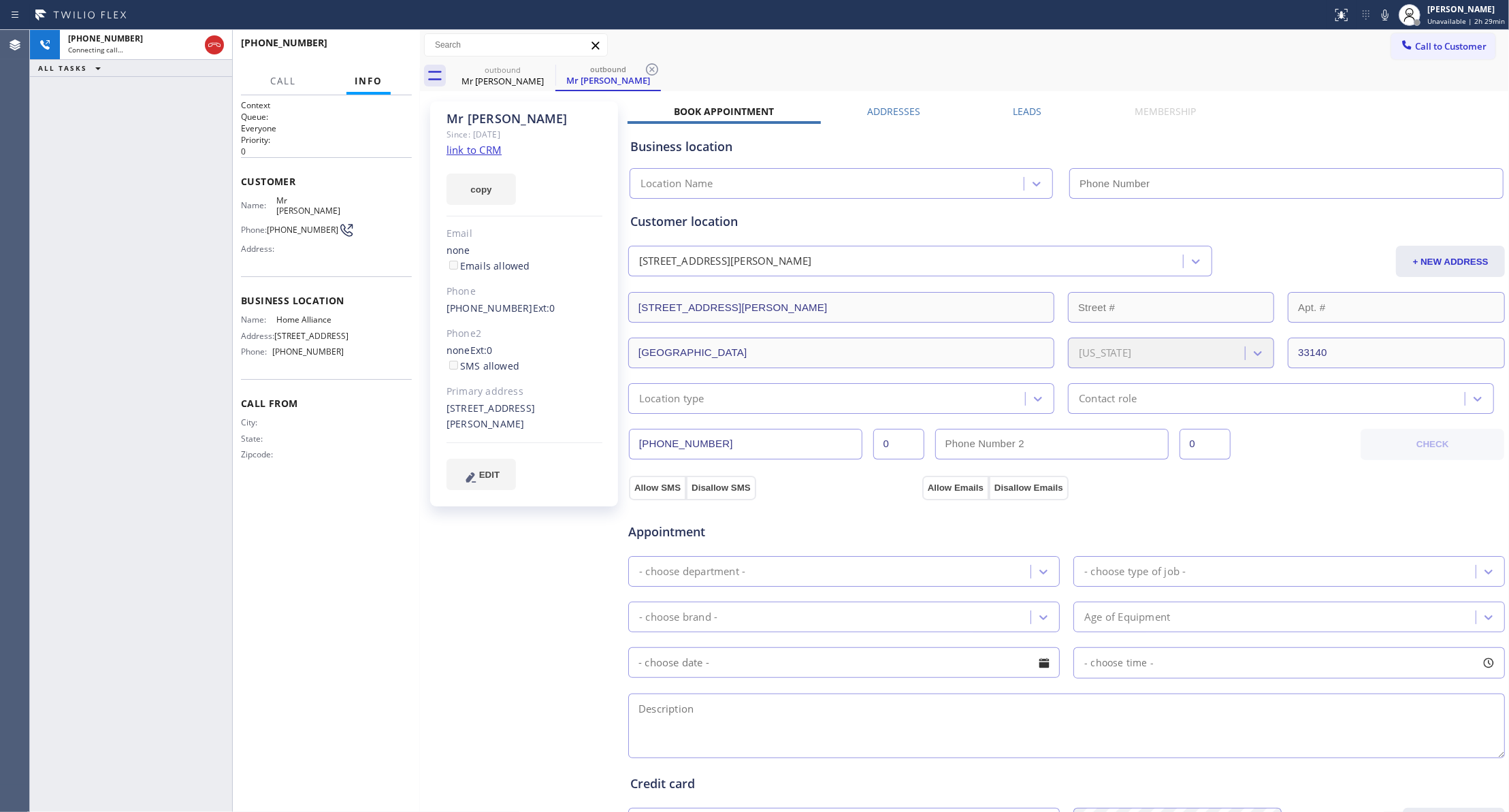
type input "[PHONE_NUMBER]"
click at [383, 30] on div "[PHONE_NUMBER] Live | 00:04 HANG UP" at bounding box center [326, 49] width 187 height 38
click at [386, 38] on div "[PHONE_NUMBER] Live | 00:04 HANG UP" at bounding box center [326, 49] width 171 height 35
click at [383, 54] on button "HANG UP" at bounding box center [380, 49] width 63 height 19
click at [382, 54] on button "HANG UP" at bounding box center [380, 49] width 63 height 19
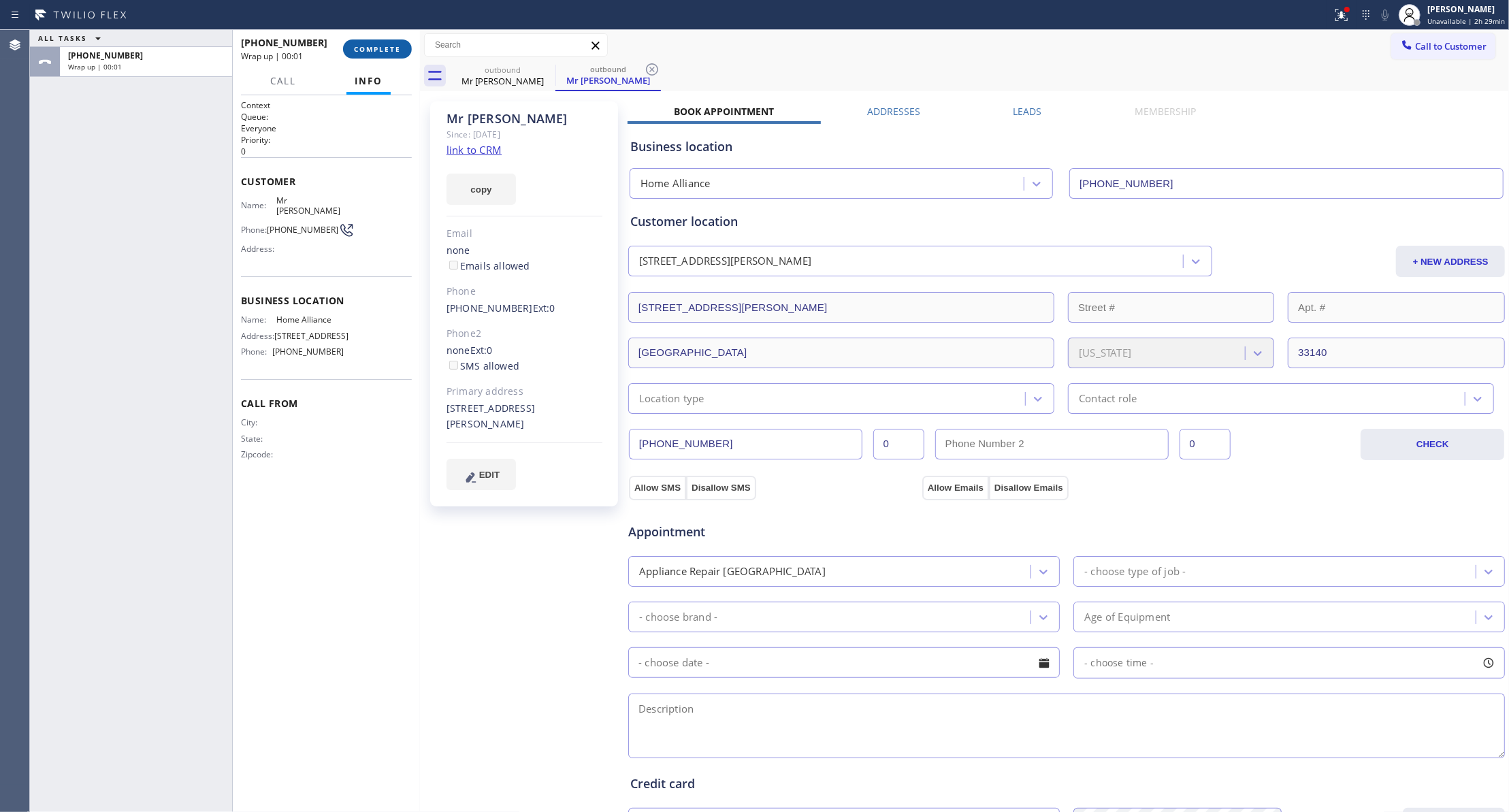
click at [383, 54] on button "COMPLETE" at bounding box center [377, 49] width 69 height 19
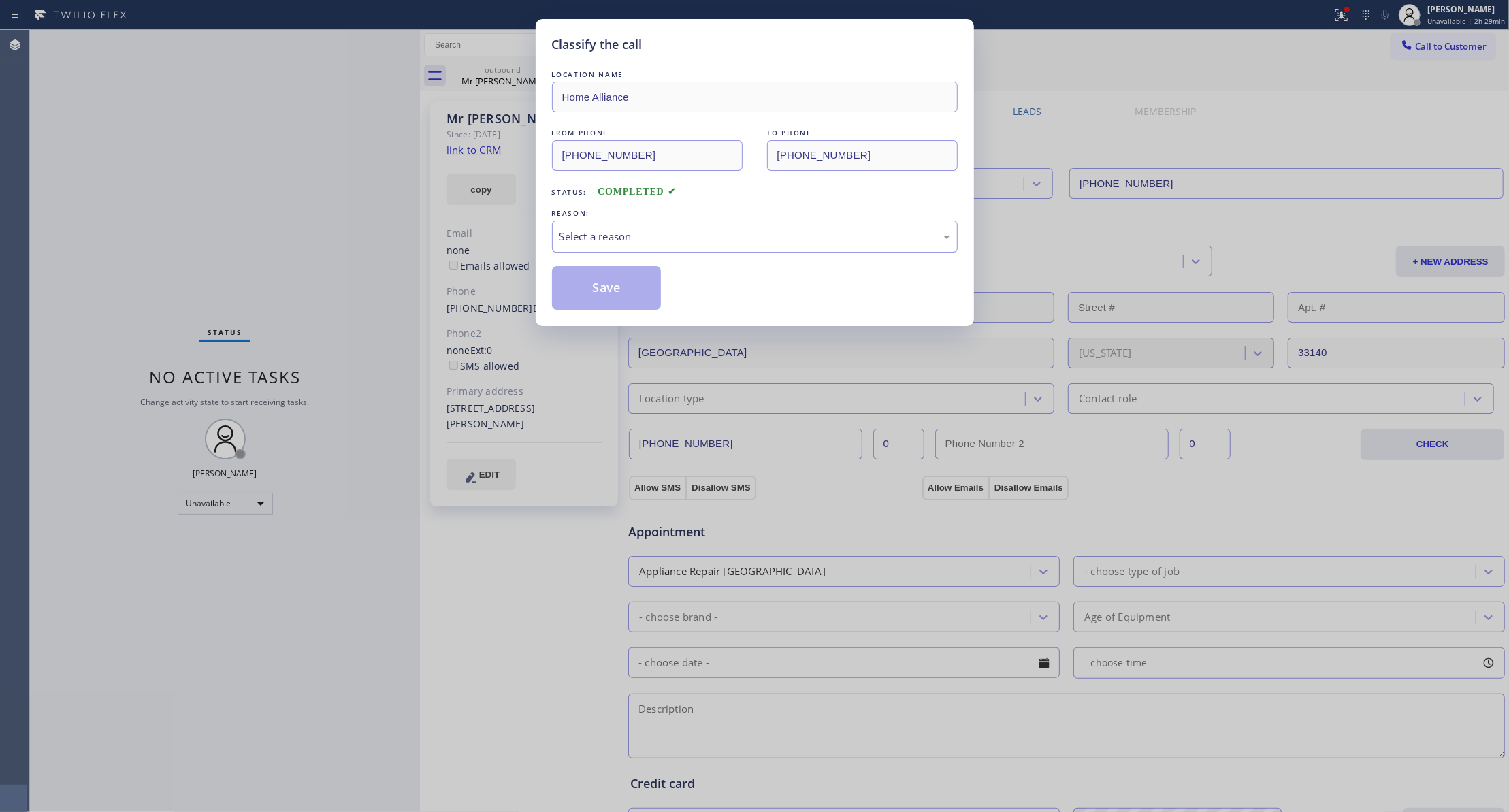
drag, startPoint x: 595, startPoint y: 231, endPoint x: 594, endPoint y: 245, distance: 14.0
click at [594, 231] on div "Select a reason" at bounding box center [754, 236] width 390 height 16
click at [592, 286] on button "Save" at bounding box center [606, 287] width 109 height 44
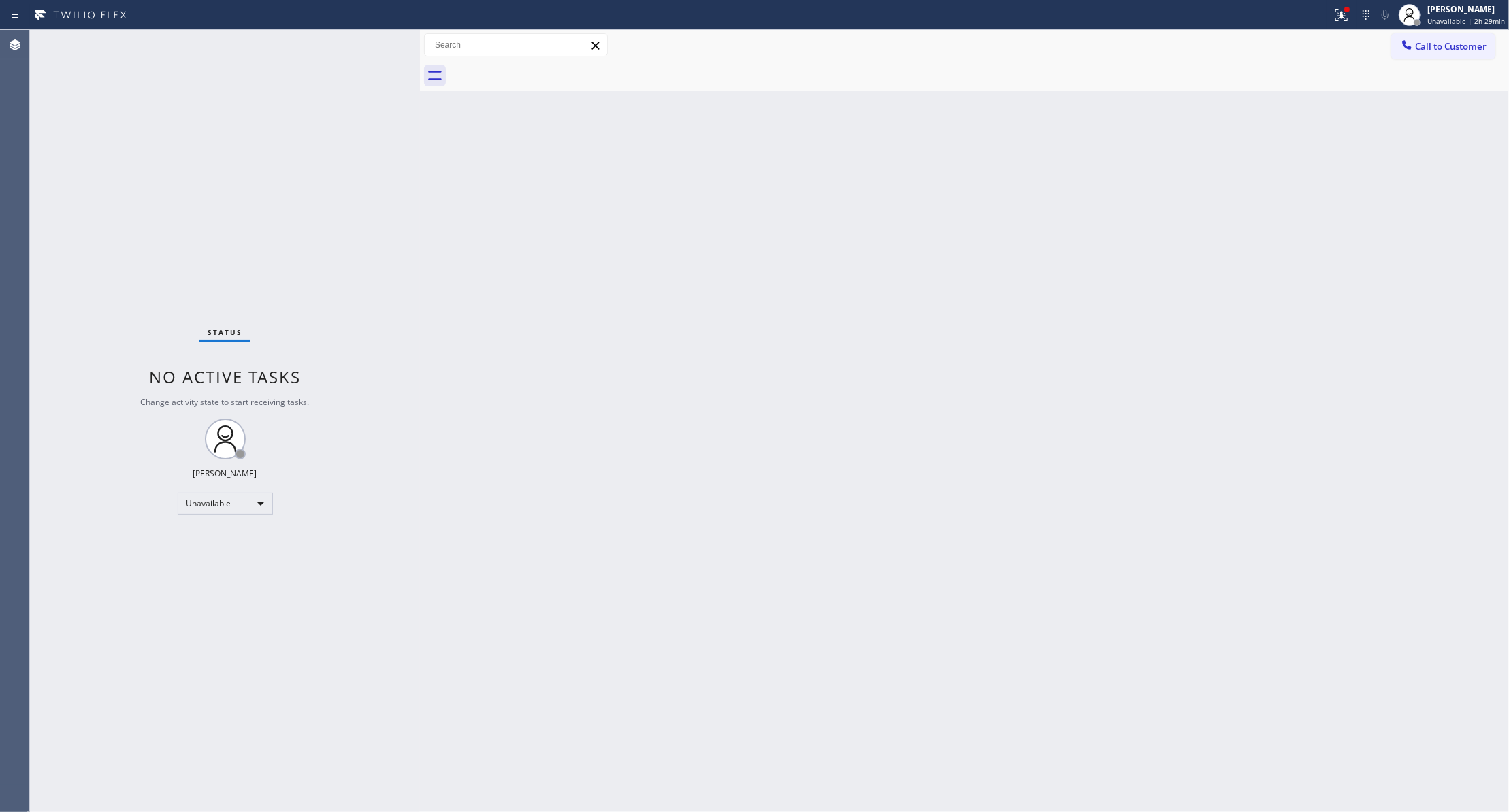
drag, startPoint x: 924, startPoint y: 259, endPoint x: 1297, endPoint y: 45, distance: 430.0
click at [935, 230] on div "Back to Dashboard Change Sender ID Customers Technicians Select a contact Outbo…" at bounding box center [965, 421] width 1089 height 782
click at [1333, 21] on icon at bounding box center [1341, 14] width 16 height 16
click at [1262, 175] on span "Clear issues" at bounding box center [1262, 178] width 64 height 9
click at [1437, 50] on span "Call to Customer" at bounding box center [1450, 46] width 72 height 12
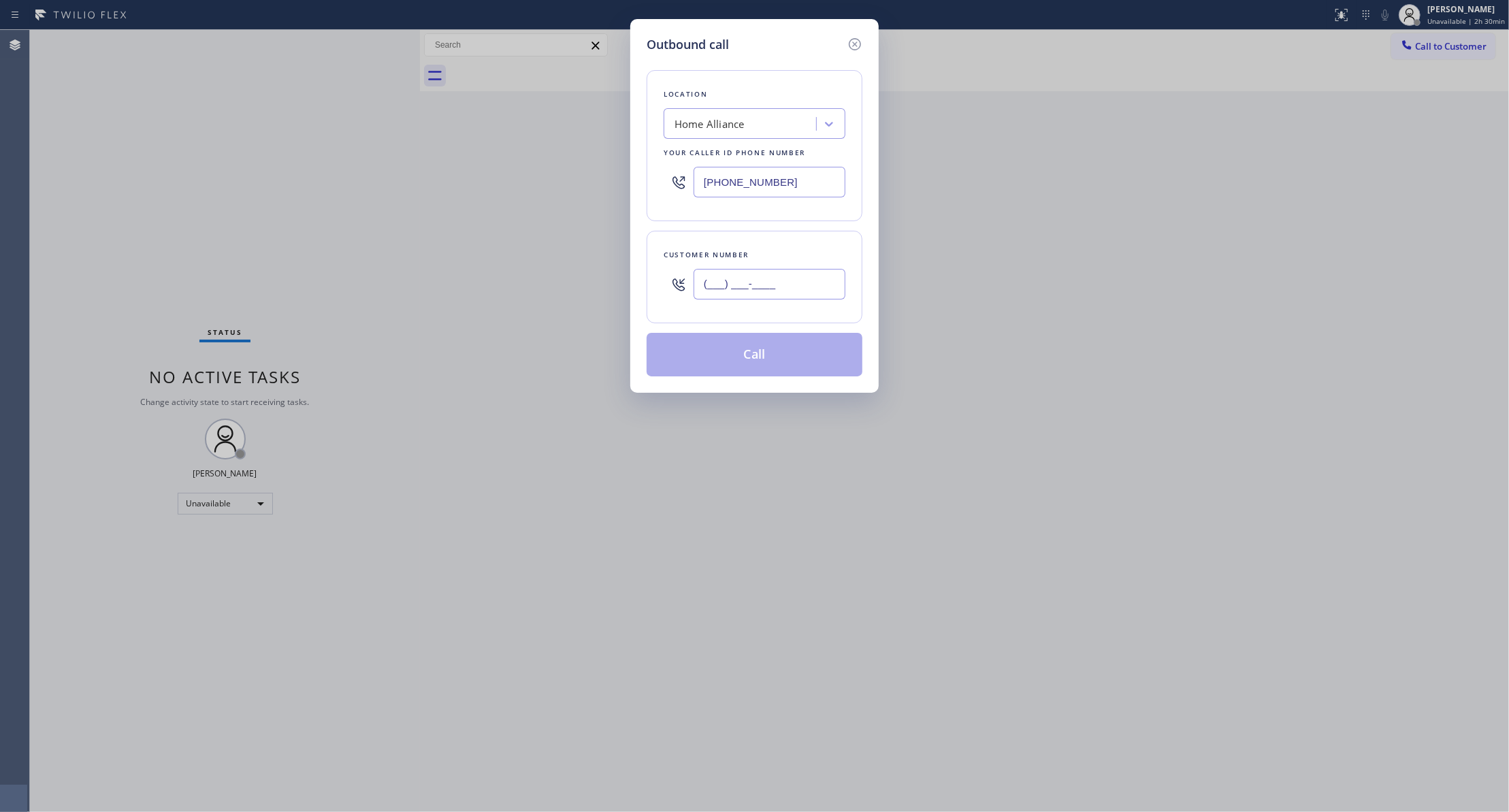
click at [777, 278] on input "(___) ___-____" at bounding box center [769, 284] width 152 height 31
paste input "714) 686-2576"
type input "[PHONE_NUMBER]"
paste input "714) 942-0785"
drag, startPoint x: 810, startPoint y: 182, endPoint x: 505, endPoint y: 253, distance: 313.2
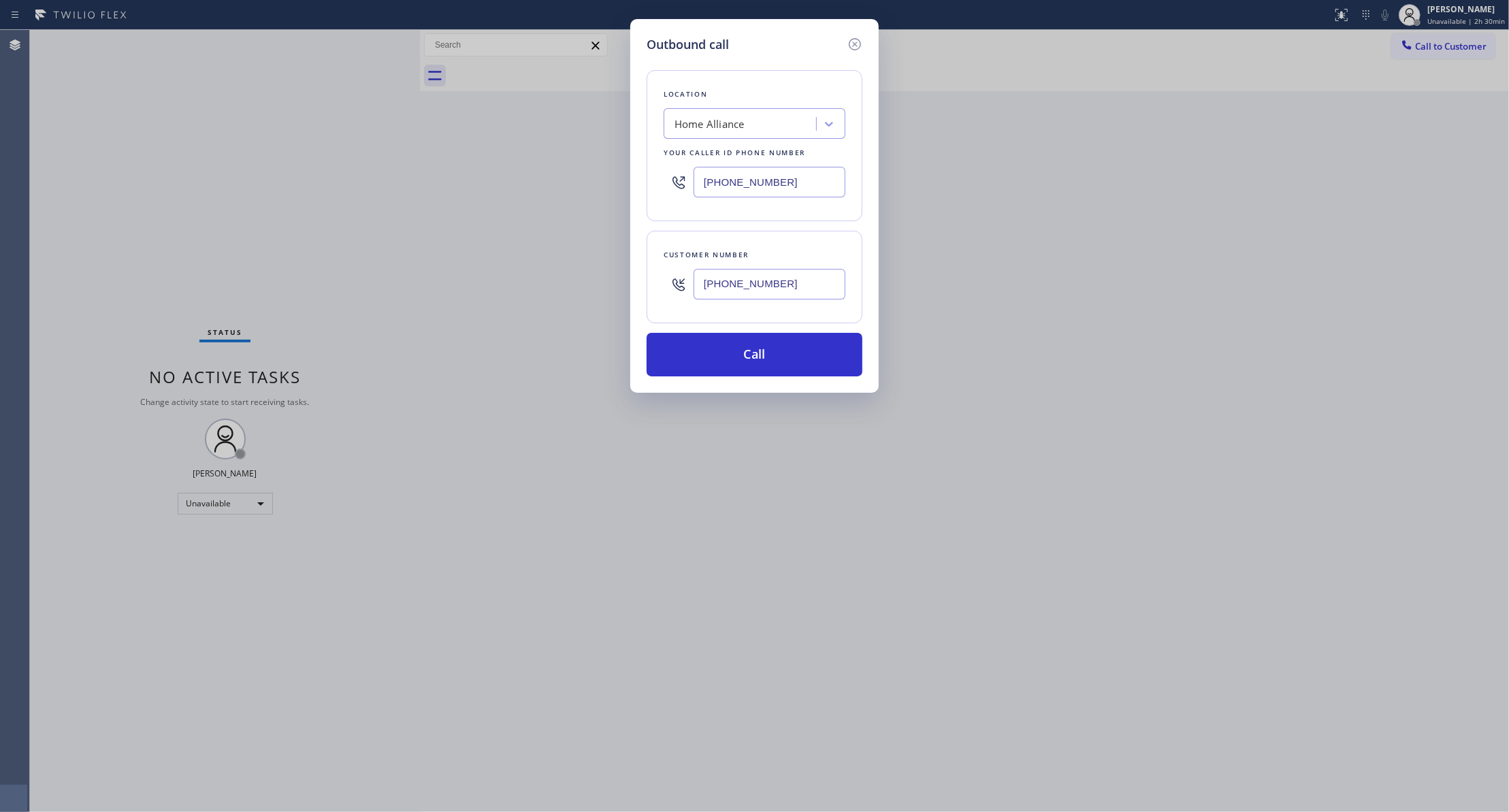
click at [218, 182] on div "Outbound call Location Home Alliance Your caller id phone number [PHONE_NUMBER]…" at bounding box center [754, 406] width 1509 height 812
type input "[PHONE_NUMBER]"
drag, startPoint x: 814, startPoint y: 285, endPoint x: 452, endPoint y: 285, distance: 362.0
click at [452, 285] on div "Outbound call Location [PERSON_NAME] Refrigerator Repair Your caller id phone n…" at bounding box center [754, 406] width 1509 height 812
click at [764, 368] on button "Call" at bounding box center [754, 354] width 216 height 44
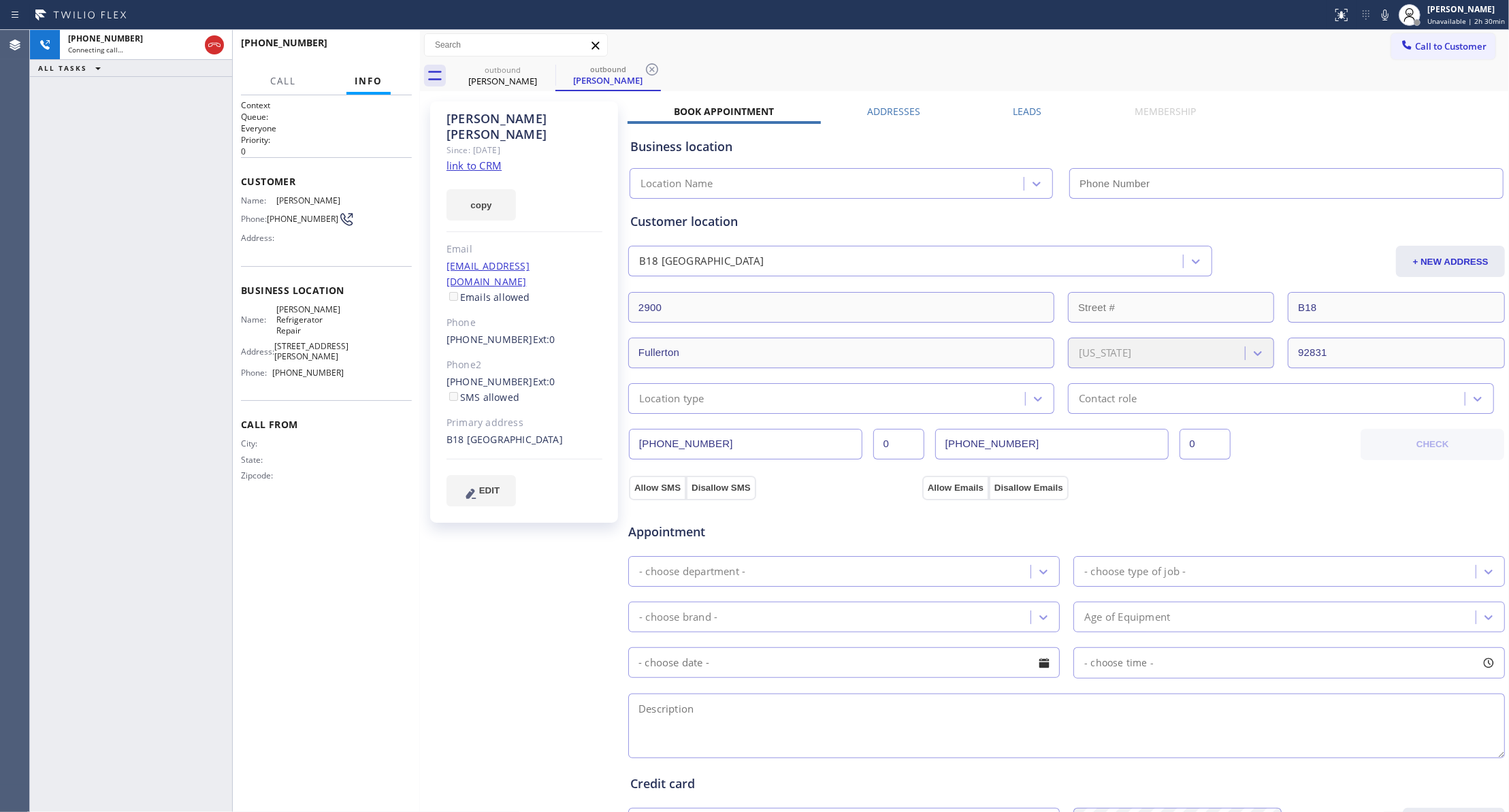
type input "[PHONE_NUMBER]"
click at [646, 69] on icon at bounding box center [652, 69] width 12 height 12
click at [460, 159] on link "link to CRM" at bounding box center [473, 165] width 55 height 14
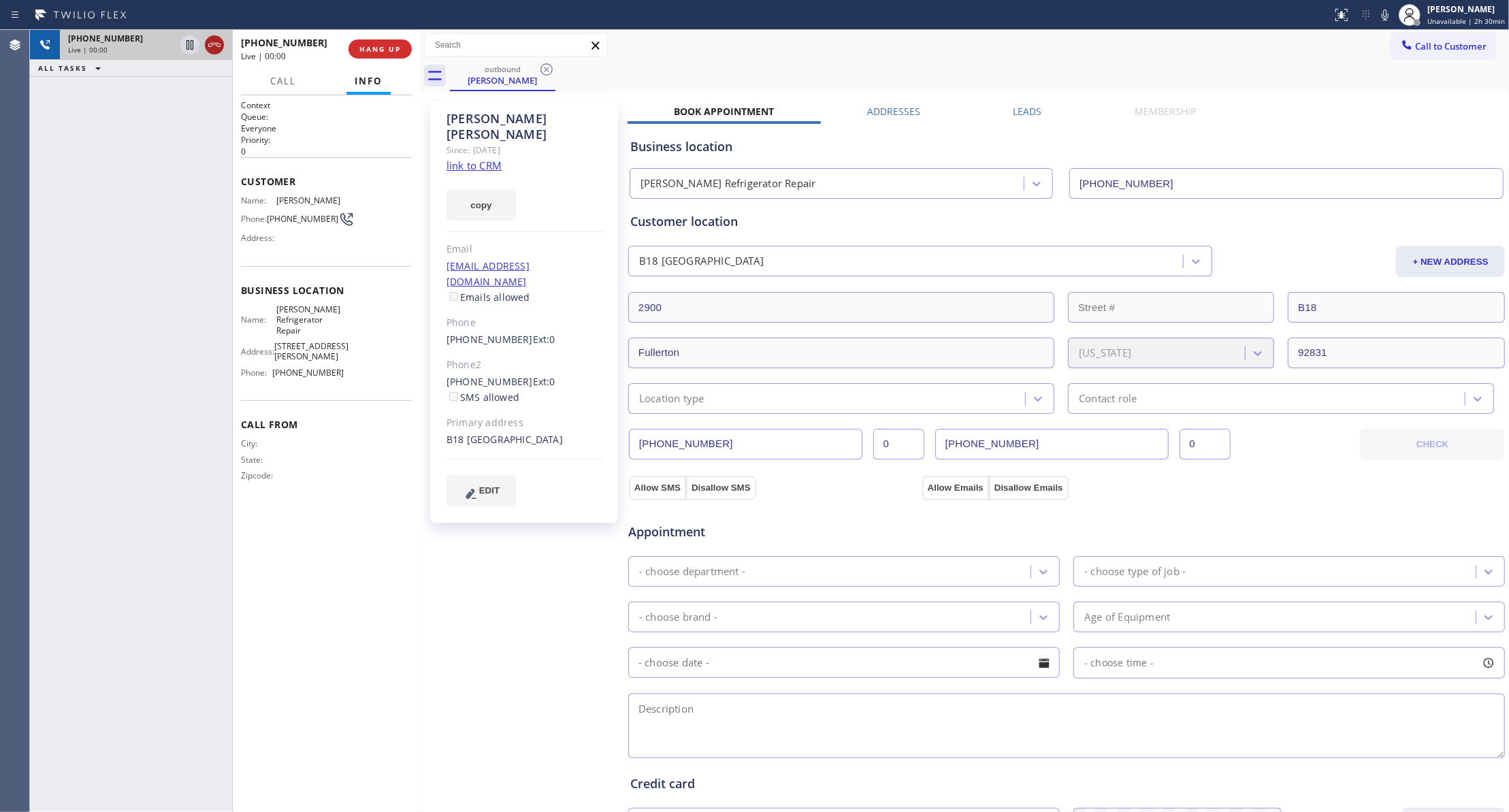
click at [217, 44] on icon at bounding box center [214, 45] width 12 height 4
click at [371, 42] on button "HANG UP" at bounding box center [380, 49] width 63 height 19
click at [380, 51] on span "COMPLETE" at bounding box center [377, 49] width 47 height 9
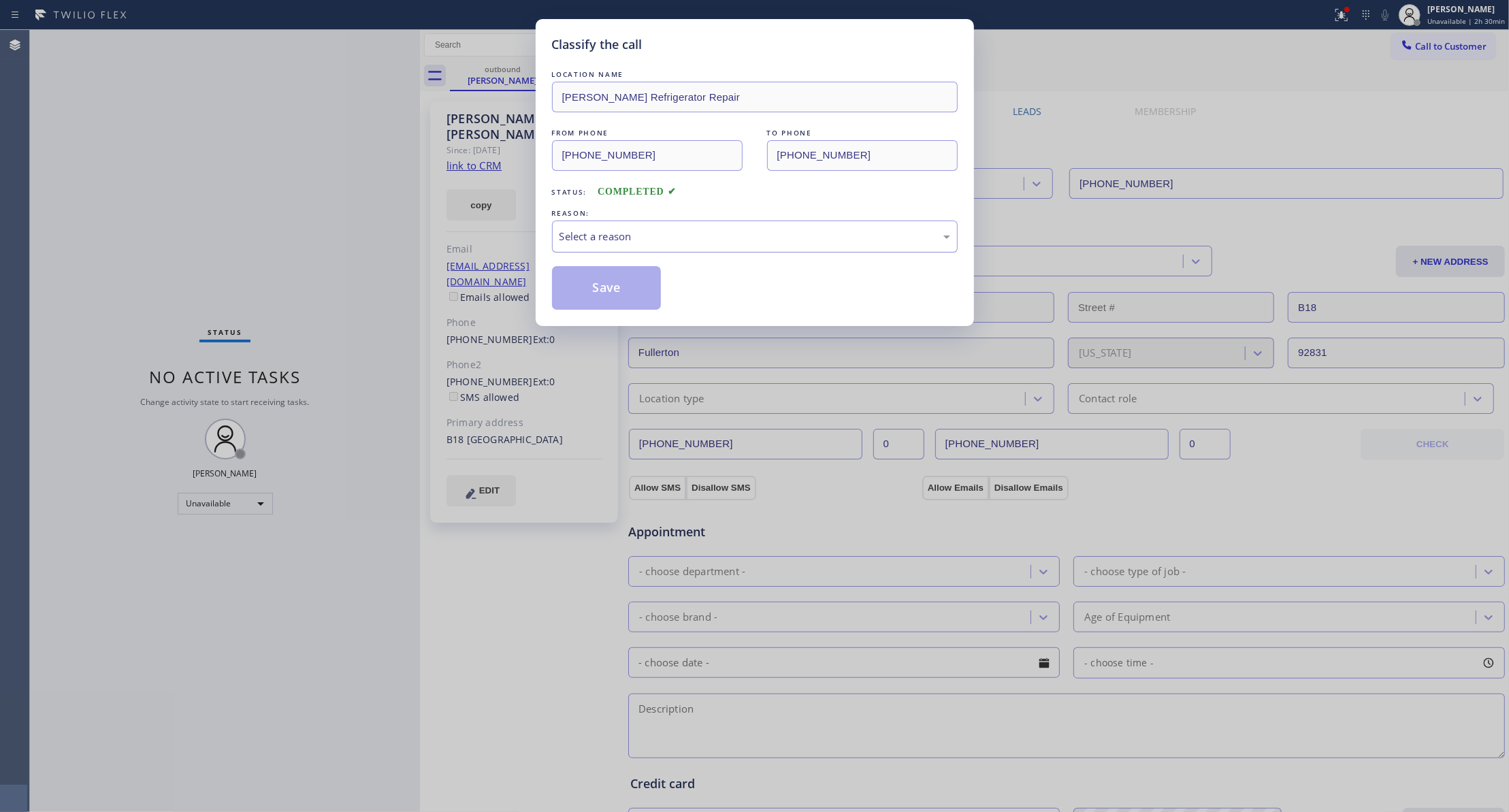
click at [621, 251] on div "Select a reason" at bounding box center [754, 236] width 405 height 32
click at [586, 287] on button "Save" at bounding box center [606, 287] width 109 height 44
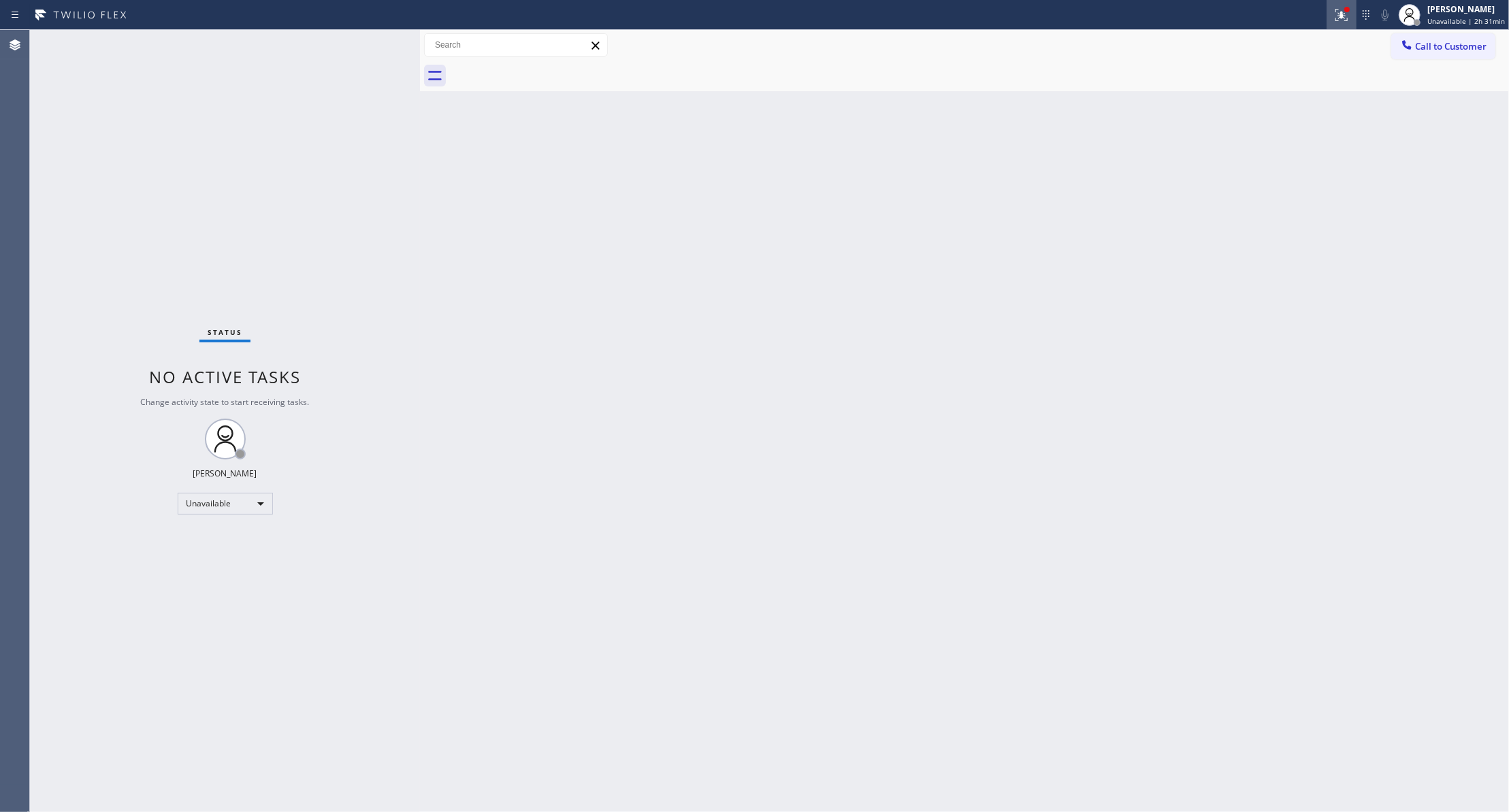
click at [1333, 12] on icon at bounding box center [1341, 14] width 16 height 16
click at [1296, 175] on button "Clear issues" at bounding box center [1262, 178] width 160 height 19
click at [157, 181] on div "Status No active tasks Change activity state to start receiving tasks. [PERSON_…" at bounding box center [225, 421] width 390 height 782
click at [106, 244] on div "Status No active tasks Change activity state to start receiving tasks. [PERSON_…" at bounding box center [225, 421] width 390 height 782
click at [1432, 49] on span "Call to Customer" at bounding box center [1450, 46] width 72 height 12
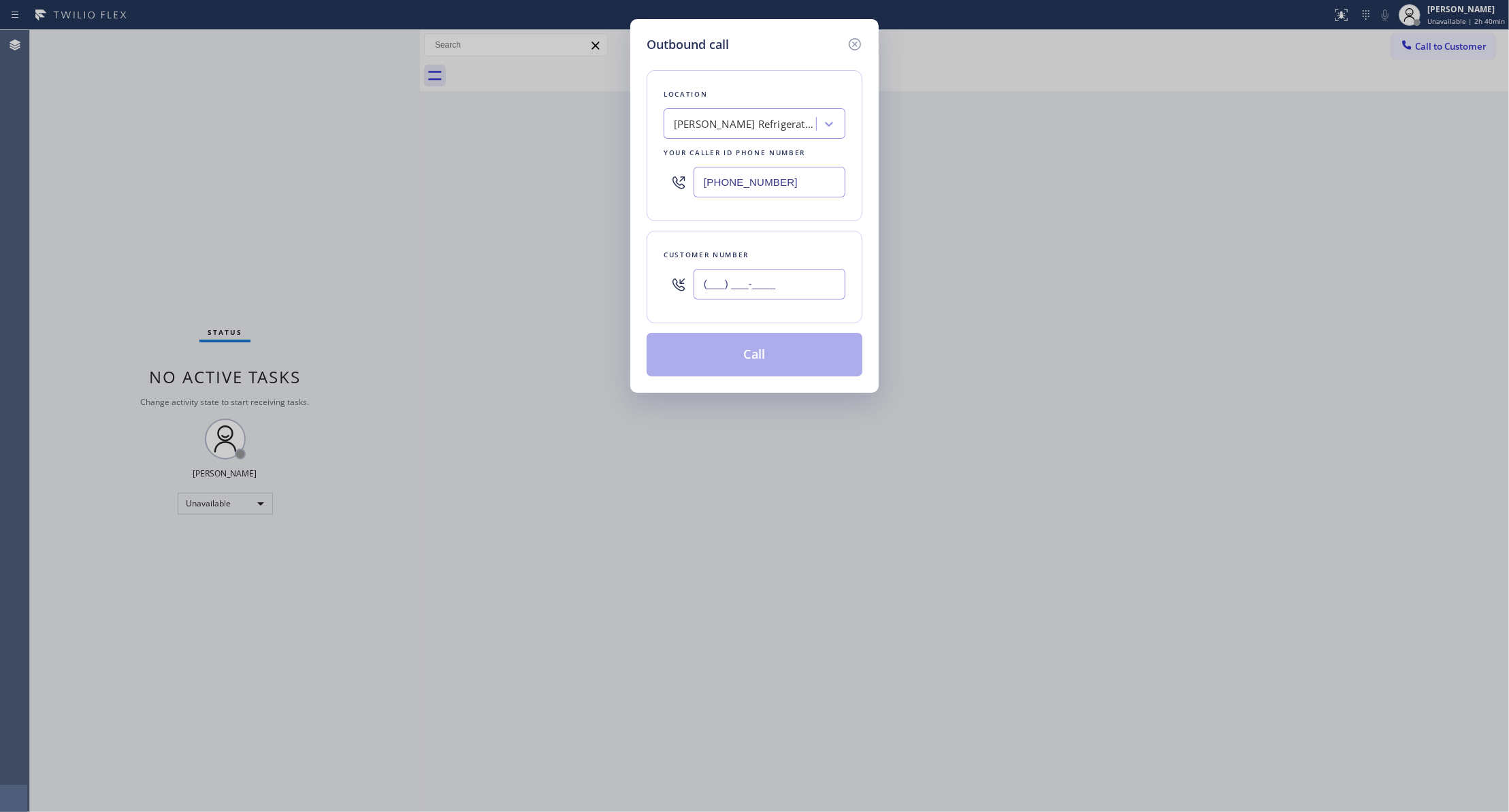
click at [698, 288] on input "(___) ___-____" at bounding box center [769, 284] width 152 height 31
paste input "213) 344-0374"
type input "[PHONE_NUMBER]"
drag, startPoint x: 682, startPoint y: 190, endPoint x: 518, endPoint y: 197, distance: 164.1
click at [518, 197] on div "Outbound call Location [PERSON_NAME] Refrigerator Repair Your caller id phone n…" at bounding box center [754, 406] width 1509 height 812
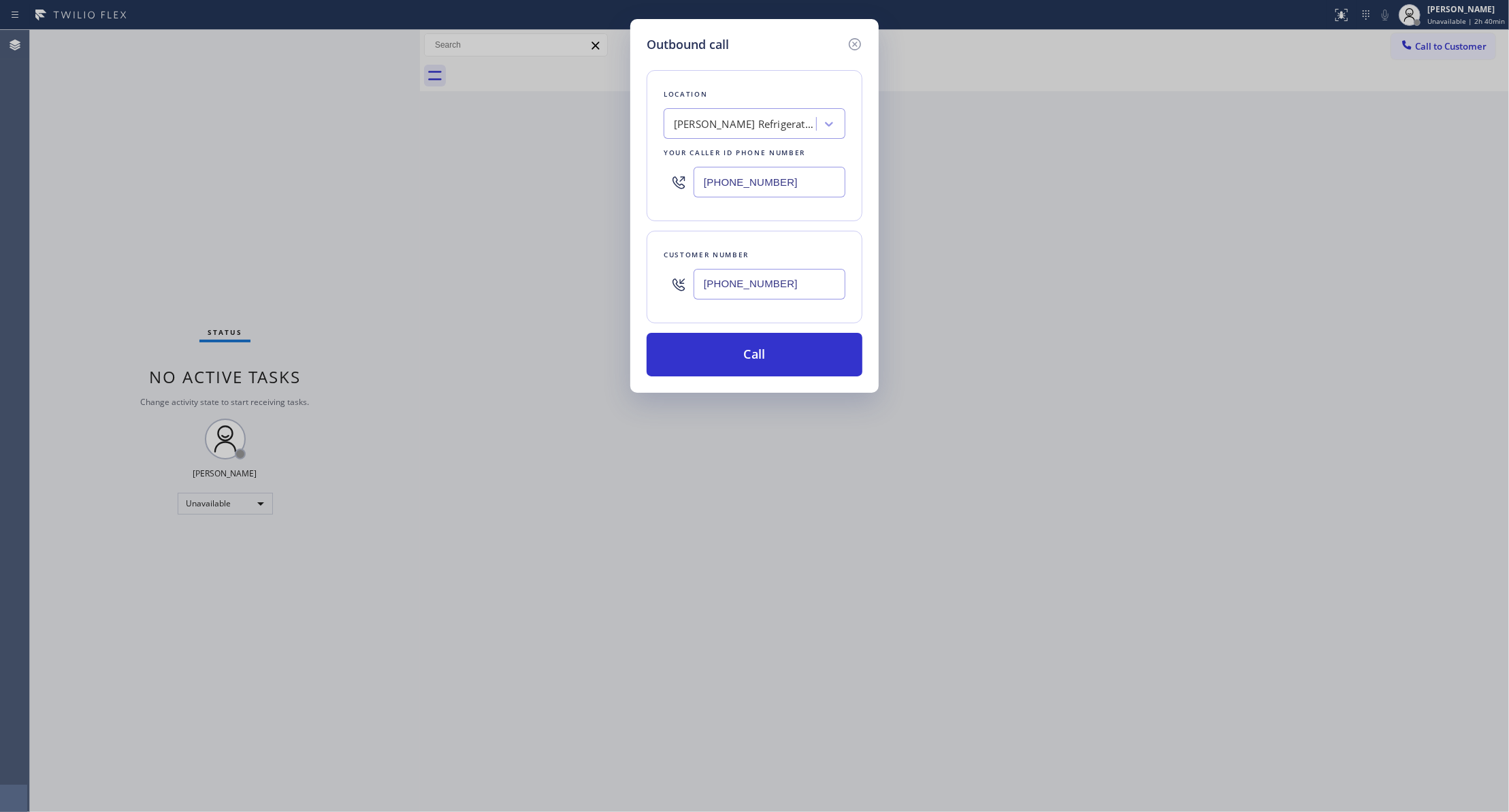
paste input "213) 344-0758"
type input "[PHONE_NUMBER]"
drag, startPoint x: 812, startPoint y: 297, endPoint x: 618, endPoint y: 286, distance: 194.3
click at [618, 286] on div "Outbound call Location Home Alliance [GEOGRAPHIC_DATA] Your caller id phone num…" at bounding box center [754, 406] width 1509 height 812
click at [705, 341] on button "Call" at bounding box center [754, 354] width 216 height 44
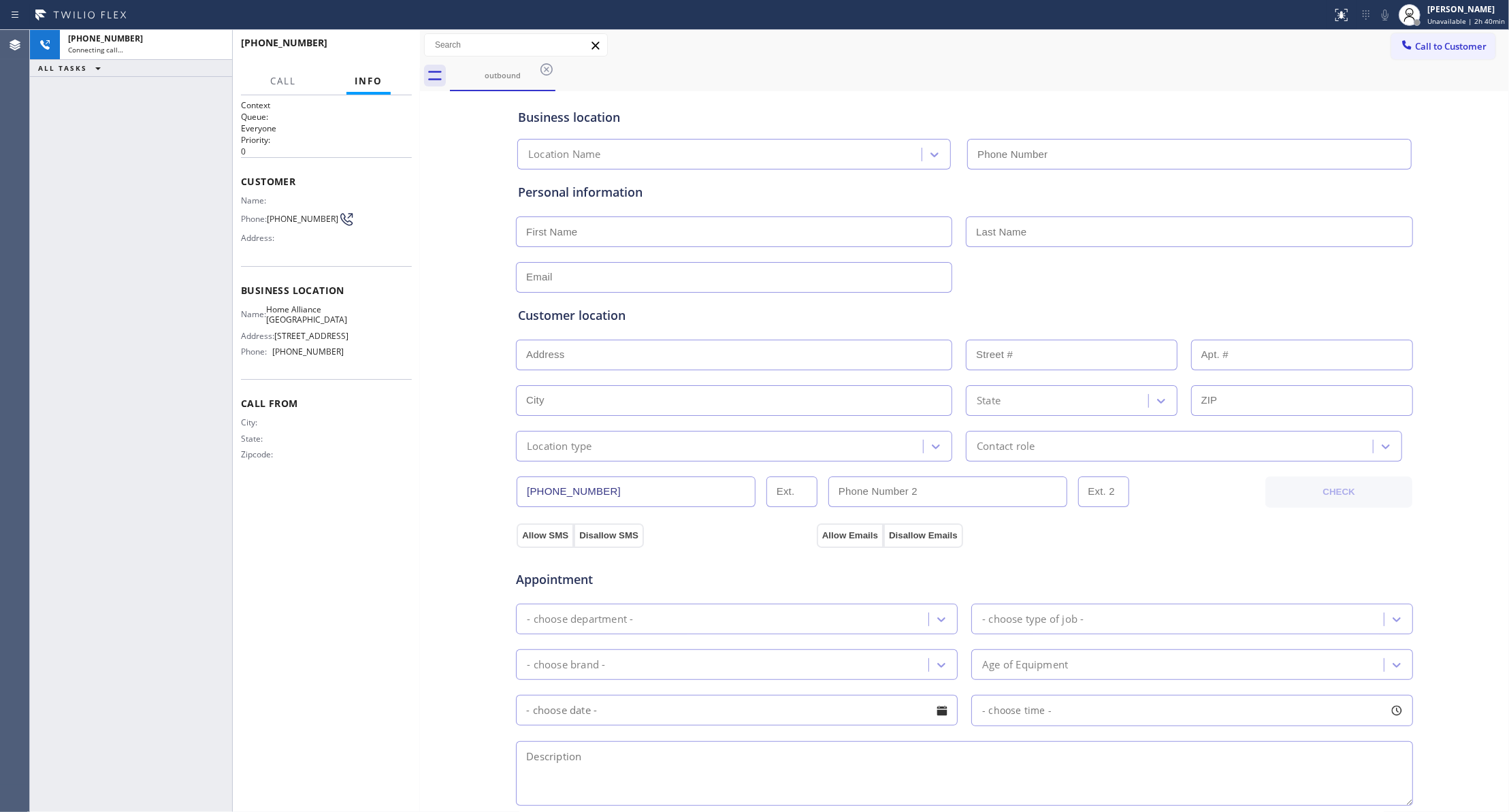
type input "[PHONE_NUMBER]"
click at [378, 482] on div "Call From City: State: Zipcode:" at bounding box center [326, 430] width 171 height 103
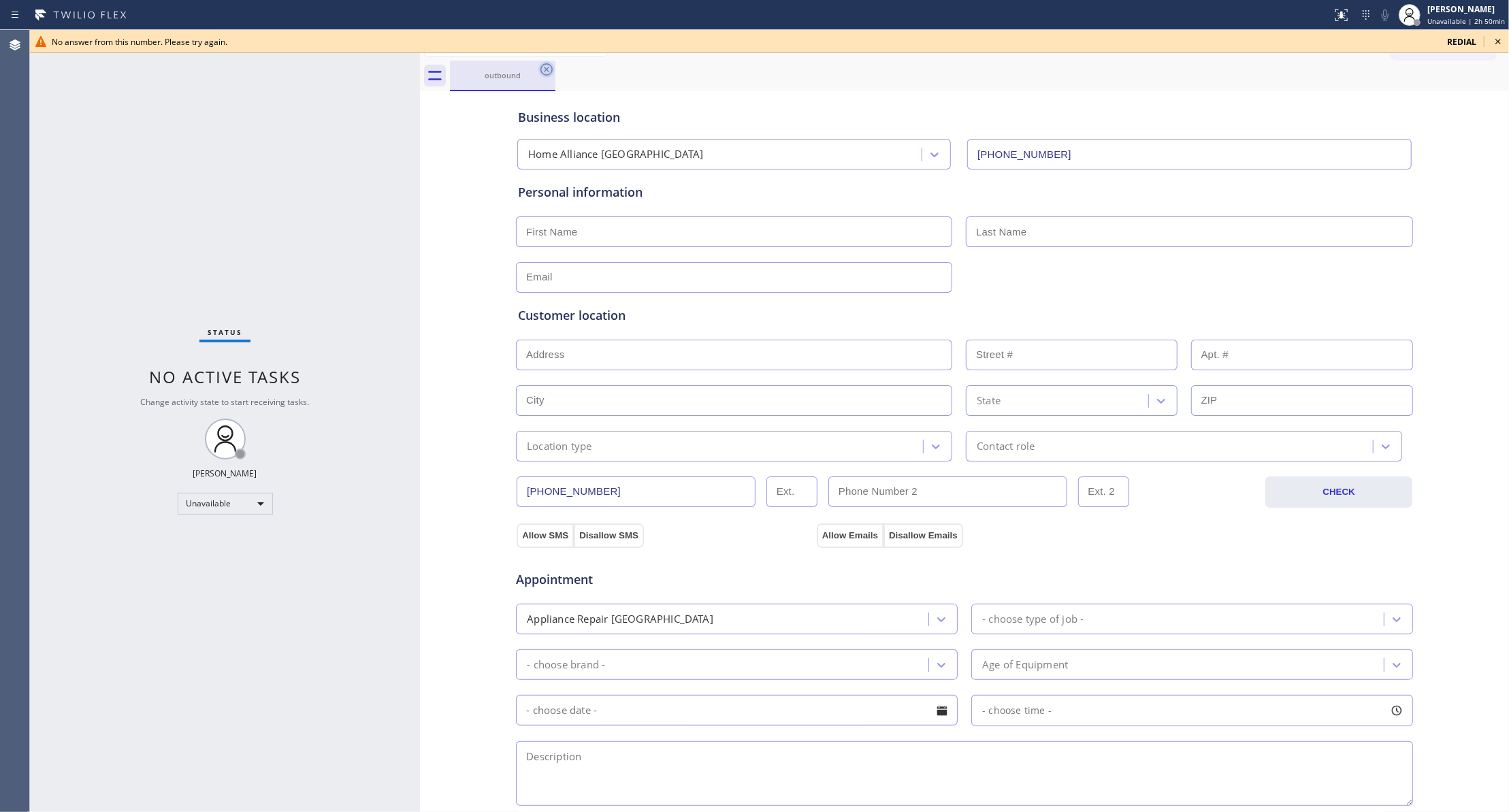
click at [543, 66] on icon at bounding box center [546, 69] width 16 height 16
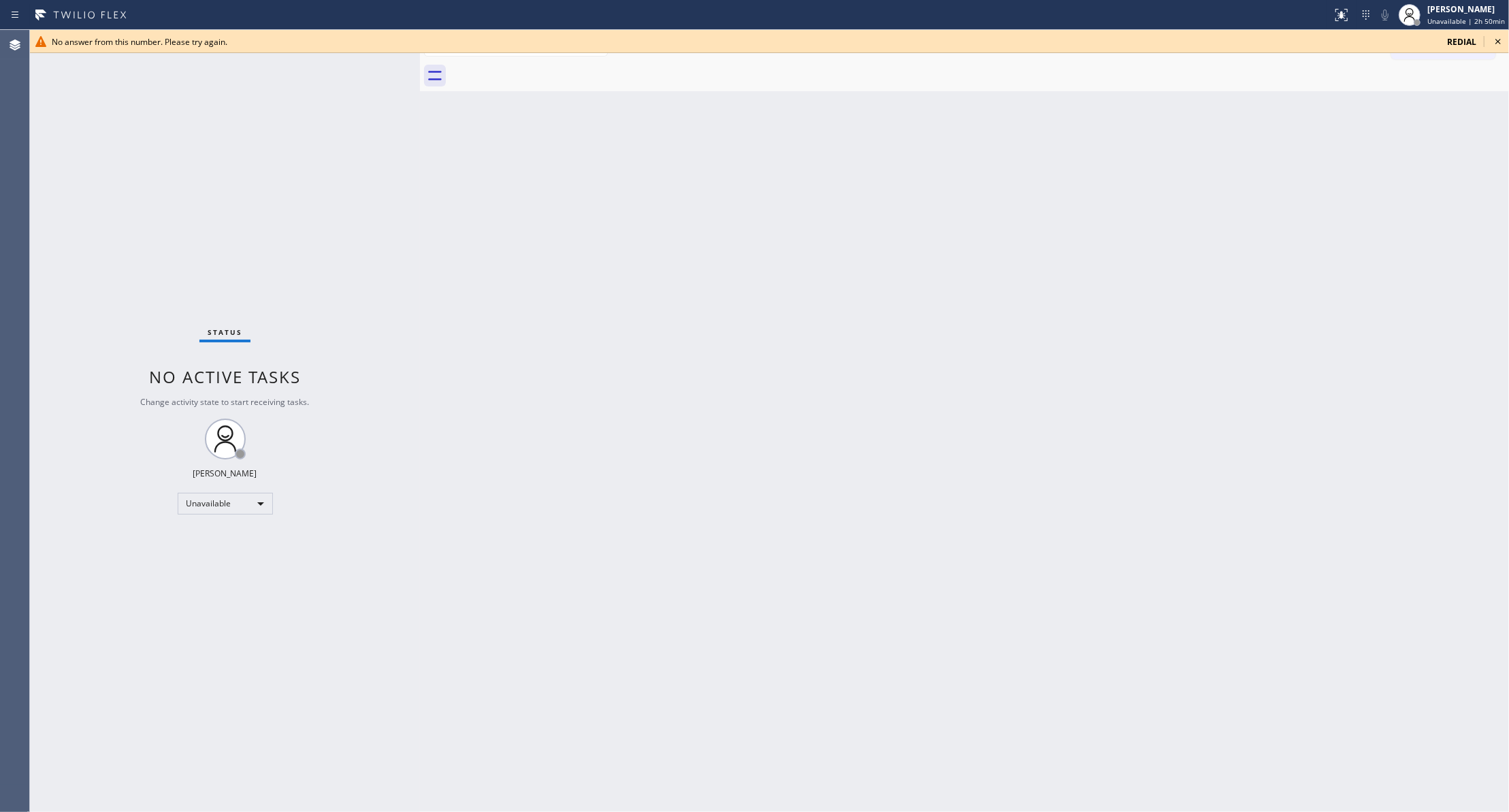
click at [1501, 39] on icon at bounding box center [1498, 41] width 16 height 16
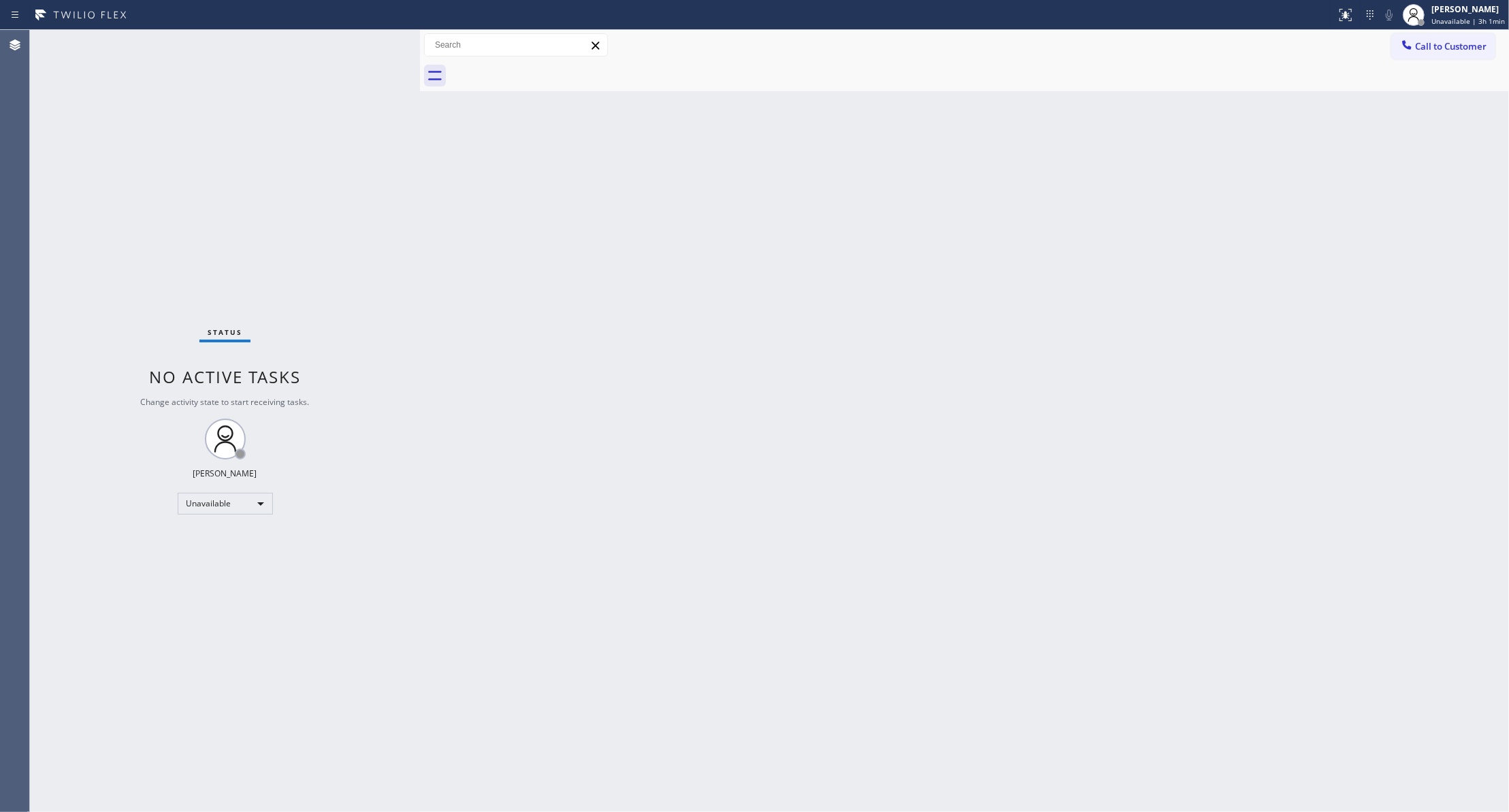
click at [656, 292] on div "Back to Dashboard Change Sender ID Customers Technicians Select a contact Outbo…" at bounding box center [965, 421] width 1089 height 782
click at [1432, 21] on span "Unavailable | 3h 1min" at bounding box center [1468, 21] width 74 height 9
click at [1403, 77] on button "Available" at bounding box center [1441, 72] width 136 height 18
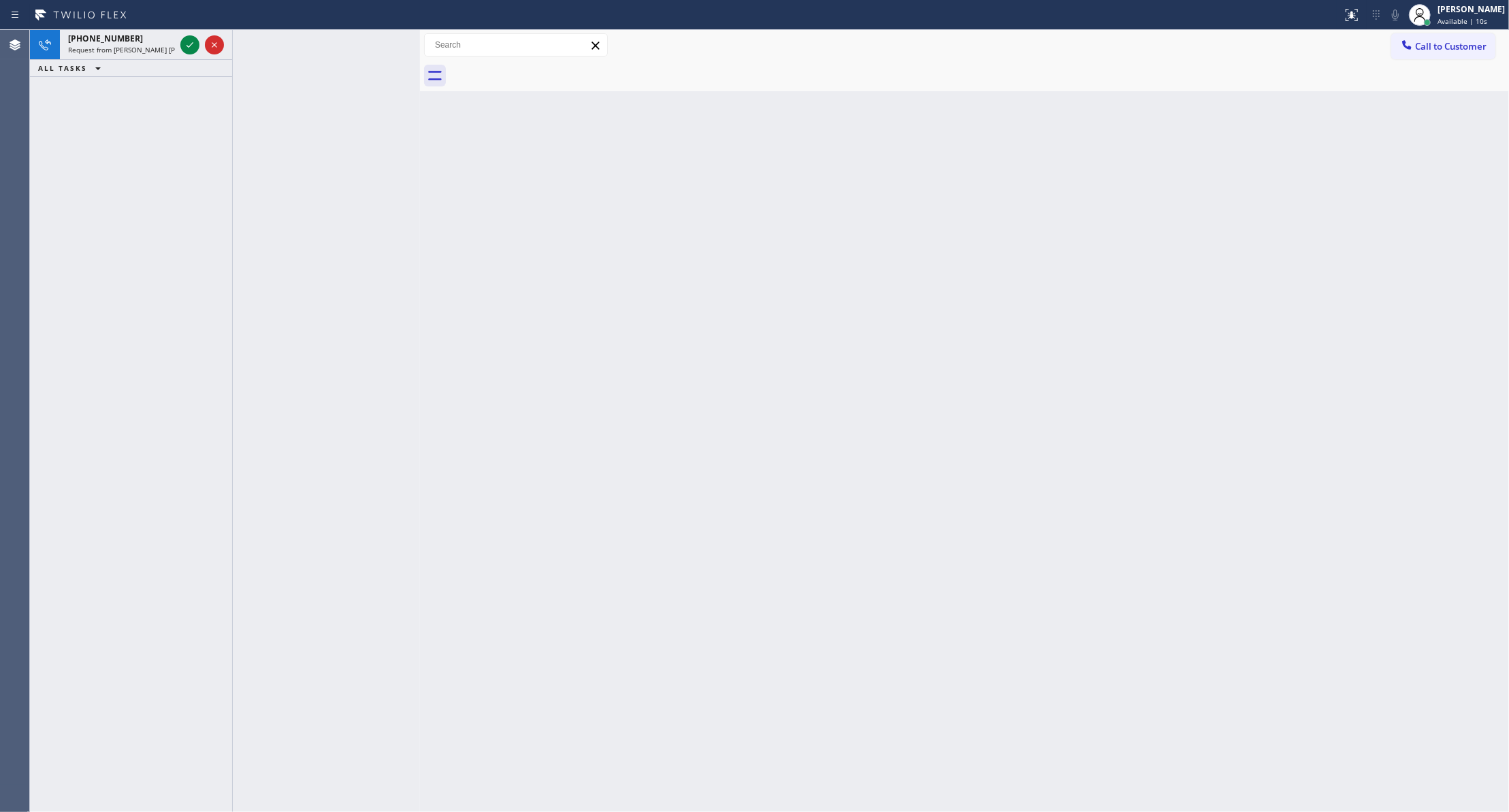
click at [772, 350] on div "Back to Dashboard Change Sender ID Customers Technicians Select a contact Outbo…" at bounding box center [965, 421] width 1089 height 782
click at [192, 39] on icon at bounding box center [190, 44] width 16 height 16
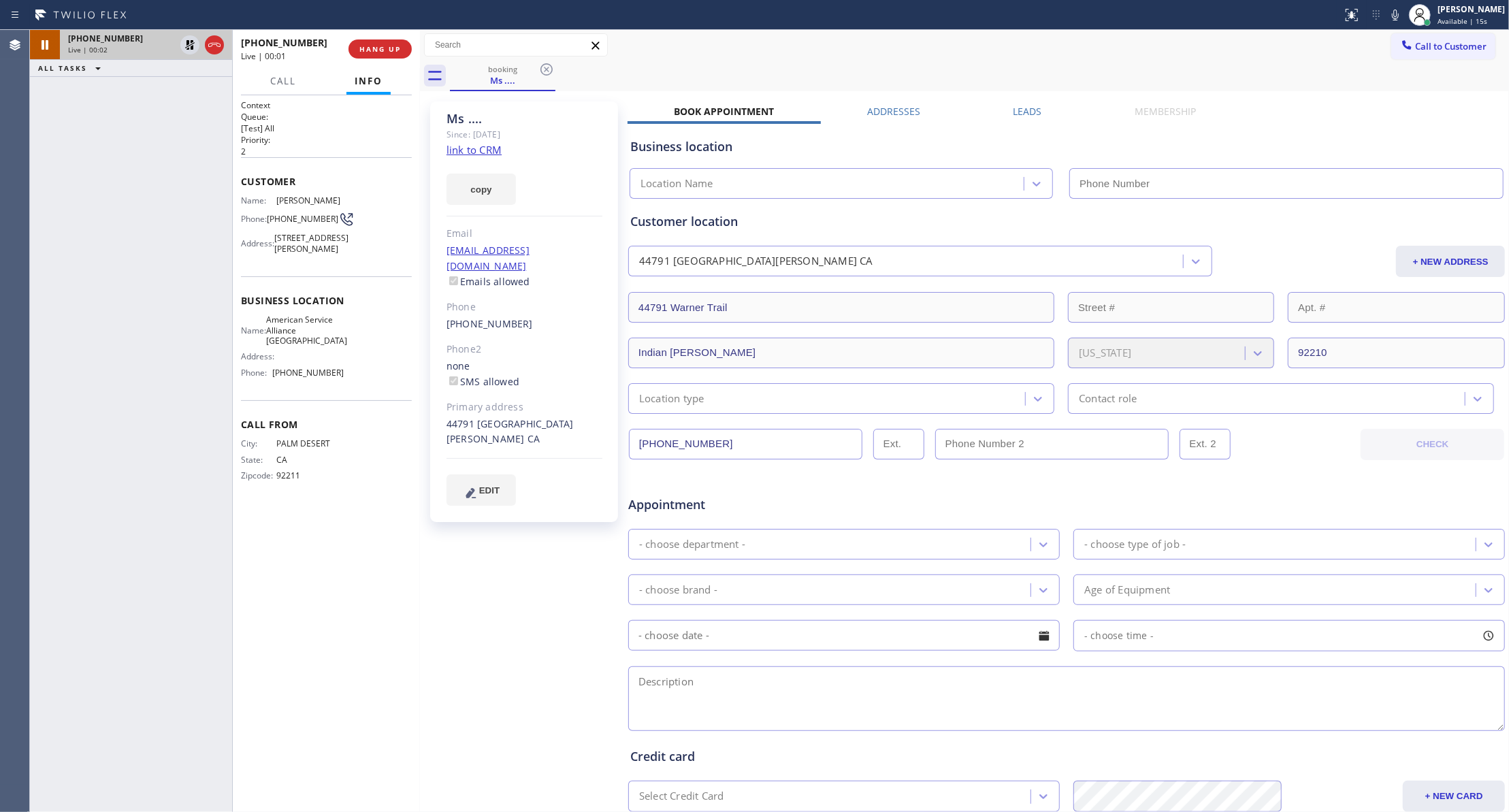
type input "[PHONE_NUMBER]"
click at [472, 148] on link "link to CRM" at bounding box center [473, 149] width 55 height 14
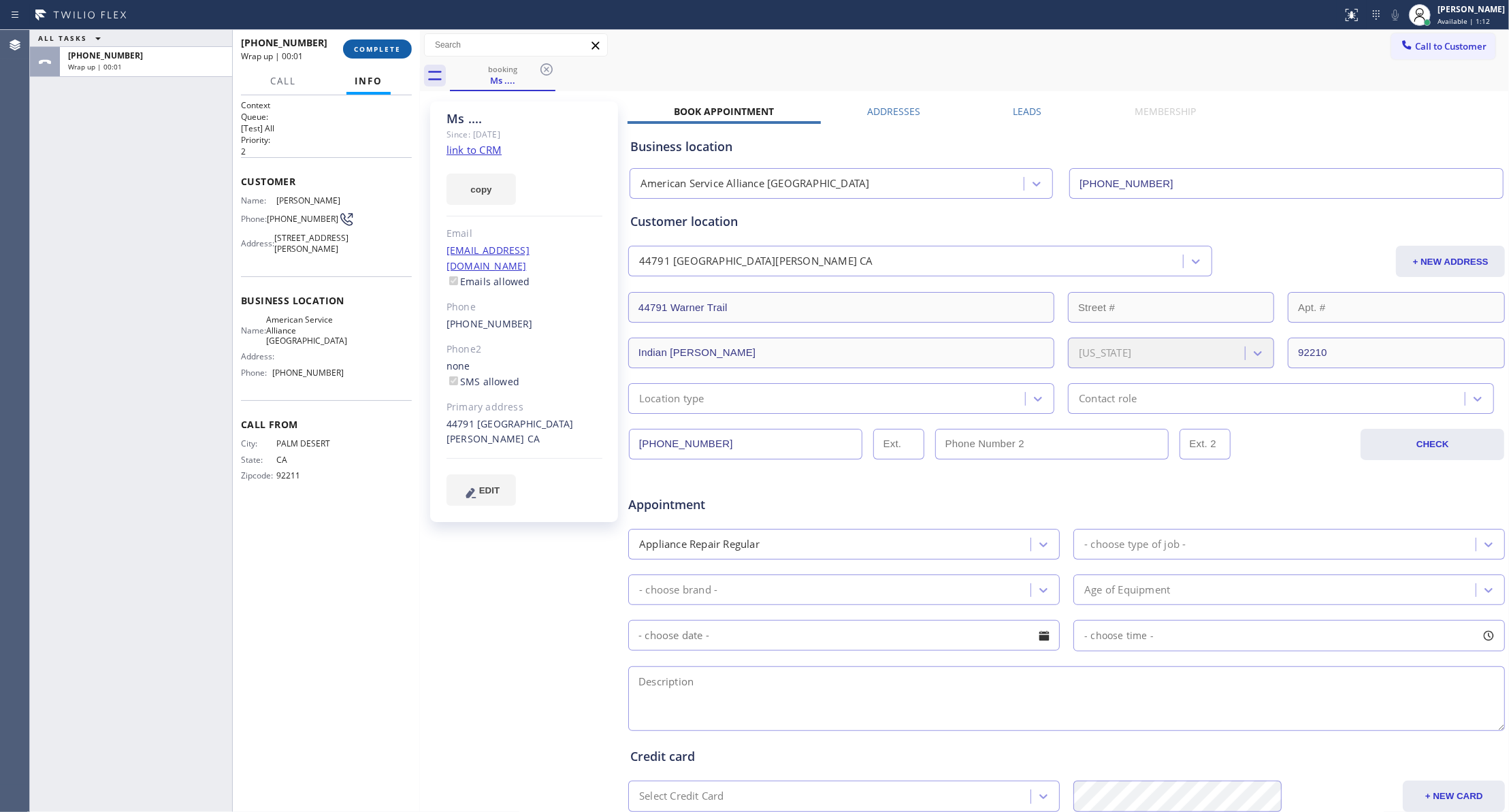
click at [358, 48] on span "COMPLETE" at bounding box center [377, 49] width 47 height 9
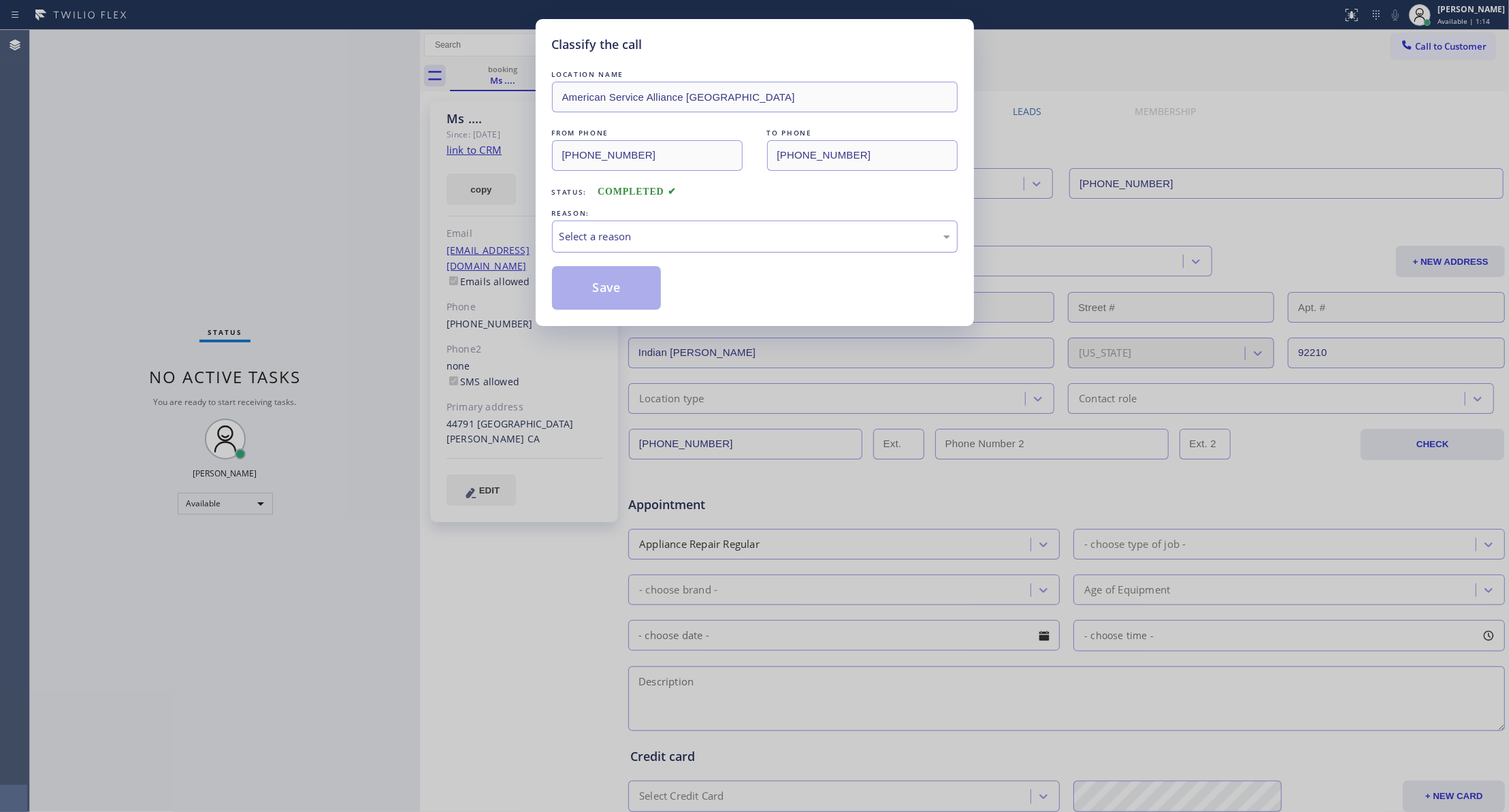
click at [611, 244] on div "Select a reason" at bounding box center [754, 236] width 390 height 16
click at [622, 290] on button "Save" at bounding box center [606, 287] width 109 height 44
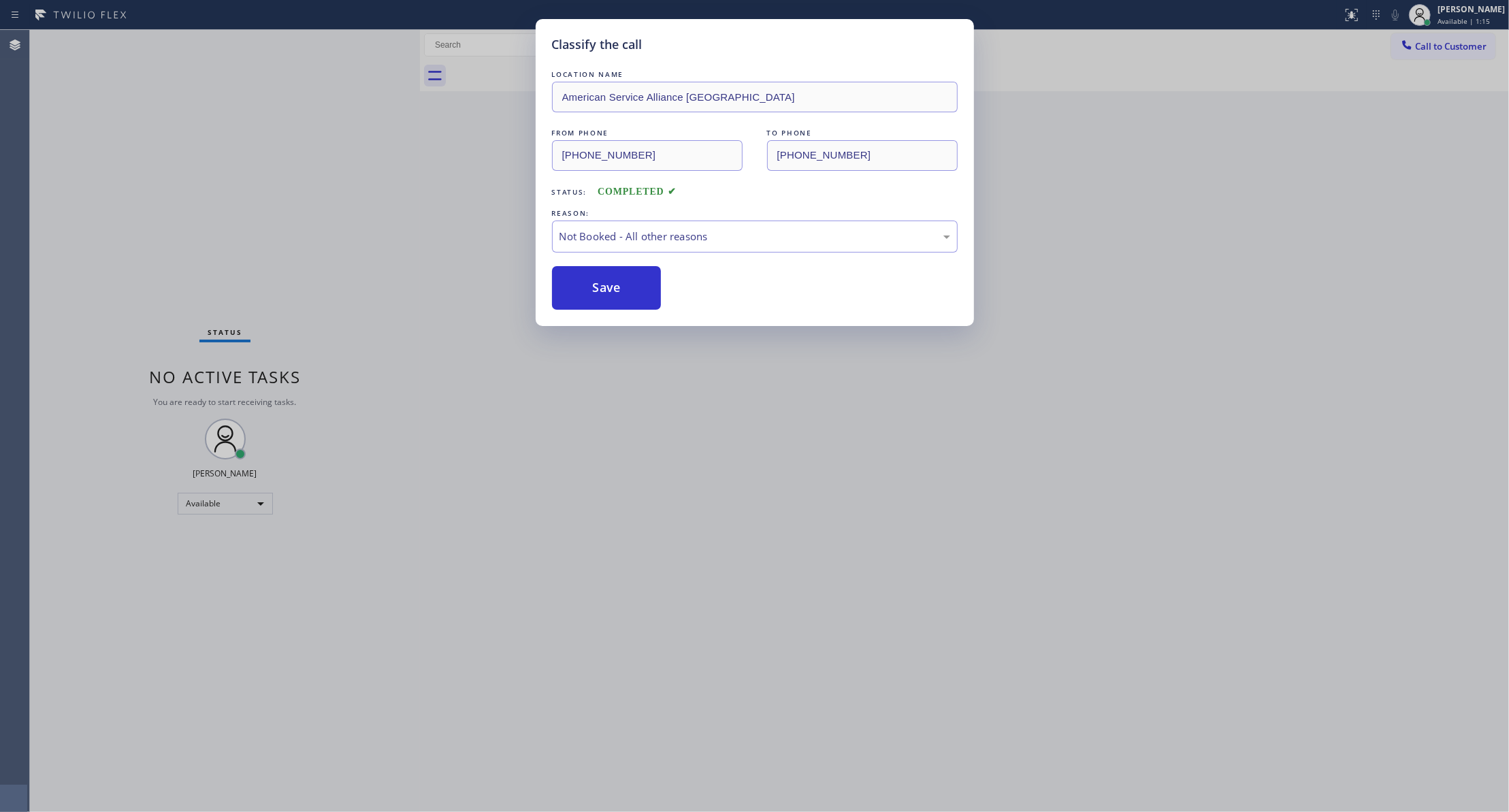
click at [622, 290] on button "Save" at bounding box center [606, 287] width 109 height 44
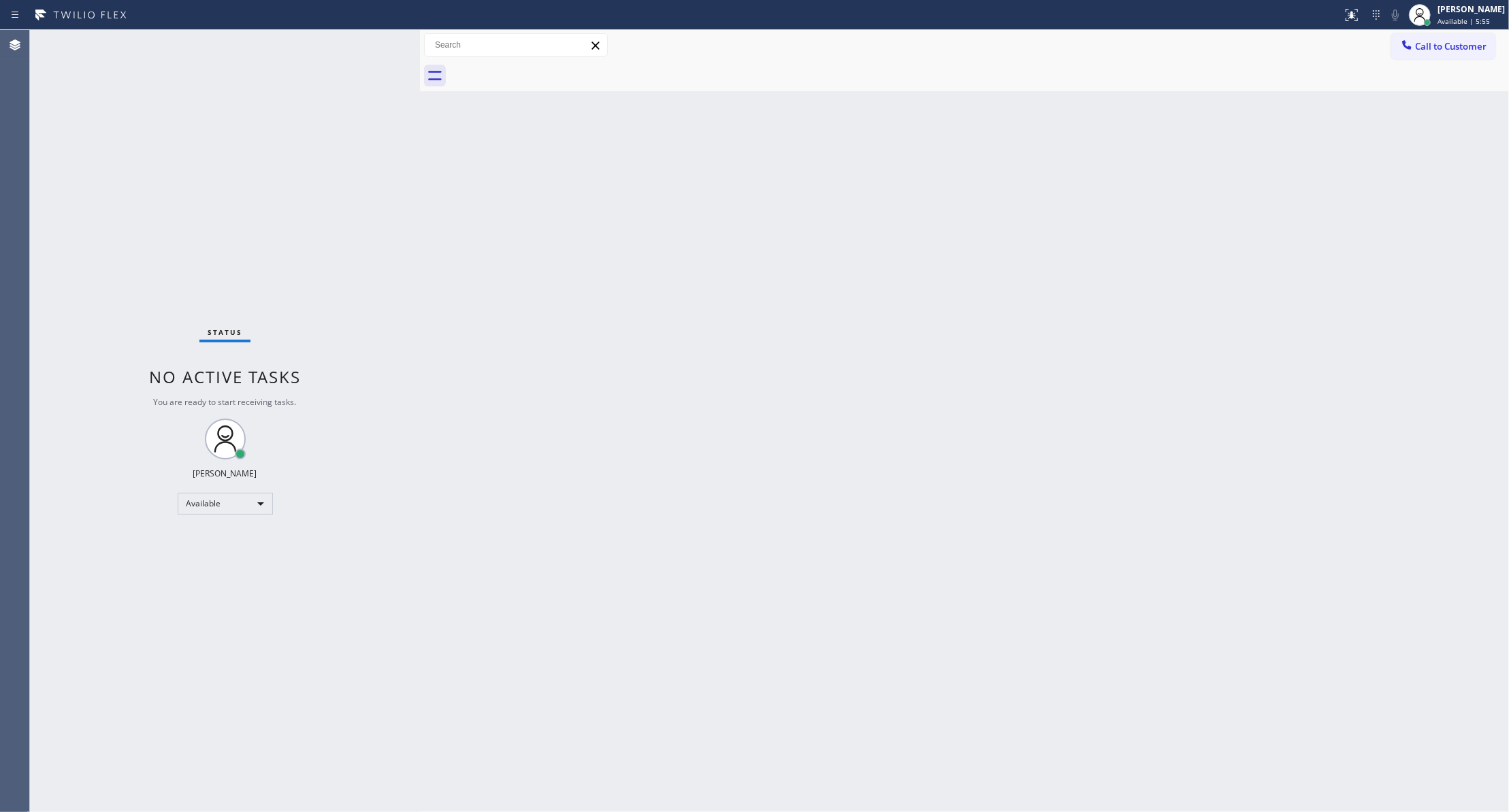
click at [657, 292] on div "Back to Dashboard Change Sender ID Customers Technicians Select a contact Outbo…" at bounding box center [965, 421] width 1089 height 782
click at [218, 503] on div "Available" at bounding box center [225, 503] width 95 height 21
click at [225, 551] on li "Unavailable" at bounding box center [224, 555] width 92 height 16
click at [1443, 35] on button "Call to Customer" at bounding box center [1444, 47] width 105 height 26
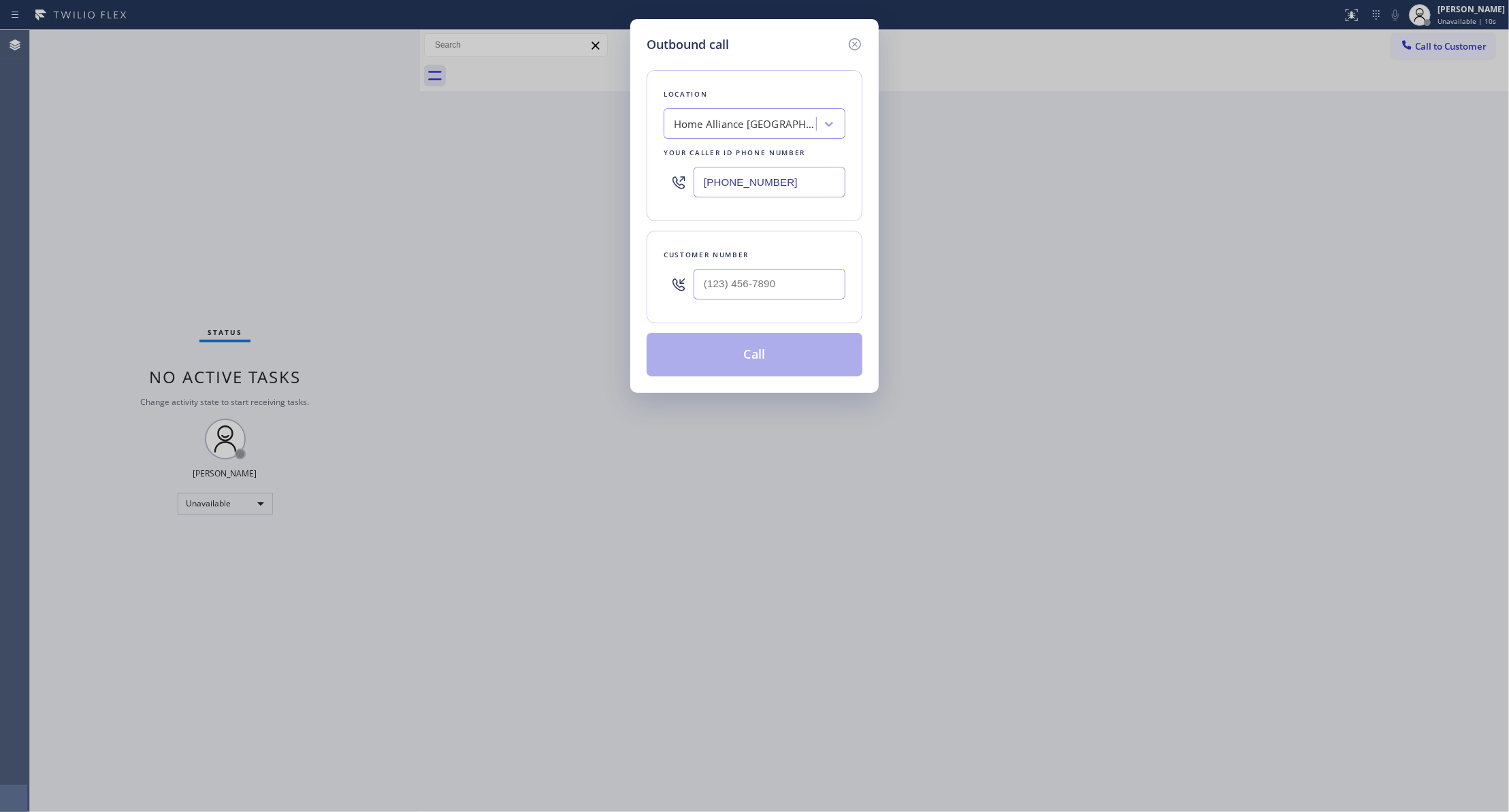
drag, startPoint x: 793, startPoint y: 182, endPoint x: 749, endPoint y: 199, distance: 47.2
click at [207, 189] on div "Outbound call Location Home Alliance [GEOGRAPHIC_DATA] Your caller id phone num…" at bounding box center [754, 406] width 1509 height 812
paste input "347) 404-5804"
drag, startPoint x: 803, startPoint y: 183, endPoint x: 523, endPoint y: 183, distance: 280.0
click at [523, 183] on div "Outbound call Location Best [US_STATE] Heating and AC Repair Your caller id pho…" at bounding box center [754, 406] width 1509 height 812
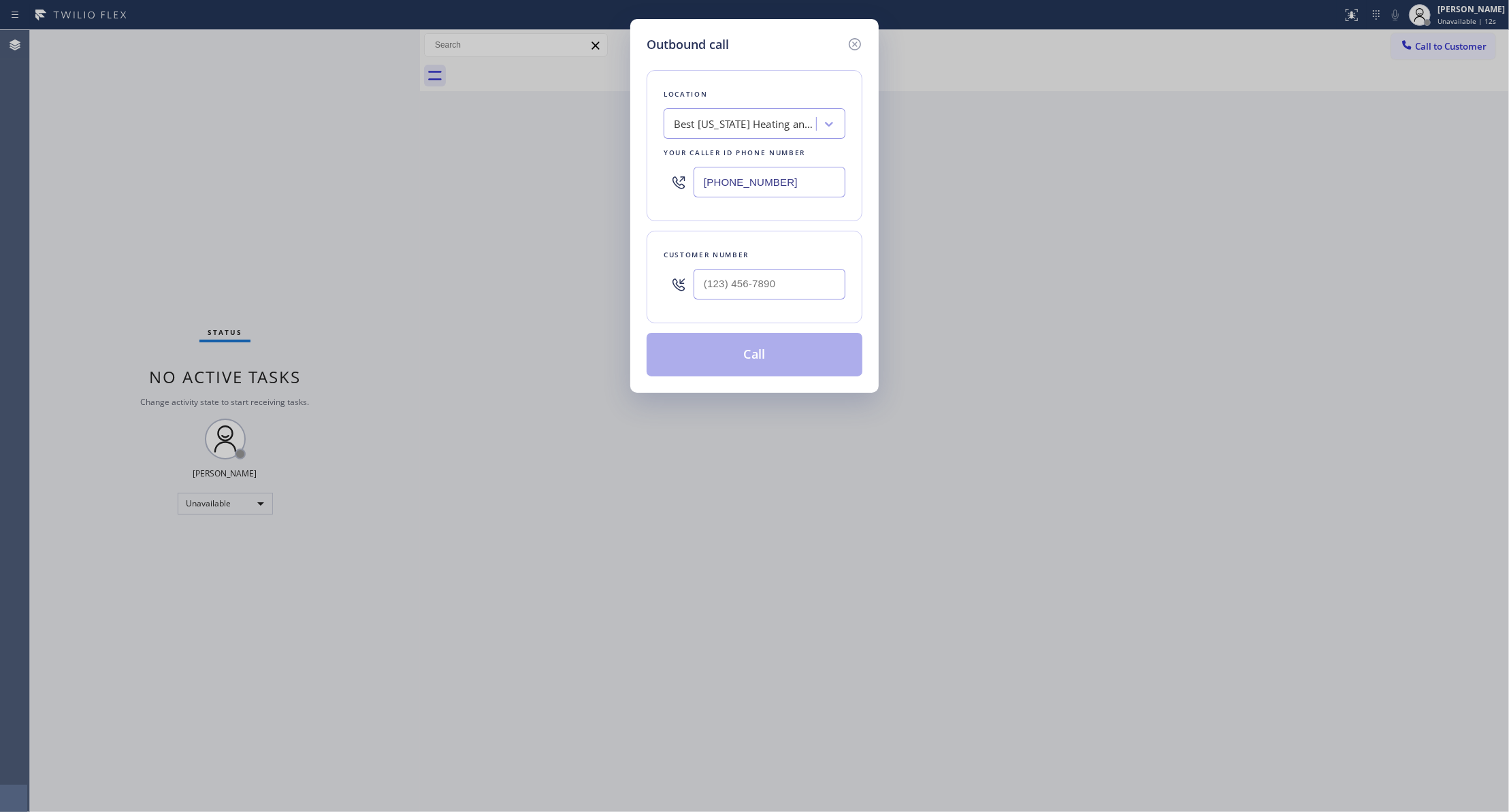
paste input "text"
type input "[PHONE_NUMBER]"
click at [776, 289] on input "(___) ___-____" at bounding box center [769, 284] width 152 height 31
paste input "442) 241-9300"
type input "[PHONE_NUMBER]"
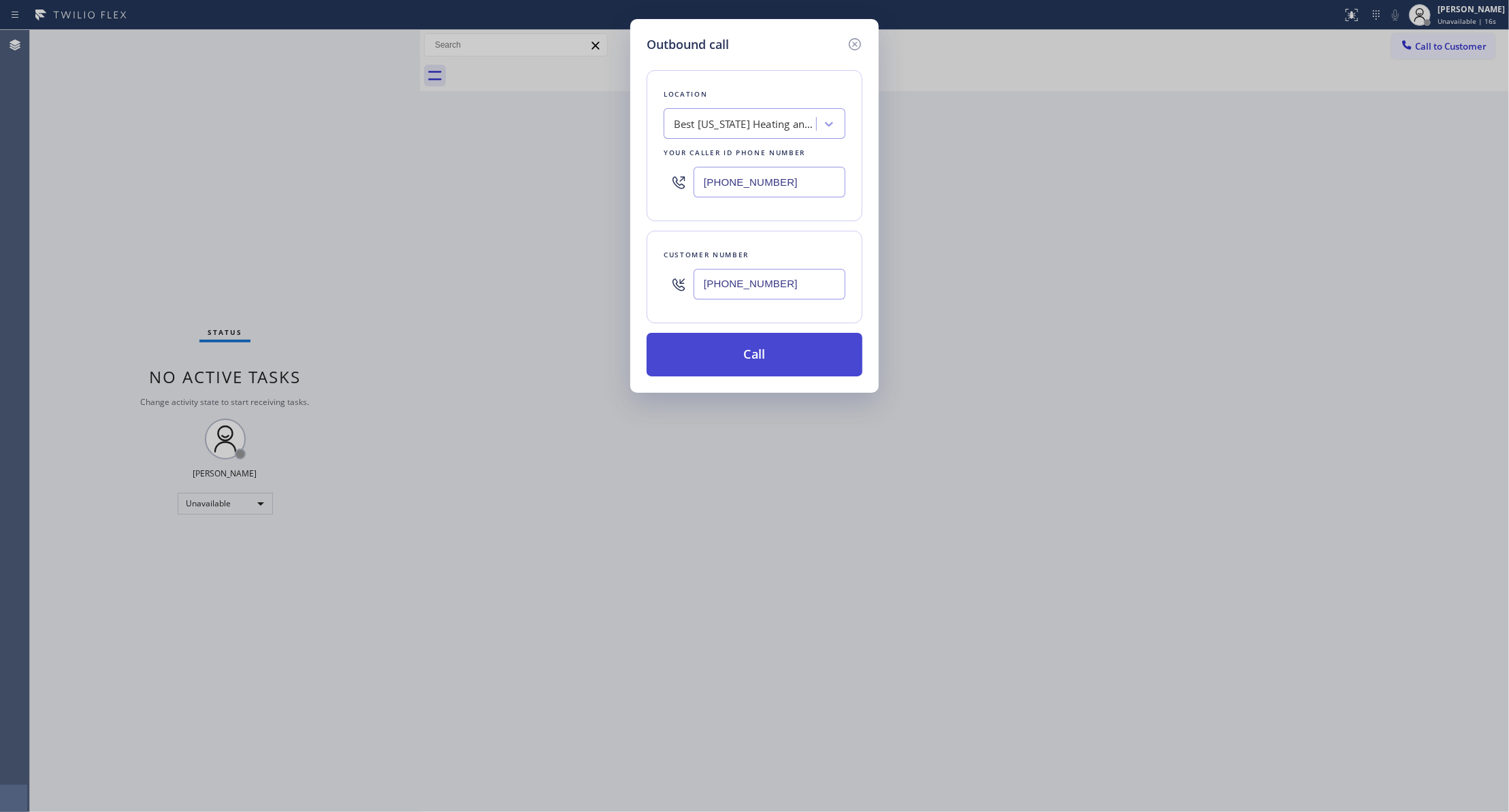
click at [770, 355] on button "Call" at bounding box center [754, 354] width 216 height 44
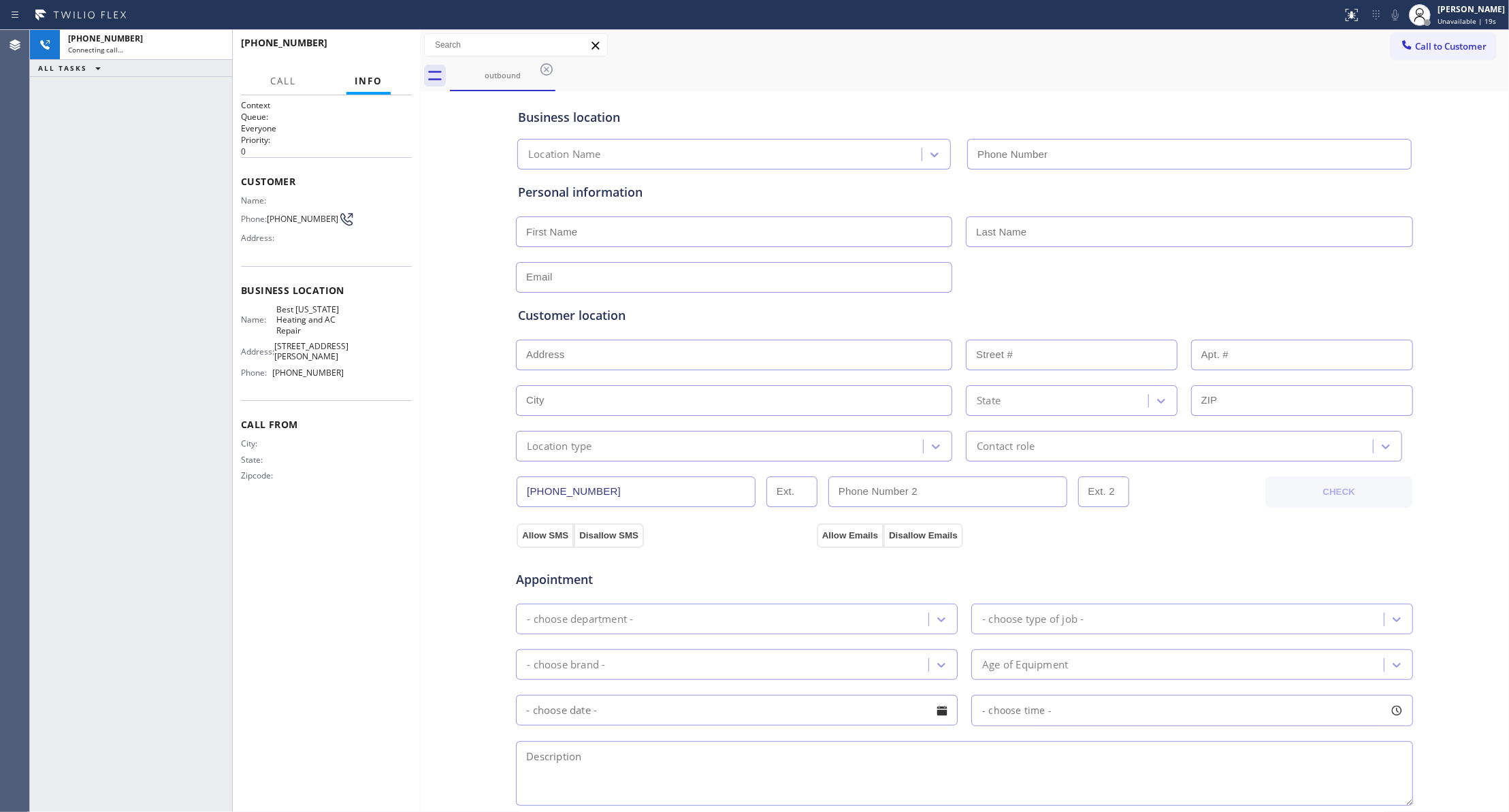
type input "[PHONE_NUMBER]"
click at [368, 56] on button "HANG UP" at bounding box center [380, 49] width 63 height 19
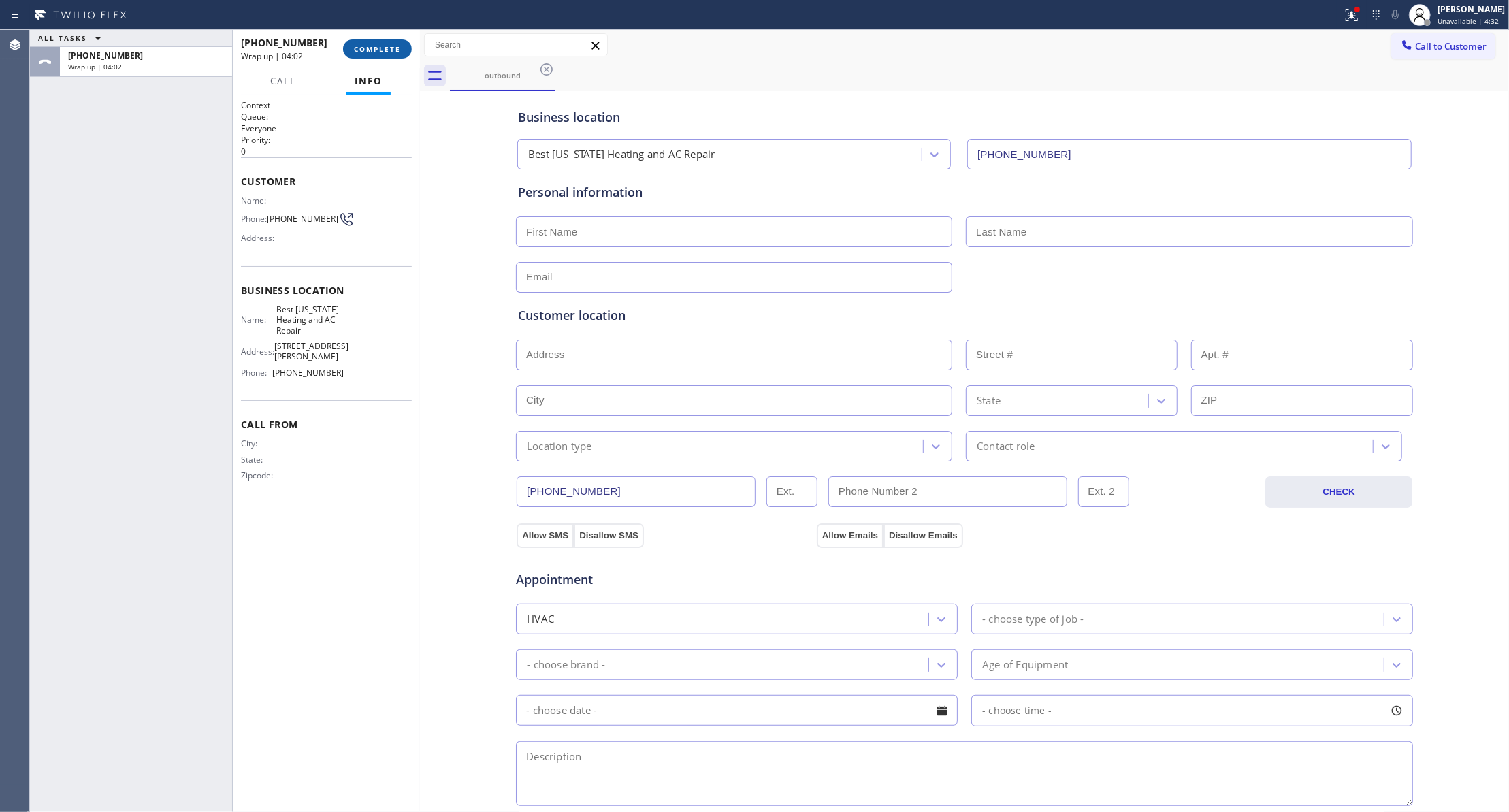
click at [402, 42] on button "COMPLETE" at bounding box center [377, 49] width 69 height 19
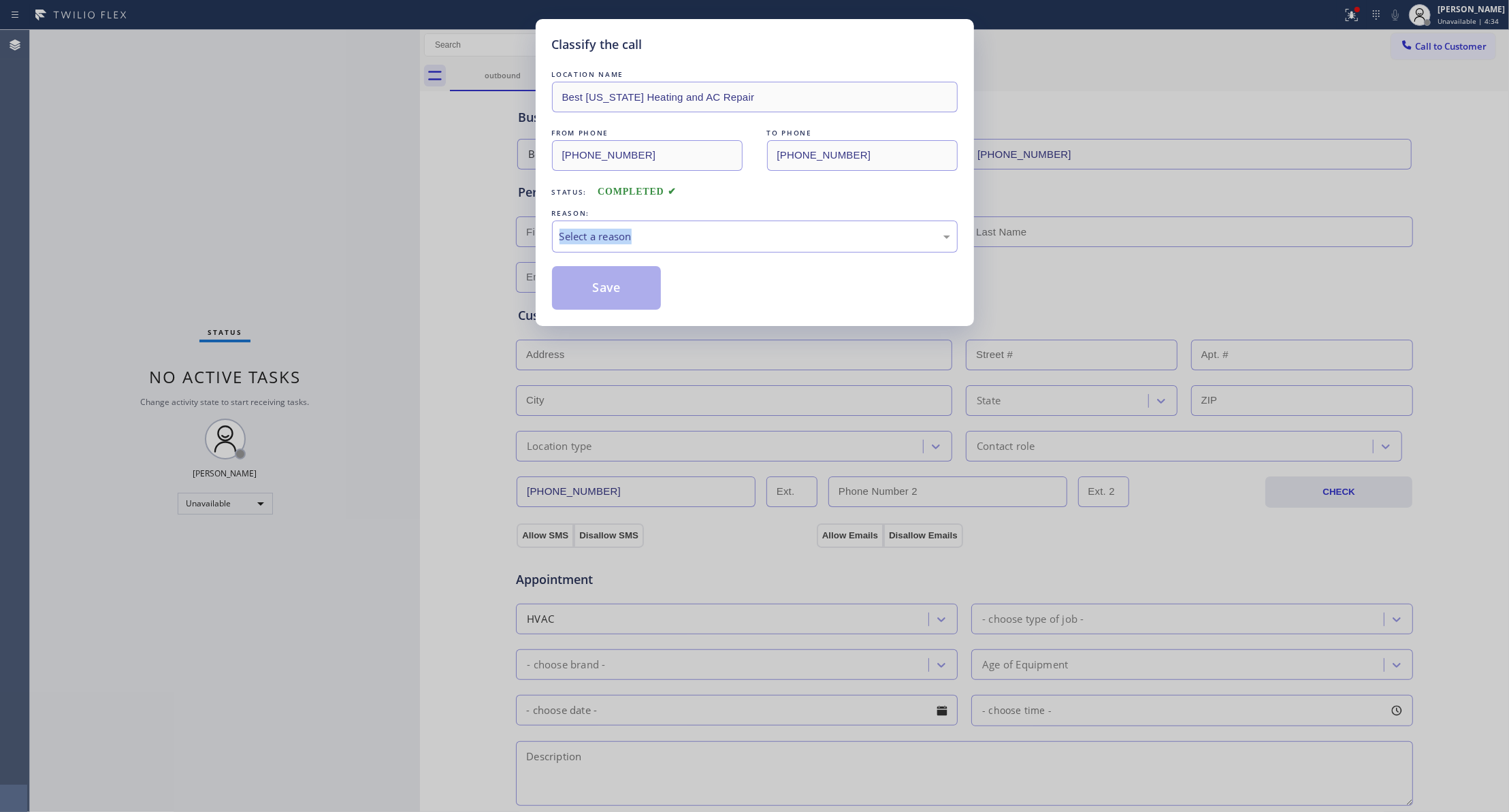
click at [283, 229] on div "Classify the call LOCATION NAME Best [US_STATE] Heating and AC Repair FROM PHON…" at bounding box center [754, 406] width 1509 height 812
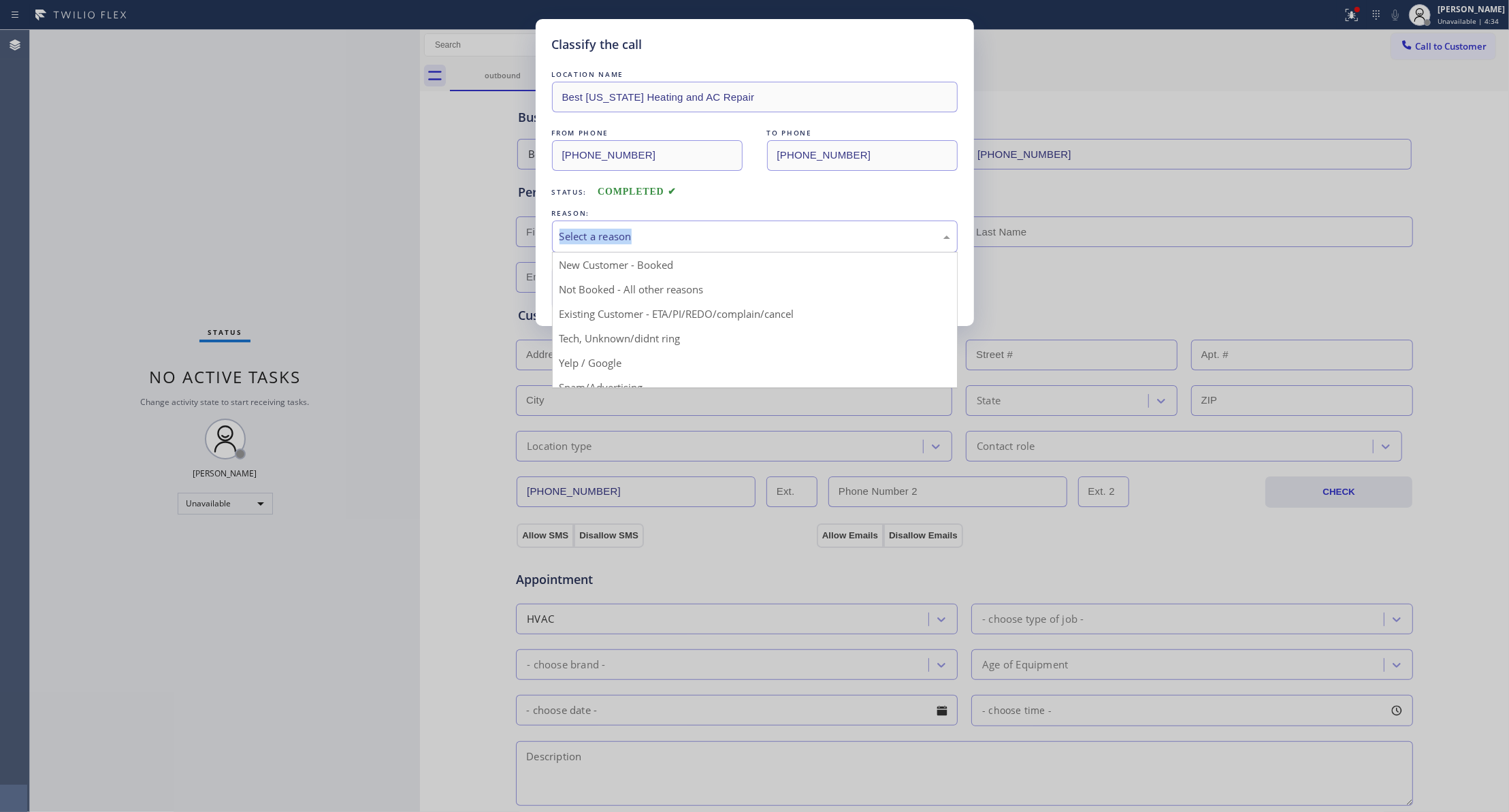
click at [618, 234] on div "Select a reason" at bounding box center [754, 236] width 390 height 16
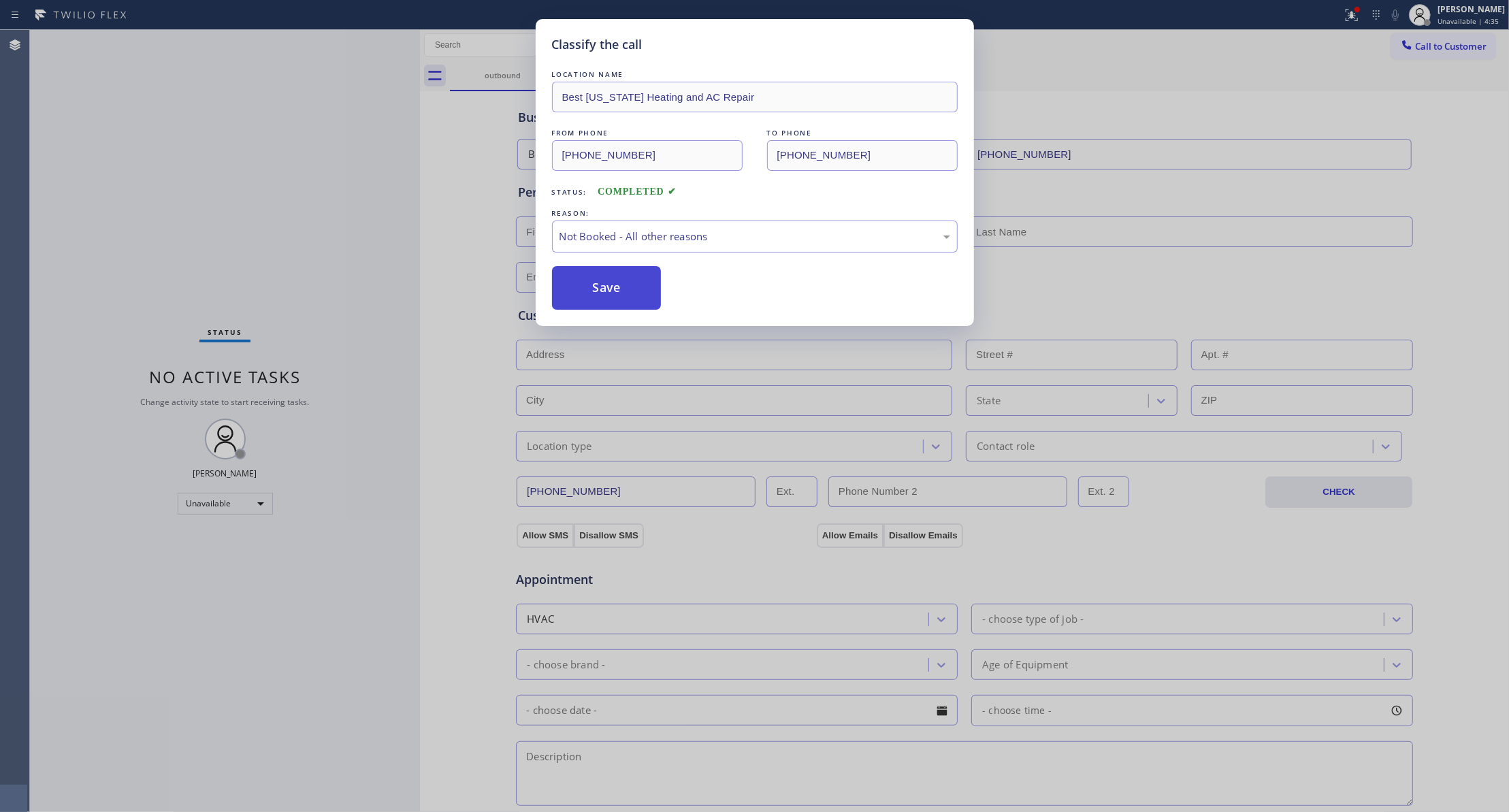
click at [599, 291] on button "Save" at bounding box center [606, 287] width 109 height 44
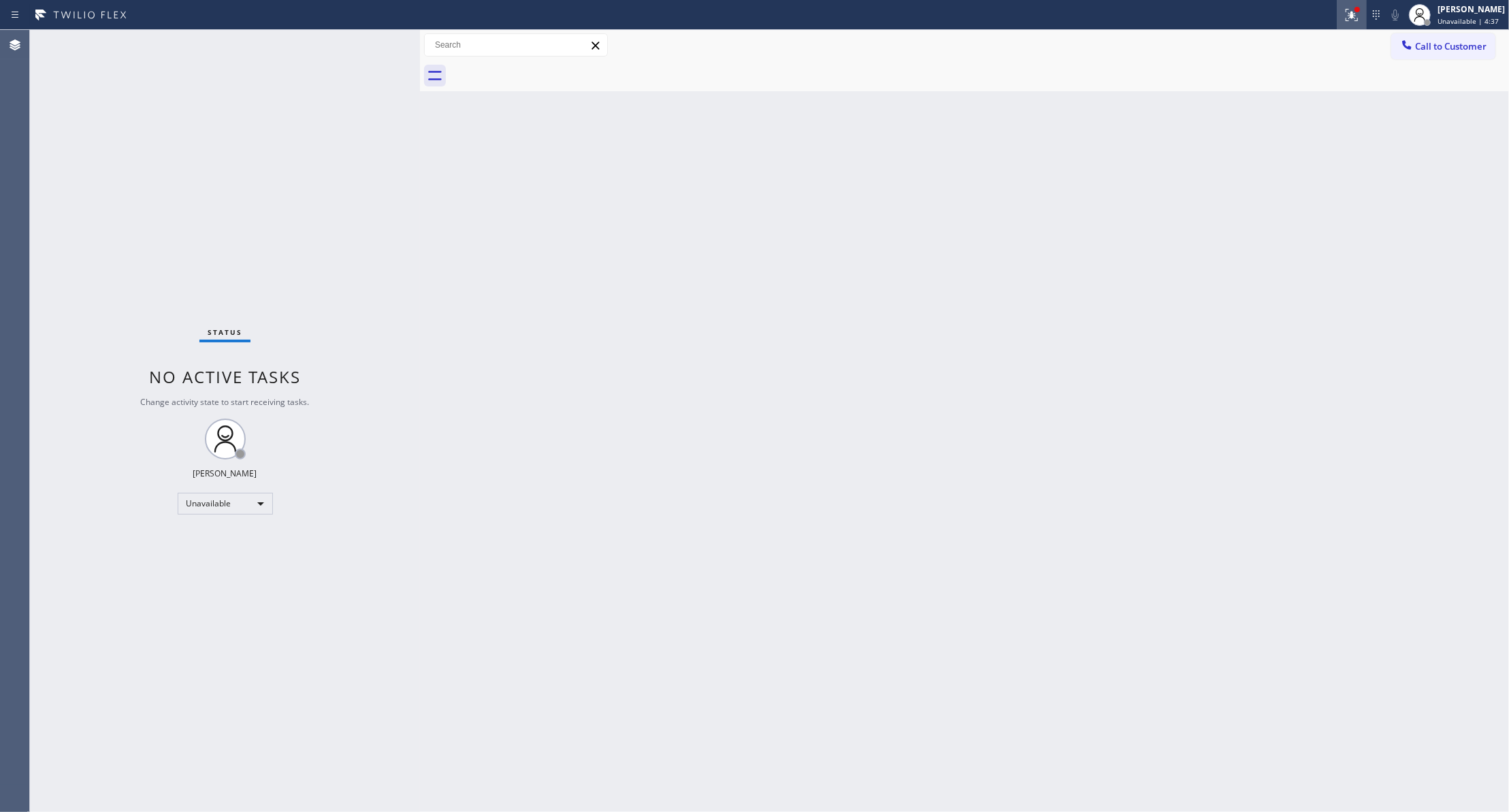
click at [1339, 22] on button at bounding box center [1352, 15] width 30 height 30
click at [1239, 175] on span "Clear issues" at bounding box center [1262, 178] width 64 height 9
click at [1442, 49] on span "Call to Customer" at bounding box center [1450, 46] width 72 height 12
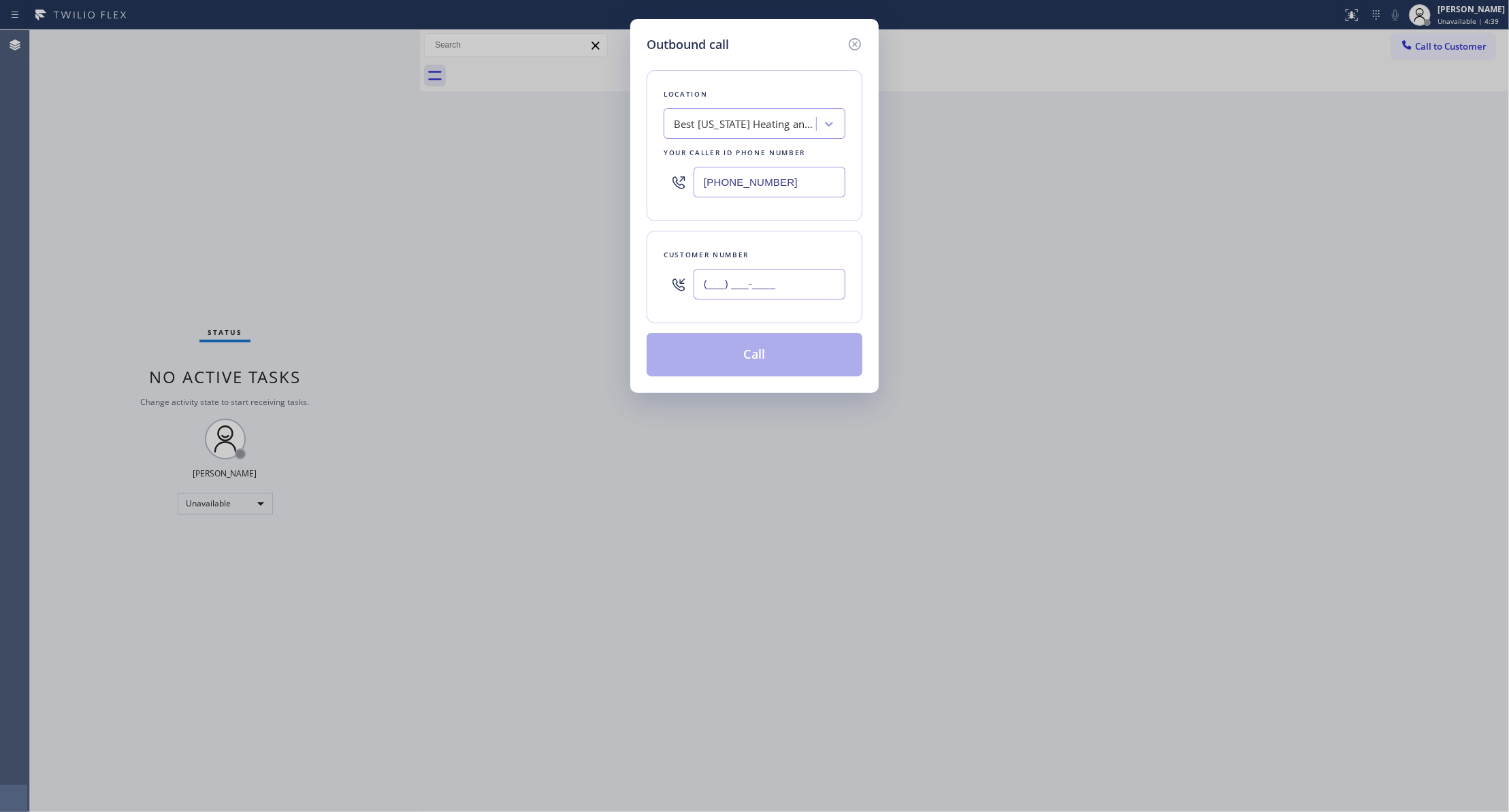
click at [772, 279] on input "(___) ___-____" at bounding box center [769, 284] width 152 height 31
paste input "442) 241-9300"
type input "[PHONE_NUMBER]"
click at [760, 365] on button "Call" at bounding box center [754, 354] width 216 height 44
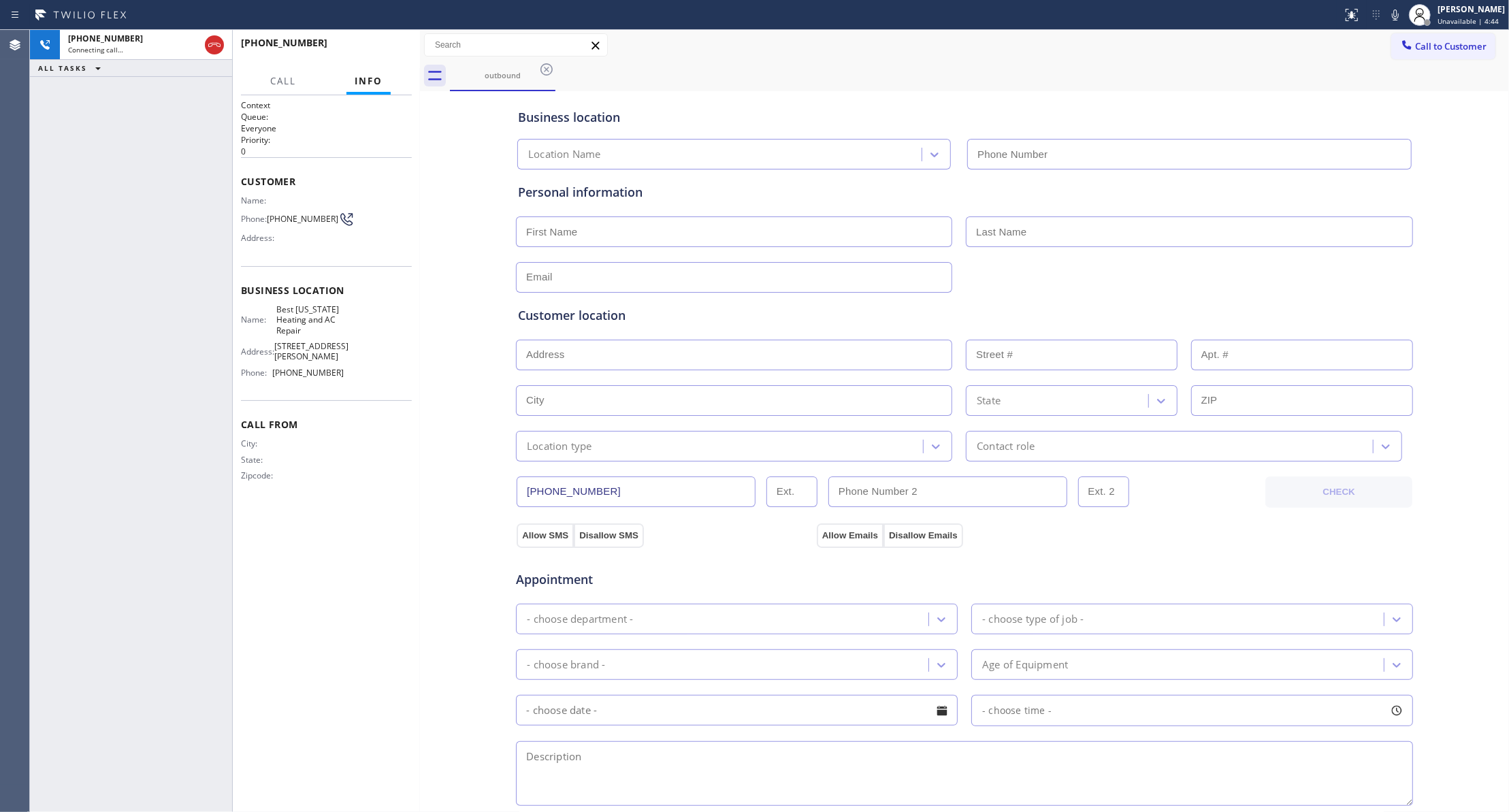
type input "[PHONE_NUMBER]"
click at [213, 47] on icon at bounding box center [214, 44] width 16 height 16
click at [398, 44] on span "HANG UP" at bounding box center [380, 49] width 41 height 9
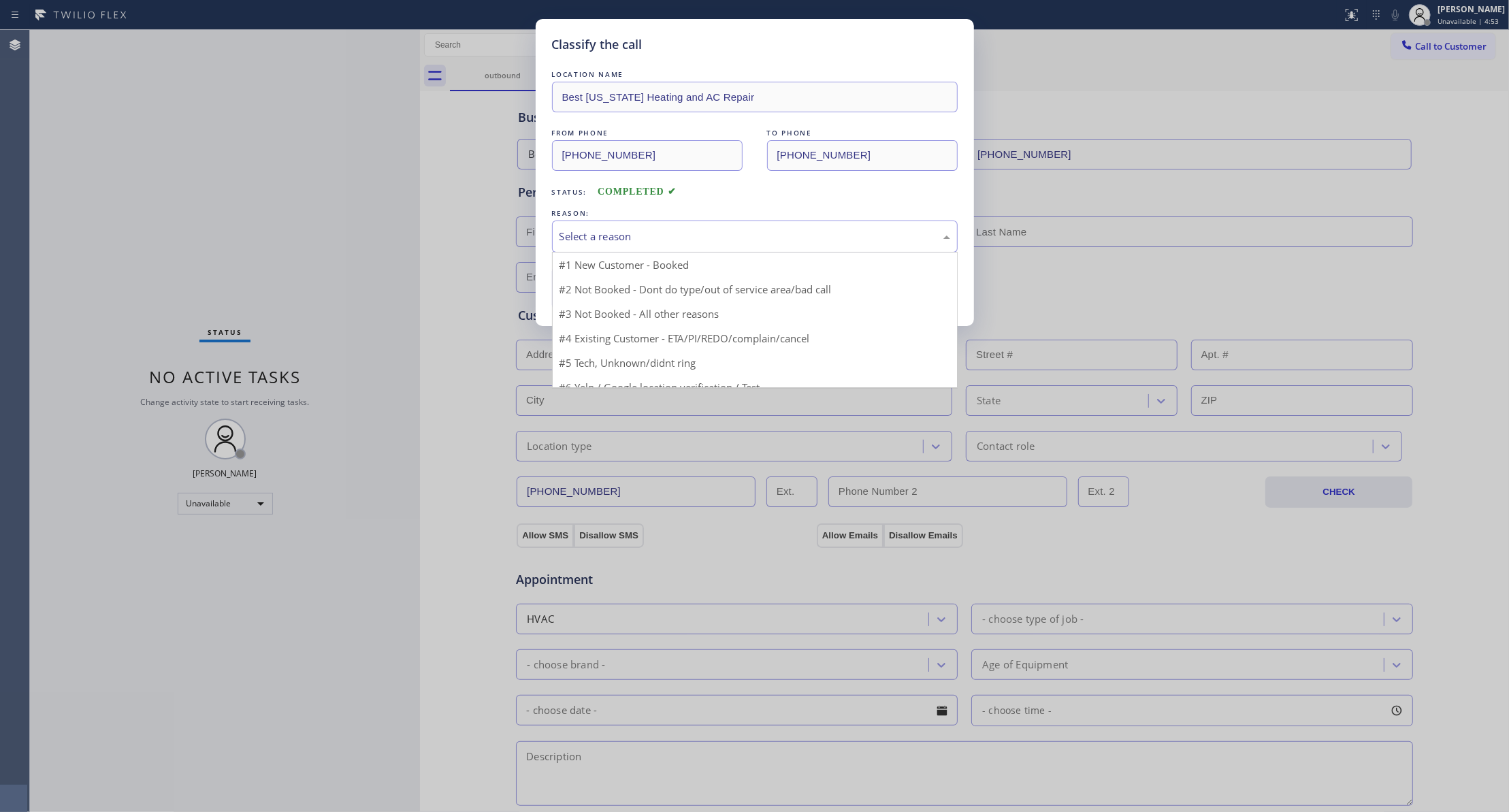
click at [664, 227] on div "Select a reason" at bounding box center [754, 236] width 405 height 32
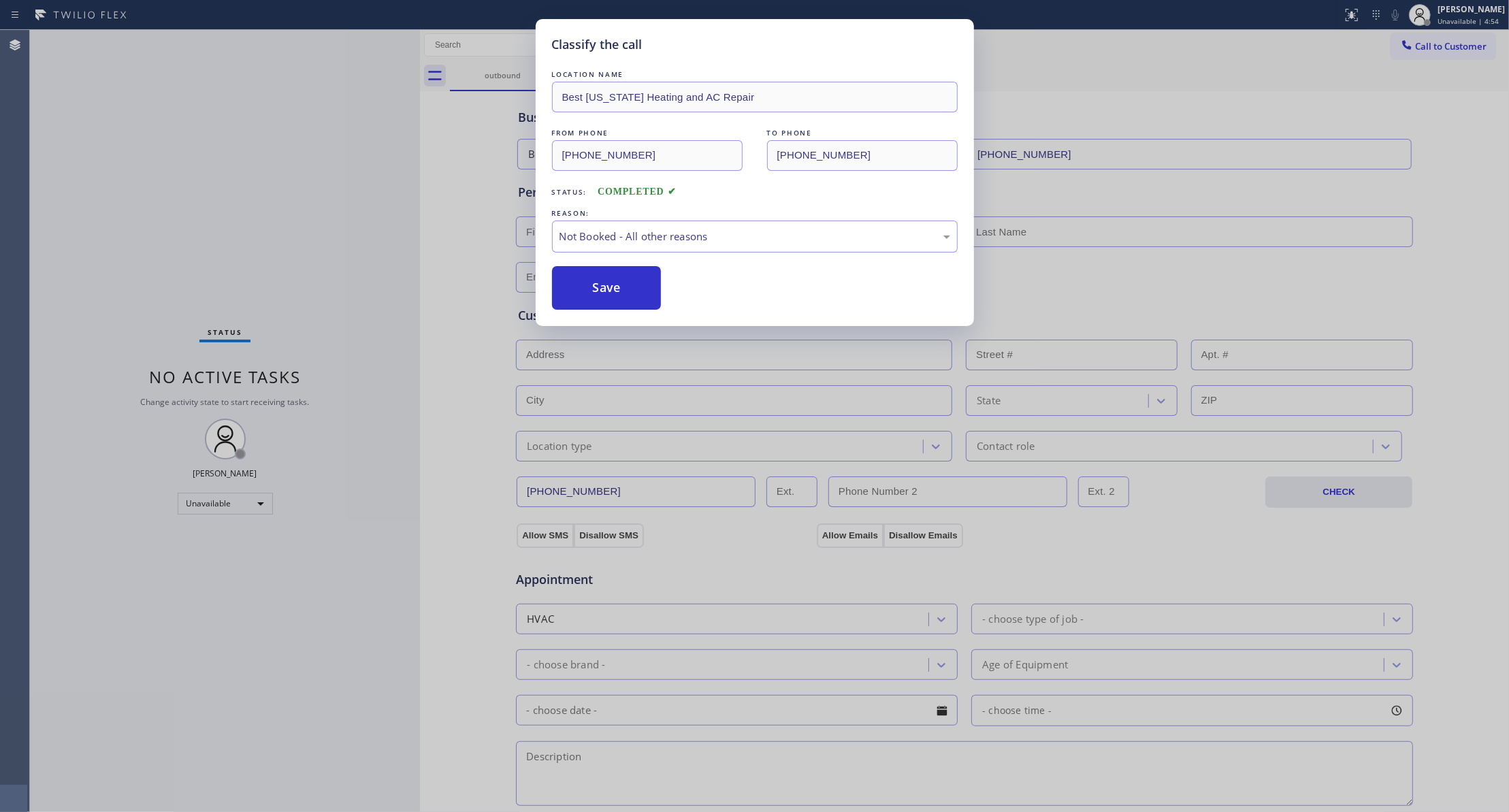
click at [605, 292] on button "Save" at bounding box center [606, 287] width 109 height 44
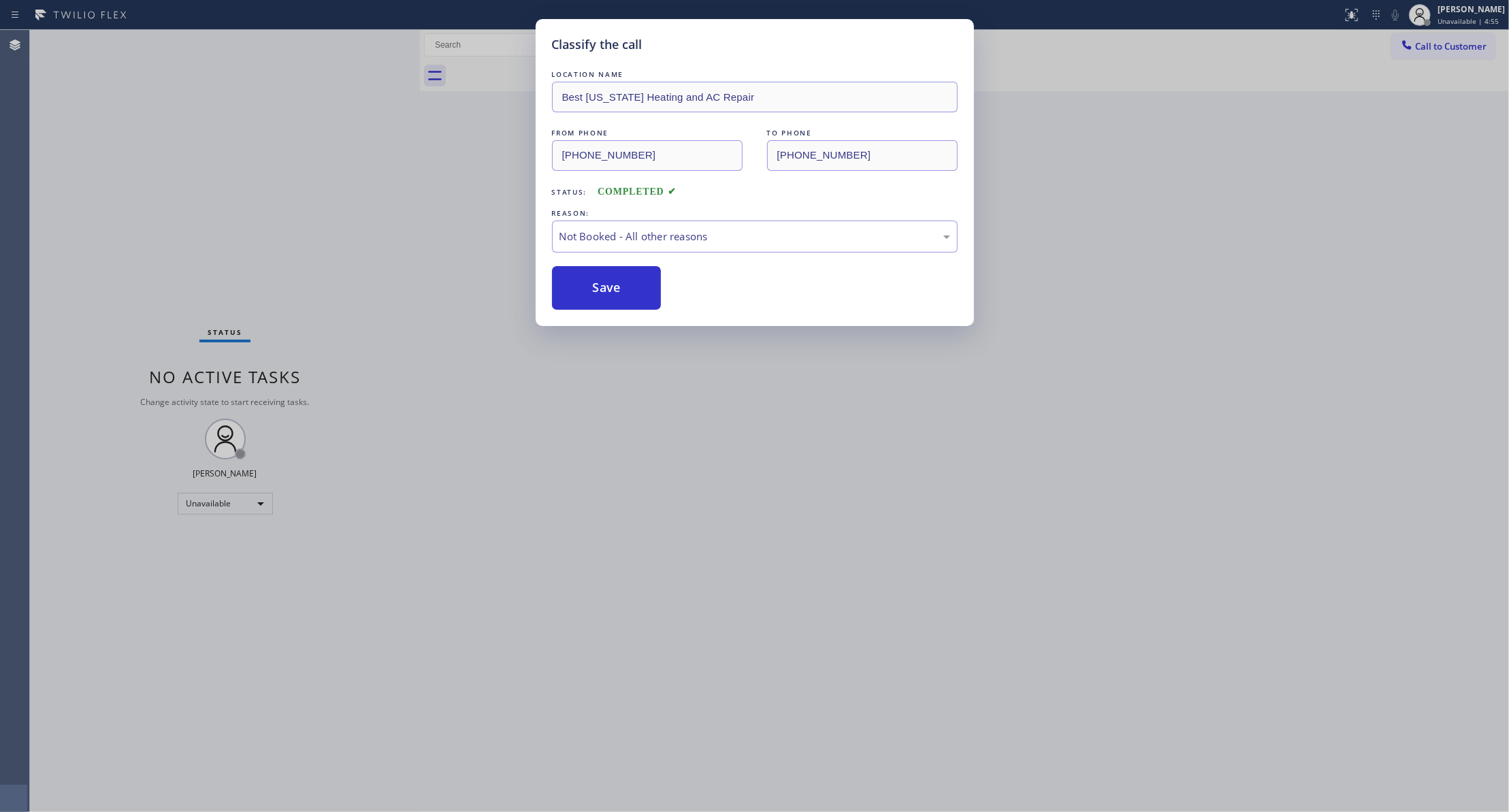
click at [1444, 49] on div "Classify the call LOCATION NAME Best [US_STATE] Heating and AC Repair FROM PHON…" at bounding box center [754, 406] width 1509 height 812
click at [676, 238] on div "Not Booked - All other reasons" at bounding box center [754, 236] width 390 height 16
click at [605, 286] on button "Save" at bounding box center [606, 287] width 109 height 44
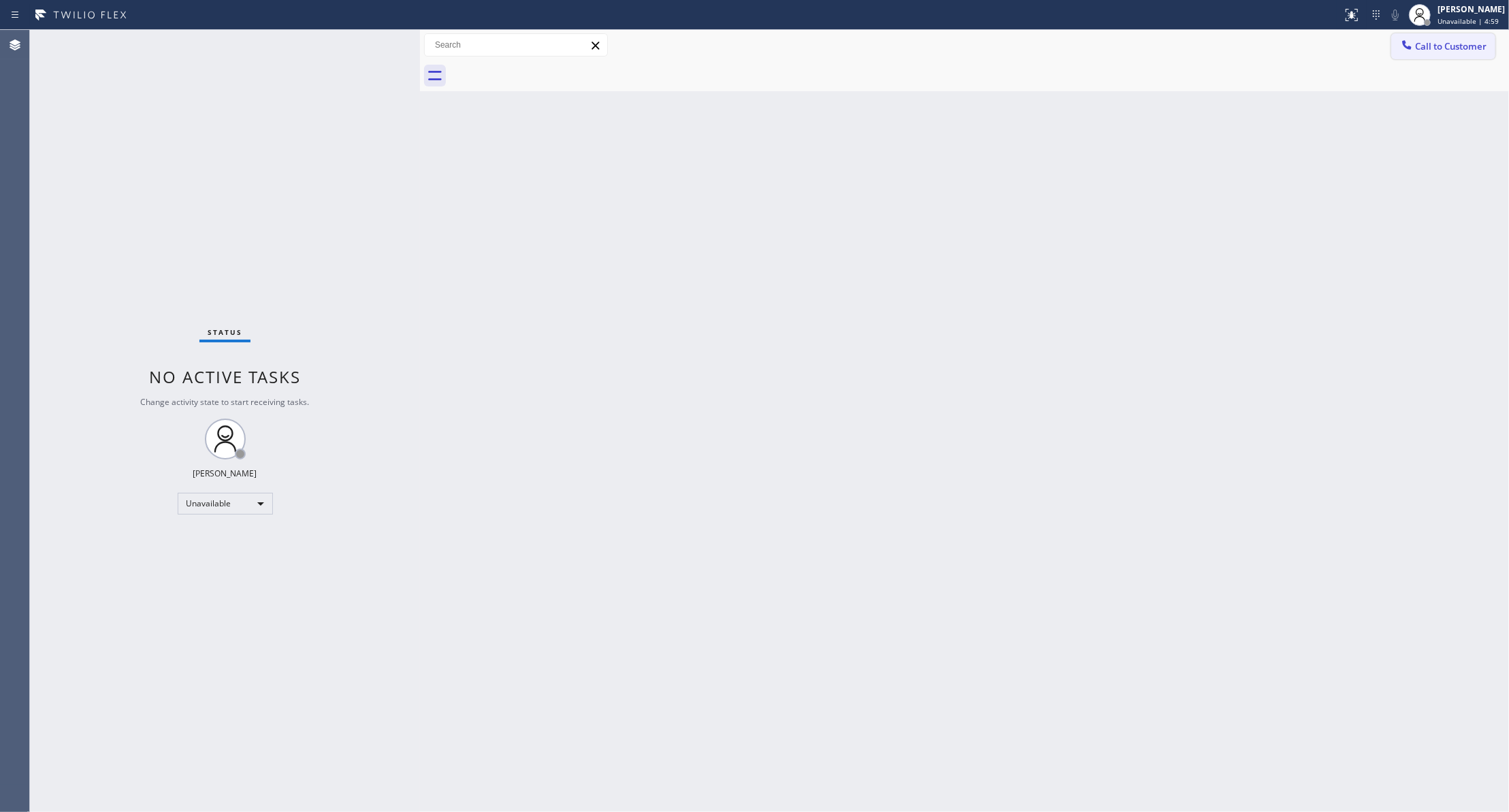
click at [1438, 47] on span "Call to Customer" at bounding box center [1450, 46] width 72 height 12
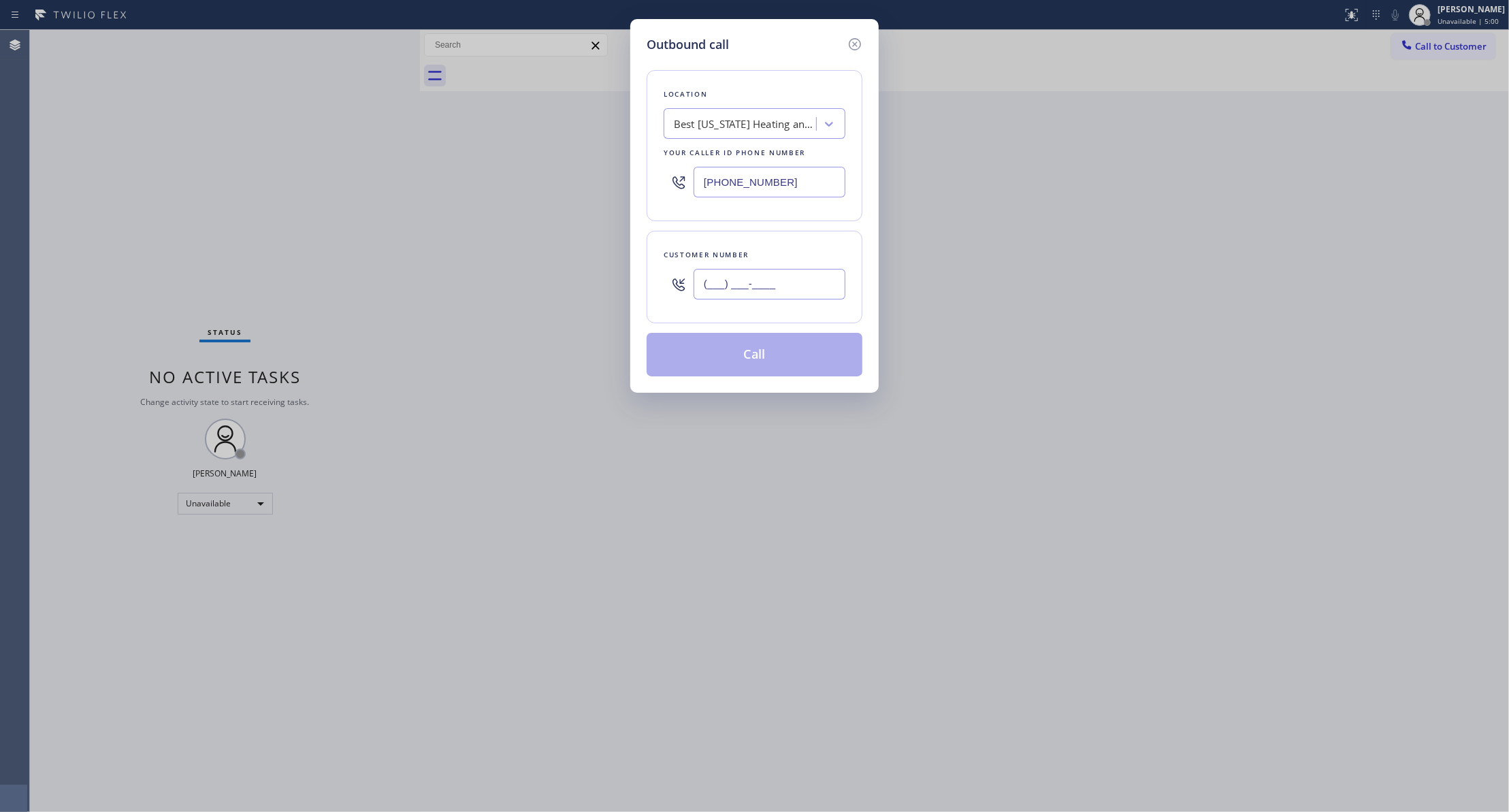
click at [757, 289] on input "(___) ___-____" at bounding box center [769, 284] width 152 height 31
paste input "442) 241-9300"
type input "[PHONE_NUMBER]"
click at [703, 368] on button "Call" at bounding box center [754, 354] width 216 height 44
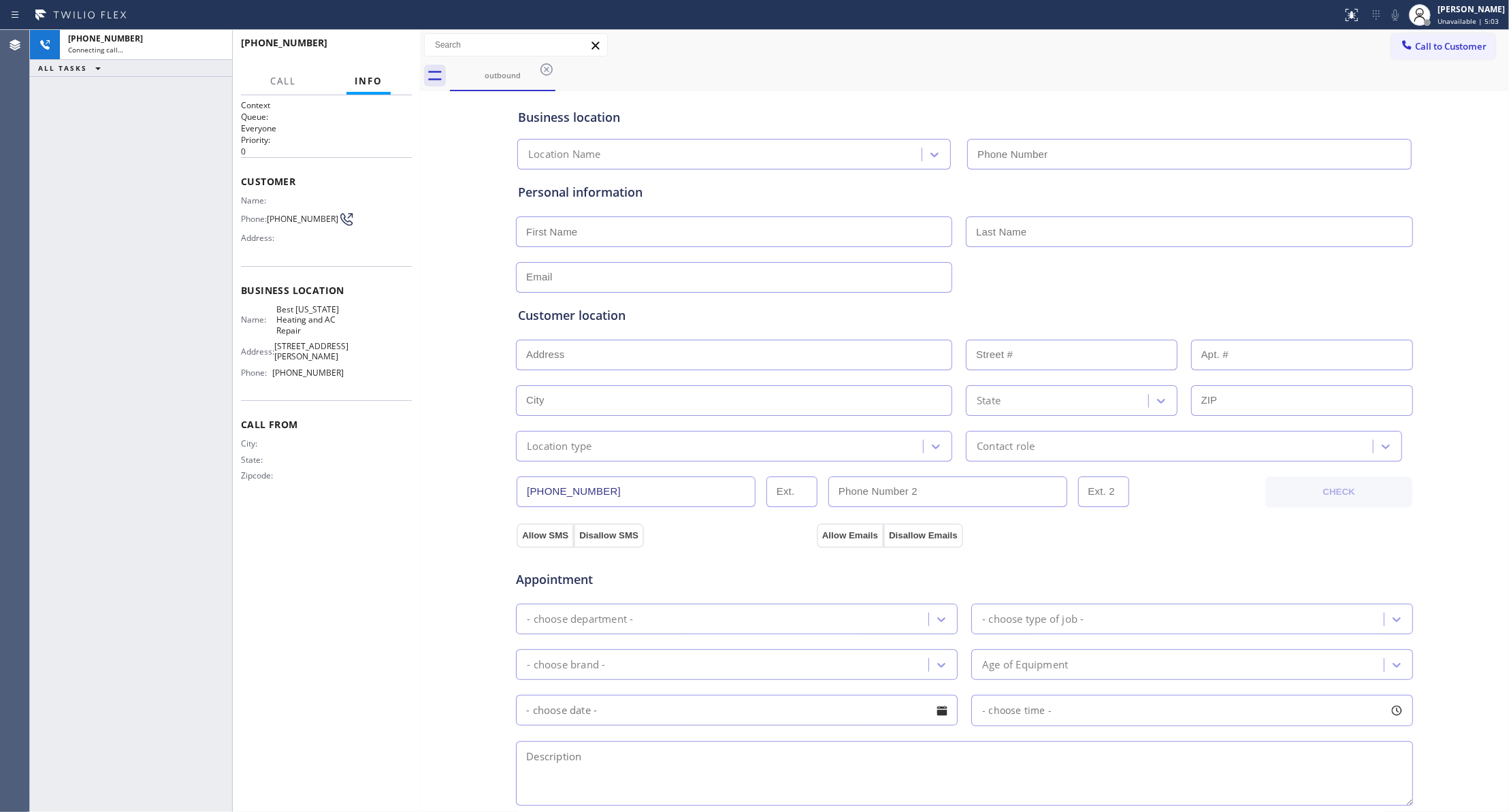
type input "[PHONE_NUMBER]"
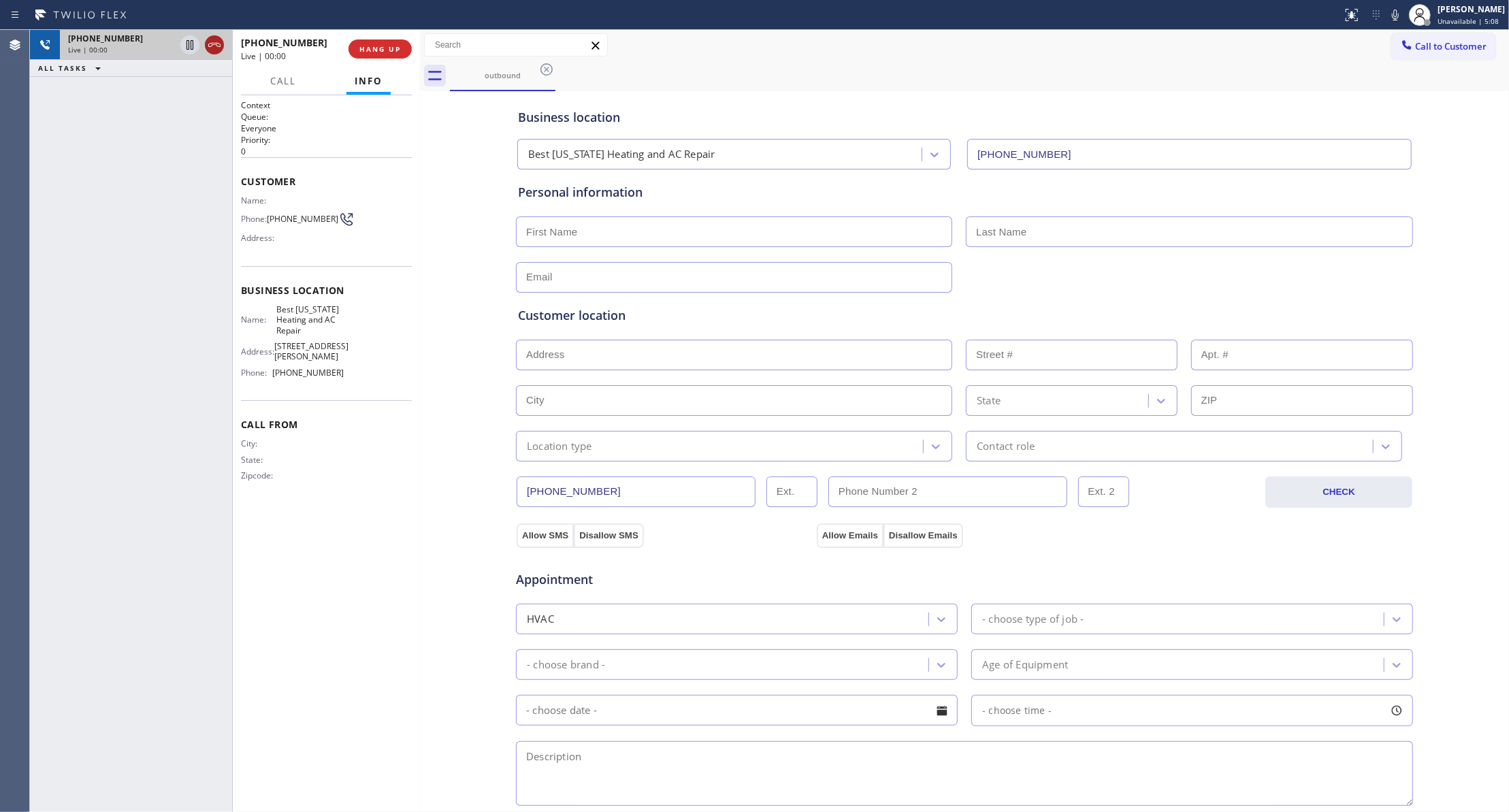
click at [213, 44] on icon at bounding box center [214, 44] width 16 height 16
click at [345, 61] on div "[PHONE_NUMBER] Live | 00:01" at bounding box center [294, 49] width 107 height 35
click at [363, 48] on span "HANG UP" at bounding box center [380, 49] width 41 height 9
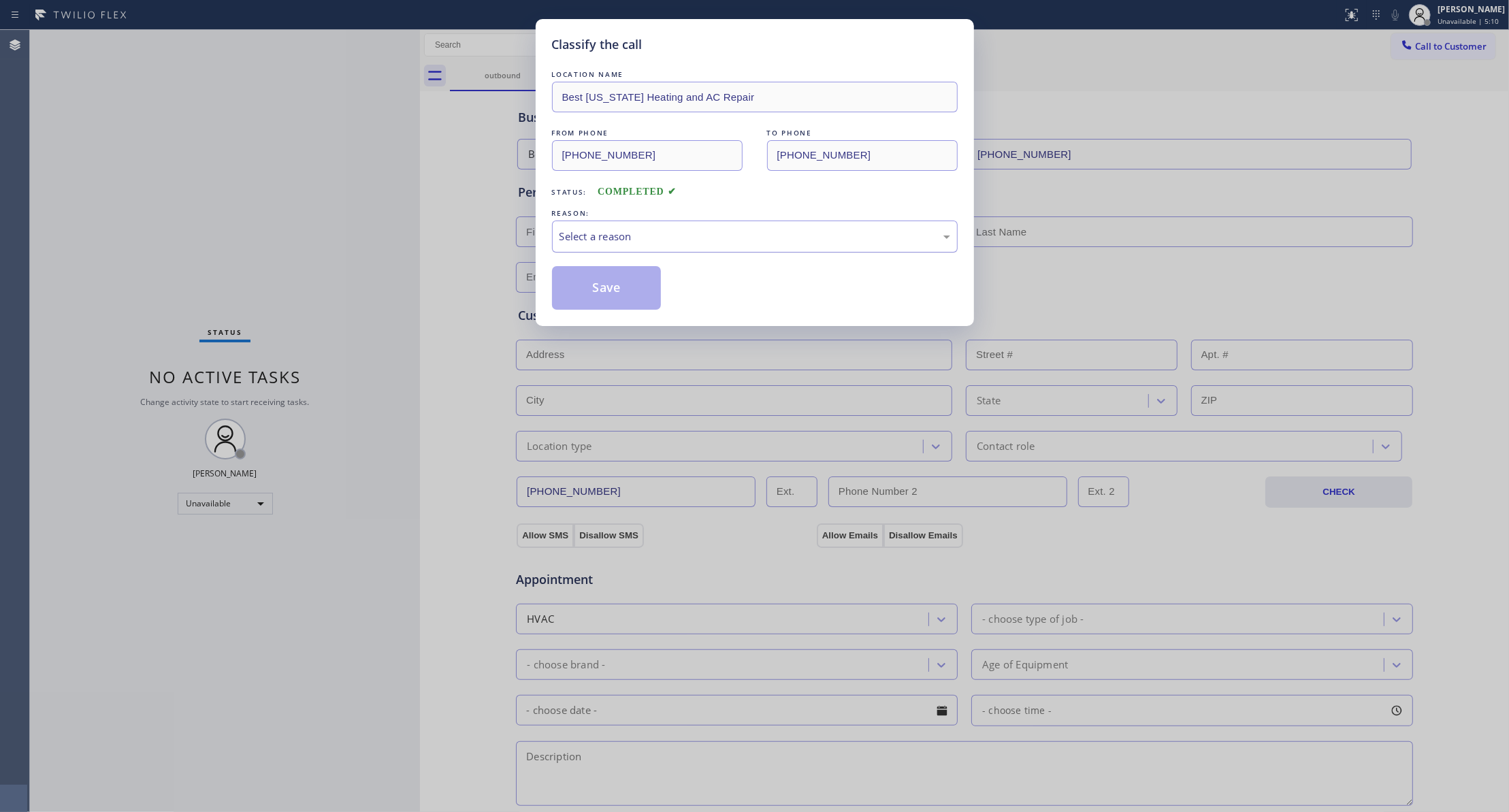
click at [605, 229] on div "Select a reason" at bounding box center [754, 236] width 390 height 16
click at [599, 294] on button "Save" at bounding box center [606, 287] width 109 height 44
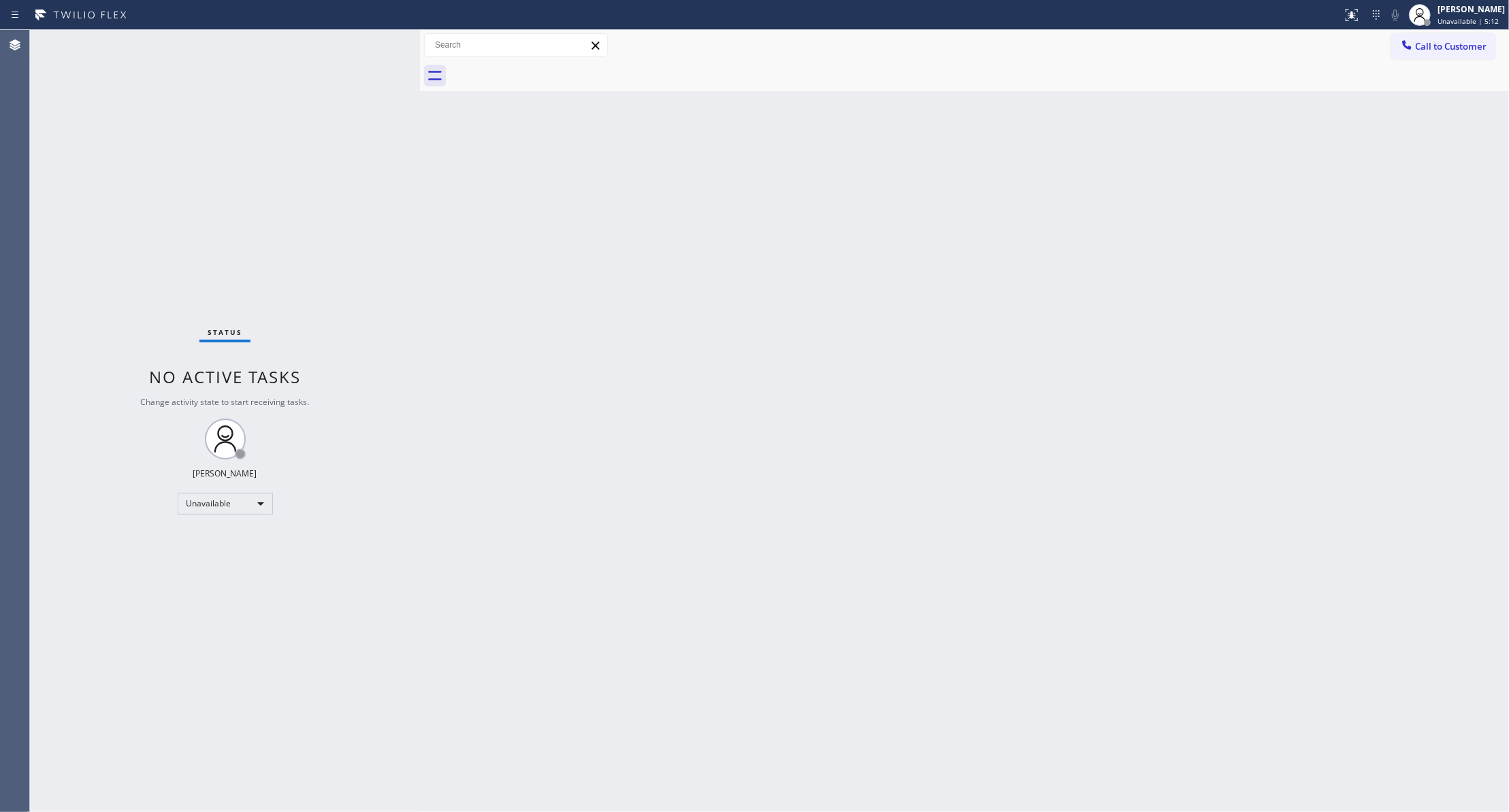
click at [1458, 45] on span "Call to Customer" at bounding box center [1450, 46] width 72 height 12
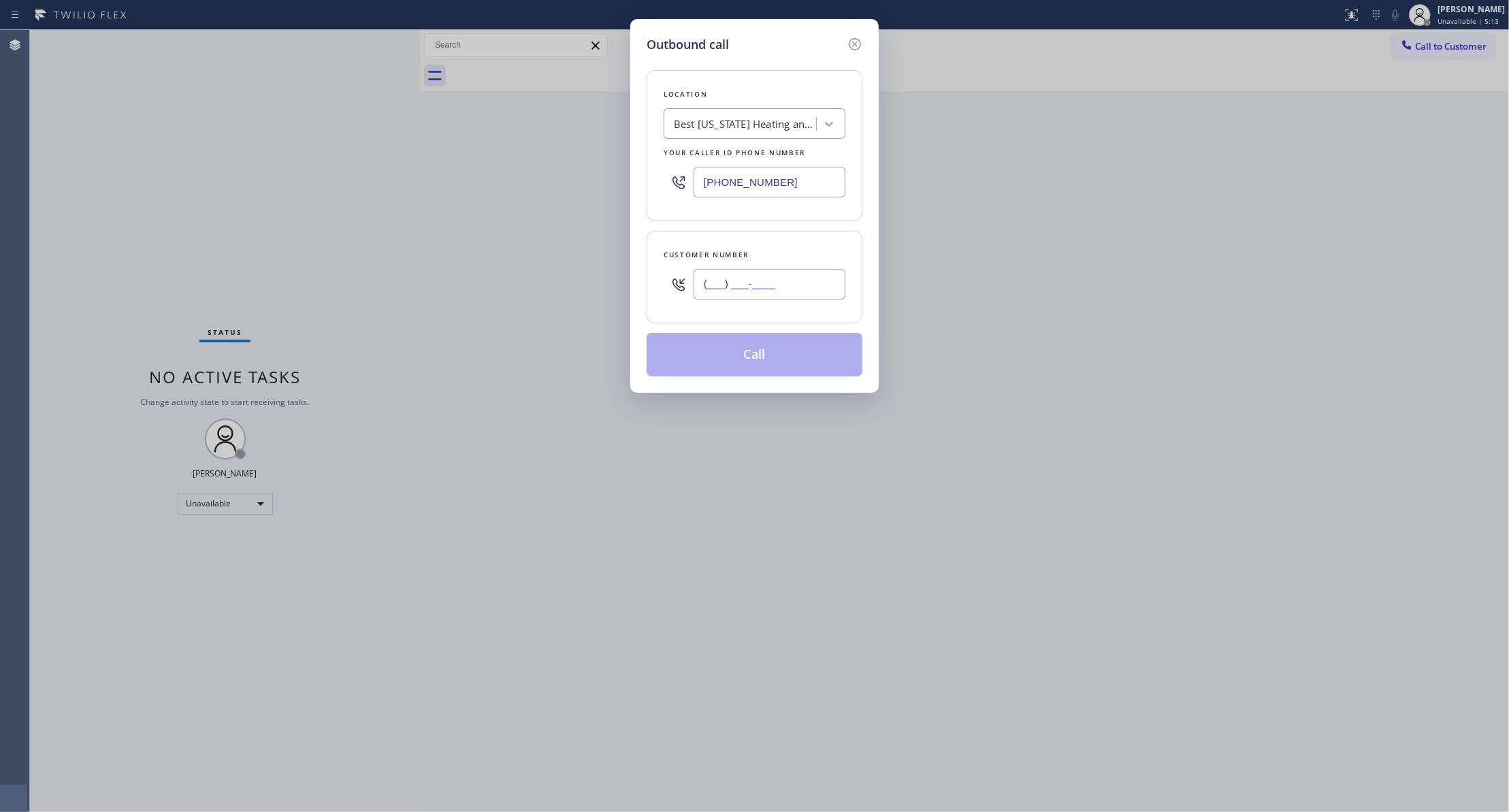
click at [773, 281] on input "(___) ___-____" at bounding box center [769, 284] width 152 height 31
paste input "442) 241-9300"
type input "[PHONE_NUMBER]"
click at [740, 363] on button "Call" at bounding box center [754, 354] width 216 height 44
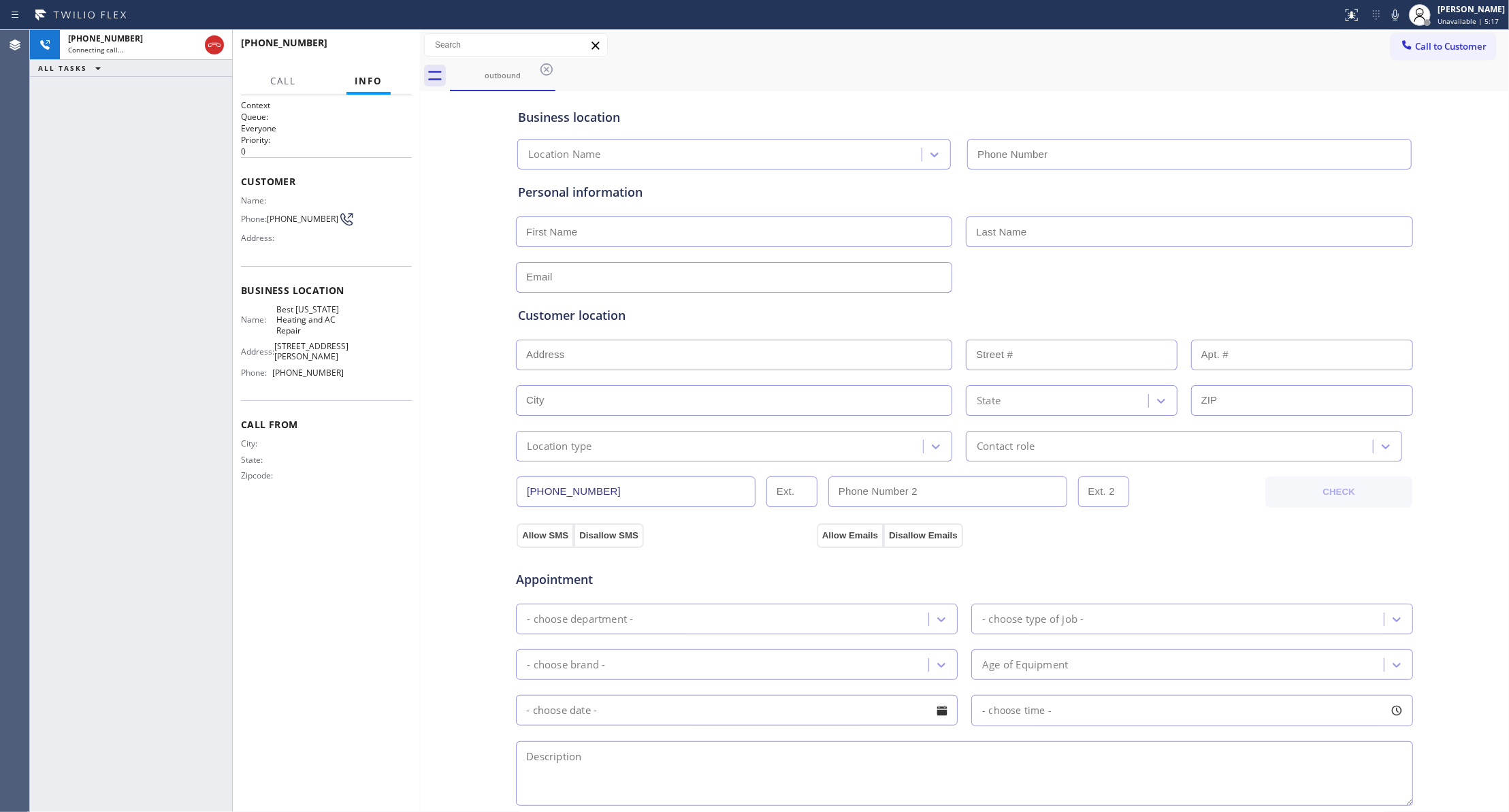
type input "[PHONE_NUMBER]"
click at [372, 49] on span "HANG UP" at bounding box center [380, 49] width 41 height 9
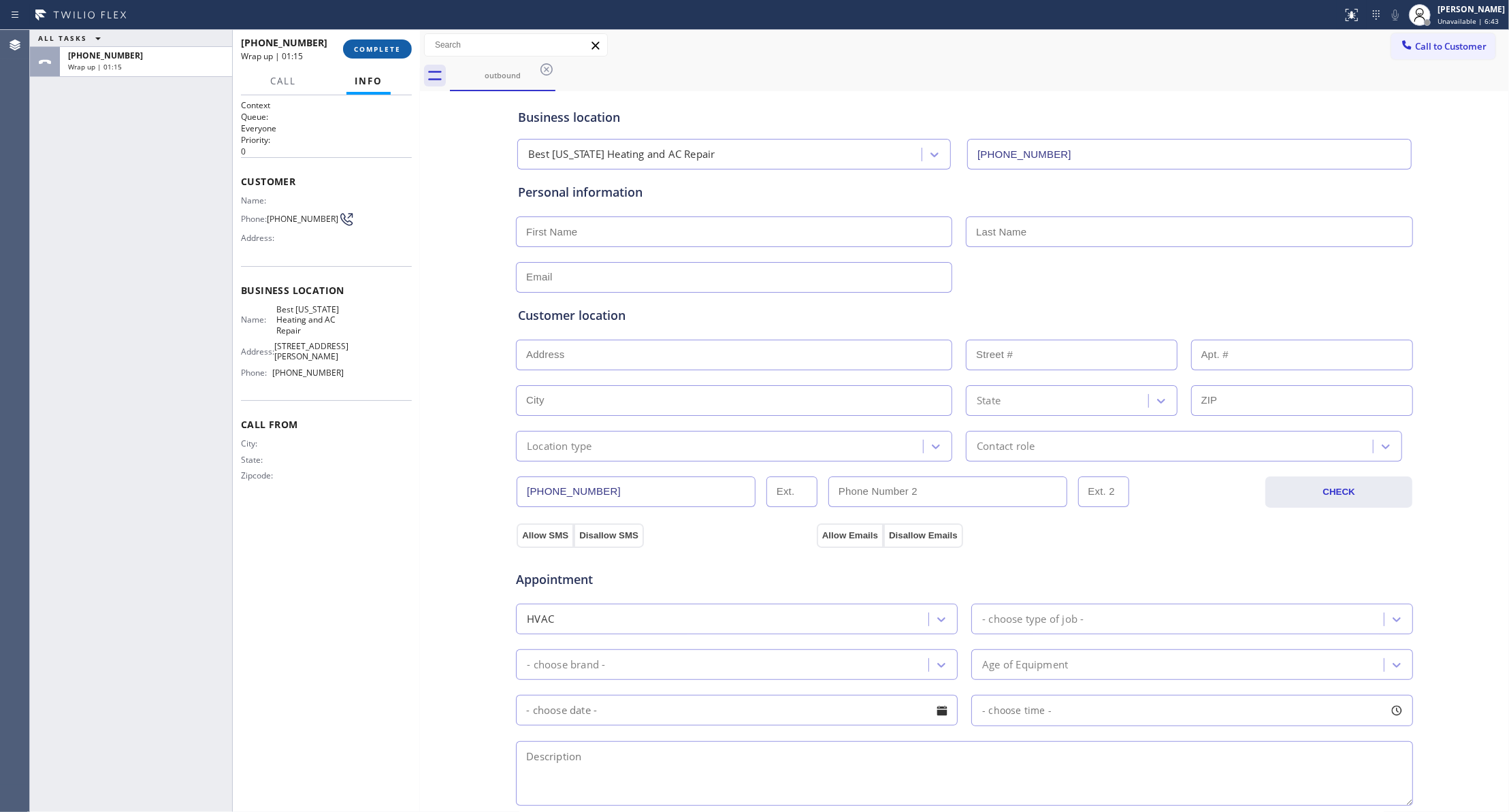
click at [386, 57] on button "COMPLETE" at bounding box center [377, 49] width 69 height 19
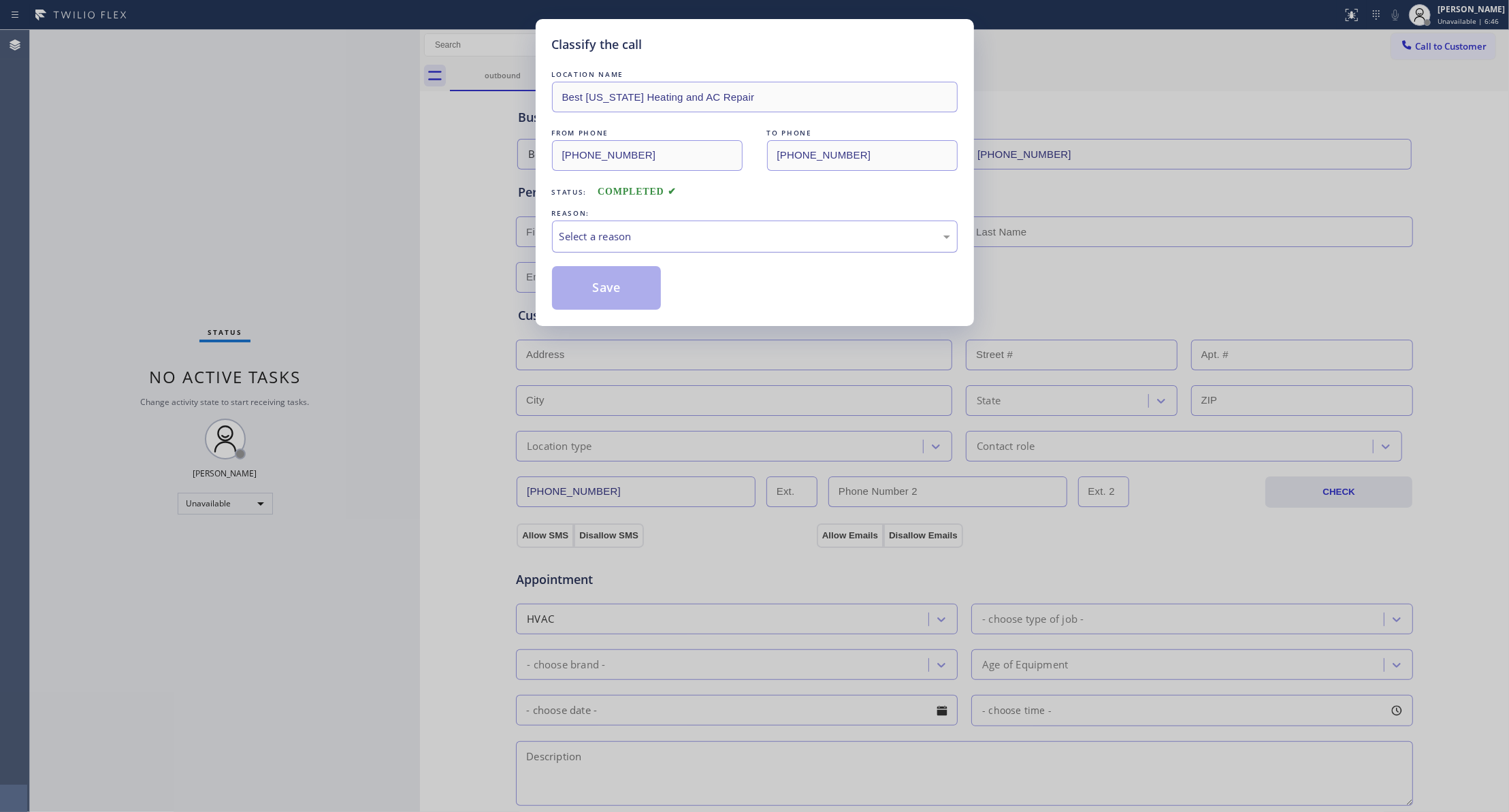
click at [659, 220] on div "Select a reason" at bounding box center [754, 236] width 405 height 32
click at [601, 292] on button "Save" at bounding box center [606, 287] width 109 height 44
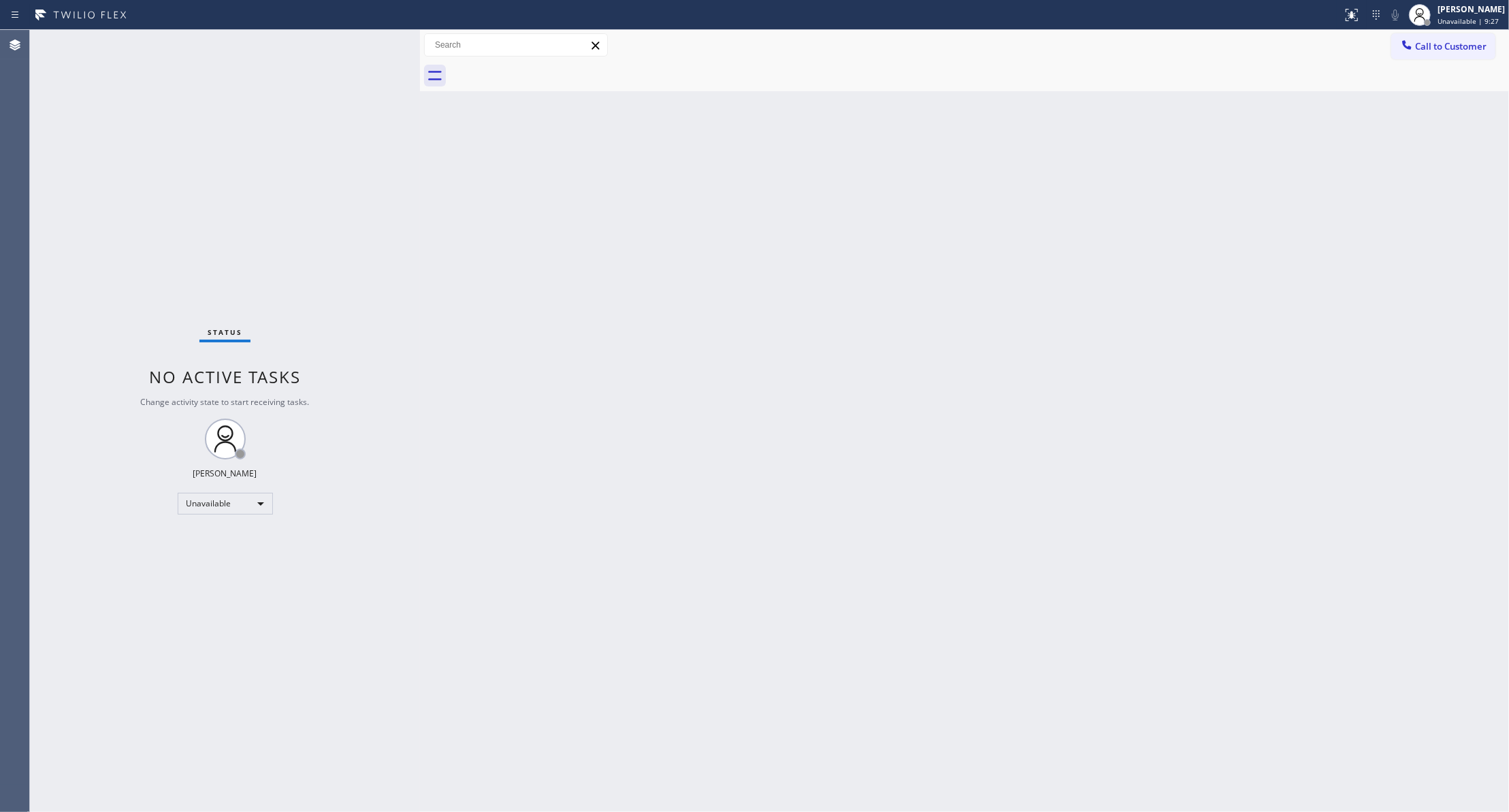
click at [190, 733] on div "Status No active tasks Change activity state to start receiving tasks. [PERSON_…" at bounding box center [225, 421] width 390 height 782
click at [1468, 45] on span "Call to Customer" at bounding box center [1450, 46] width 72 height 12
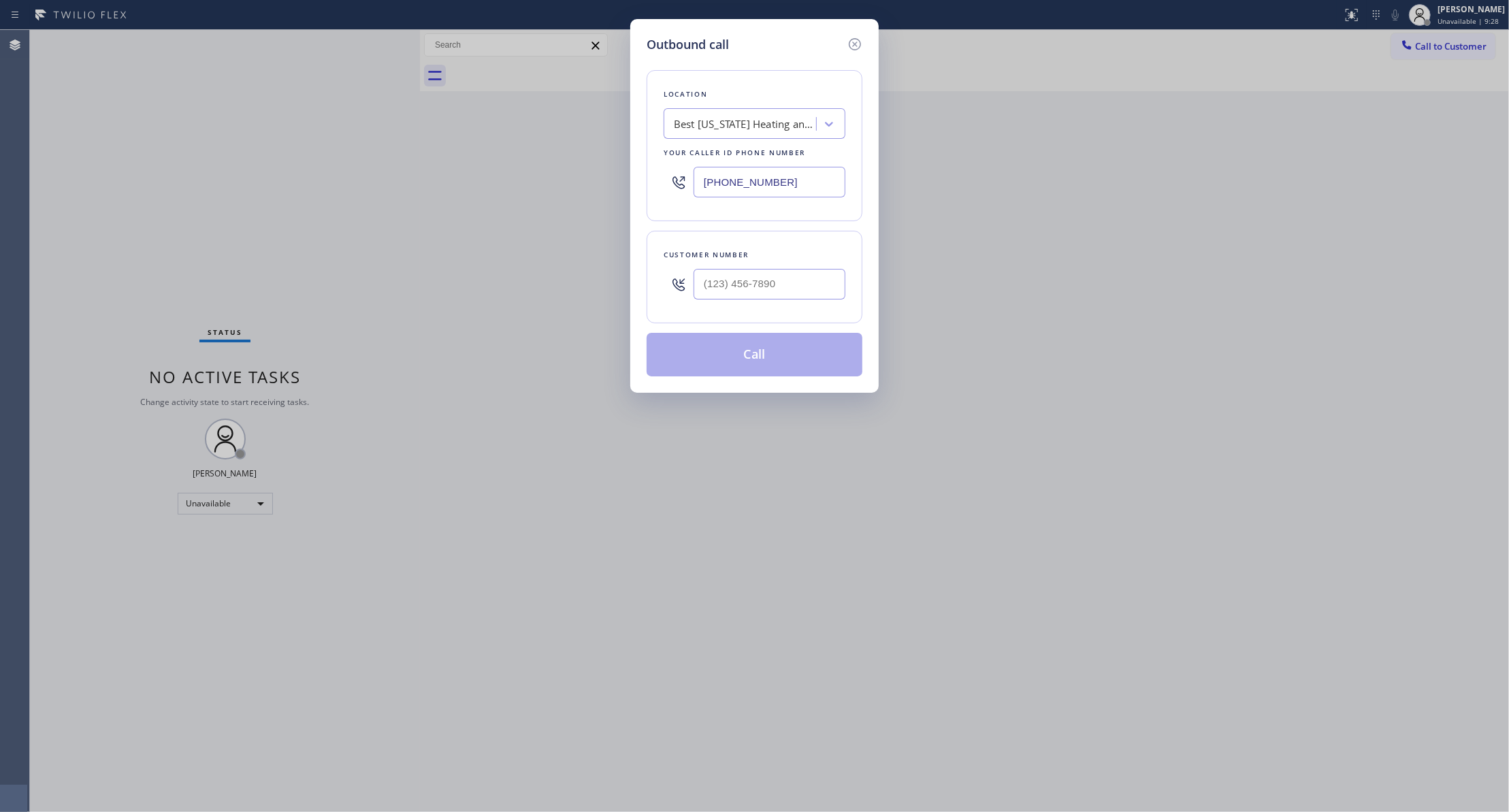
click at [690, 274] on div at bounding box center [679, 284] width 30 height 44
click at [727, 287] on input "(___) ___-____" at bounding box center [769, 284] width 152 height 31
paste input "442) 241-9300"
type input "[PHONE_NUMBER]"
click at [723, 359] on button "Call" at bounding box center [754, 354] width 216 height 44
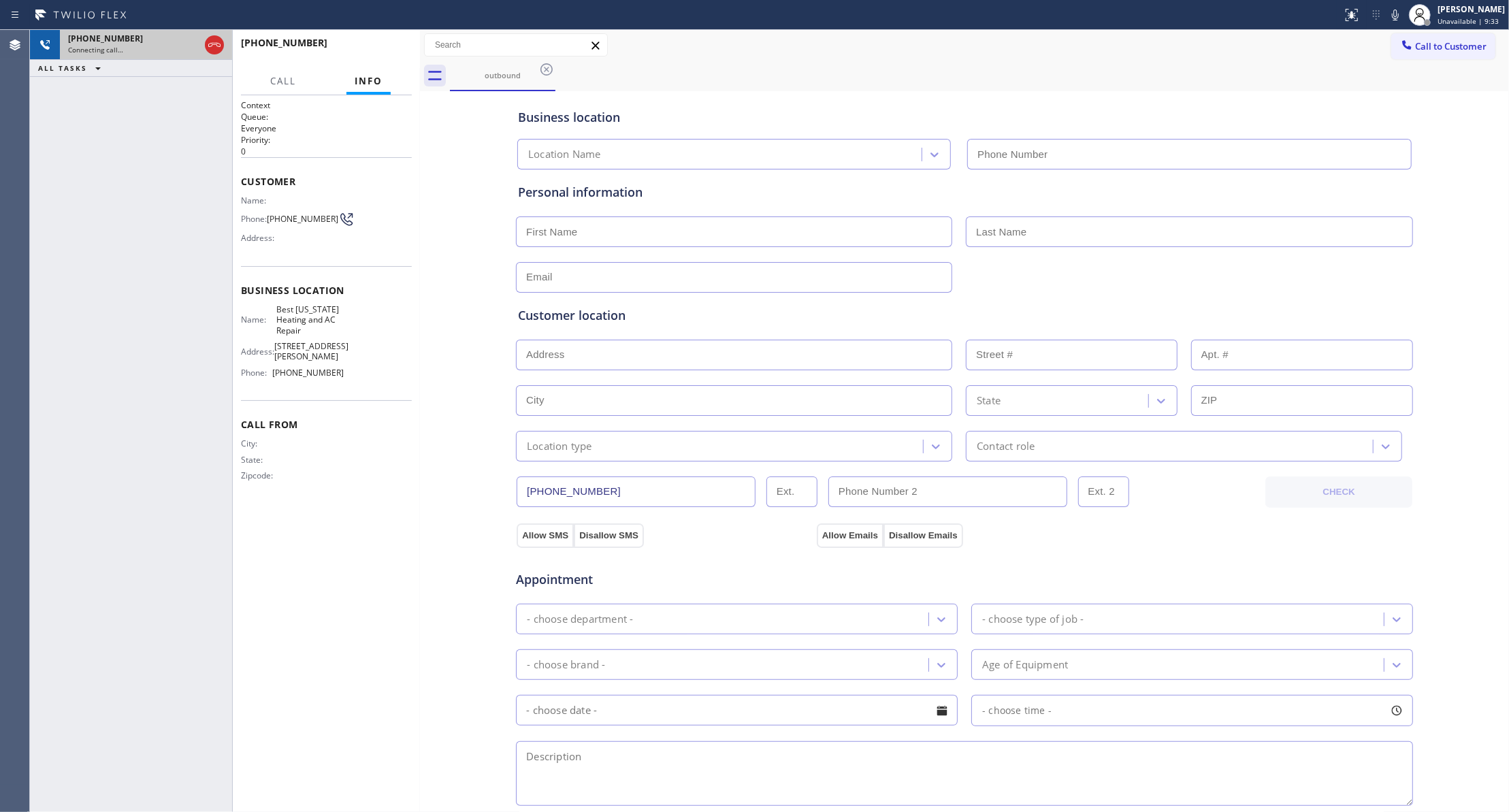
type input "[PHONE_NUMBER]"
drag, startPoint x: 215, startPoint y: 47, endPoint x: 244, endPoint y: 47, distance: 29.0
click at [215, 47] on icon at bounding box center [214, 44] width 16 height 16
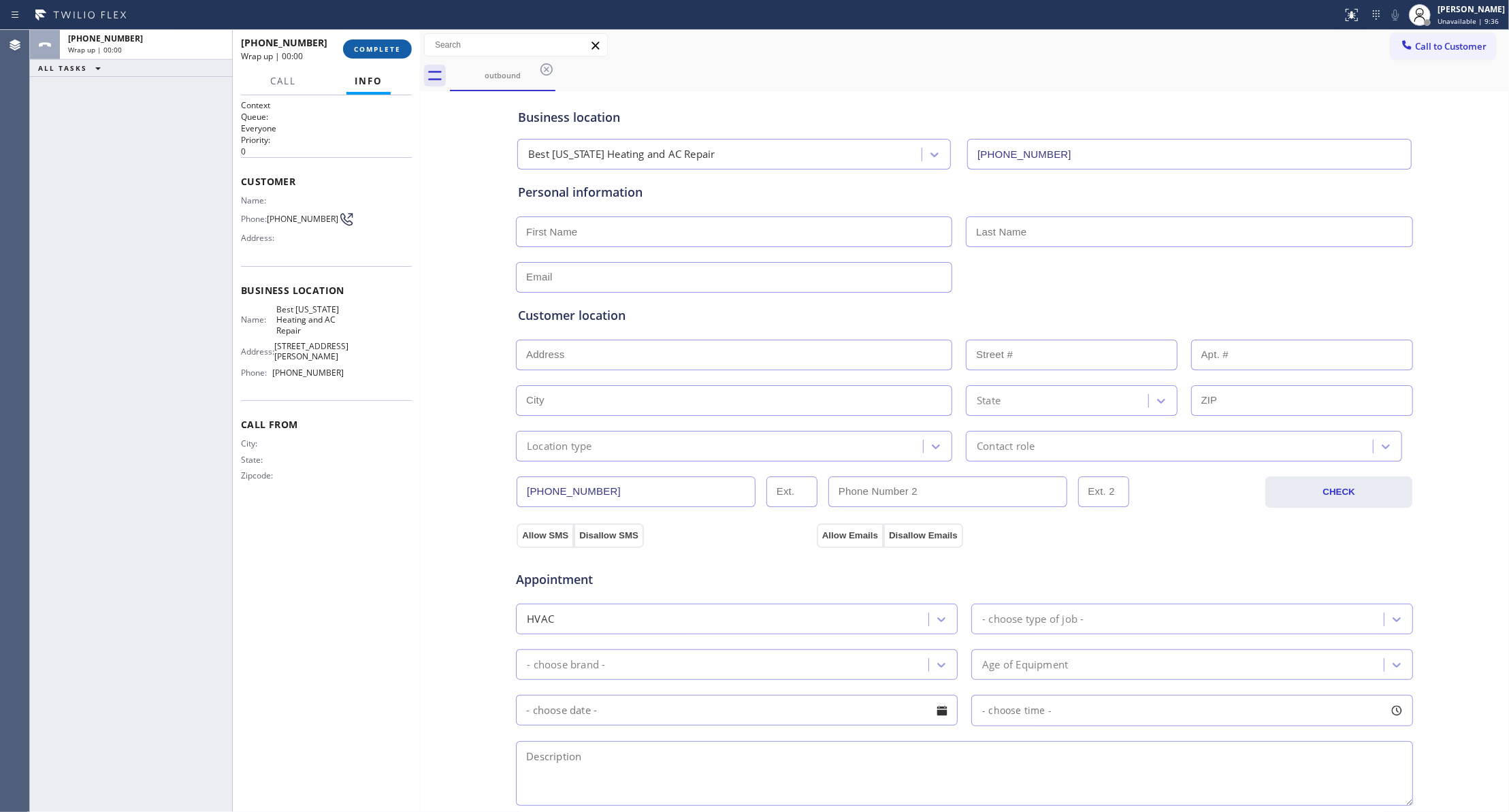
click at [374, 54] on button "COMPLETE" at bounding box center [377, 49] width 69 height 19
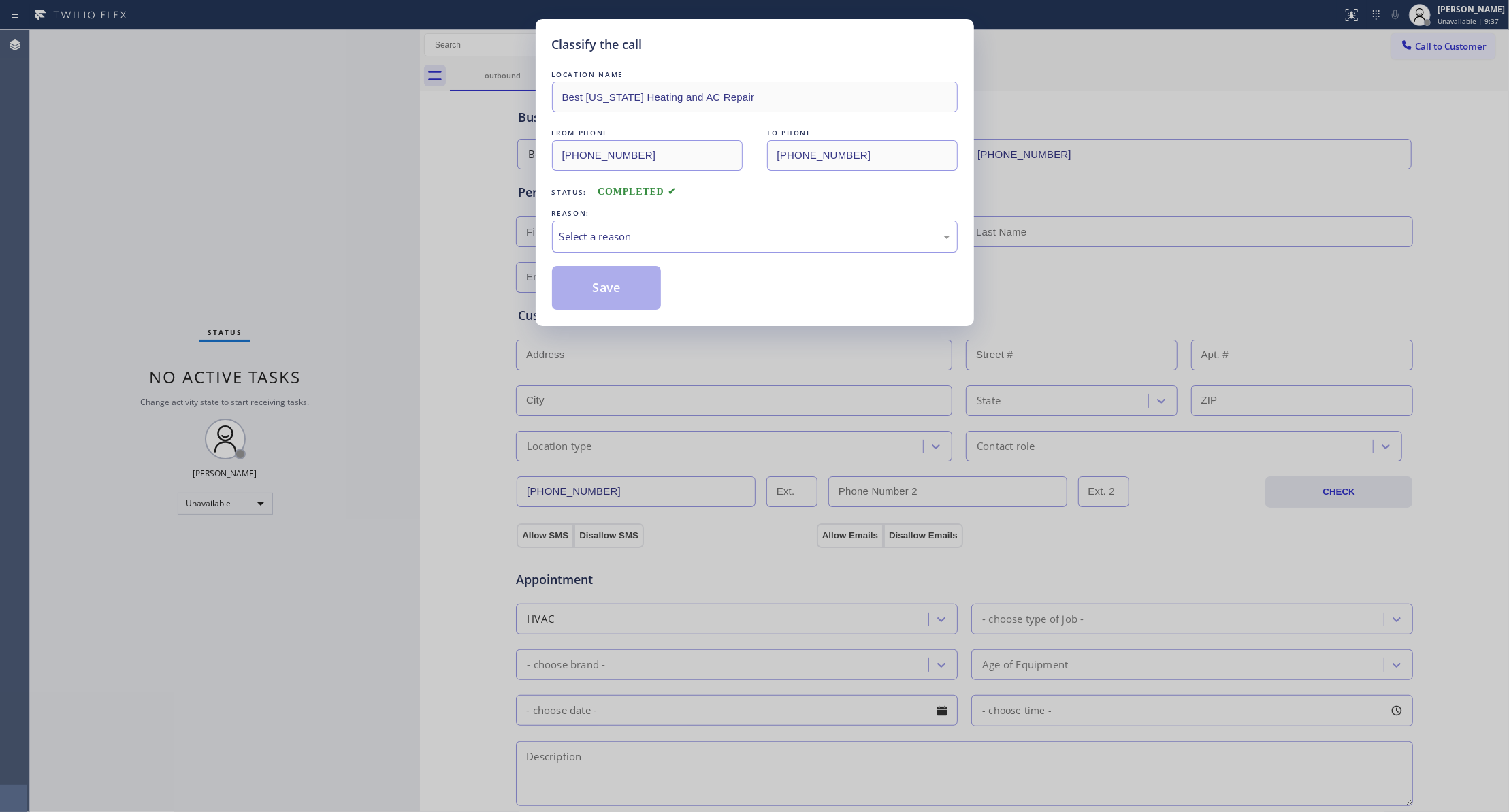
click at [571, 234] on div "Select a reason" at bounding box center [754, 236] width 390 height 16
click at [726, 234] on div "Not Booked - All other reasons" at bounding box center [754, 236] width 390 height 16
click at [629, 273] on button "Save" at bounding box center [606, 287] width 109 height 44
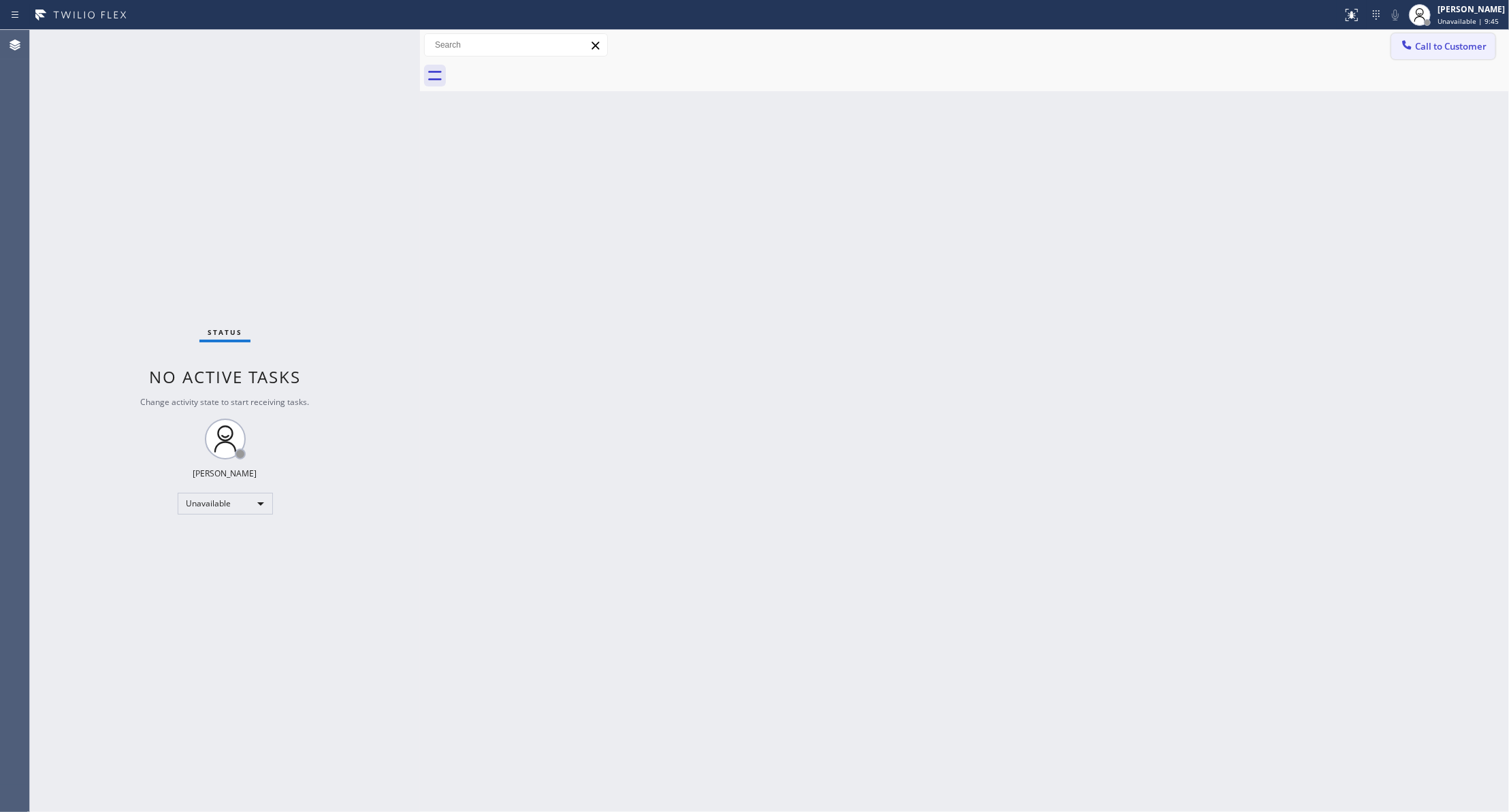
click at [1448, 49] on span "Call to Customer" at bounding box center [1450, 46] width 72 height 12
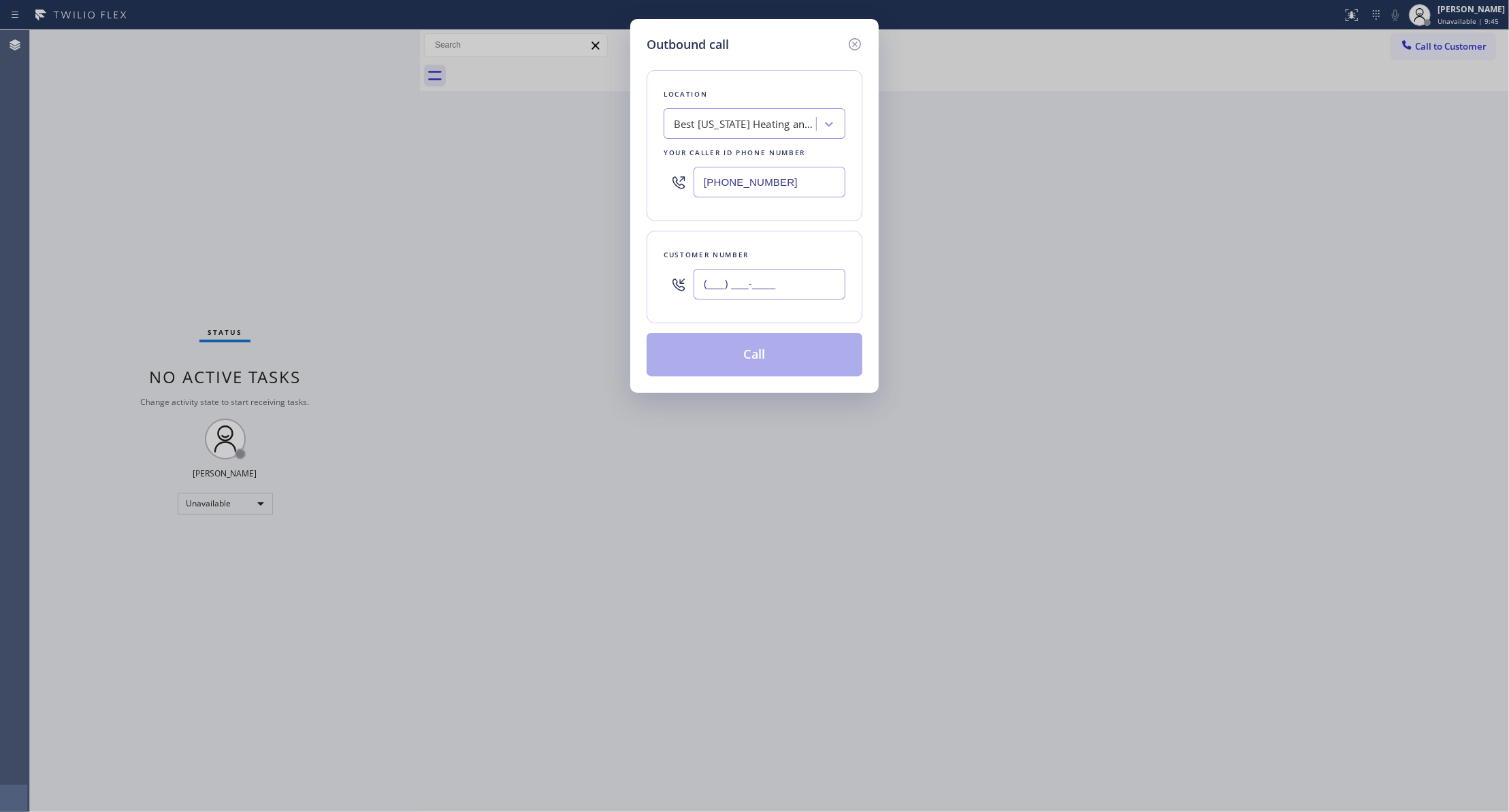
click at [805, 273] on input "(___) ___-____" at bounding box center [769, 284] width 152 height 31
paste input "442) 241-9300"
type input "[PHONE_NUMBER]"
click at [736, 360] on button "Call" at bounding box center [754, 354] width 216 height 44
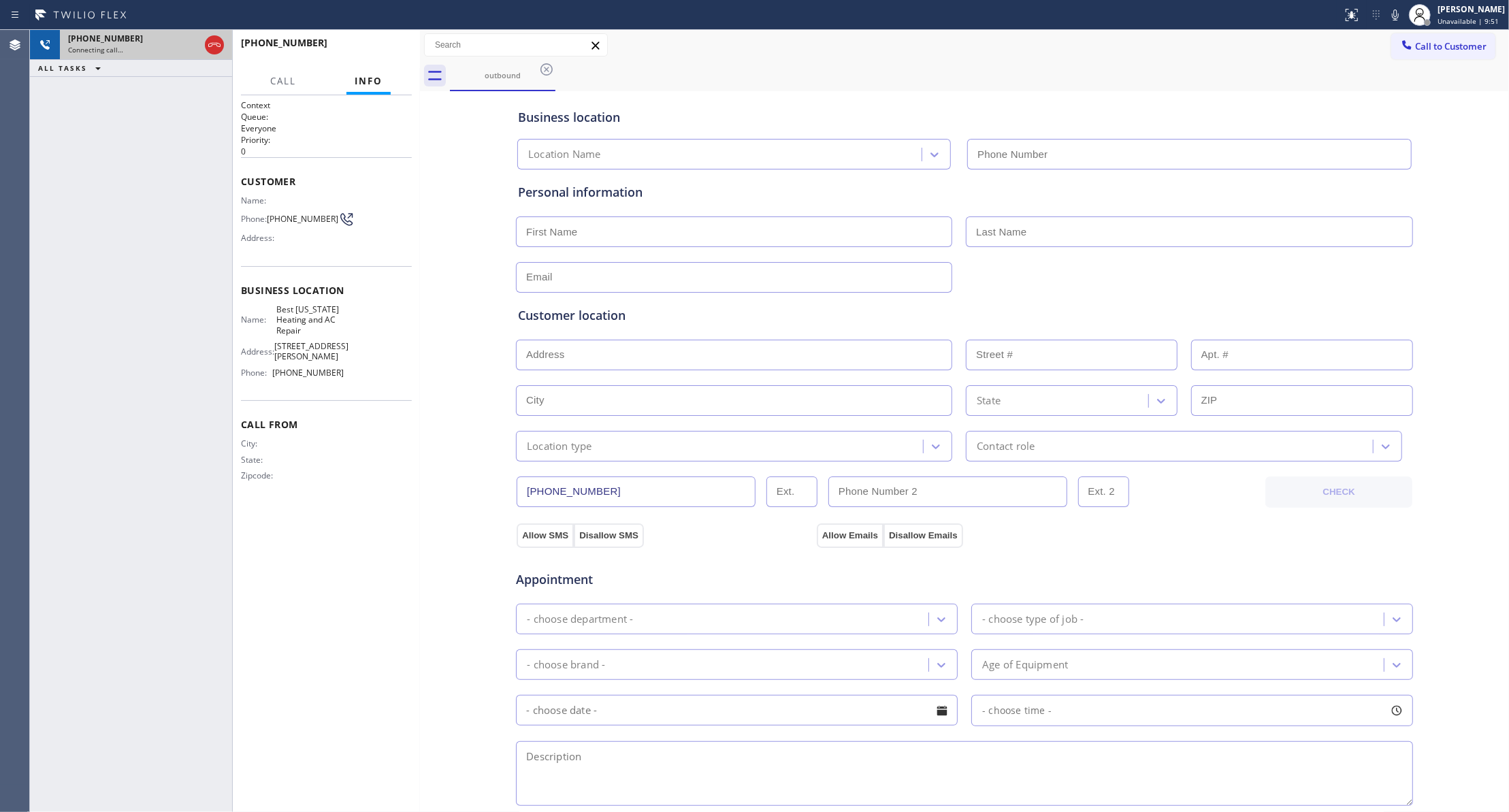
type input "[PHONE_NUMBER]"
click at [371, 52] on span "HANG UP" at bounding box center [380, 49] width 41 height 9
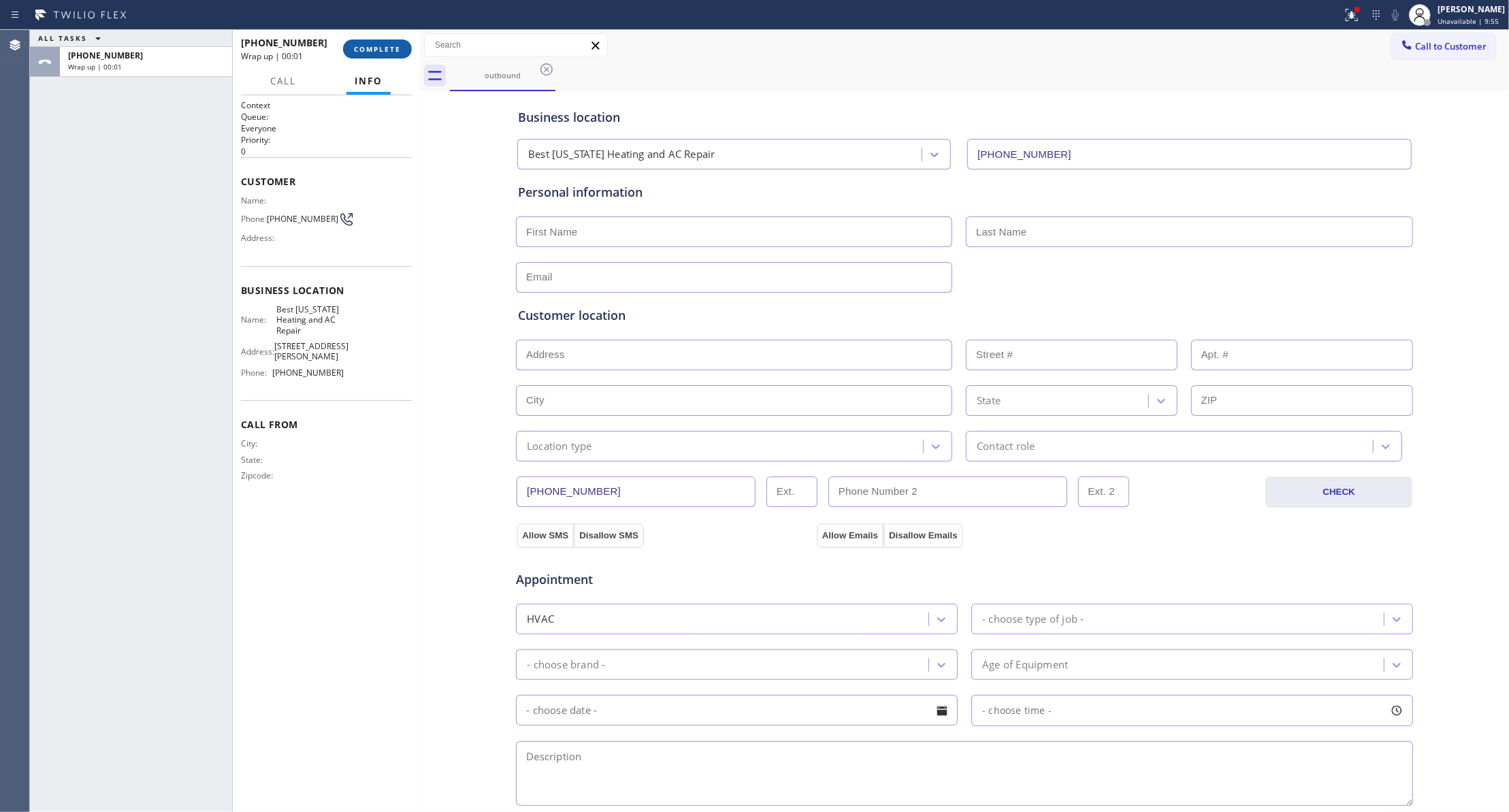
click at [374, 51] on span "COMPLETE" at bounding box center [377, 49] width 47 height 9
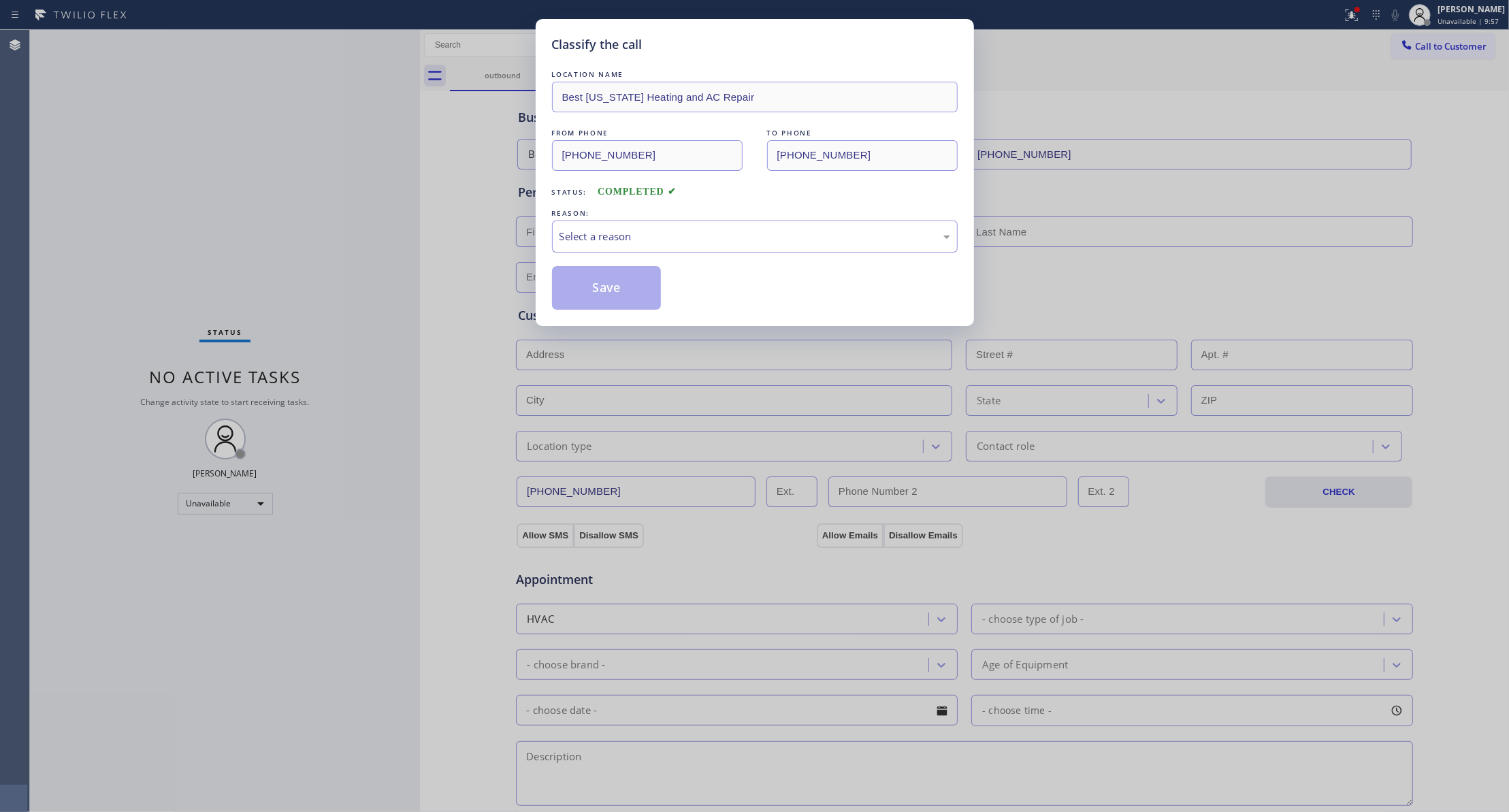
click at [619, 237] on div "Select a reason" at bounding box center [754, 236] width 390 height 16
click at [616, 290] on button "Save" at bounding box center [606, 287] width 109 height 44
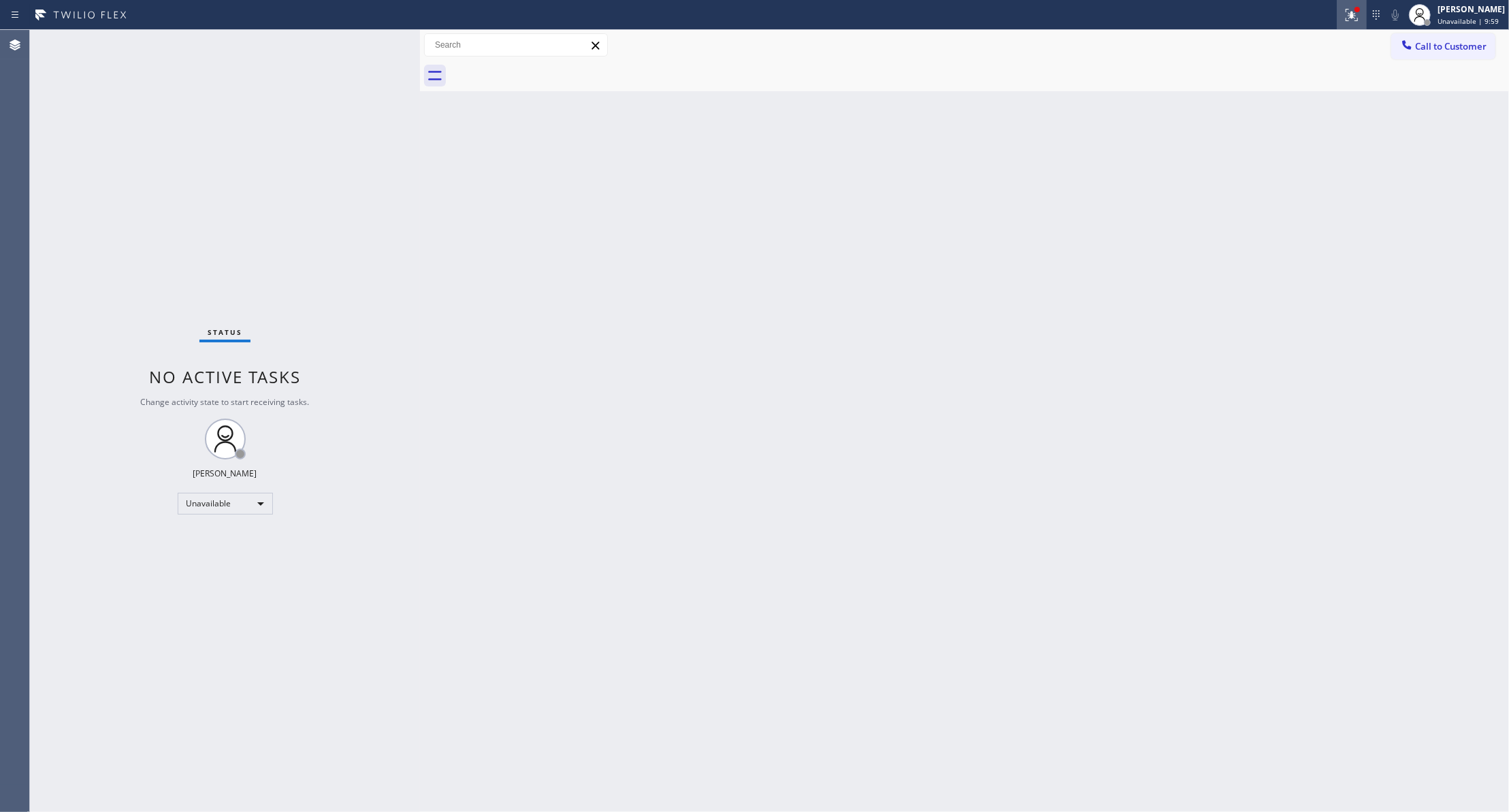
click at [1346, 14] on icon at bounding box center [1349, 13] width 8 height 9
click at [1280, 186] on button "Clear issues" at bounding box center [1262, 178] width 160 height 19
click at [1447, 52] on button "Call to Customer" at bounding box center [1444, 47] width 105 height 26
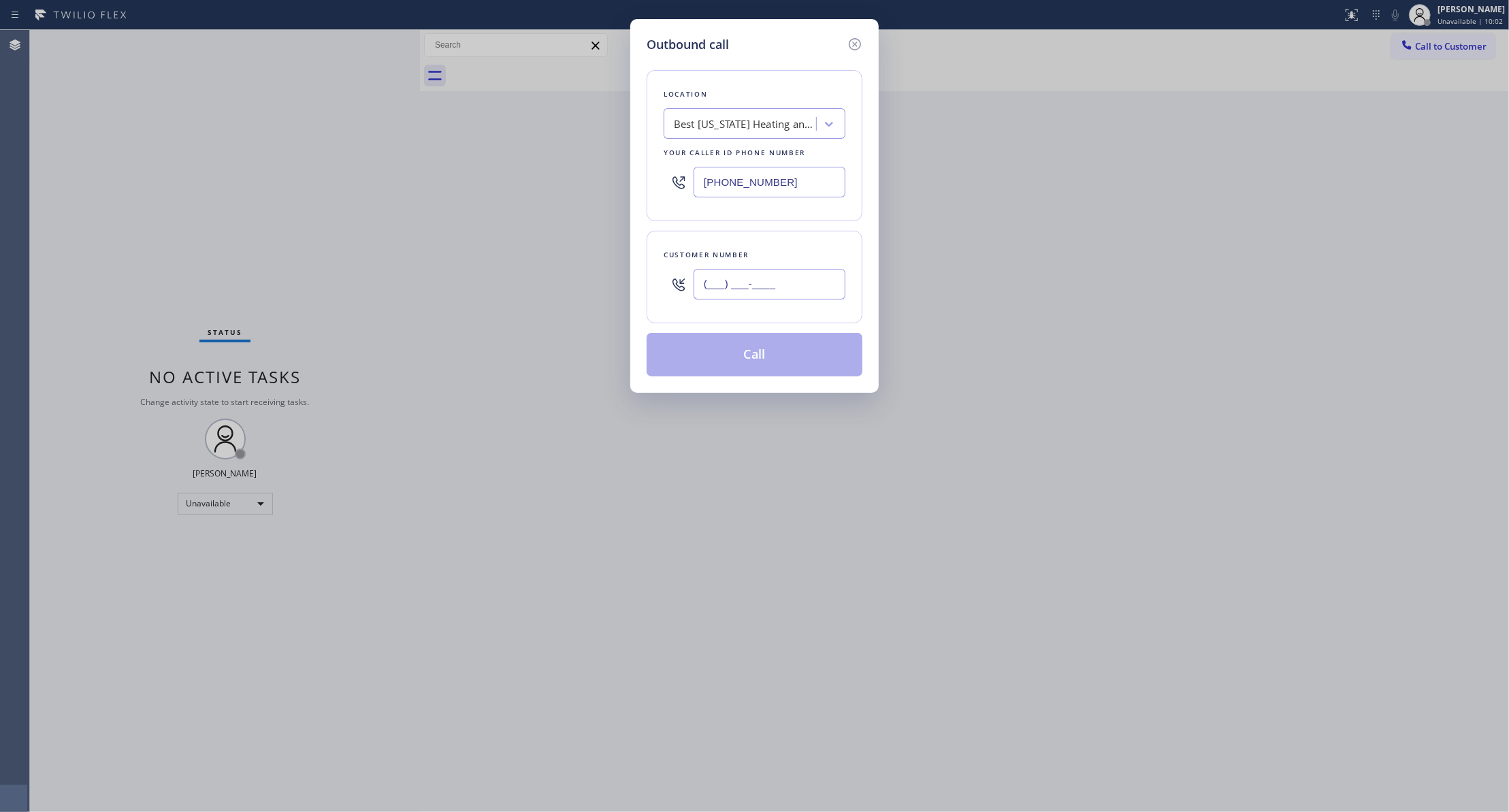
click at [785, 287] on input "(___) ___-____" at bounding box center [769, 284] width 152 height 31
paste input "442) 241-9300"
type input "[PHONE_NUMBER]"
click at [746, 363] on button "Call" at bounding box center [754, 354] width 216 height 44
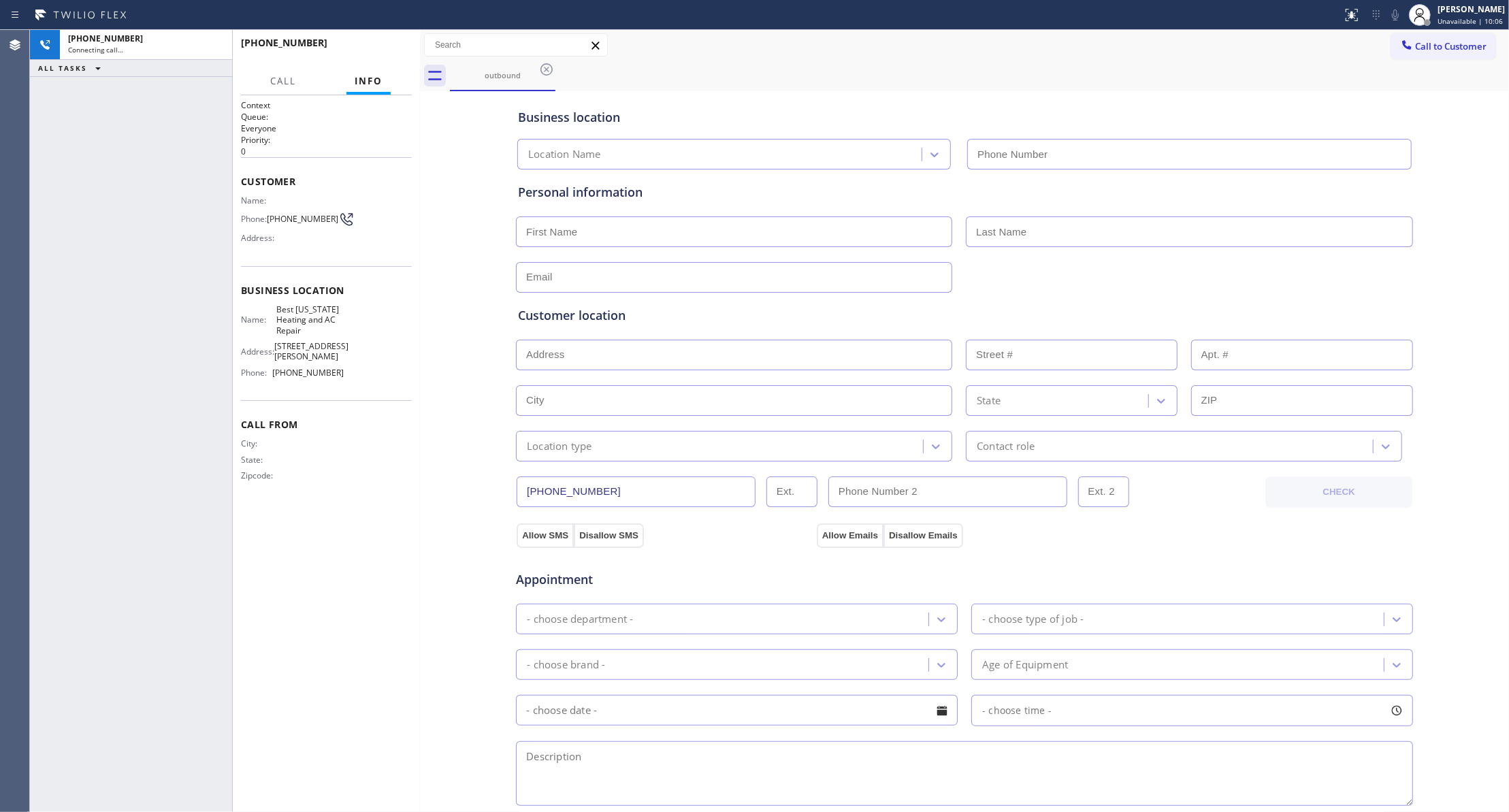
type input "[PHONE_NUMBER]"
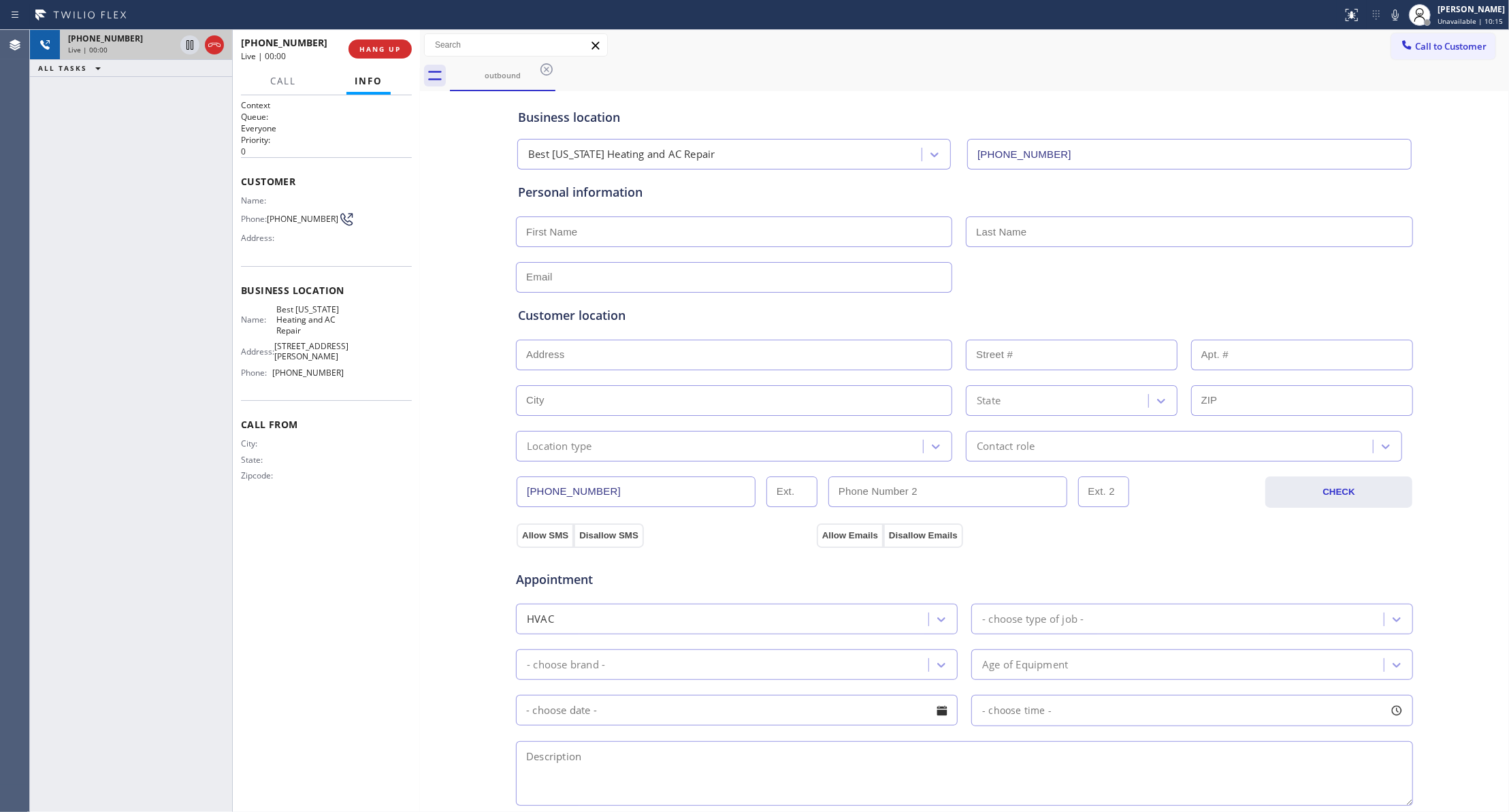
click at [212, 44] on icon at bounding box center [214, 44] width 16 height 16
click at [366, 41] on button "COMPLETE" at bounding box center [377, 49] width 69 height 19
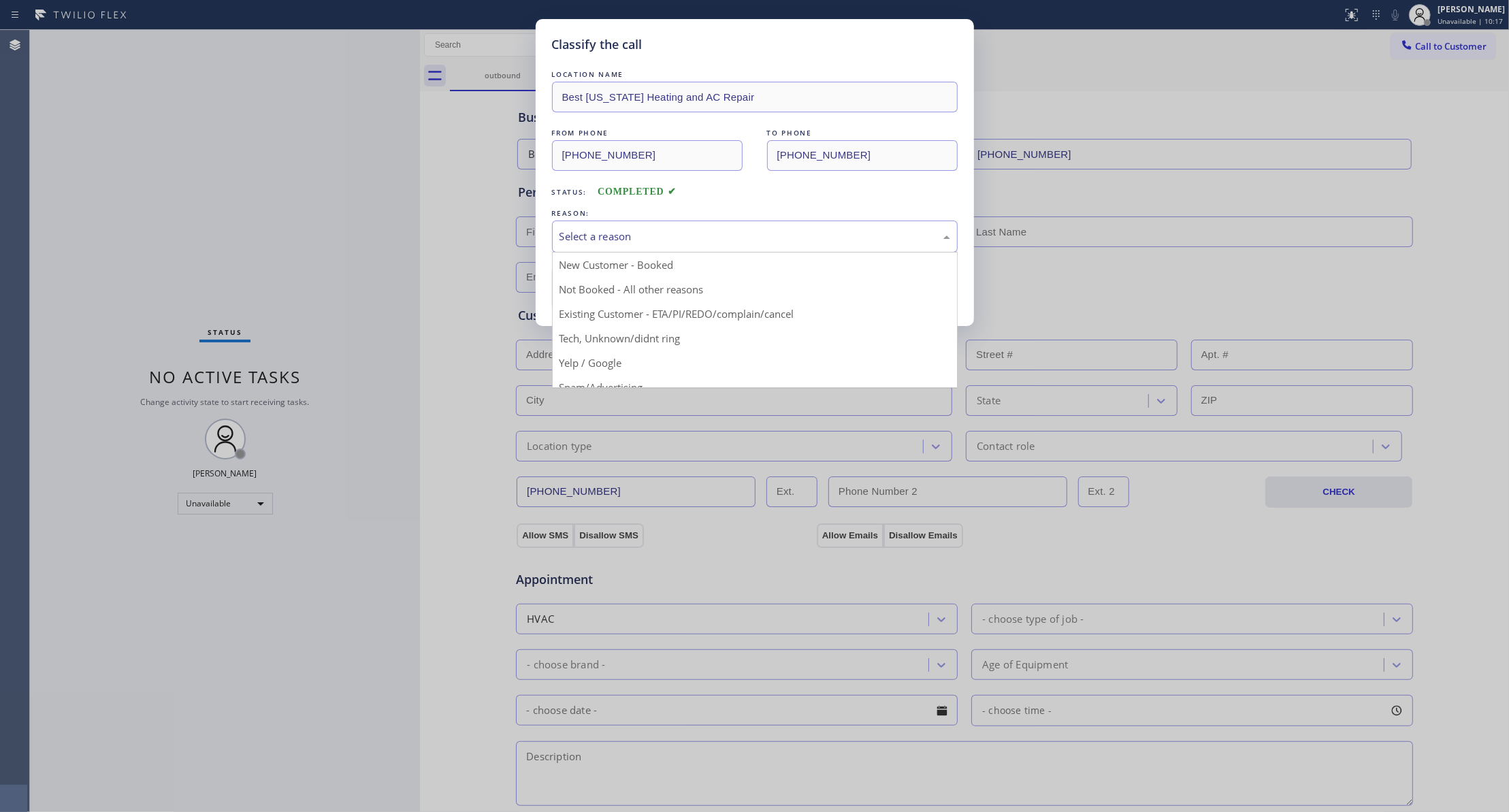
click at [616, 235] on div "Select a reason" at bounding box center [754, 236] width 390 height 16
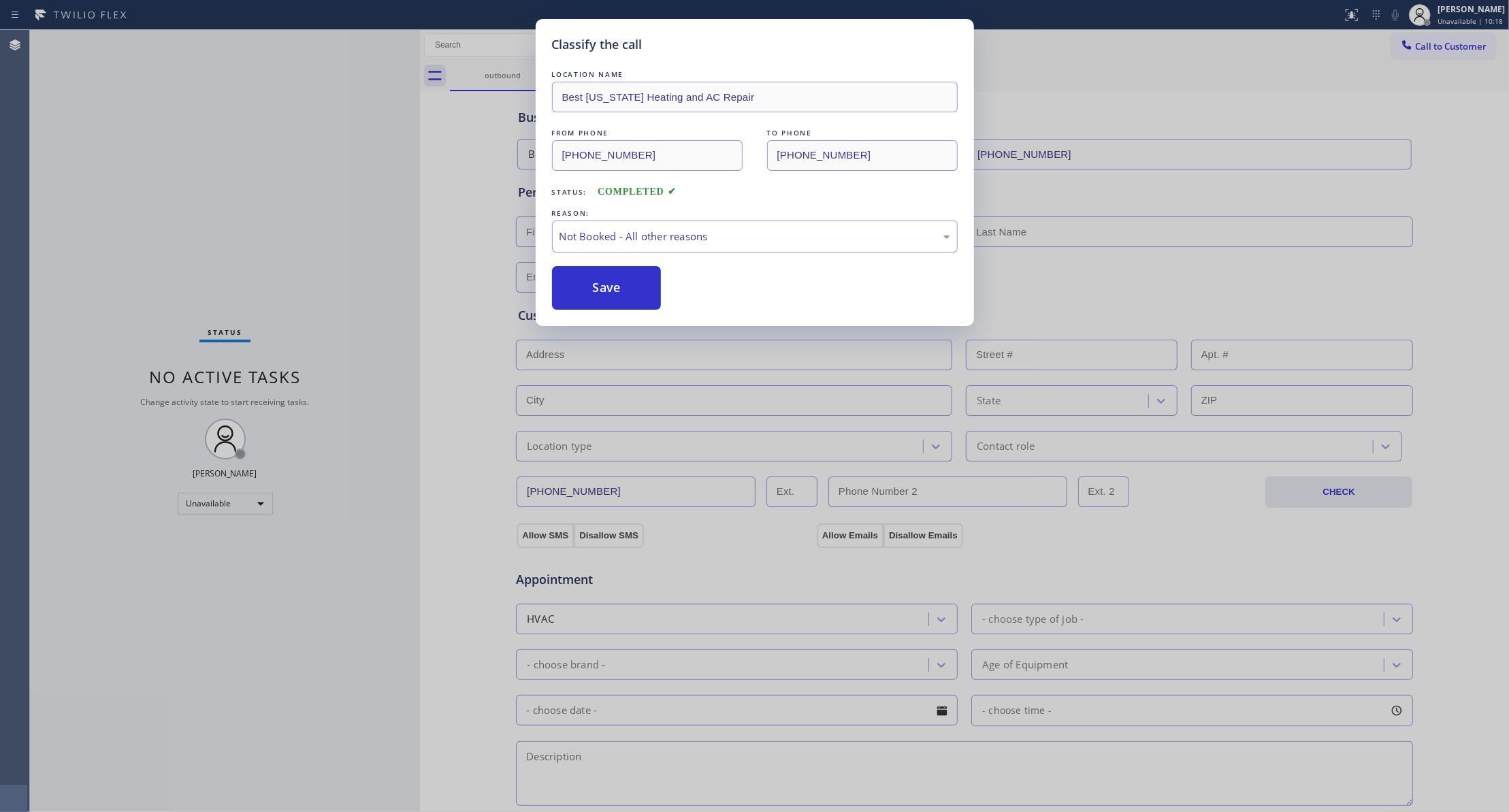
click at [616, 281] on button "Save" at bounding box center [606, 287] width 109 height 44
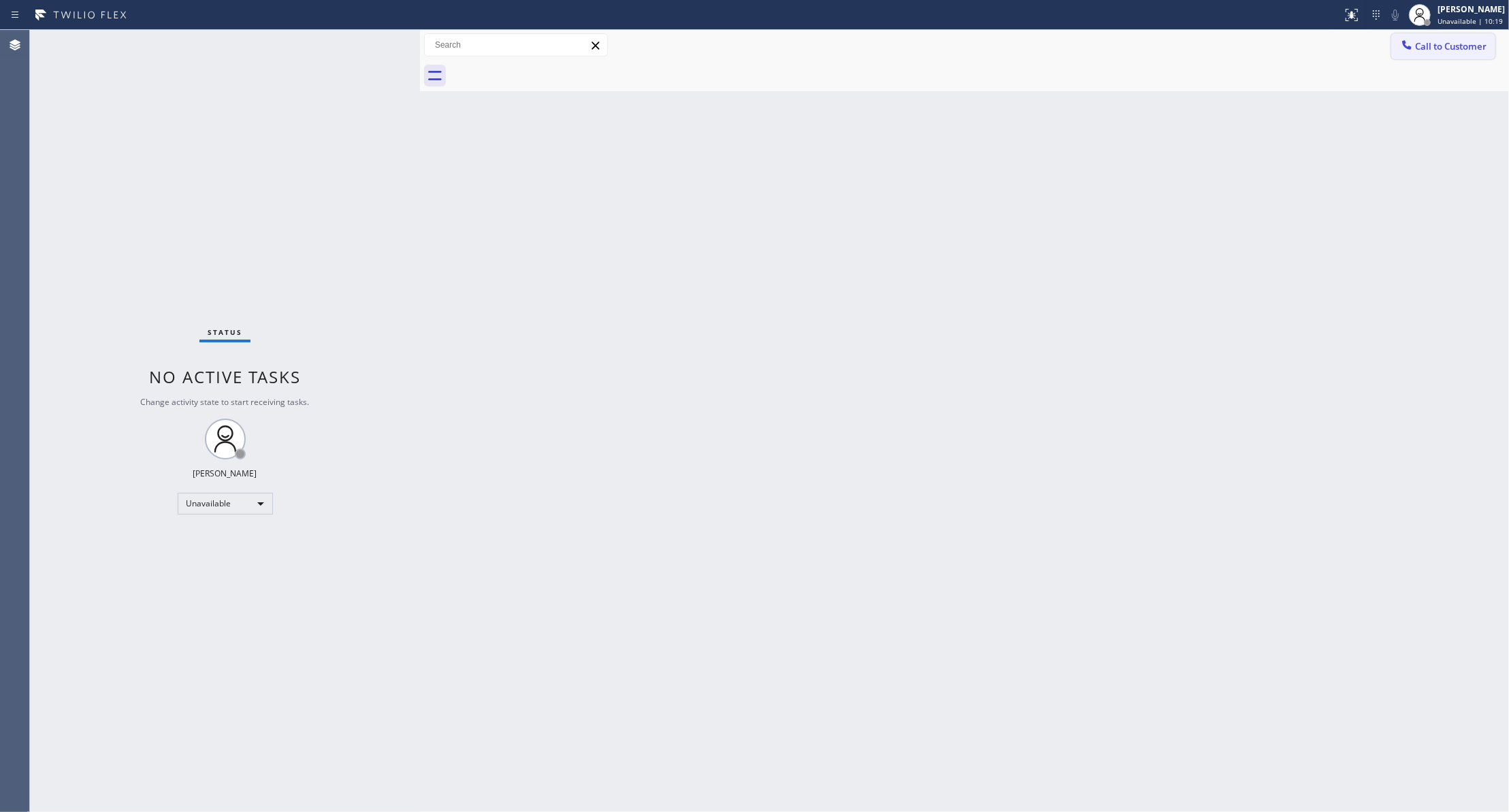
click at [1463, 51] on span "Call to Customer" at bounding box center [1450, 46] width 72 height 12
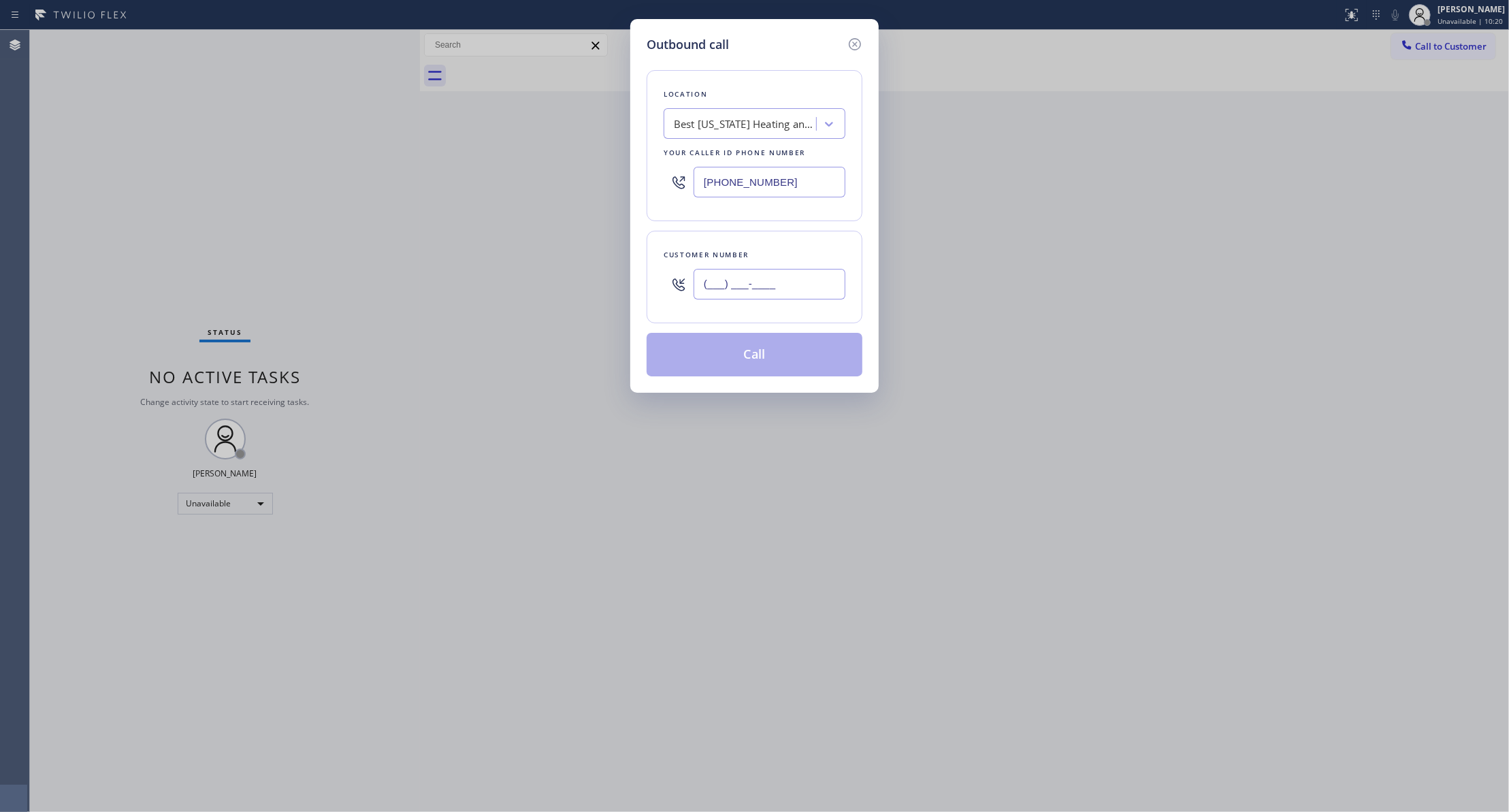
click at [772, 292] on input "(___) ___-____" at bounding box center [769, 284] width 152 height 31
paste input "442) 241-9300"
type input "[PHONE_NUMBER]"
click at [769, 359] on button "Call" at bounding box center [754, 354] width 216 height 44
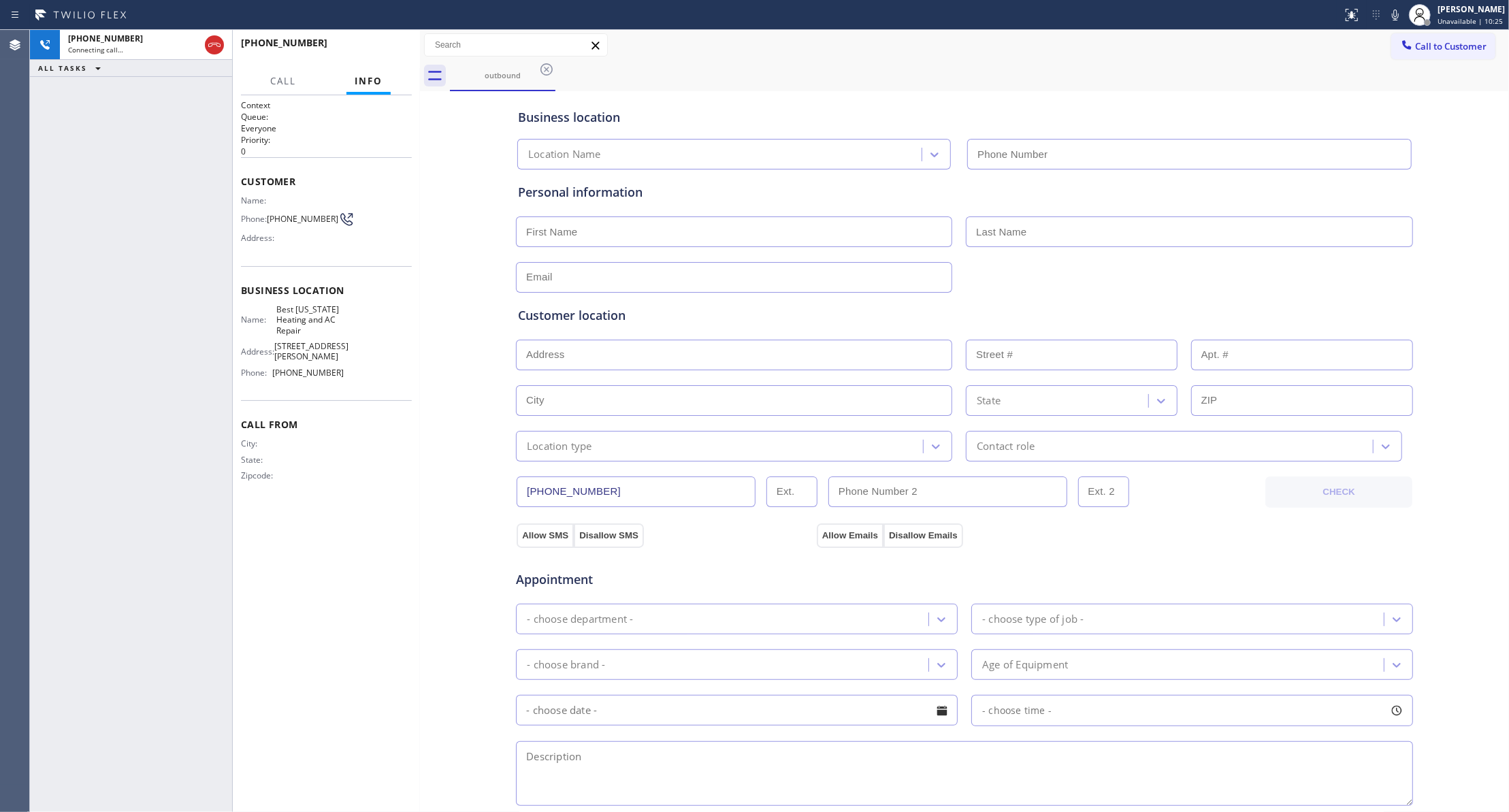
type input "[PHONE_NUMBER]"
click at [213, 44] on icon at bounding box center [214, 45] width 12 height 4
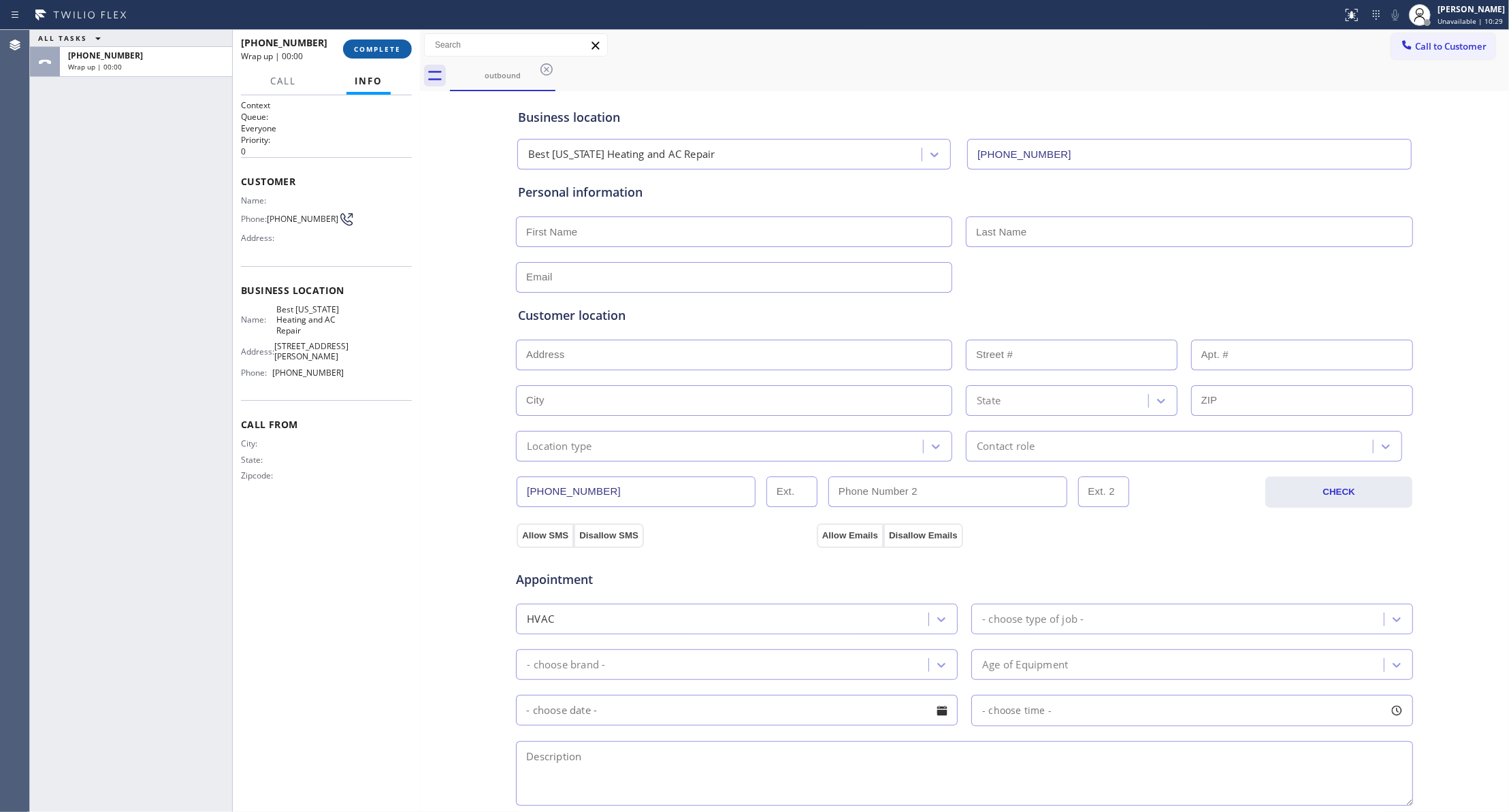
click at [401, 51] on span "COMPLETE" at bounding box center [377, 49] width 47 height 9
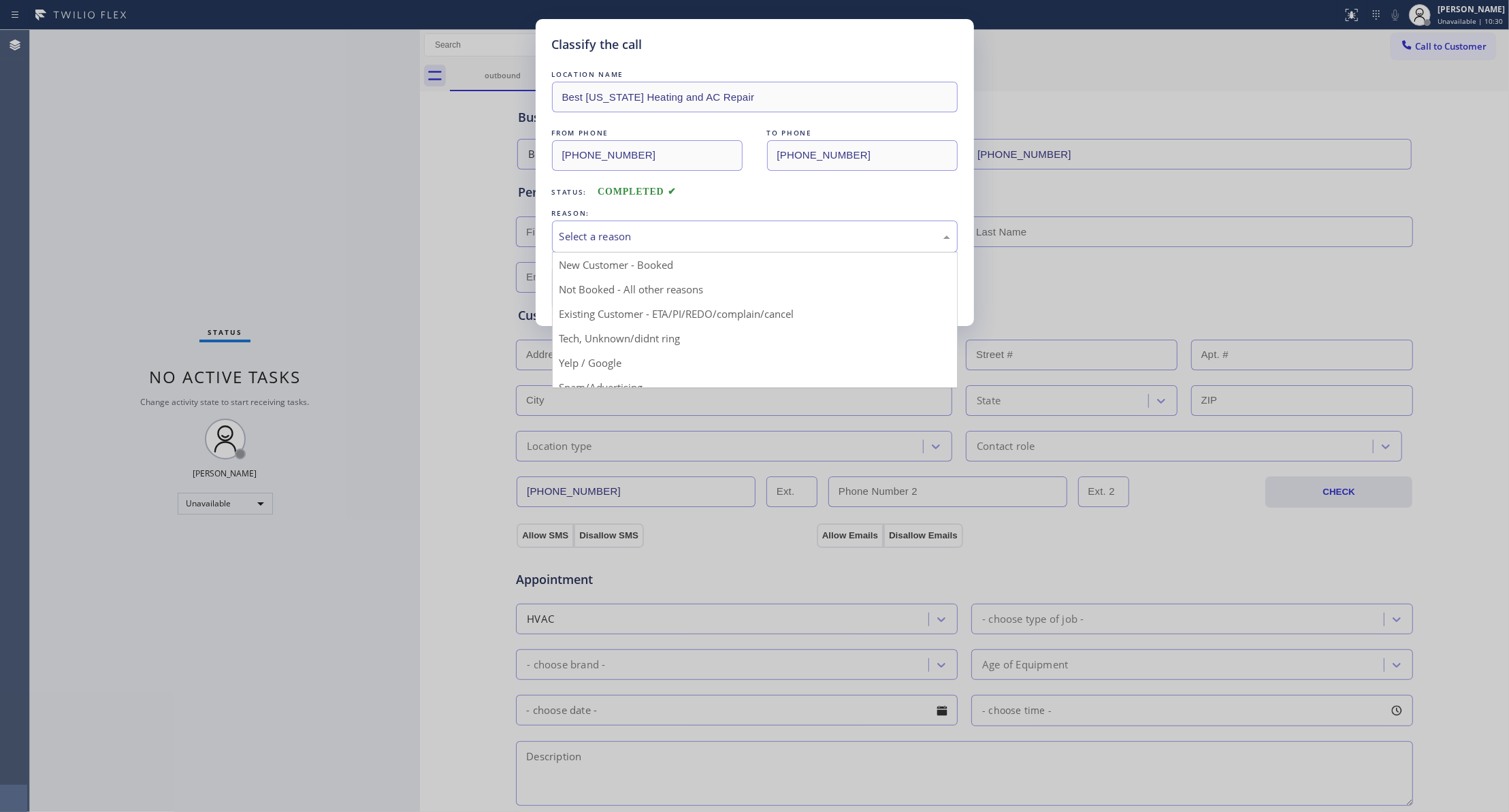
click at [569, 229] on div "Select a reason" at bounding box center [754, 236] width 390 height 16
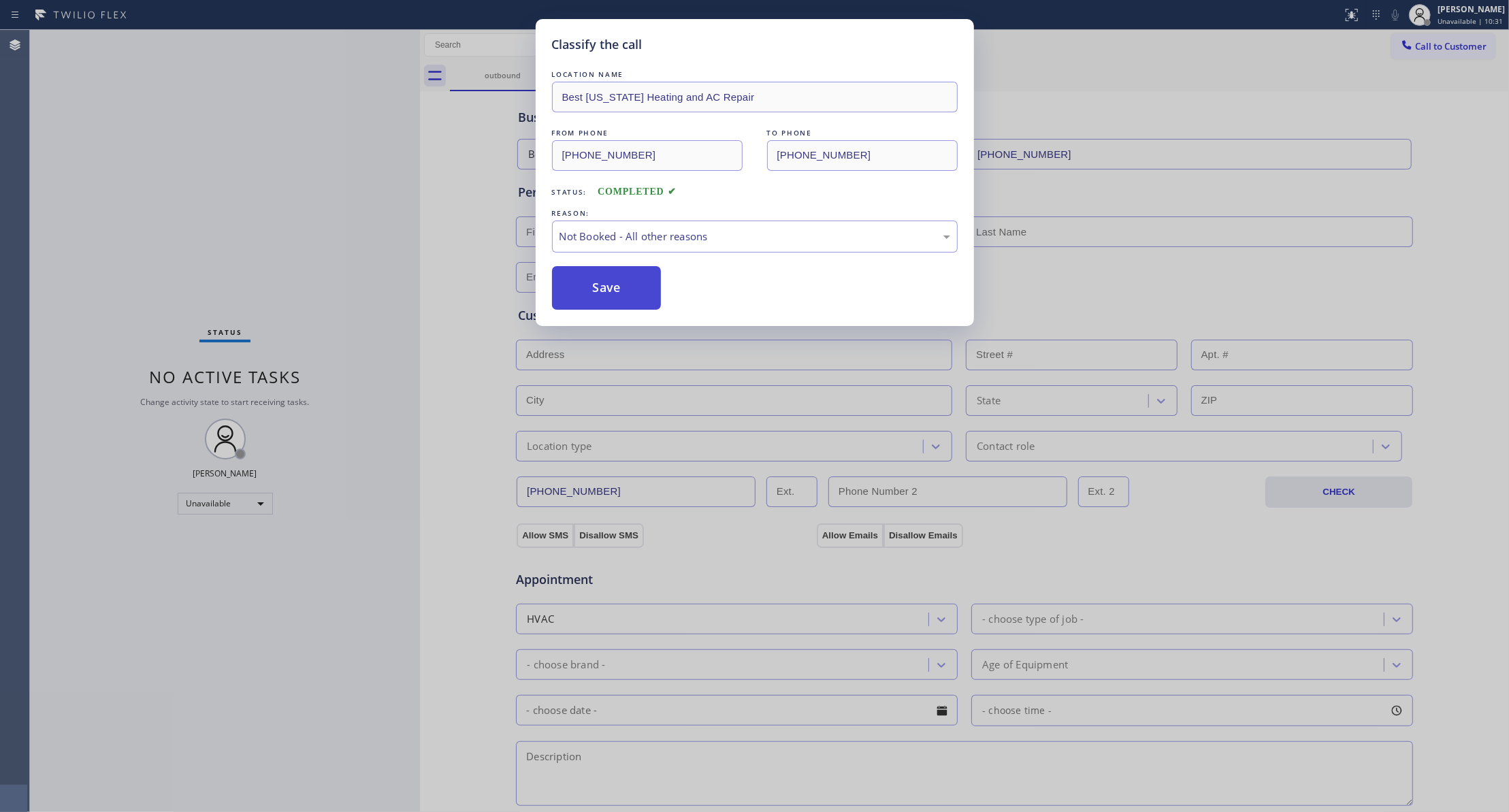
click at [600, 288] on button "Save" at bounding box center [606, 287] width 109 height 44
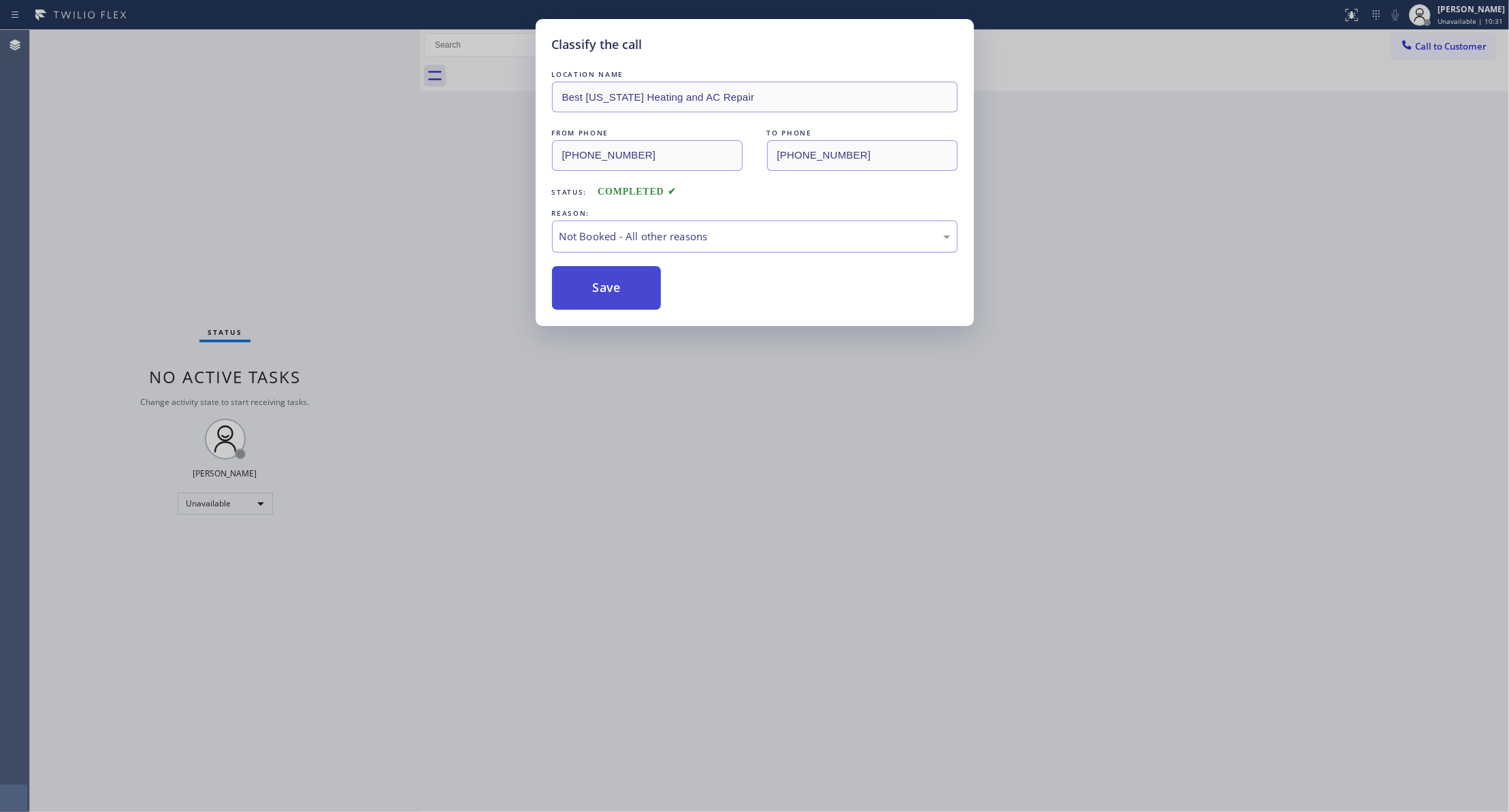
click at [600, 288] on button "Save" at bounding box center [606, 287] width 109 height 44
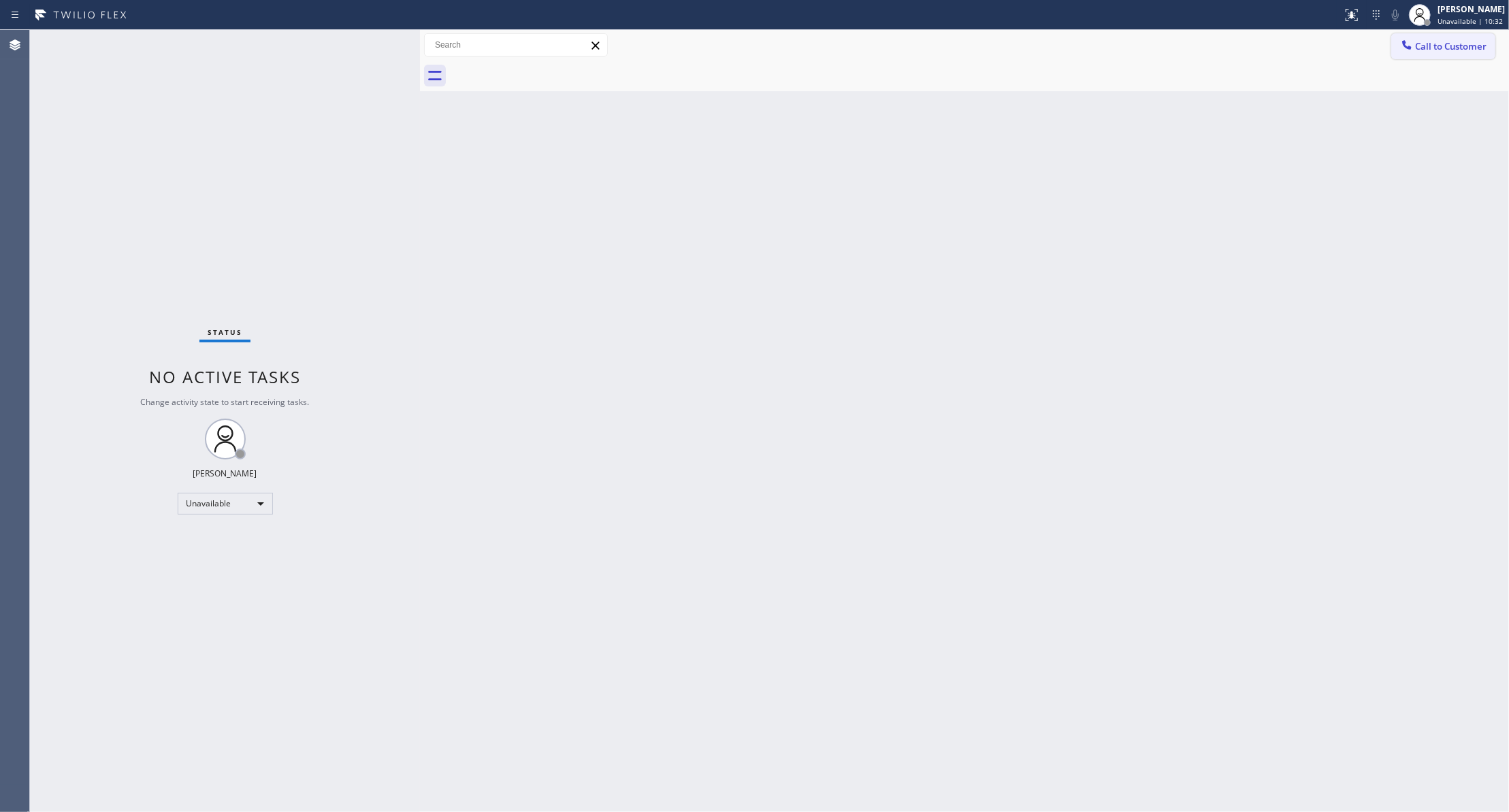
click at [1457, 48] on span "Call to Customer" at bounding box center [1450, 46] width 72 height 12
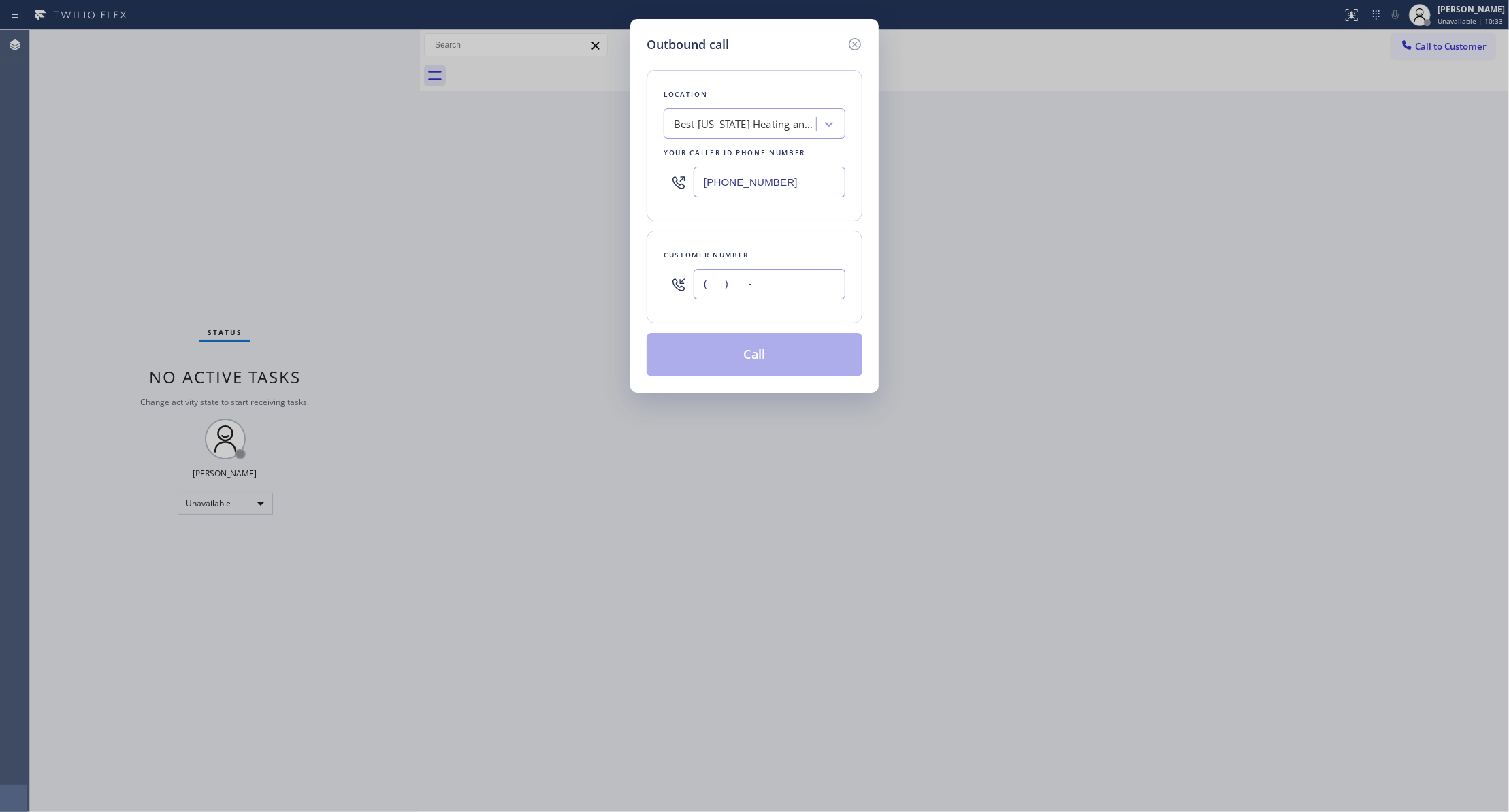
click at [776, 273] on input "(___) ___-____" at bounding box center [769, 284] width 152 height 31
paste input "442) 241-9300"
type input "[PHONE_NUMBER]"
click at [759, 368] on button "Call" at bounding box center [754, 354] width 216 height 44
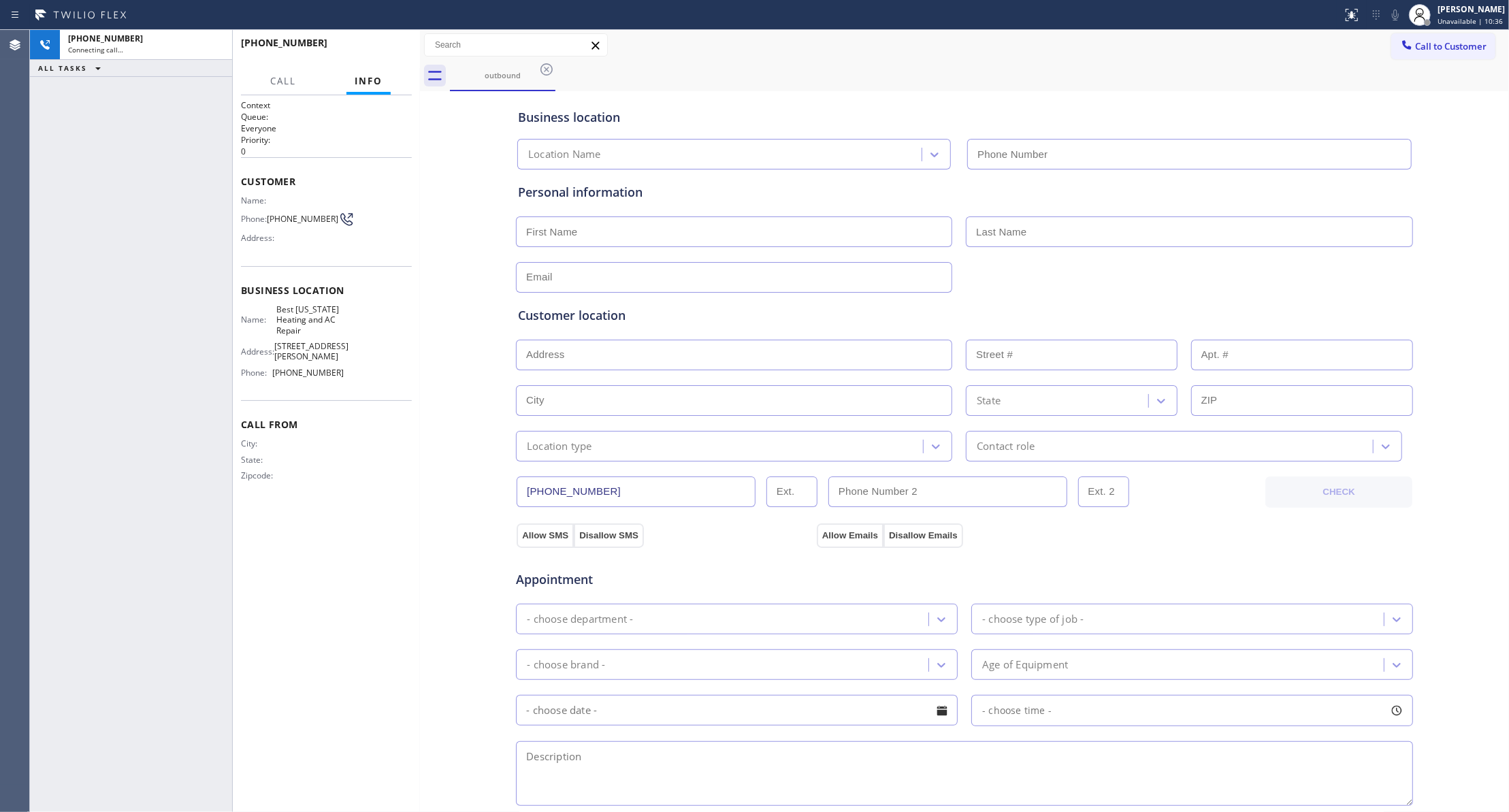
type input "[PHONE_NUMBER]"
click at [381, 39] on button "HANG UP" at bounding box center [380, 49] width 63 height 19
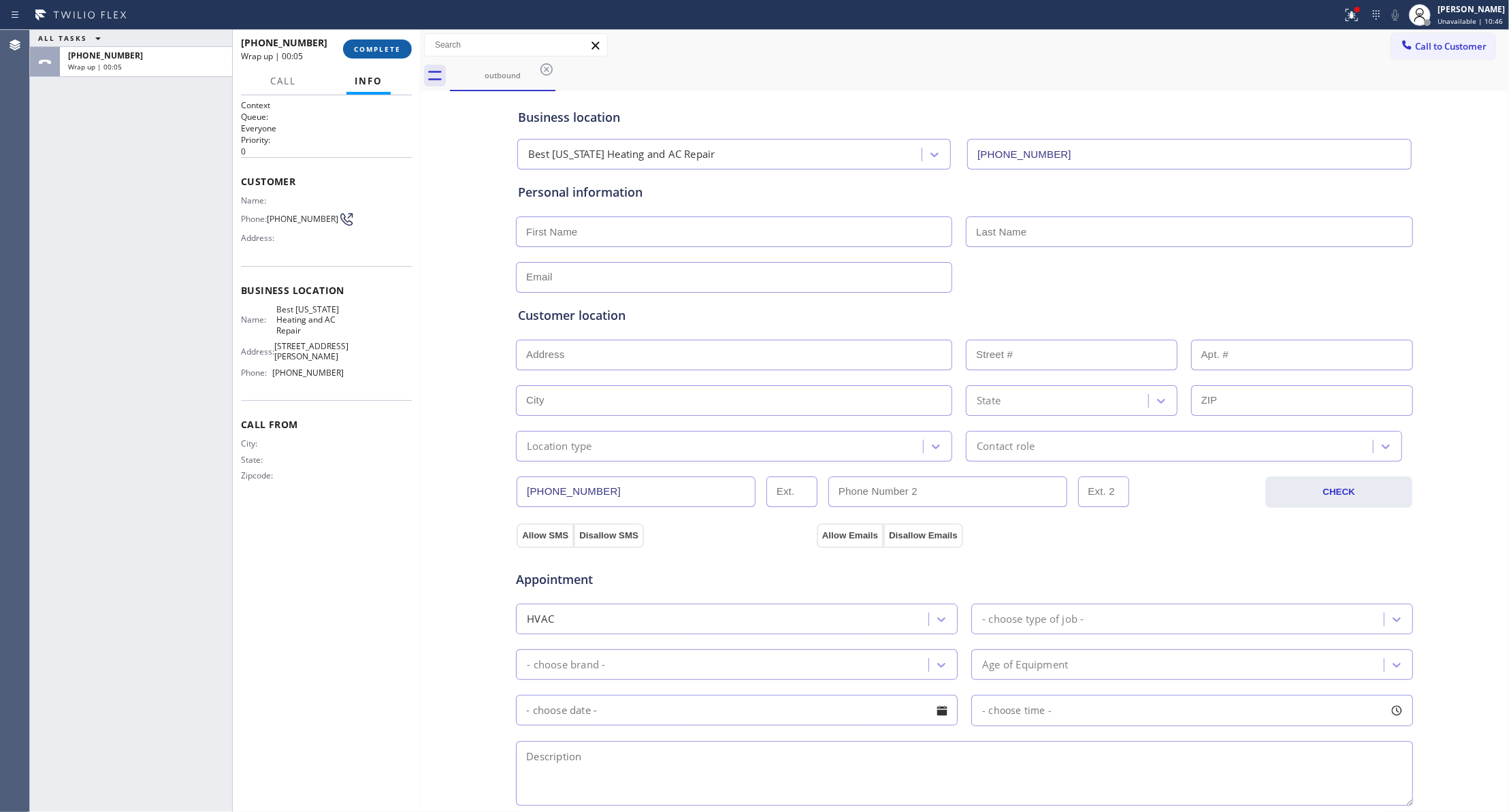
click at [385, 41] on button "COMPLETE" at bounding box center [377, 49] width 69 height 19
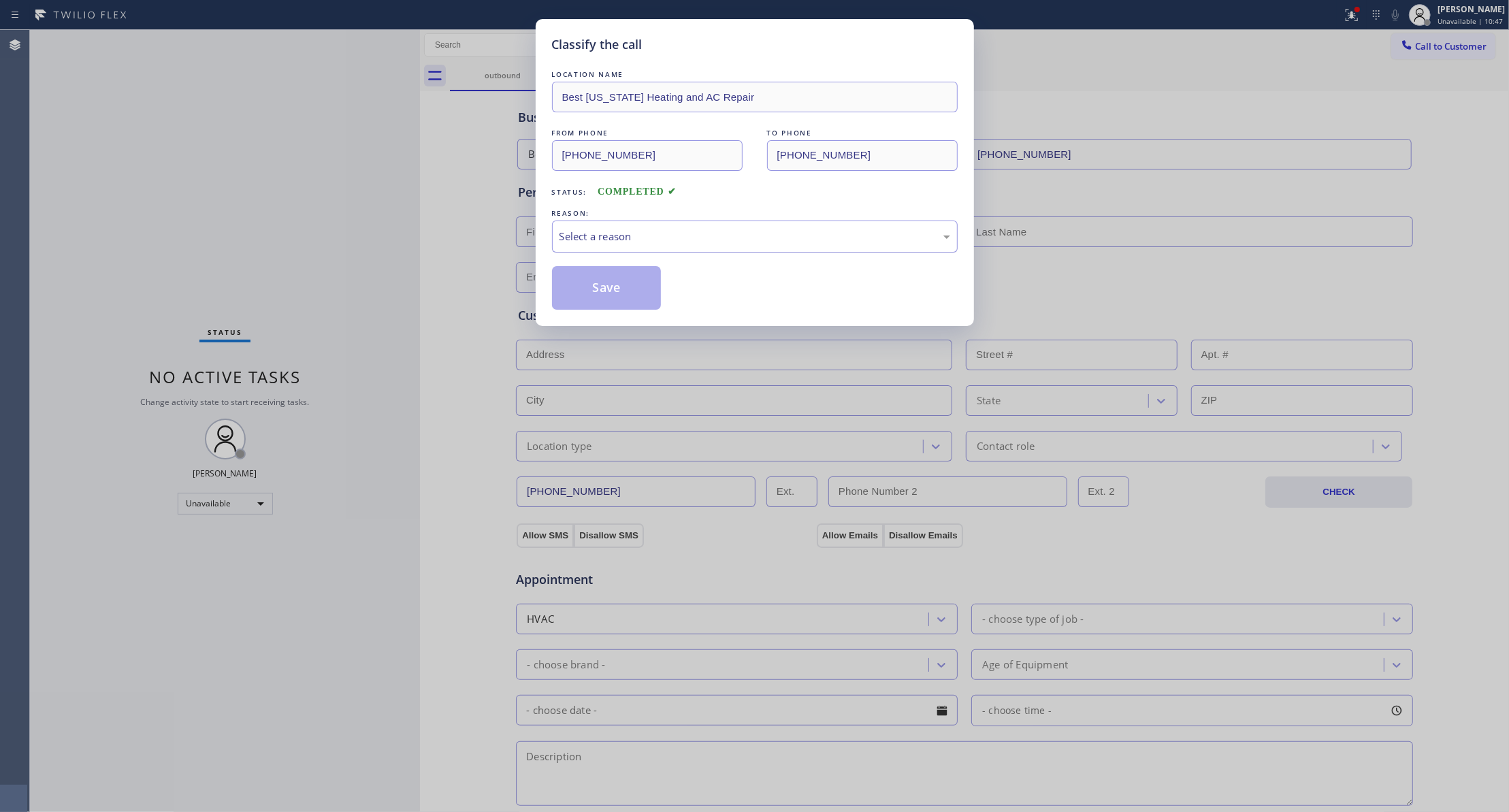
click at [633, 234] on div "Select a reason" at bounding box center [754, 236] width 390 height 16
click at [630, 288] on button "Save" at bounding box center [606, 287] width 109 height 44
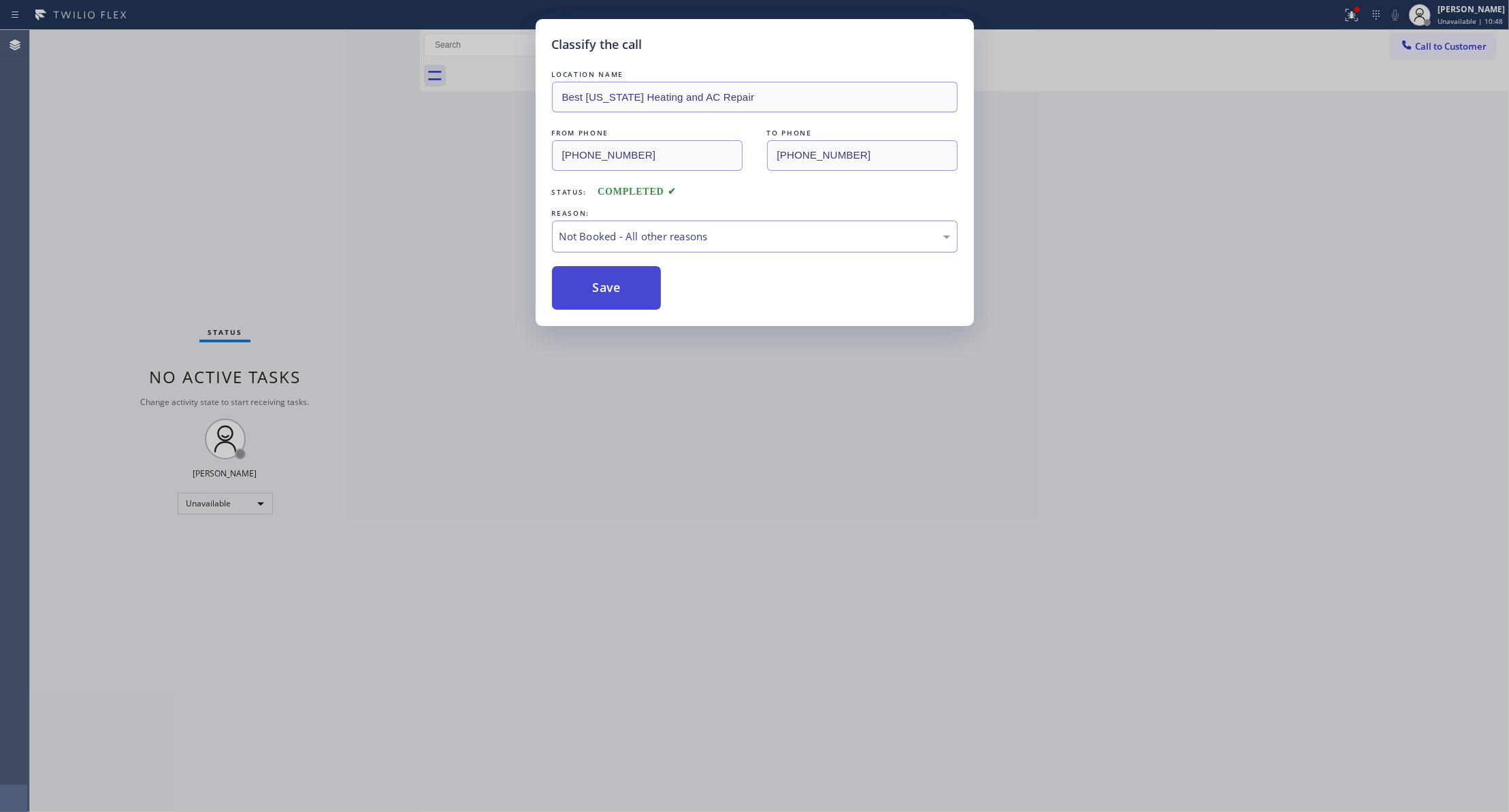
click at [630, 288] on button "Save" at bounding box center [606, 287] width 109 height 44
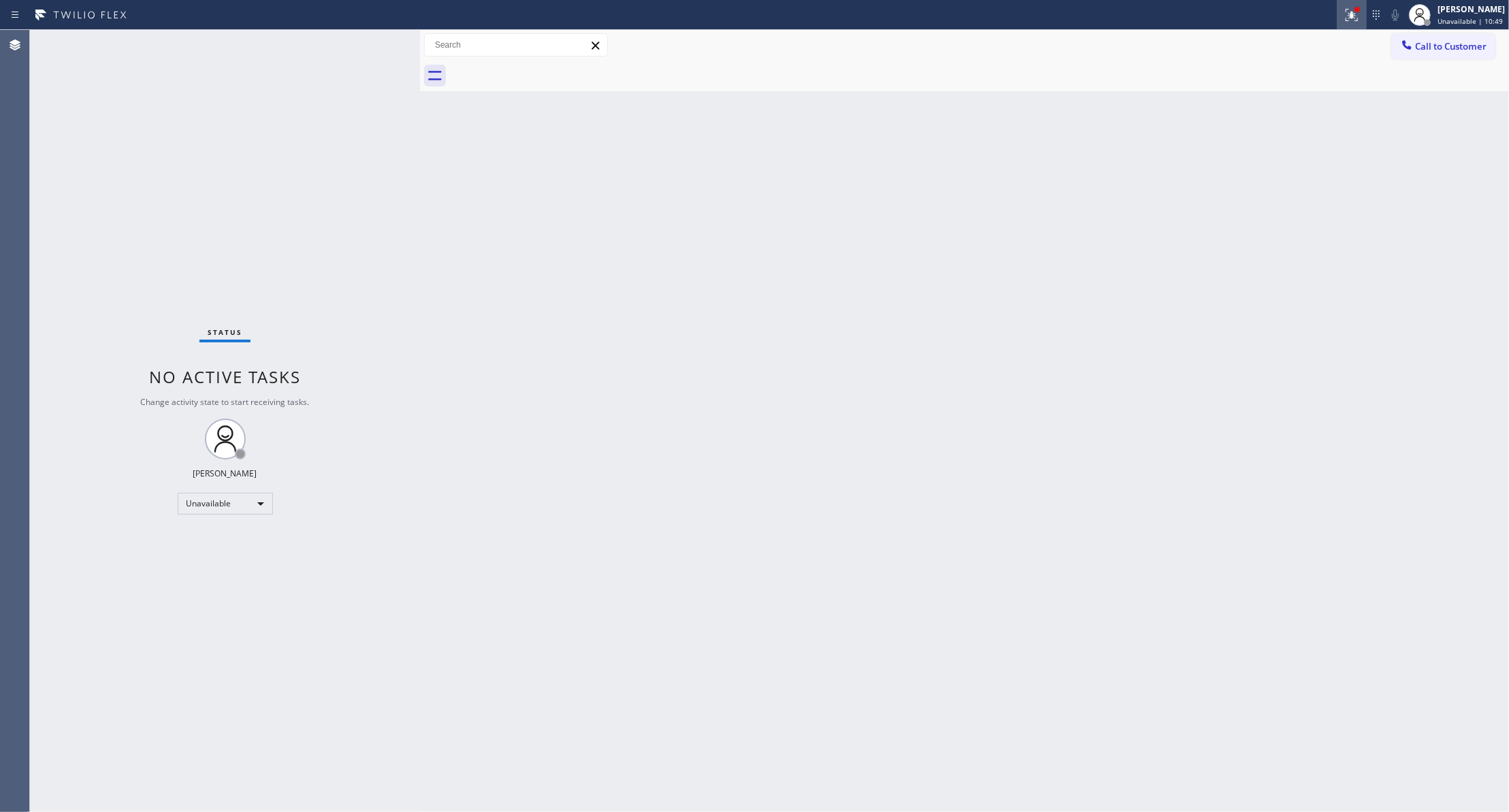
click at [1346, 14] on icon at bounding box center [1351, 14] width 12 height 12
click at [1244, 189] on div "Status report Issues detected These issues could affect your workflow. Please c…" at bounding box center [1262, 112] width 177 height 167
click at [1217, 182] on button "Clear issues" at bounding box center [1262, 178] width 160 height 19
click at [1433, 41] on span "Call to Customer" at bounding box center [1450, 46] width 72 height 12
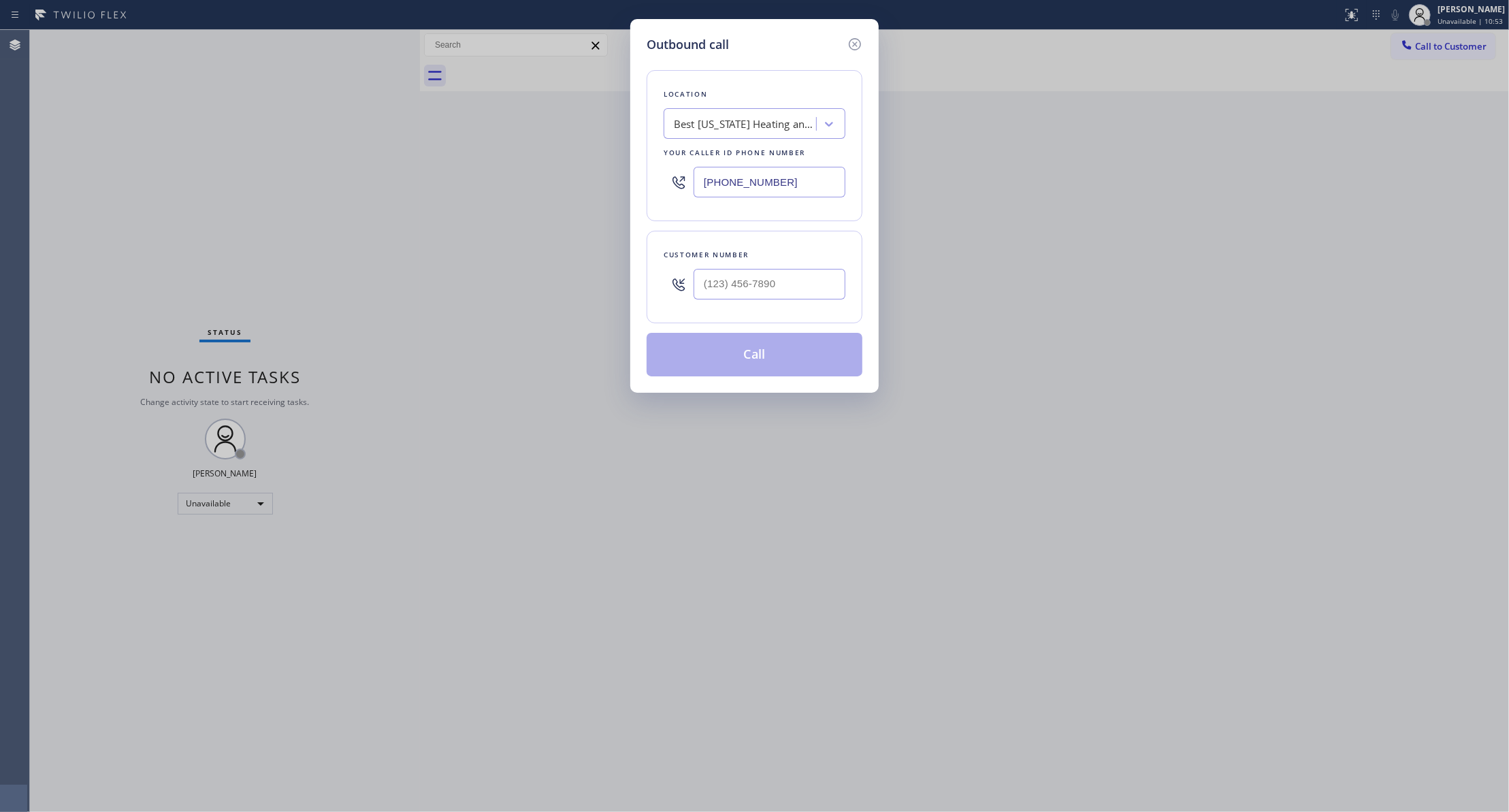
drag, startPoint x: 825, startPoint y: 187, endPoint x: 258, endPoint y: 139, distance: 569.0
click at [259, 137] on div "Outbound call Location Best [US_STATE] Heating and AC Repair Your caller id pho…" at bounding box center [754, 406] width 1509 height 812
paste input "470) 782-9857"
type input "[PHONE_NUMBER]"
click at [779, 288] on input "(___) ___-____" at bounding box center [769, 284] width 152 height 31
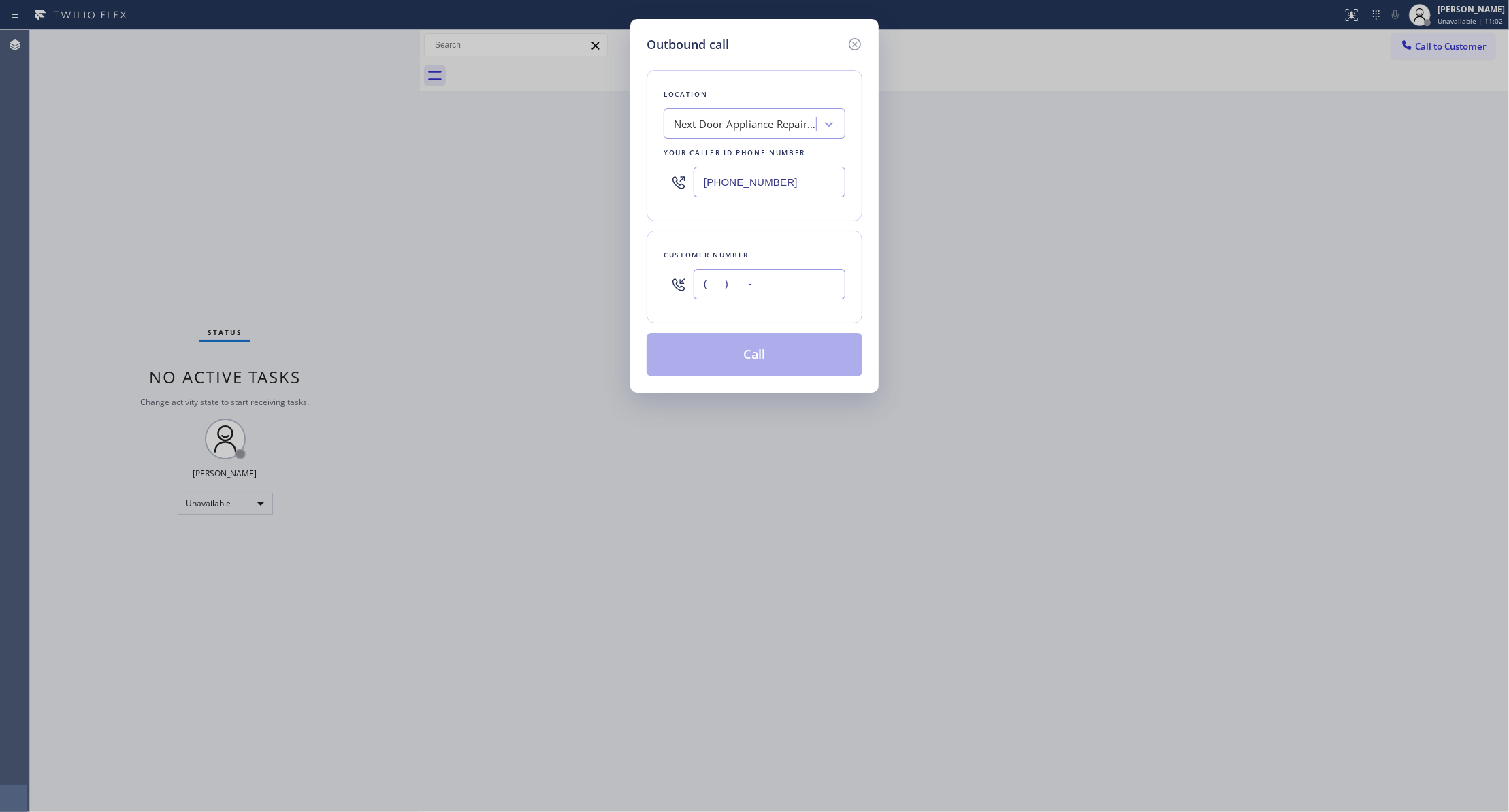
paste input "986) 286-1401"
type input "[PHONE_NUMBER]"
click at [750, 352] on button "Call" at bounding box center [754, 354] width 216 height 44
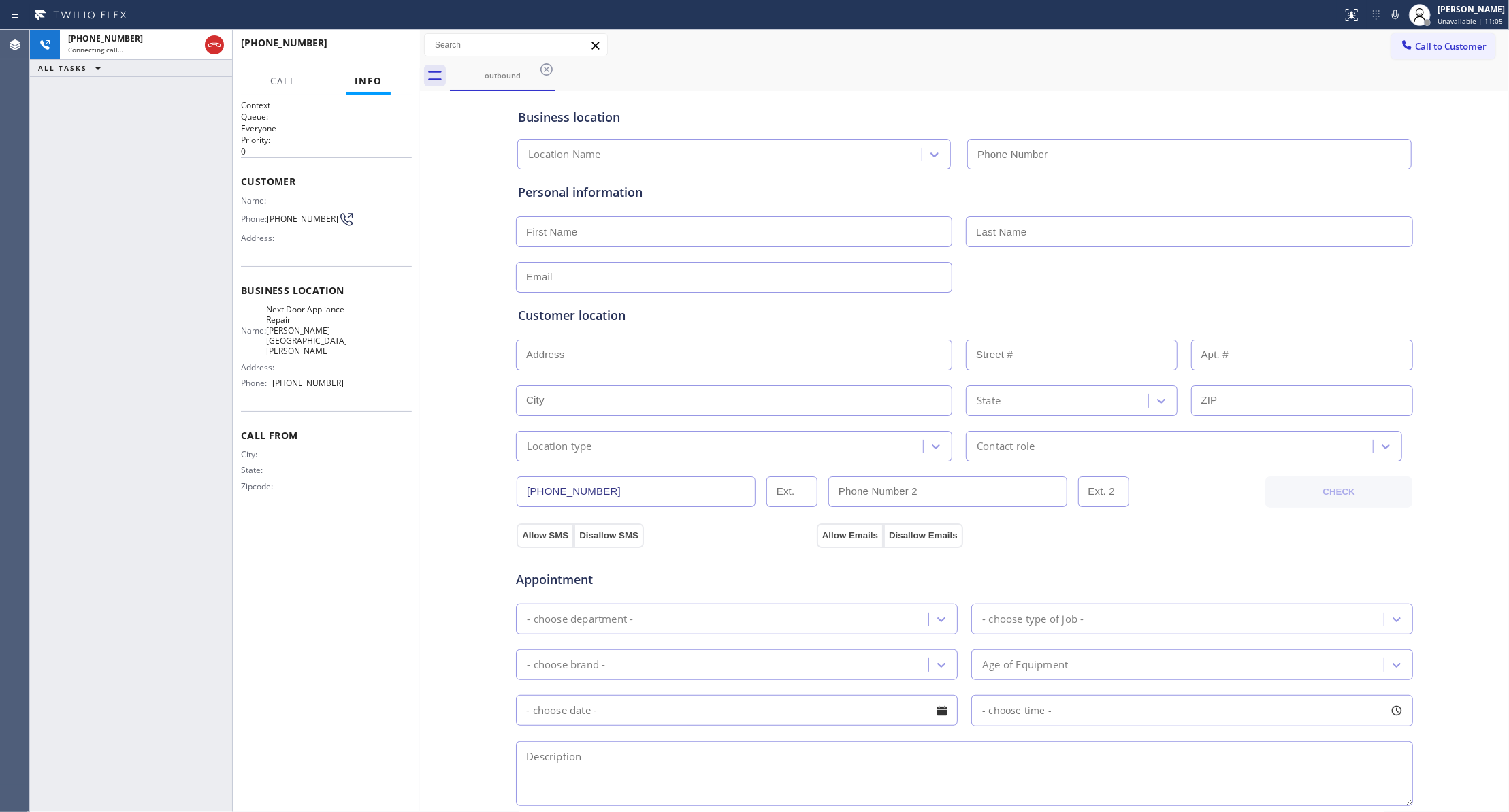
type input "[PHONE_NUMBER]"
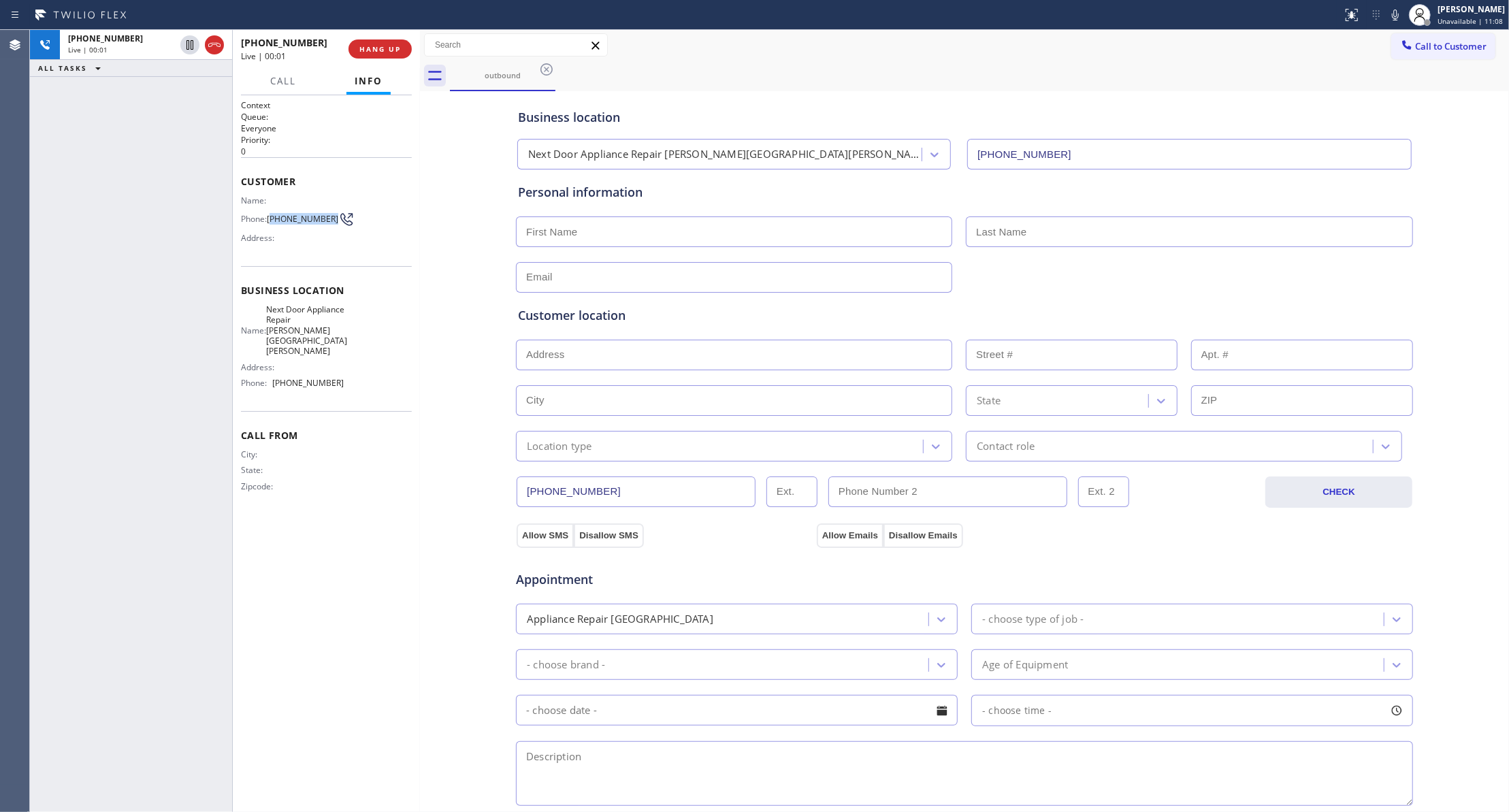
drag, startPoint x: 292, startPoint y: 230, endPoint x: 275, endPoint y: 211, distance: 25.5
click at [275, 214] on span "[PHONE_NUMBER]" at bounding box center [303, 218] width 72 height 10
copy span "986) 286-1401"
click at [382, 44] on span "HANG UP" at bounding box center [380, 49] width 41 height 9
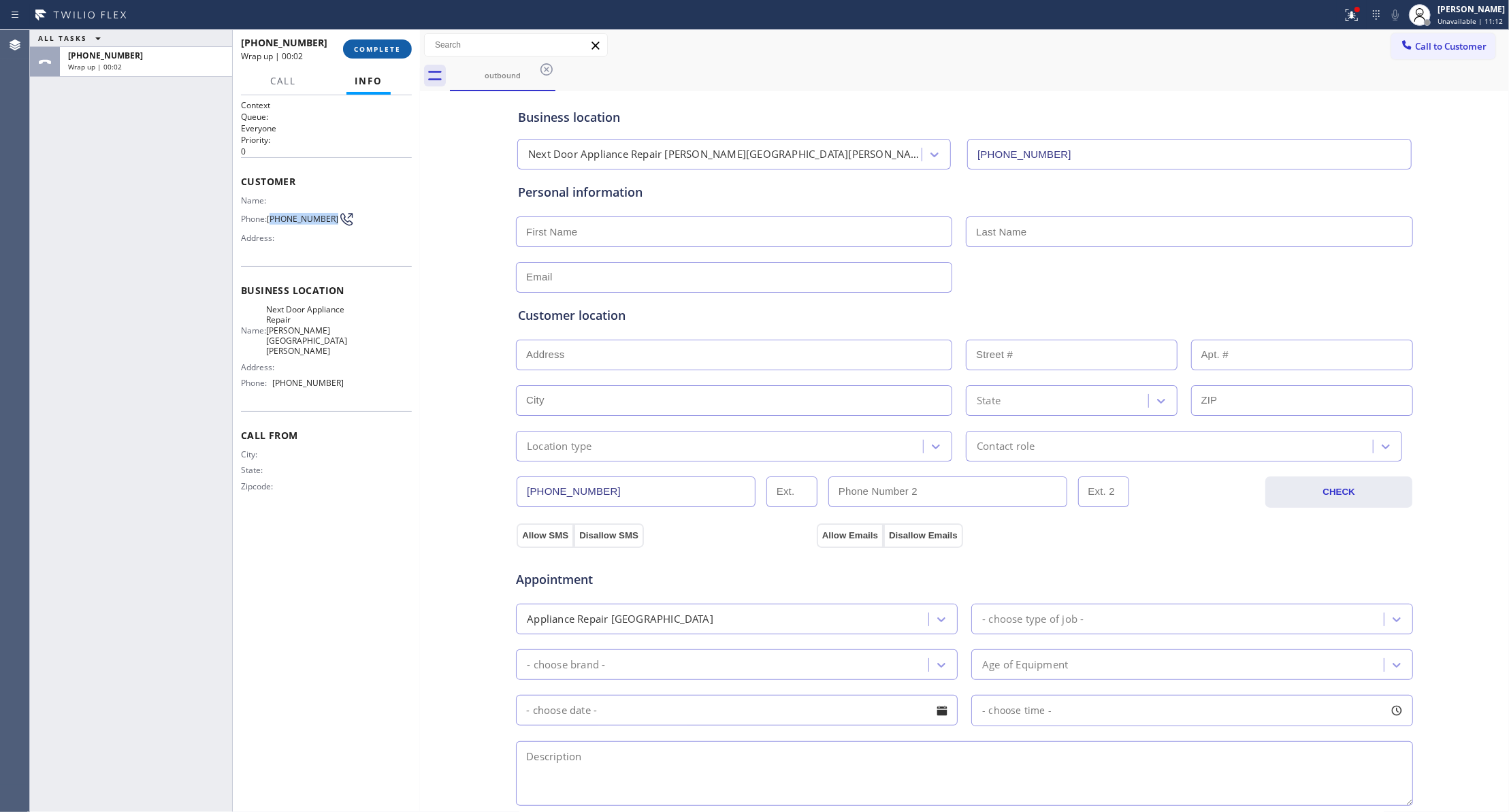
click at [382, 55] on button "COMPLETE" at bounding box center [377, 49] width 69 height 19
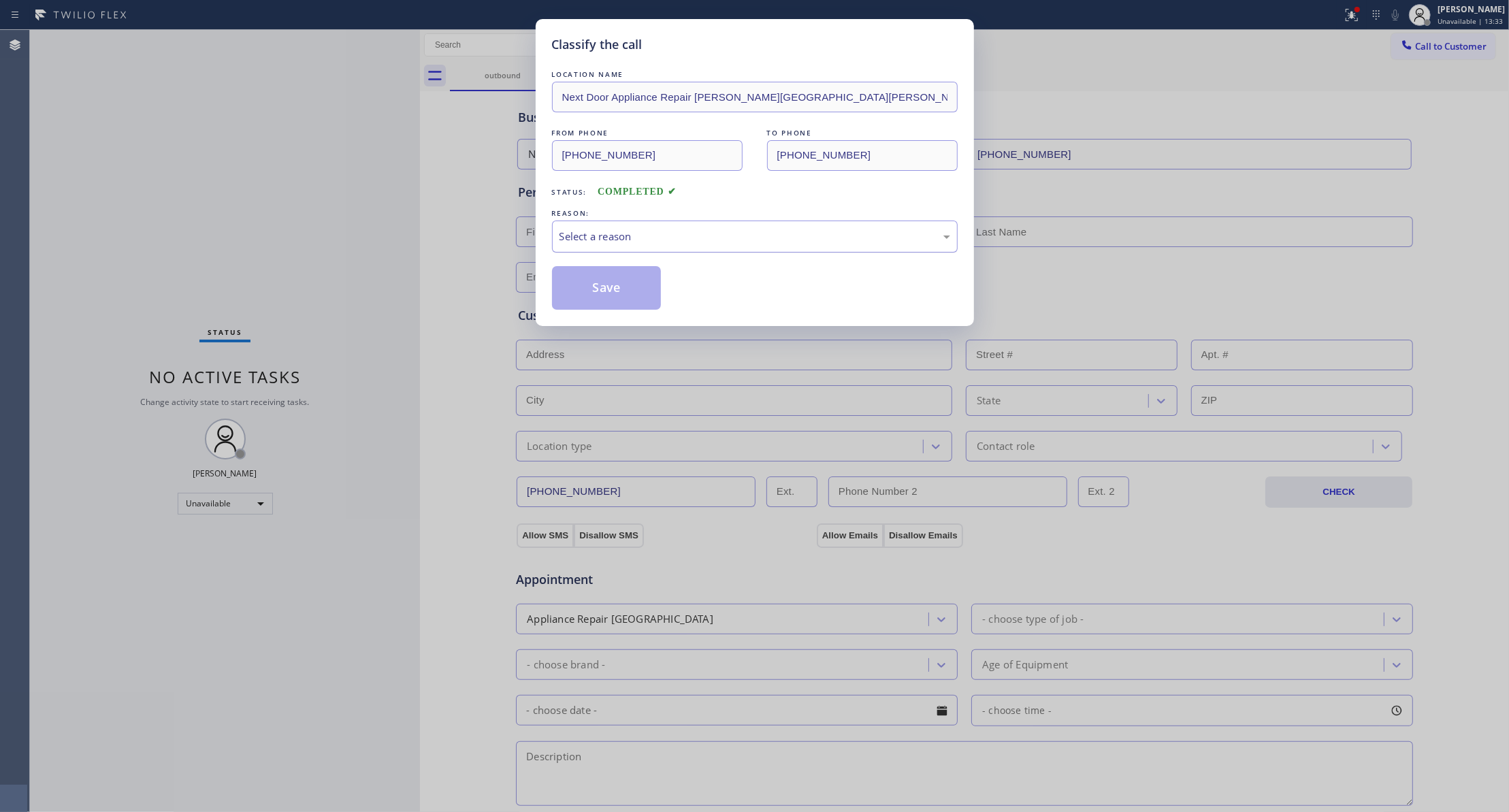
click at [681, 227] on div "Select a reason" at bounding box center [754, 236] width 405 height 32
click at [632, 295] on button "Save" at bounding box center [606, 287] width 109 height 44
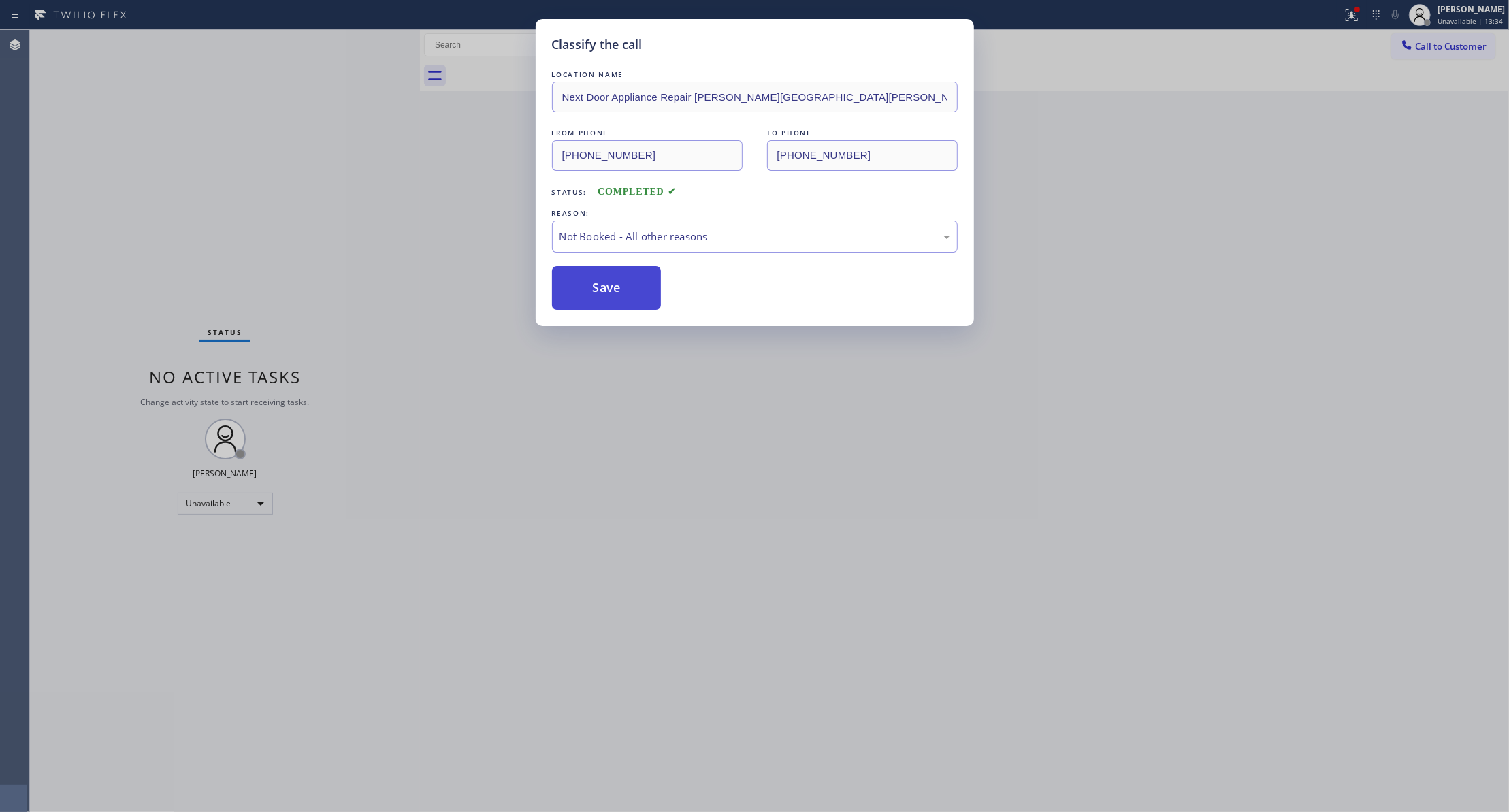
click at [631, 295] on button "Save" at bounding box center [606, 287] width 109 height 44
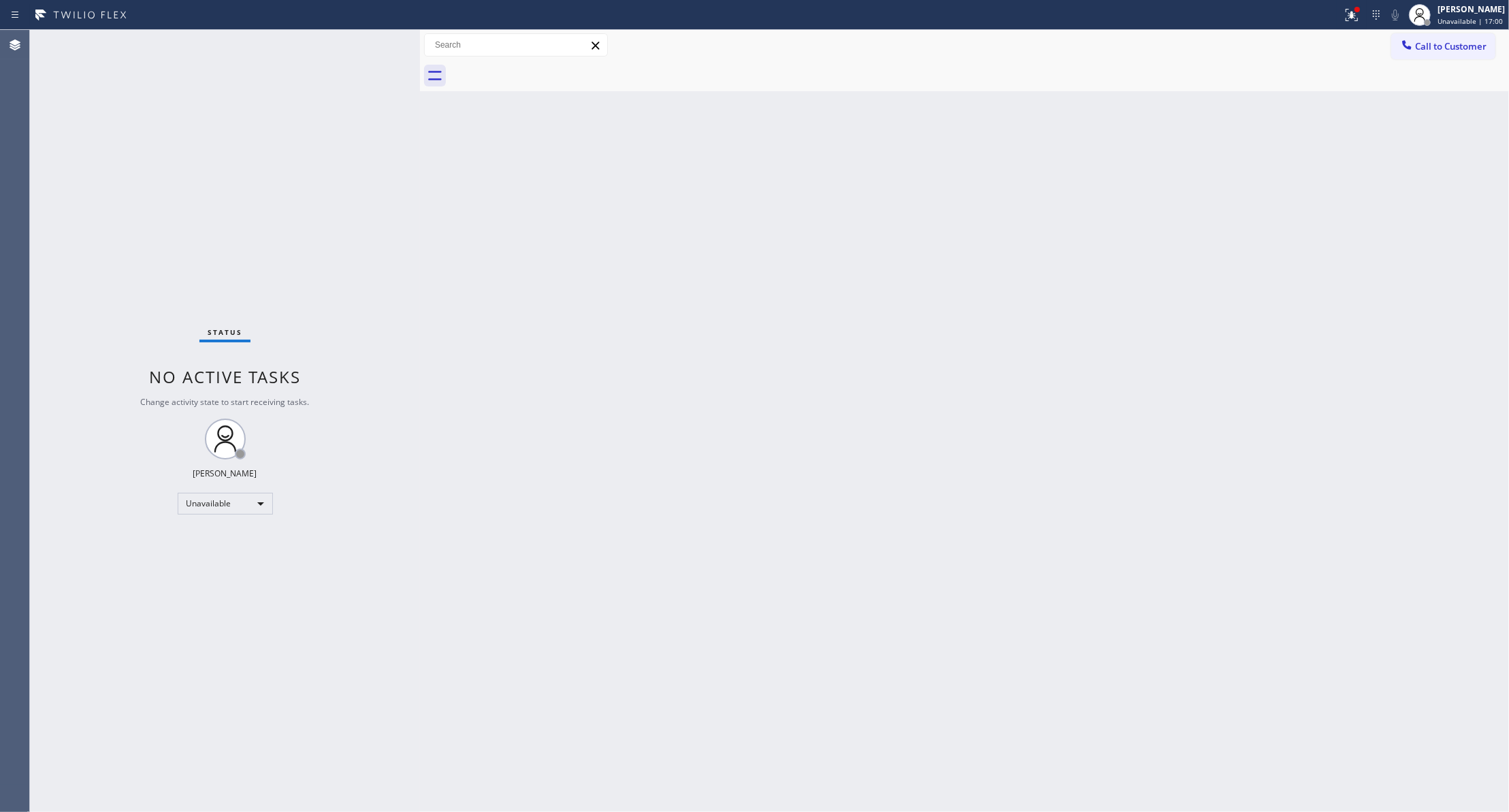
click at [91, 508] on div "Status No active tasks Change activity state to start receiving tasks. [PERSON_…" at bounding box center [225, 421] width 390 height 782
click at [129, 249] on div "Status No active tasks Change activity state to start receiving tasks. [PERSON_…" at bounding box center [225, 421] width 390 height 782
click at [1437, 19] on span "Unavailable | 38:38" at bounding box center [1470, 21] width 65 height 9
click at [1404, 106] on button "Break" at bounding box center [1441, 107] width 136 height 18
click at [1404, 106] on div "Back to Dashboard Change Sender ID Customers Technicians Select a contact Outbo…" at bounding box center [965, 421] width 1089 height 782
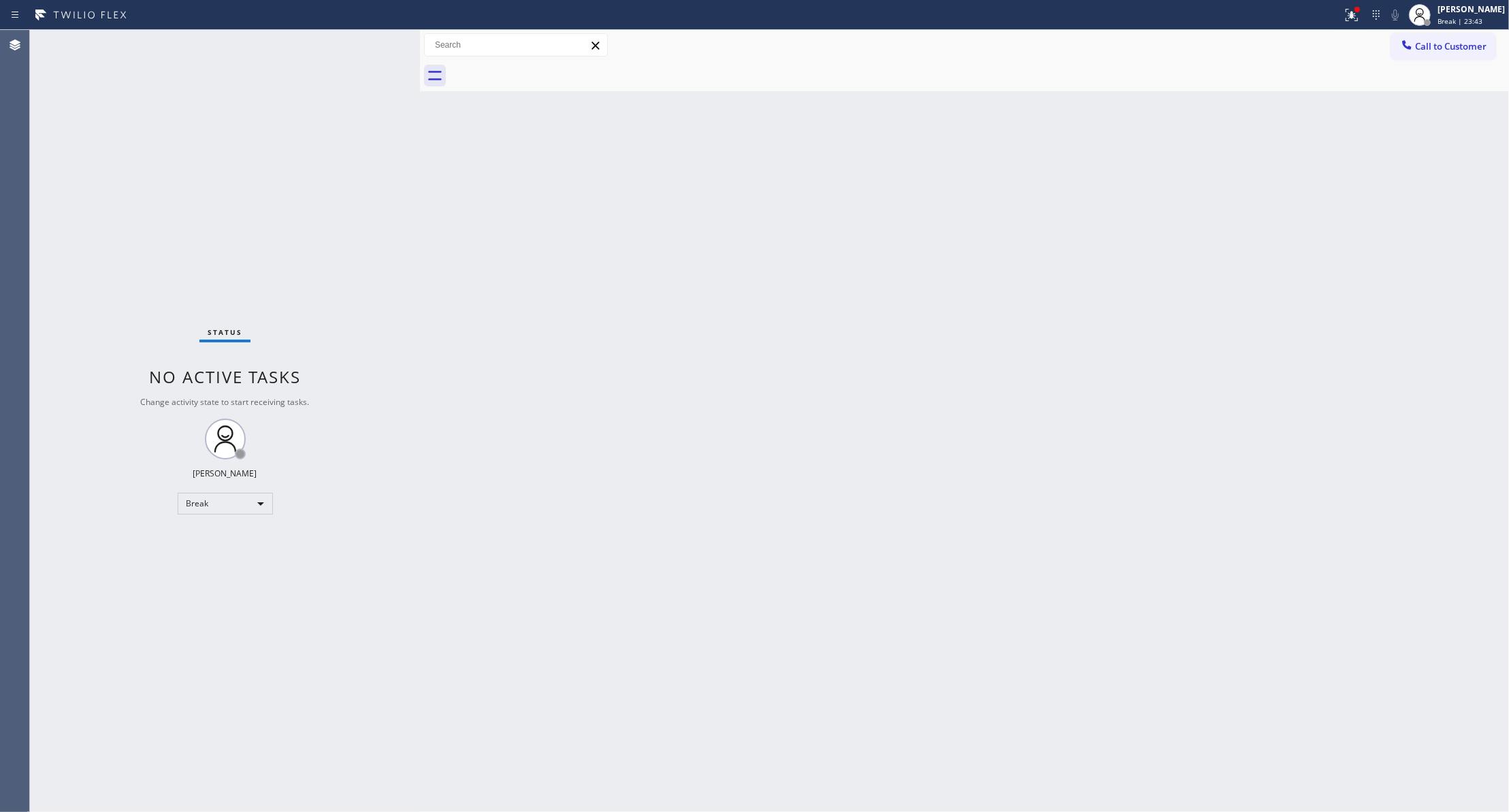
click at [960, 240] on div "Back to Dashboard Change Sender ID Customers Technicians Select a contact Outbo…" at bounding box center [965, 421] width 1089 height 782
drag, startPoint x: 795, startPoint y: 403, endPoint x: 573, endPoint y: 511, distance: 246.9
click at [571, 521] on div "Back to Dashboard Change Sender ID Customers Technicians Select a contact Outbo…" at bounding box center [965, 421] width 1089 height 782
click at [1437, 17] on span "Break | 23:47" at bounding box center [1460, 21] width 45 height 9
click at [1404, 91] on button "Unavailable" at bounding box center [1441, 90] width 136 height 18
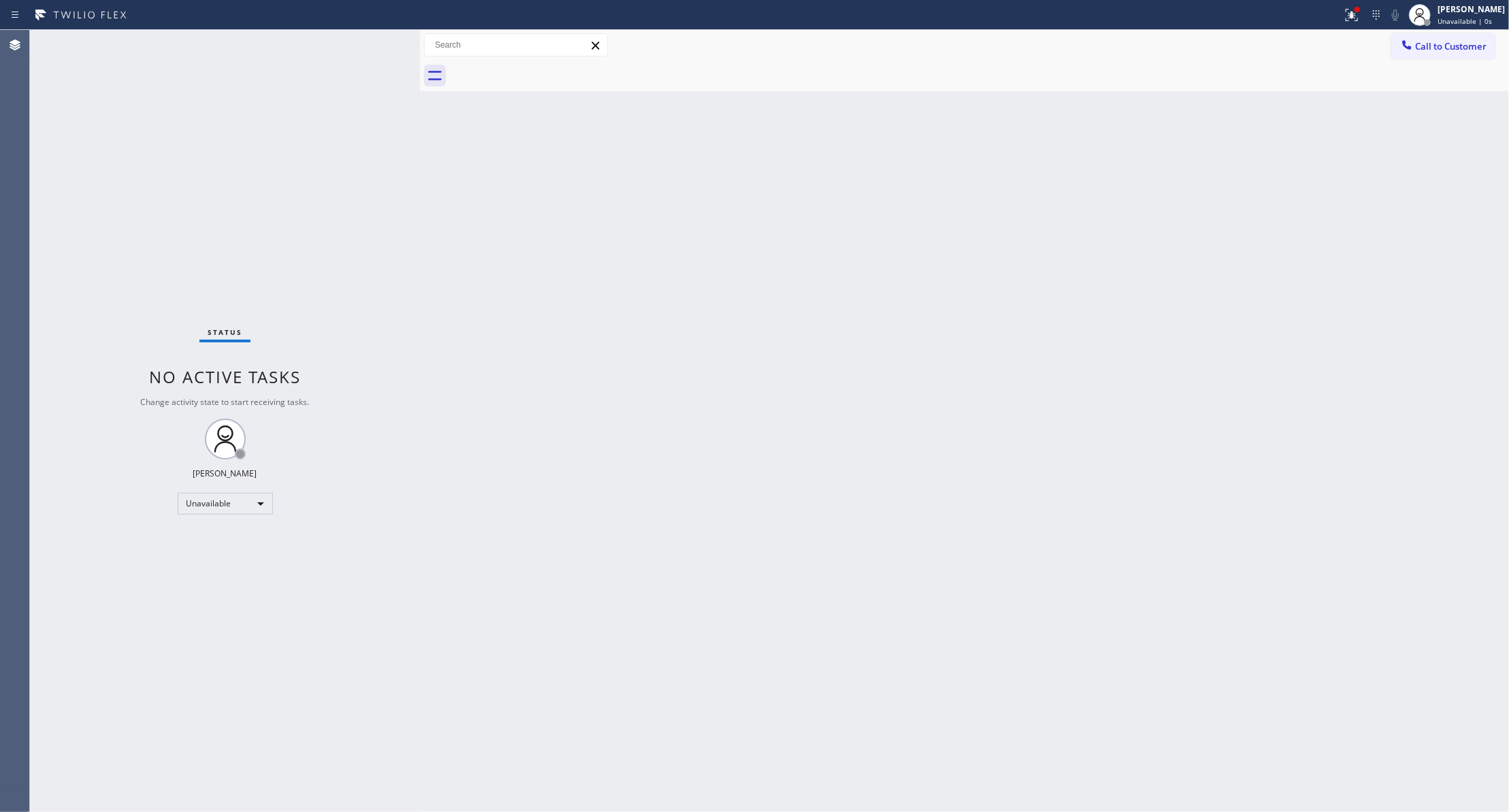
click at [709, 321] on div "Back to Dashboard Change Sender ID Customers Technicians Select a contact Outbo…" at bounding box center [965, 421] width 1089 height 782
drag, startPoint x: 123, startPoint y: 173, endPoint x: 1269, endPoint y: 65, distance: 1151.1
click at [123, 172] on div "Status No active tasks Change activity state to start receiving tasks. [PERSON_…" at bounding box center [225, 421] width 390 height 782
click at [1419, 49] on span "Call to Customer" at bounding box center [1450, 46] width 72 height 12
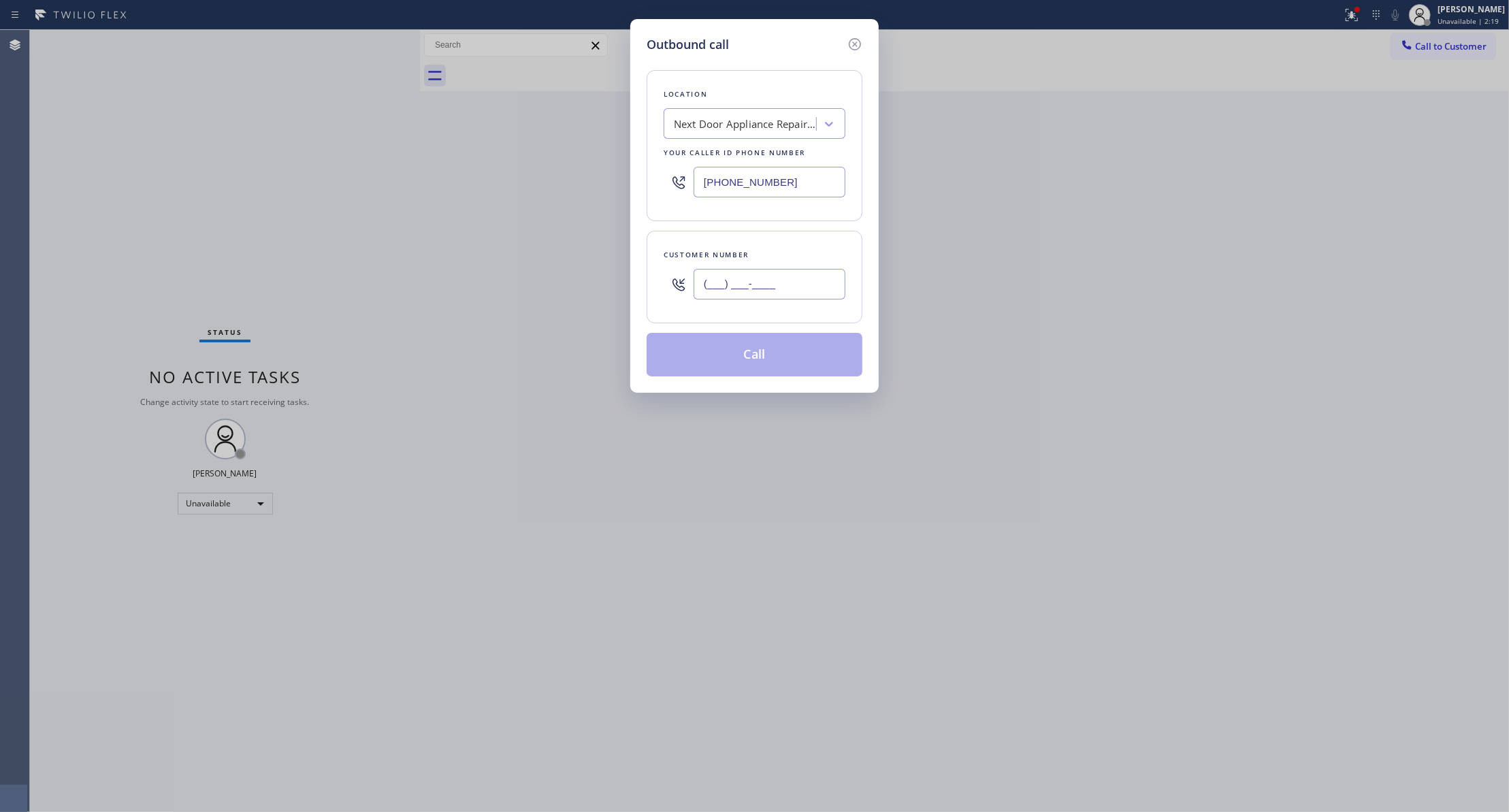
click at [794, 278] on input "(___) ___-____" at bounding box center [769, 284] width 152 height 31
paste input "602) 513-1460"
type input "[PHONE_NUMBER]"
click at [175, 214] on div "Outbound call Location Next Door Appliance Repair [PERSON_NAME][GEOGRAPHIC_DATA…" at bounding box center [754, 406] width 1509 height 812
click at [738, 137] on div "Next Door Appliance Repair [PERSON_NAME][GEOGRAPHIC_DATA][PERSON_NAME]" at bounding box center [754, 123] width 182 height 31
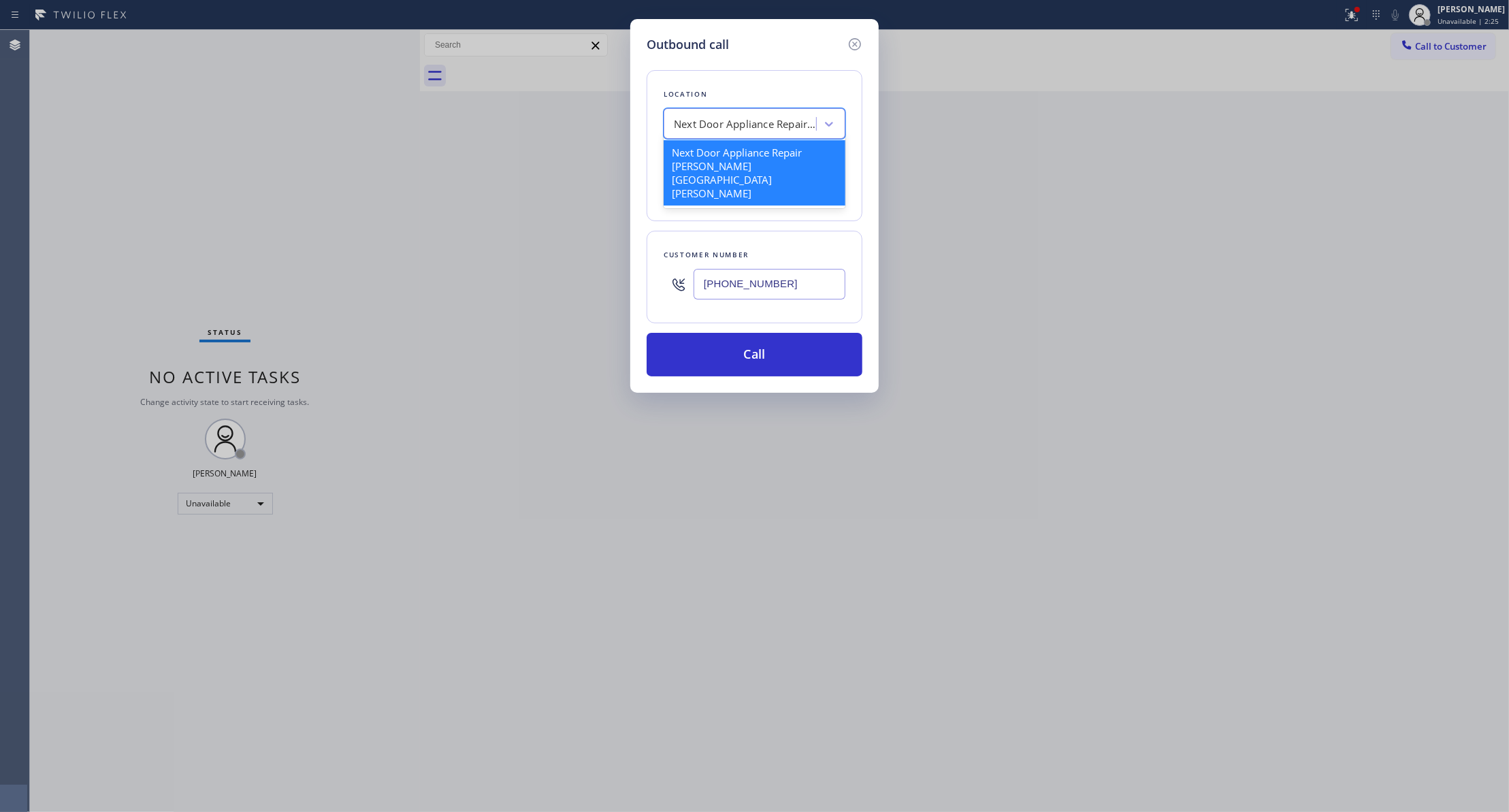
paste input "American Heating and Air Conditioning"
type input "American Heating and Air Conditioning"
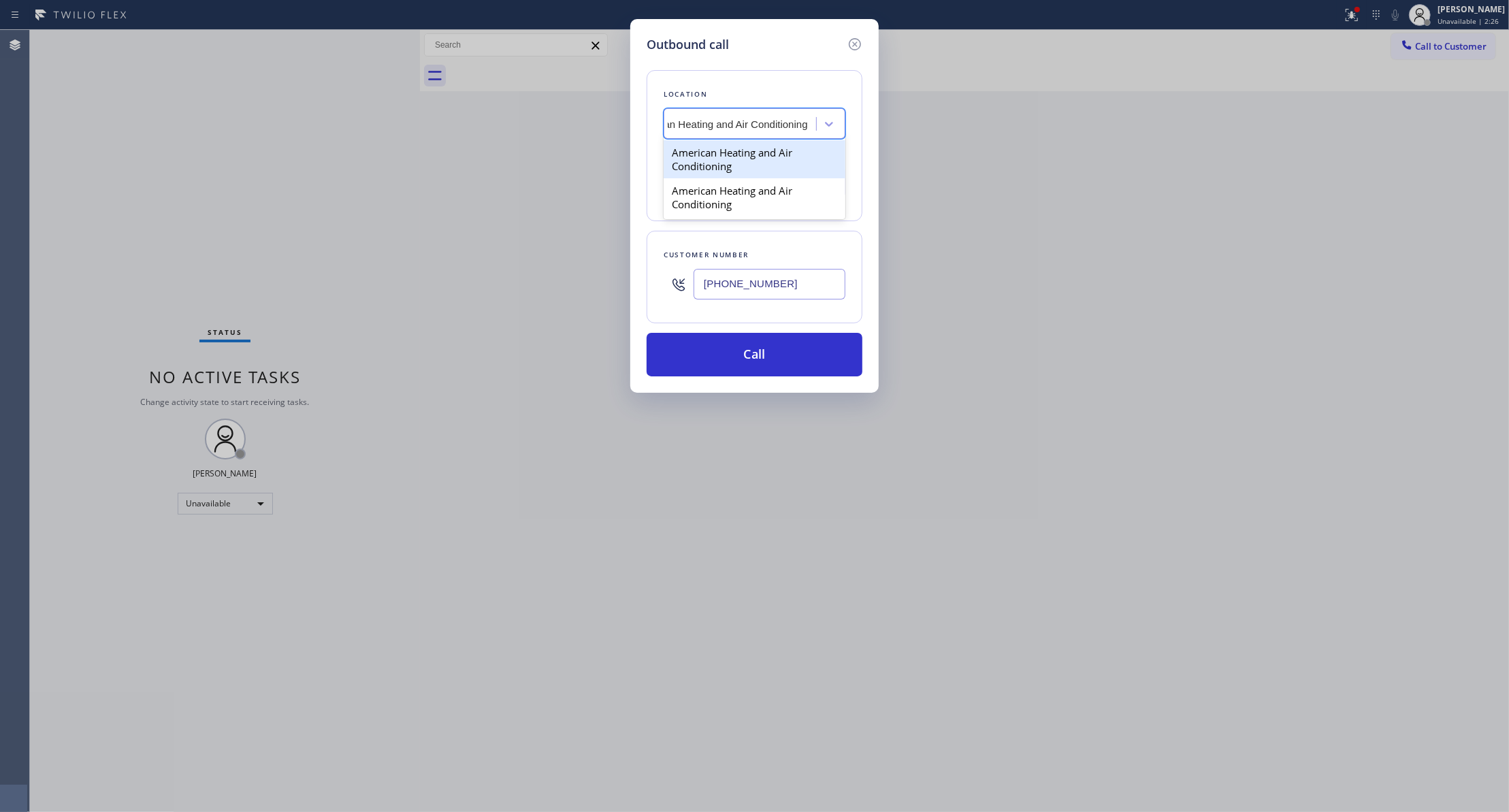
drag, startPoint x: 747, startPoint y: 166, endPoint x: 746, endPoint y: 160, distance: 6.1
click at [746, 160] on div "American Heating and Air Conditioning" at bounding box center [754, 159] width 182 height 38
type input "[PHONE_NUMBER]"
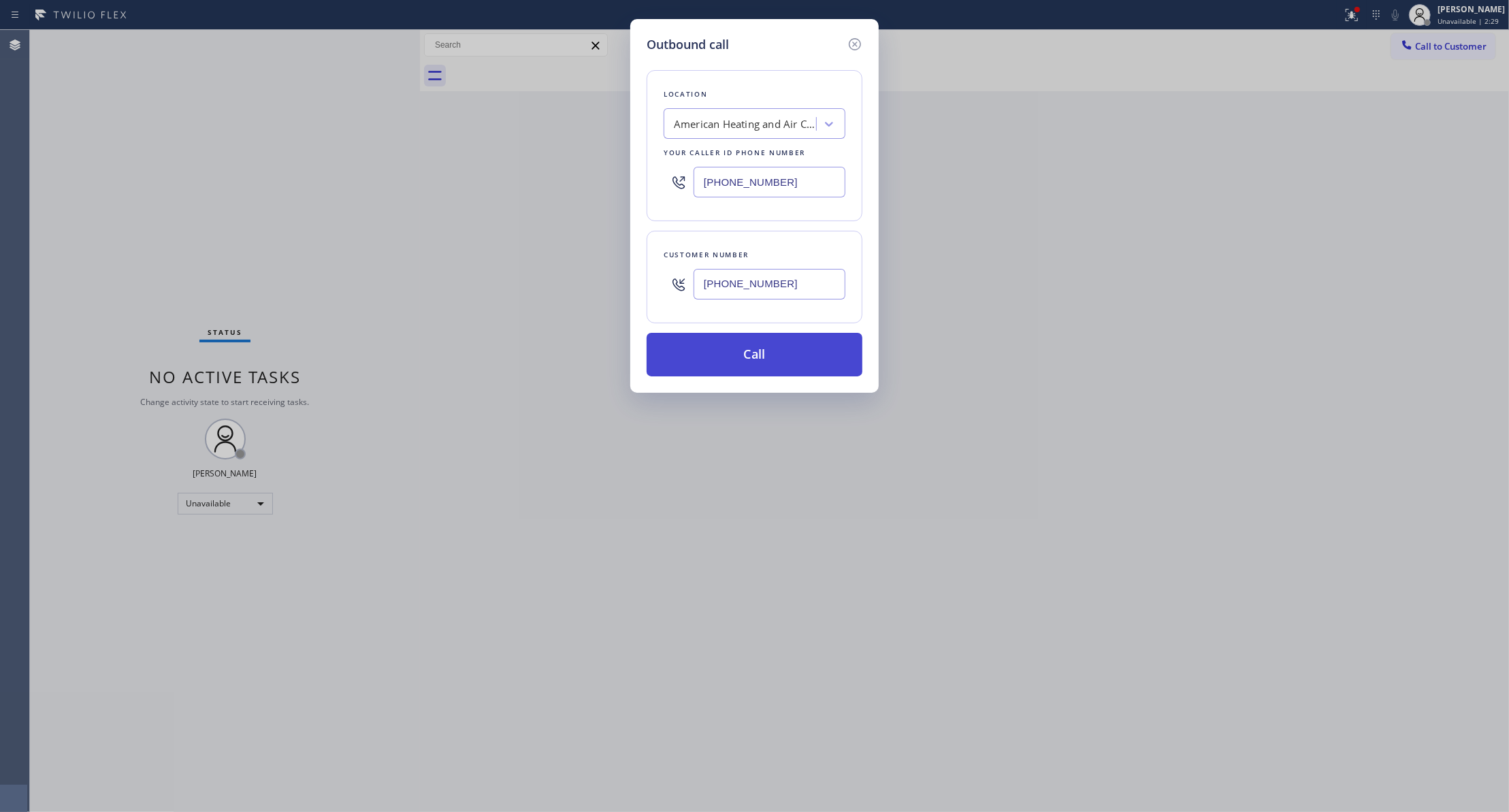
click at [795, 351] on button "Call" at bounding box center [754, 354] width 216 height 44
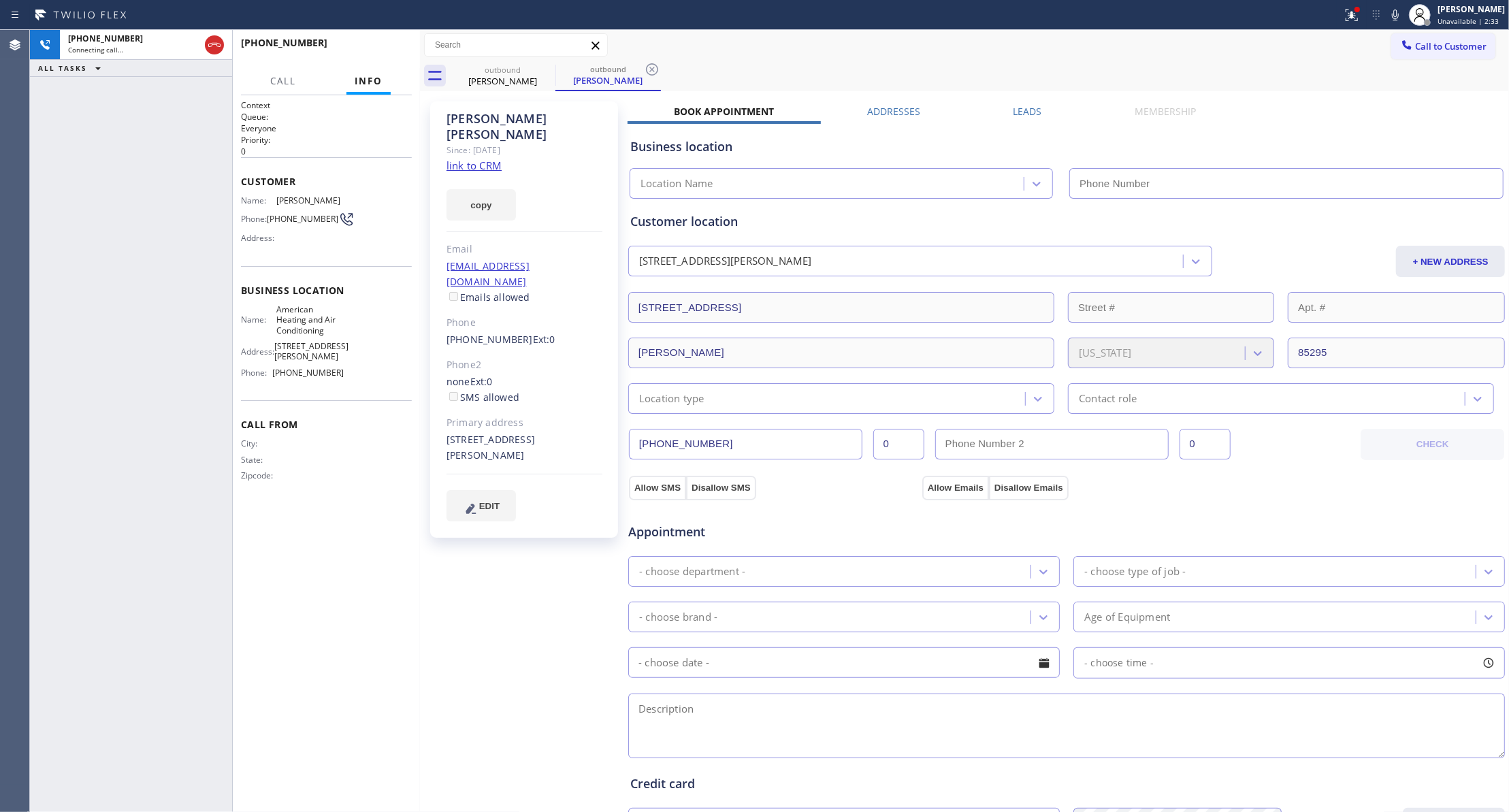
drag, startPoint x: 444, startPoint y: 568, endPoint x: 444, endPoint y: 287, distance: 281.0
click at [444, 561] on div "[PERSON_NAME] Since: [DATE] link to CRM copy Email [EMAIL_ADDRESS][DOMAIN_NAME]…" at bounding box center [525, 549] width 204 height 909
type input "[PHONE_NUMBER]"
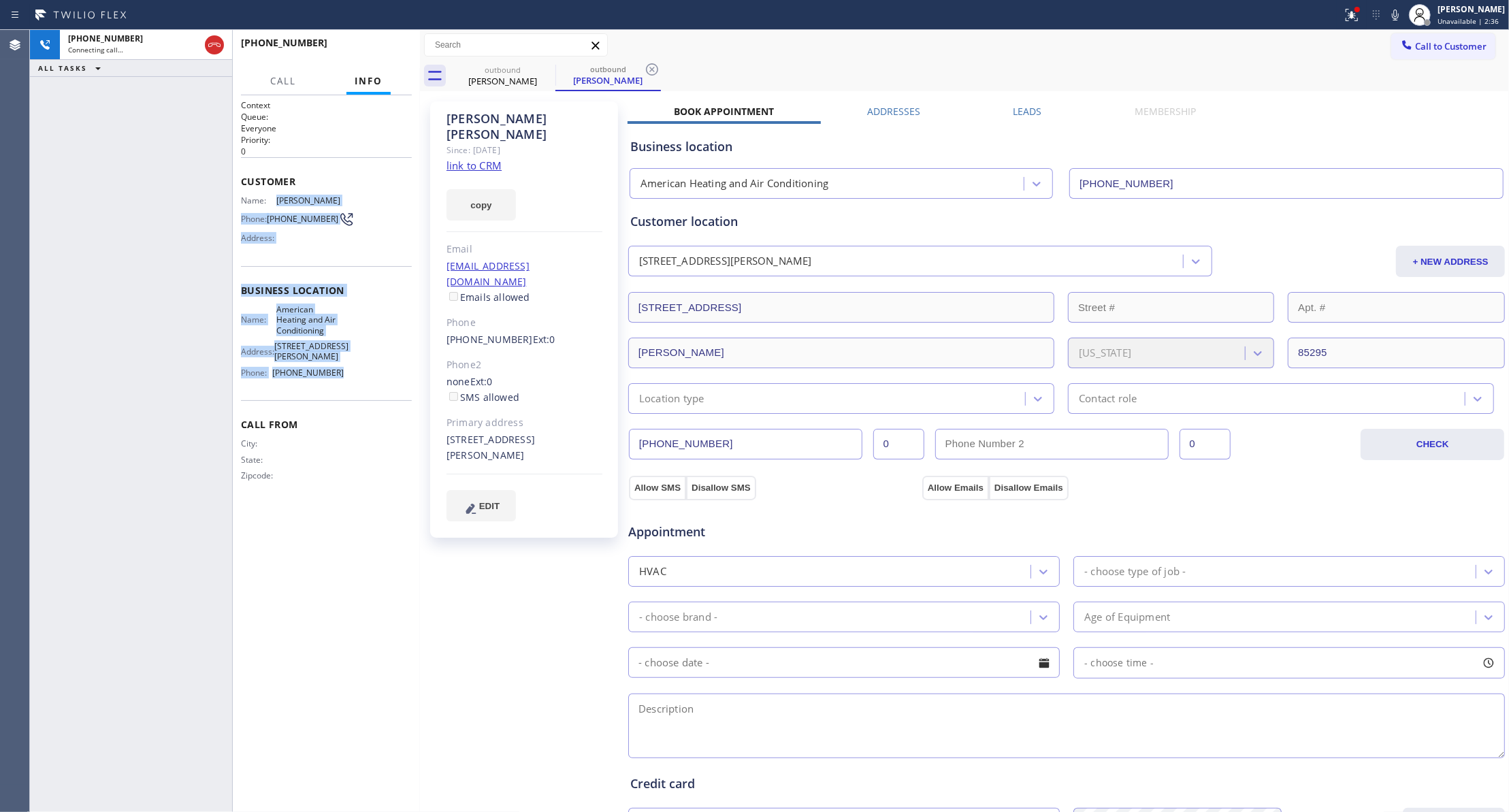
drag, startPoint x: 341, startPoint y: 381, endPoint x: 275, endPoint y: 205, distance: 188.0
click at [275, 205] on div "Context Queue: Everyone Priority: 0 Customer Name: [PERSON_NAME] Phone: [PHONE_…" at bounding box center [326, 301] width 171 height 404
copy div "[PERSON_NAME] Phone: [PHONE_NUMBER] Address: Business location Name: American H…"
click at [470, 159] on link "link to CRM" at bounding box center [473, 165] width 55 height 14
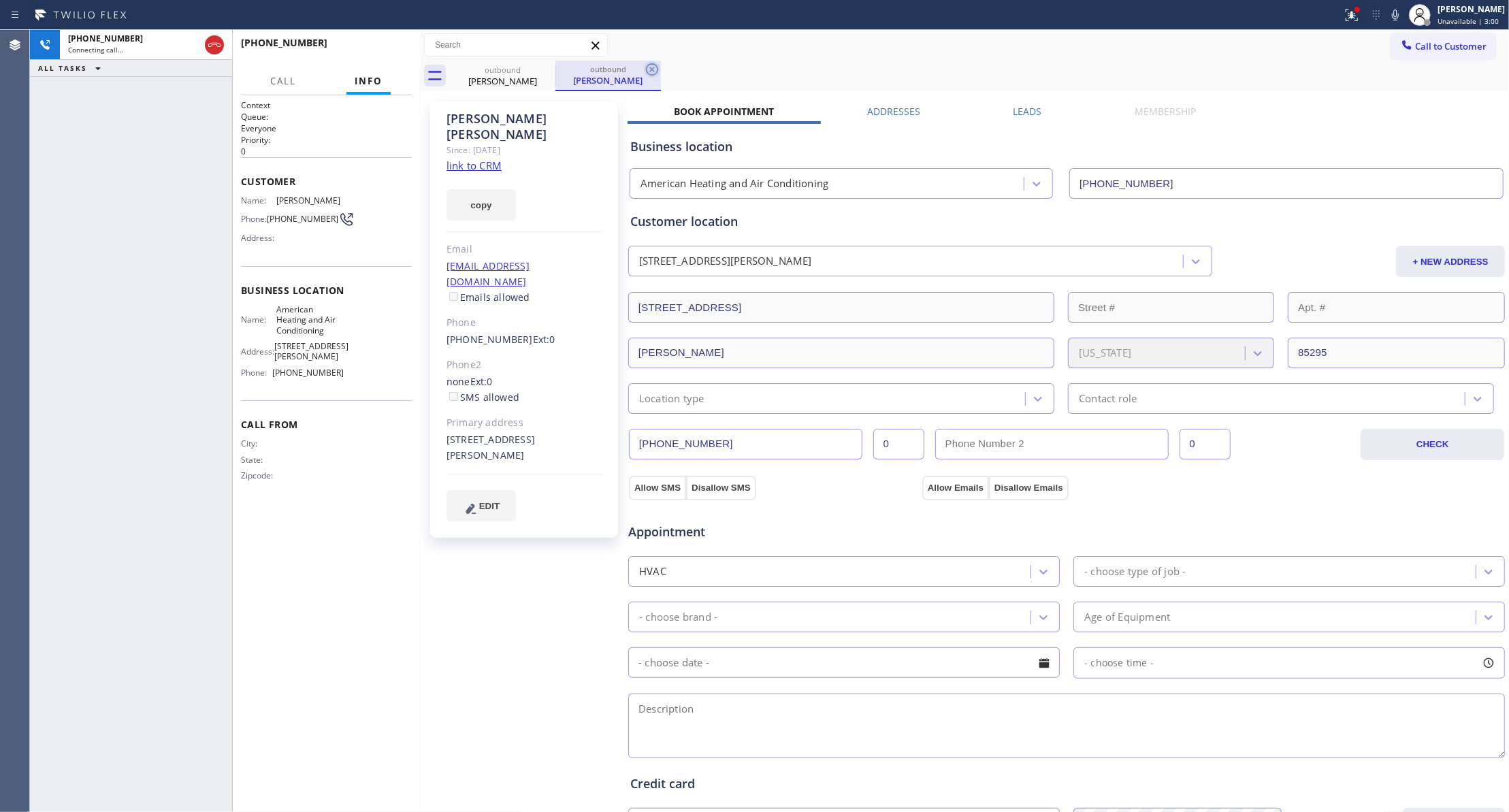
click at [654, 69] on icon at bounding box center [652, 69] width 16 height 16
click at [388, 50] on span "HANG UP" at bounding box center [380, 49] width 41 height 9
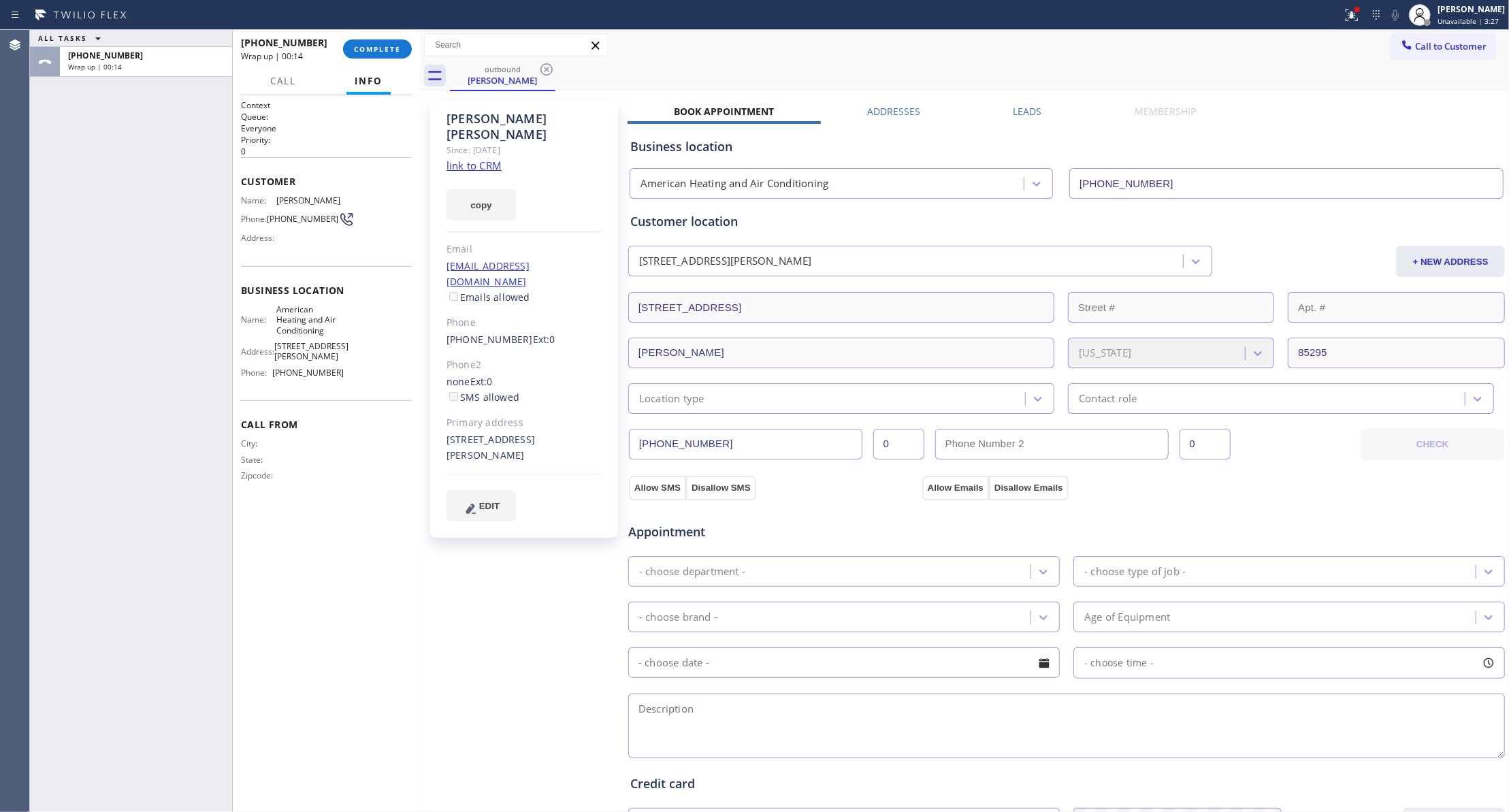
click at [283, 224] on span "[PHONE_NUMBER]" at bounding box center [303, 218] width 72 height 10
copy div "[PHONE_NUMBER]"
click at [362, 47] on span "COMPLETE" at bounding box center [377, 49] width 47 height 9
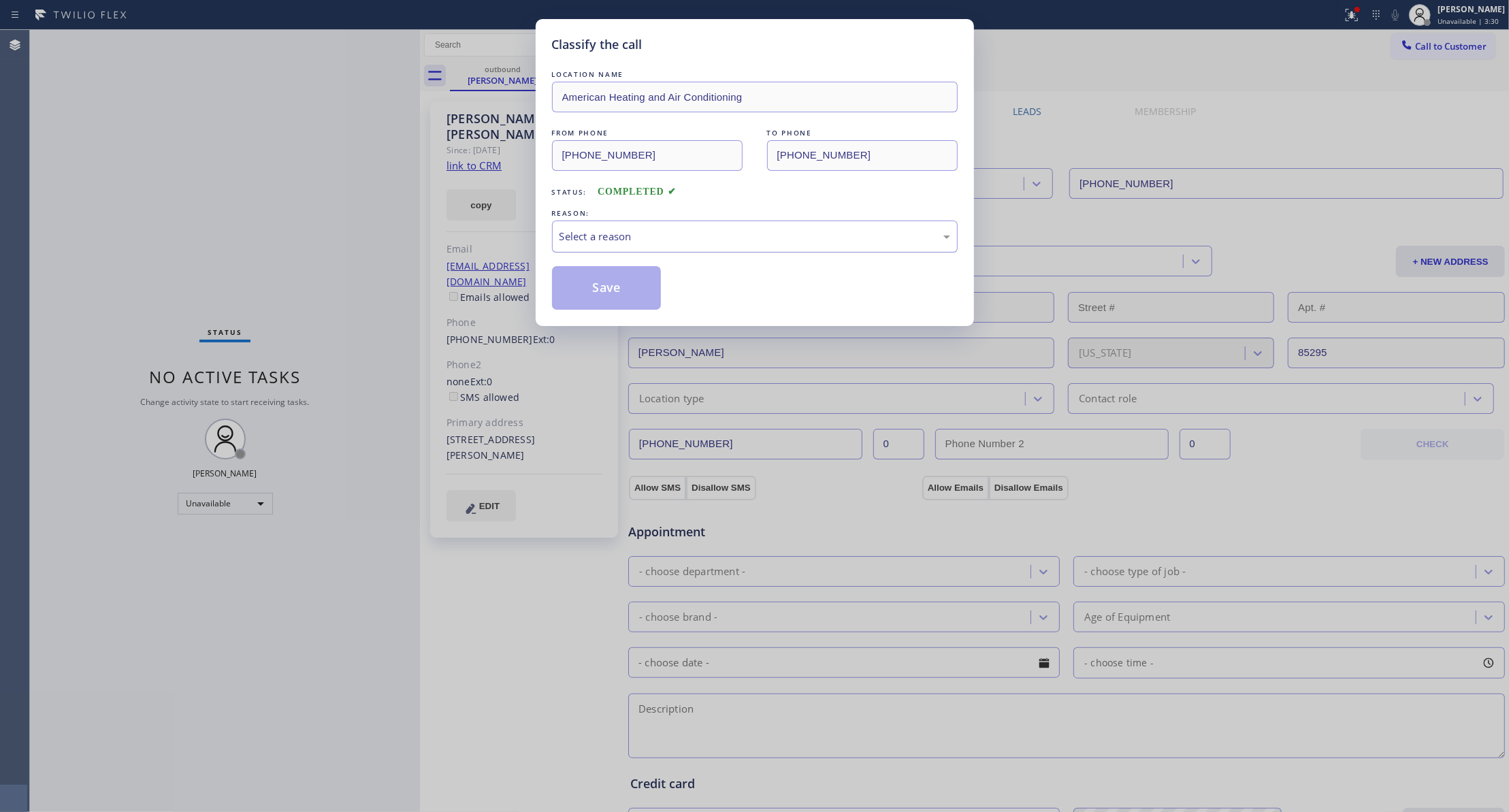
click at [635, 234] on div "Select a reason" at bounding box center [754, 236] width 390 height 16
click at [606, 292] on button "Save" at bounding box center [606, 287] width 109 height 44
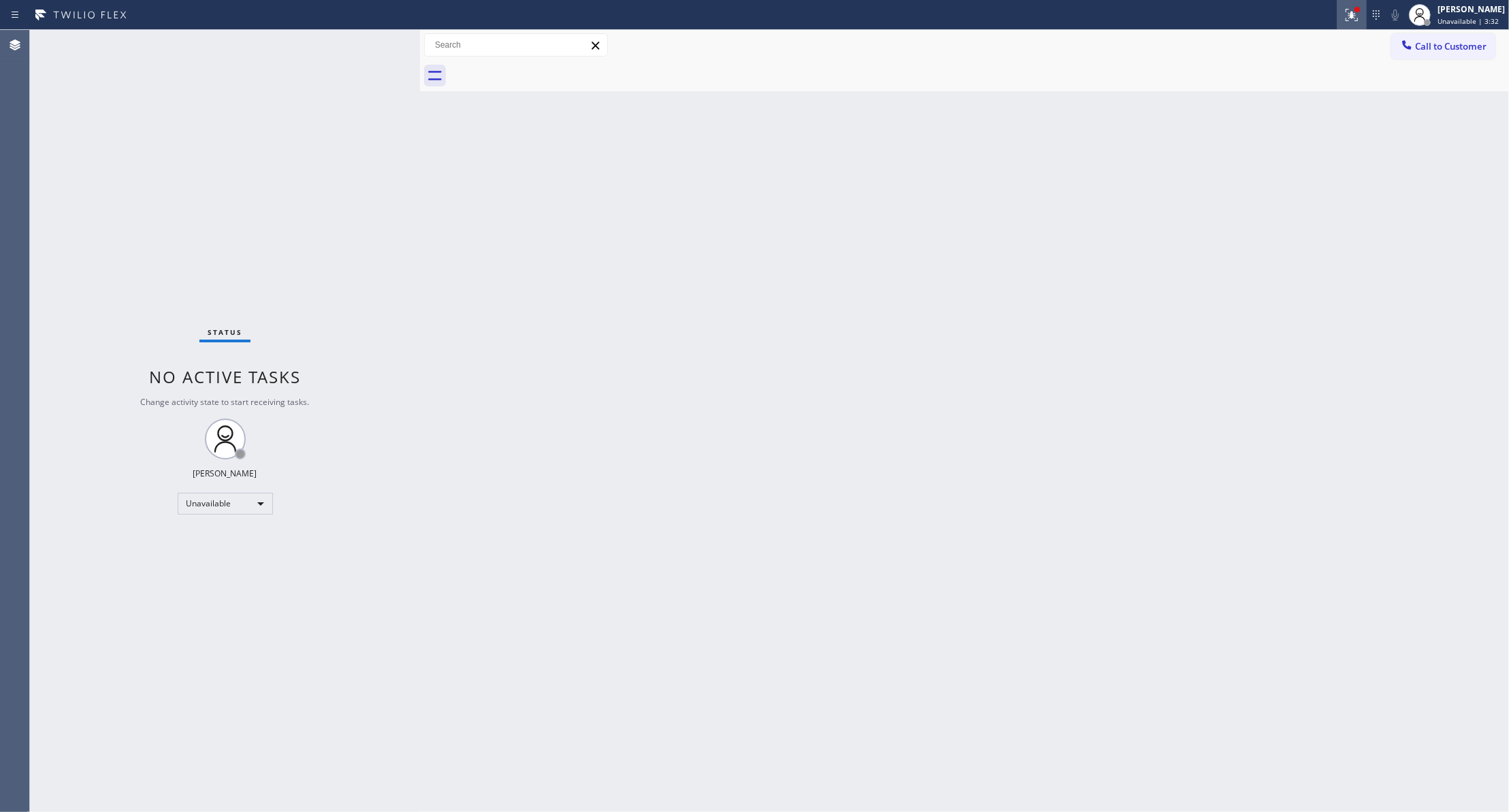
click at [1344, 9] on icon at bounding box center [1351, 14] width 16 height 16
click at [1309, 182] on button "Clear issues" at bounding box center [1262, 178] width 160 height 19
click at [1432, 54] on button "Call to Customer" at bounding box center [1444, 47] width 105 height 26
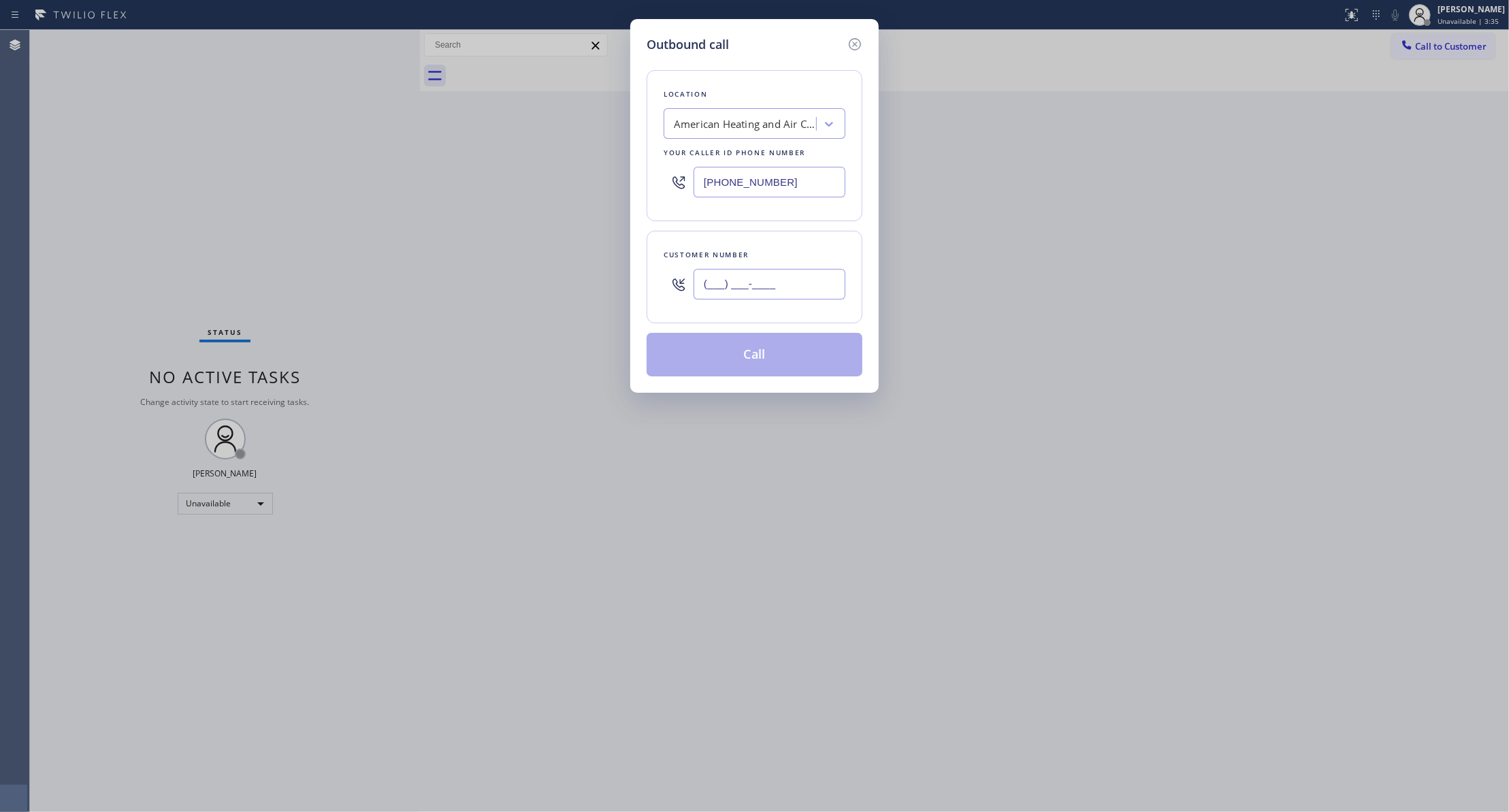
click at [702, 289] on input "(___) ___-____" at bounding box center [769, 284] width 152 height 31
paste input "602) 513-1460"
type input "[PHONE_NUMBER]"
click at [736, 357] on button "Call" at bounding box center [754, 354] width 216 height 44
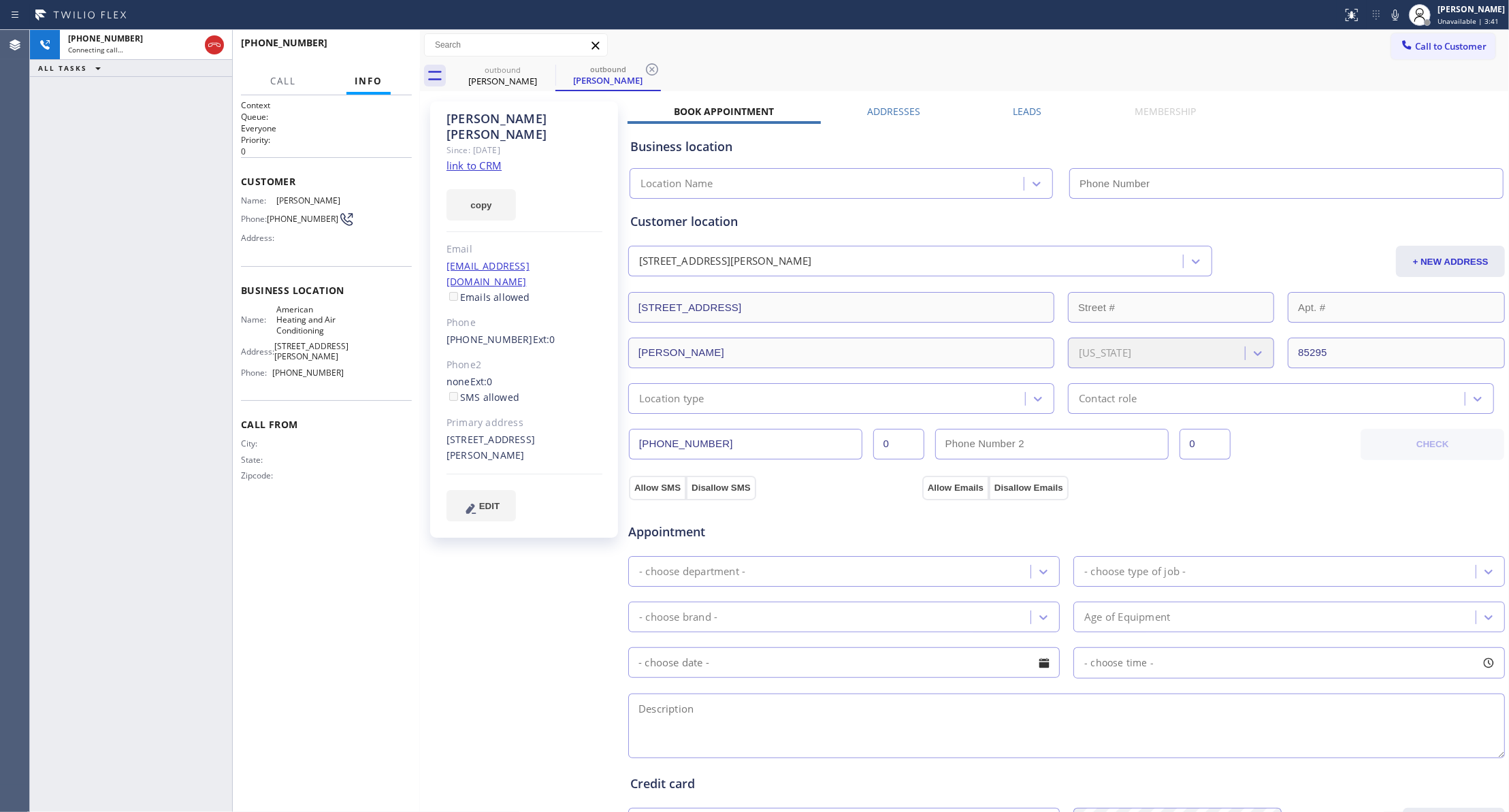
type input "[PHONE_NUMBER]"
click at [384, 47] on span "HANG UP" at bounding box center [380, 49] width 41 height 9
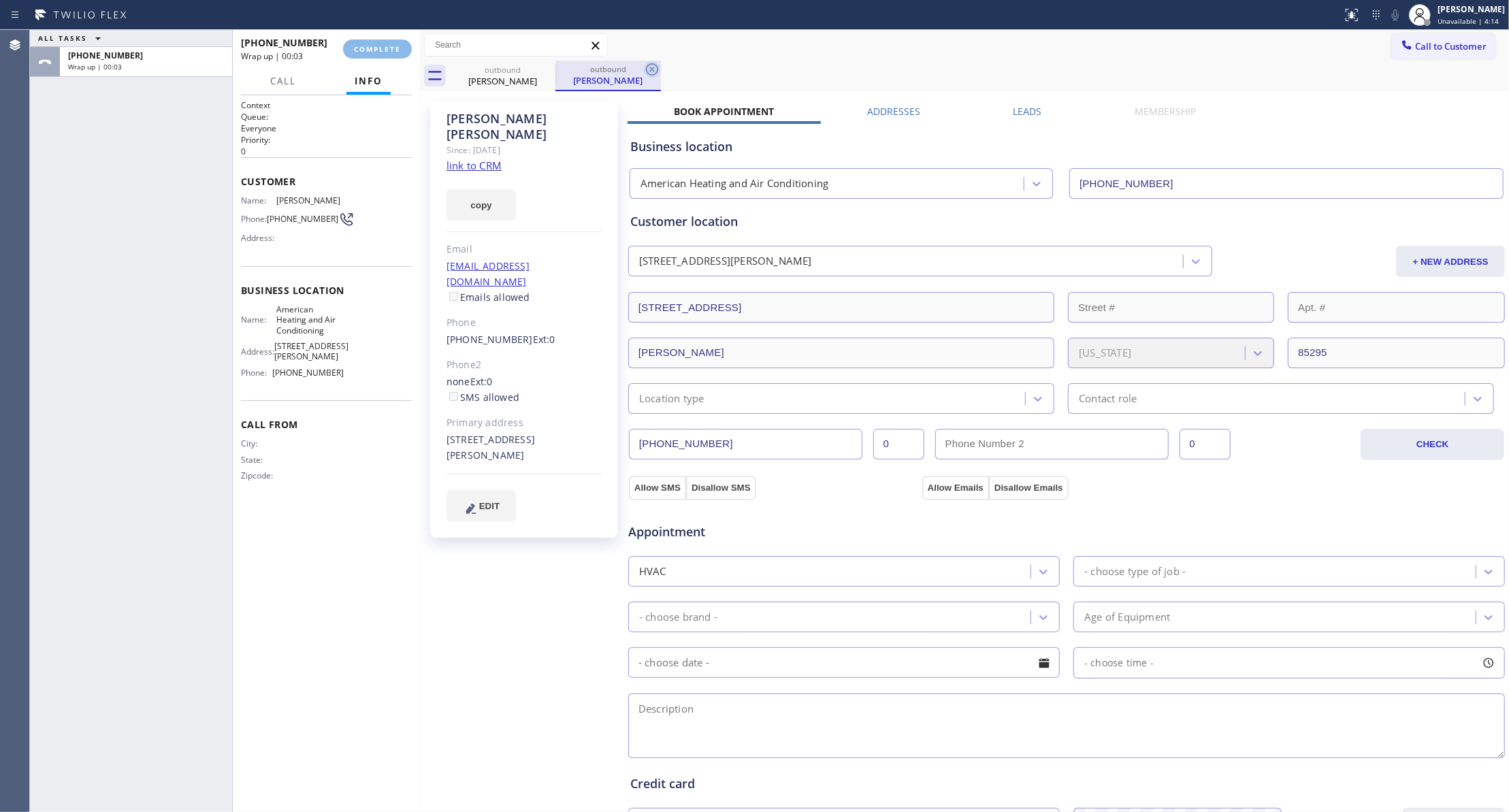
click at [654, 68] on icon at bounding box center [652, 69] width 12 height 12
click at [482, 159] on link "link to CRM" at bounding box center [473, 165] width 55 height 14
click at [382, 50] on span "COMPLETE" at bounding box center [377, 49] width 47 height 9
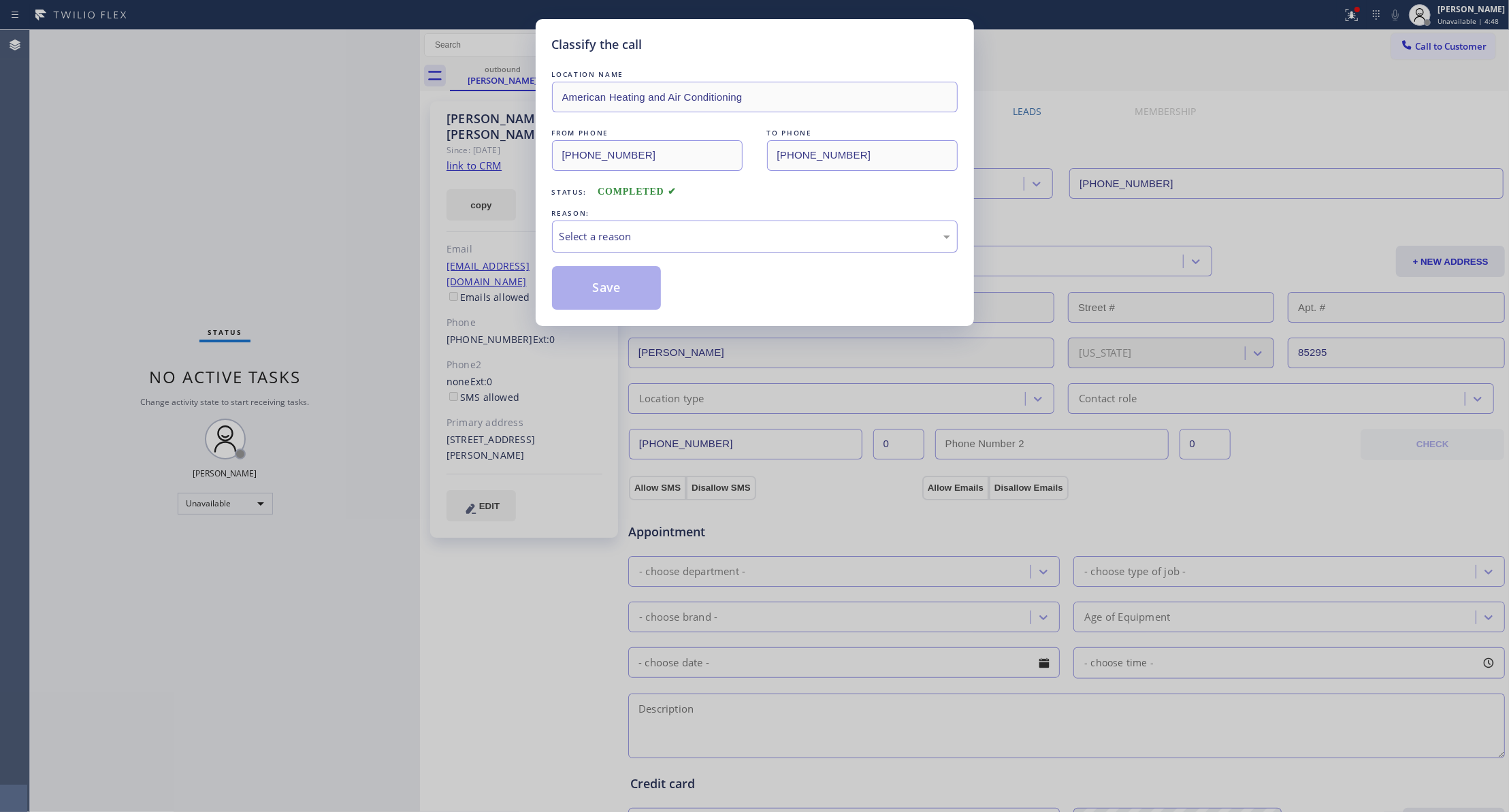
click at [588, 244] on div "Select a reason" at bounding box center [754, 236] width 390 height 16
click at [595, 292] on button "Save" at bounding box center [606, 287] width 109 height 44
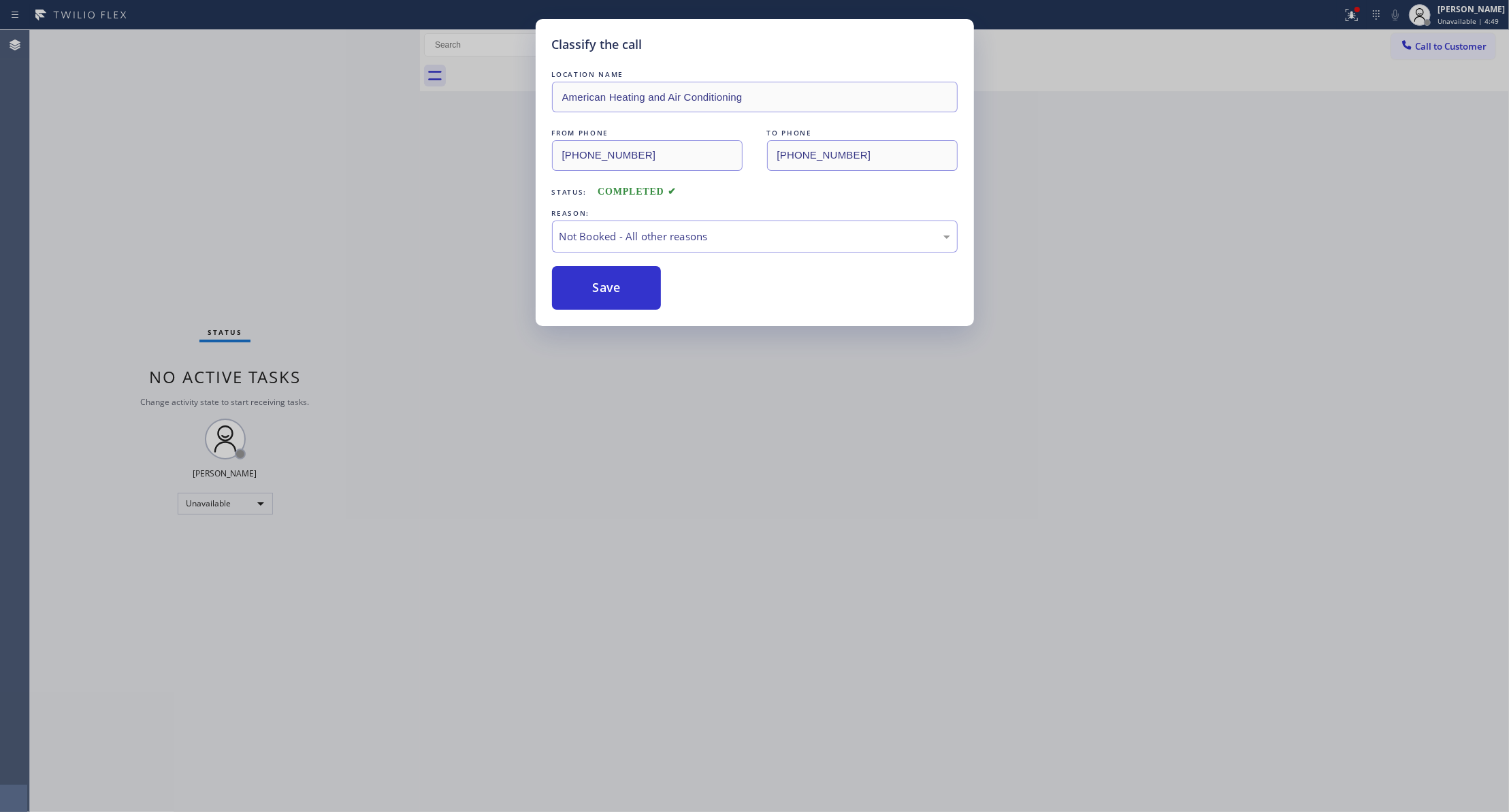
click at [595, 292] on button "Save" at bounding box center [606, 287] width 109 height 44
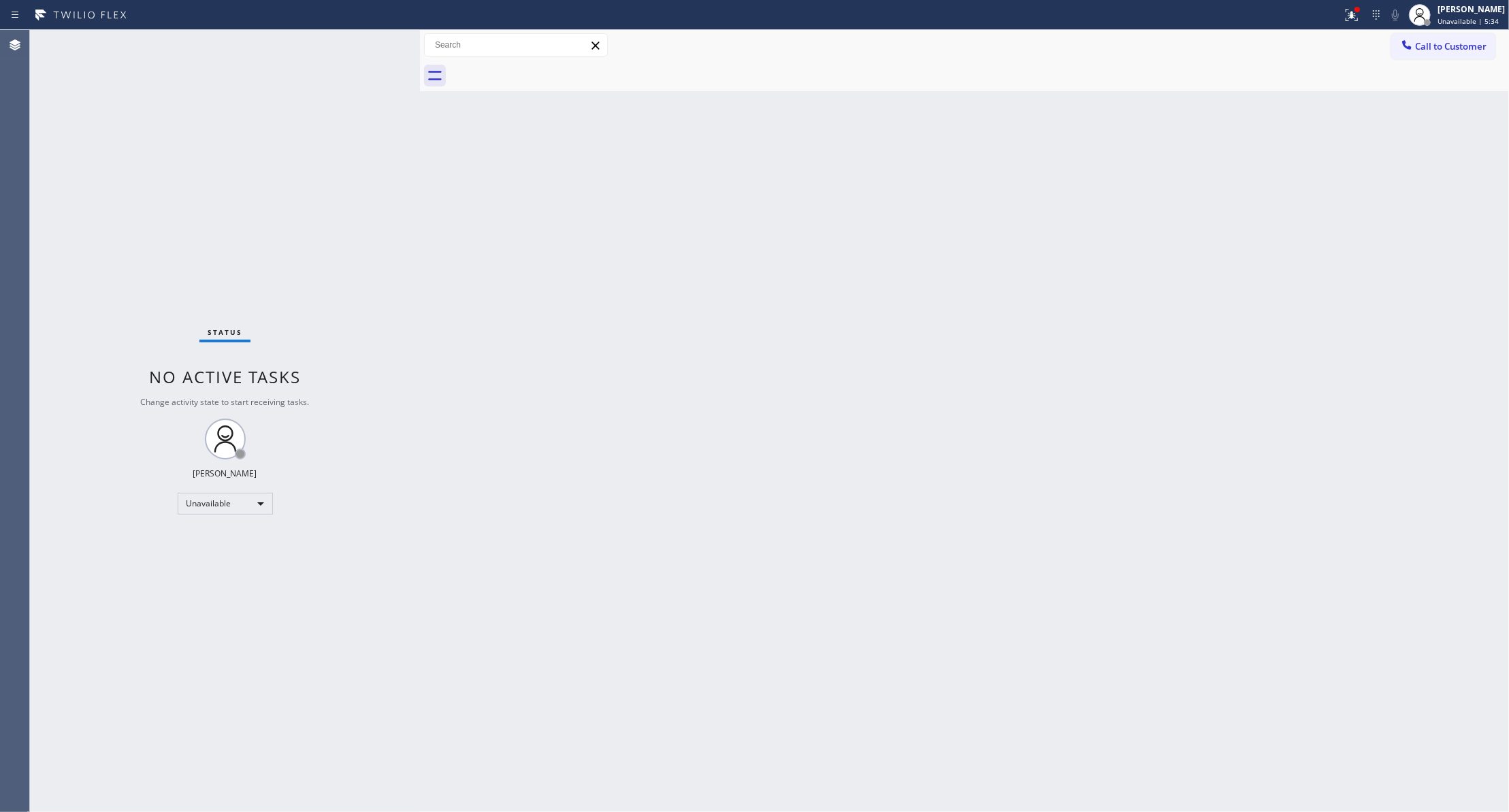
click at [156, 204] on div "Status No active tasks Change activity state to start receiving tasks. [PERSON_…" at bounding box center [225, 421] width 390 height 782
click at [1446, 44] on span "Call to Customer" at bounding box center [1450, 46] width 72 height 12
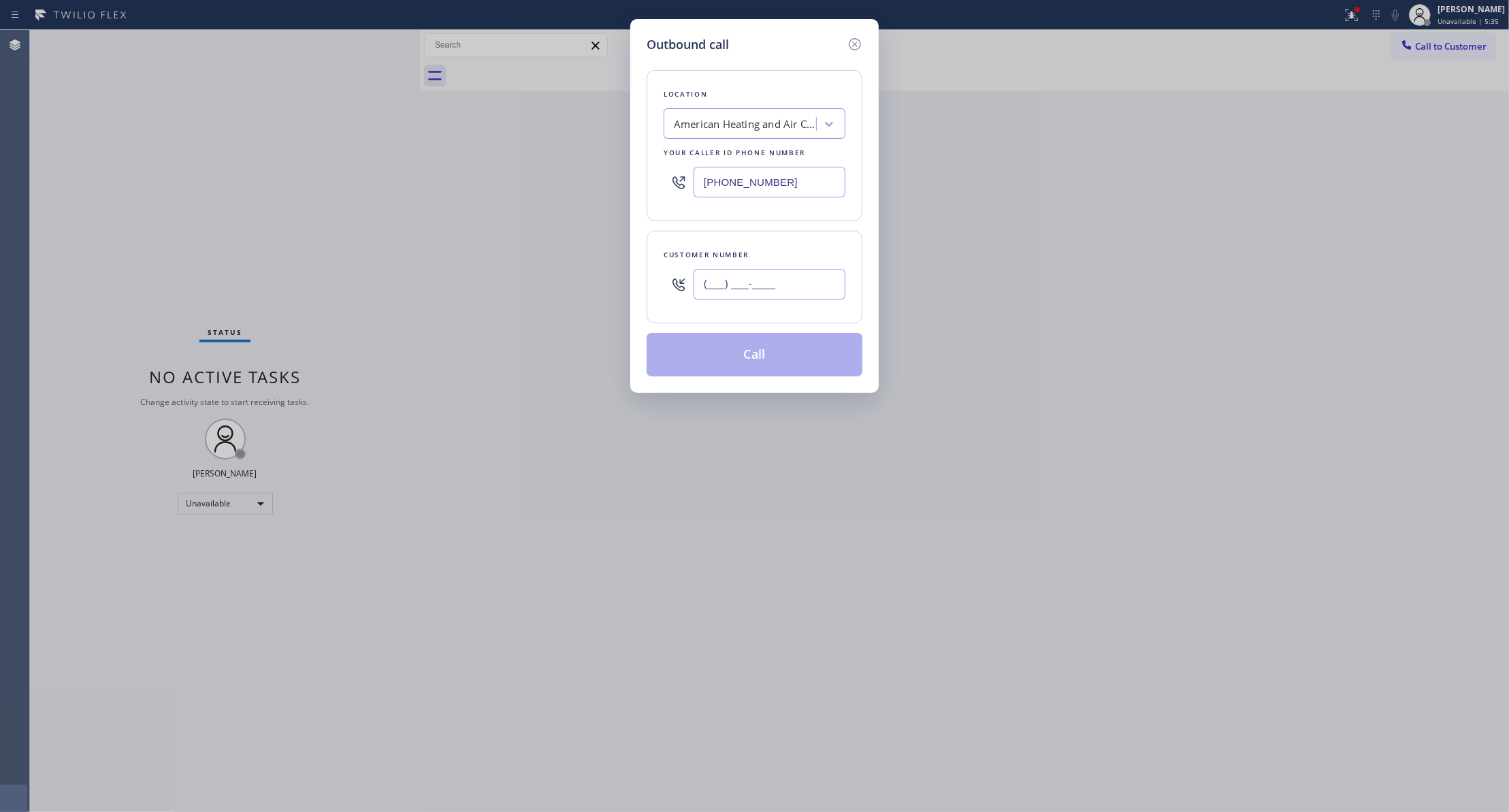
click at [809, 273] on input "(___) ___-____" at bounding box center [769, 284] width 152 height 31
paste input "443) 617-3393"
type input "[PHONE_NUMBER]"
click at [752, 357] on button "Call" at bounding box center [754, 354] width 216 height 44
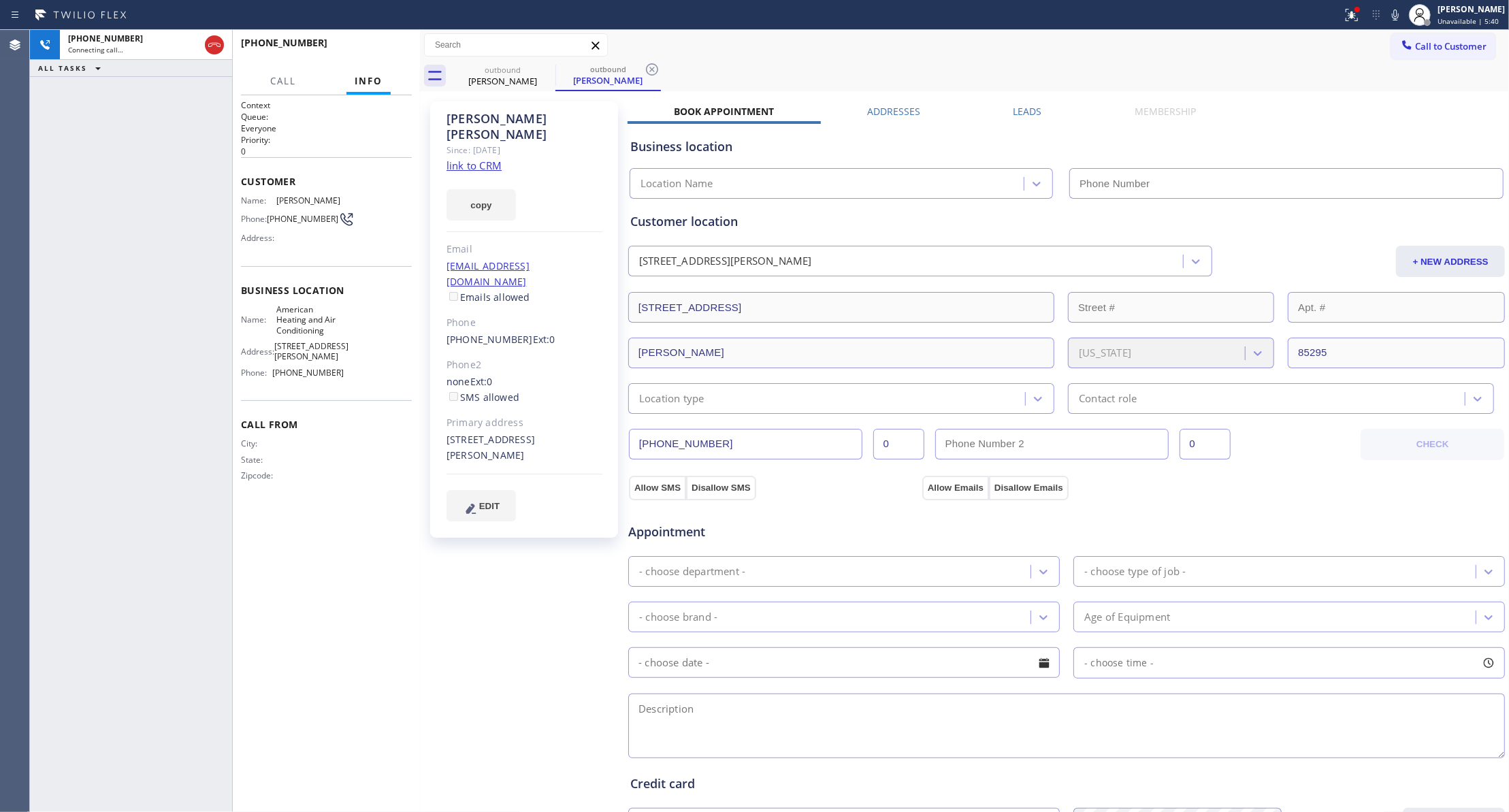
click at [649, 66] on icon at bounding box center [652, 69] width 16 height 16
type input "[PHONE_NUMBER]"
click at [395, 48] on span "HANG UP" at bounding box center [380, 49] width 41 height 9
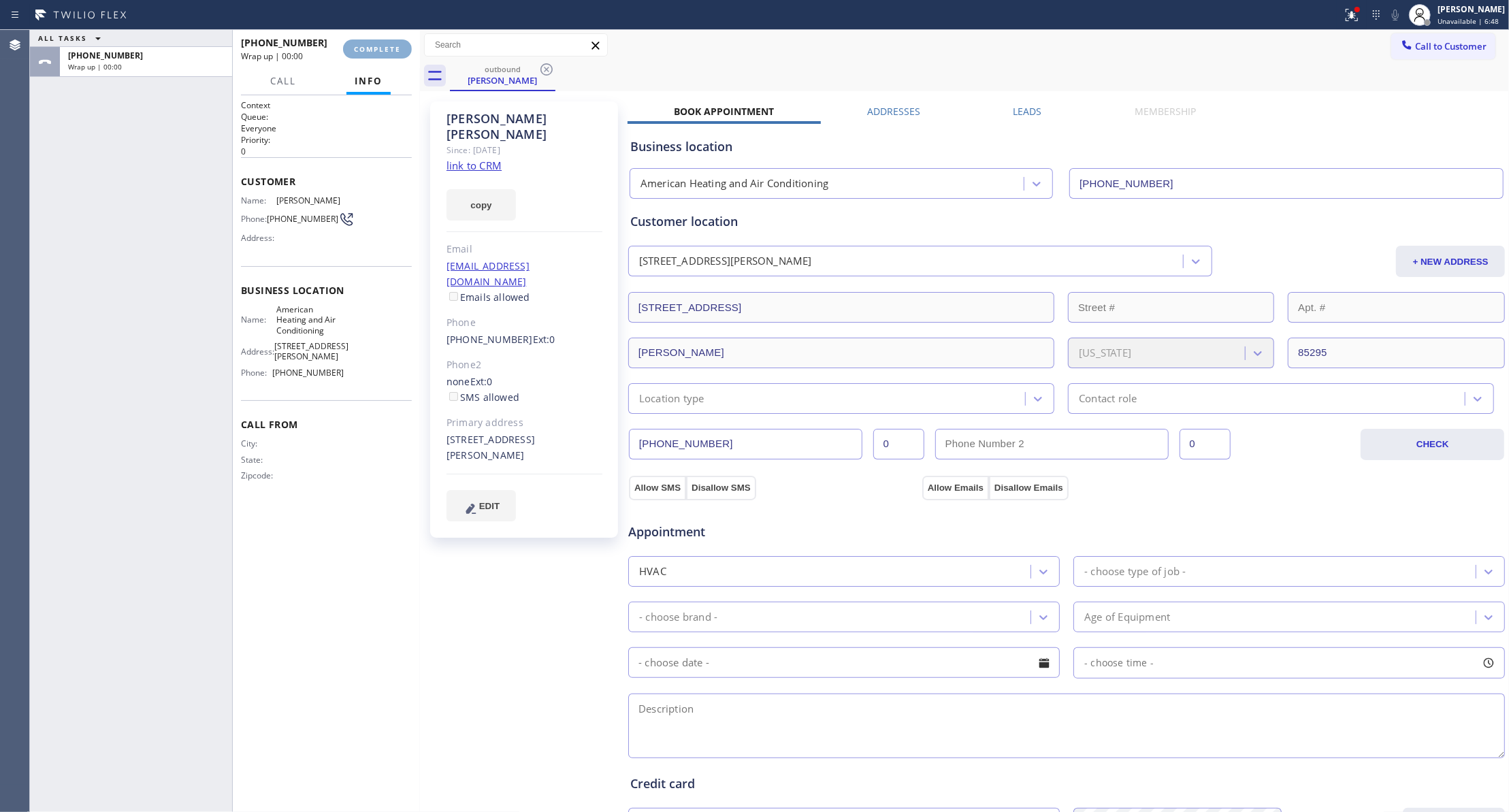
click at [395, 50] on span "COMPLETE" at bounding box center [377, 49] width 47 height 9
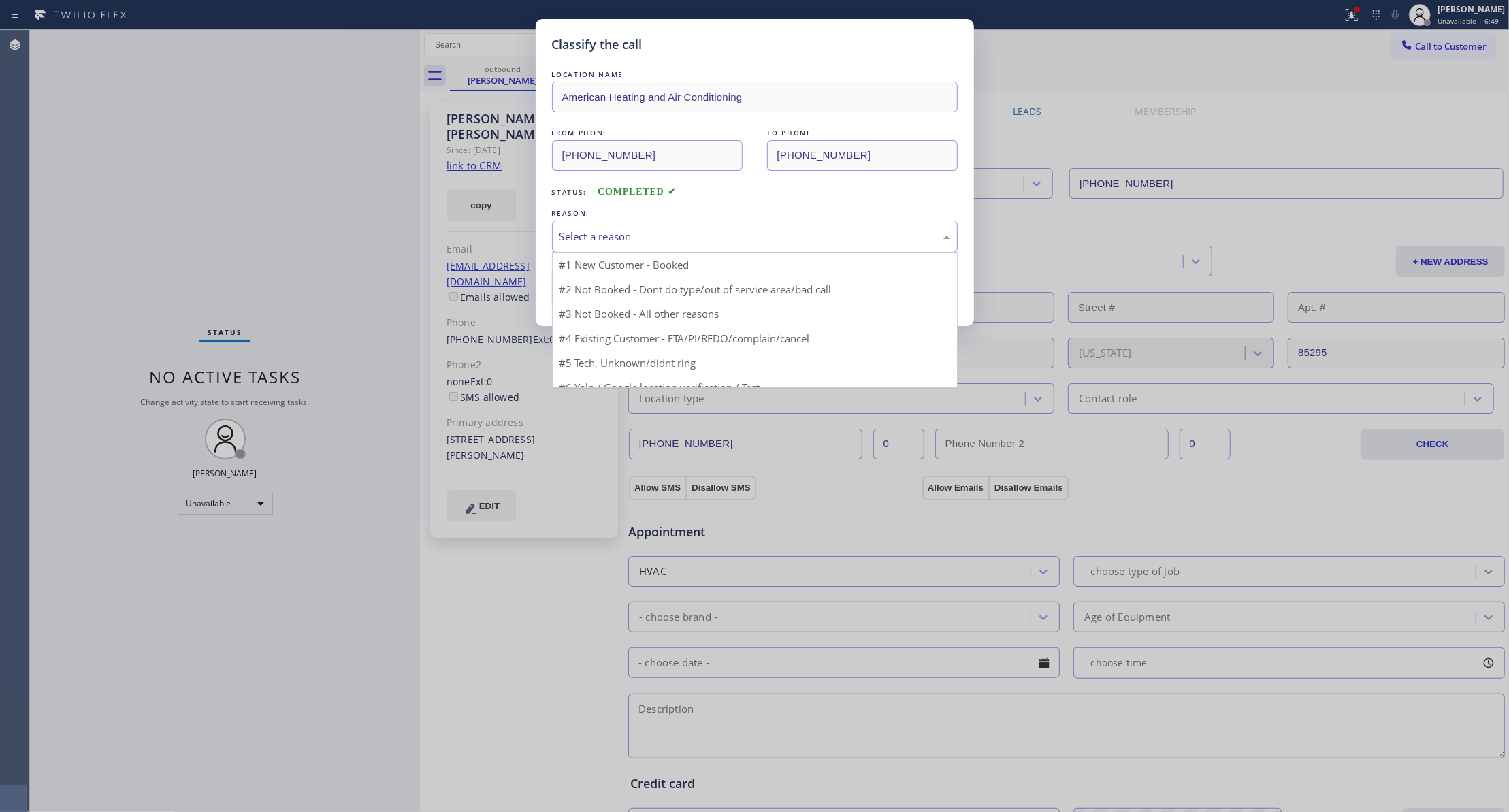
click at [600, 240] on div "Select a reason" at bounding box center [754, 236] width 390 height 16
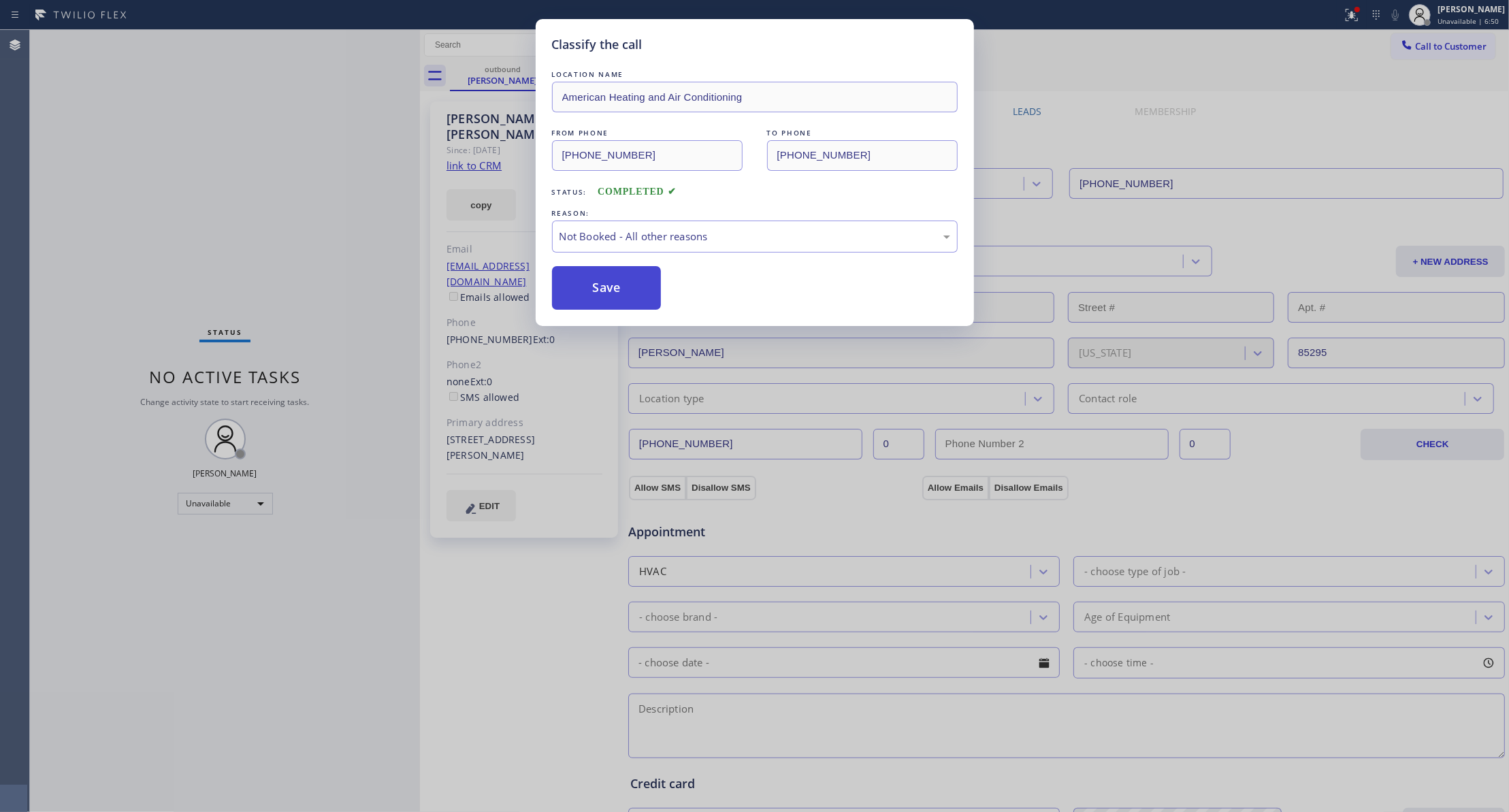
click at [604, 297] on button "Save" at bounding box center [606, 287] width 109 height 44
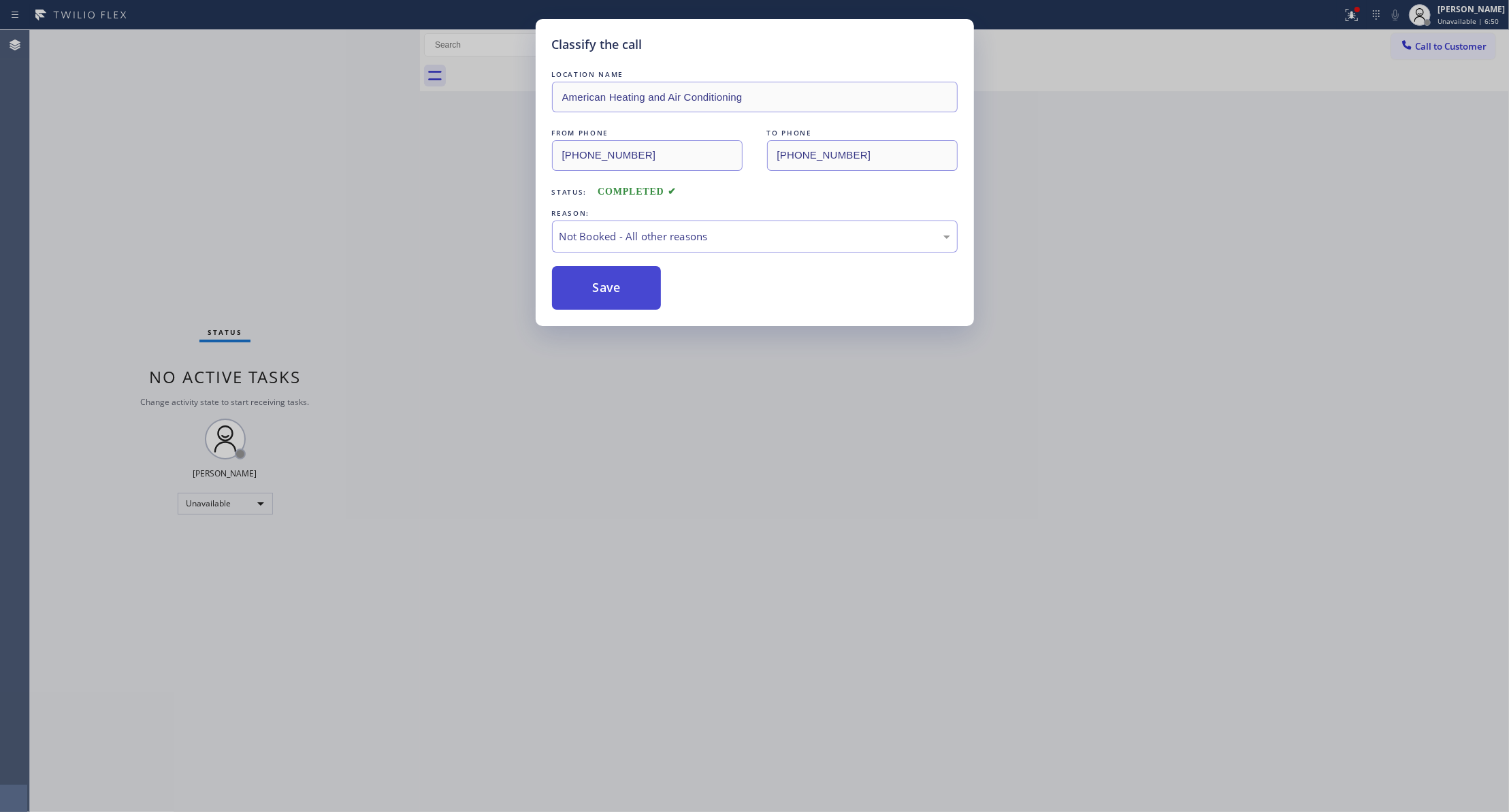
click at [604, 295] on button "Save" at bounding box center [606, 287] width 109 height 44
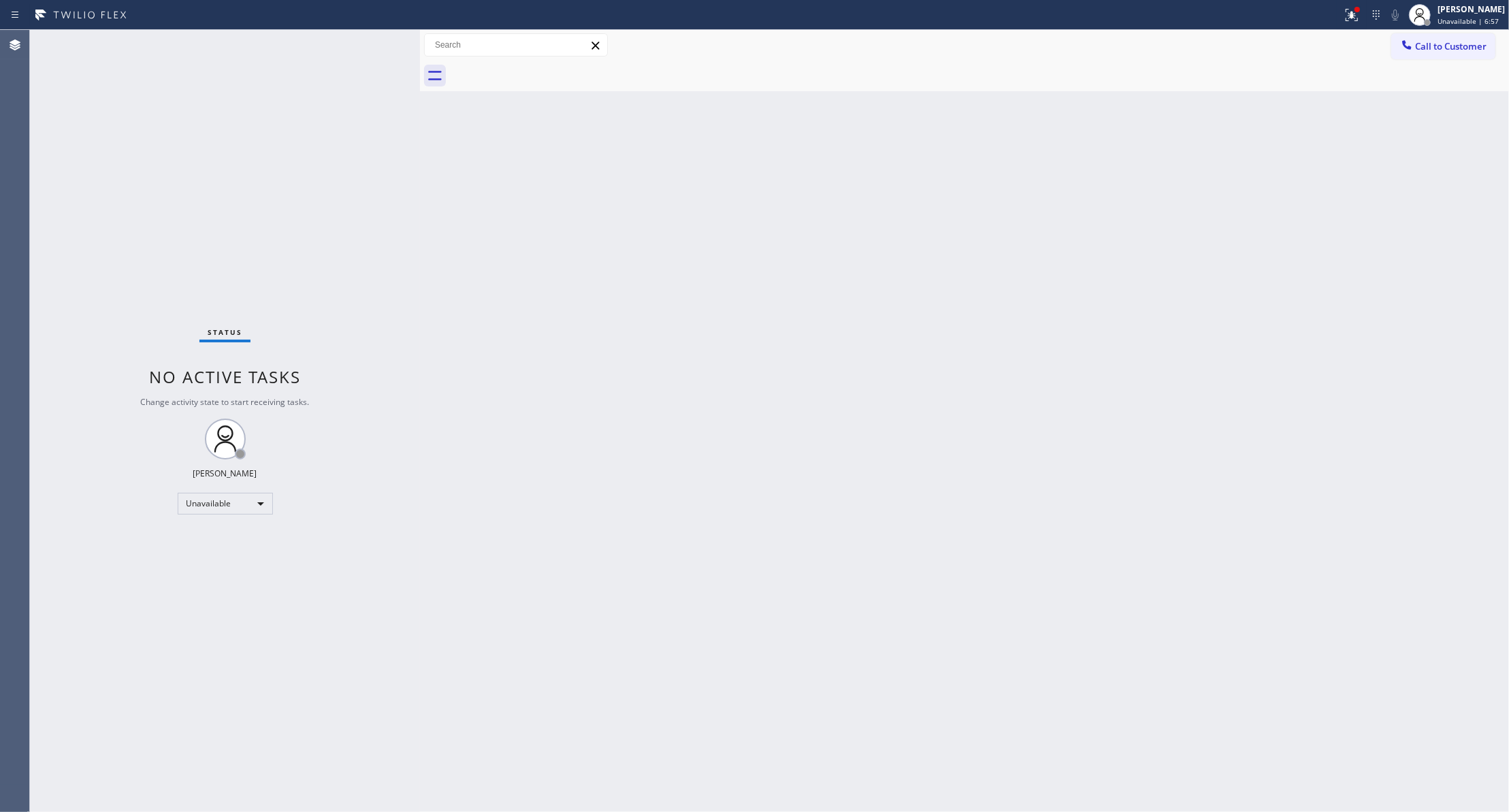
click at [233, 173] on div "Status No active tasks Change activity state to start receiving tasks. [PERSON_…" at bounding box center [225, 421] width 390 height 782
click at [1446, 39] on button "Call to Customer" at bounding box center [1444, 47] width 105 height 26
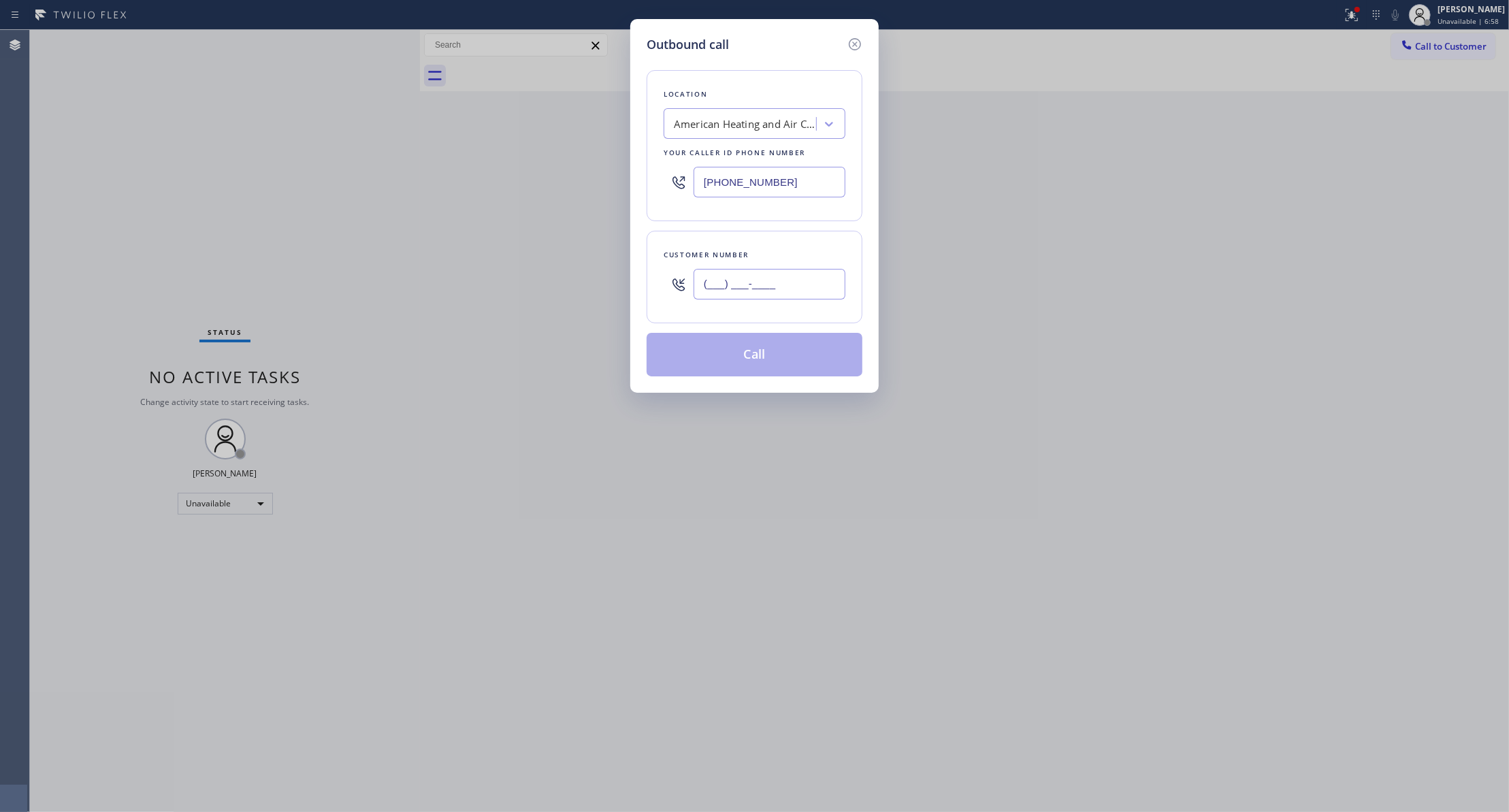
click at [735, 294] on input "(___) ___-____" at bounding box center [769, 284] width 152 height 31
paste input "443) 617-3393"
type input "[PHONE_NUMBER]"
click at [741, 363] on button "Call" at bounding box center [754, 354] width 216 height 44
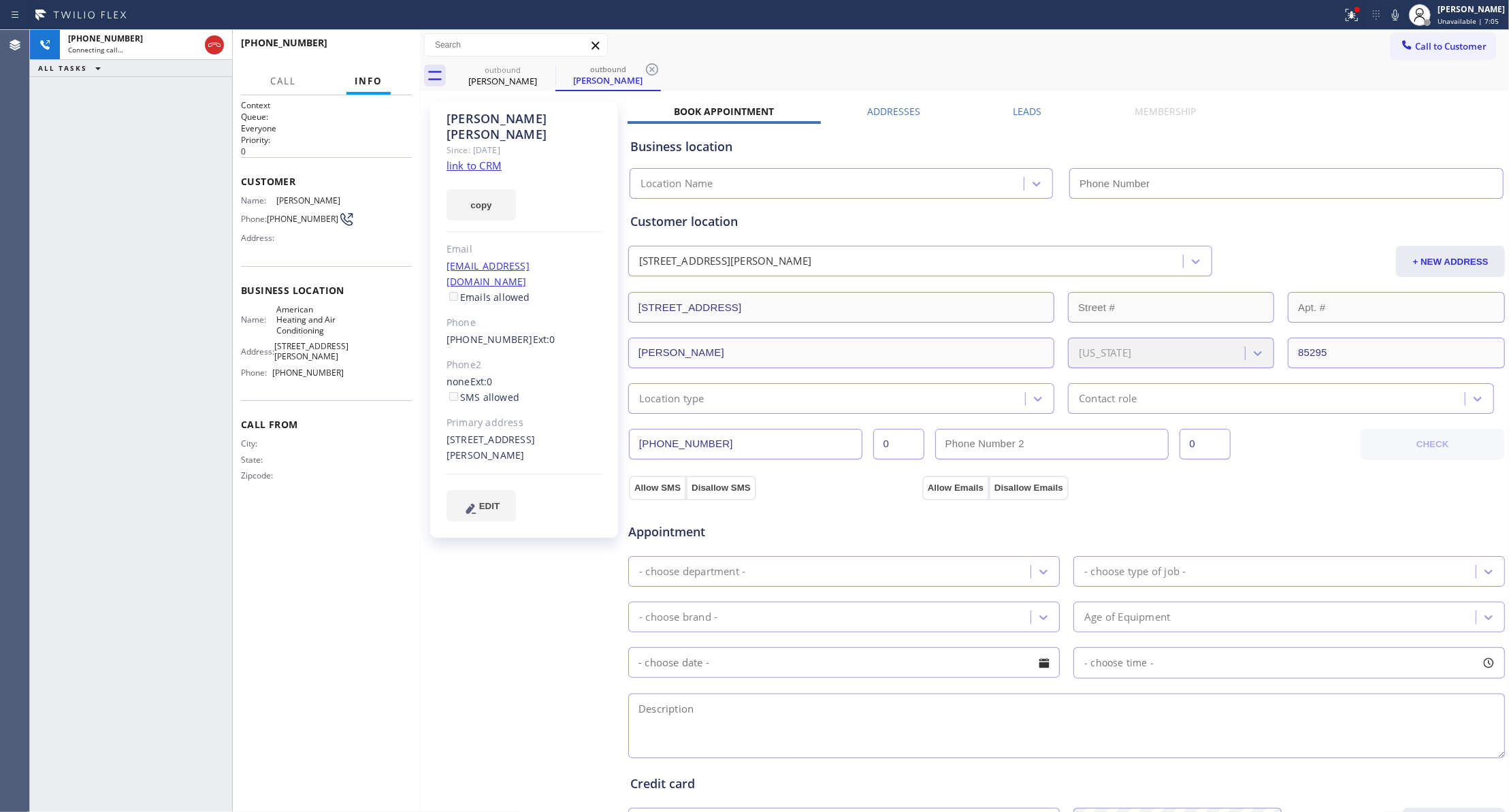
type input "[PHONE_NUMBER]"
click at [362, 47] on span "HANG UP" at bounding box center [380, 49] width 41 height 9
click at [362, 47] on span "COMPLETE" at bounding box center [377, 49] width 47 height 9
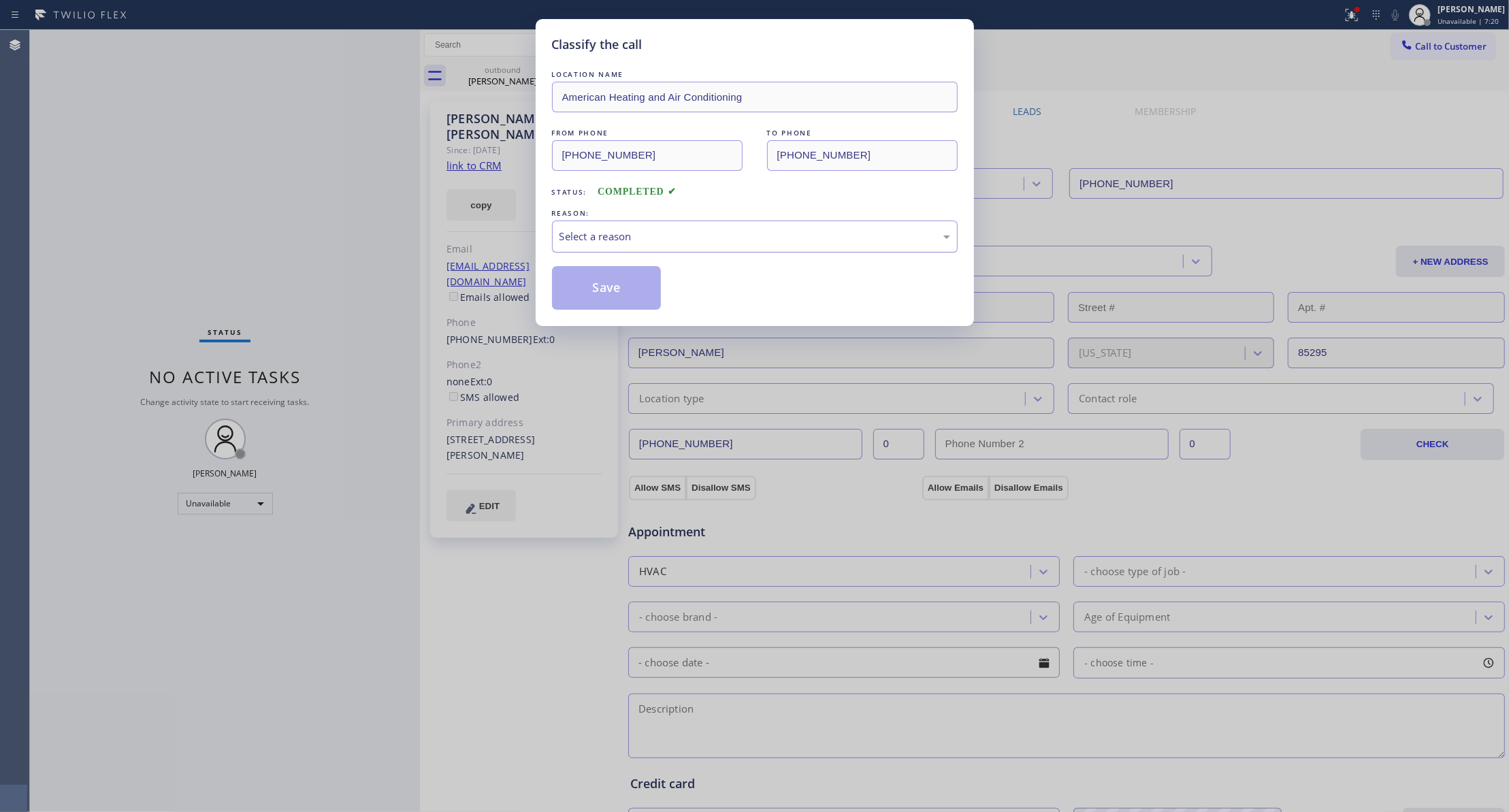
click at [625, 238] on div "Select a reason" at bounding box center [754, 236] width 390 height 16
click at [578, 289] on button "Save" at bounding box center [606, 287] width 109 height 44
